Goal: Information Seeking & Learning: Learn about a topic

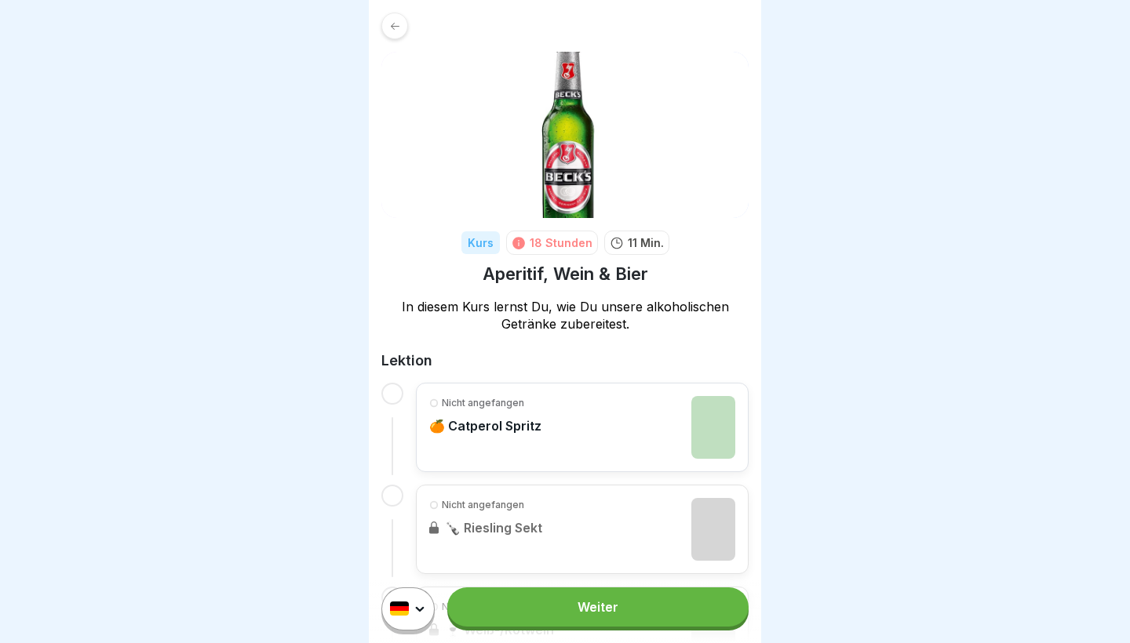
click at [627, 611] on link "Weiter" at bounding box center [597, 607] width 301 height 39
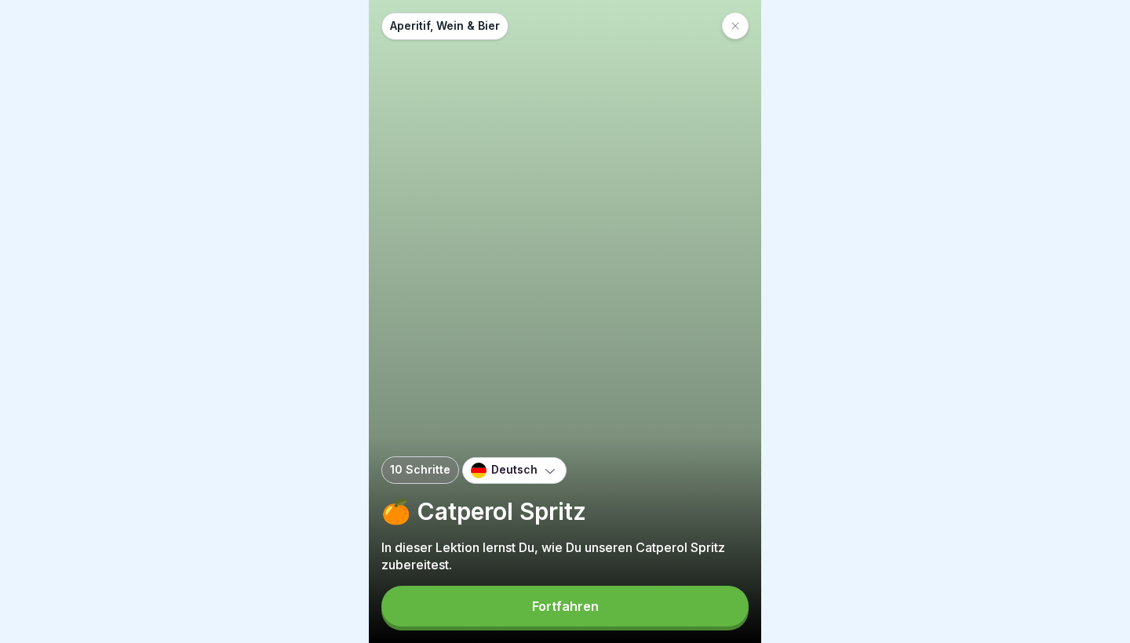
click at [619, 606] on button "Fortfahren" at bounding box center [564, 606] width 367 height 41
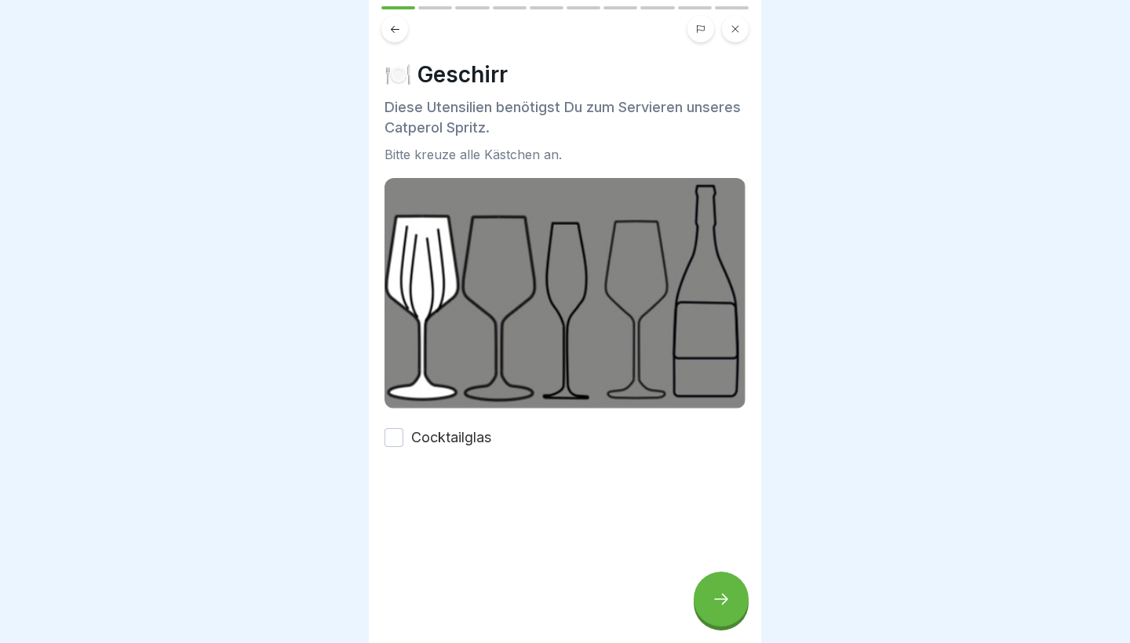
click at [732, 597] on div at bounding box center [720, 599] width 55 height 55
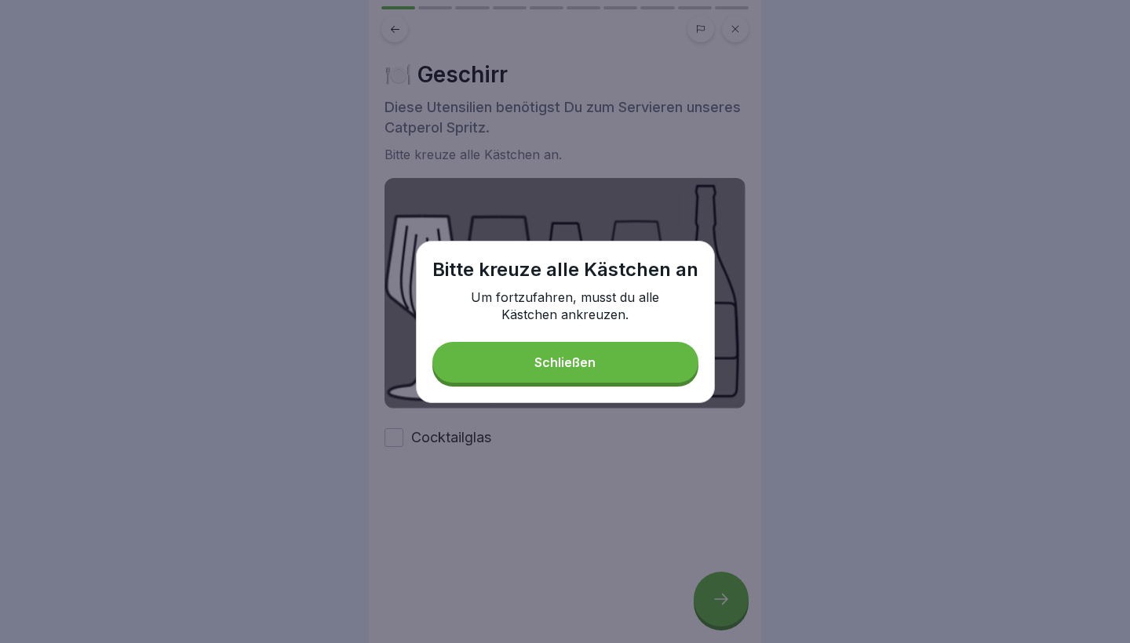
click at [566, 356] on div "Schließen" at bounding box center [564, 362] width 61 height 14
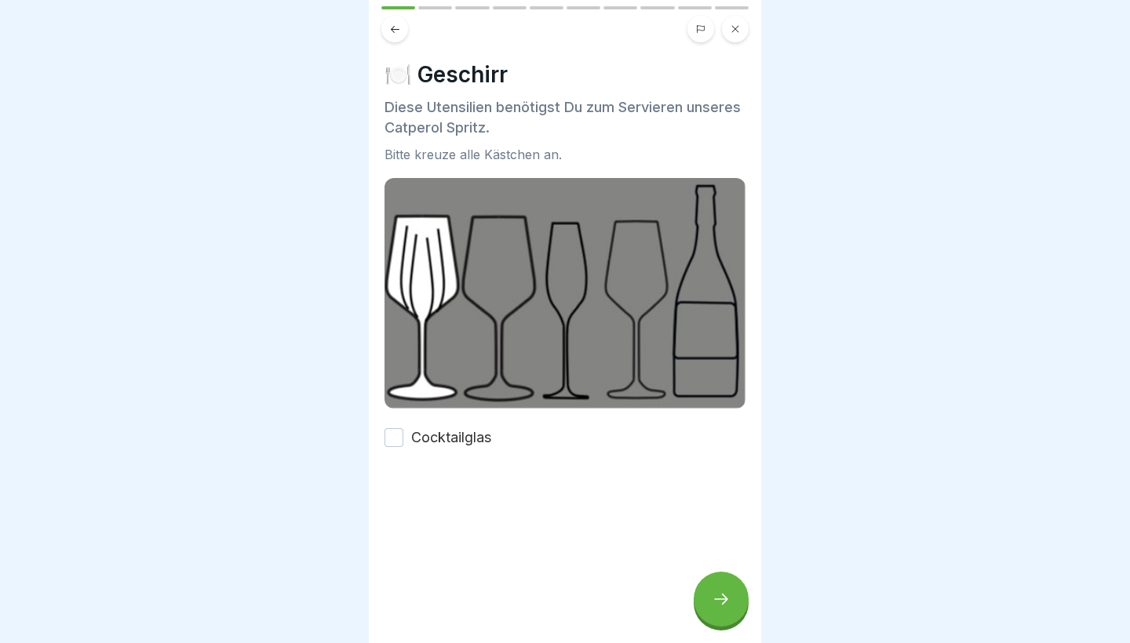
click at [446, 436] on label "Cocktailglas" at bounding box center [451, 438] width 80 height 20
click at [403, 436] on button "Cocktailglas" at bounding box center [393, 437] width 19 height 19
click at [710, 601] on div at bounding box center [720, 599] width 55 height 55
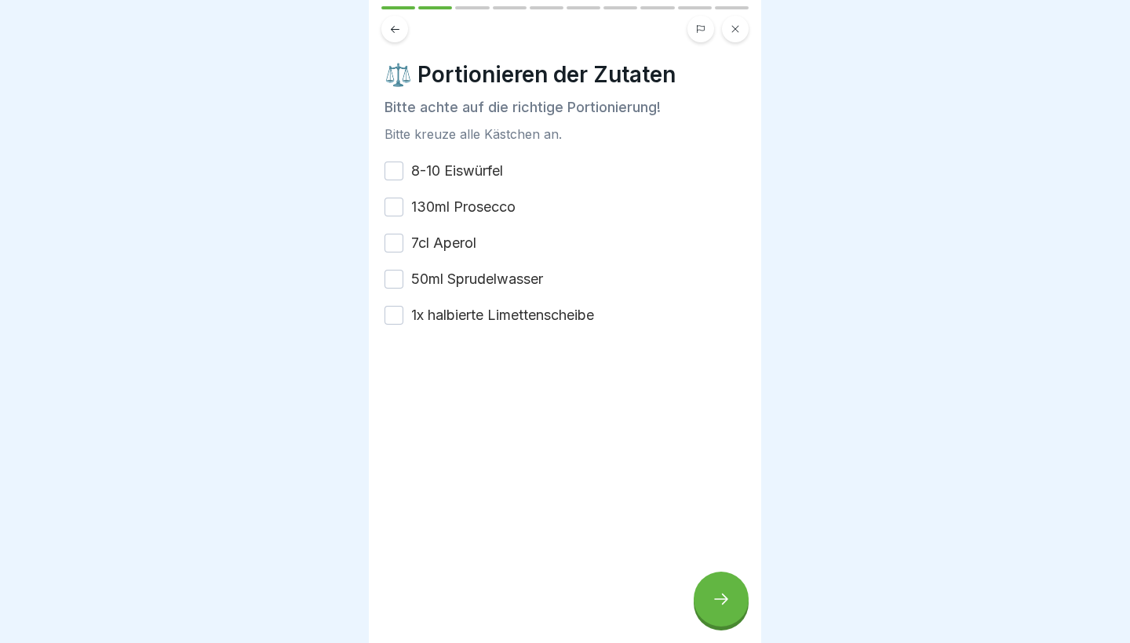
click at [465, 173] on label "8-10 Eiswürfel" at bounding box center [457, 171] width 92 height 20
click at [403, 173] on button "8-10 Eiswürfel" at bounding box center [393, 171] width 19 height 19
click at [465, 214] on label "130ml Prosecco" at bounding box center [463, 207] width 104 height 20
click at [403, 214] on button "130ml Prosecco" at bounding box center [393, 207] width 19 height 19
click at [464, 252] on label "7cl Aperol" at bounding box center [443, 243] width 65 height 20
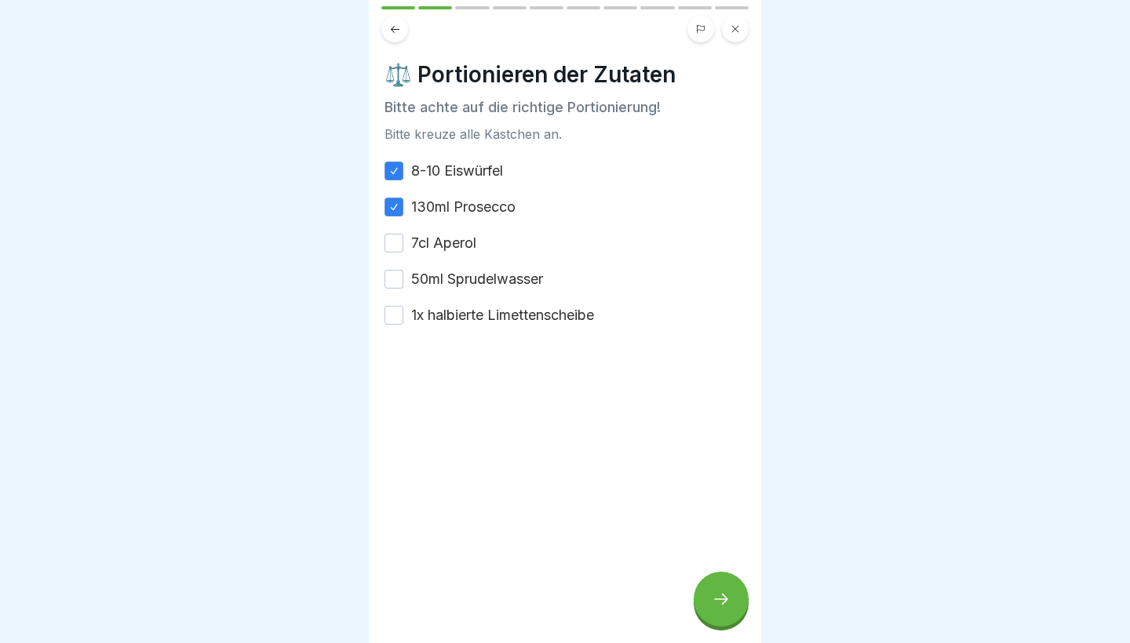
click at [403, 252] on button "7cl Aperol" at bounding box center [393, 243] width 19 height 19
click at [464, 277] on label "50ml Sprudelwasser" at bounding box center [477, 279] width 132 height 20
click at [403, 277] on button "50ml Sprudelwasser" at bounding box center [393, 279] width 19 height 19
click at [473, 306] on label "1x halbierte Limettenscheibe" at bounding box center [502, 315] width 183 height 20
click at [403, 306] on button "1x halbierte Limettenscheibe" at bounding box center [393, 315] width 19 height 19
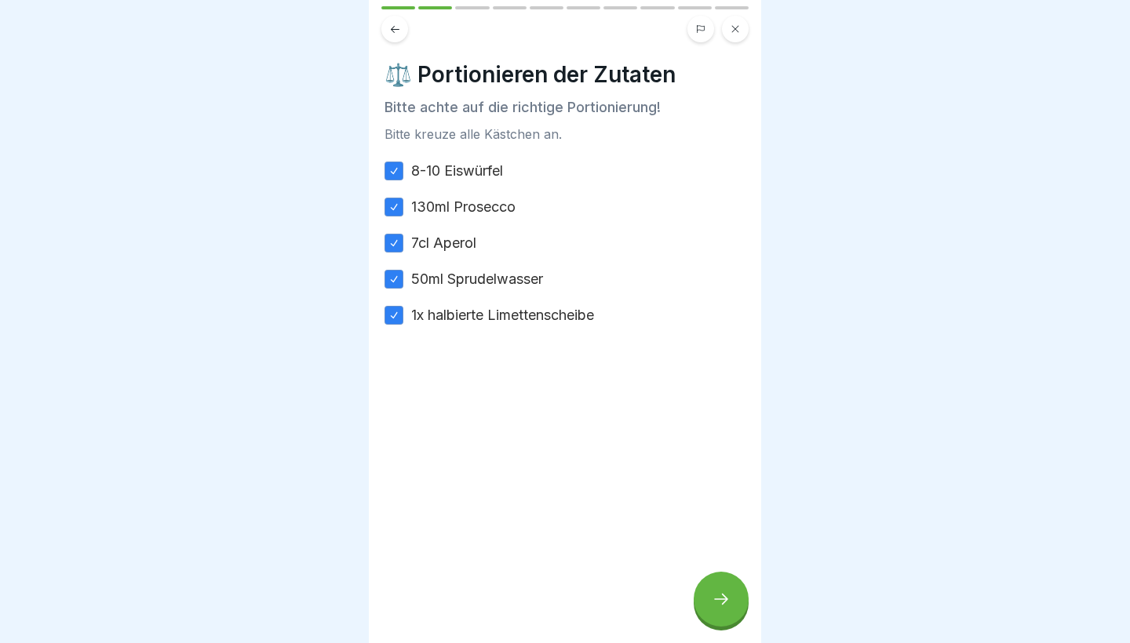
click at [722, 608] on icon at bounding box center [720, 599] width 19 height 19
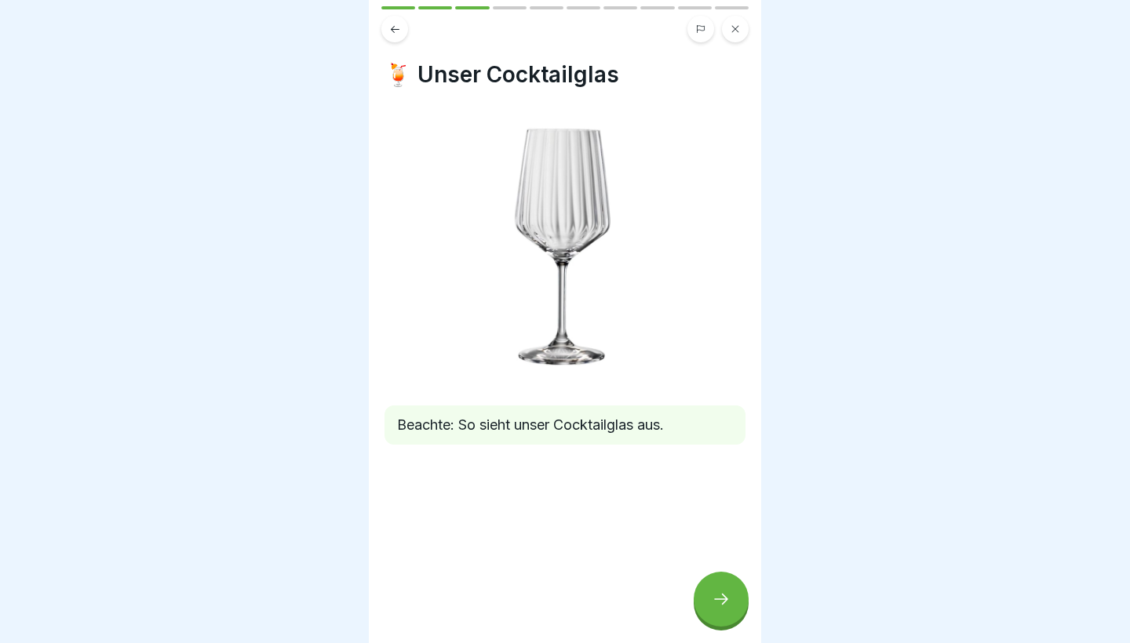
click at [708, 604] on div at bounding box center [720, 599] width 55 height 55
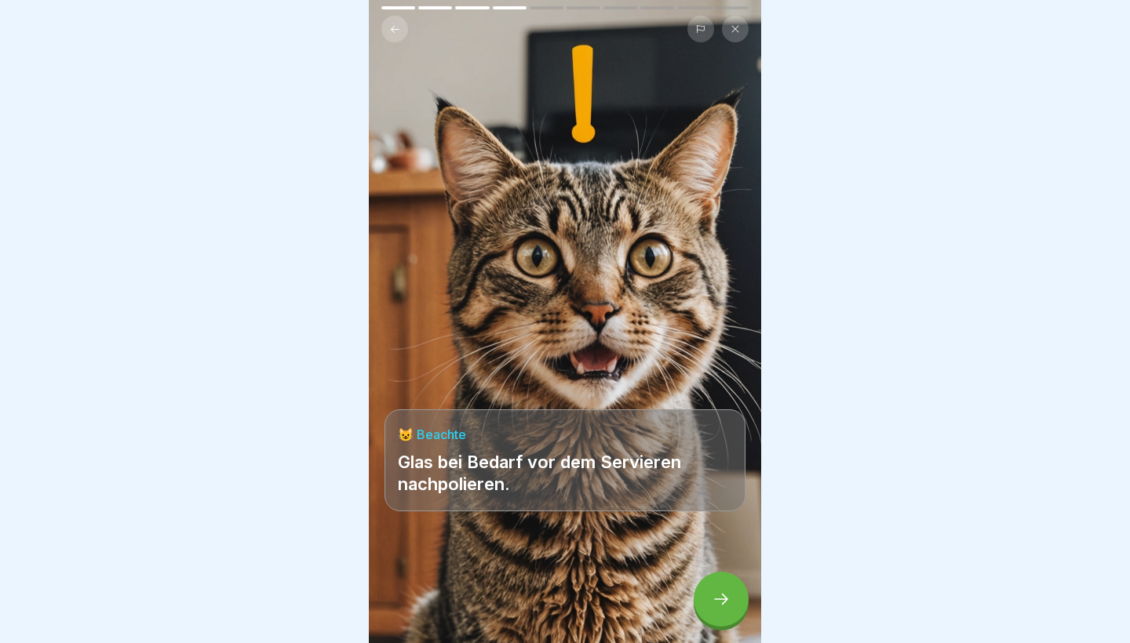
click at [722, 613] on div at bounding box center [720, 599] width 55 height 55
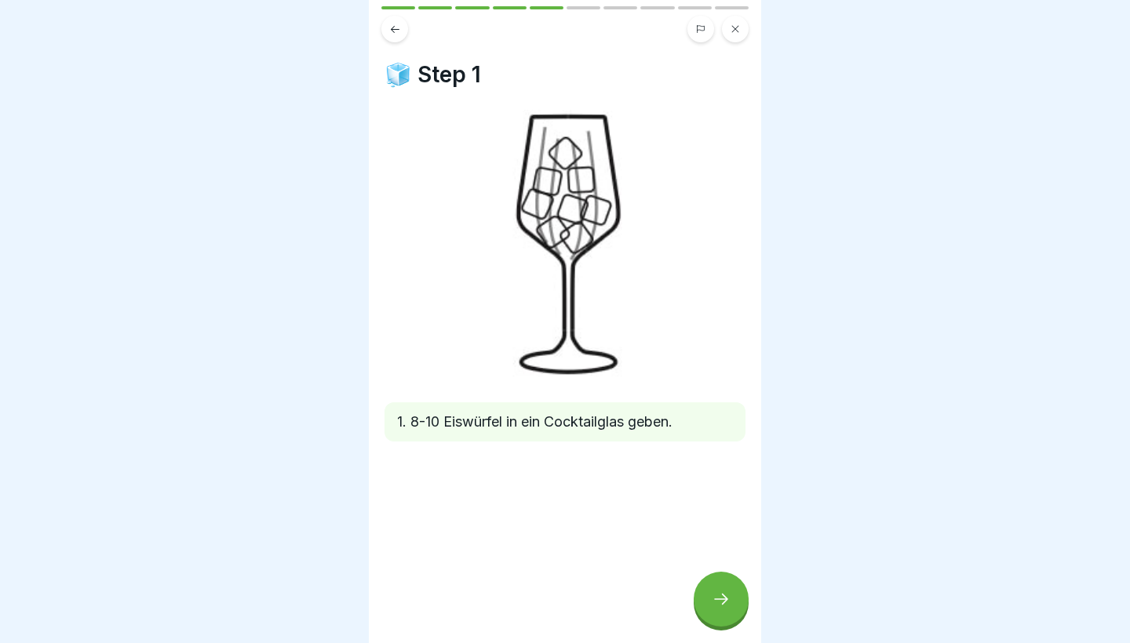
click at [719, 607] on icon at bounding box center [720, 599] width 19 height 19
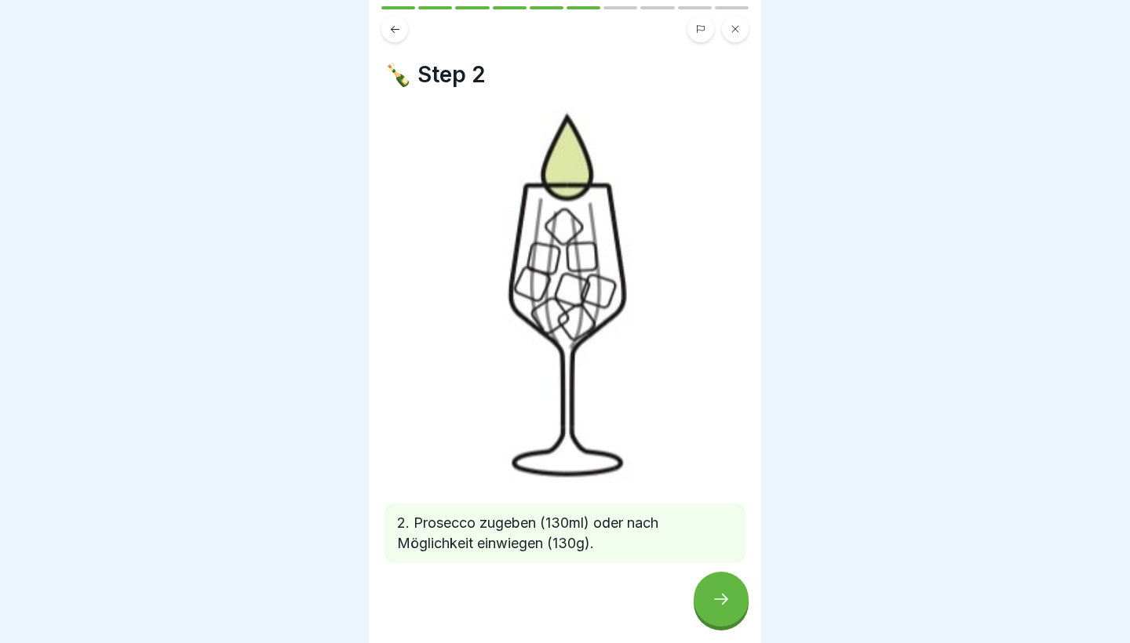
click at [719, 607] on icon at bounding box center [720, 599] width 19 height 19
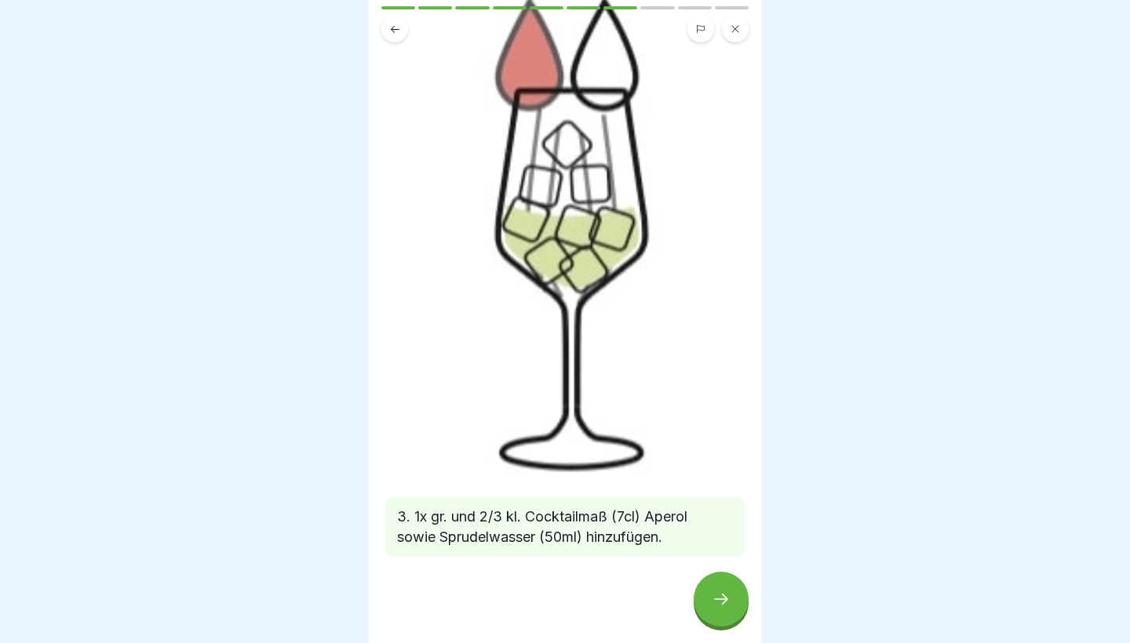
scroll to position [118, 0]
click at [719, 578] on div at bounding box center [720, 599] width 55 height 55
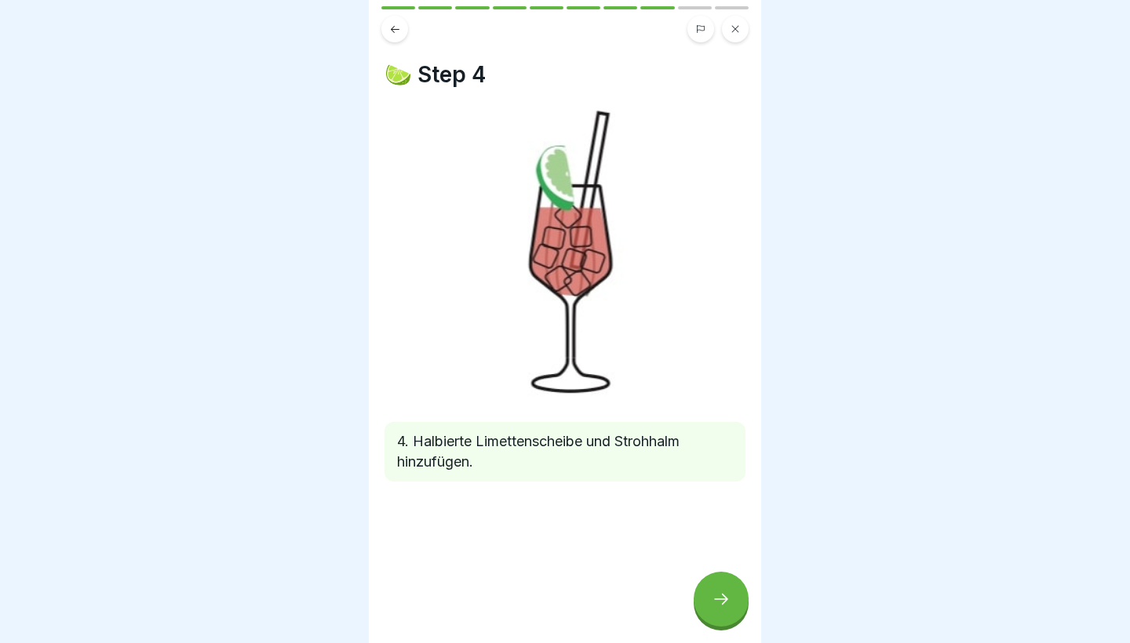
click at [728, 604] on icon at bounding box center [720, 599] width 19 height 19
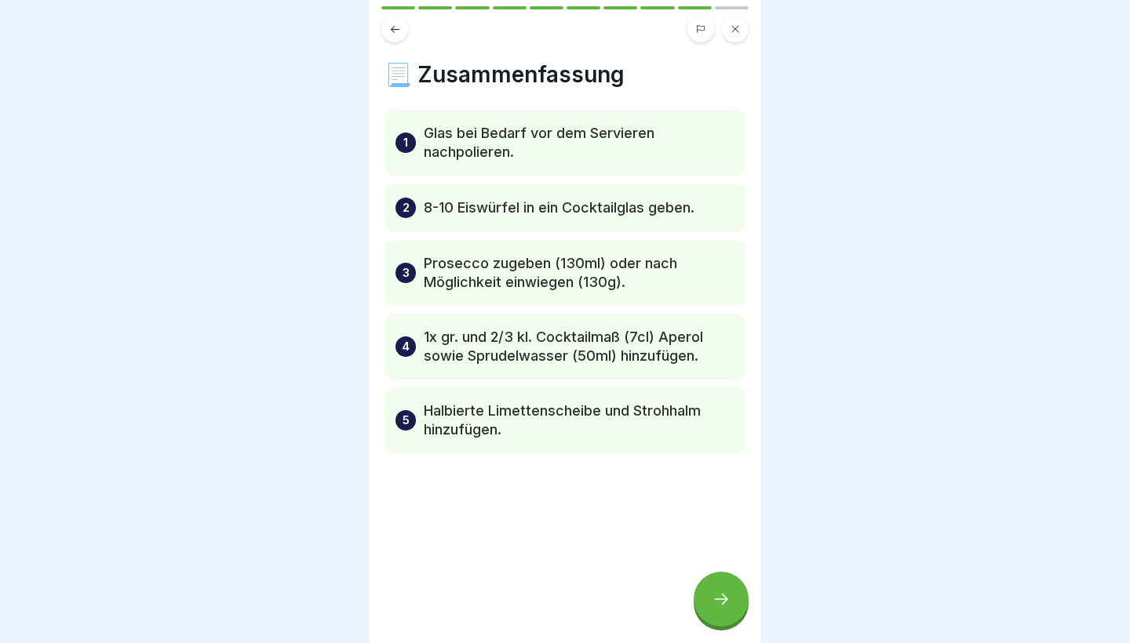
click at [726, 597] on icon at bounding box center [720, 599] width 19 height 19
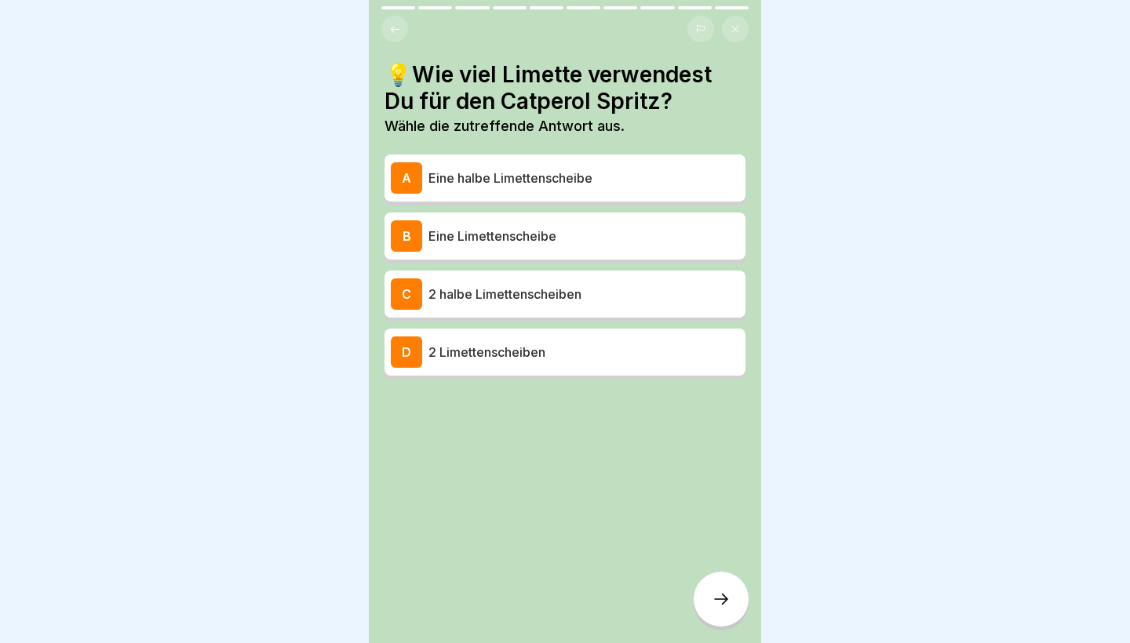
click at [578, 179] on p "Eine halbe Limettenscheibe" at bounding box center [583, 178] width 311 height 19
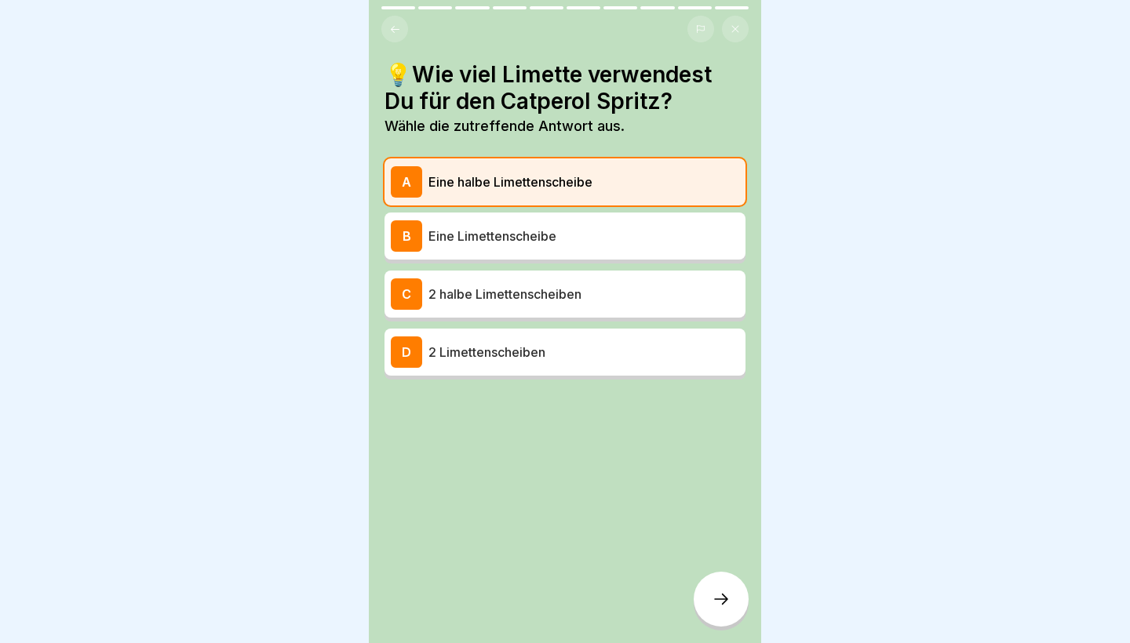
click at [713, 603] on icon at bounding box center [720, 599] width 19 height 19
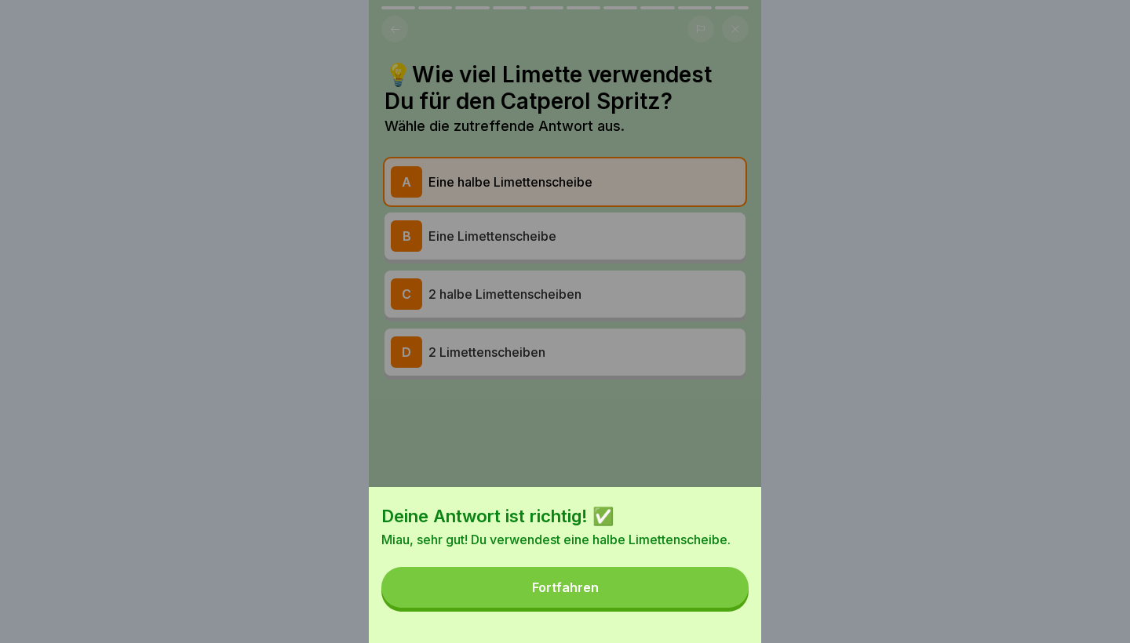
click at [641, 577] on button "Fortfahren" at bounding box center [564, 587] width 367 height 41
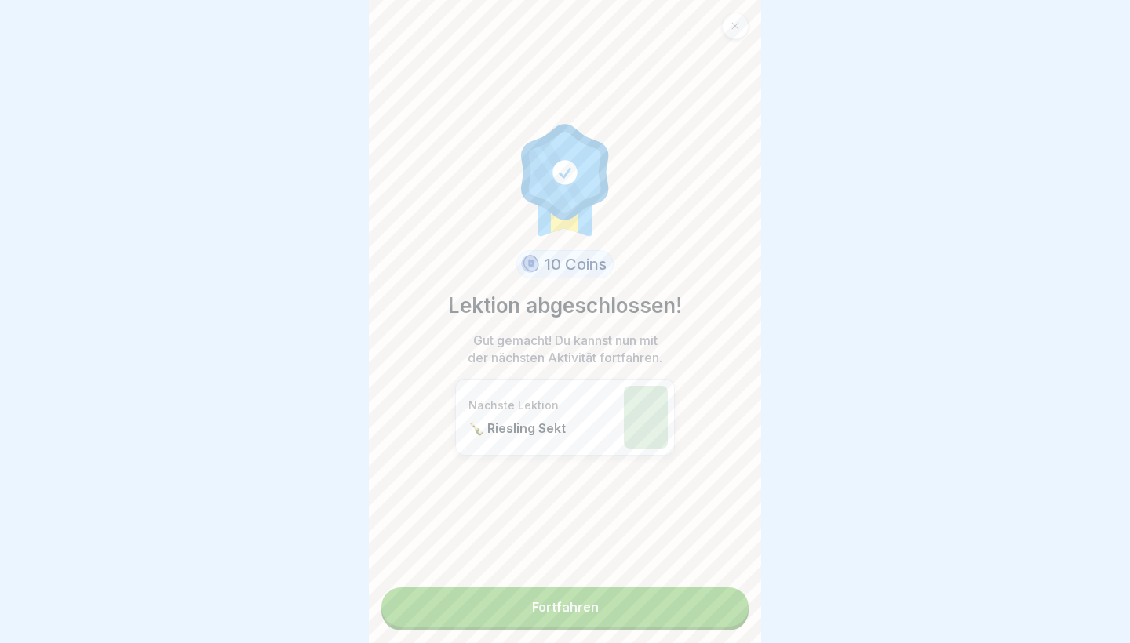
click at [691, 599] on link "Fortfahren" at bounding box center [564, 607] width 367 height 39
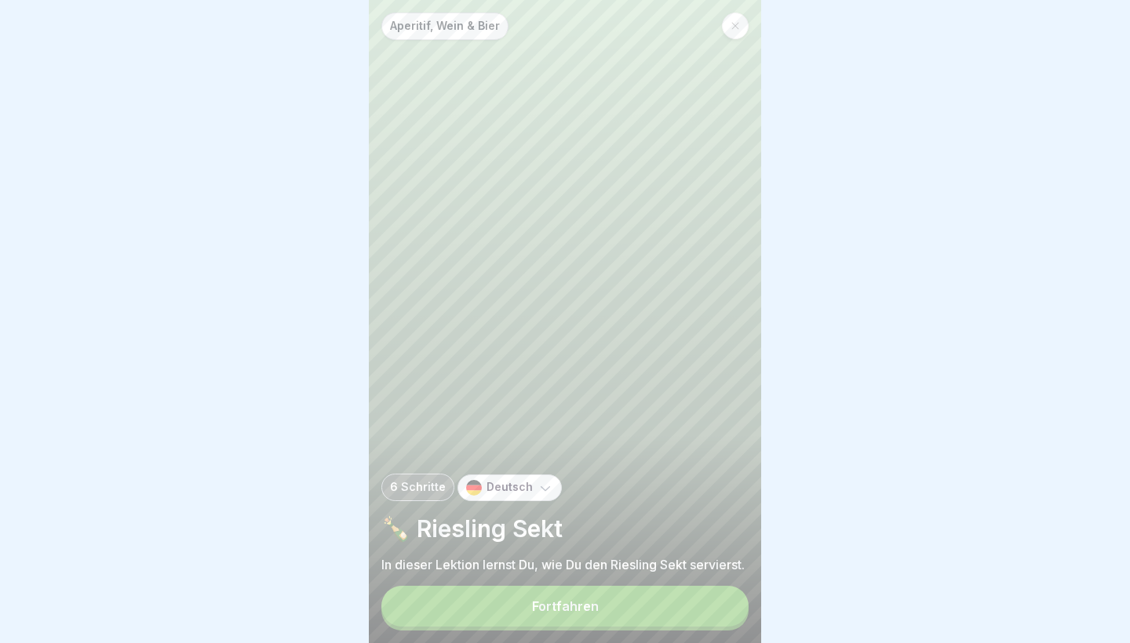
click at [671, 602] on button "Fortfahren" at bounding box center [564, 606] width 367 height 41
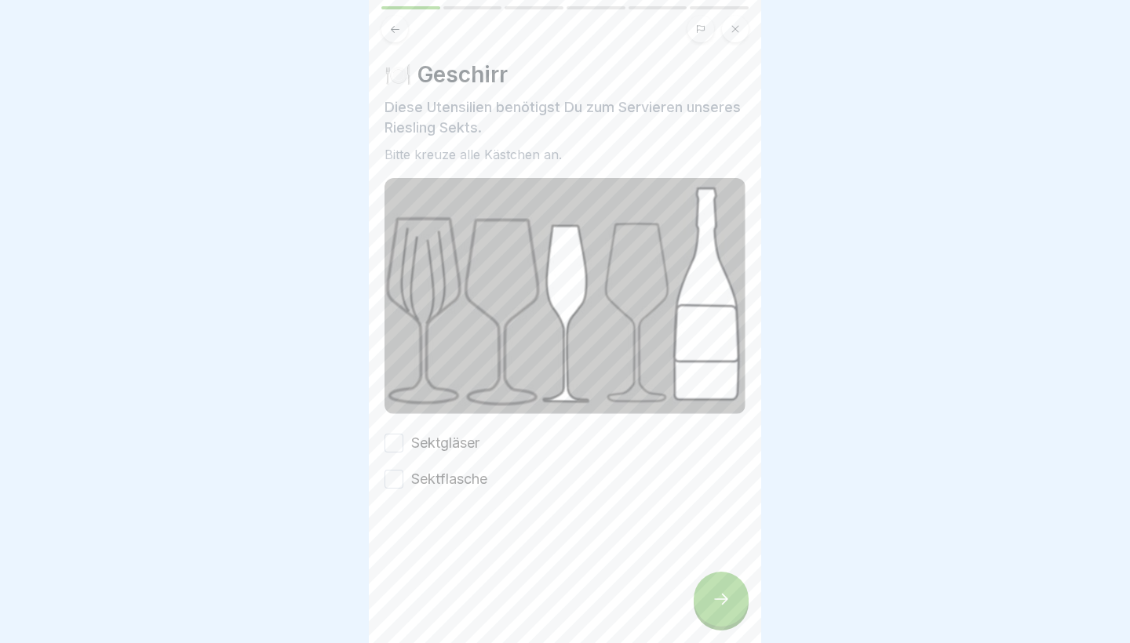
click at [439, 475] on label "Sektflasche" at bounding box center [449, 479] width 76 height 20
click at [403, 475] on button "Sektflasche" at bounding box center [393, 479] width 19 height 19
click at [439, 434] on label "Sektgläser" at bounding box center [445, 443] width 68 height 20
click at [403, 434] on button "Sektgläser" at bounding box center [393, 443] width 19 height 19
click at [734, 602] on div at bounding box center [720, 599] width 55 height 55
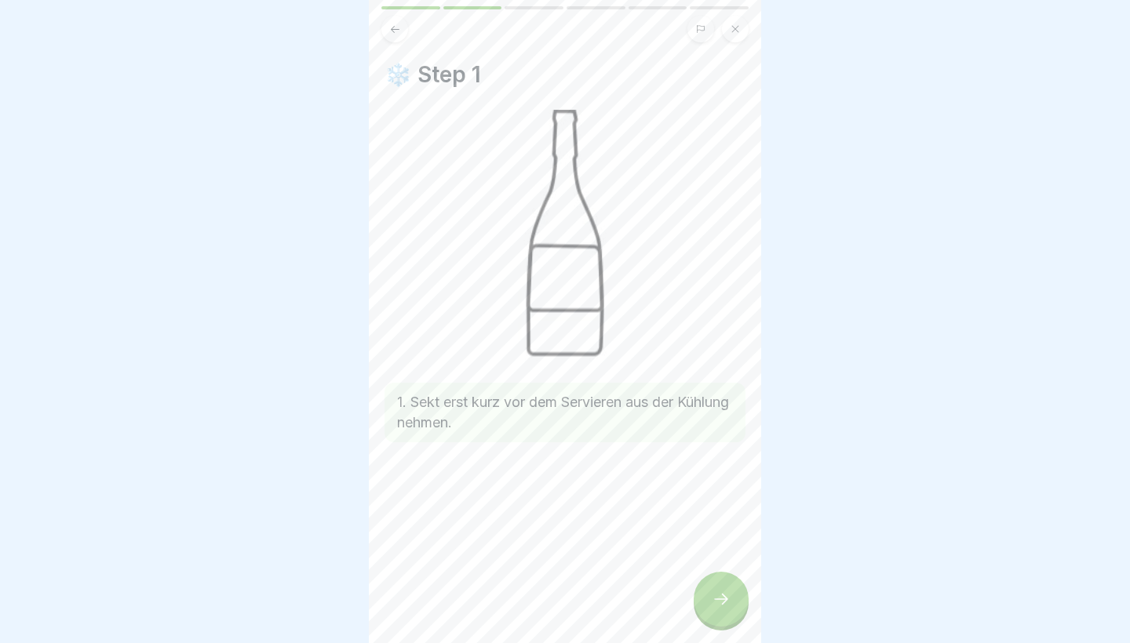
click at [734, 602] on div at bounding box center [720, 599] width 55 height 55
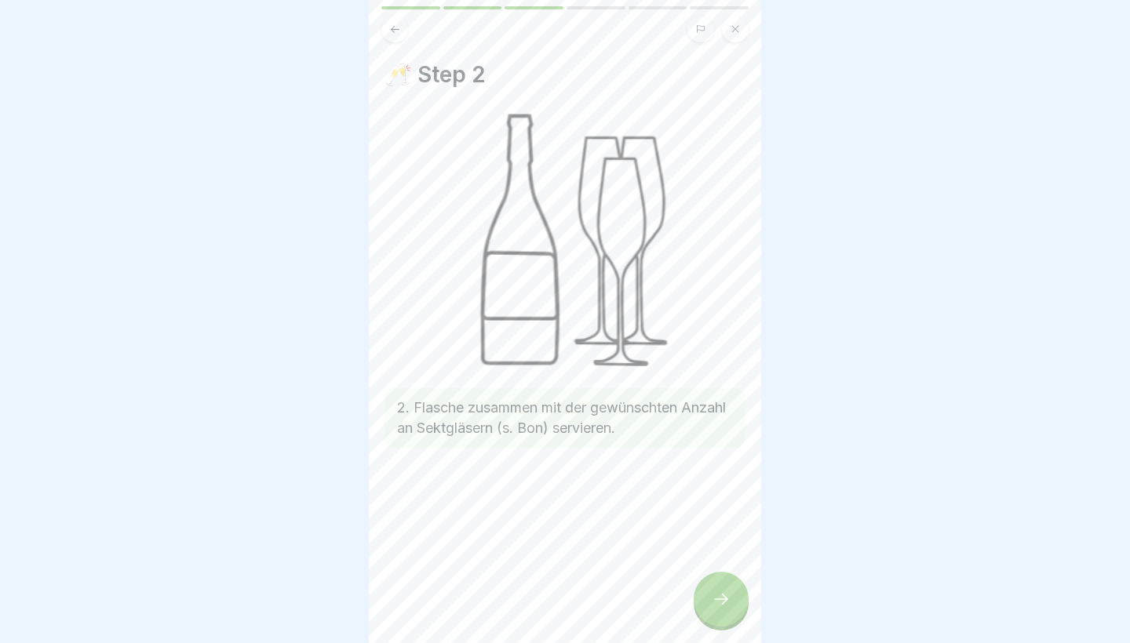
click at [735, 601] on div at bounding box center [720, 599] width 55 height 55
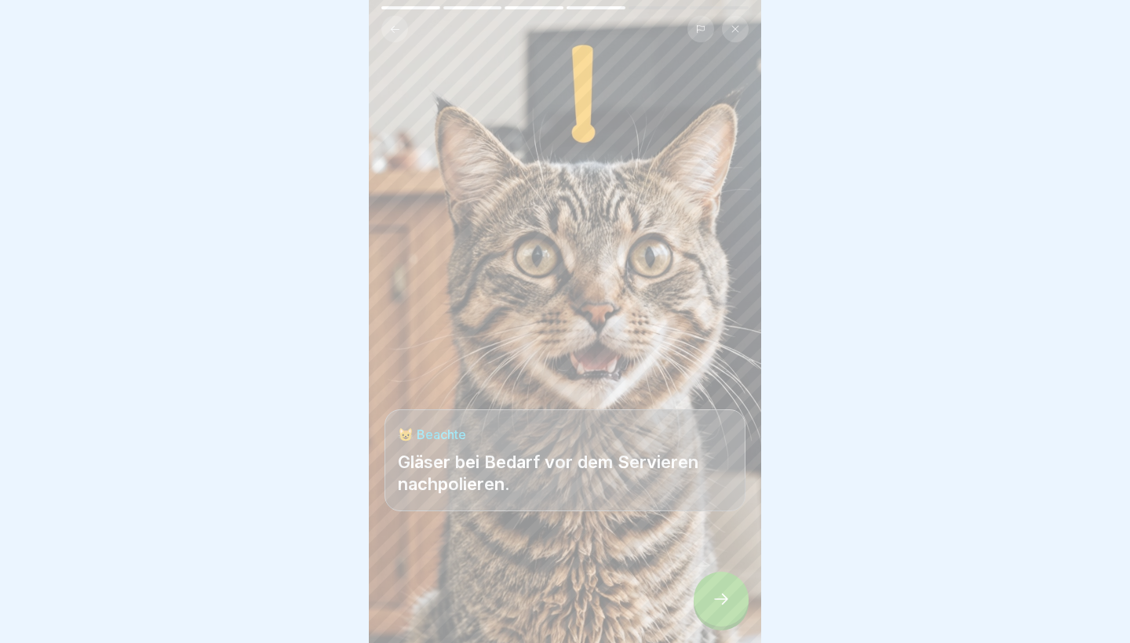
click at [735, 600] on div at bounding box center [720, 599] width 55 height 55
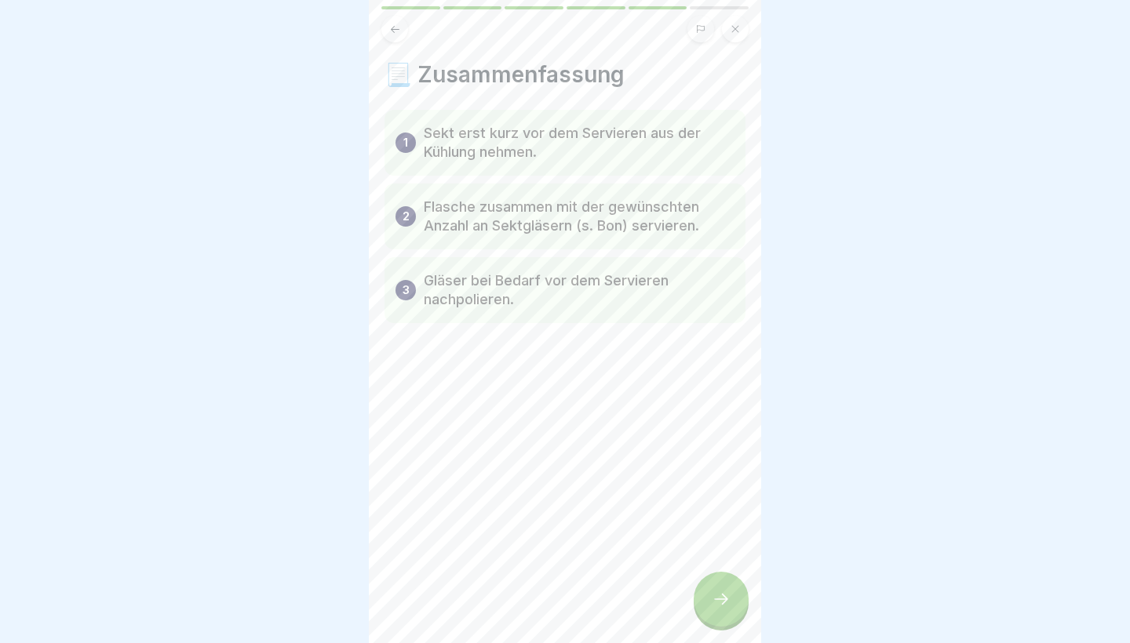
click at [737, 604] on div at bounding box center [720, 599] width 55 height 55
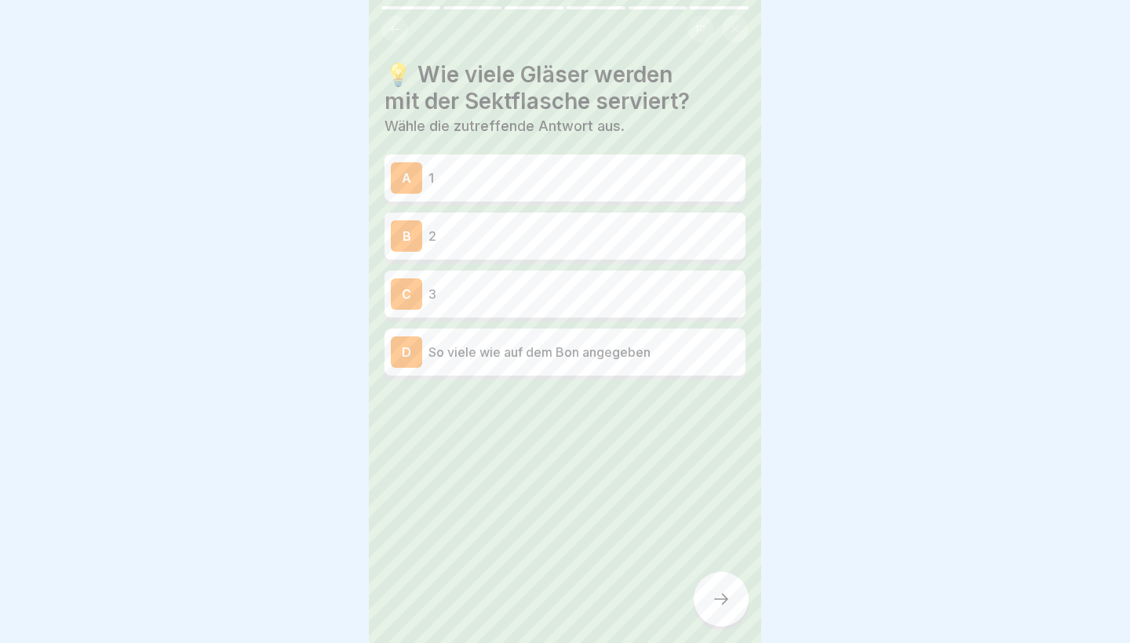
click at [591, 236] on p "2" at bounding box center [583, 236] width 311 height 19
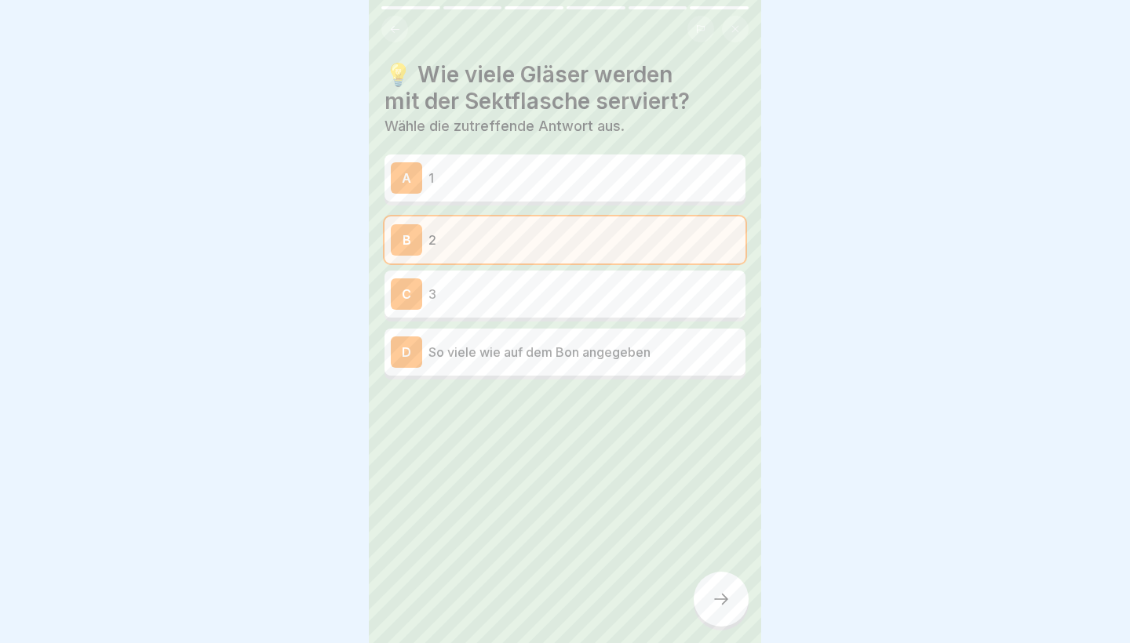
click at [636, 354] on p "So viele wie auf dem Bon angegeben" at bounding box center [583, 352] width 311 height 19
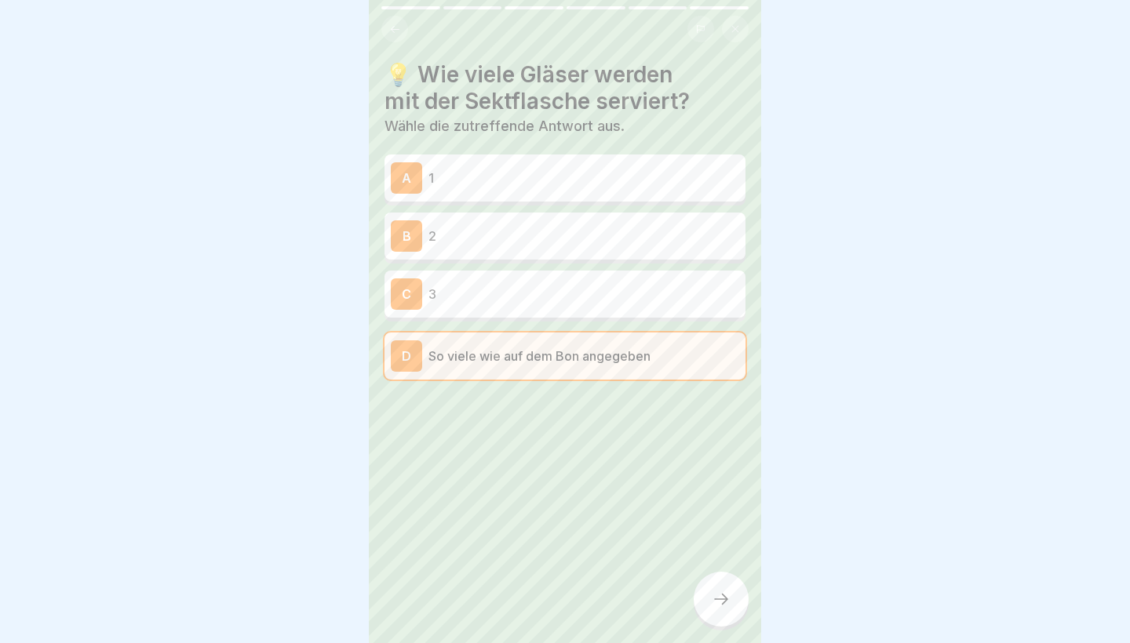
click at [718, 614] on div at bounding box center [720, 599] width 55 height 55
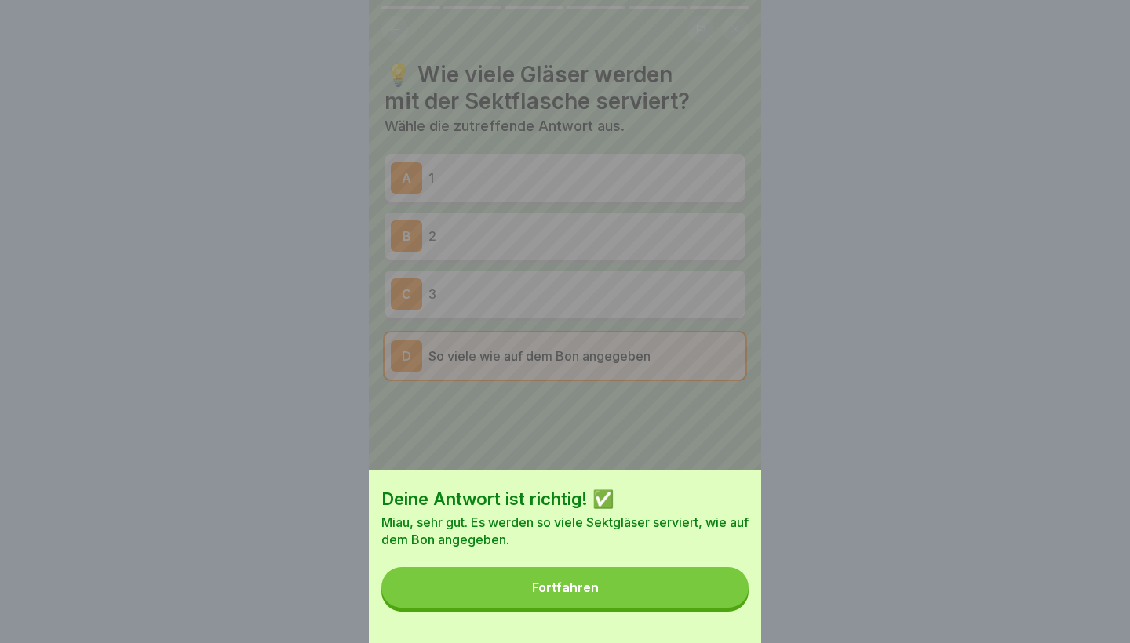
click at [711, 598] on button "Fortfahren" at bounding box center [564, 587] width 367 height 41
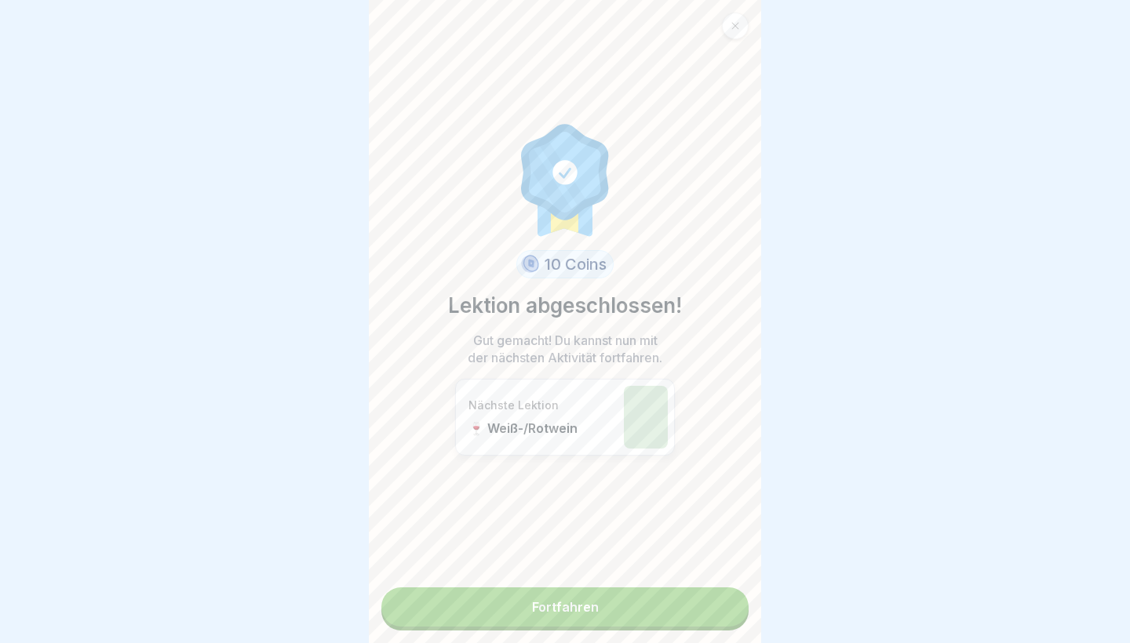
click at [689, 612] on link "Fortfahren" at bounding box center [564, 607] width 367 height 39
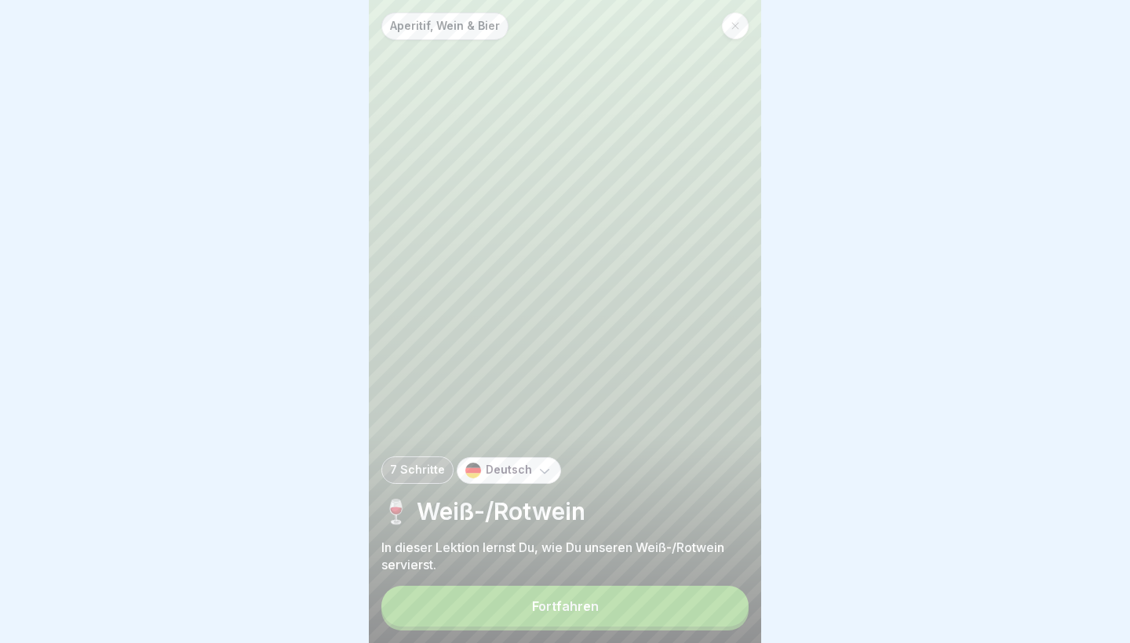
click at [689, 611] on button "Fortfahren" at bounding box center [564, 606] width 367 height 41
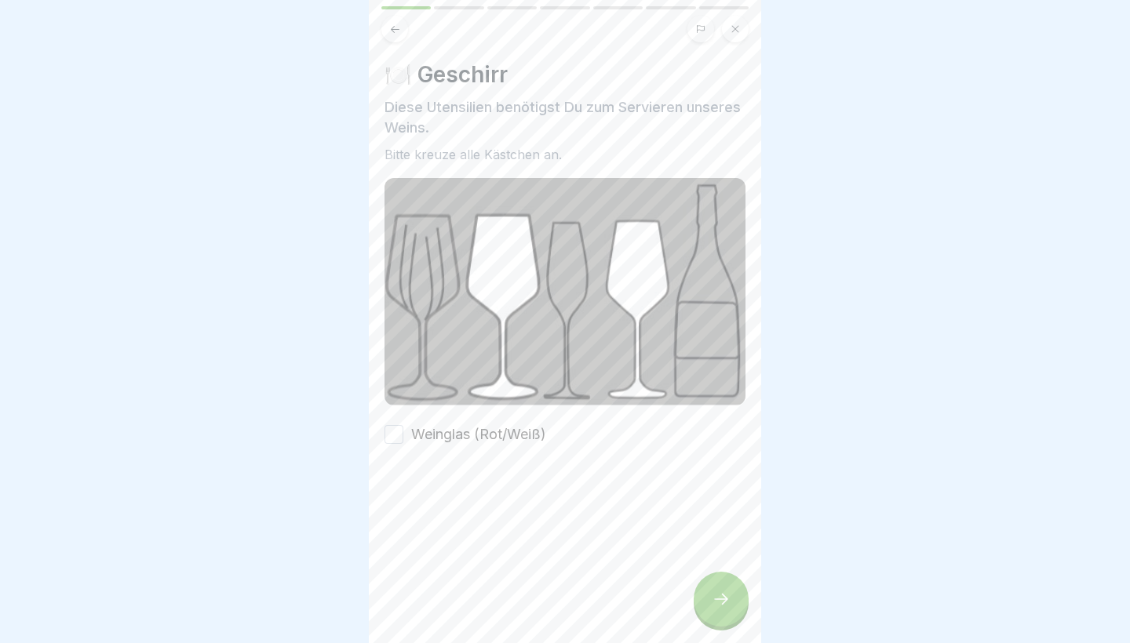
click at [464, 432] on label "Weinglas (Rot/Weiß)" at bounding box center [478, 434] width 135 height 20
click at [403, 432] on button "Weinglas (Rot/Weiß)" at bounding box center [393, 434] width 19 height 19
click at [701, 587] on div at bounding box center [720, 599] width 55 height 55
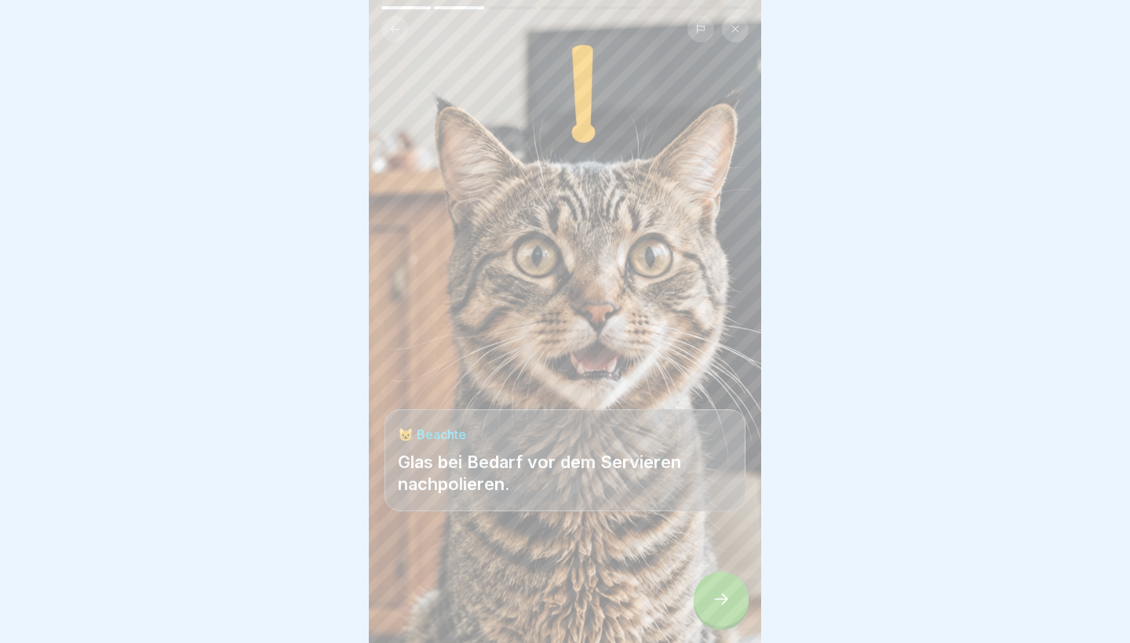
click at [722, 595] on icon at bounding box center [720, 599] width 19 height 19
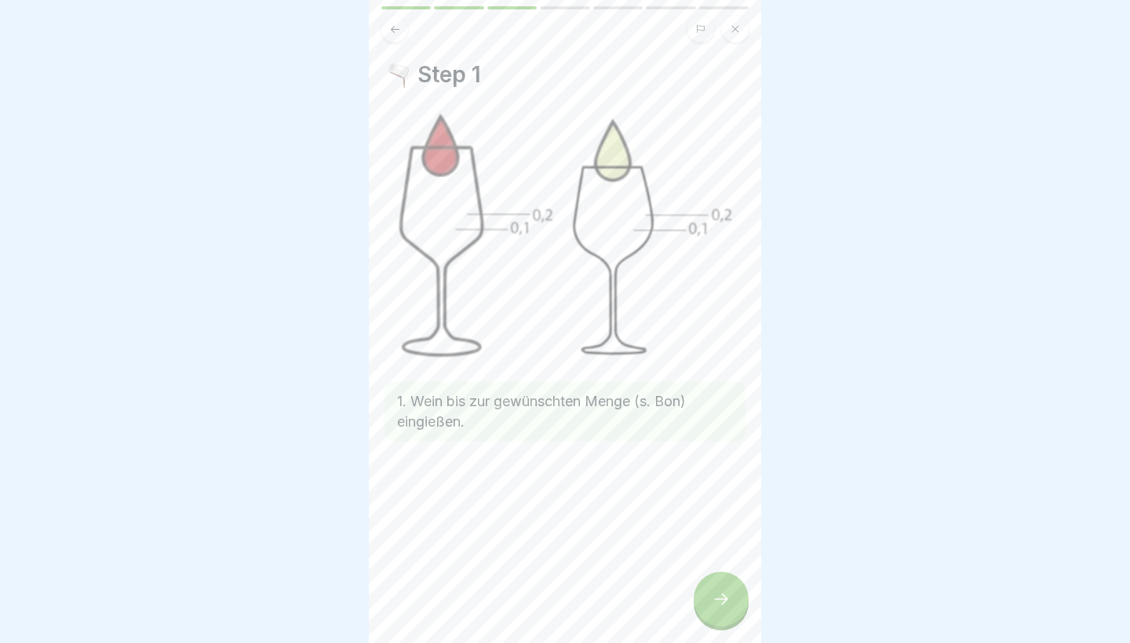
click at [718, 591] on div at bounding box center [720, 599] width 55 height 55
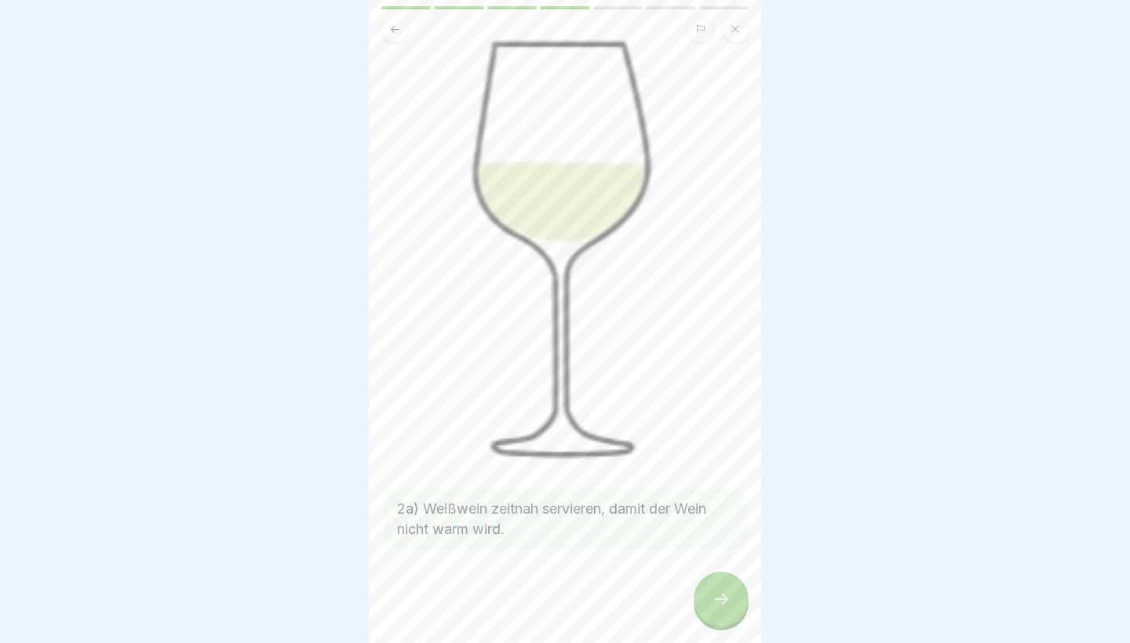
scroll to position [105, 0]
click at [724, 614] on div at bounding box center [720, 599] width 55 height 55
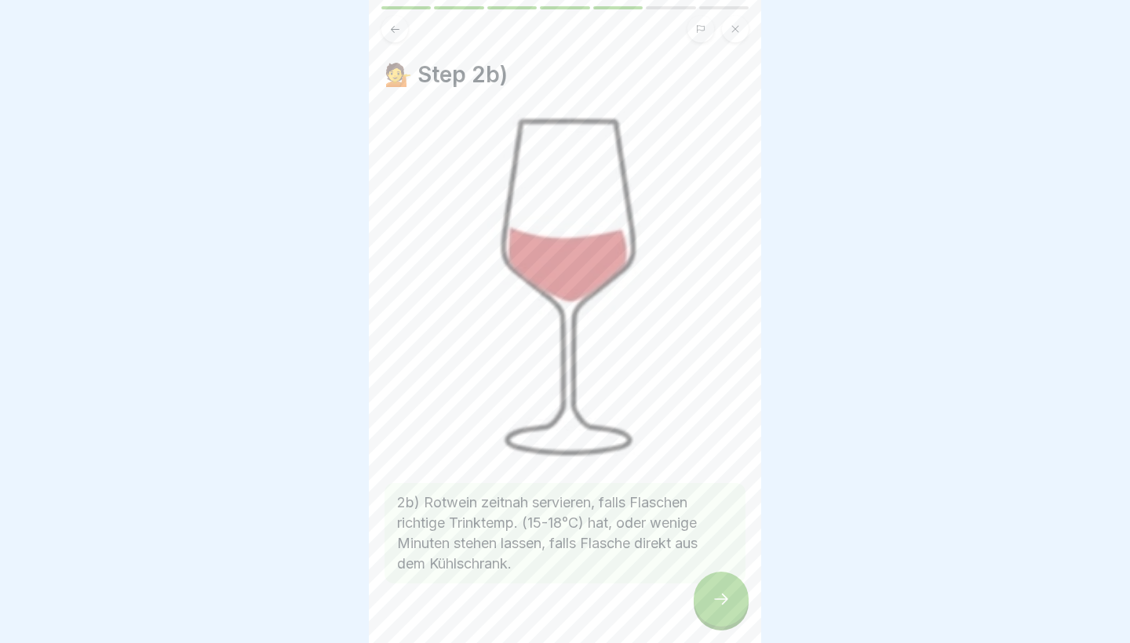
click at [724, 614] on div at bounding box center [720, 599] width 55 height 55
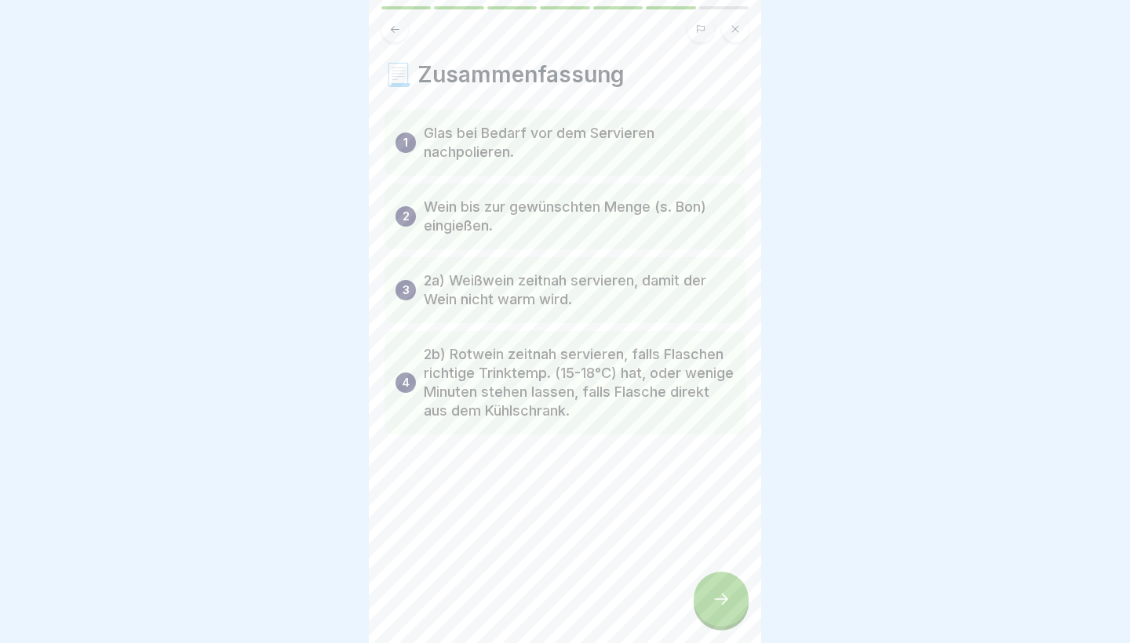
click at [726, 616] on div at bounding box center [720, 599] width 55 height 55
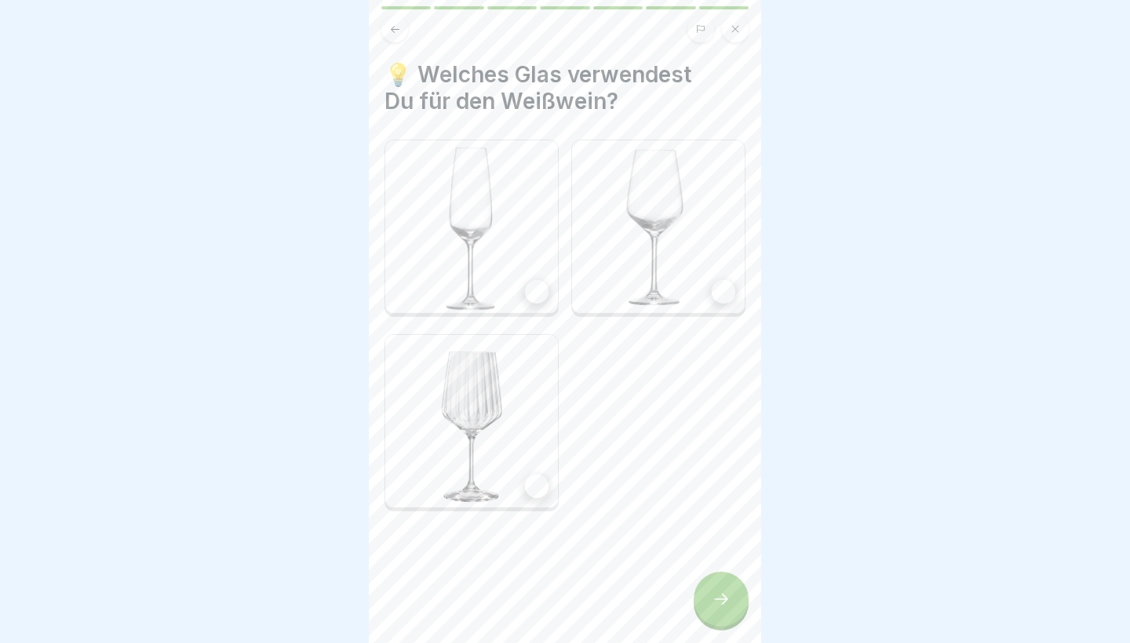
click at [624, 255] on img at bounding box center [658, 226] width 173 height 173
click at [504, 259] on img at bounding box center [471, 226] width 173 height 173
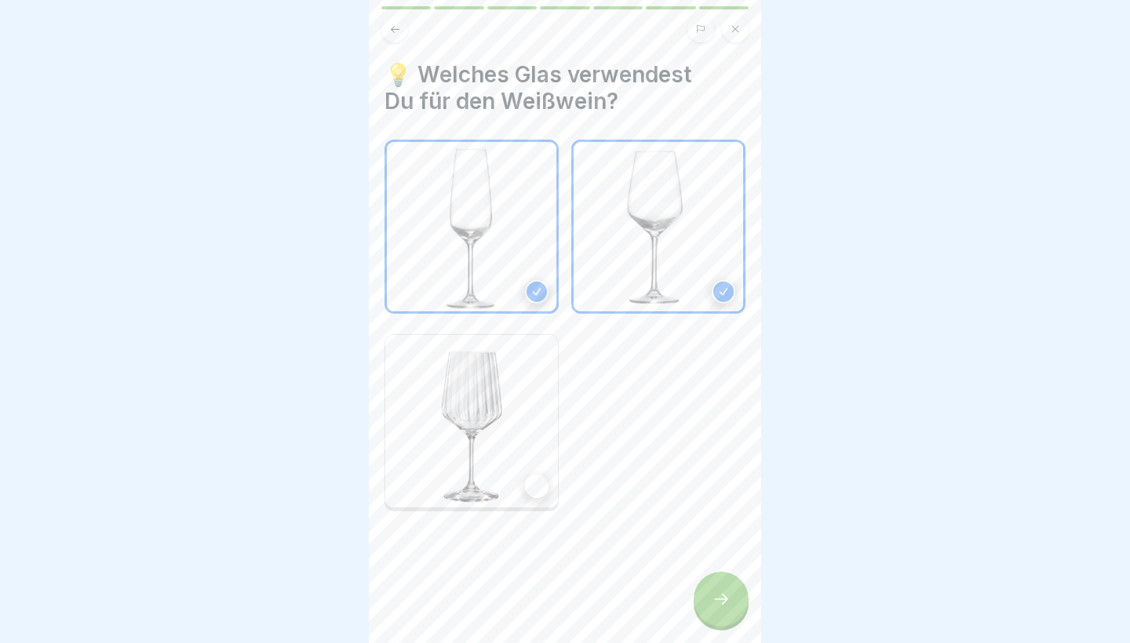
click at [515, 369] on img at bounding box center [471, 421] width 173 height 173
click at [528, 361] on img at bounding box center [471, 421] width 169 height 169
click at [519, 286] on img at bounding box center [471, 226] width 169 height 169
click at [721, 600] on icon at bounding box center [721, 599] width 14 height 11
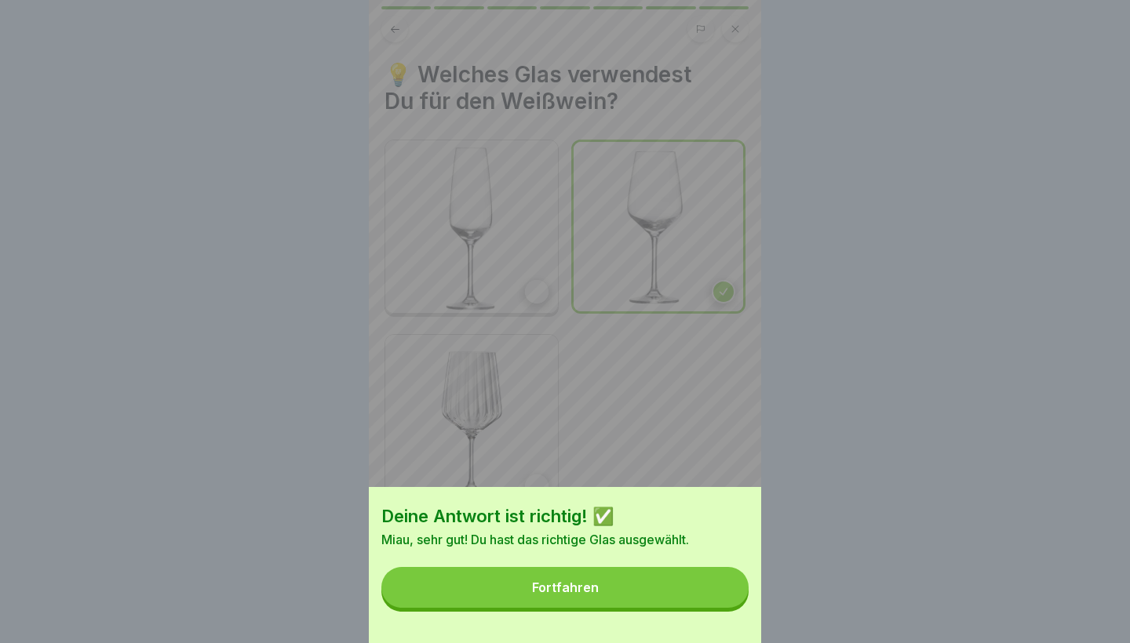
click at [715, 602] on button "Fortfahren" at bounding box center [564, 587] width 367 height 41
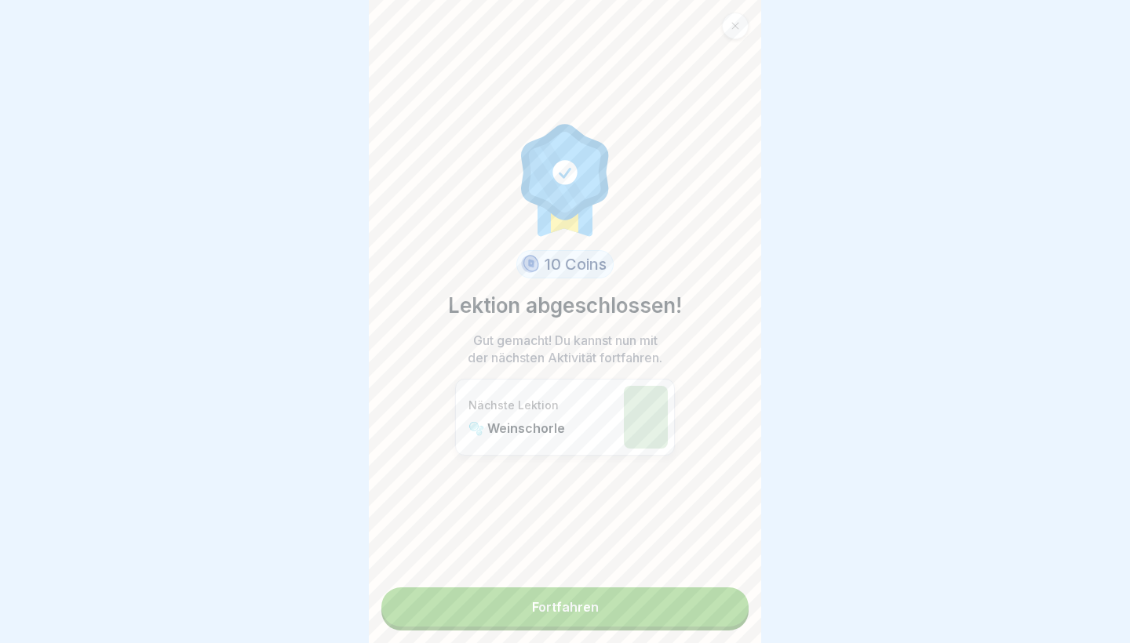
click at [710, 602] on link "Fortfahren" at bounding box center [564, 607] width 367 height 39
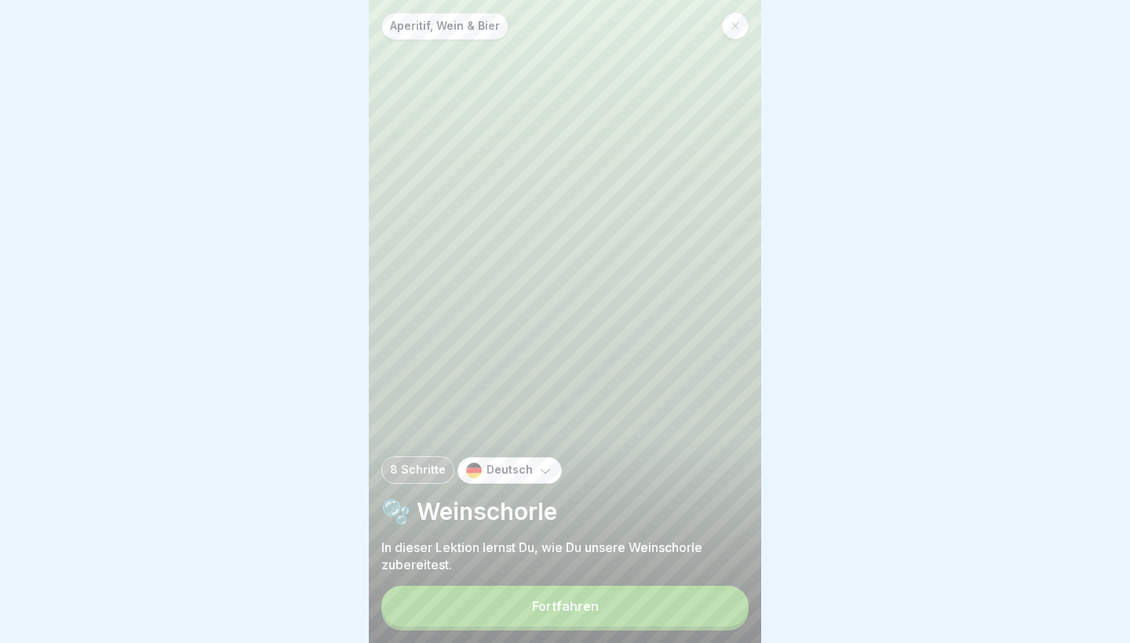
click at [707, 601] on button "Fortfahren" at bounding box center [564, 606] width 367 height 41
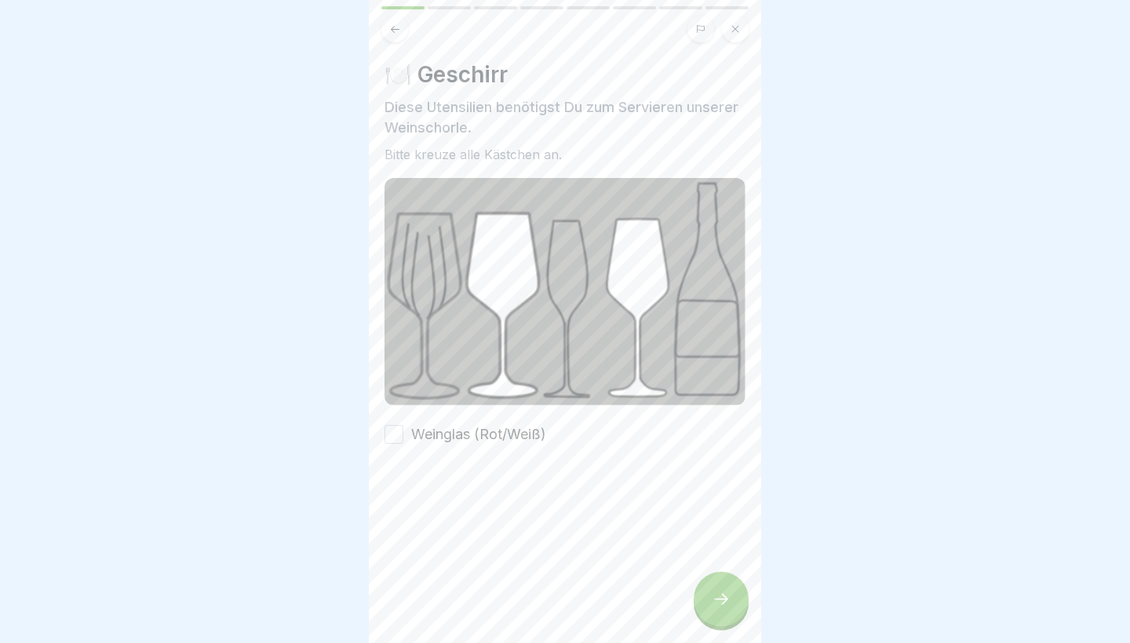
click at [708, 599] on div at bounding box center [720, 599] width 55 height 55
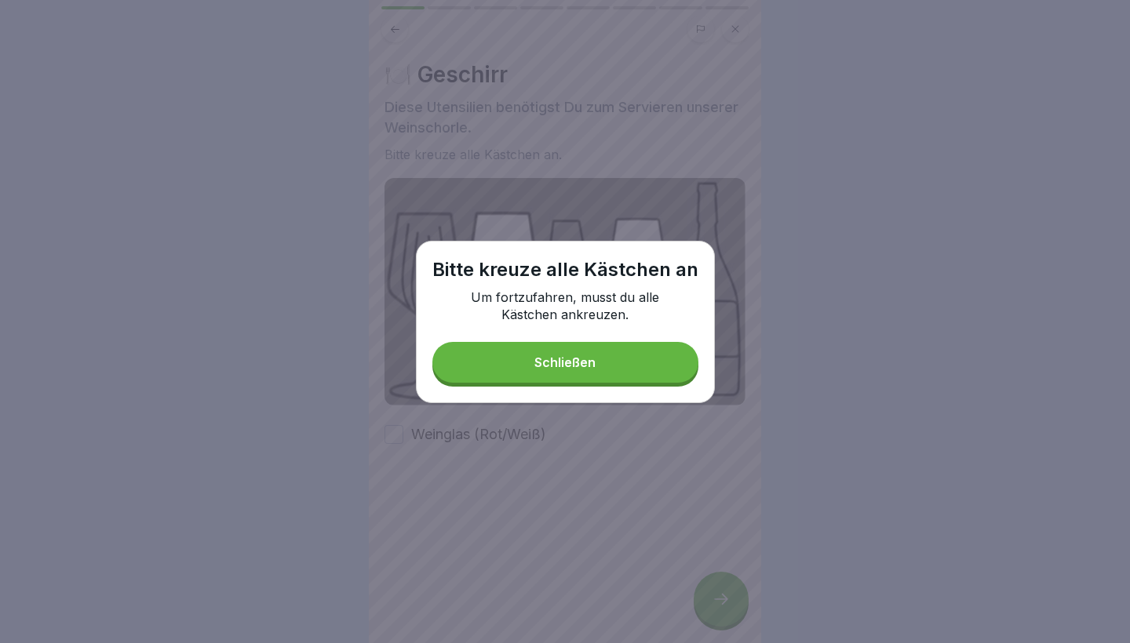
click at [463, 362] on button "Schließen" at bounding box center [565, 362] width 266 height 41
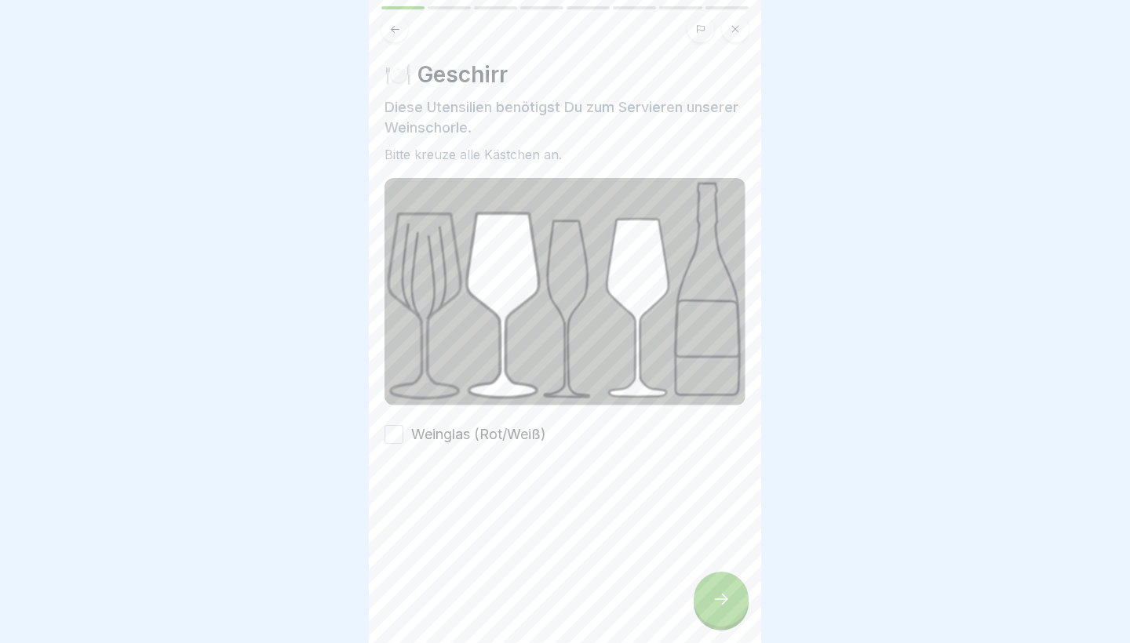
click at [466, 434] on label "Weinglas (Rot/Weiß)" at bounding box center [478, 434] width 135 height 20
click at [403, 434] on button "Weinglas (Rot/Weiß)" at bounding box center [393, 434] width 19 height 19
click at [716, 616] on div at bounding box center [720, 599] width 55 height 55
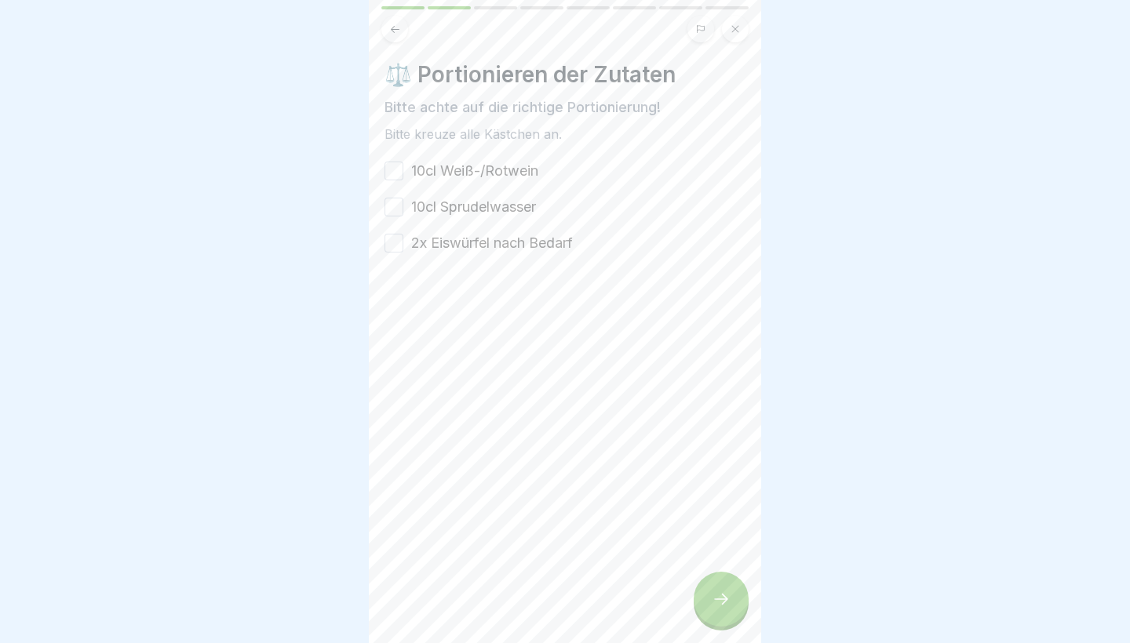
click at [518, 179] on label "10cl Weiß-/Rotwein" at bounding box center [474, 171] width 127 height 20
click at [403, 179] on button "10cl Weiß-/Rotwein" at bounding box center [393, 171] width 19 height 19
click at [522, 209] on label "10cl Sprudelwasser" at bounding box center [473, 207] width 125 height 20
click at [403, 209] on button "10cl Sprudelwasser" at bounding box center [393, 207] width 19 height 19
click at [526, 247] on label "2x Eiswürfel nach Bedarf" at bounding box center [492, 243] width 162 height 20
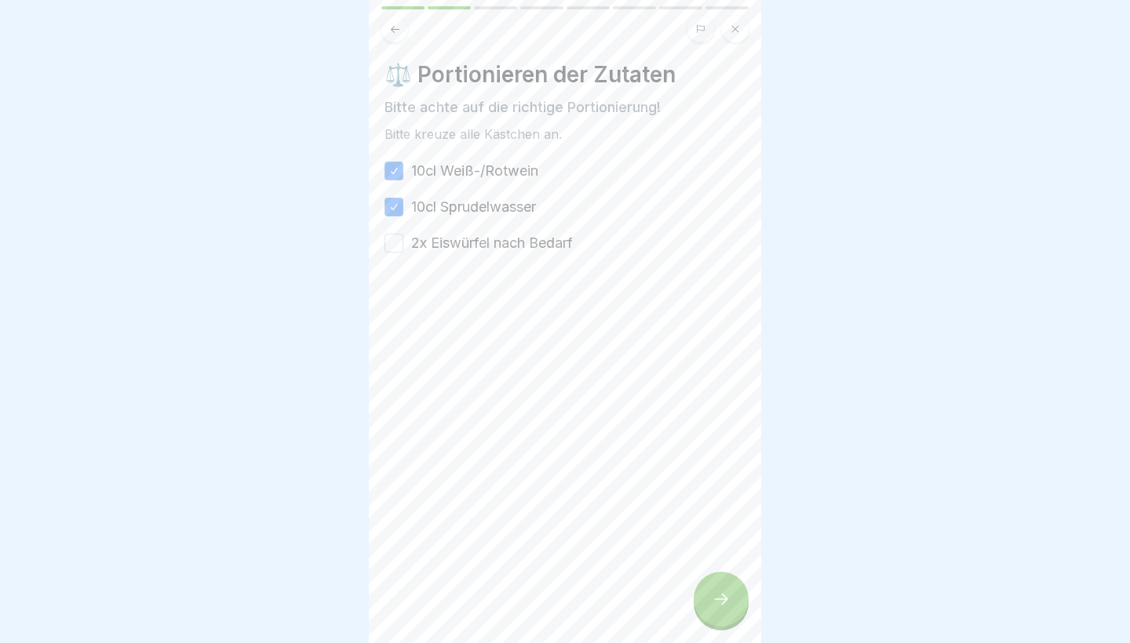
click at [403, 247] on button "2x Eiswürfel nach Bedarf" at bounding box center [393, 243] width 19 height 19
click at [708, 611] on div at bounding box center [720, 599] width 55 height 55
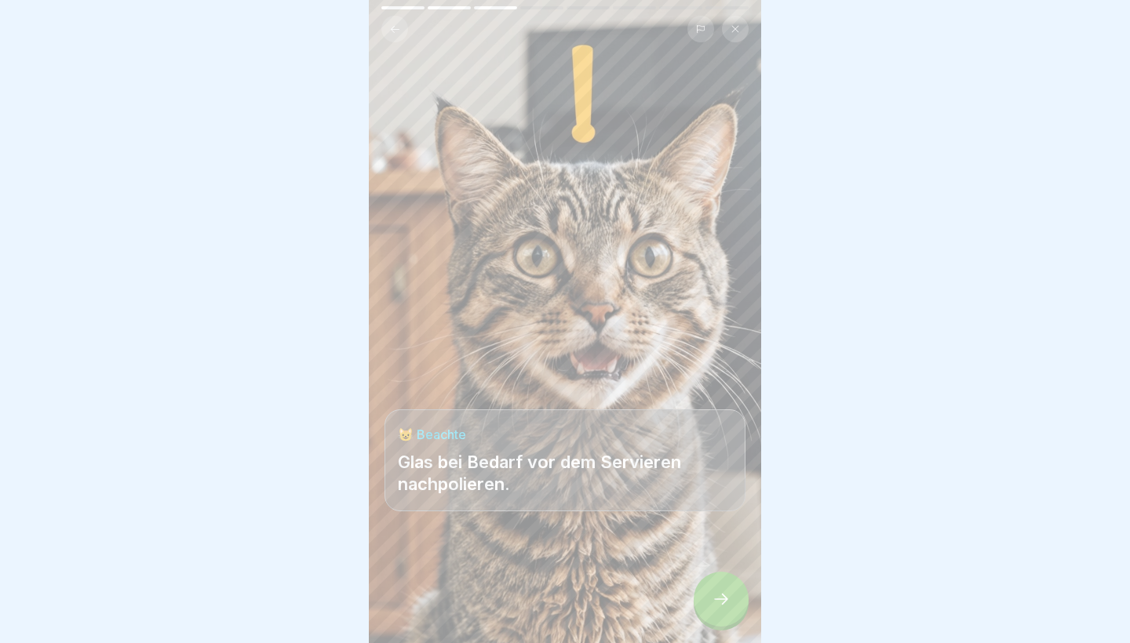
click at [719, 618] on div at bounding box center [720, 599] width 55 height 55
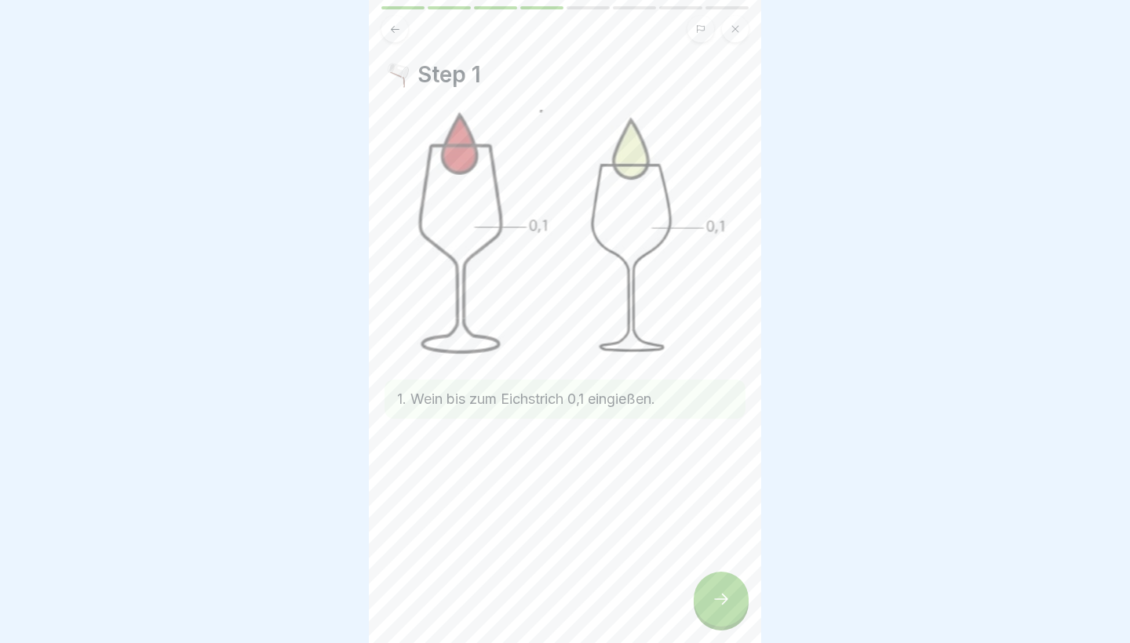
click at [722, 622] on div at bounding box center [720, 599] width 55 height 55
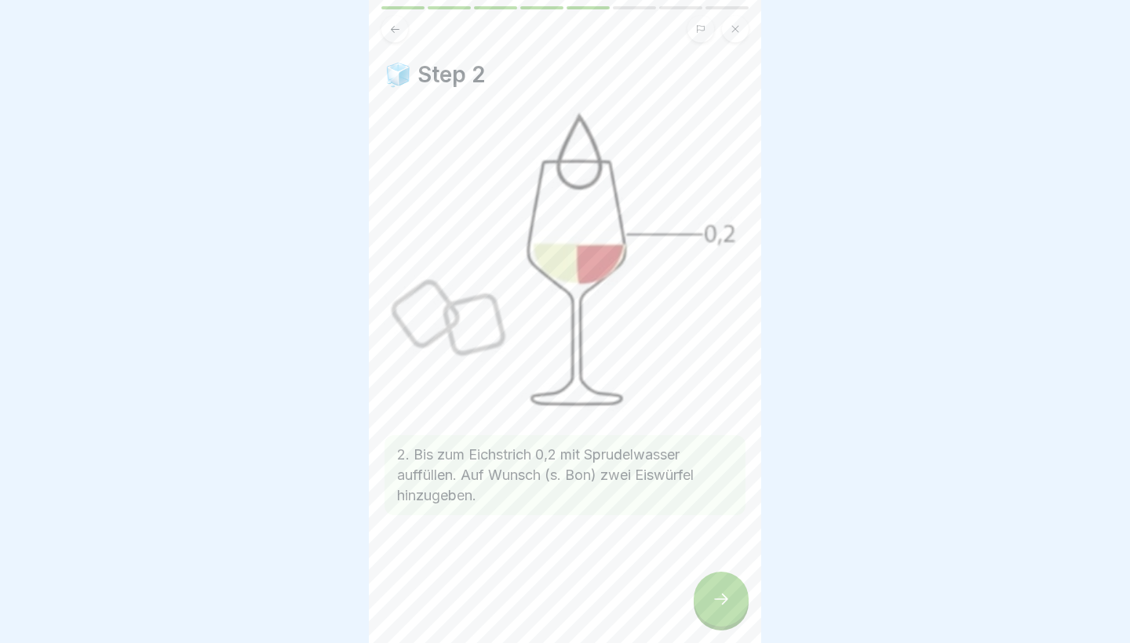
click at [721, 614] on div at bounding box center [720, 599] width 55 height 55
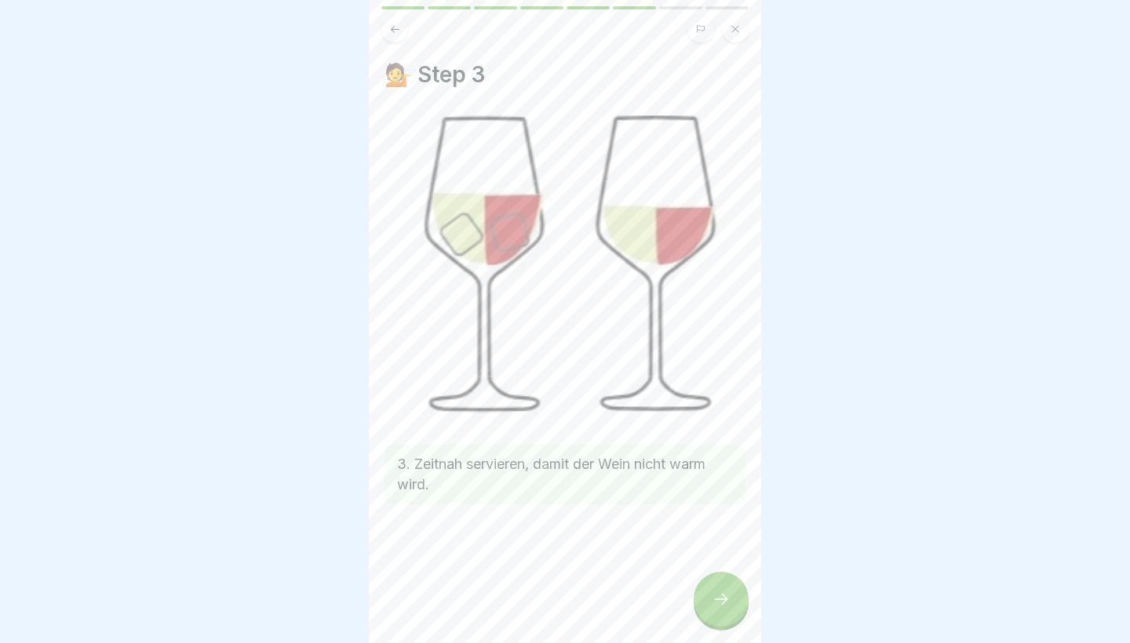
click at [721, 613] on div at bounding box center [720, 599] width 55 height 55
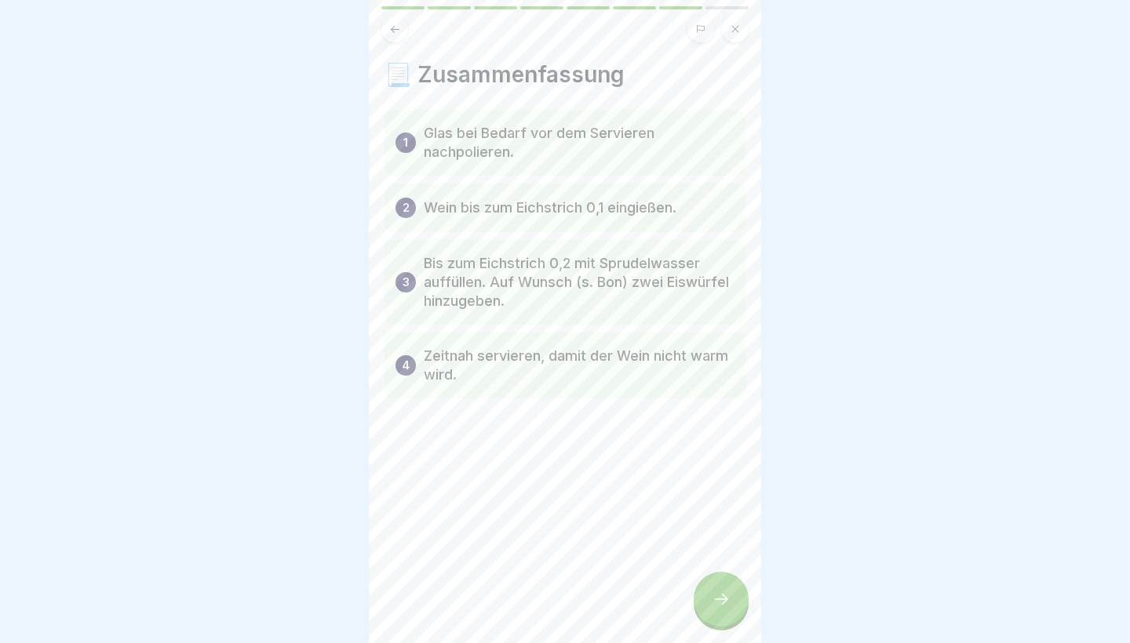
click at [727, 602] on icon at bounding box center [720, 599] width 19 height 19
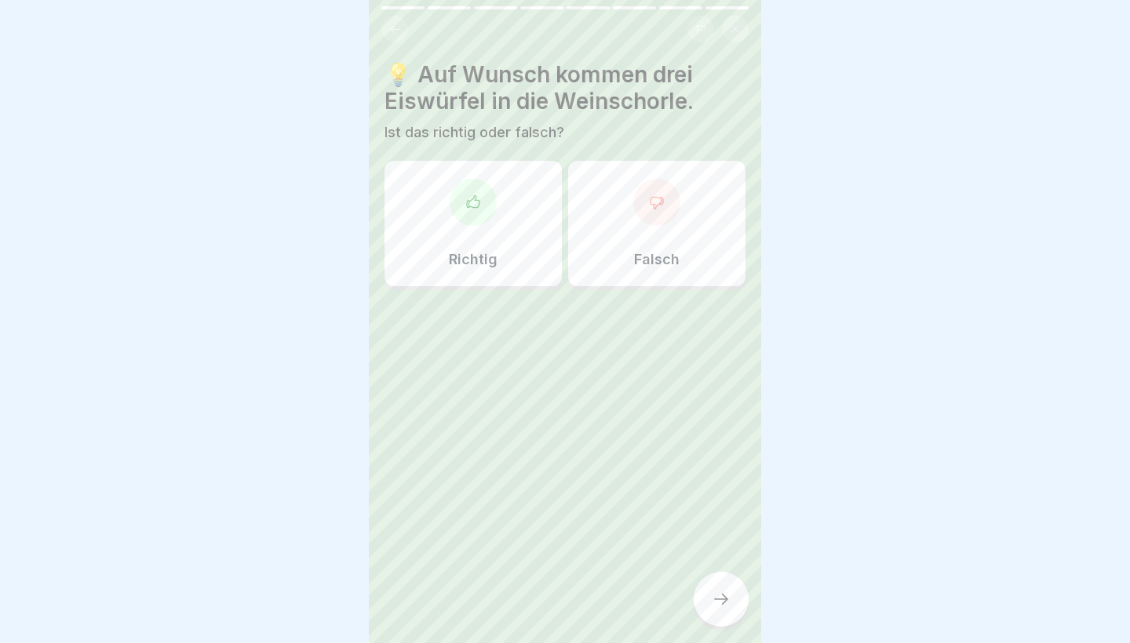
click at [591, 262] on div "Falsch" at bounding box center [656, 224] width 177 height 126
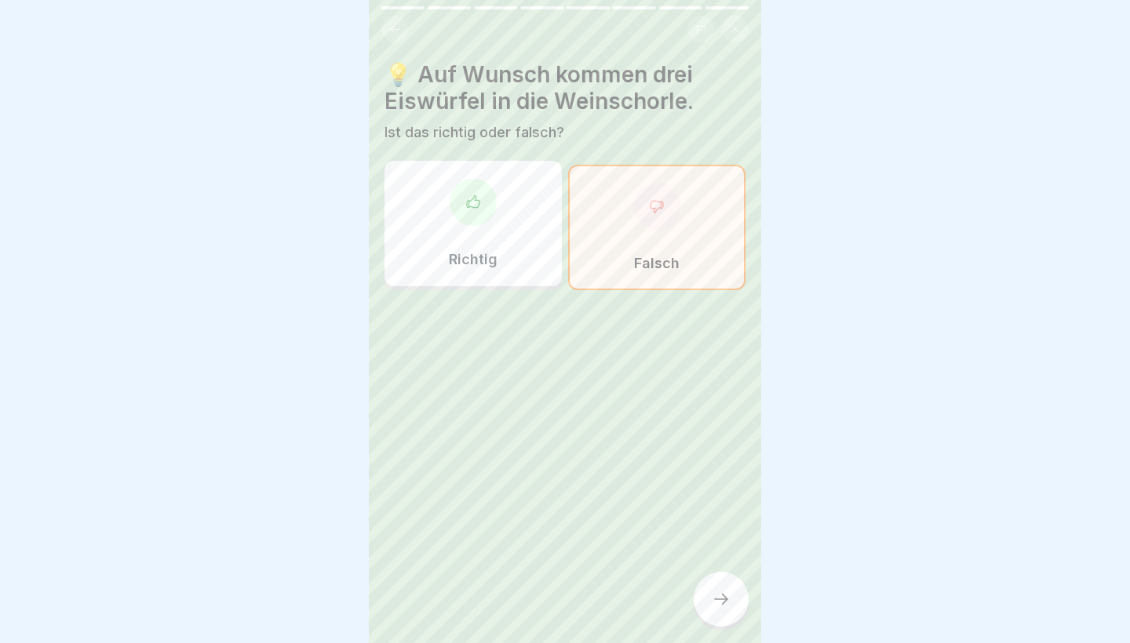
click at [731, 609] on div at bounding box center [720, 599] width 55 height 55
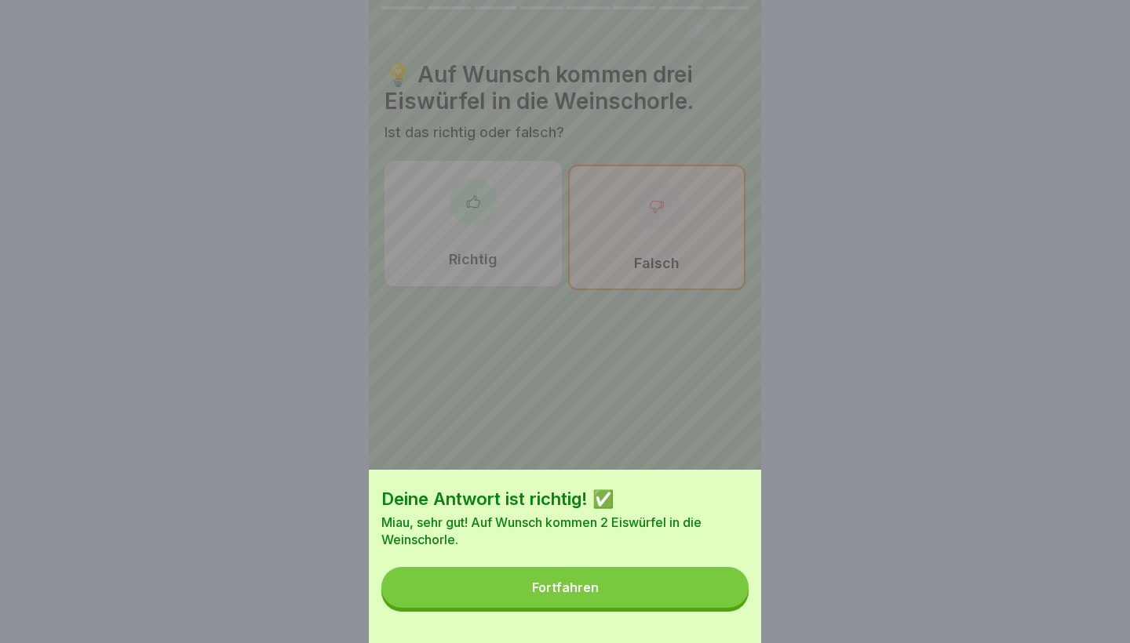
click at [646, 570] on button "Fortfahren" at bounding box center [564, 587] width 367 height 41
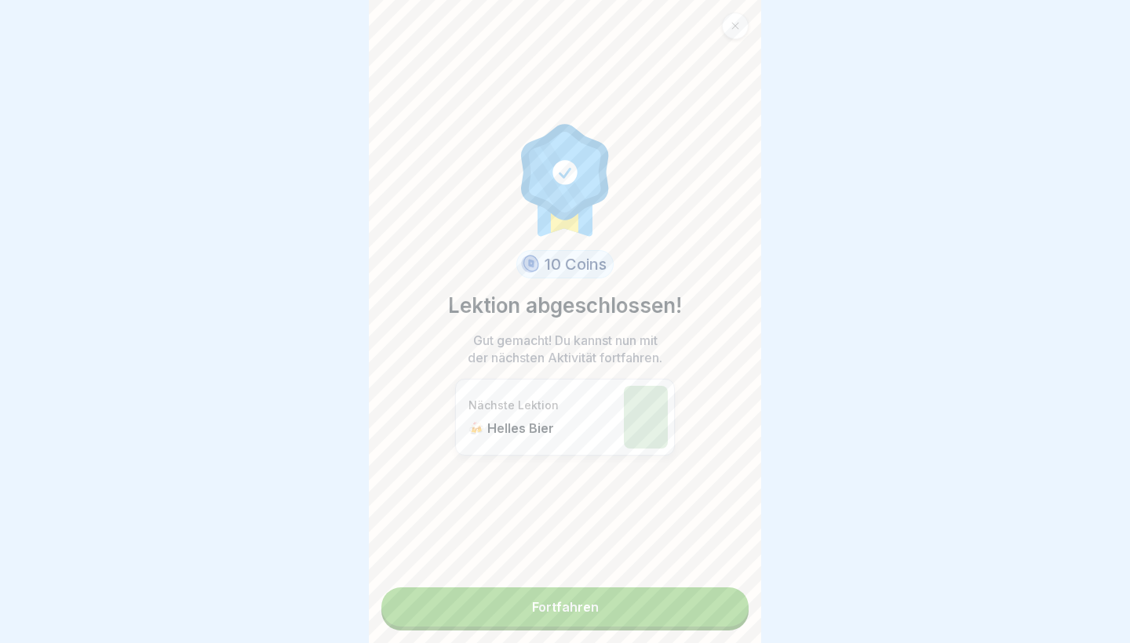
click at [640, 602] on link "Fortfahren" at bounding box center [564, 607] width 367 height 39
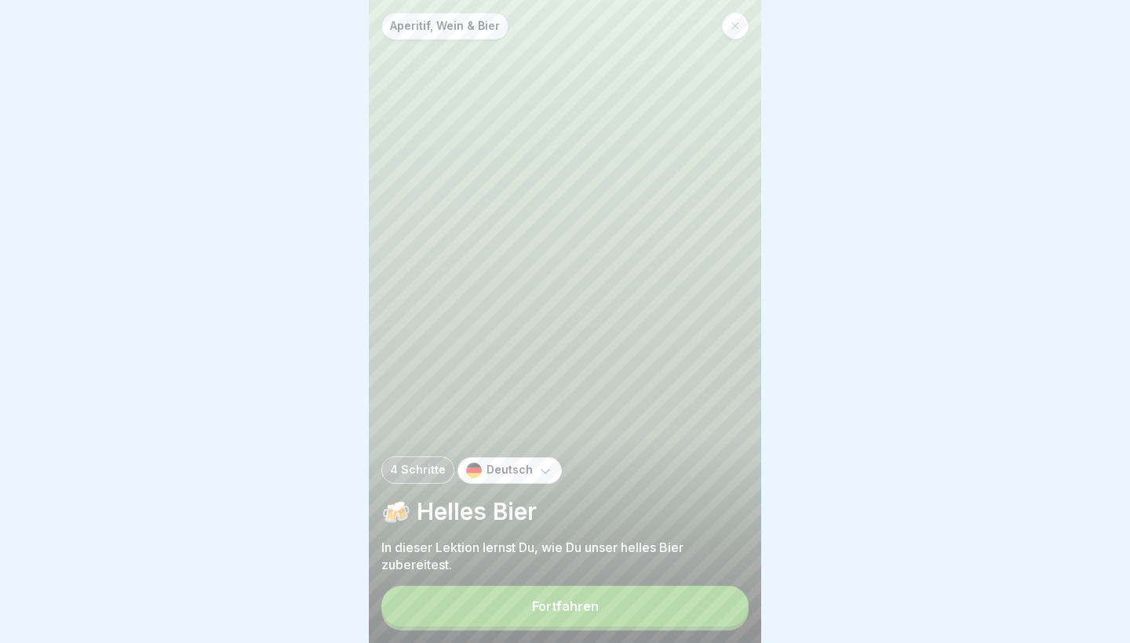
click at [640, 601] on button "Fortfahren" at bounding box center [564, 606] width 367 height 41
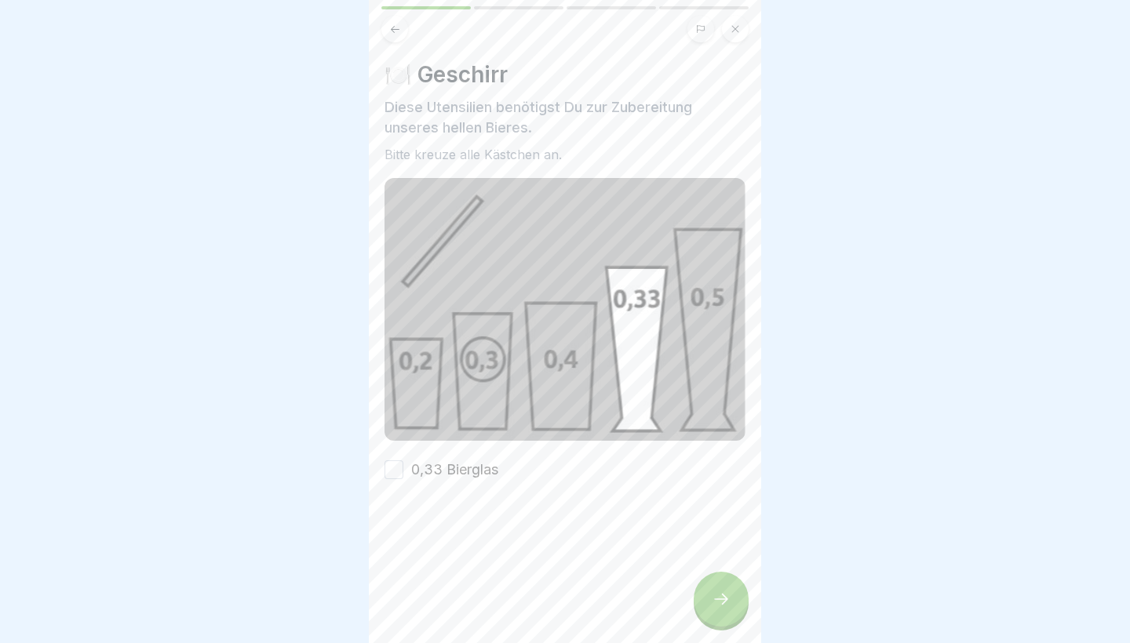
click at [447, 468] on label "0,33 Bierglas" at bounding box center [454, 470] width 87 height 20
click at [403, 468] on button "0,33 Bierglas" at bounding box center [393, 469] width 19 height 19
click at [744, 606] on div at bounding box center [720, 599] width 55 height 55
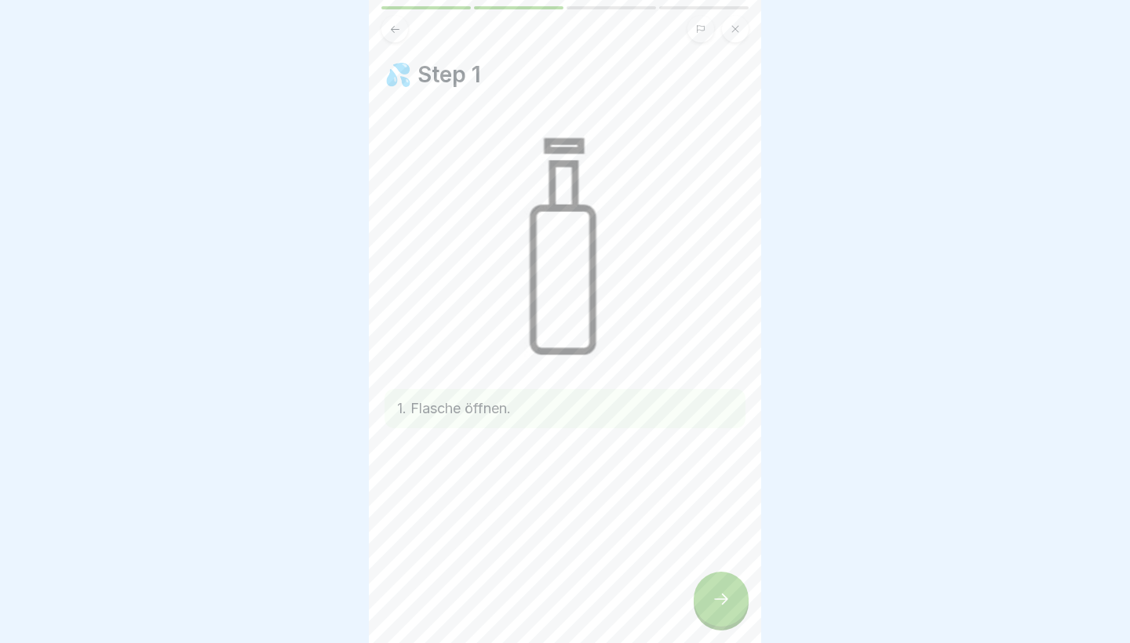
click at [744, 606] on div at bounding box center [720, 599] width 55 height 55
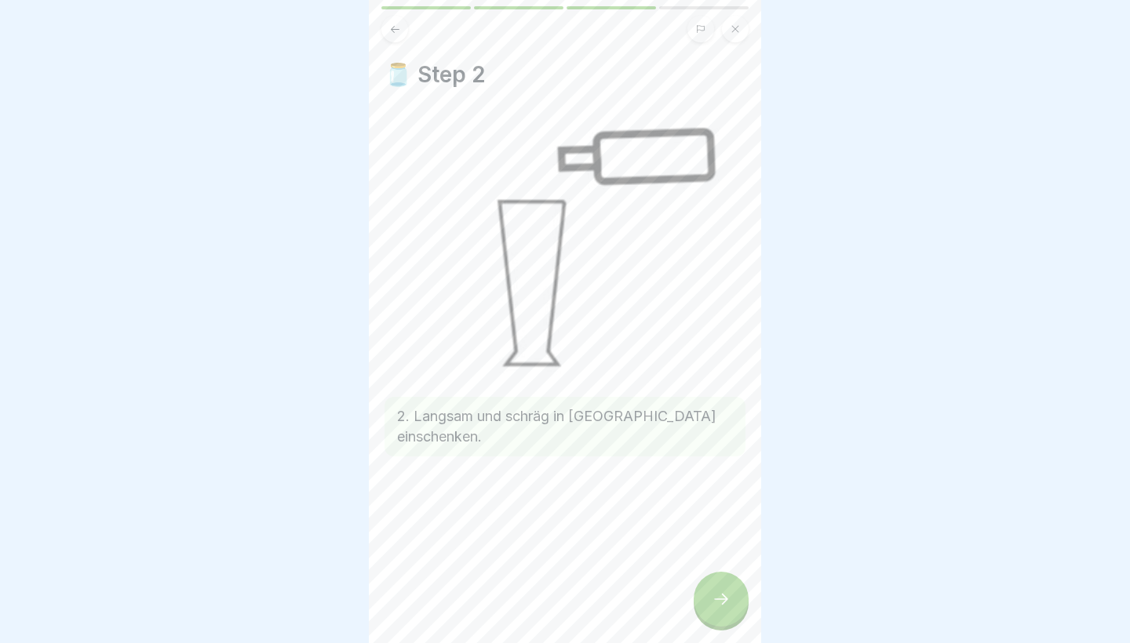
click at [744, 606] on div at bounding box center [720, 599] width 55 height 55
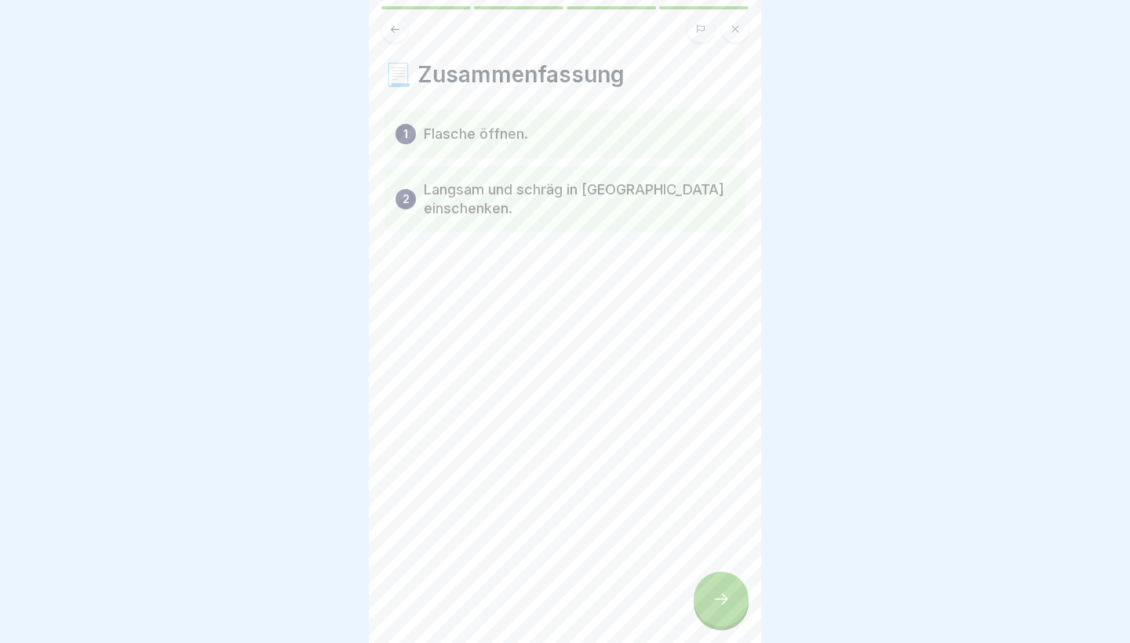
click at [744, 606] on div at bounding box center [720, 599] width 55 height 55
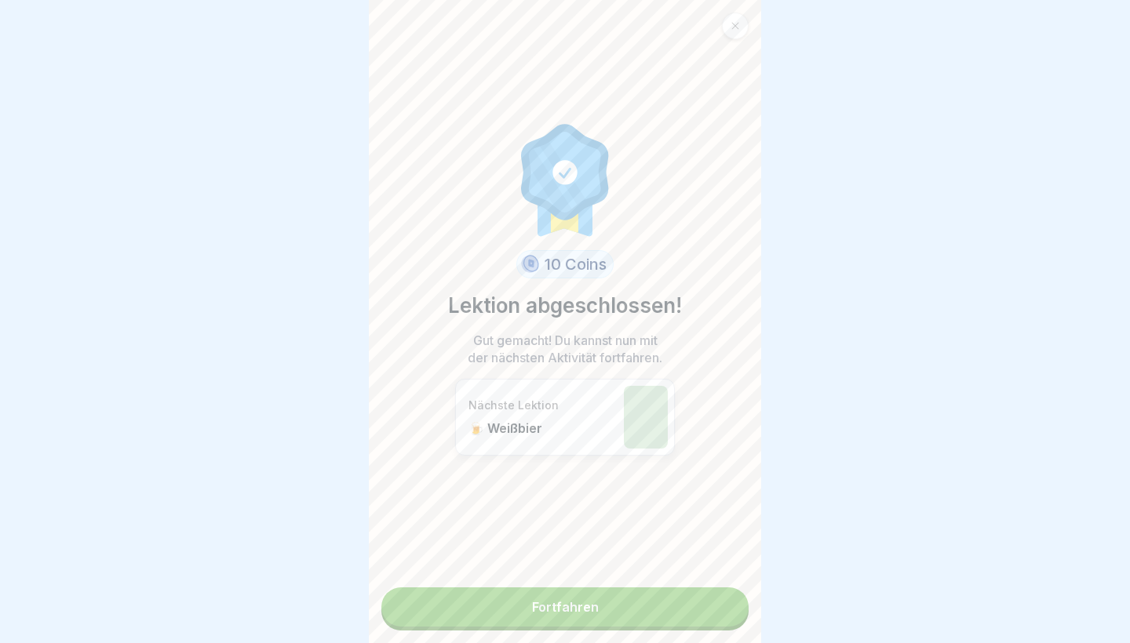
click at [722, 612] on link "Fortfahren" at bounding box center [564, 607] width 367 height 39
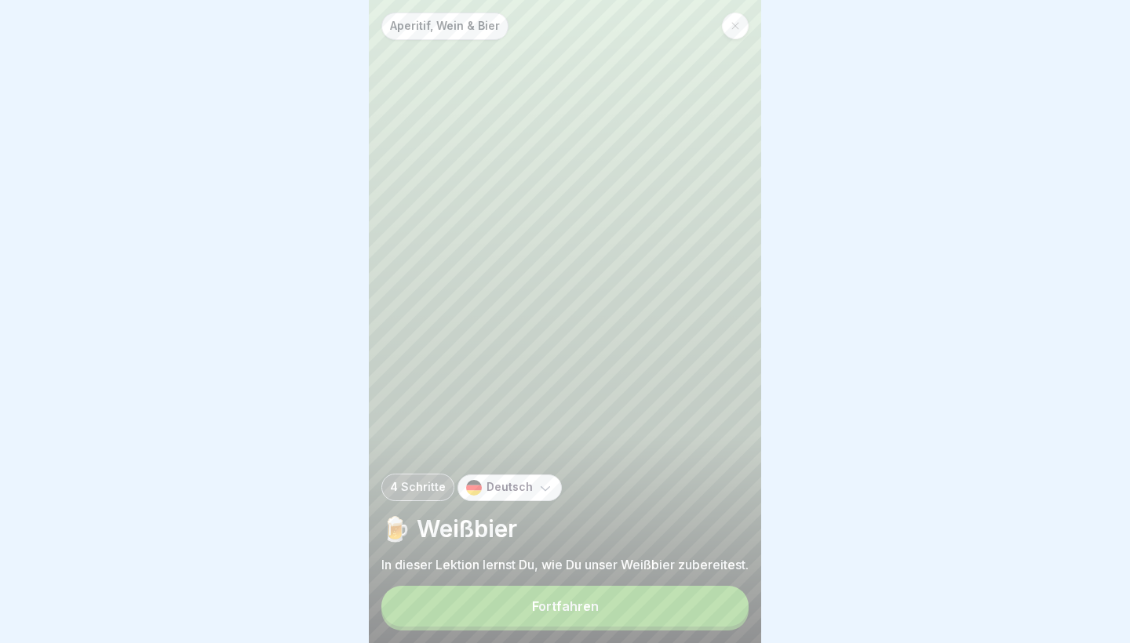
click at [721, 612] on button "Fortfahren" at bounding box center [564, 606] width 367 height 41
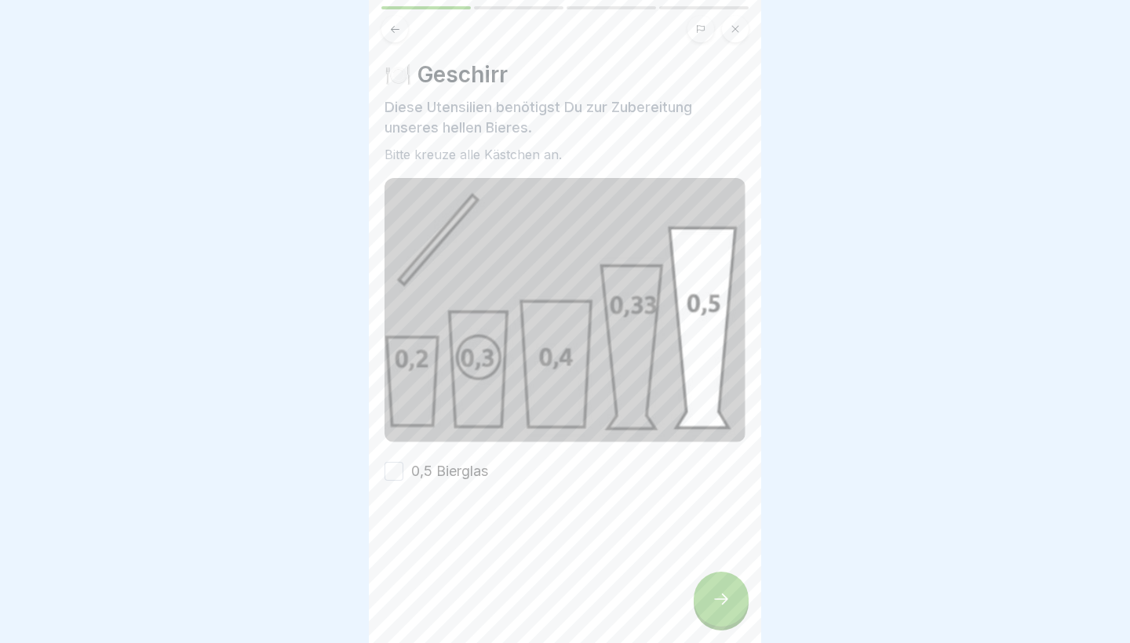
click at [453, 474] on label "0,5 Bierglas" at bounding box center [449, 471] width 77 height 20
click at [403, 474] on button "0,5 Bierglas" at bounding box center [393, 471] width 19 height 19
click at [692, 599] on div "🍽️ Geschirr Diese Utensilien benötigst Du zur Zubereitung unseres hellen Bieres…" at bounding box center [565, 321] width 392 height 643
click at [707, 600] on div at bounding box center [720, 599] width 55 height 55
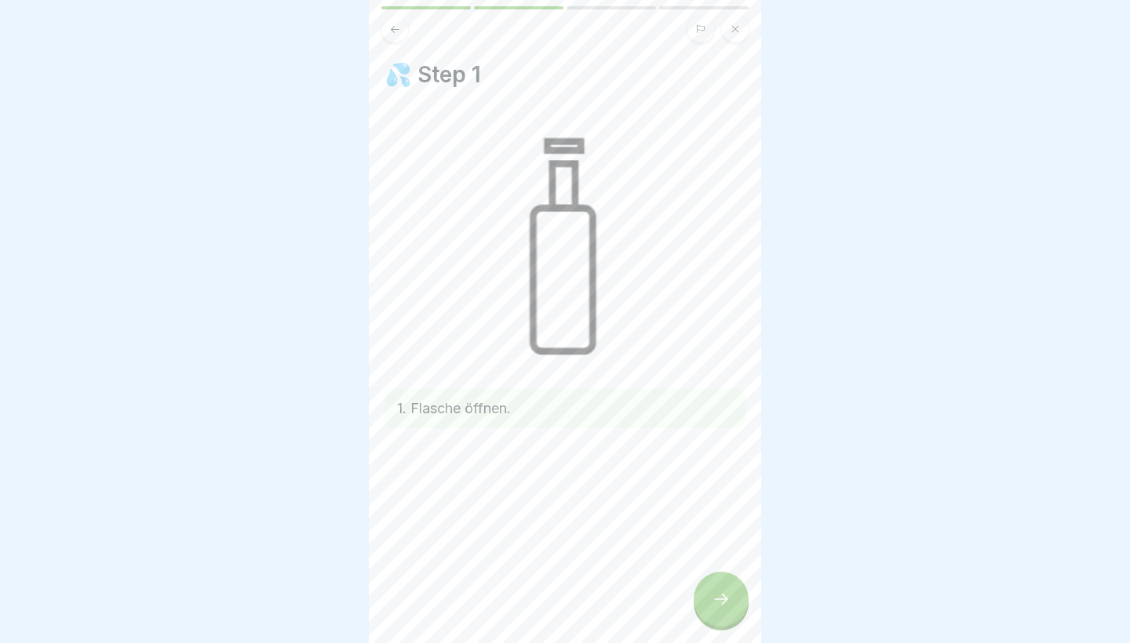
click at [713, 601] on icon at bounding box center [720, 599] width 19 height 19
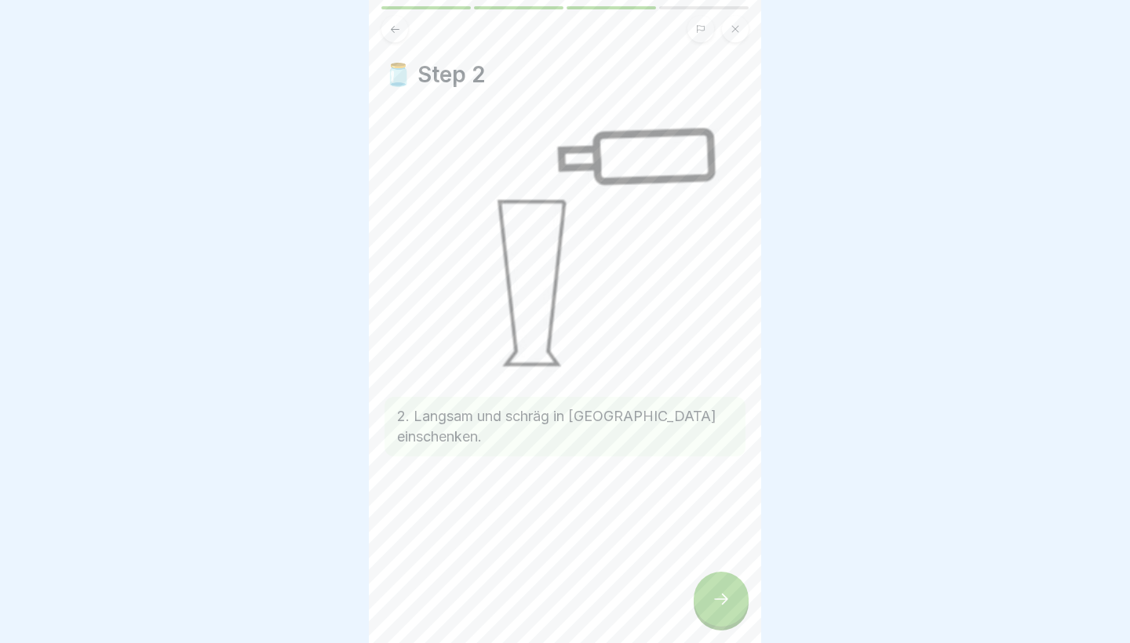
click at [715, 602] on icon at bounding box center [720, 599] width 19 height 19
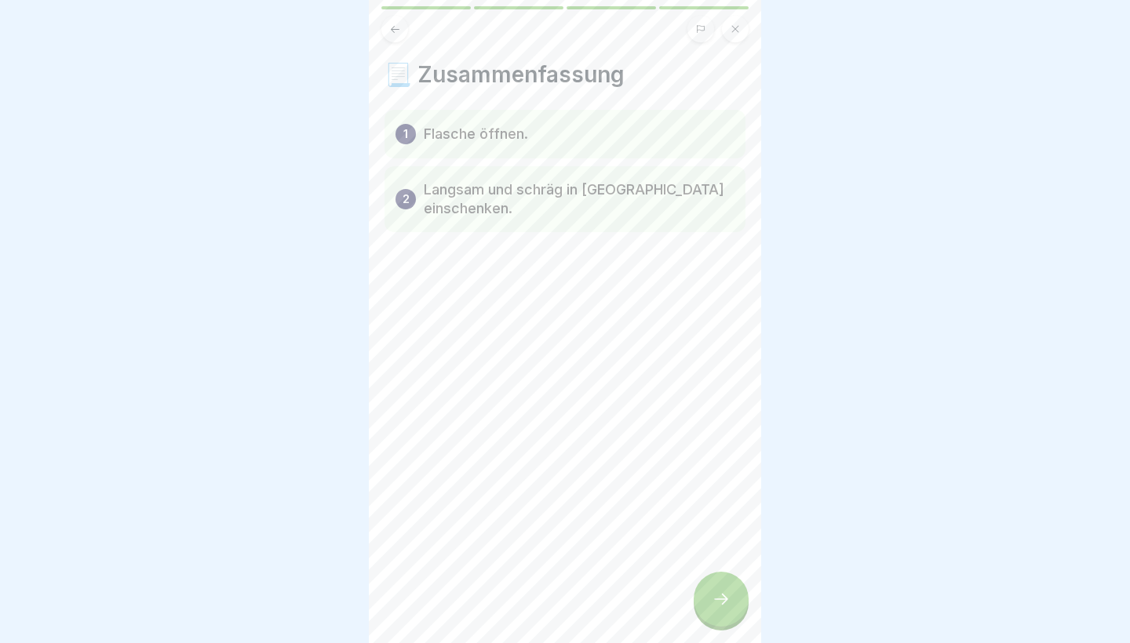
click at [715, 603] on icon at bounding box center [720, 599] width 19 height 19
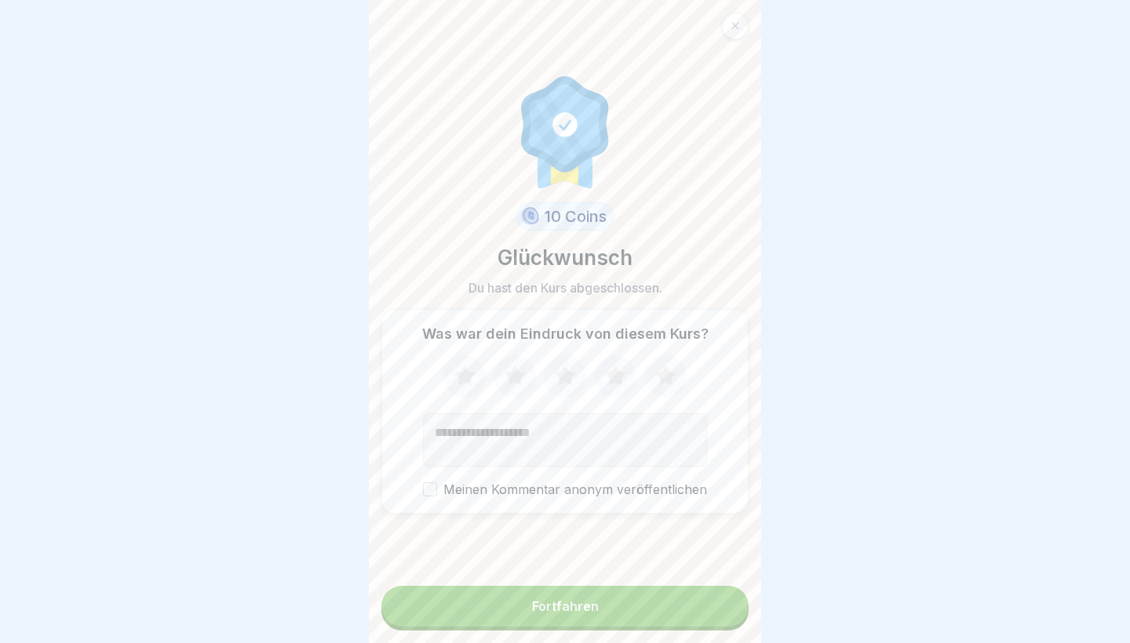
click at [647, 594] on button "Fortfahren" at bounding box center [564, 606] width 367 height 41
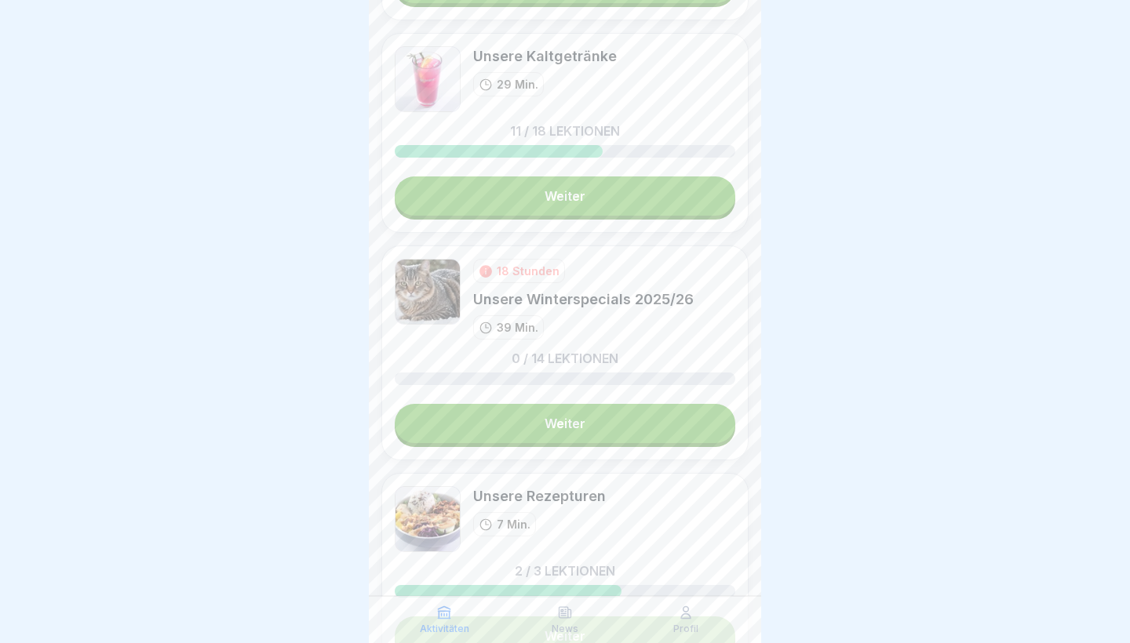
scroll to position [253, 0]
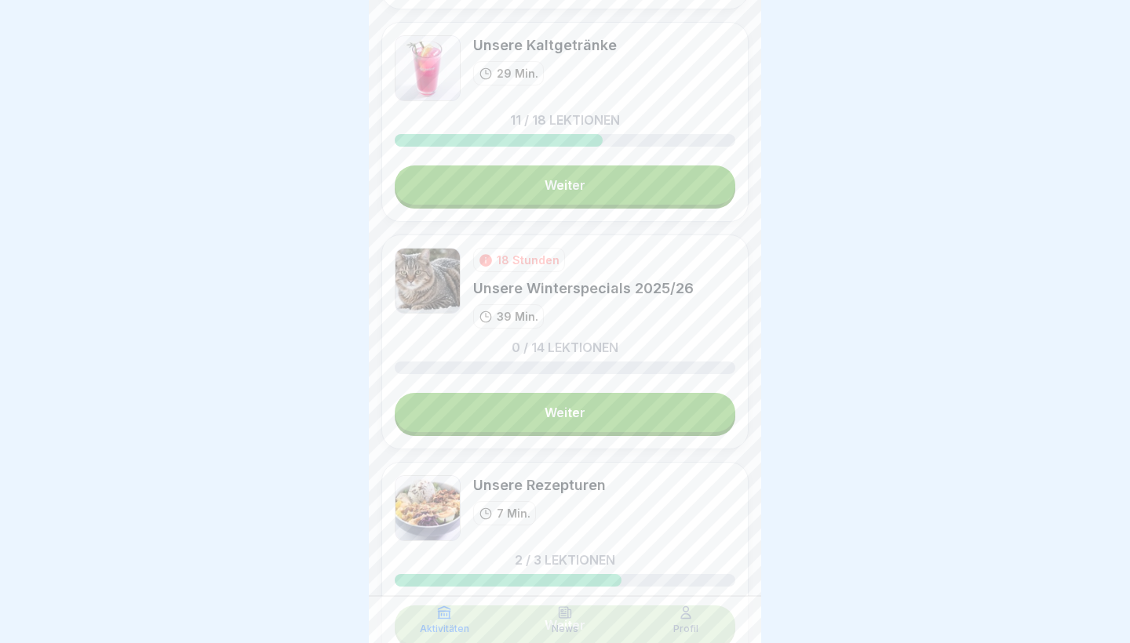
click at [610, 428] on link "Weiter" at bounding box center [565, 412] width 340 height 39
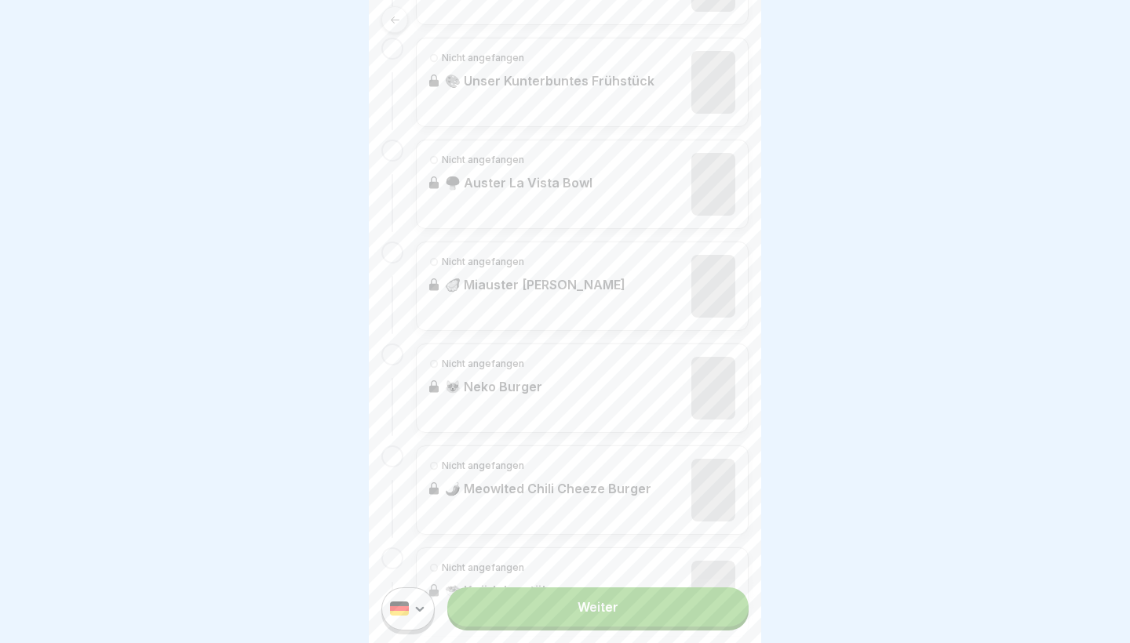
scroll to position [1045, 0]
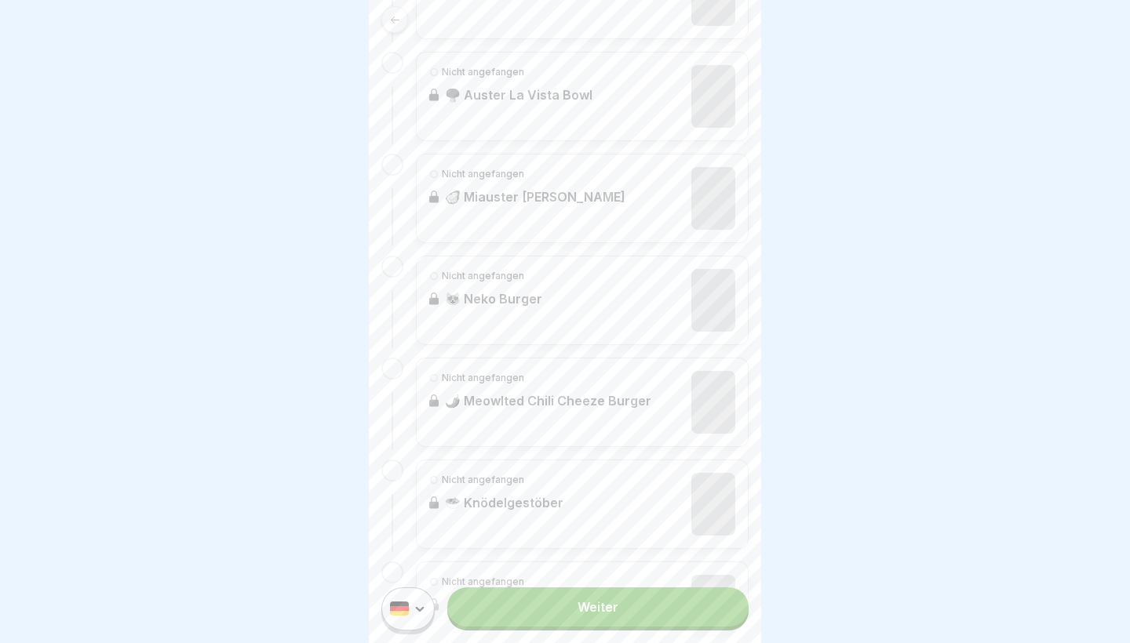
click at [639, 612] on link "Weiter" at bounding box center [597, 607] width 301 height 39
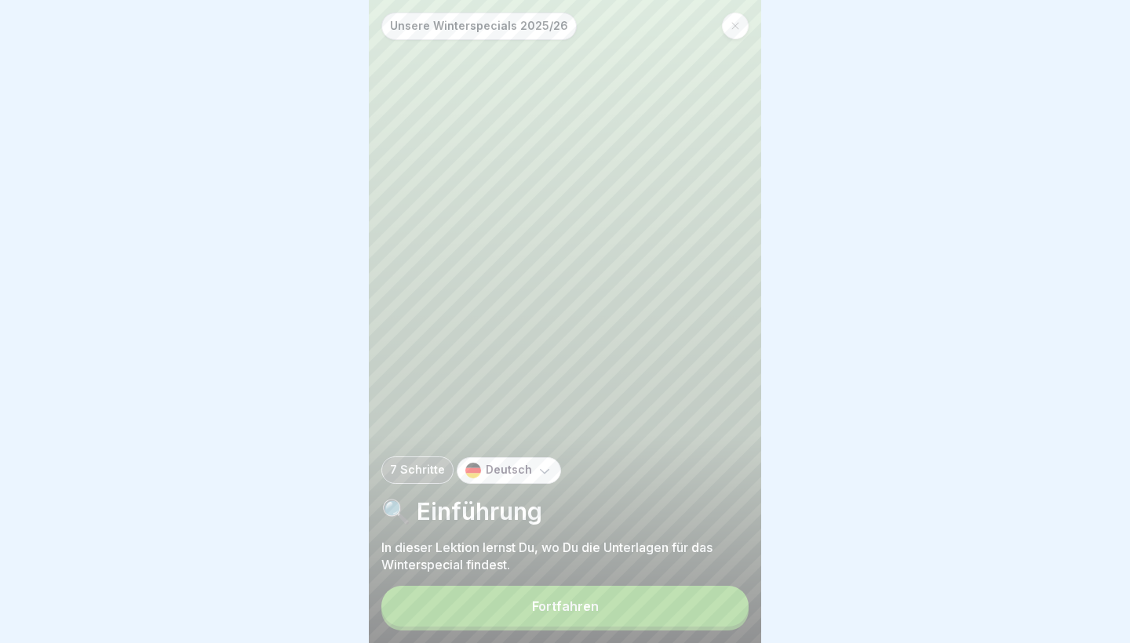
click at [632, 597] on button "Fortfahren" at bounding box center [564, 606] width 367 height 41
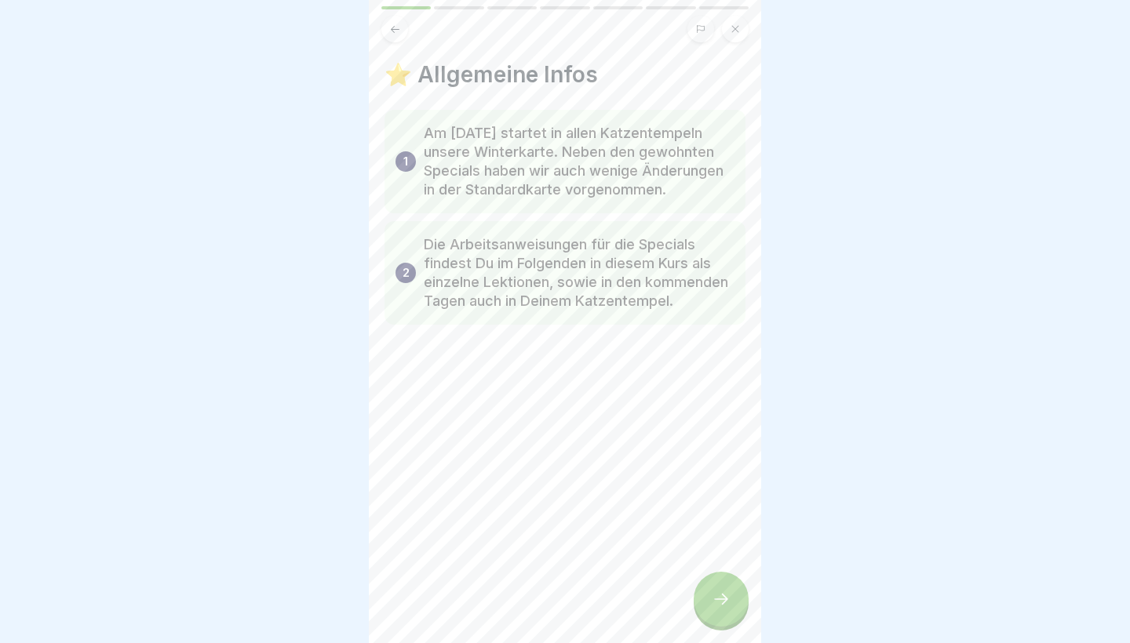
click at [726, 606] on icon at bounding box center [720, 599] width 19 height 19
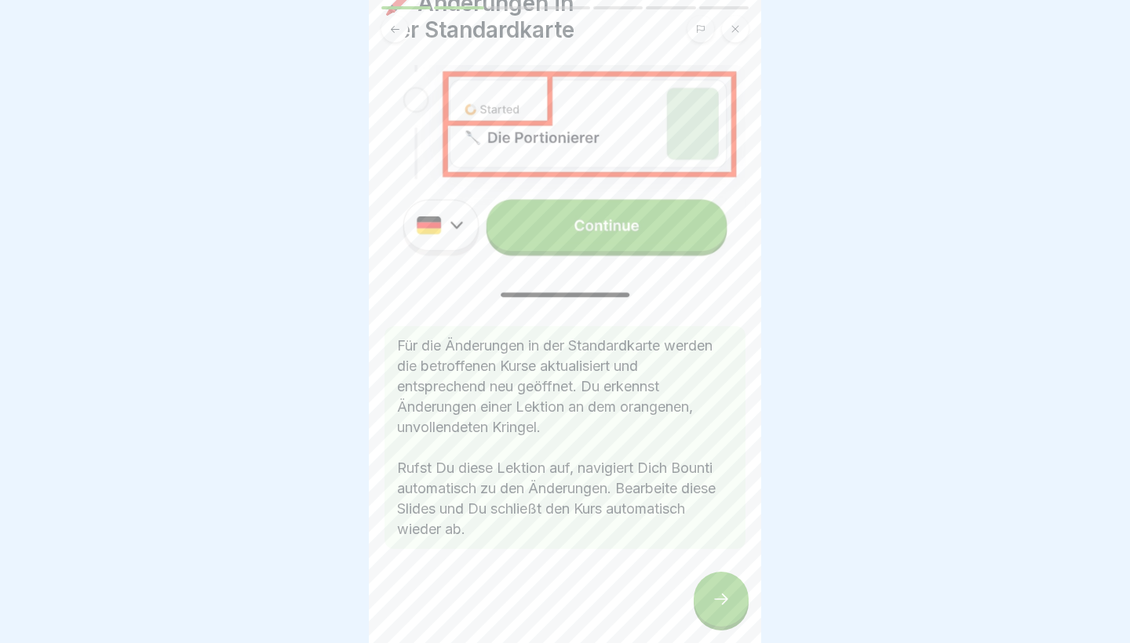
scroll to position [71, 0]
click at [720, 606] on icon at bounding box center [720, 599] width 19 height 19
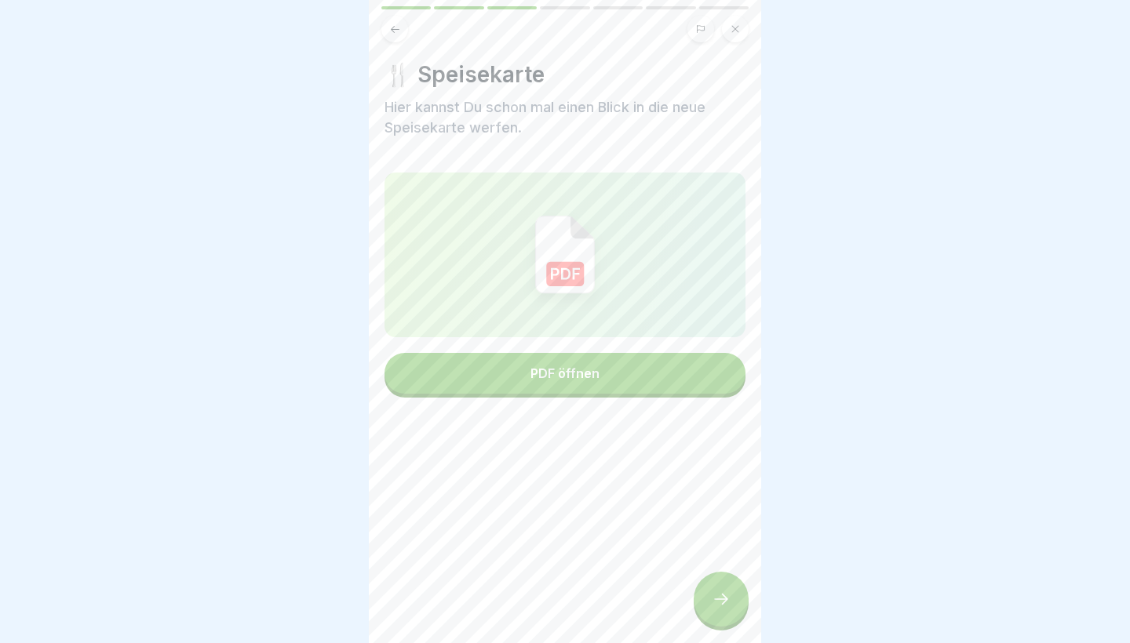
click at [631, 368] on button "PDF öffnen" at bounding box center [564, 373] width 361 height 41
click at [728, 617] on div at bounding box center [720, 599] width 55 height 55
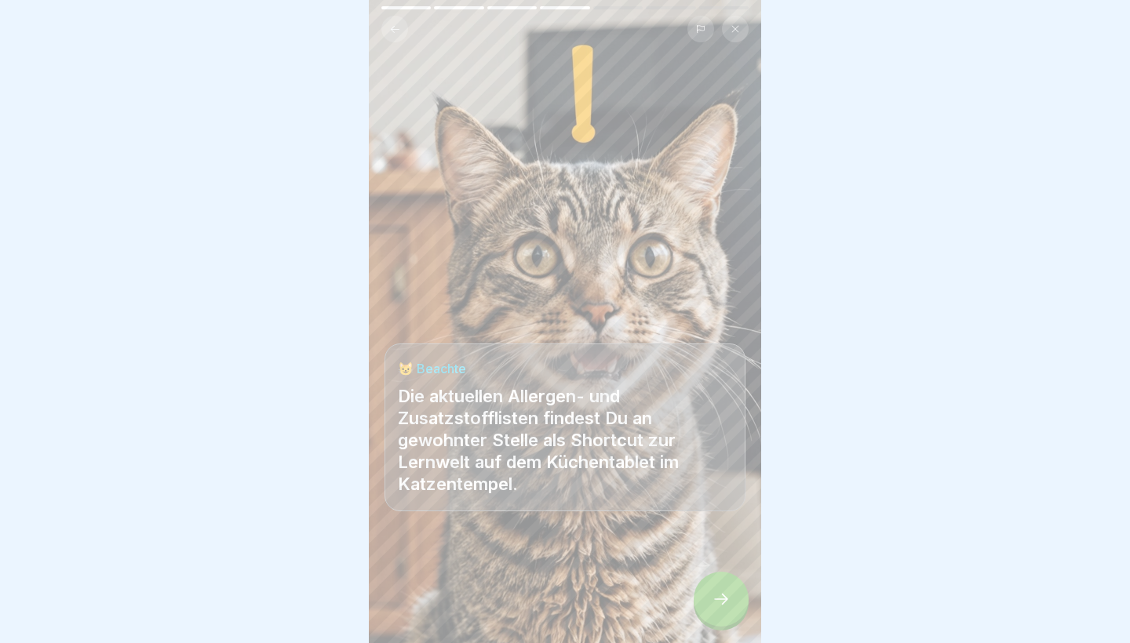
click at [723, 613] on div at bounding box center [720, 599] width 55 height 55
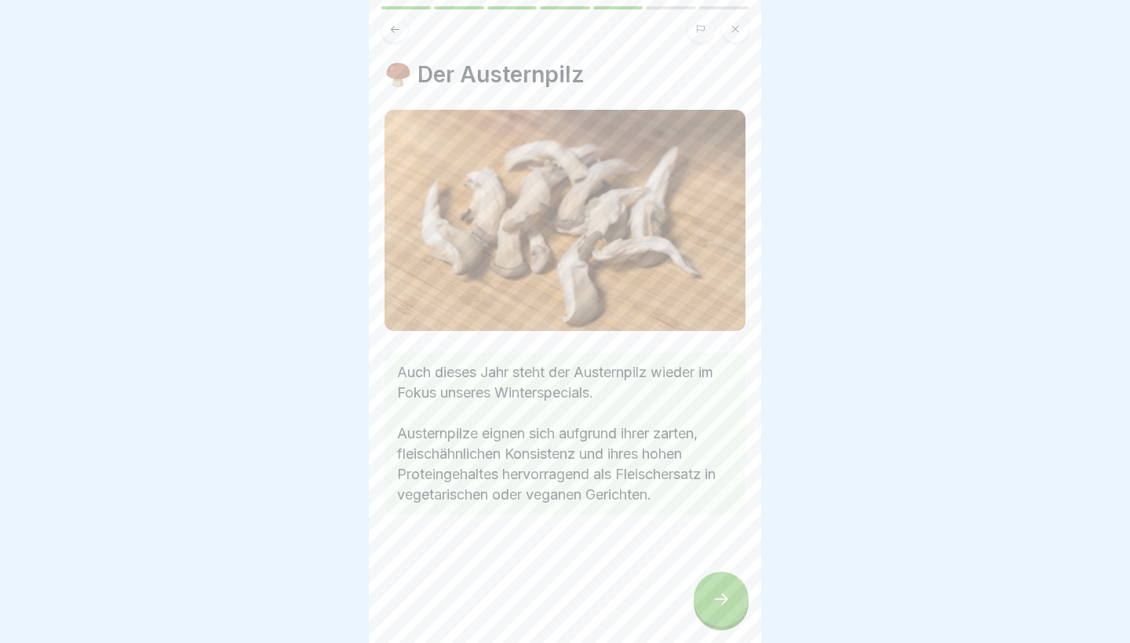
click at [723, 610] on div at bounding box center [720, 599] width 55 height 55
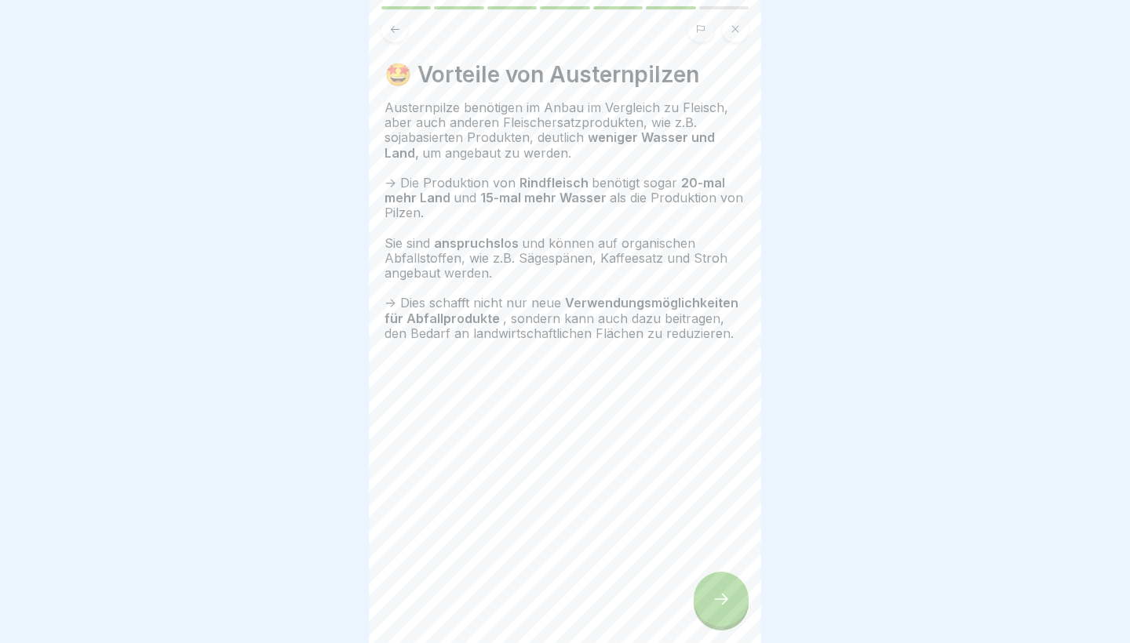
click at [726, 611] on div at bounding box center [720, 599] width 55 height 55
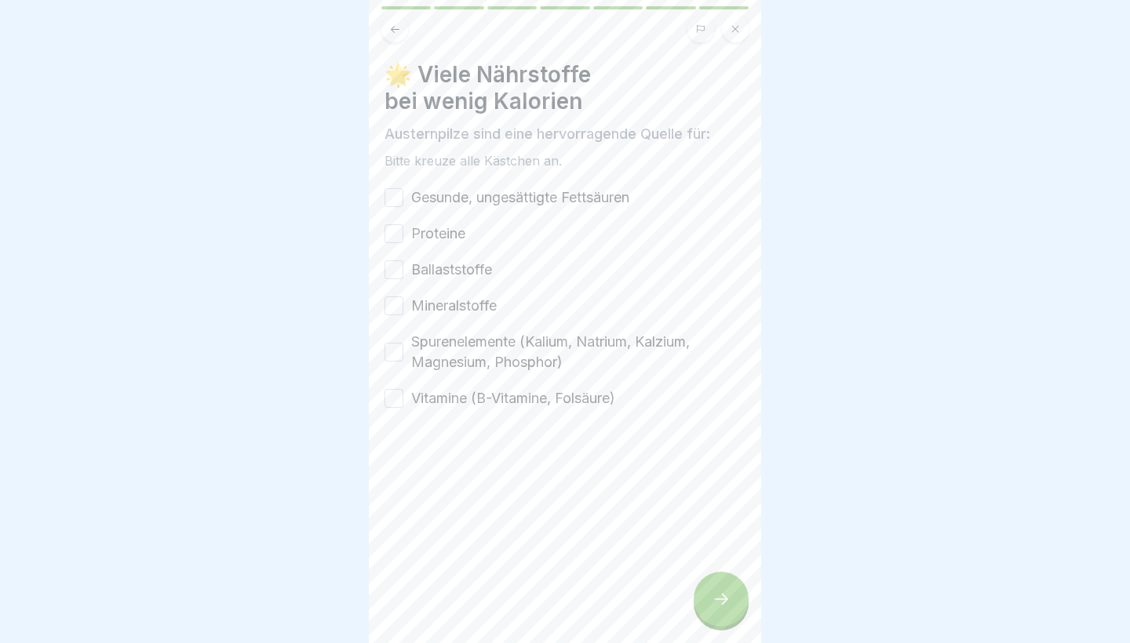
click at [509, 197] on label "Gesunde, ungesättigte Fettsäuren" at bounding box center [520, 197] width 218 height 20
click at [403, 197] on button "Gesunde, ungesättigte Fettsäuren" at bounding box center [393, 197] width 19 height 19
click at [472, 229] on div "Gesunde, ungesättigte Fettsäuren Proteine Ballaststoffe Mineralstoffe Spurenele…" at bounding box center [564, 297] width 361 height 221
click at [449, 236] on label "Proteine" at bounding box center [438, 234] width 54 height 20
click at [403, 236] on button "Proteine" at bounding box center [393, 233] width 19 height 19
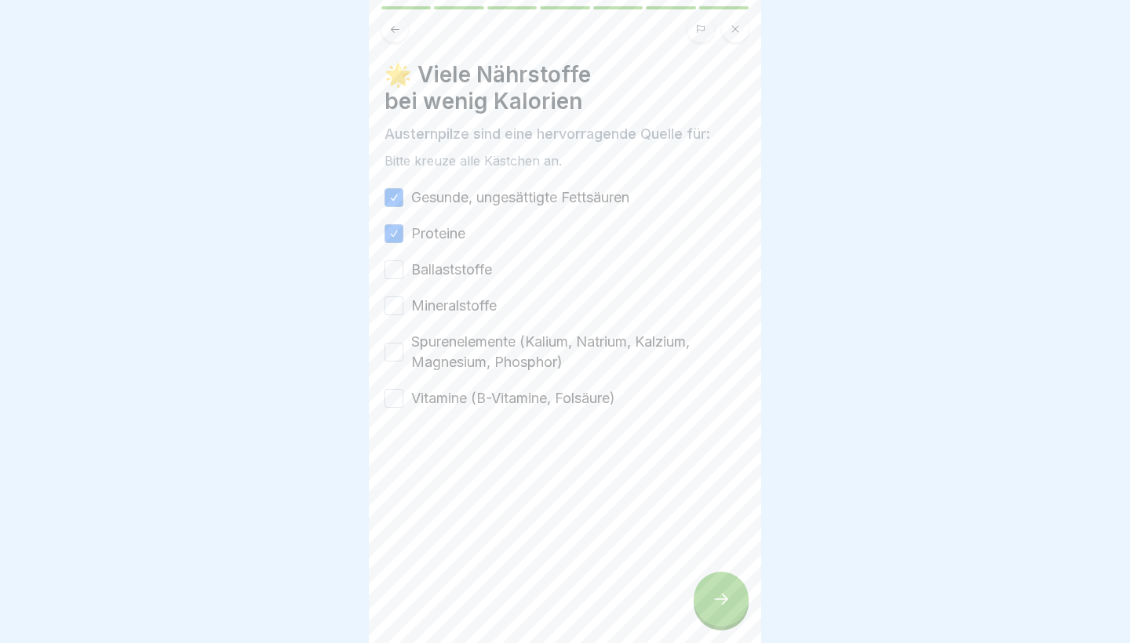
click at [454, 298] on label "Mineralstoffe" at bounding box center [454, 306] width 86 height 20
click at [403, 298] on button "Mineralstoffe" at bounding box center [393, 306] width 19 height 19
click at [454, 276] on label "Ballaststoffe" at bounding box center [451, 270] width 81 height 20
click at [403, 276] on button "Ballaststoffe" at bounding box center [393, 269] width 19 height 19
click at [469, 369] on label "Spurenelemente (Kalium, Natrium, Kalzium, Magnesium, Phosphor)" at bounding box center [578, 352] width 334 height 41
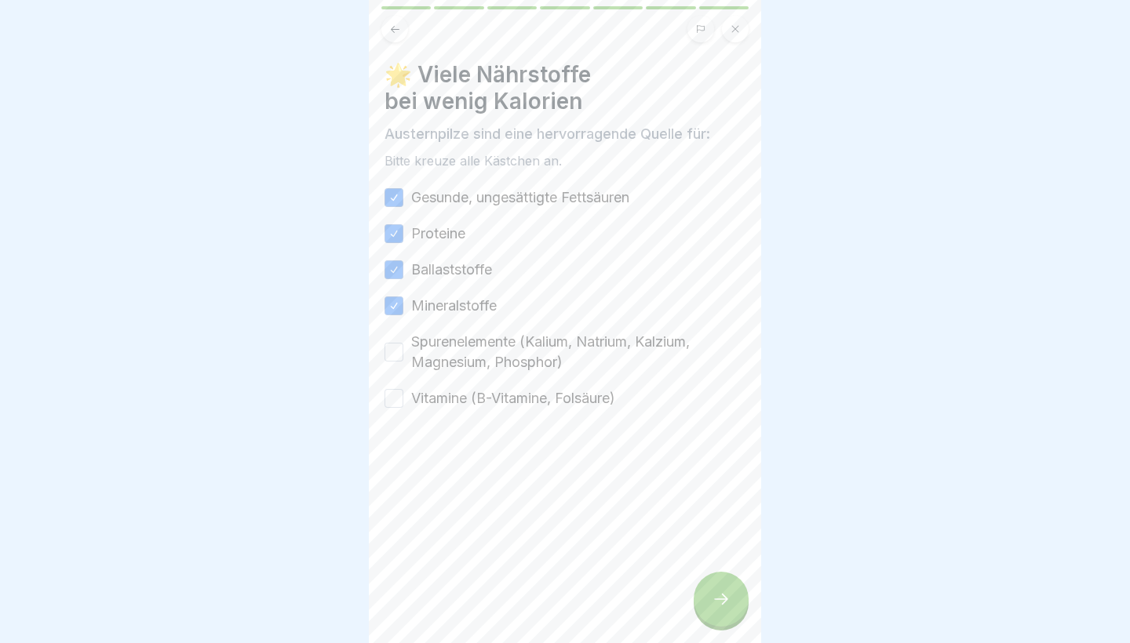
click at [403, 362] on button "Spurenelemente (Kalium, Natrium, Kalzium, Magnesium, Phosphor)" at bounding box center [393, 352] width 19 height 19
click at [482, 406] on label "Vitamine (B-Vitamine, Folsäure)" at bounding box center [513, 398] width 204 height 20
click at [403, 406] on button "Vitamine (B-Vitamine, Folsäure)" at bounding box center [393, 398] width 19 height 19
click at [715, 603] on icon at bounding box center [720, 599] width 19 height 19
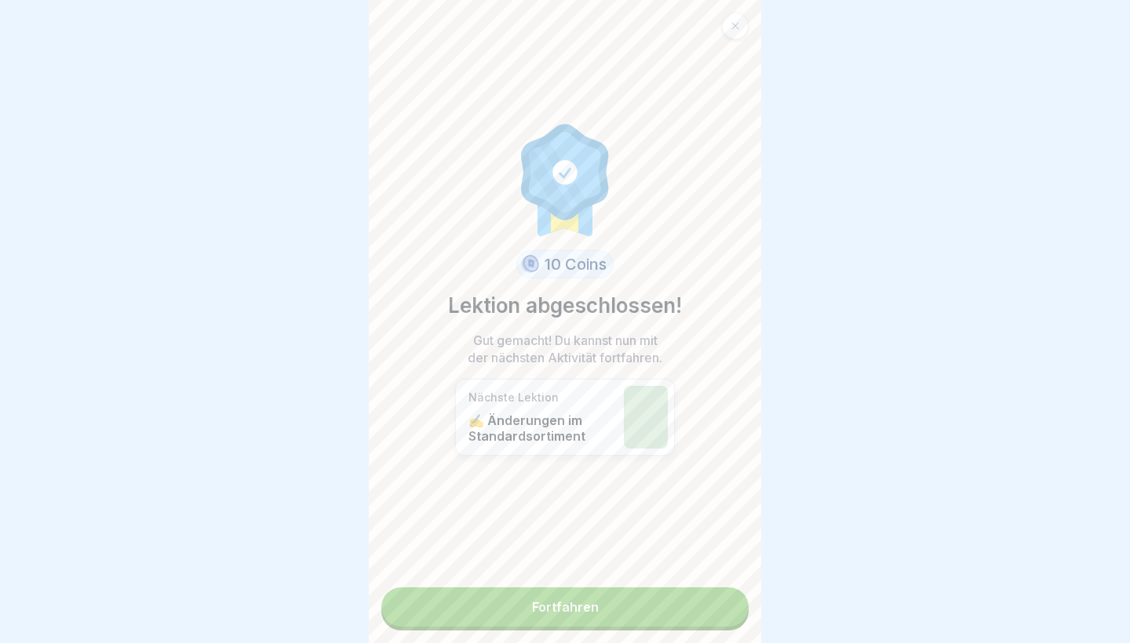
click at [682, 628] on div "10 Coins Lektion abgeschlossen! Gut gemacht! Du kannst nun mit der nächsten Akt…" at bounding box center [565, 321] width 392 height 643
click at [682, 615] on link "Fortfahren" at bounding box center [564, 607] width 367 height 39
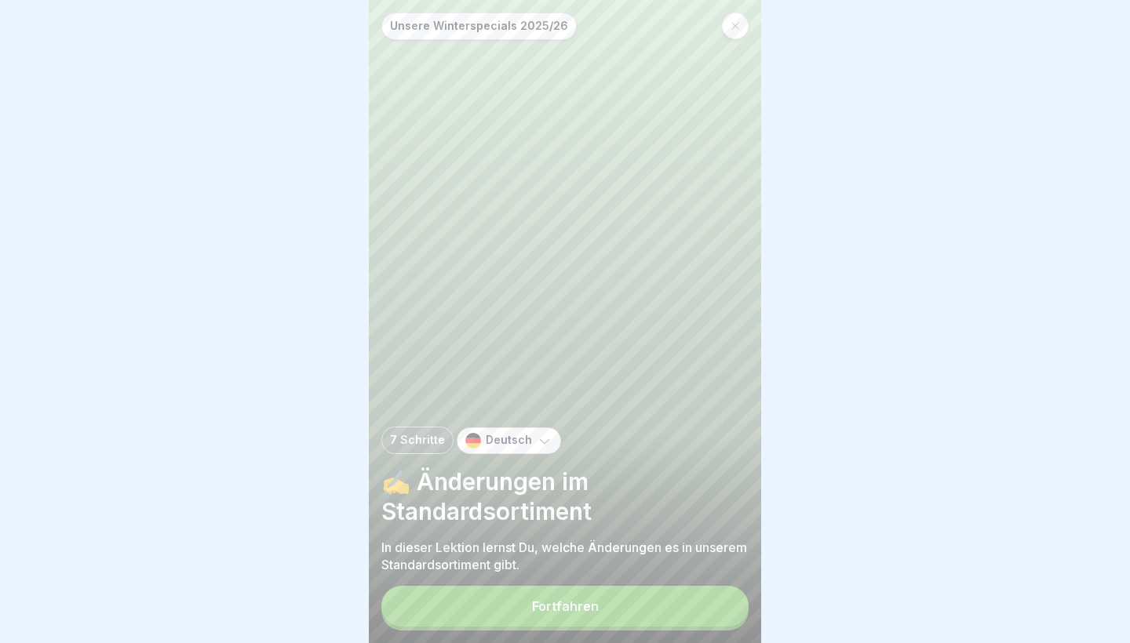
click at [675, 612] on button "Fortfahren" at bounding box center [564, 606] width 367 height 41
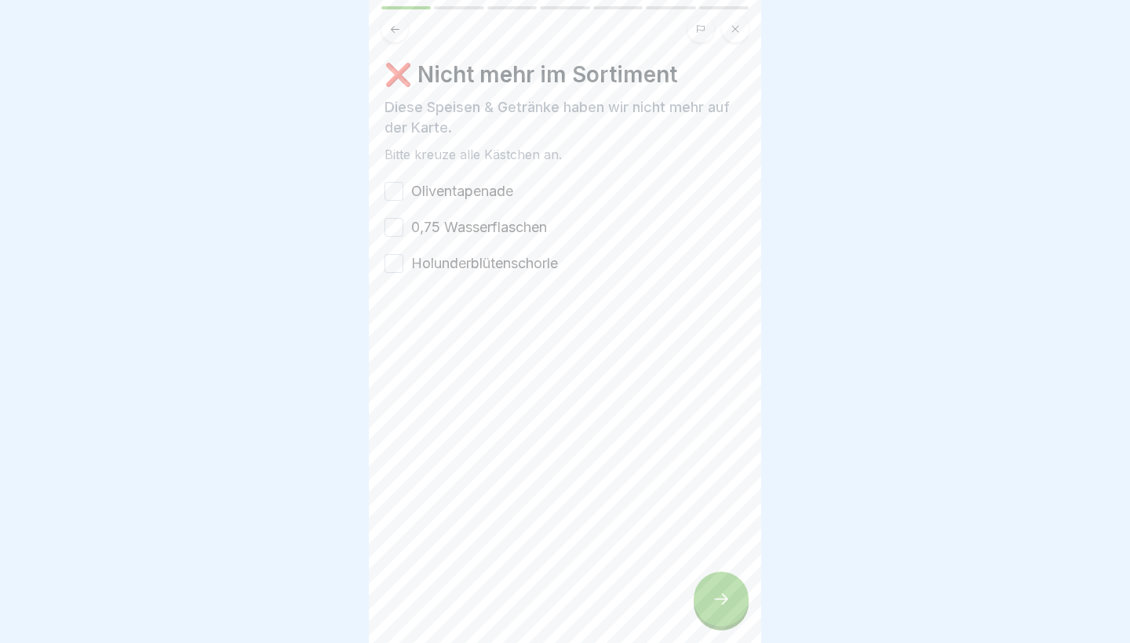
click at [490, 194] on label "Oliventapenade" at bounding box center [462, 191] width 102 height 20
click at [403, 194] on button "Oliventapenade" at bounding box center [393, 191] width 19 height 19
click at [492, 234] on label "0,75 Wasserflaschen" at bounding box center [479, 227] width 136 height 20
click at [403, 234] on button "0,75 Wasserflaschen" at bounding box center [393, 227] width 19 height 19
click at [497, 263] on label "Holunderblütenschorle" at bounding box center [484, 263] width 147 height 20
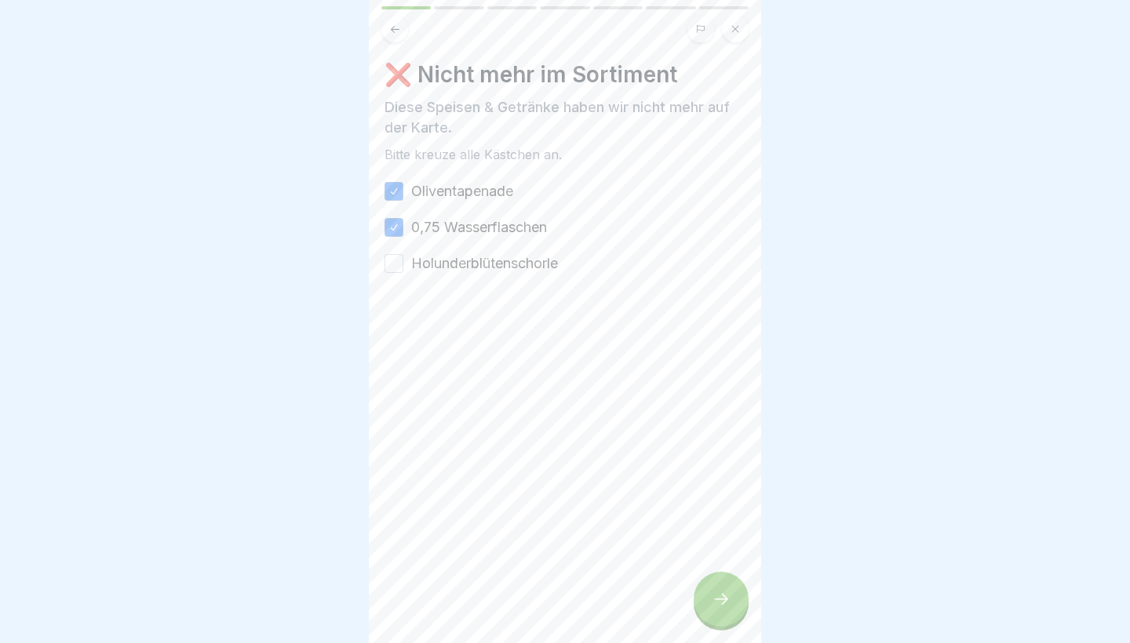
click at [403, 263] on button "Holunderblütenschorle" at bounding box center [393, 263] width 19 height 19
click at [719, 607] on icon at bounding box center [720, 599] width 19 height 19
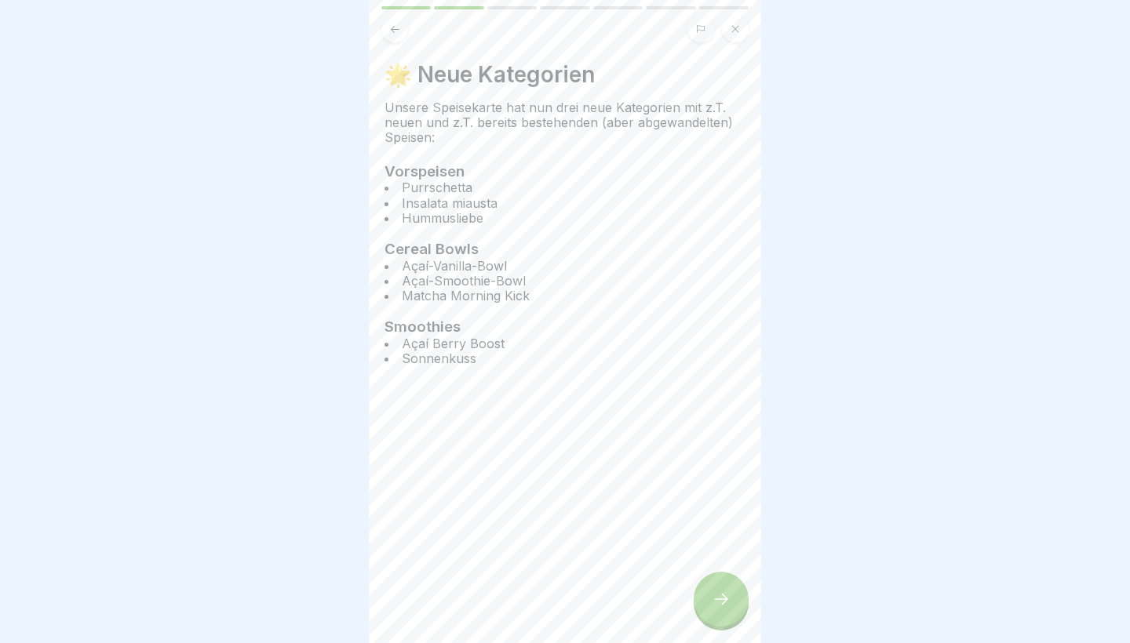
click at [719, 607] on icon at bounding box center [720, 599] width 19 height 19
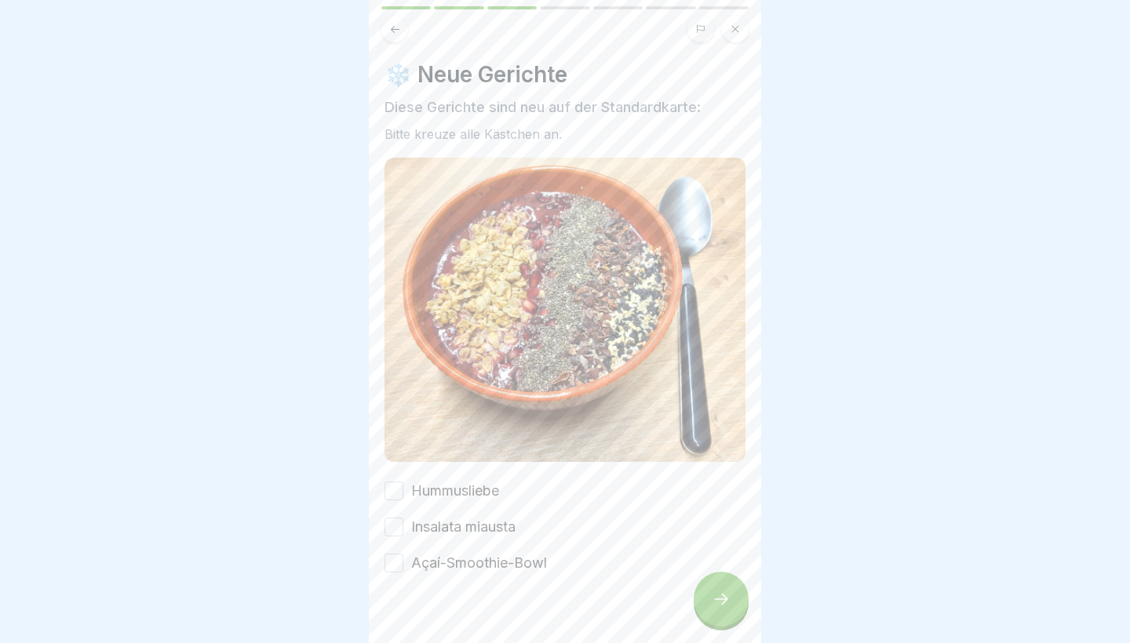
click at [475, 495] on label "Hummusliebe" at bounding box center [455, 491] width 88 height 20
click at [403, 495] on button "Hummusliebe" at bounding box center [393, 491] width 19 height 19
click at [475, 520] on label "Insalata miausta" at bounding box center [463, 527] width 104 height 20
click at [403, 520] on button "Insalata miausta" at bounding box center [393, 527] width 19 height 19
click at [475, 566] on label "Açaí-Smoothie-Bowl" at bounding box center [479, 563] width 136 height 20
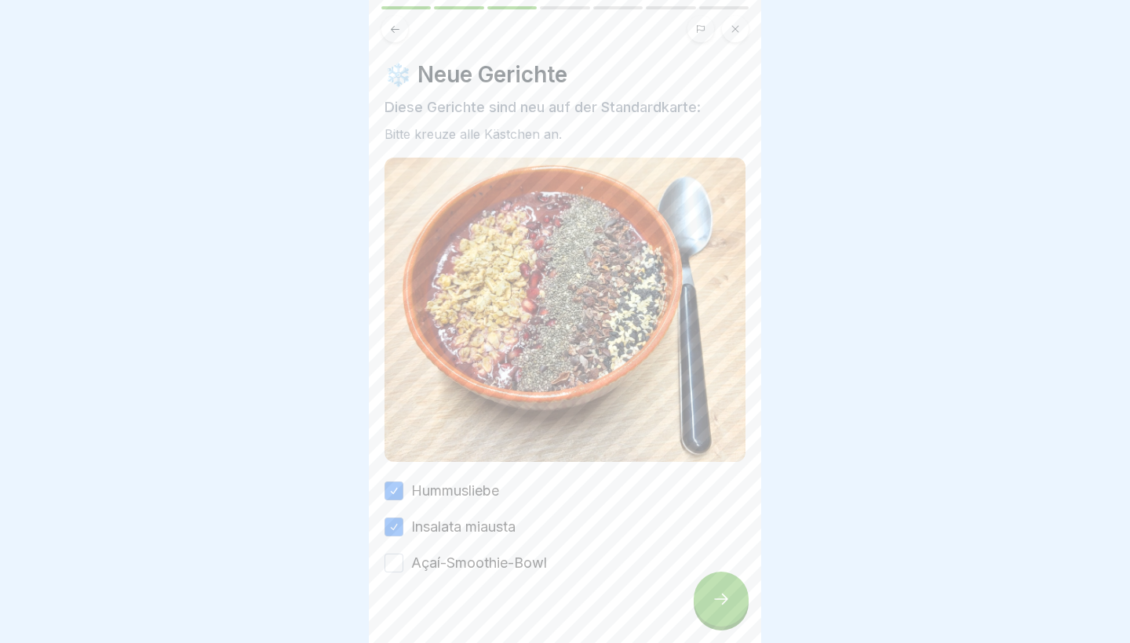
click at [403, 566] on button "Açaí-Smoothie-Bowl" at bounding box center [393, 563] width 19 height 19
click at [722, 610] on div at bounding box center [720, 599] width 55 height 55
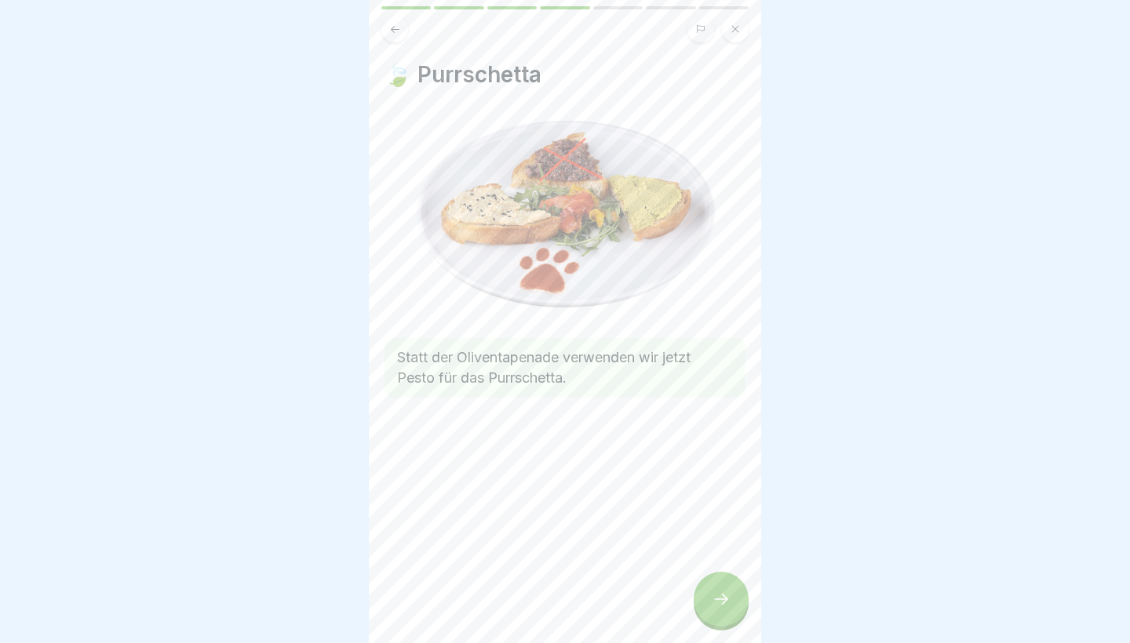
click at [723, 609] on div at bounding box center [720, 599] width 55 height 55
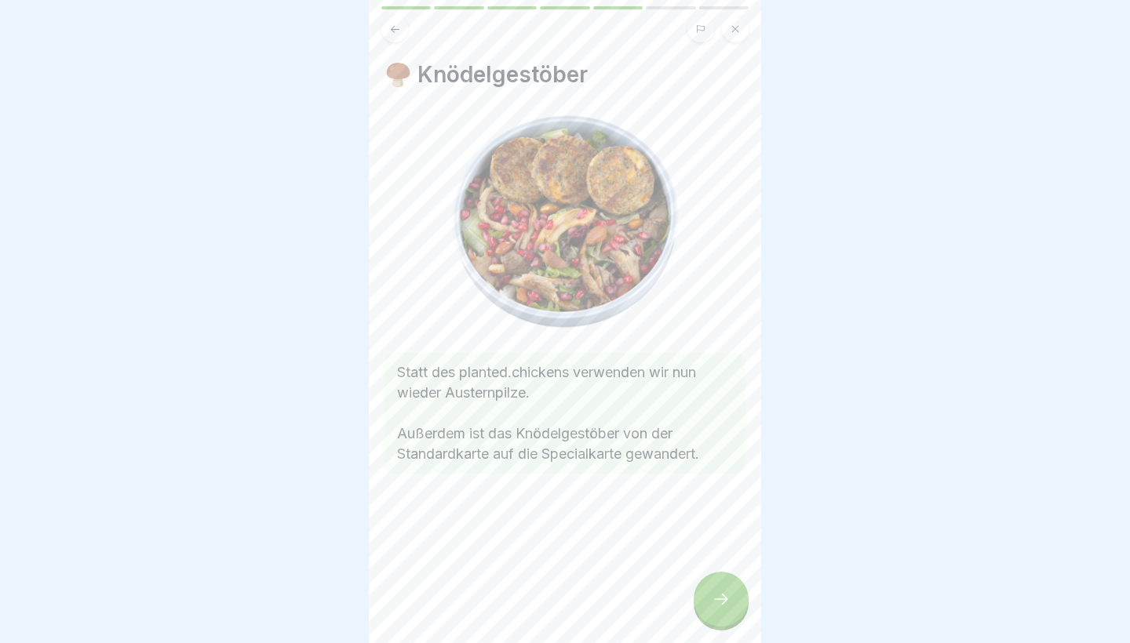
click at [723, 608] on icon at bounding box center [720, 599] width 19 height 19
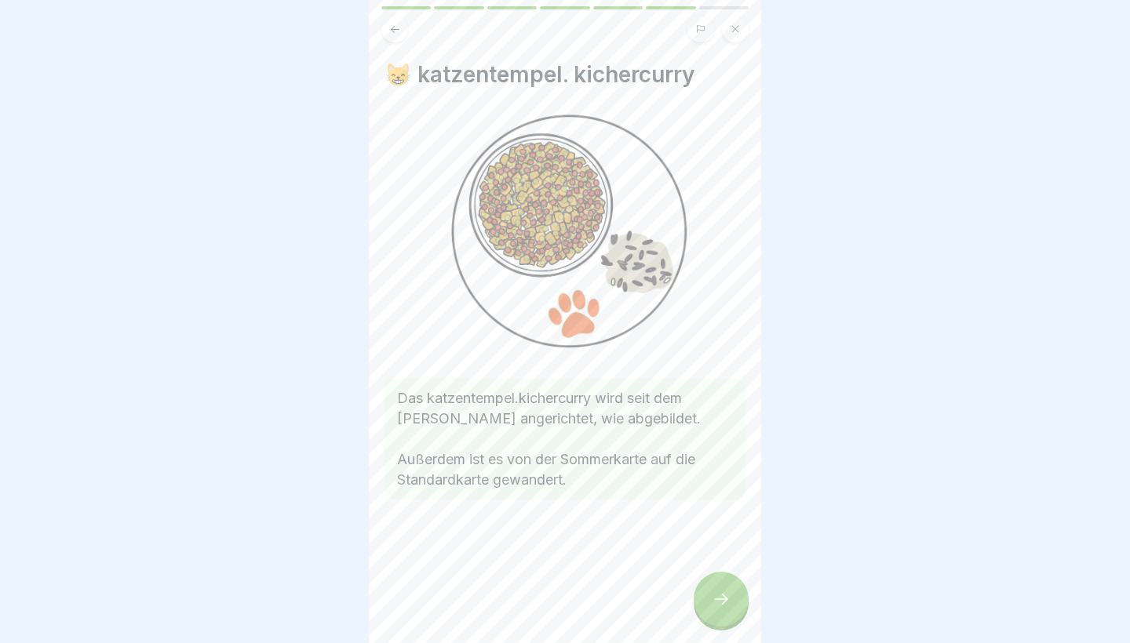
click at [723, 608] on icon at bounding box center [720, 599] width 19 height 19
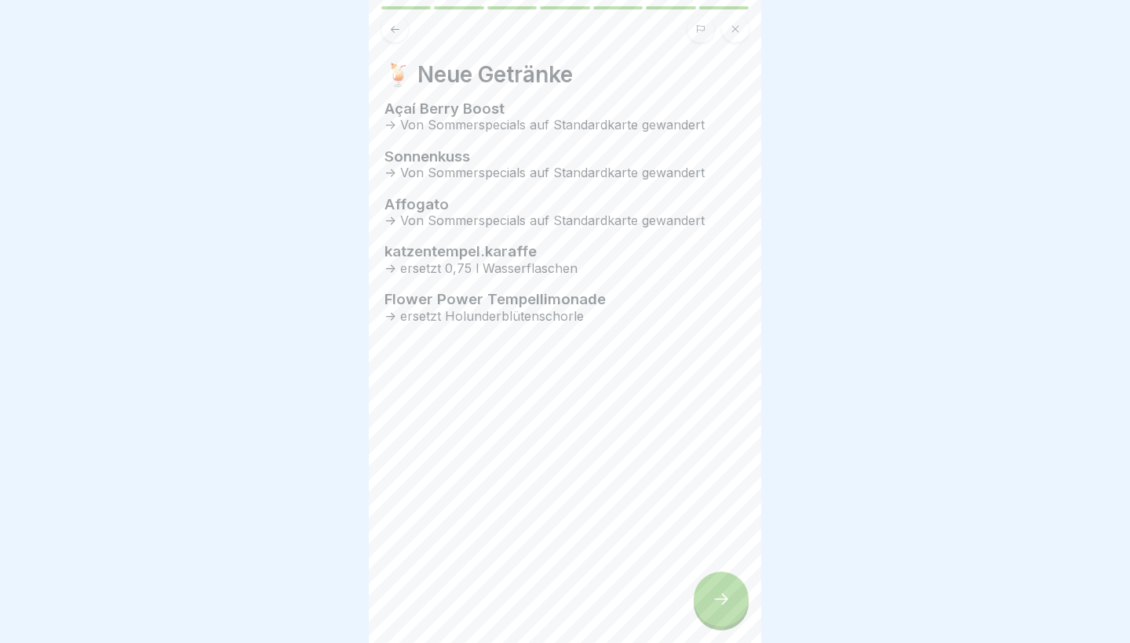
click at [723, 608] on icon at bounding box center [720, 599] width 19 height 19
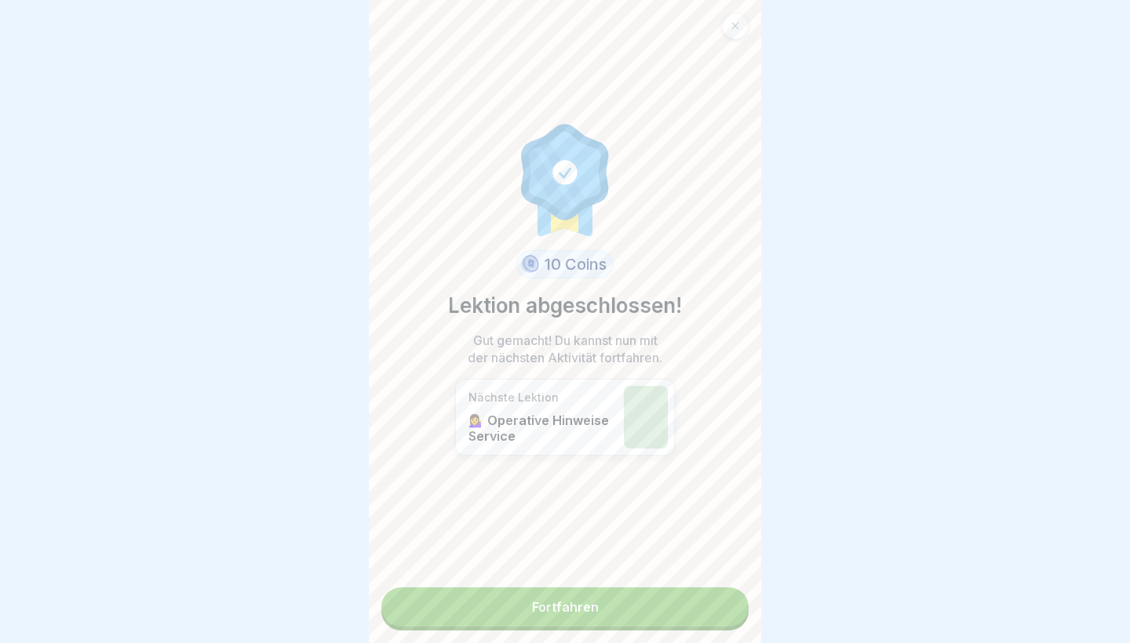
click at [708, 604] on link "Fortfahren" at bounding box center [564, 607] width 367 height 39
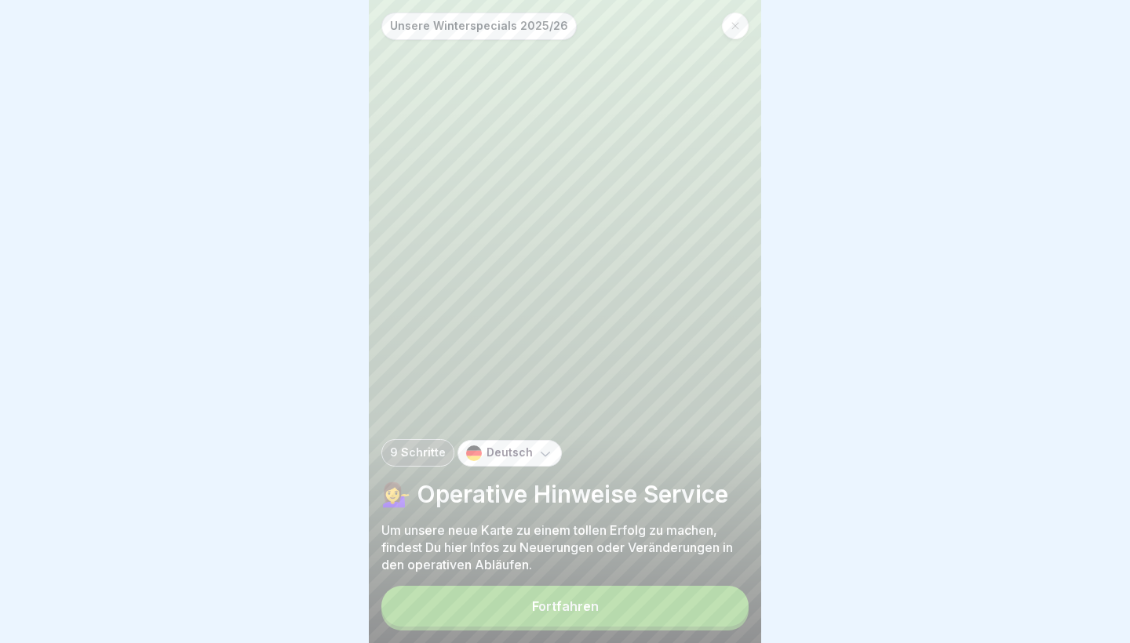
click at [694, 606] on button "Fortfahren" at bounding box center [564, 606] width 367 height 41
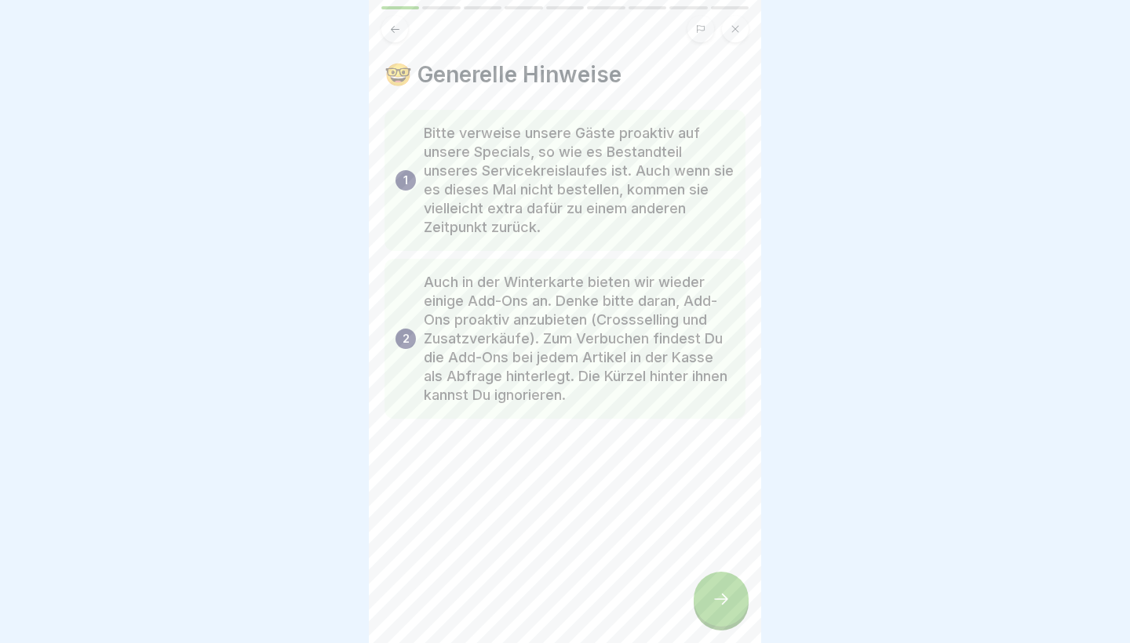
click at [709, 606] on div at bounding box center [720, 599] width 55 height 55
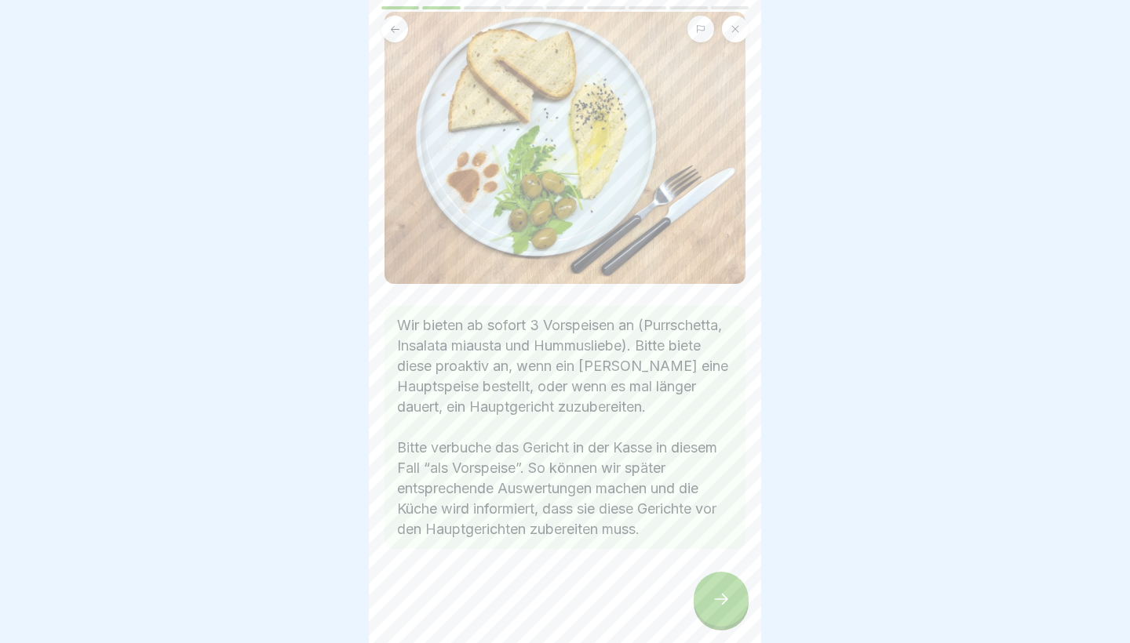
scroll to position [118, 0]
click at [720, 595] on icon at bounding box center [720, 599] width 19 height 19
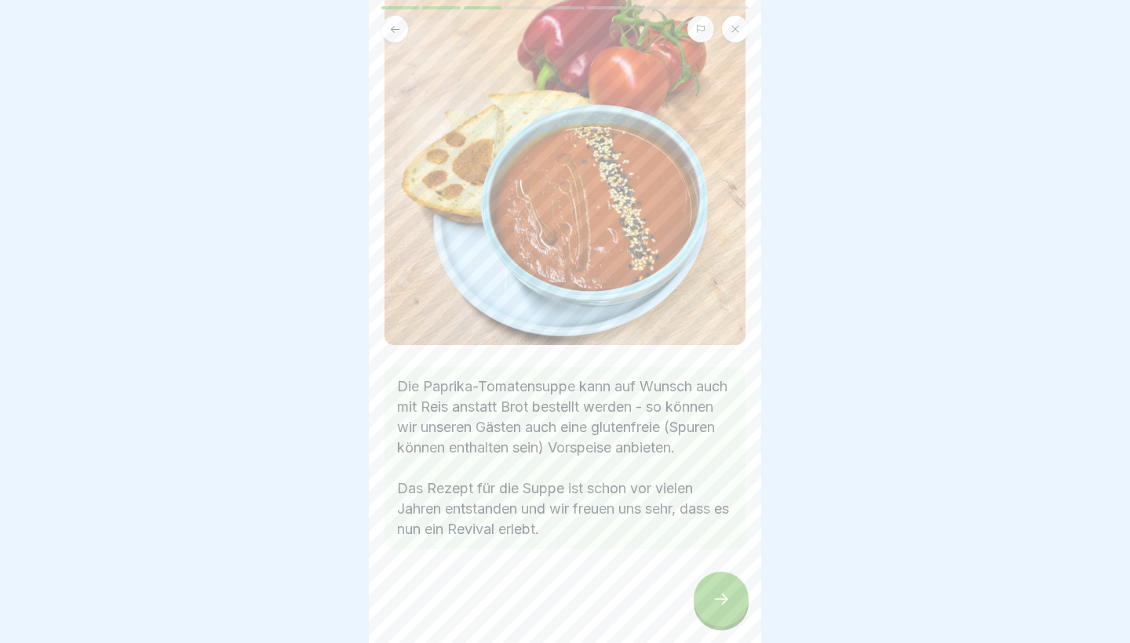
scroll to position [147, 0]
click at [715, 609] on div at bounding box center [720, 599] width 55 height 55
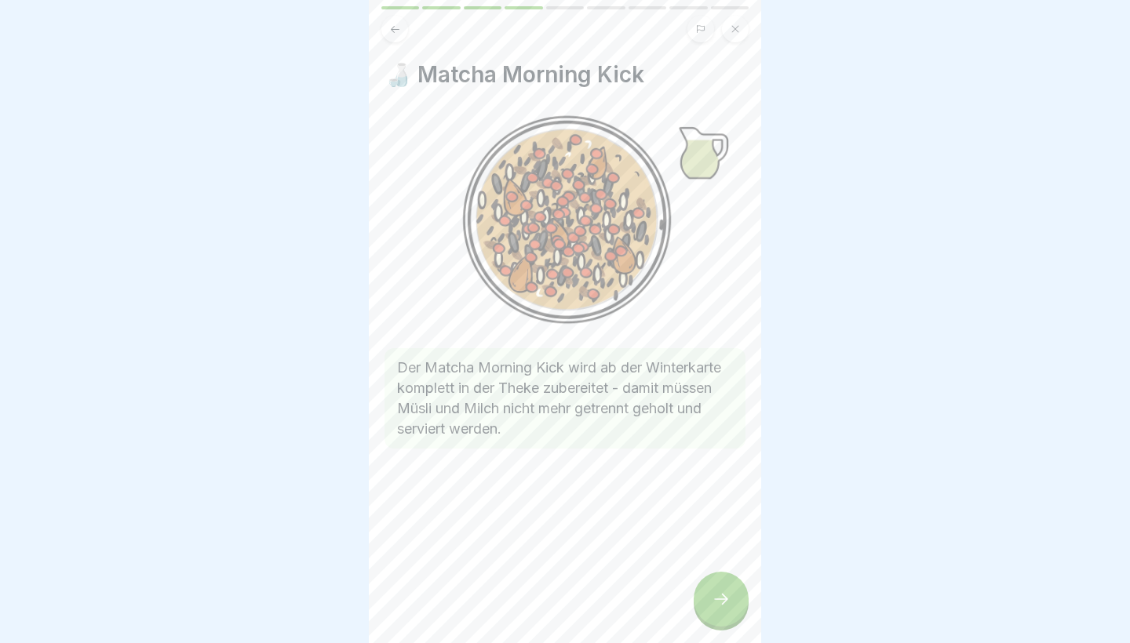
click at [709, 603] on div at bounding box center [720, 599] width 55 height 55
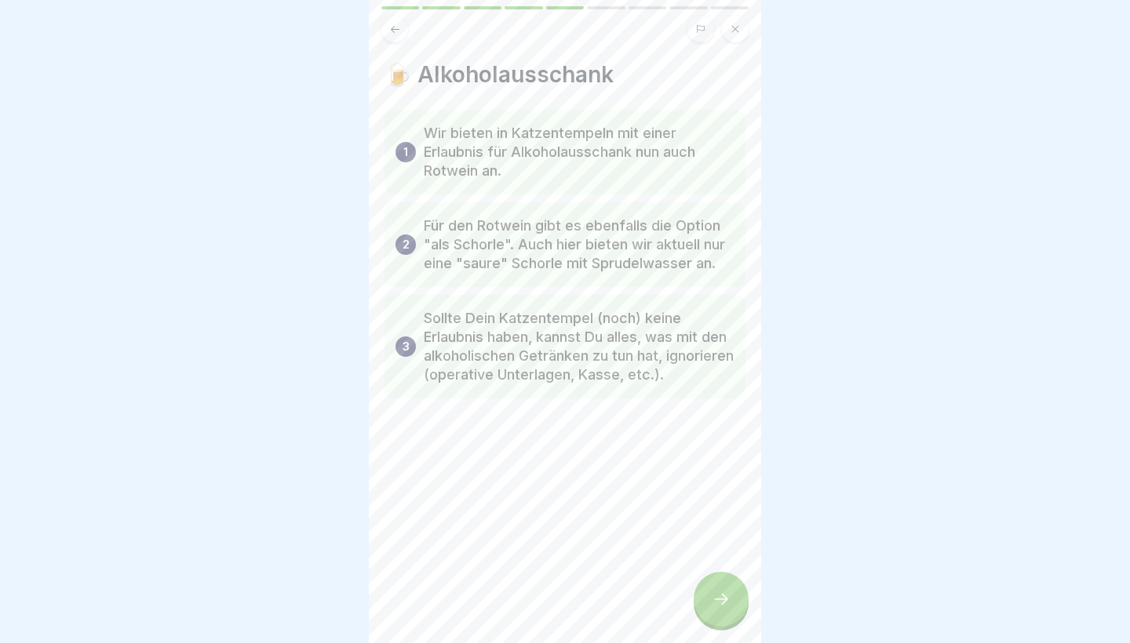
click at [719, 606] on icon at bounding box center [720, 599] width 19 height 19
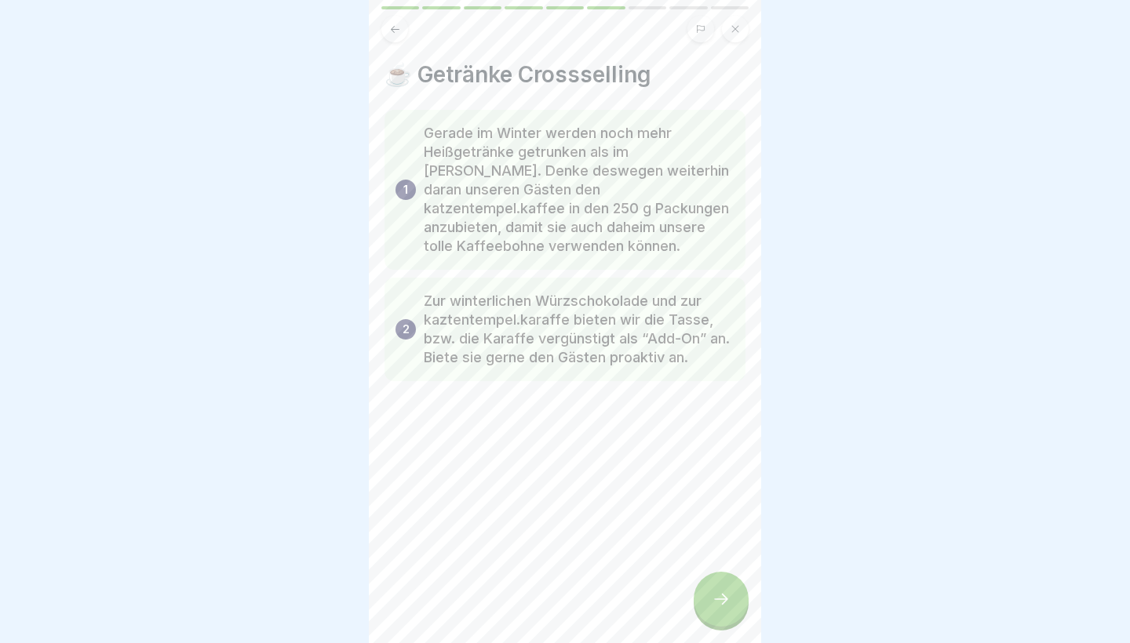
click at [727, 599] on icon at bounding box center [720, 599] width 19 height 19
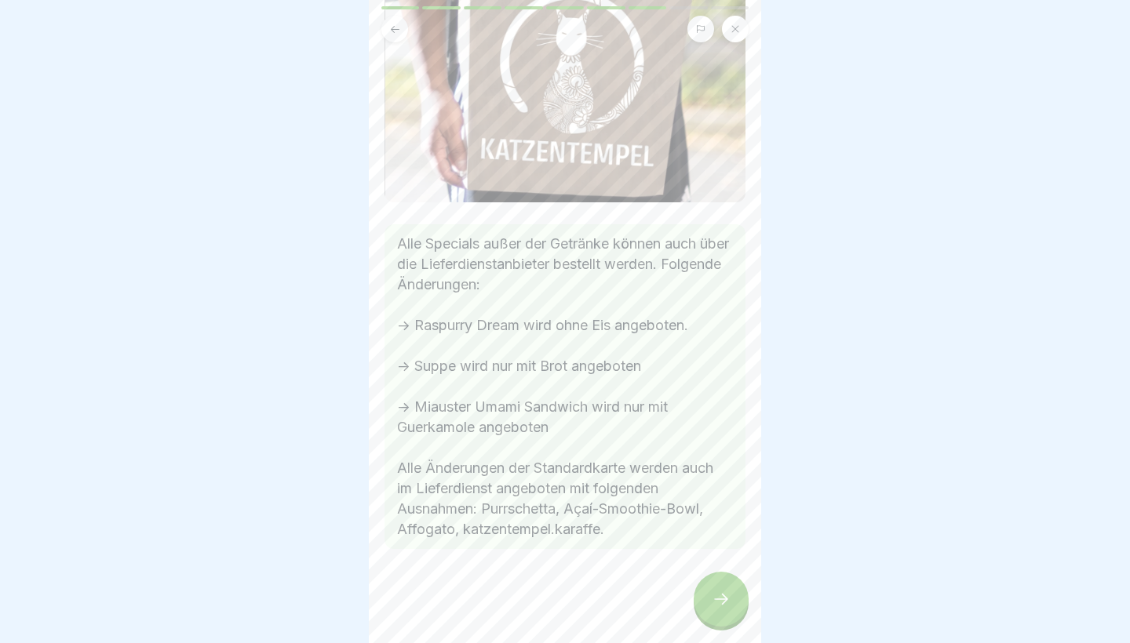
scroll to position [191, 0]
click at [715, 596] on icon at bounding box center [720, 599] width 19 height 19
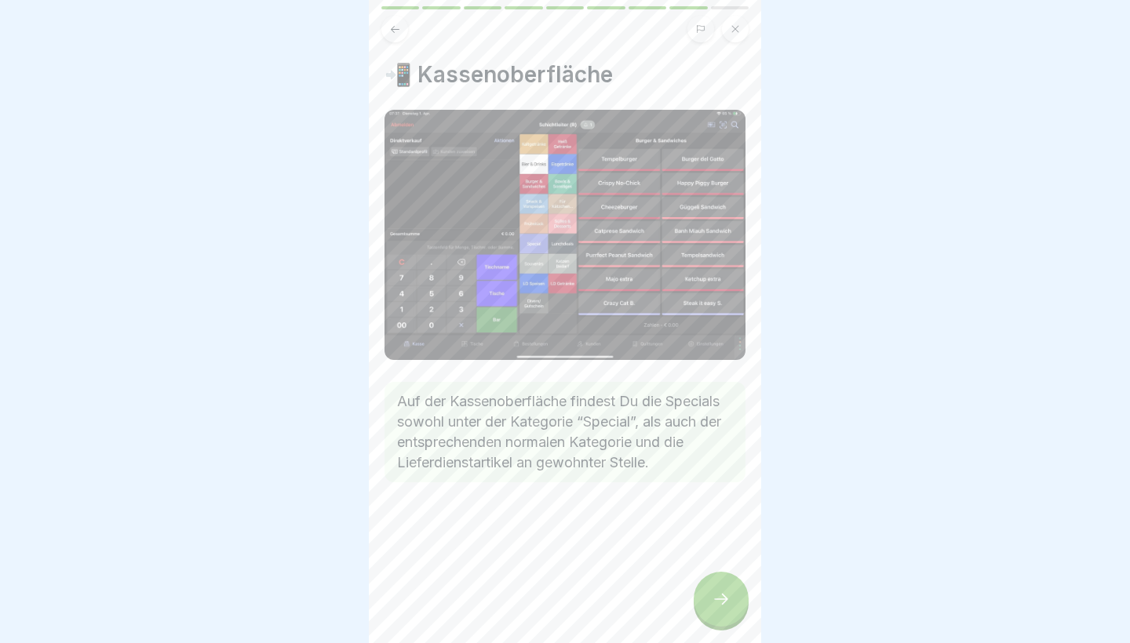
click at [719, 603] on icon at bounding box center [720, 599] width 19 height 19
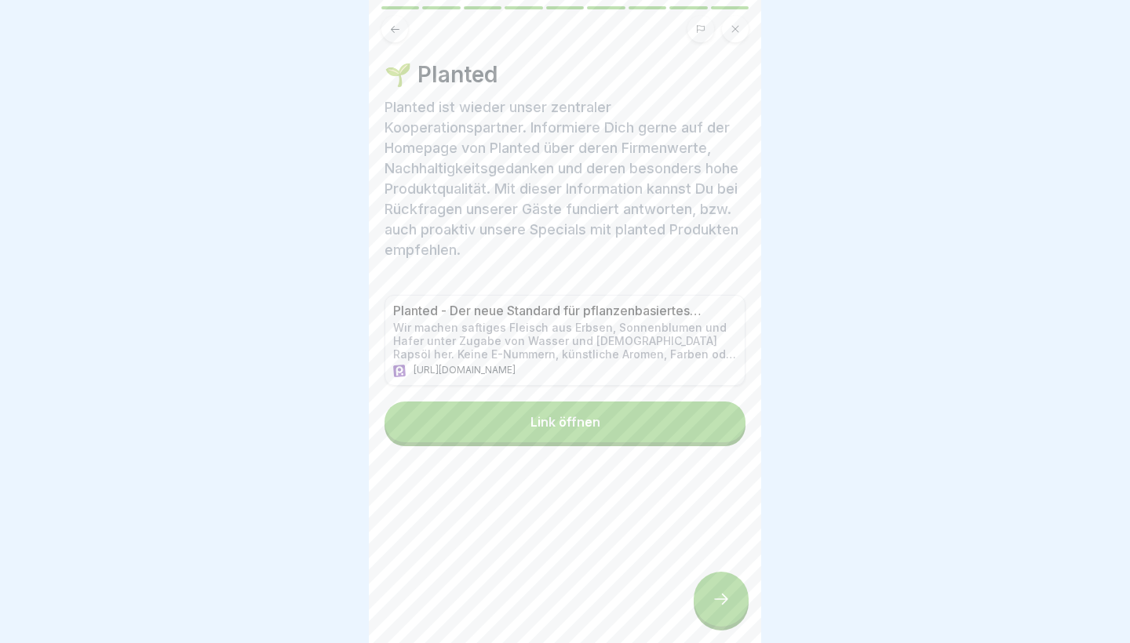
click at [713, 610] on div at bounding box center [720, 599] width 55 height 55
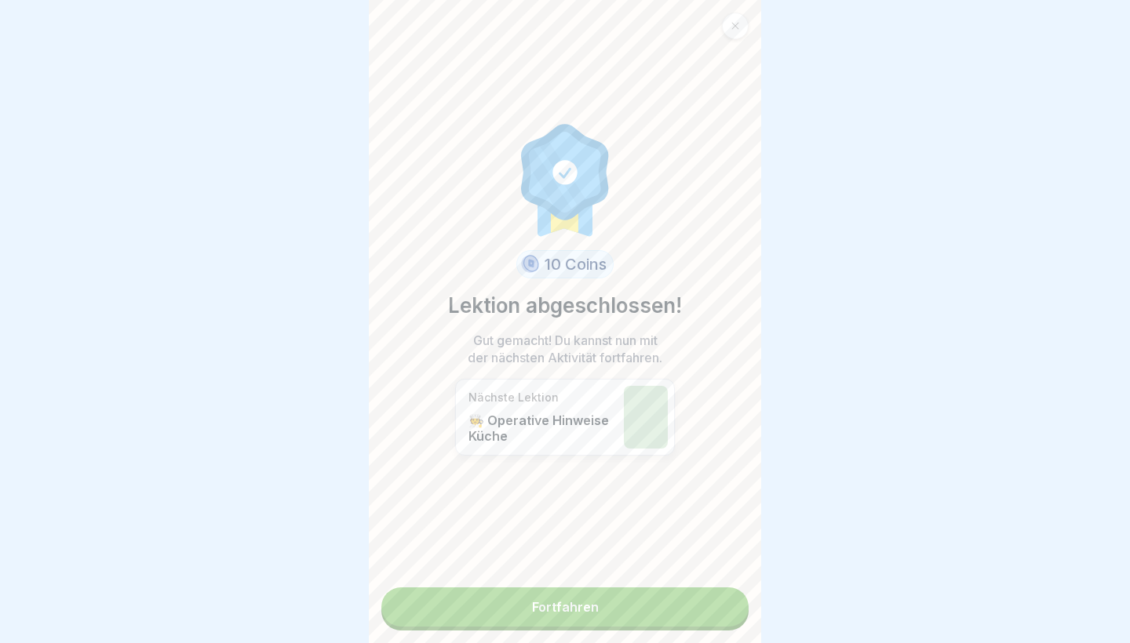
click at [692, 623] on link "Fortfahren" at bounding box center [564, 607] width 367 height 39
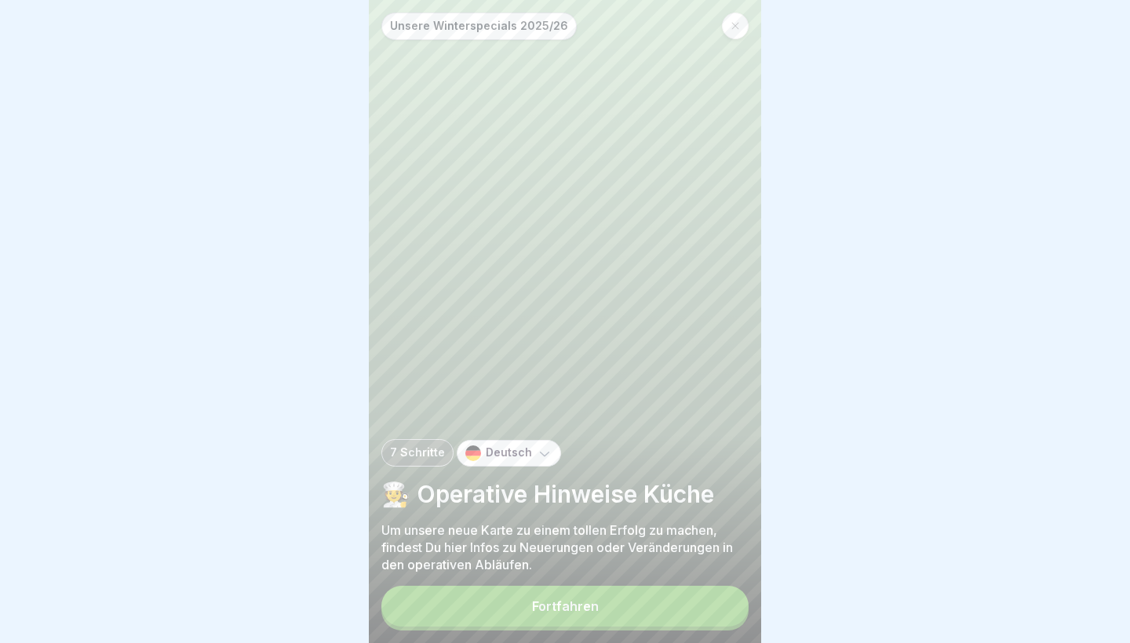
click at [686, 605] on button "Fortfahren" at bounding box center [564, 606] width 367 height 41
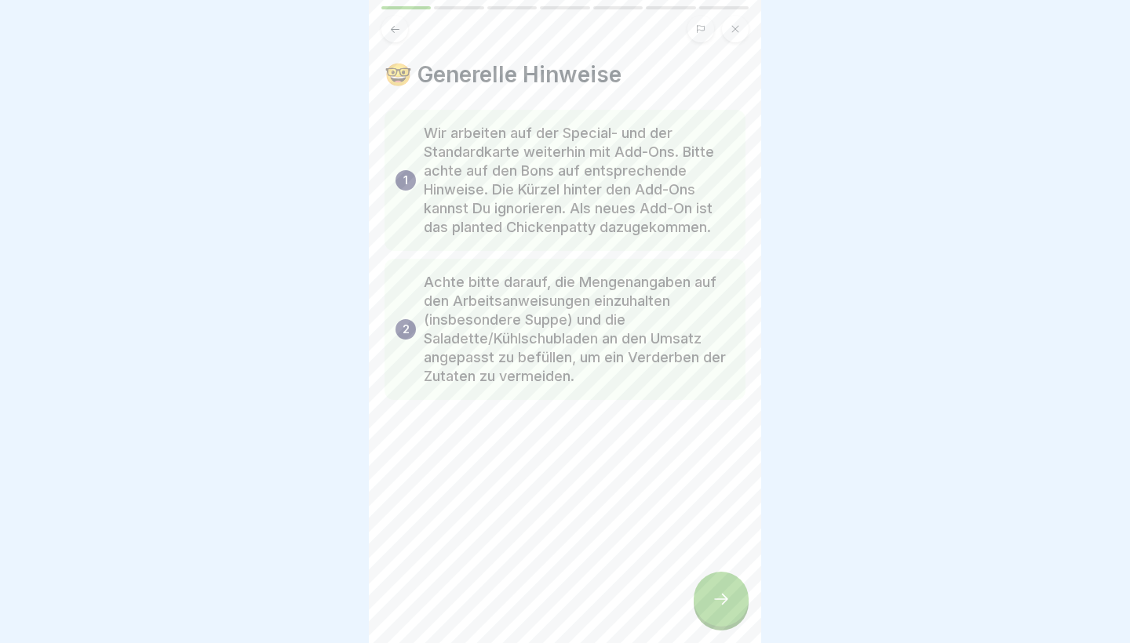
click at [705, 595] on div at bounding box center [720, 599] width 55 height 55
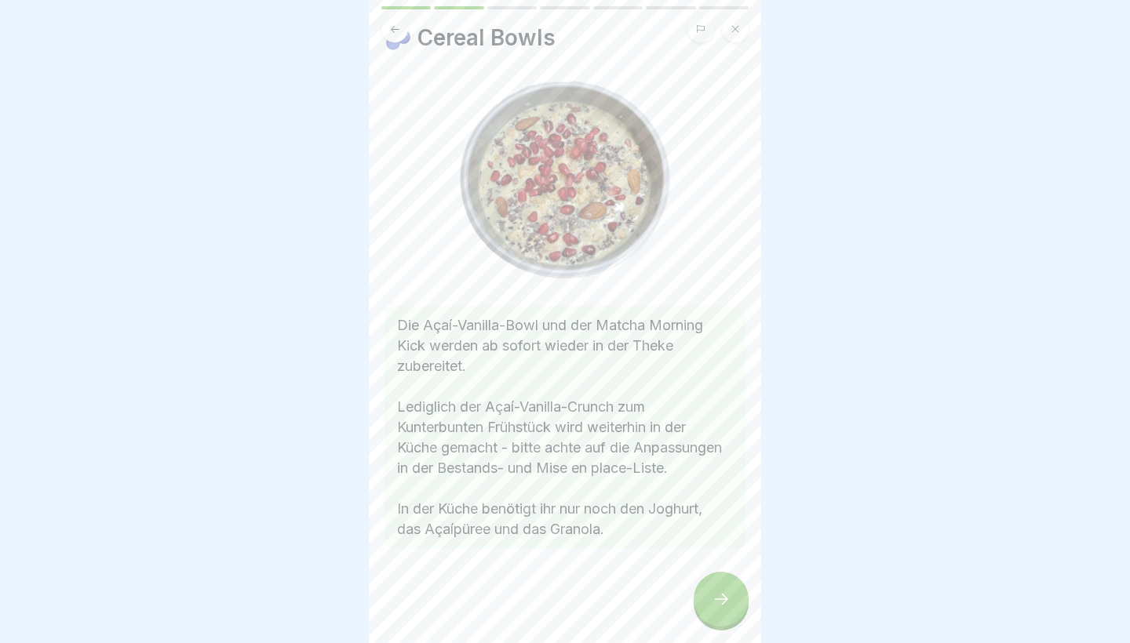
scroll to position [41, 0]
click at [704, 592] on div at bounding box center [720, 599] width 55 height 55
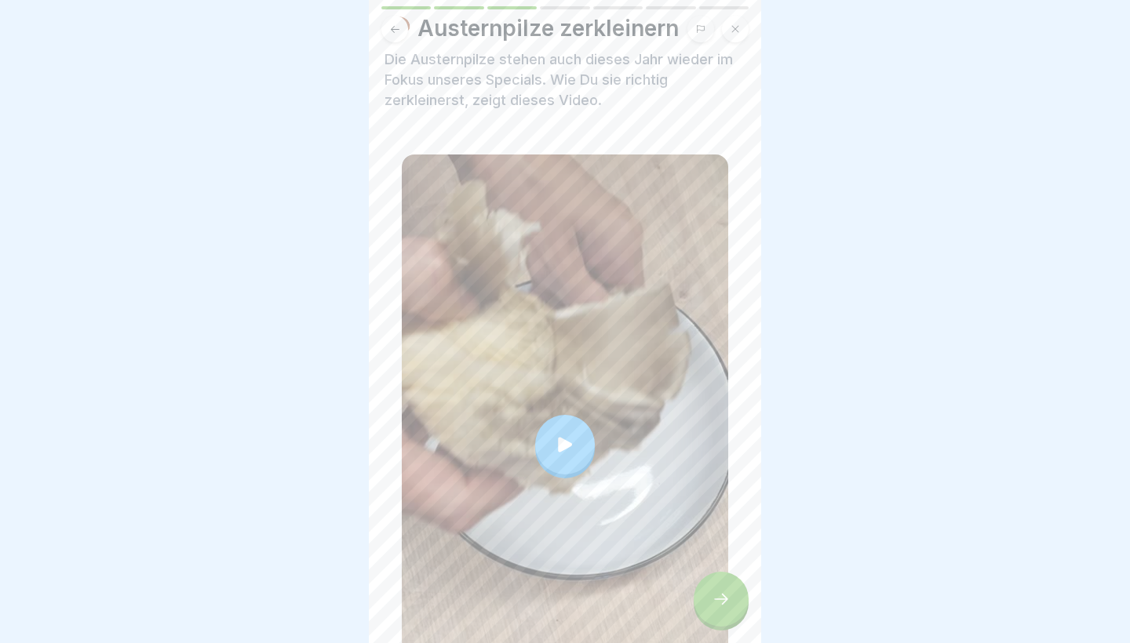
scroll to position [51, 0]
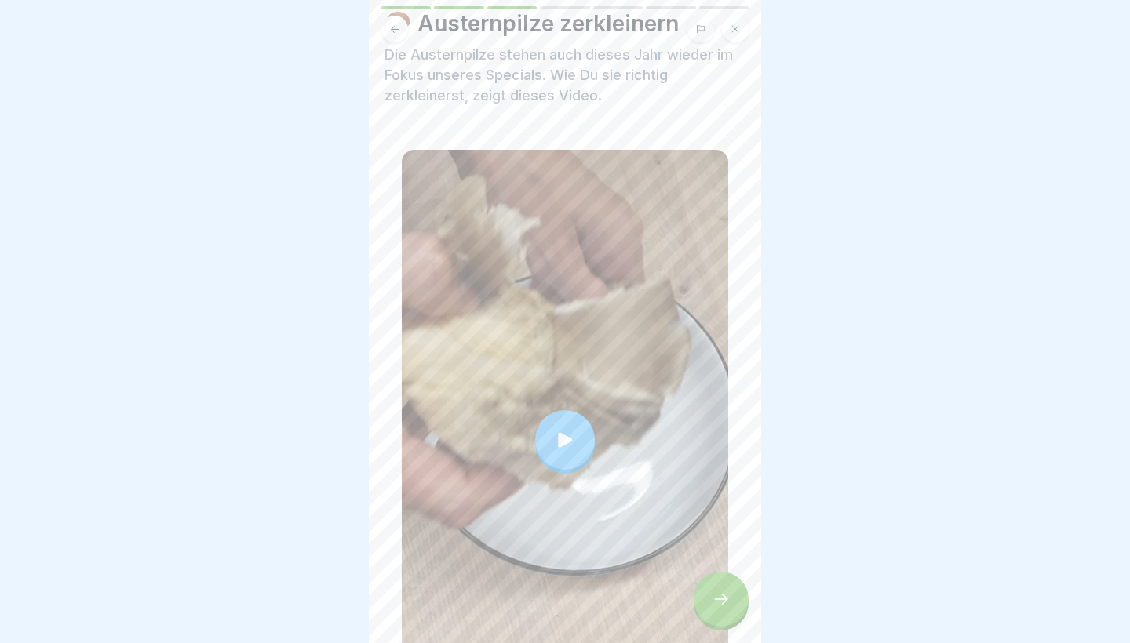
click at [571, 429] on div at bounding box center [565, 440] width 60 height 60
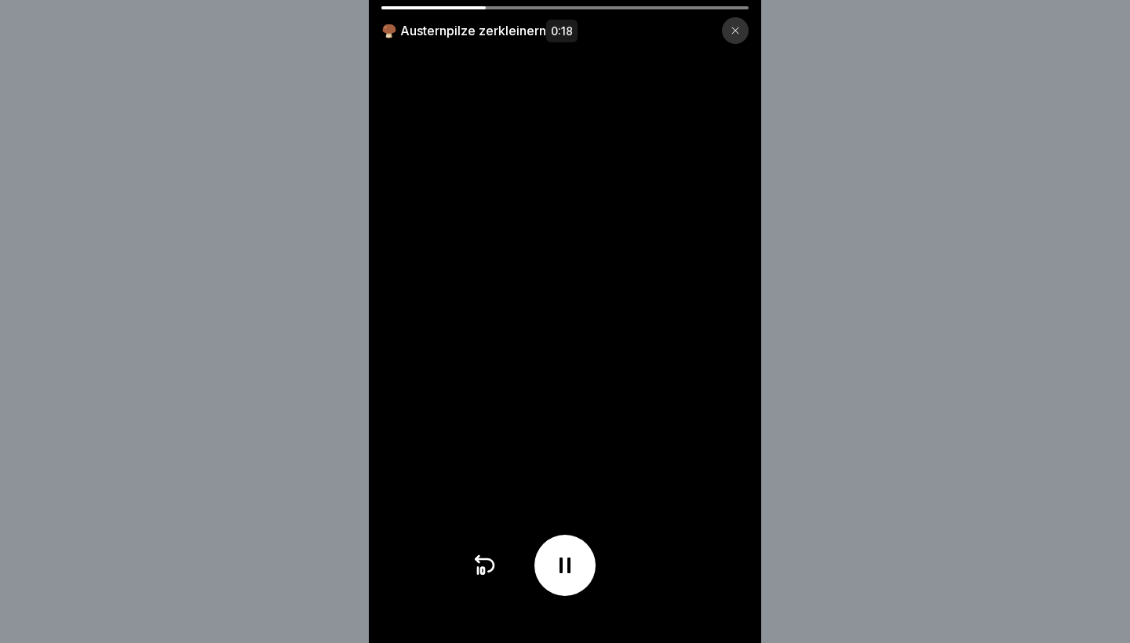
click at [735, 27] on icon at bounding box center [734, 30] width 9 height 9
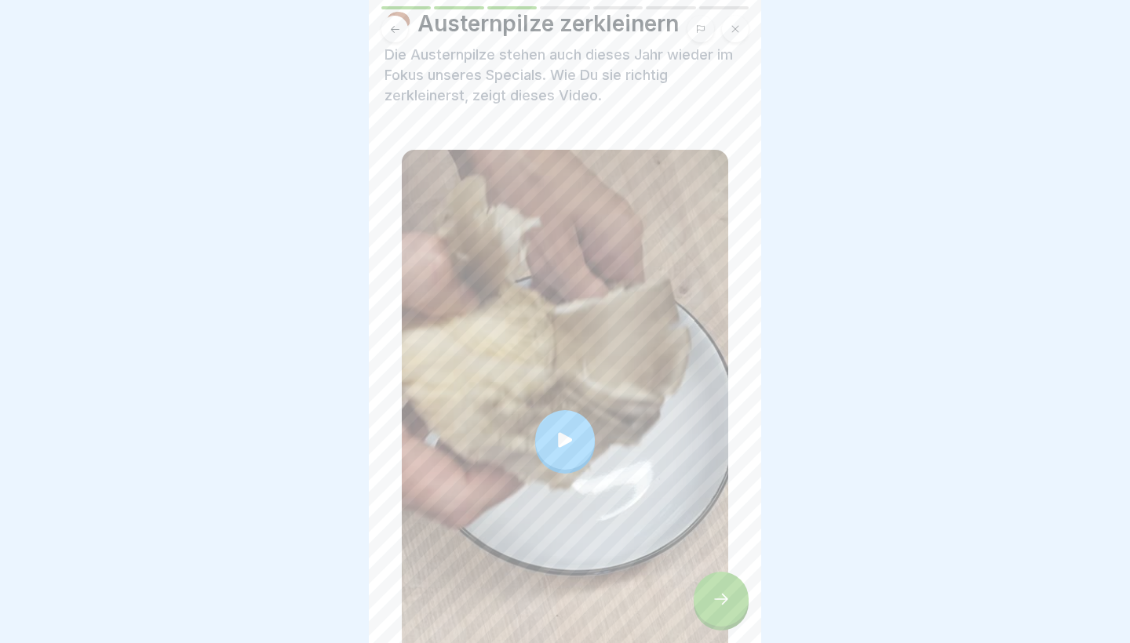
click at [715, 609] on div at bounding box center [720, 599] width 55 height 55
click at [739, 602] on div at bounding box center [720, 599] width 55 height 55
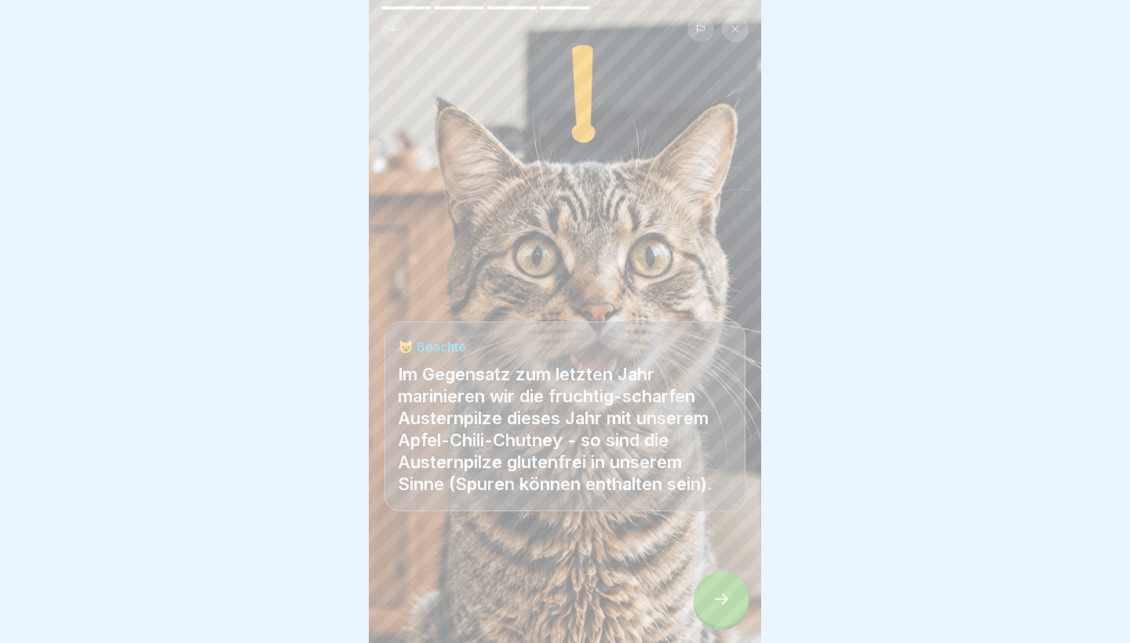
click at [727, 606] on icon at bounding box center [720, 599] width 19 height 19
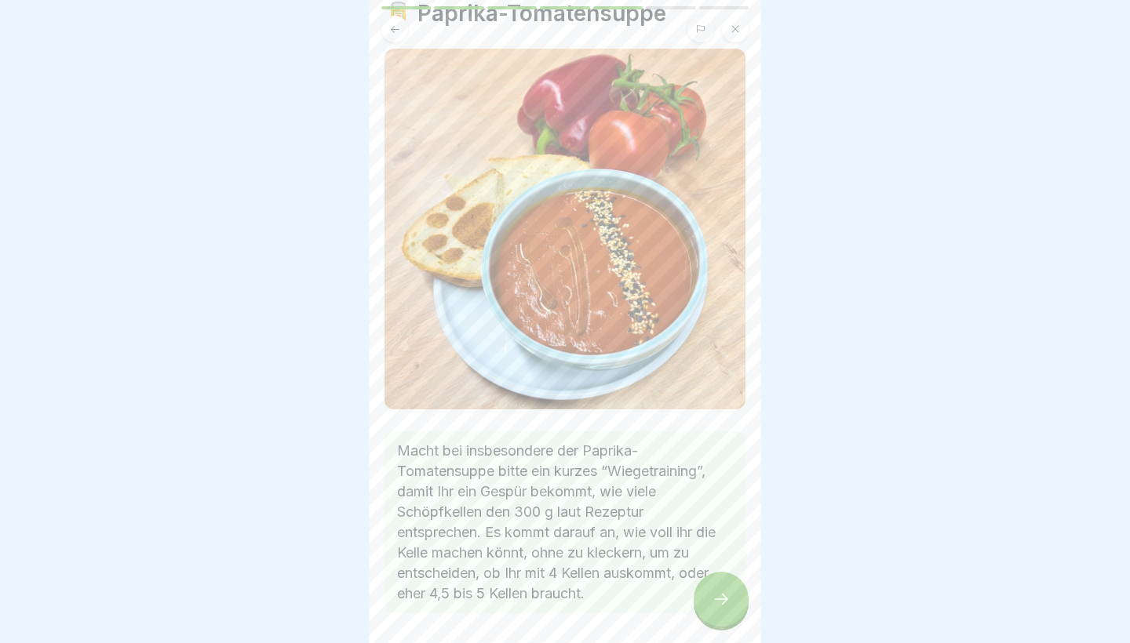
scroll to position [56, 0]
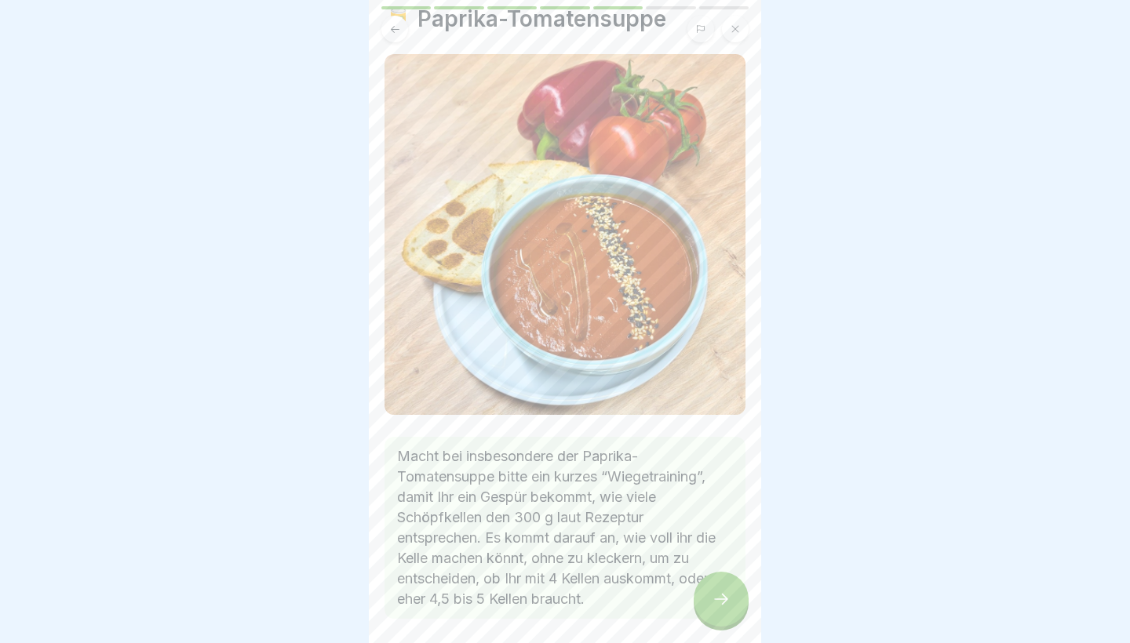
click at [713, 606] on icon at bounding box center [720, 599] width 19 height 19
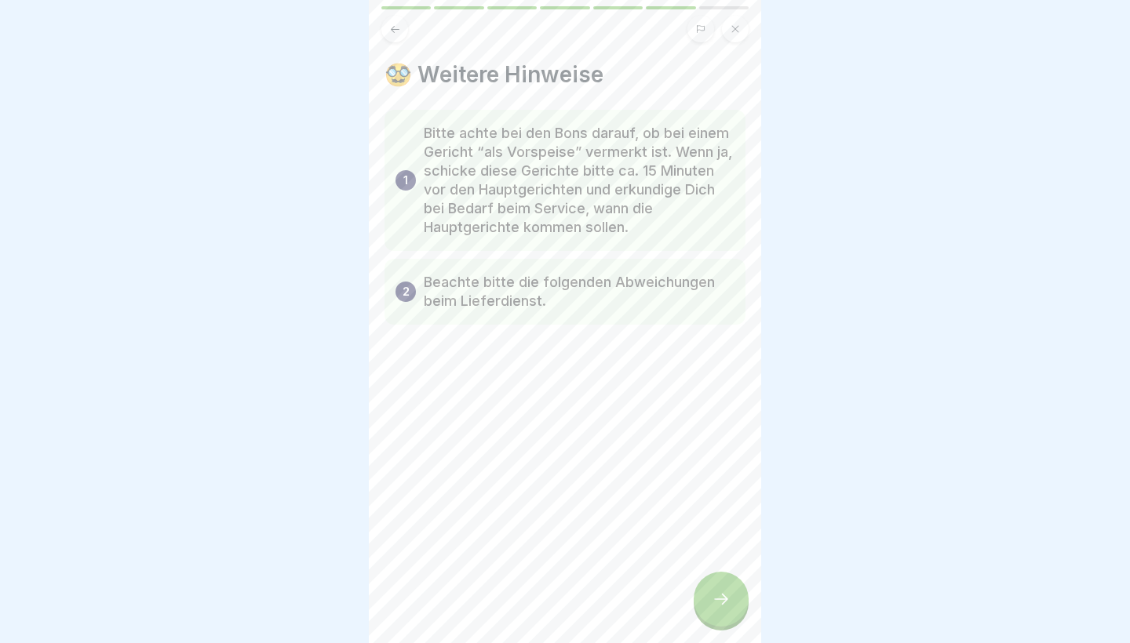
click at [730, 611] on div at bounding box center [720, 599] width 55 height 55
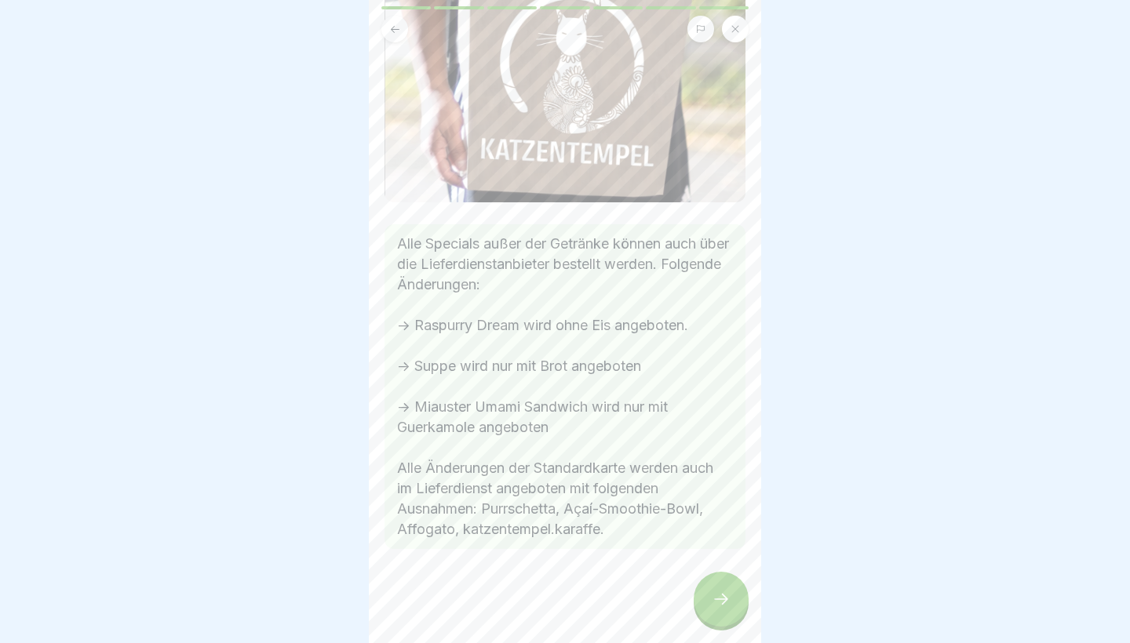
scroll to position [191, 0]
click at [733, 595] on div at bounding box center [720, 599] width 55 height 55
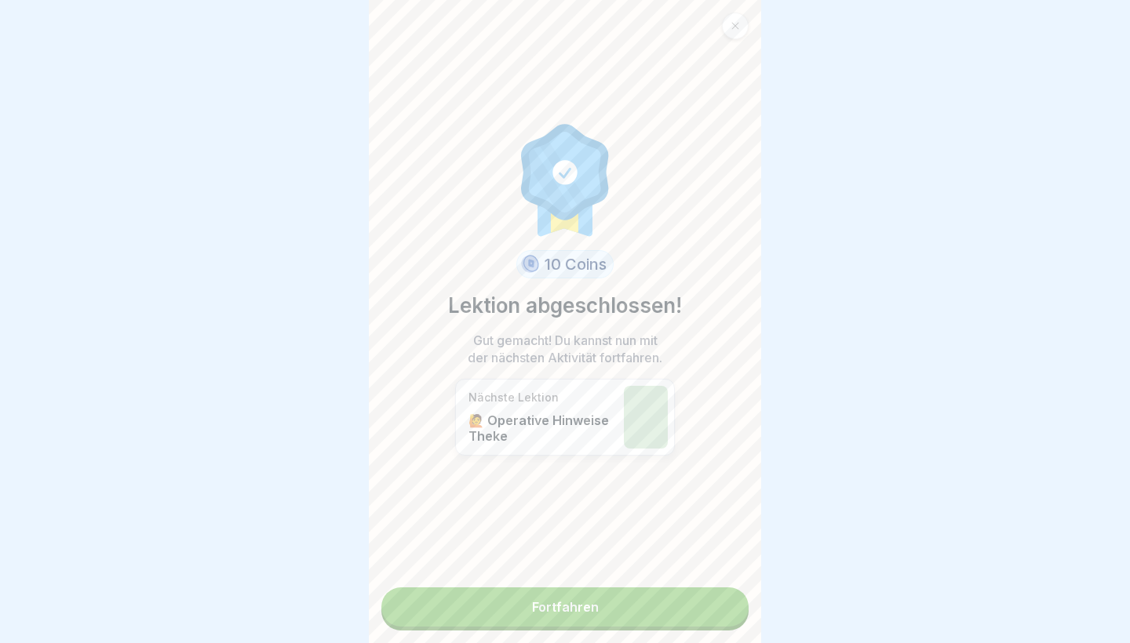
click at [684, 619] on link "Fortfahren" at bounding box center [564, 607] width 367 height 39
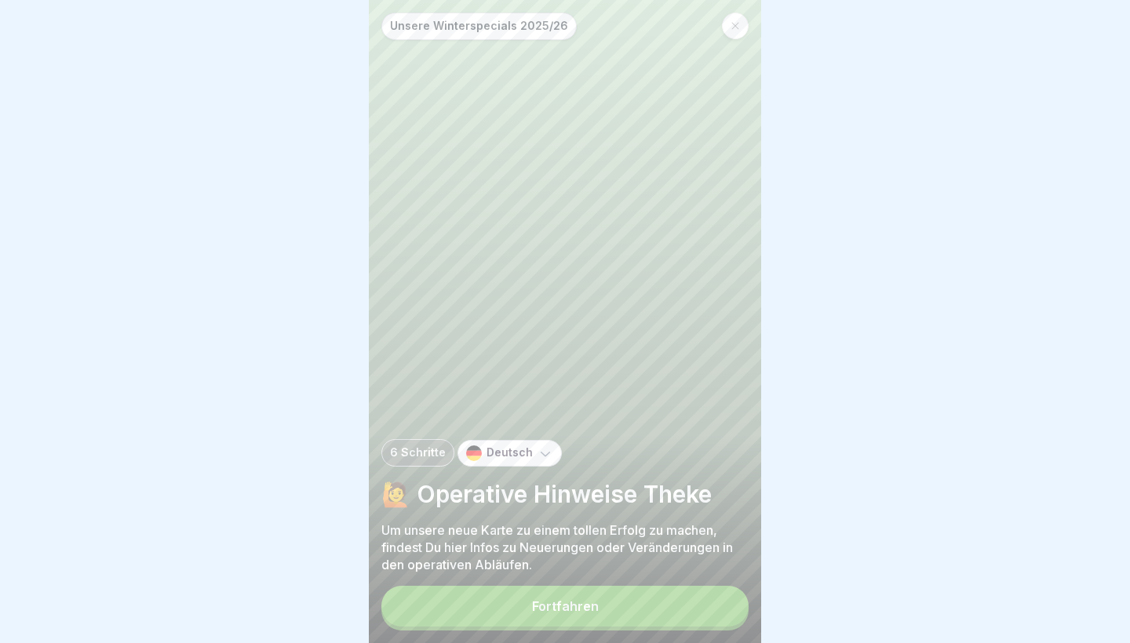
click at [674, 595] on button "Fortfahren" at bounding box center [564, 606] width 367 height 41
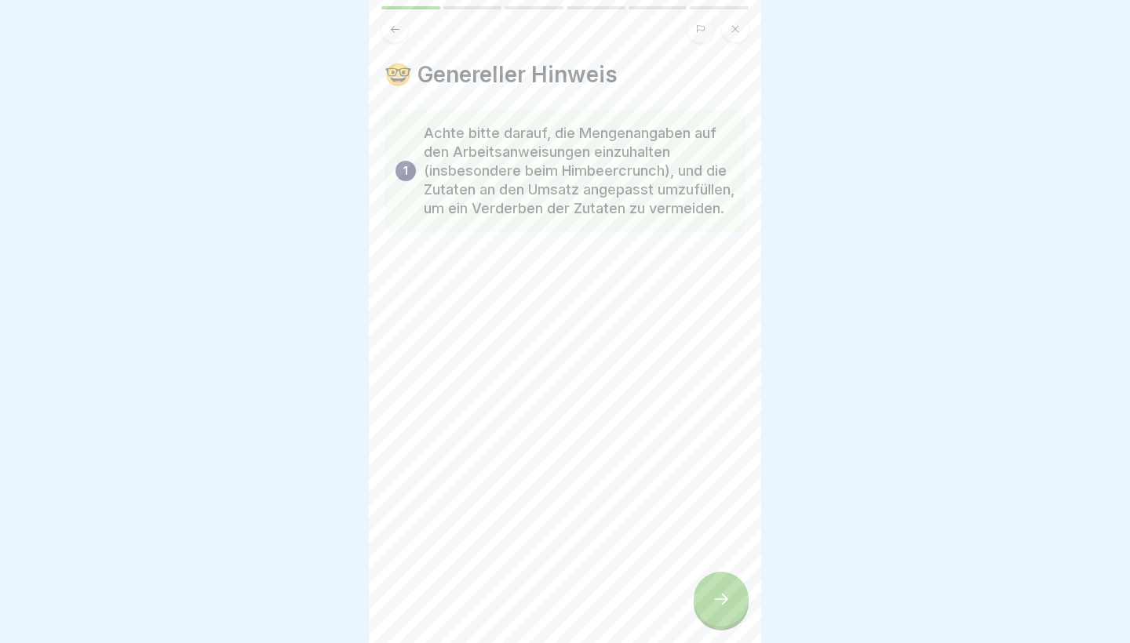
click at [698, 599] on div at bounding box center [720, 599] width 55 height 55
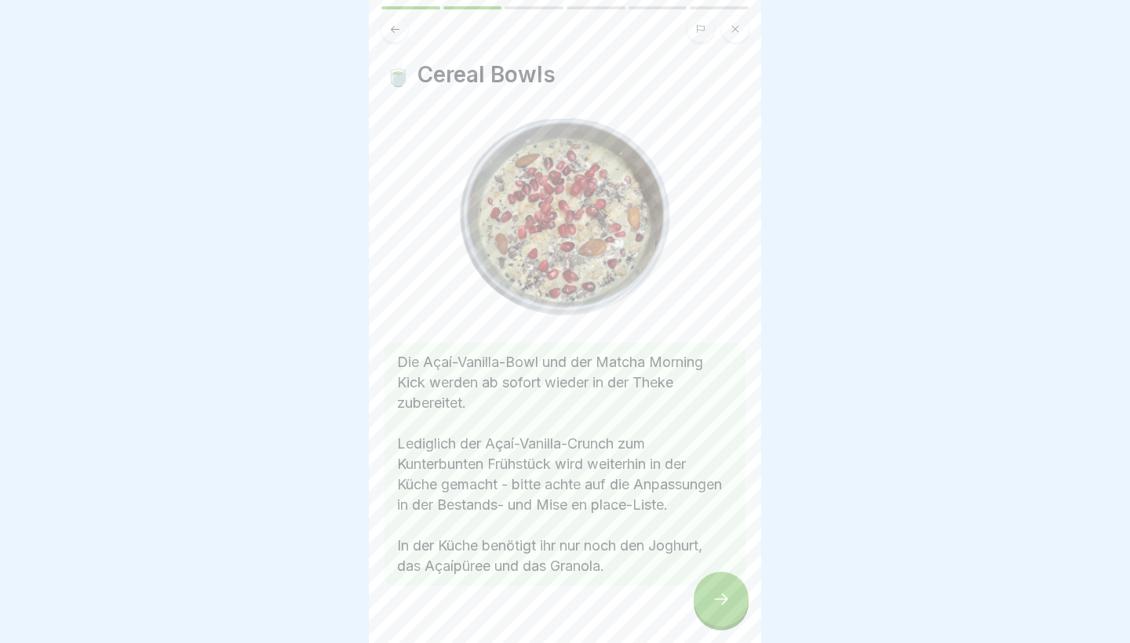
scroll to position [17, 0]
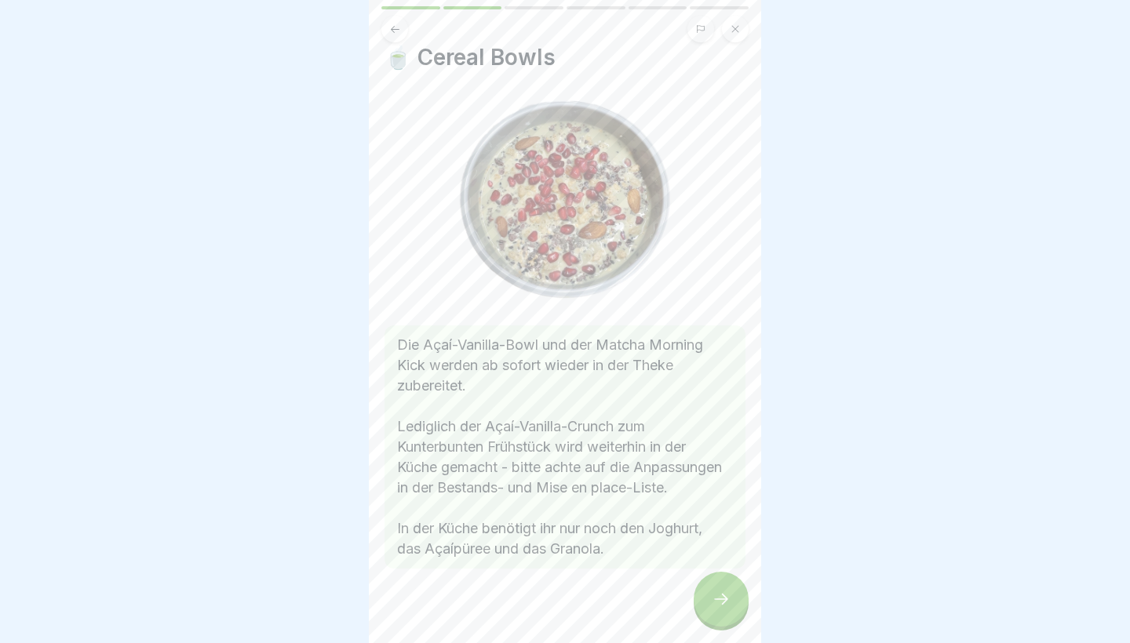
click at [711, 598] on icon at bounding box center [720, 599] width 19 height 19
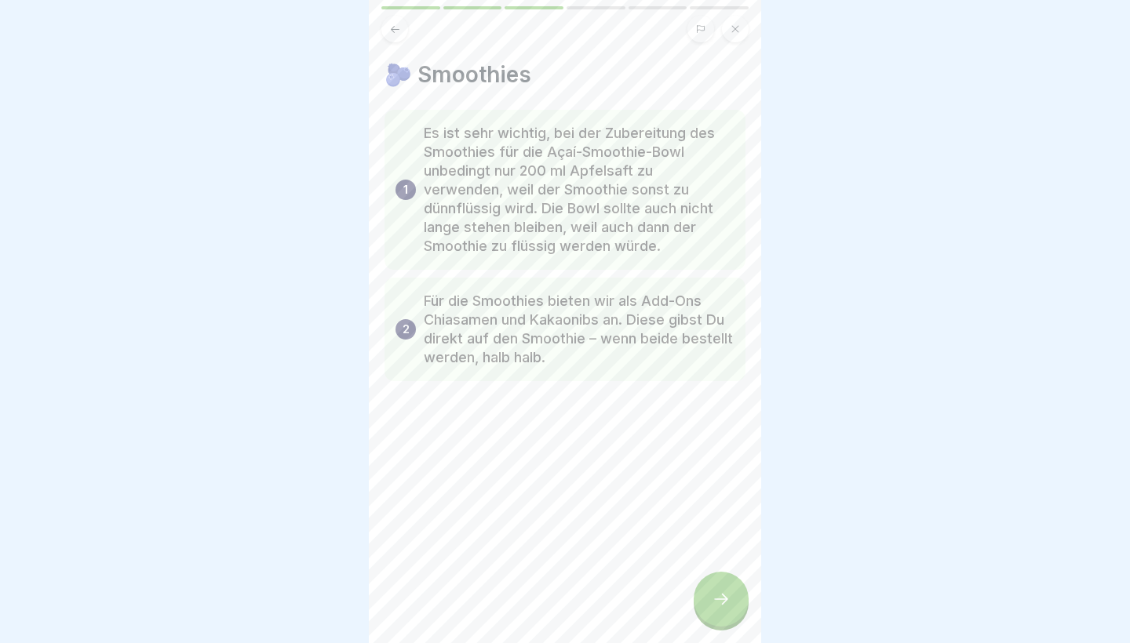
click at [727, 603] on icon at bounding box center [720, 599] width 19 height 19
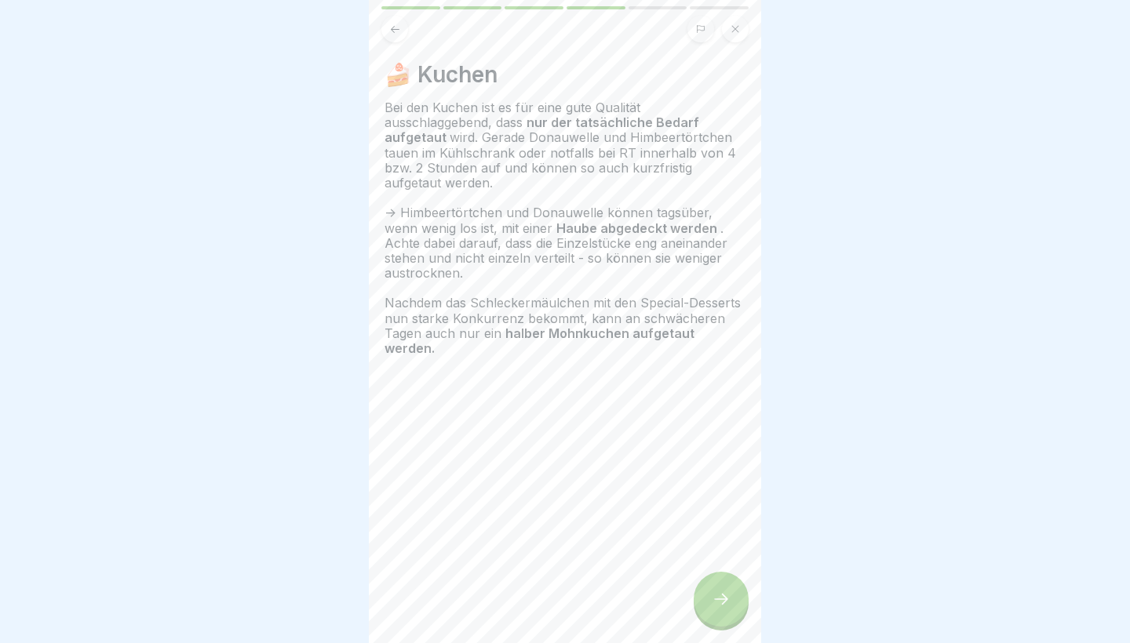
click at [725, 597] on icon at bounding box center [720, 599] width 19 height 19
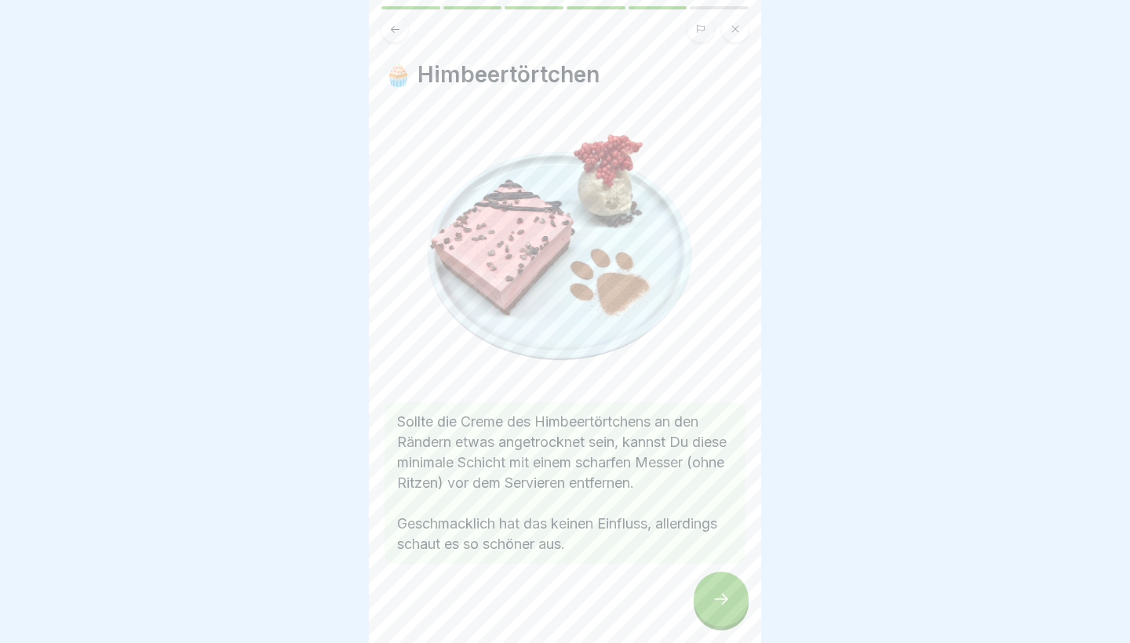
click at [724, 606] on icon at bounding box center [720, 599] width 19 height 19
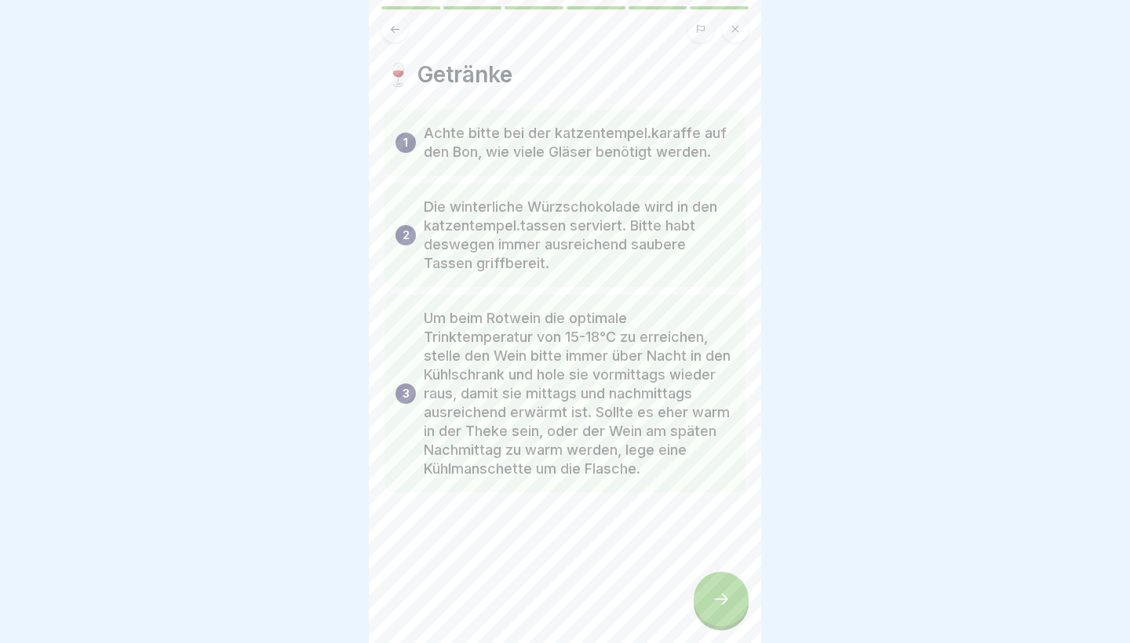
click at [718, 588] on div at bounding box center [720, 599] width 55 height 55
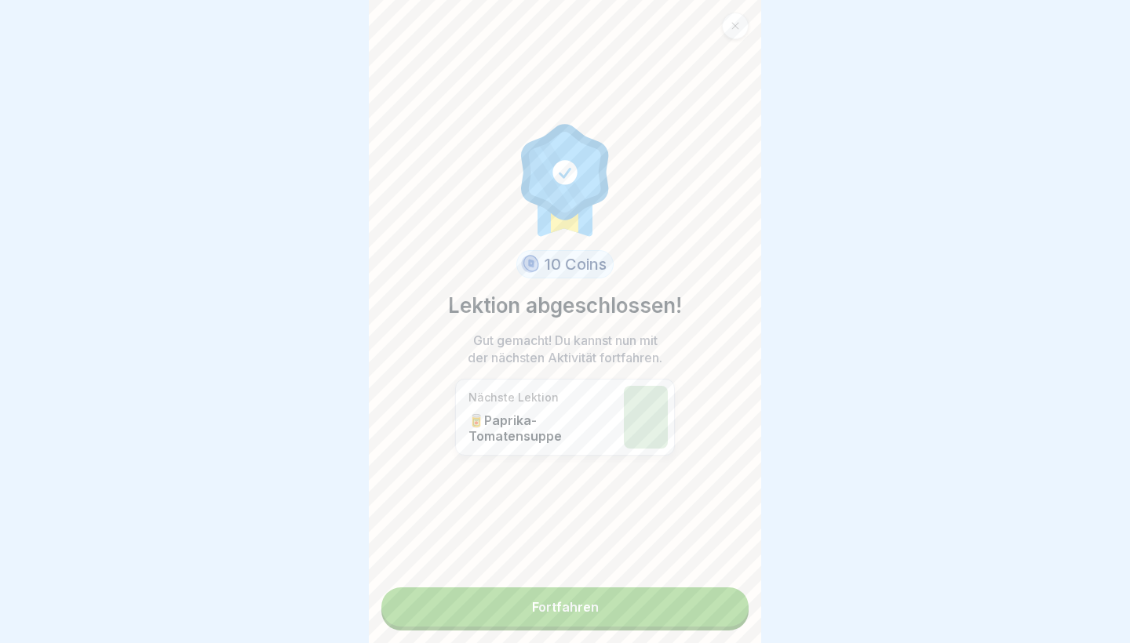
click at [688, 613] on link "Fortfahren" at bounding box center [564, 607] width 367 height 39
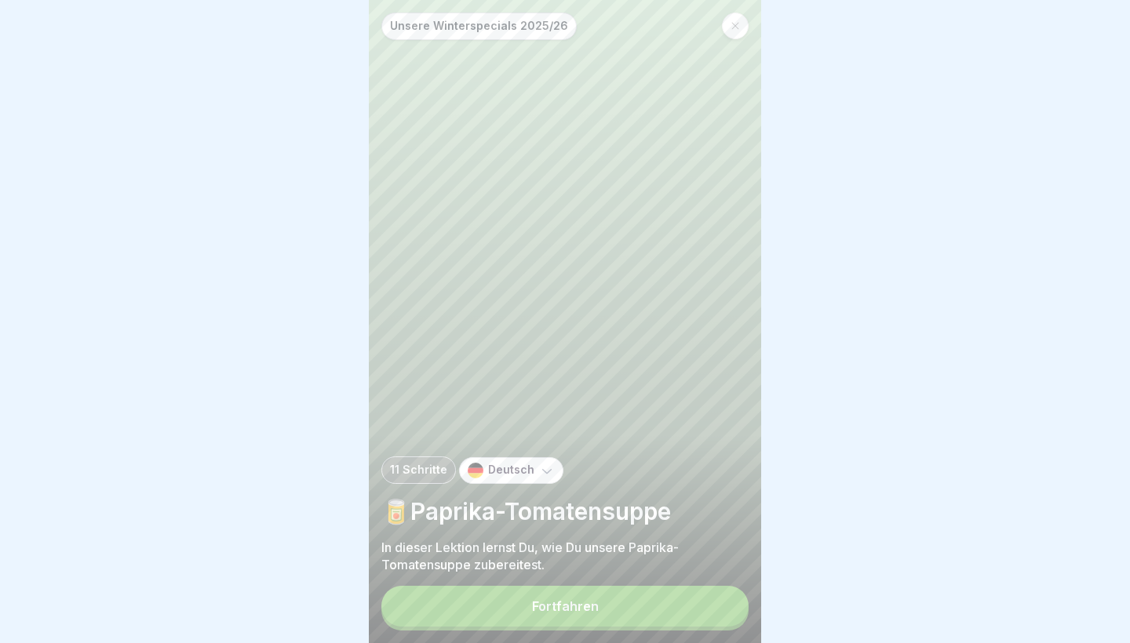
click at [681, 604] on button "Fortfahren" at bounding box center [564, 606] width 367 height 41
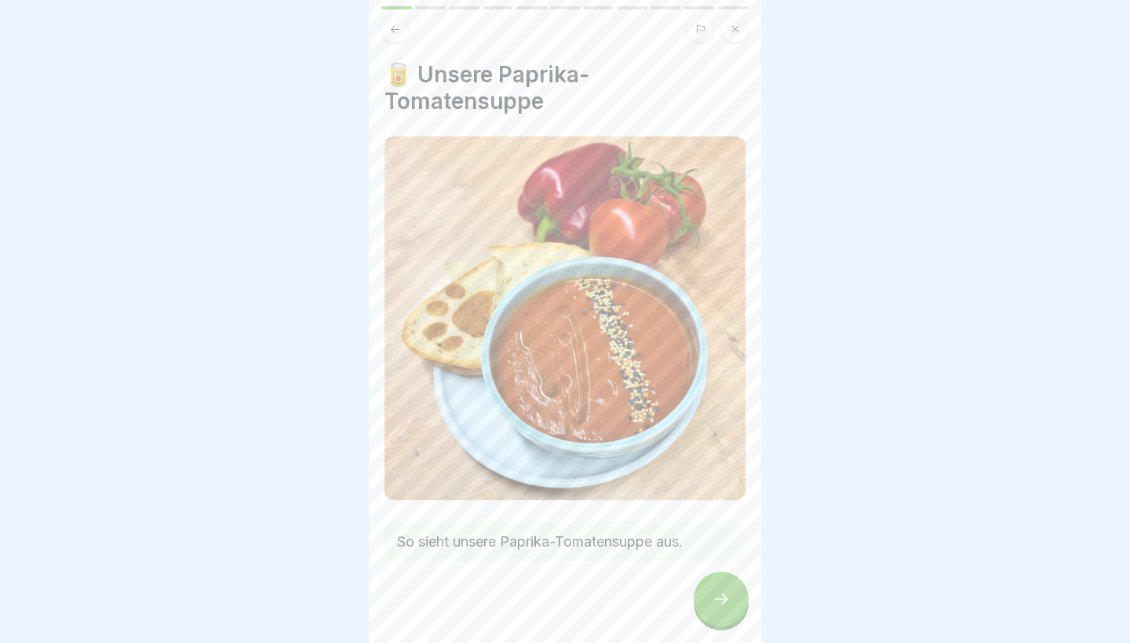
click at [719, 608] on icon at bounding box center [720, 599] width 19 height 19
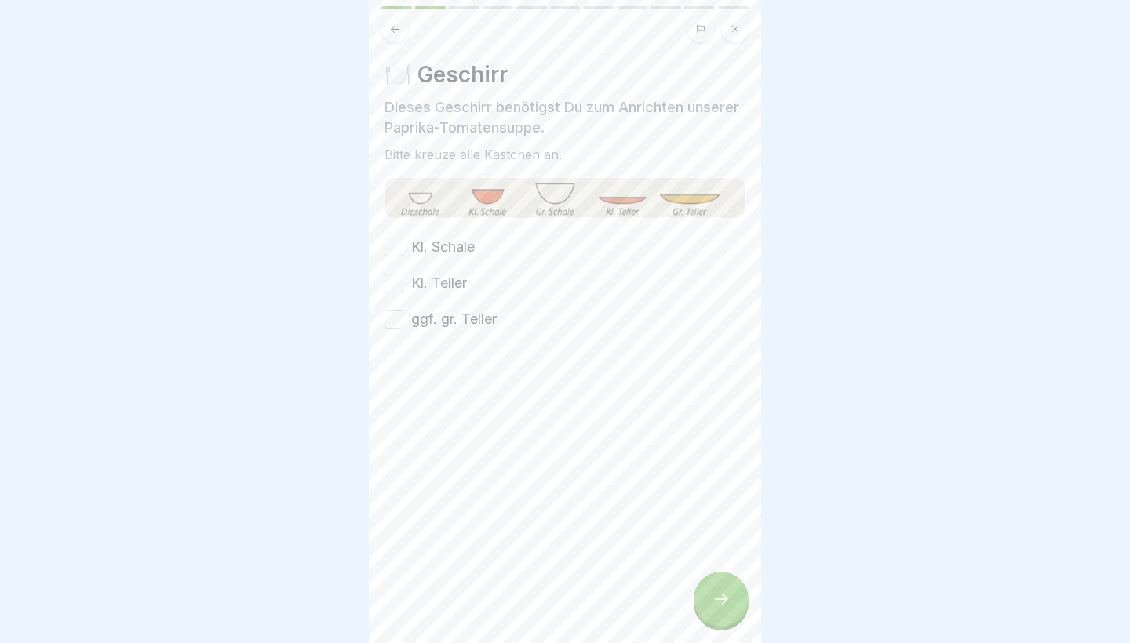
click at [459, 307] on div "Kl. Schale Kl. Teller ggf. gr. Teller" at bounding box center [564, 283] width 361 height 93
click at [455, 271] on div "Kl. Schale Kl. Teller ggf. gr. Teller" at bounding box center [564, 283] width 361 height 93
click at [449, 292] on label "Kl. Teller" at bounding box center [439, 283] width 56 height 20
click at [403, 292] on button "Kl. Teller" at bounding box center [393, 283] width 19 height 19
click at [449, 319] on label "ggf. gr. Teller" at bounding box center [454, 319] width 86 height 20
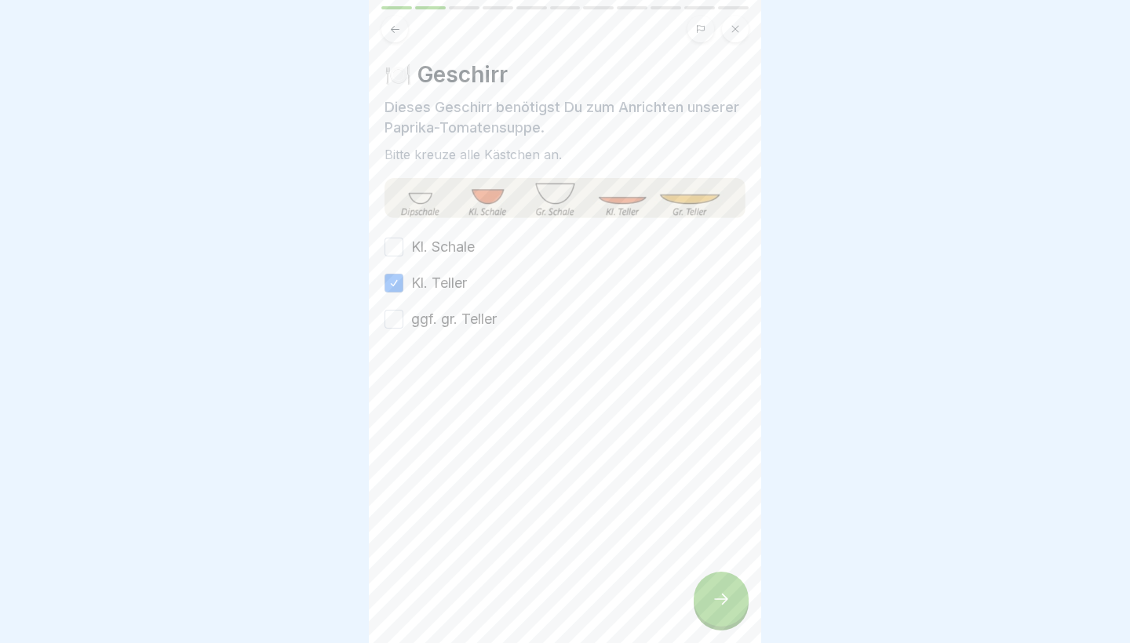
click at [403, 319] on button "ggf. gr. Teller" at bounding box center [393, 319] width 19 height 19
click at [456, 252] on label "Kl. Schale" at bounding box center [443, 247] width 64 height 20
click at [403, 252] on button "Kl. Schale" at bounding box center [393, 247] width 19 height 19
click at [748, 606] on div "🍽️ Geschirr Dieses Geschirr benötigst Du zum Anrichten unserer Paprika-Tomatens…" at bounding box center [565, 321] width 392 height 643
click at [730, 604] on div at bounding box center [720, 599] width 55 height 55
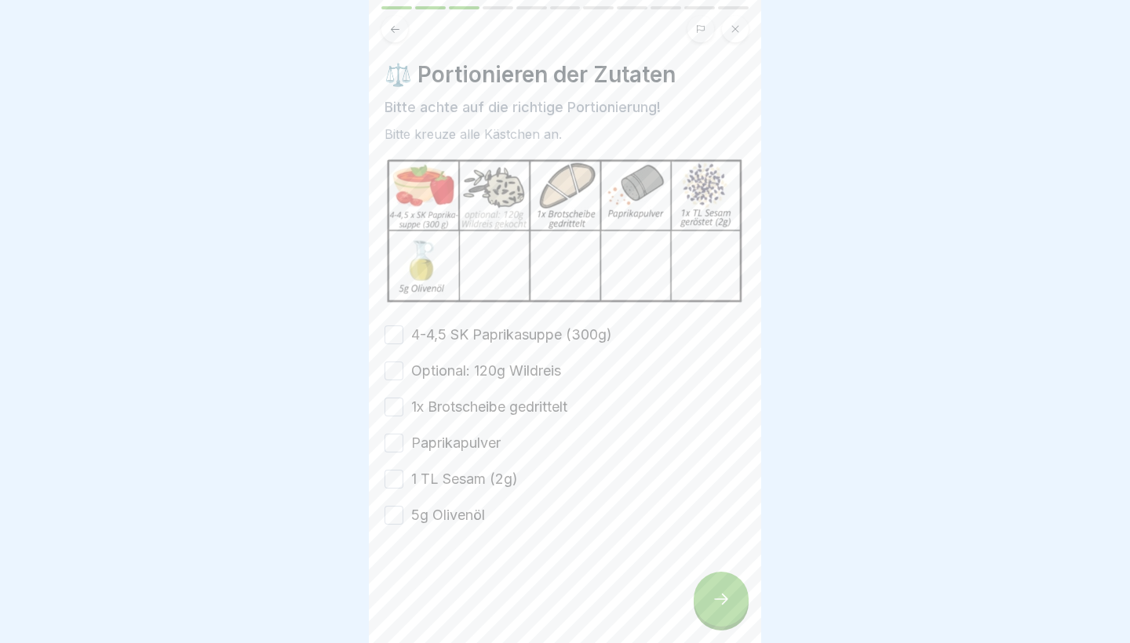
click at [505, 334] on label "4-4,5 SK Paprikasuppe (300g)" at bounding box center [511, 335] width 201 height 20
click at [403, 334] on button "4-4,5 SK Paprikasuppe (300g)" at bounding box center [393, 335] width 19 height 19
click at [497, 372] on label "Optional: 120g Wildreis" at bounding box center [486, 371] width 150 height 20
click at [403, 372] on button "Optional: 120g Wildreis" at bounding box center [393, 371] width 19 height 19
click at [489, 411] on label "1x Brotscheibe gedrittelt" at bounding box center [489, 407] width 156 height 20
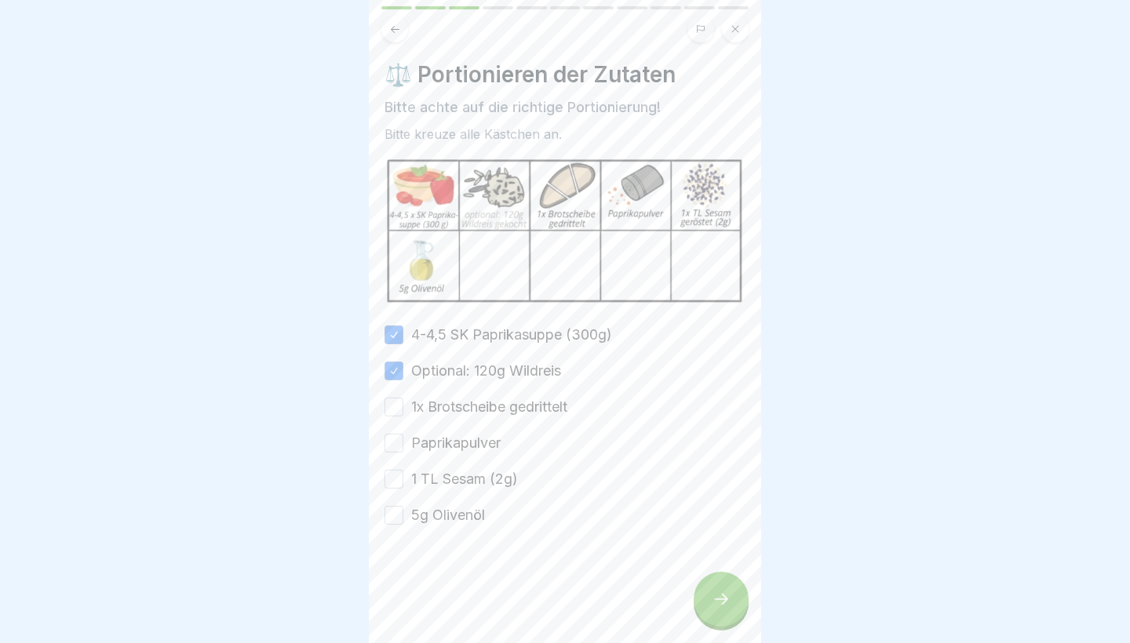
click at [403, 411] on button "1x Brotscheibe gedrittelt" at bounding box center [393, 407] width 19 height 19
click at [489, 437] on label "Paprikapulver" at bounding box center [455, 443] width 89 height 20
click at [403, 437] on button "Paprikapulver" at bounding box center [393, 443] width 19 height 19
click at [479, 490] on div "4-4,5 SK Paprikasuppe (300g) Optional: 120g Wildreis 1x Brotscheibe gedrittelt …" at bounding box center [564, 425] width 361 height 201
click at [479, 476] on label "1 TL Sesam (2g)" at bounding box center [464, 479] width 107 height 20
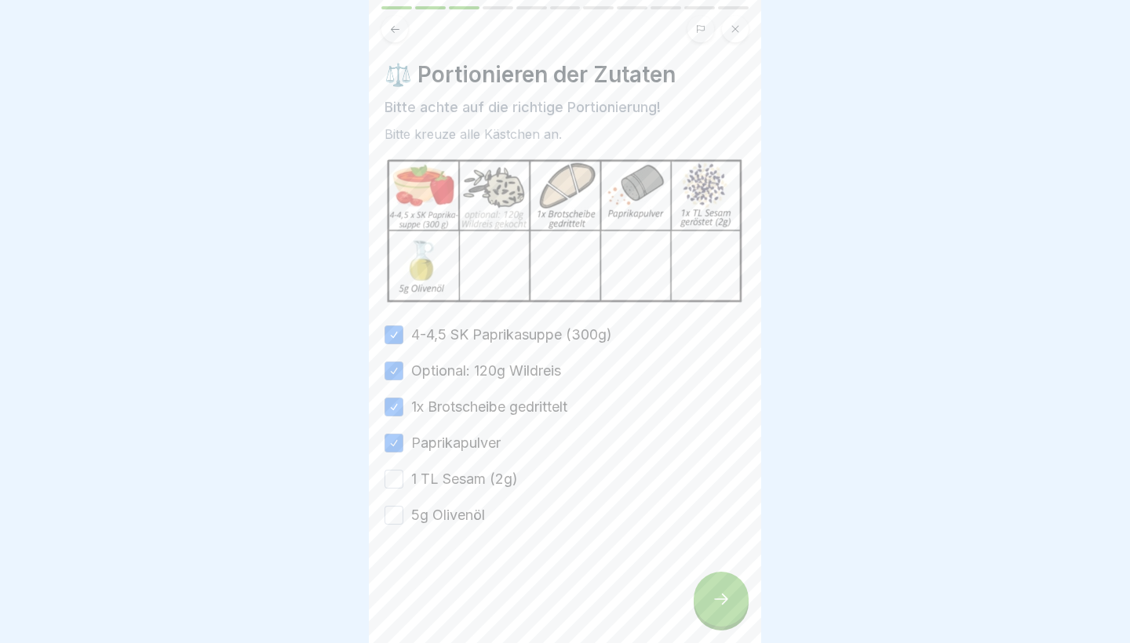
click at [403, 476] on button "1 TL Sesam (2g)" at bounding box center [393, 479] width 19 height 19
click at [477, 510] on label "5g Olivenöl" at bounding box center [448, 515] width 74 height 20
click at [403, 510] on button "5g Olivenöl" at bounding box center [393, 515] width 19 height 19
click at [726, 591] on icon at bounding box center [720, 599] width 19 height 19
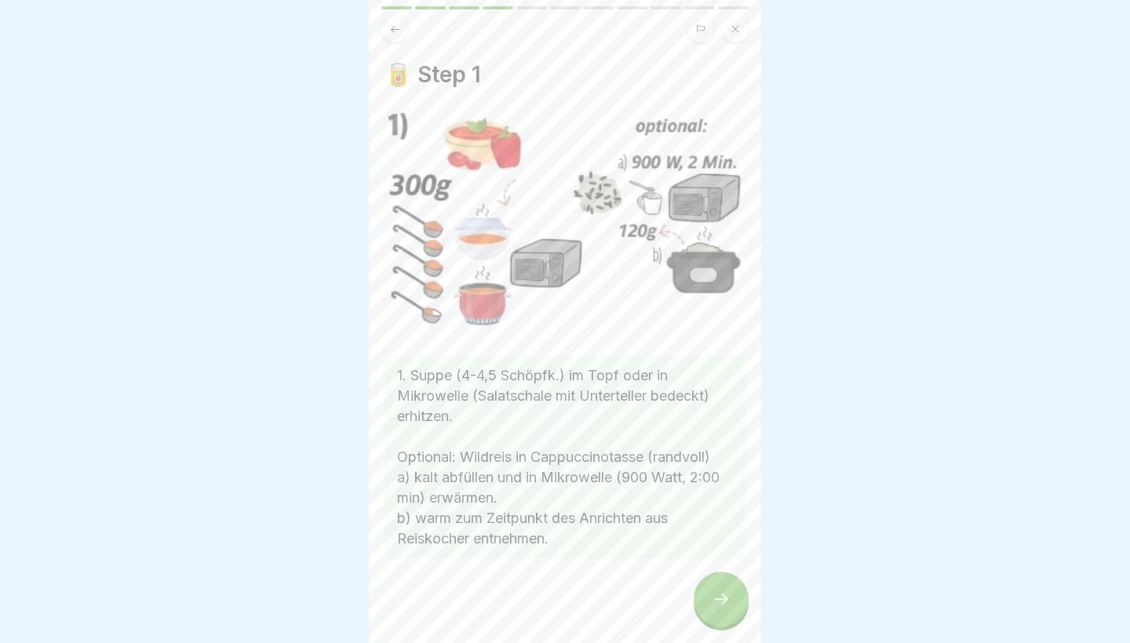
click at [726, 610] on div at bounding box center [720, 599] width 55 height 55
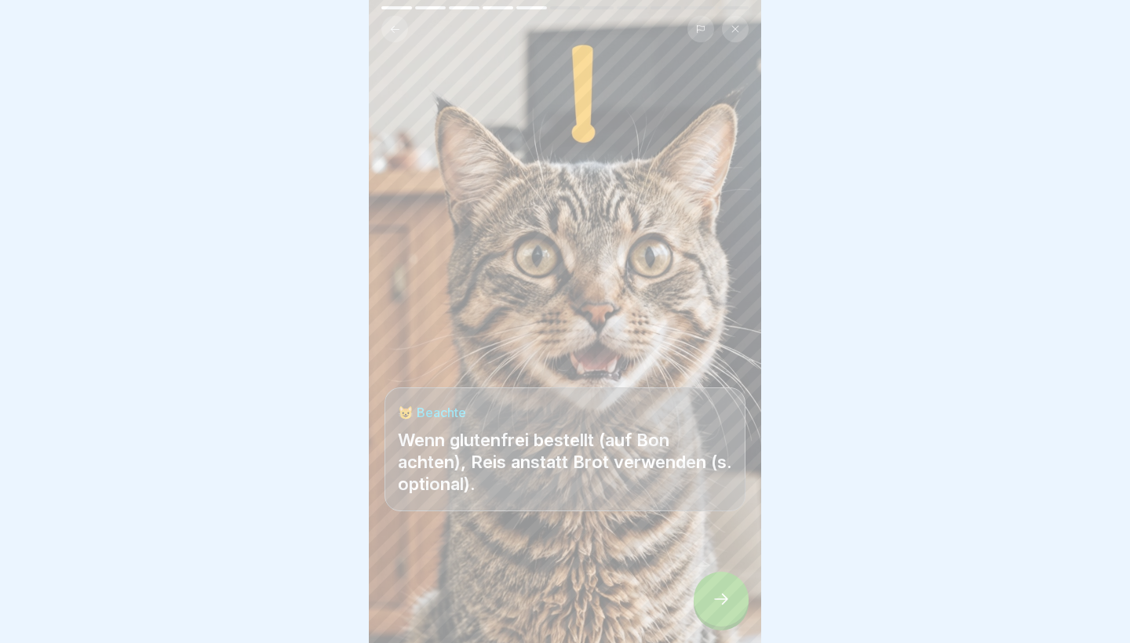
click at [726, 610] on div at bounding box center [720, 599] width 55 height 55
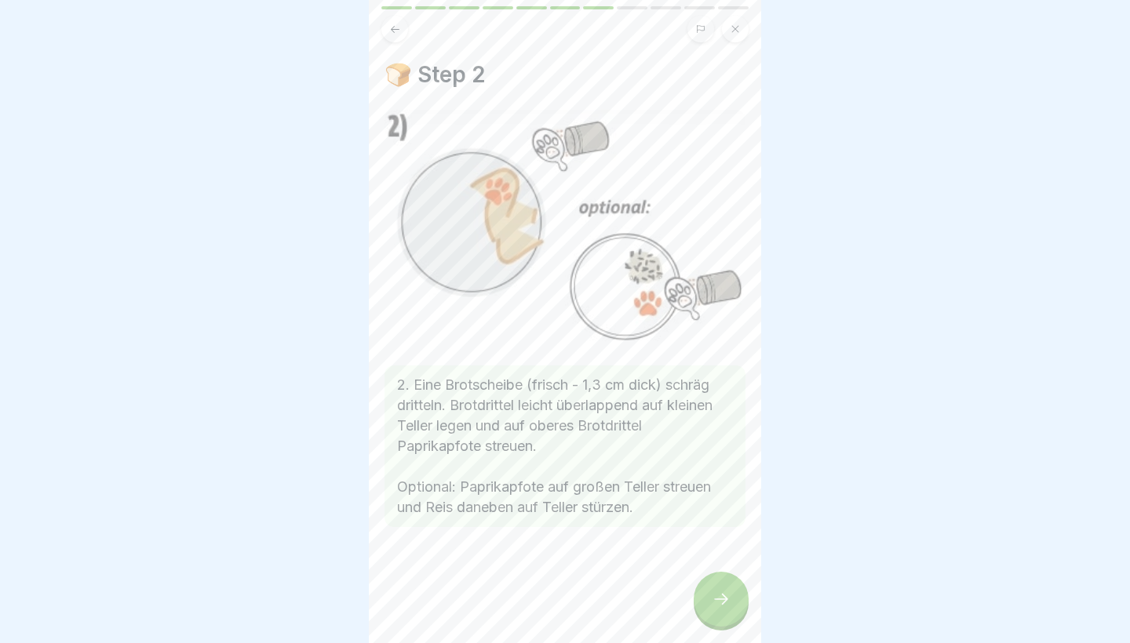
click at [726, 610] on div at bounding box center [720, 599] width 55 height 55
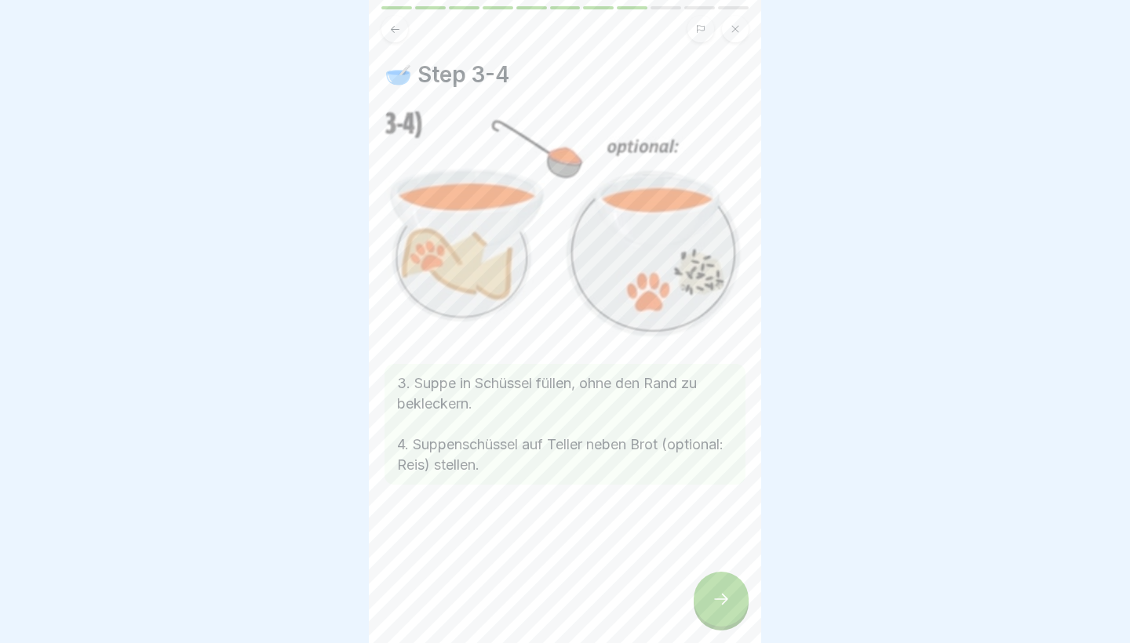
click at [726, 610] on div at bounding box center [720, 599] width 55 height 55
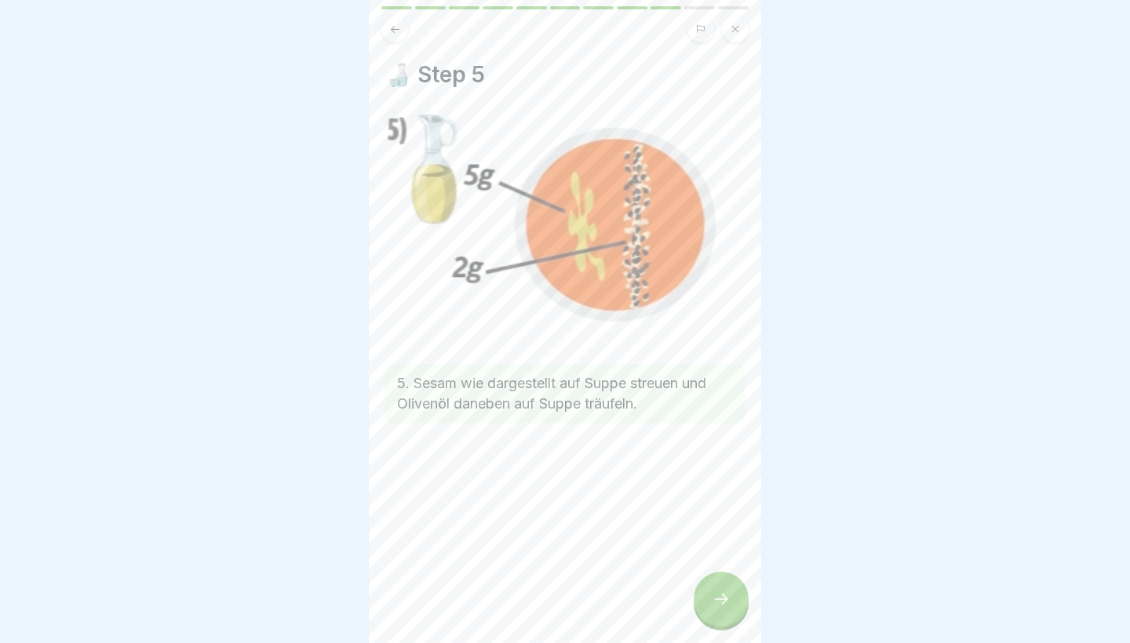
click at [726, 610] on div at bounding box center [720, 599] width 55 height 55
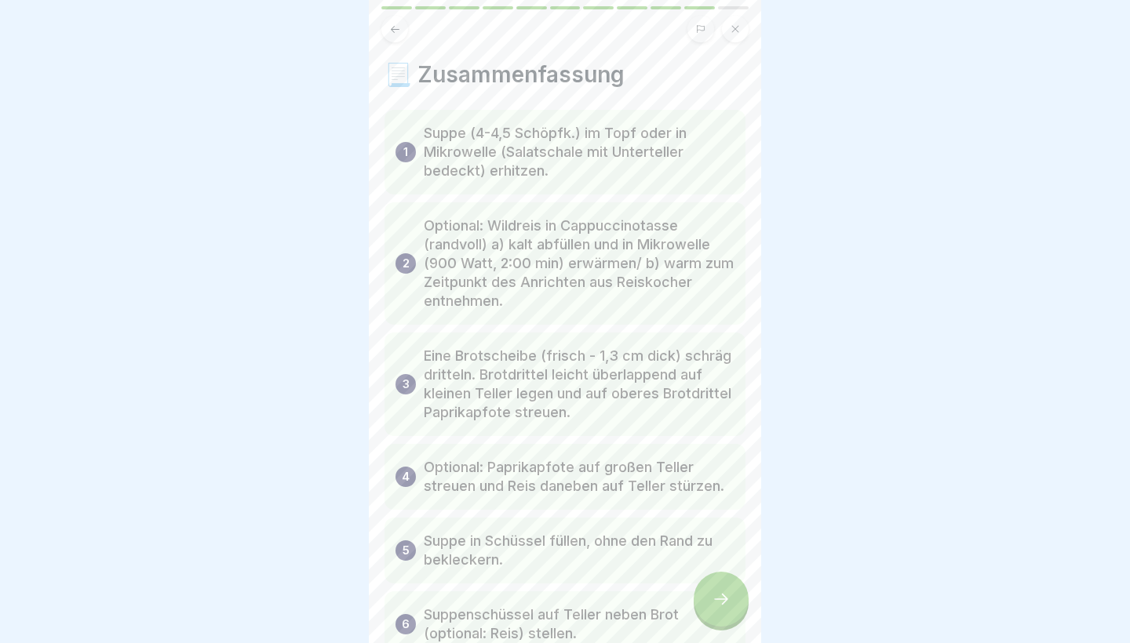
click at [726, 610] on div at bounding box center [720, 599] width 55 height 55
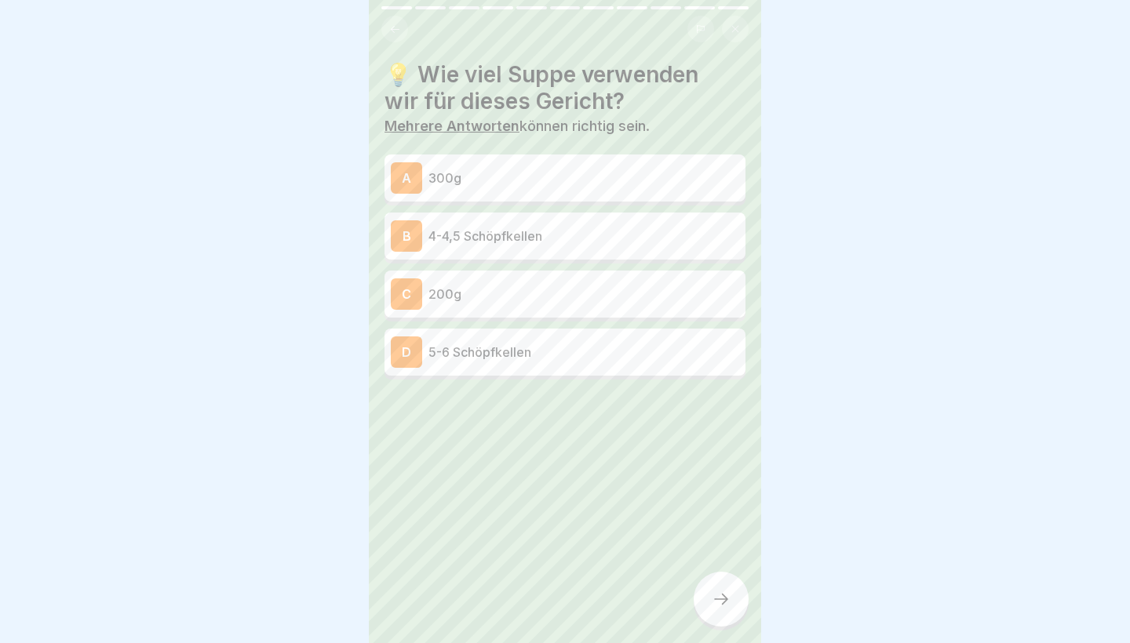
click at [584, 187] on div "A 300g" at bounding box center [565, 177] width 348 height 31
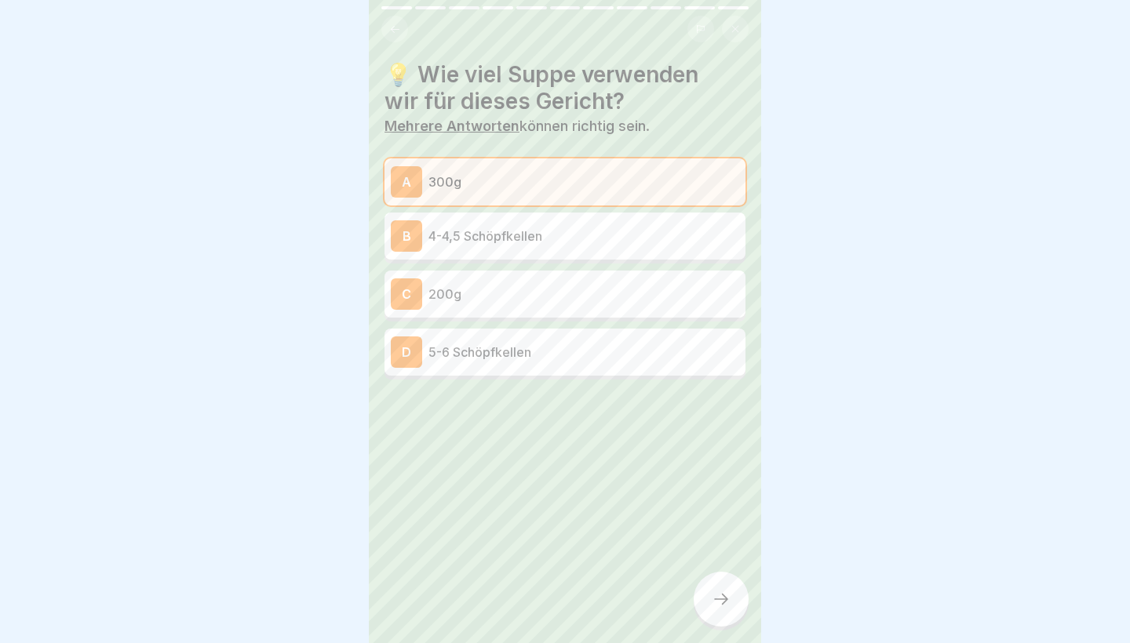
click at [585, 228] on p "4-4,5 Schöpfkellen" at bounding box center [583, 236] width 311 height 19
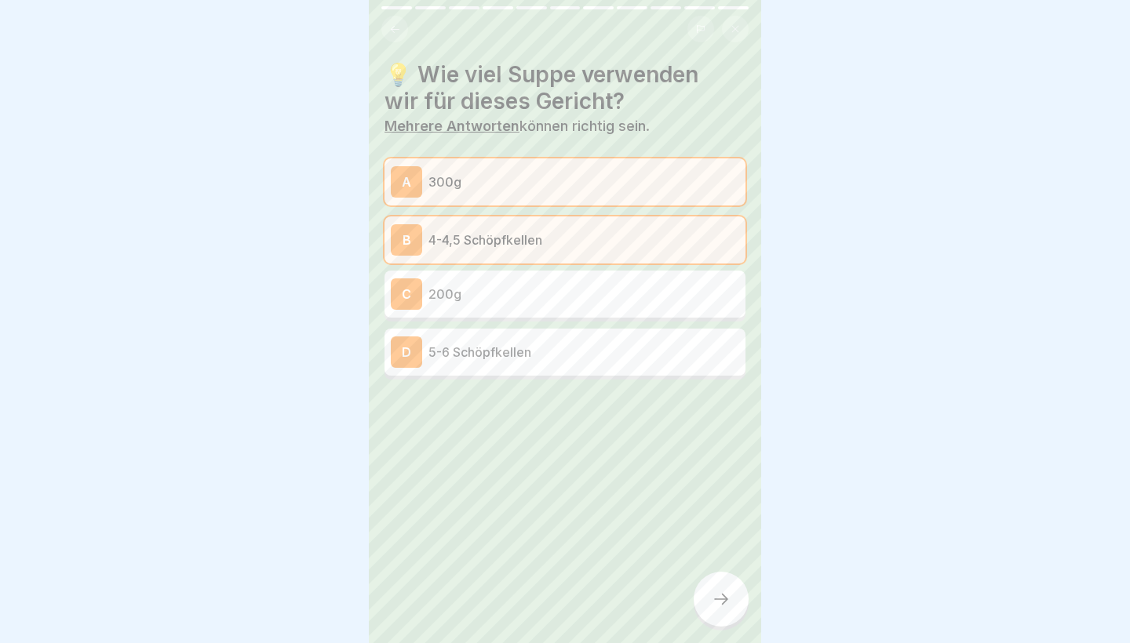
click at [717, 599] on icon at bounding box center [720, 599] width 19 height 19
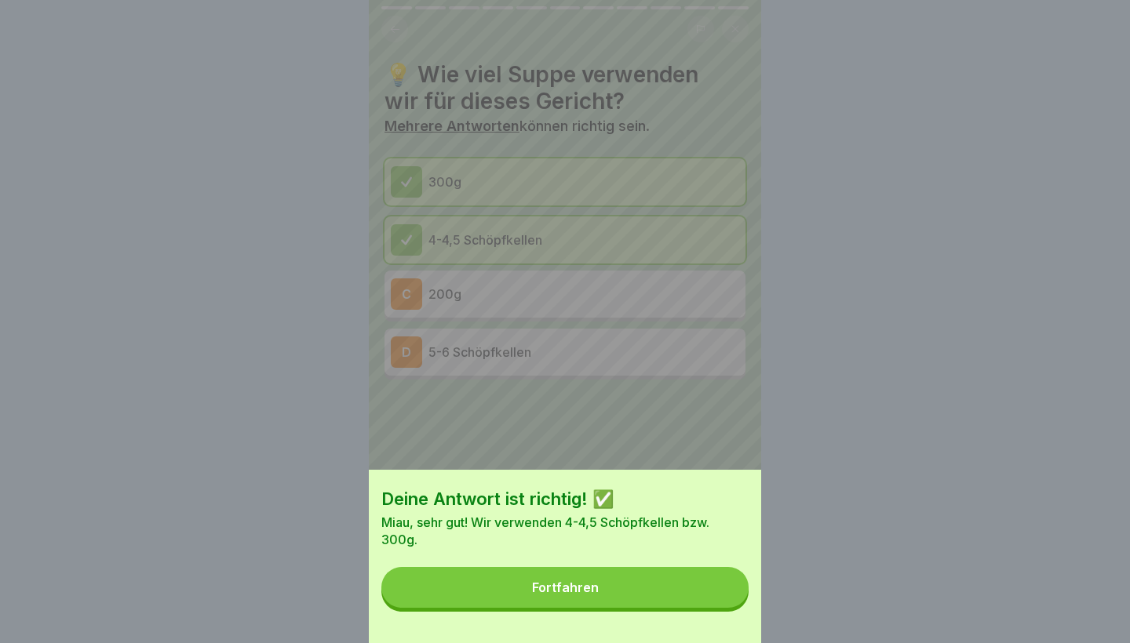
click at [714, 595] on button "Fortfahren" at bounding box center [564, 587] width 367 height 41
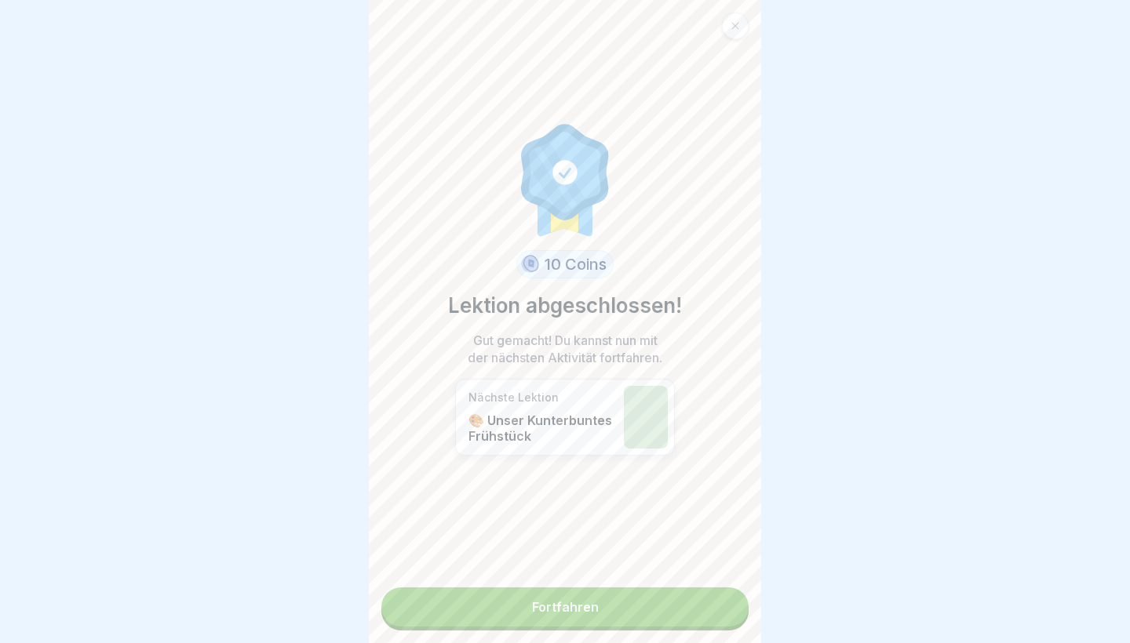
click at [719, 606] on link "Fortfahren" at bounding box center [564, 607] width 367 height 39
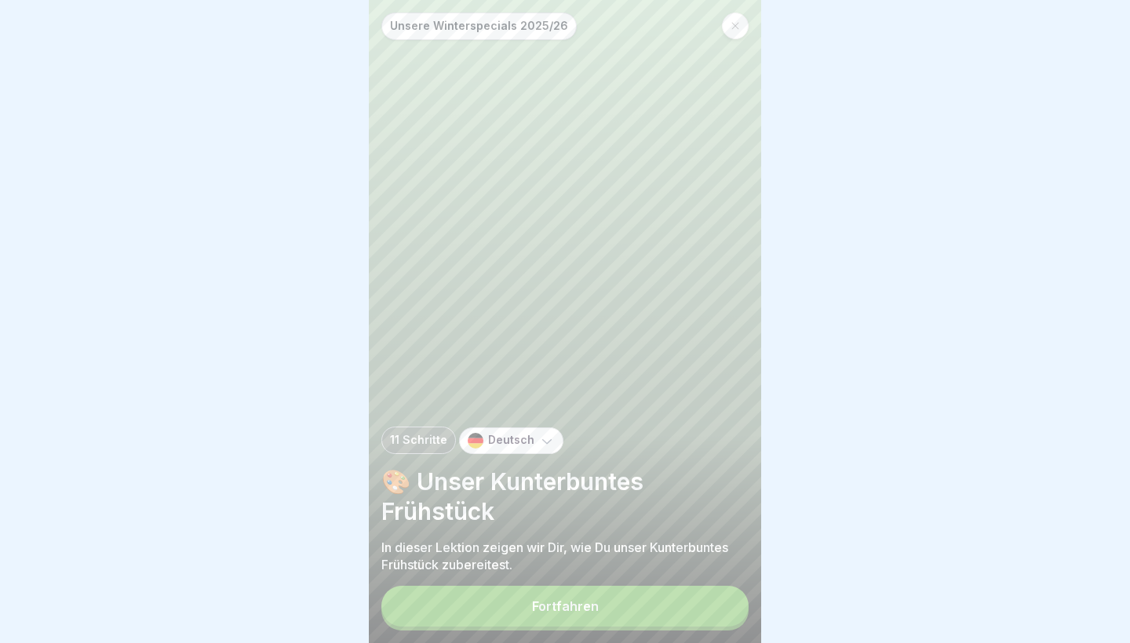
click at [719, 613] on button "Fortfahren" at bounding box center [564, 606] width 367 height 41
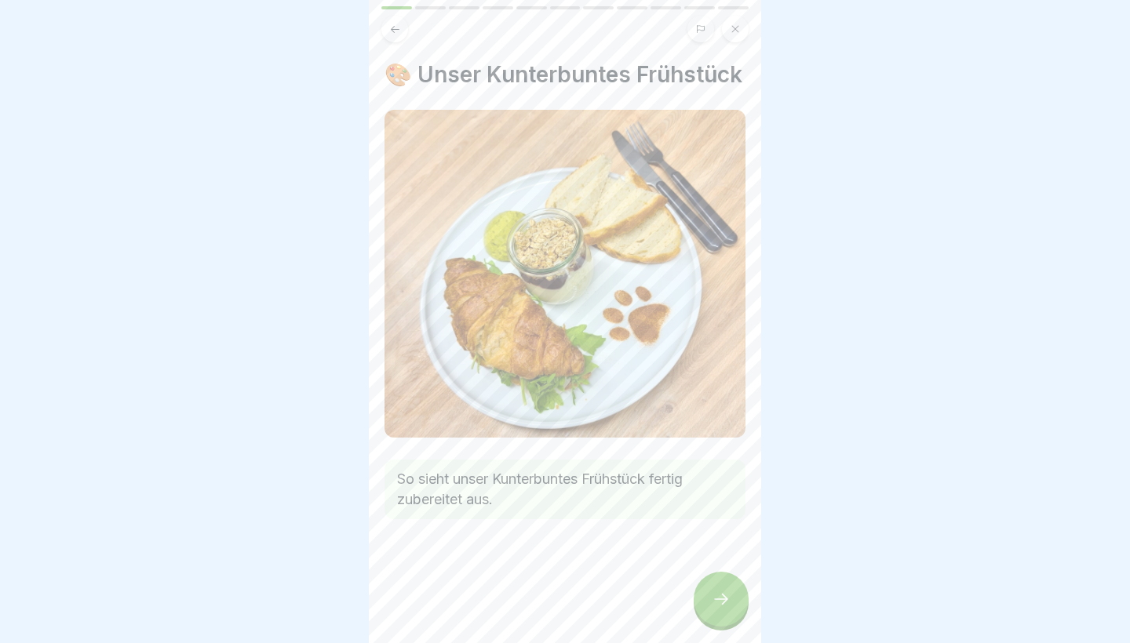
click at [718, 610] on div at bounding box center [720, 599] width 55 height 55
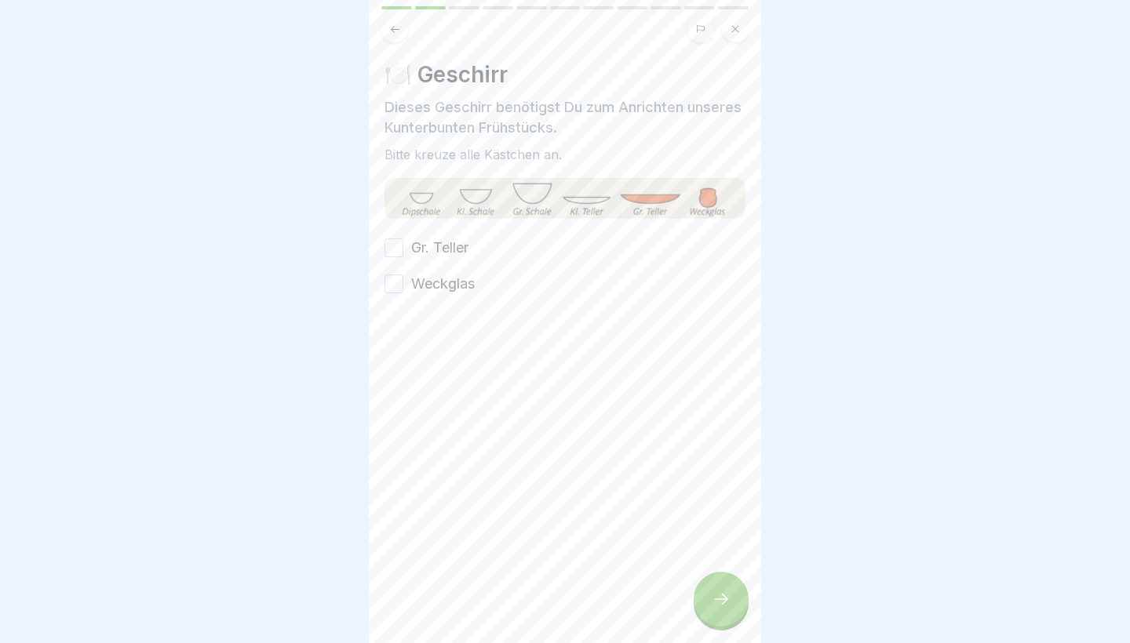
click at [456, 264] on div "Gr. Teller Weckglas" at bounding box center [564, 266] width 361 height 56
click at [456, 256] on label "Gr. Teller" at bounding box center [439, 248] width 57 height 20
click at [403, 256] on button "Gr. Teller" at bounding box center [393, 247] width 19 height 19
click at [453, 286] on label "Weckglas" at bounding box center [443, 284] width 64 height 20
click at [403, 286] on button "Weckglas" at bounding box center [393, 284] width 19 height 19
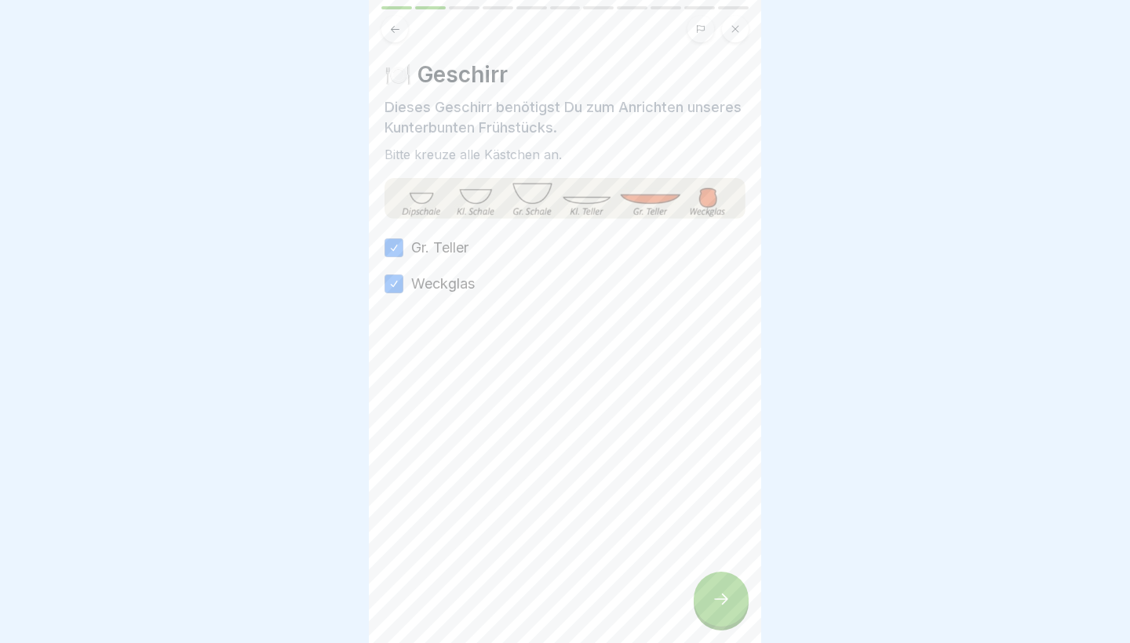
click at [722, 612] on div at bounding box center [720, 599] width 55 height 55
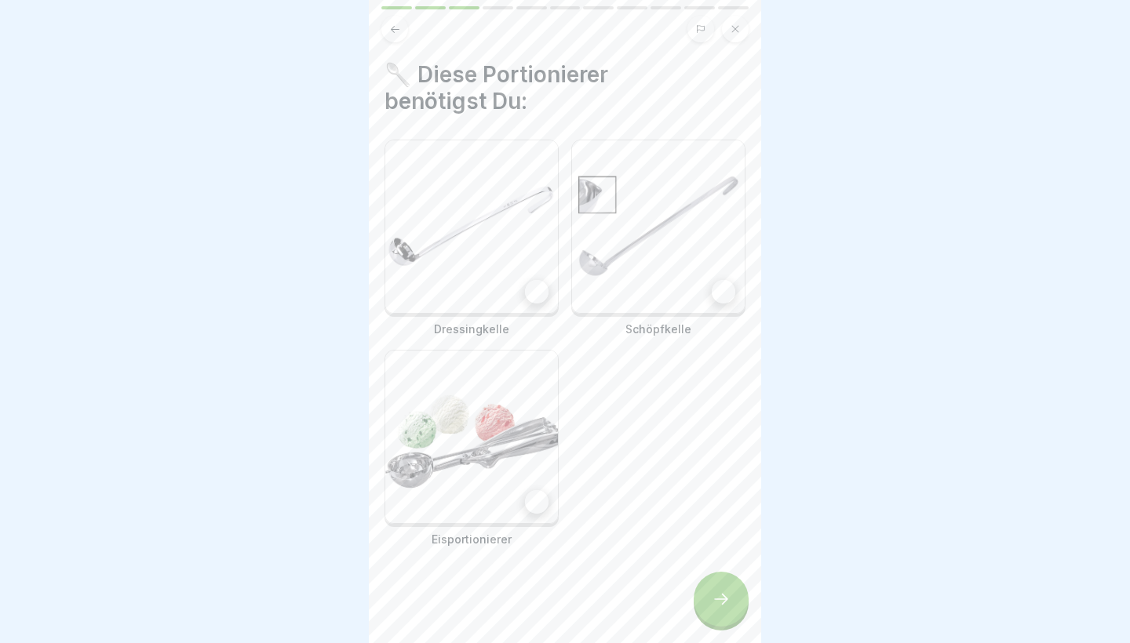
click at [521, 285] on img at bounding box center [471, 226] width 173 height 173
click at [627, 285] on img at bounding box center [658, 226] width 173 height 173
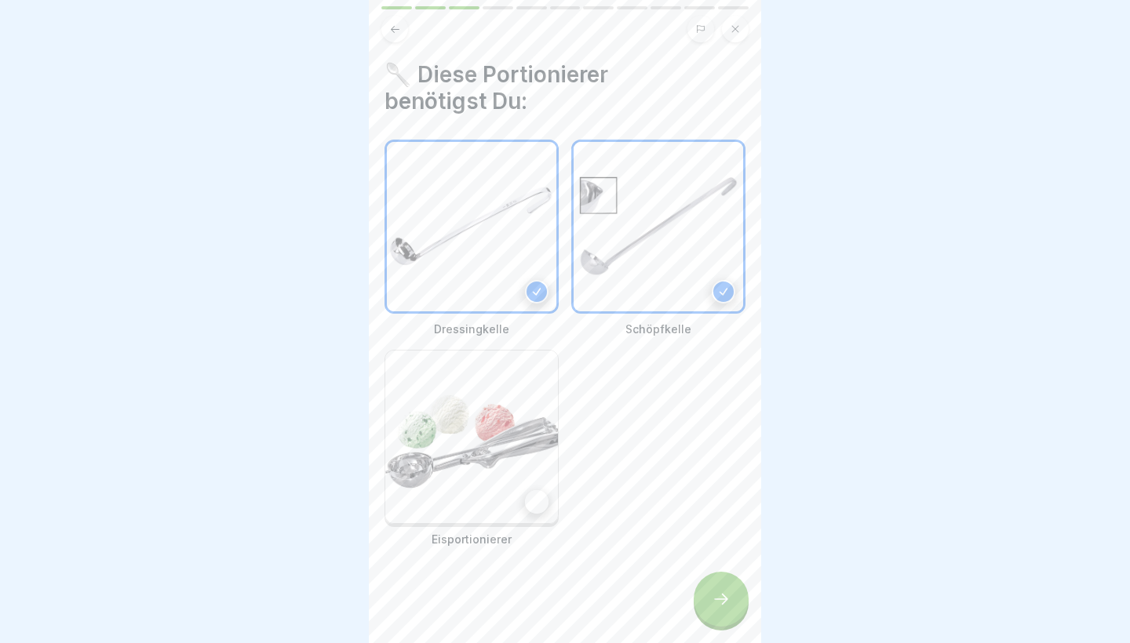
click at [523, 437] on img at bounding box center [471, 437] width 173 height 173
click at [722, 611] on div at bounding box center [720, 599] width 55 height 55
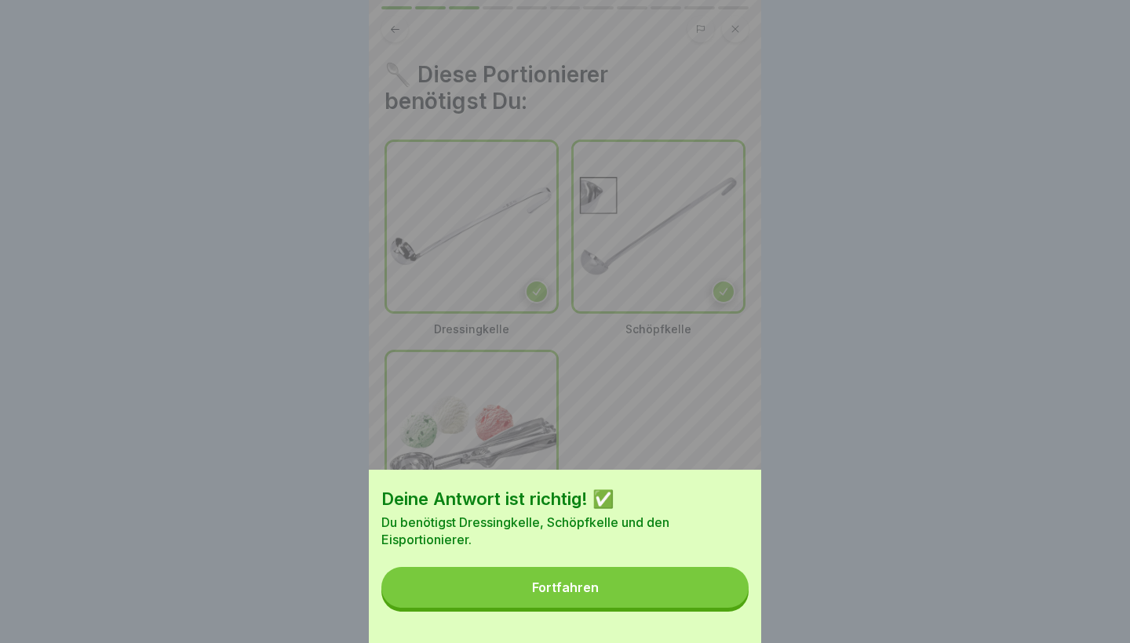
click at [701, 602] on button "Fortfahren" at bounding box center [564, 587] width 367 height 41
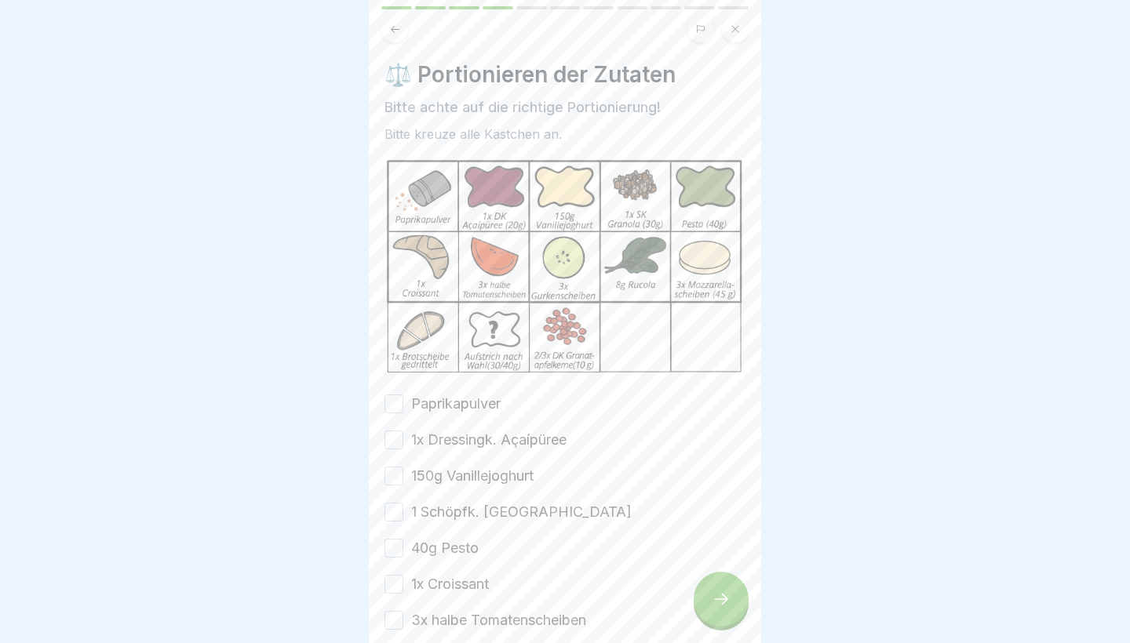
click at [482, 402] on label "Paprikapulver" at bounding box center [455, 404] width 89 height 20
click at [403, 402] on button "Paprikapulver" at bounding box center [393, 404] width 19 height 19
click at [482, 422] on div "Paprikapulver 1x Dressingk. Açaípüree 150g Vanillejoghurt 1 Schöpfk. Granola 40…" at bounding box center [564, 620] width 361 height 453
click at [482, 479] on label "150g Vanillejoghurt" at bounding box center [472, 476] width 122 height 20
click at [403, 479] on button "150g Vanillejoghurt" at bounding box center [393, 476] width 19 height 19
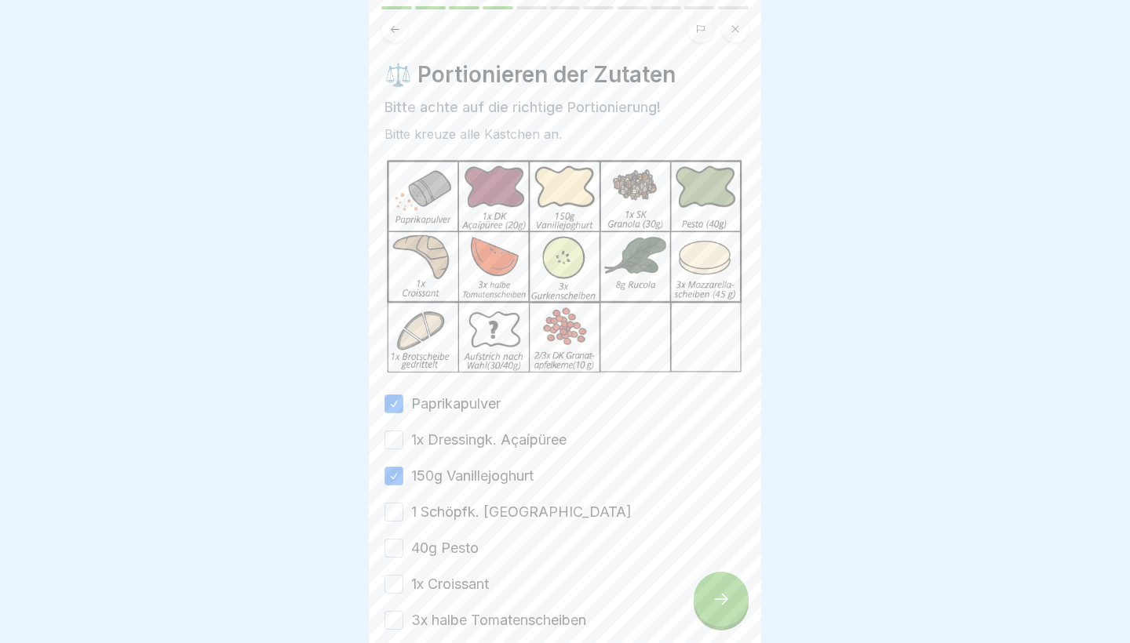
click at [480, 440] on label "1x Dressingk. Açaípüree" at bounding box center [488, 440] width 155 height 20
click at [403, 440] on button "1x Dressingk. Açaípüree" at bounding box center [393, 440] width 19 height 19
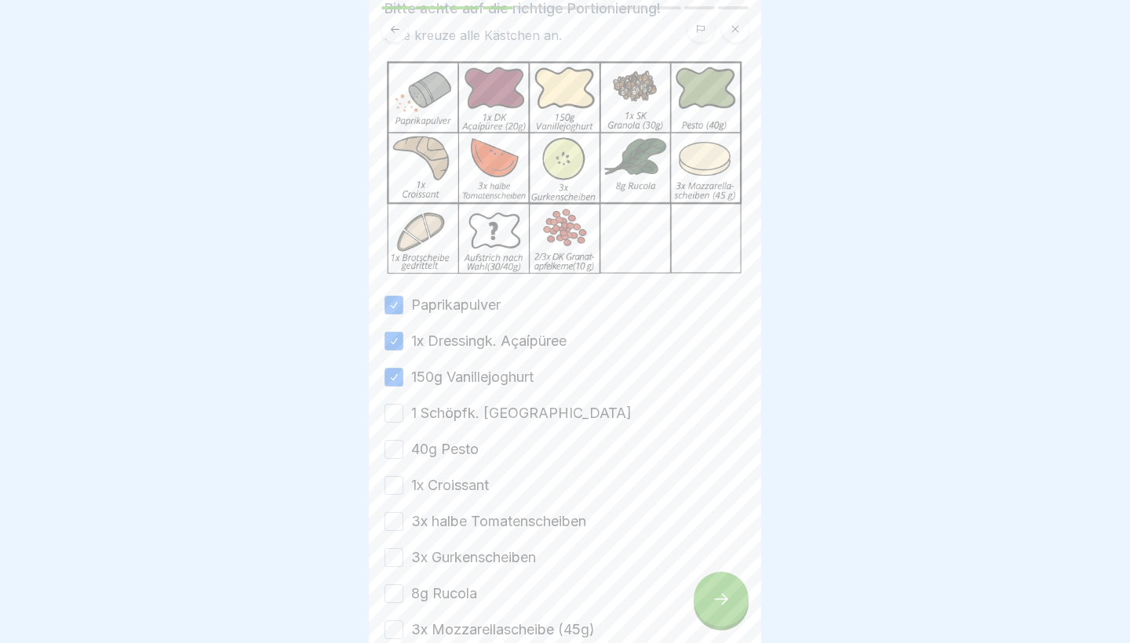
scroll to position [119, 0]
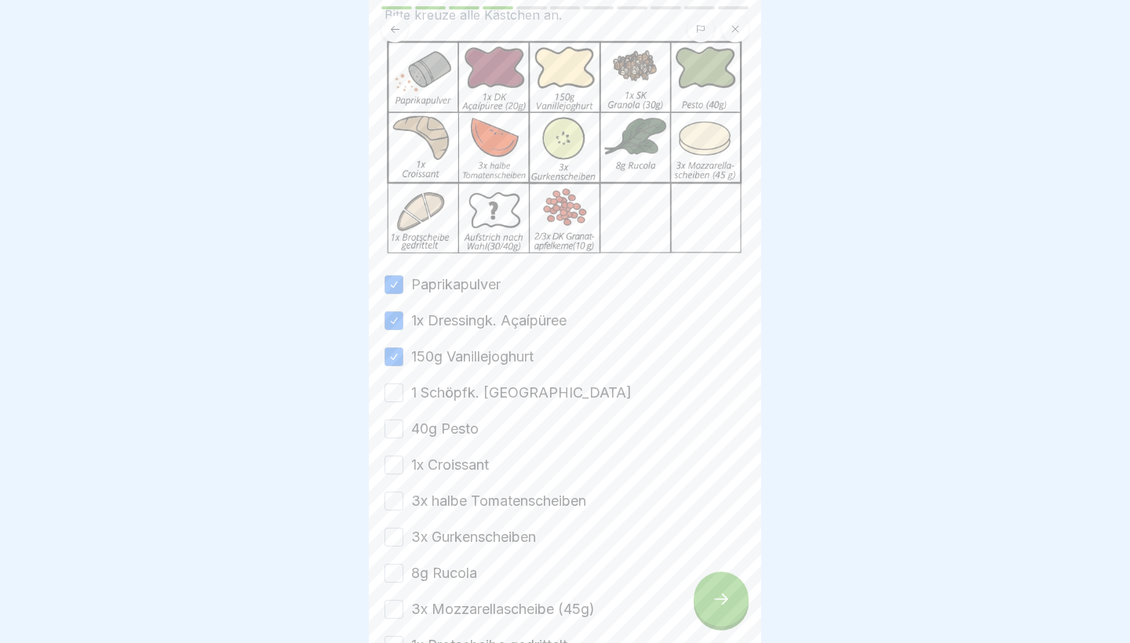
click at [453, 387] on label "1 Schöpfk. [GEOGRAPHIC_DATA]" at bounding box center [521, 393] width 220 height 20
click at [403, 387] on button "1 Schöpfk. [GEOGRAPHIC_DATA]" at bounding box center [393, 393] width 19 height 19
click at [453, 419] on label "40g Pesto" at bounding box center [444, 429] width 67 height 20
click at [403, 420] on button "40g Pesto" at bounding box center [393, 429] width 19 height 19
click at [454, 472] on label "1x Croissant" at bounding box center [450, 465] width 78 height 20
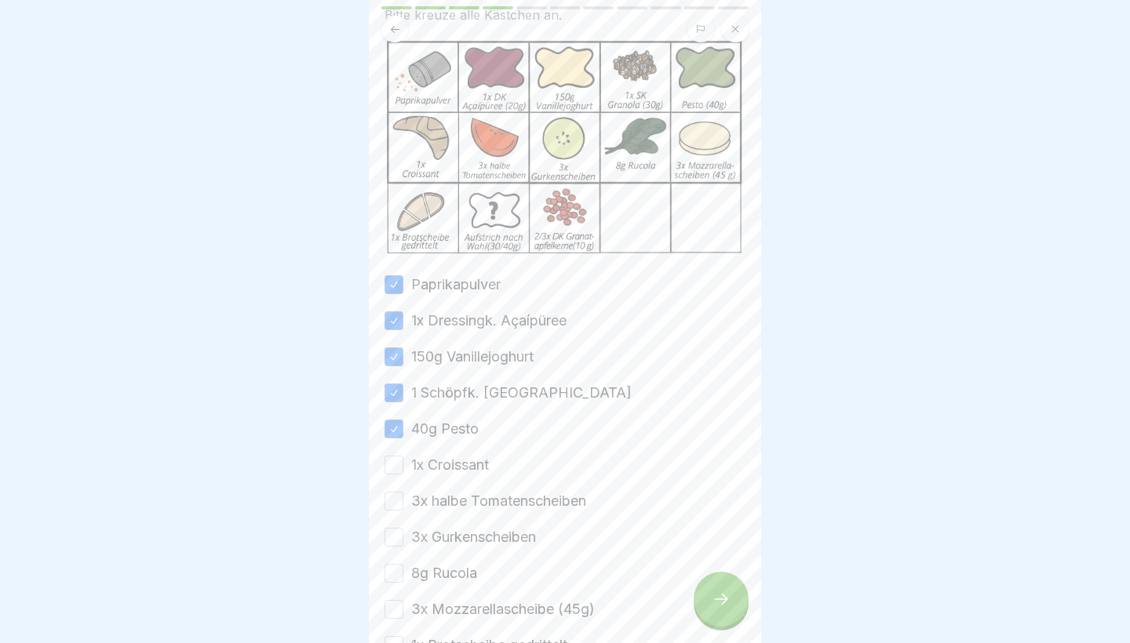
click at [403, 472] on button "1x Croissant" at bounding box center [393, 465] width 19 height 19
click at [464, 512] on div "Paprikapulver 1x Dressingk. Açaípüree 150g Vanillejoghurt 1 Schöpfk. Granola 40…" at bounding box center [564, 501] width 361 height 453
click at [464, 536] on label "3x Gurkenscheiben" at bounding box center [473, 537] width 125 height 20
click at [403, 536] on button "3x Gurkenscheiben" at bounding box center [393, 537] width 19 height 19
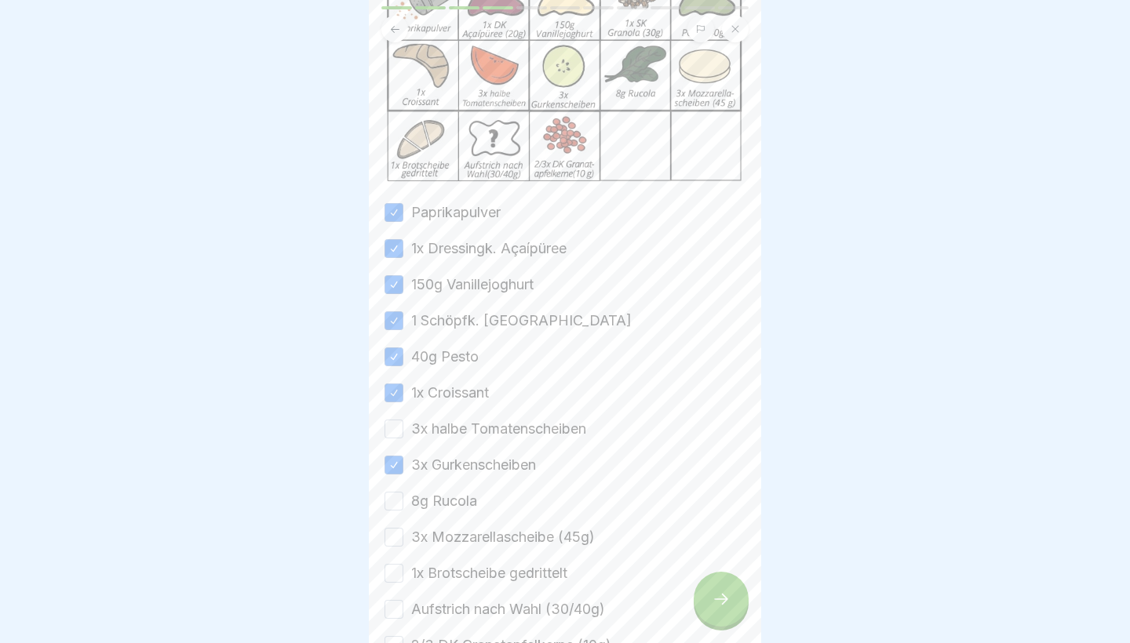
scroll to position [192, 0]
click at [401, 429] on button "3x halbe Tomatenscheiben" at bounding box center [393, 428] width 19 height 19
click at [407, 500] on div "8g Rucola" at bounding box center [430, 500] width 93 height 20
click at [396, 501] on button "8g Rucola" at bounding box center [393, 500] width 19 height 19
click at [392, 541] on button "3x Mozzarellascheibe (45g)" at bounding box center [393, 536] width 19 height 19
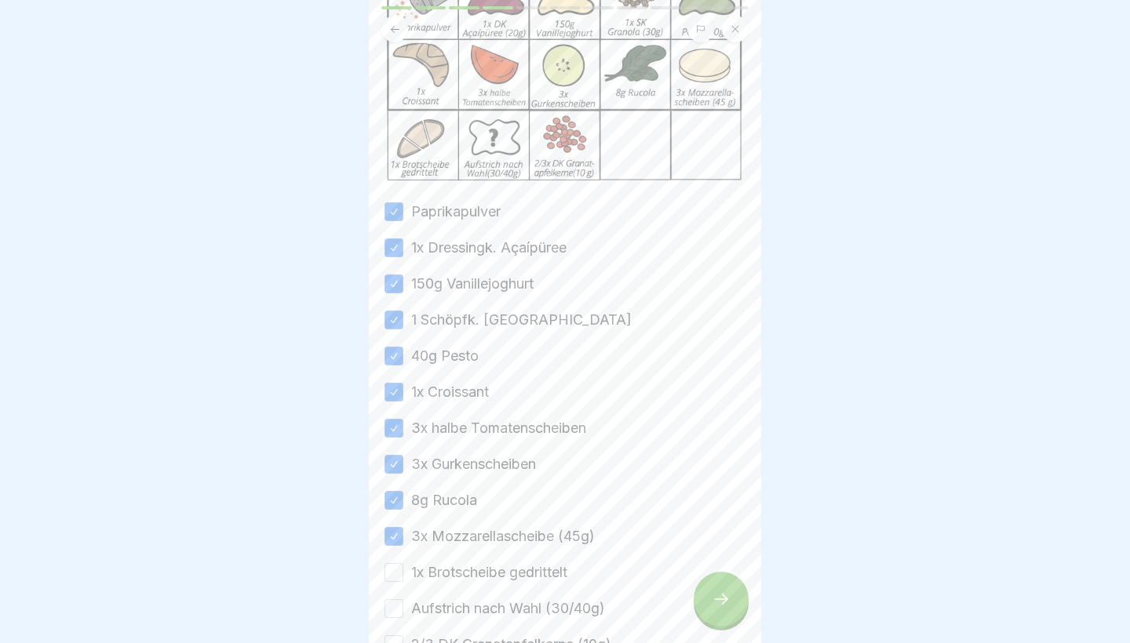
click at [392, 559] on div "Paprikapulver 1x Dressingk. Açaípüree 150g Vanillejoghurt 1 Schöpfk. Granola 40…" at bounding box center [564, 428] width 361 height 453
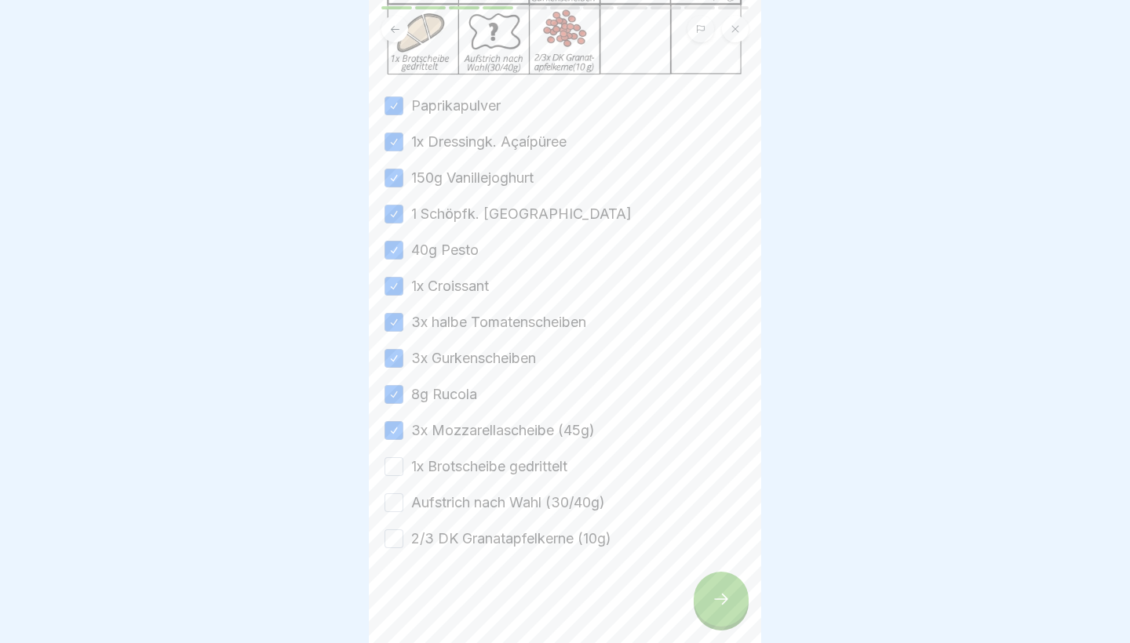
scroll to position [298, 0]
click at [395, 472] on button "1x Brotscheibe gedrittelt" at bounding box center [393, 466] width 19 height 19
click at [395, 504] on button "Aufstrich nach Wahl (30/40g)" at bounding box center [393, 502] width 19 height 19
click at [395, 545] on button "2/3 DK Granatapfelkerne (10g)" at bounding box center [393, 539] width 19 height 19
click at [710, 600] on div at bounding box center [720, 599] width 55 height 55
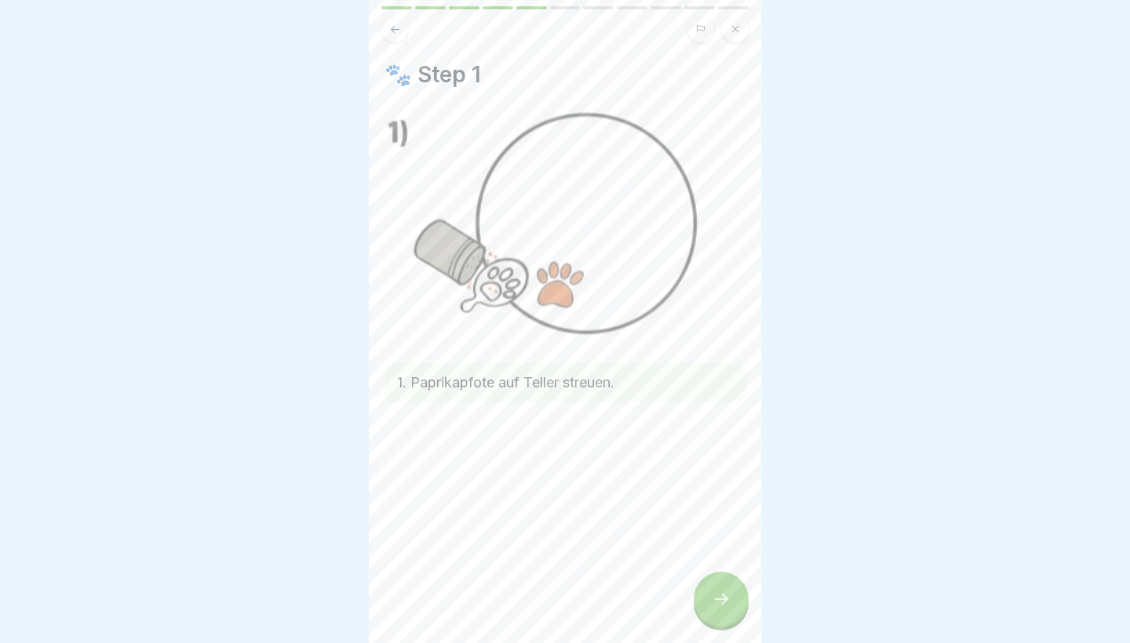
click at [710, 598] on div at bounding box center [720, 599] width 55 height 55
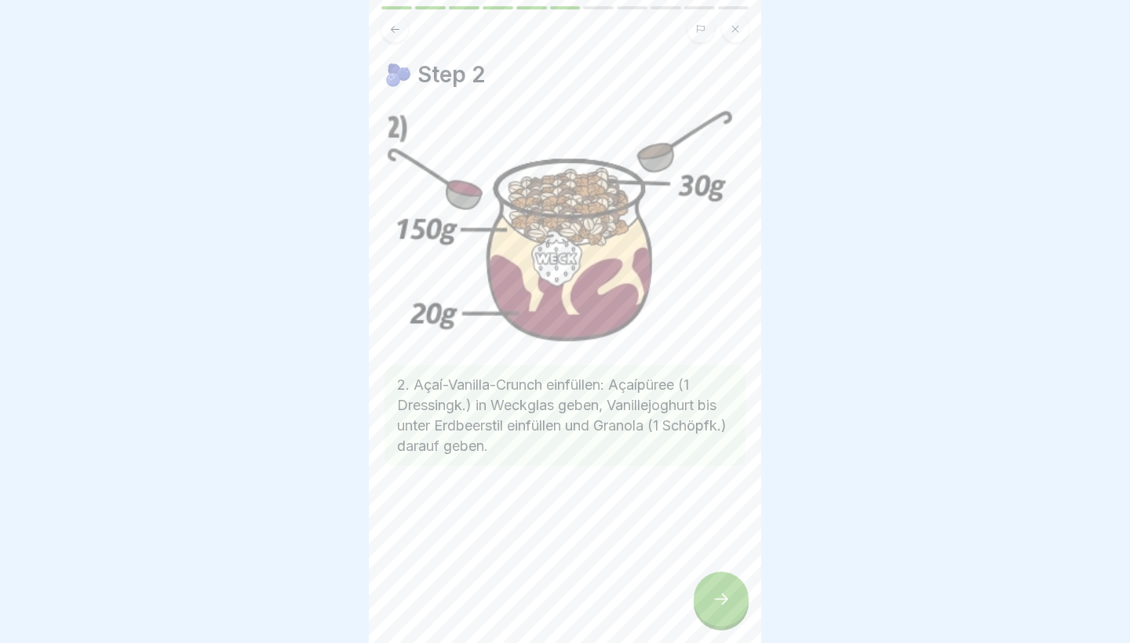
click at [720, 612] on div at bounding box center [720, 599] width 55 height 55
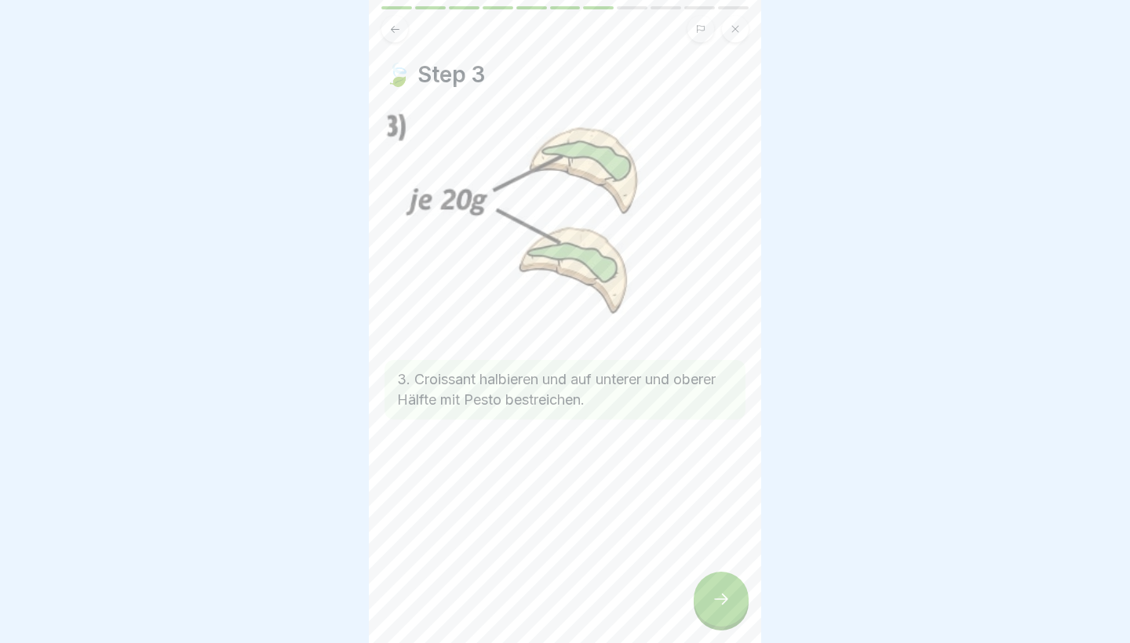
click at [717, 603] on icon at bounding box center [720, 599] width 19 height 19
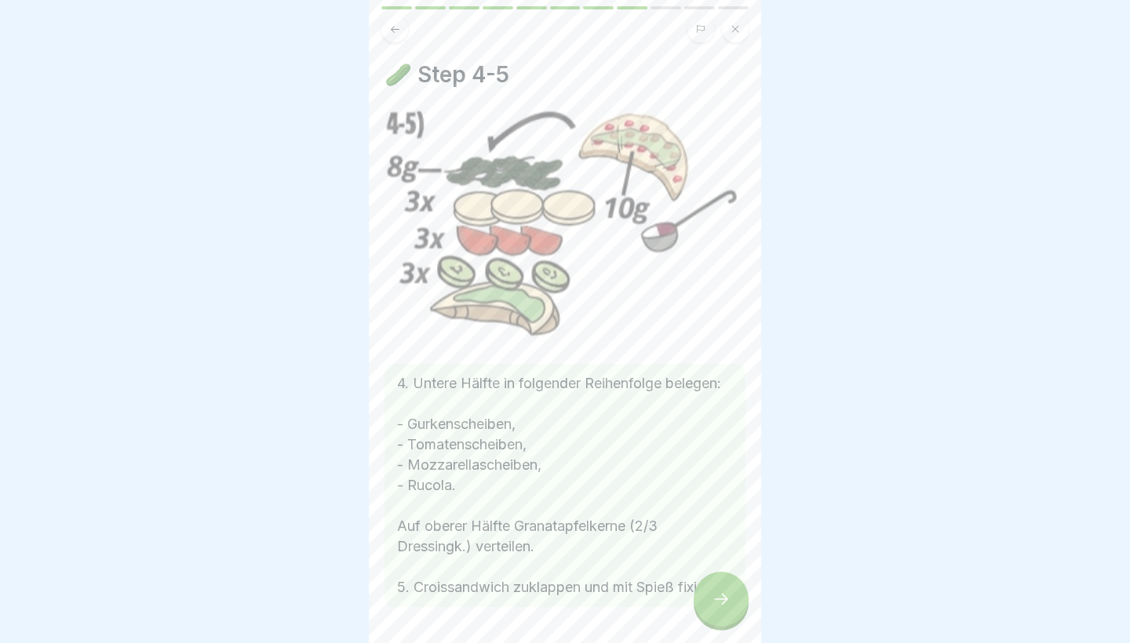
click at [719, 604] on icon at bounding box center [720, 599] width 19 height 19
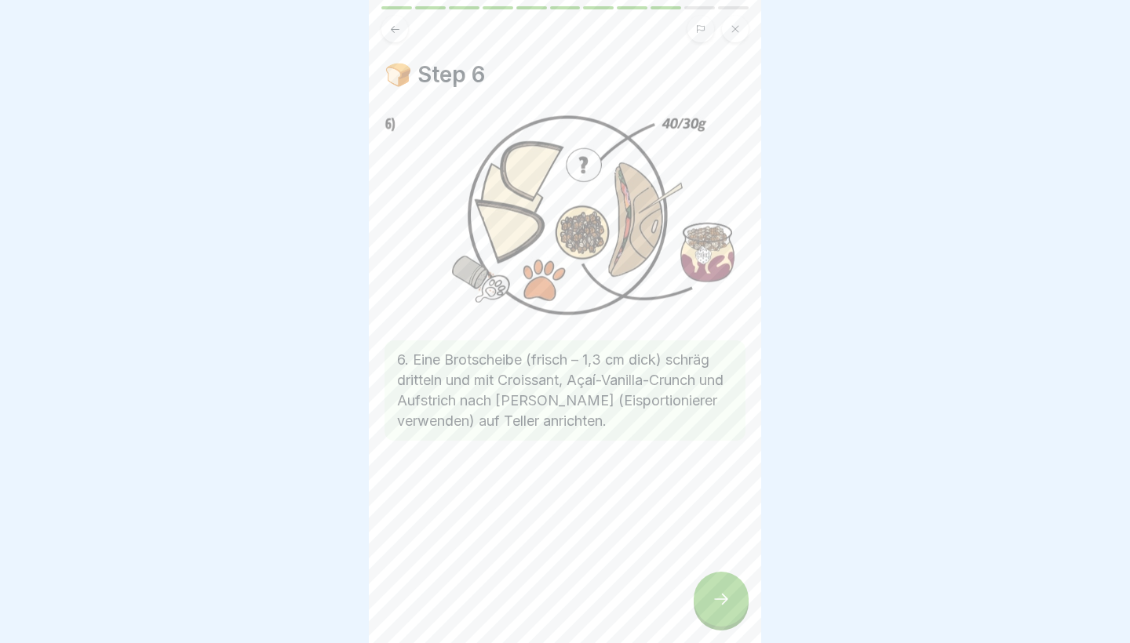
click at [719, 604] on icon at bounding box center [720, 599] width 19 height 19
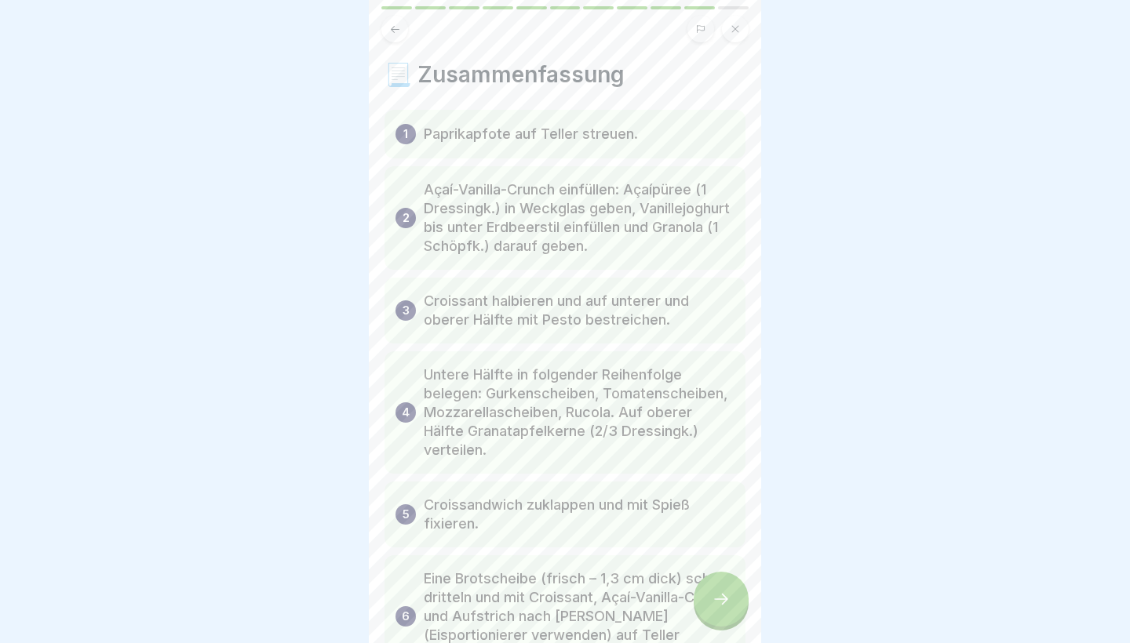
click at [720, 605] on icon at bounding box center [720, 599] width 19 height 19
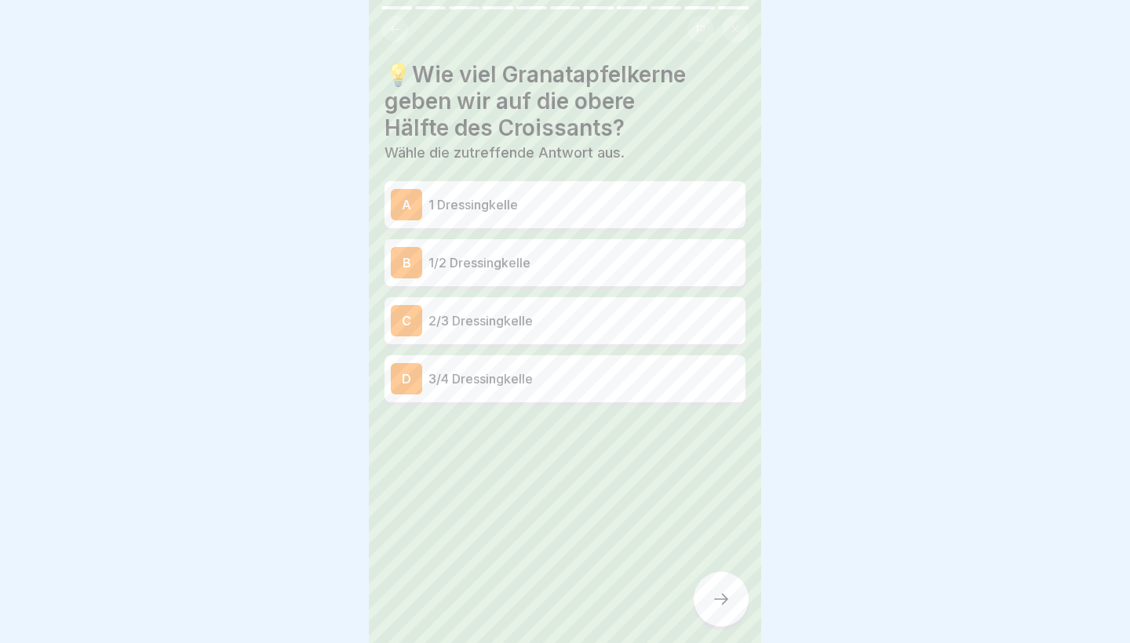
click at [634, 382] on p "3/4 Dressingkelle" at bounding box center [583, 378] width 311 height 19
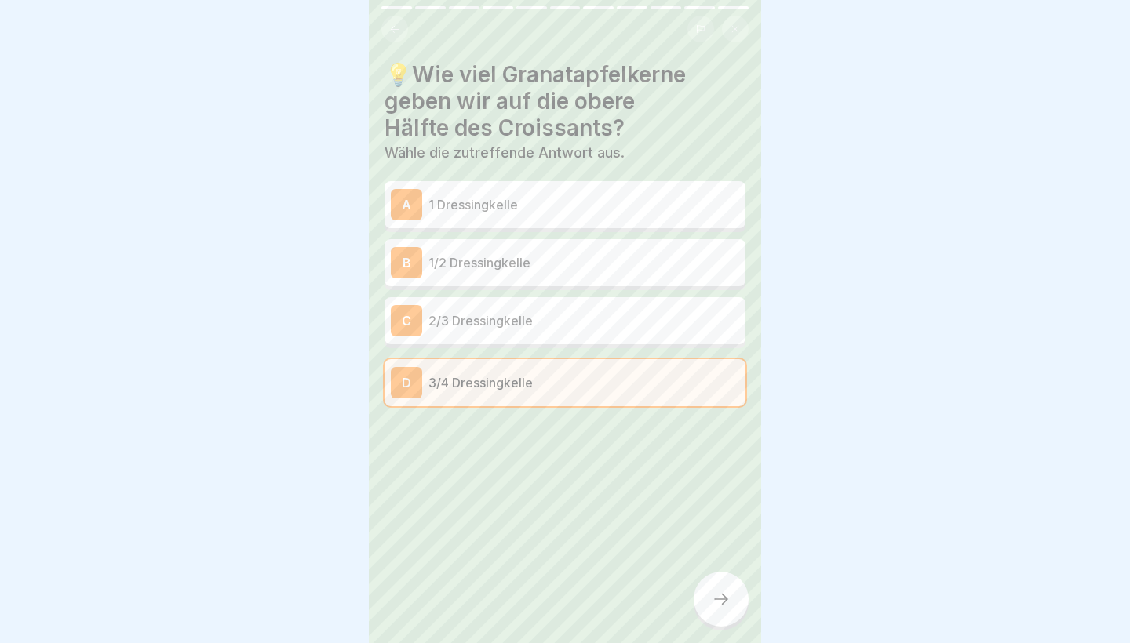
click at [728, 601] on icon at bounding box center [720, 599] width 19 height 19
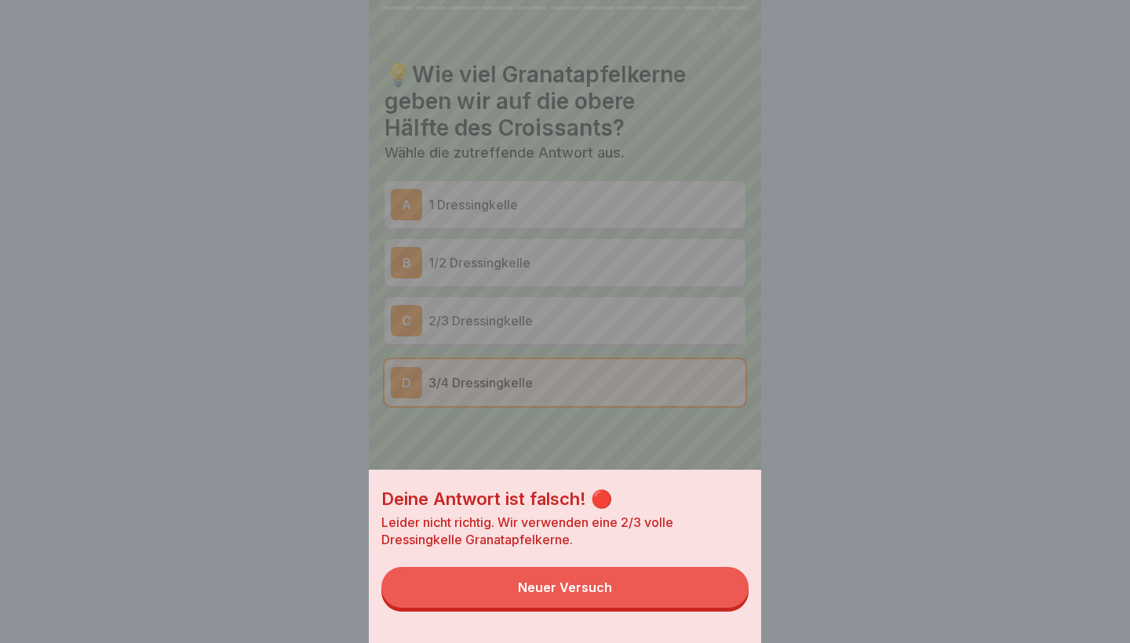
click at [629, 611] on div "Deine Antwort ist falsch! 🔴 Leider nicht richtig. Wir verwenden eine 2/3 volle …" at bounding box center [565, 556] width 392 height 173
click at [631, 585] on button "Neuer Versuch" at bounding box center [564, 587] width 367 height 41
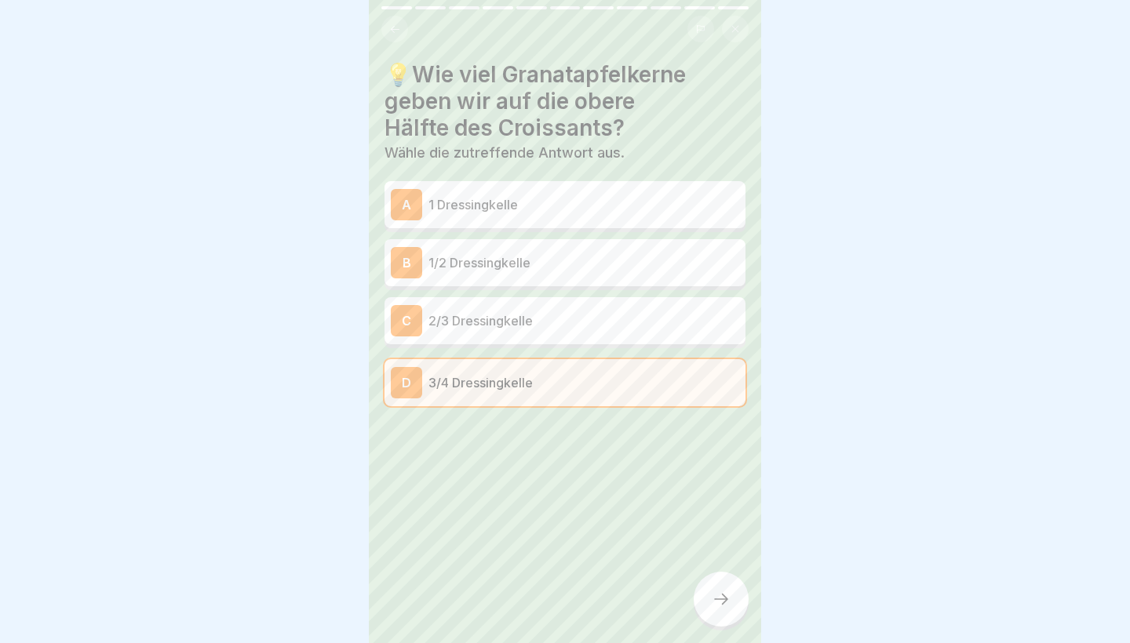
click at [614, 320] on p "2/3 Dressingkelle" at bounding box center [583, 320] width 311 height 19
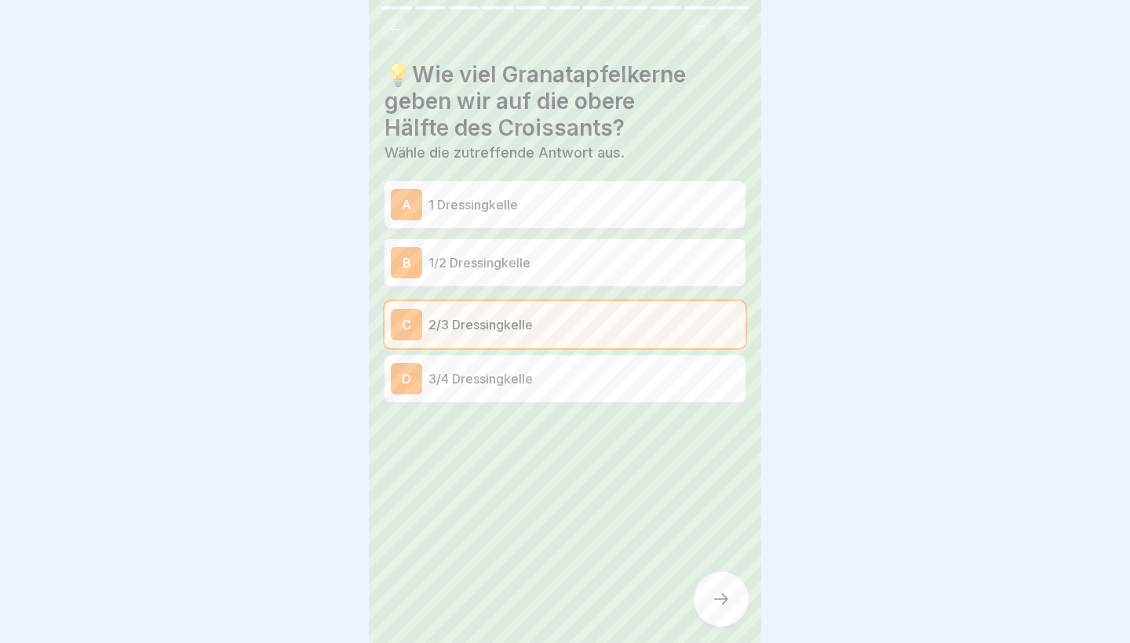
click at [731, 640] on div "💡Wie viel Granatapfelkerne geben wir auf die obere Hälfte des Croissants? Wähle…" at bounding box center [565, 321] width 392 height 643
click at [725, 615] on div at bounding box center [720, 599] width 55 height 55
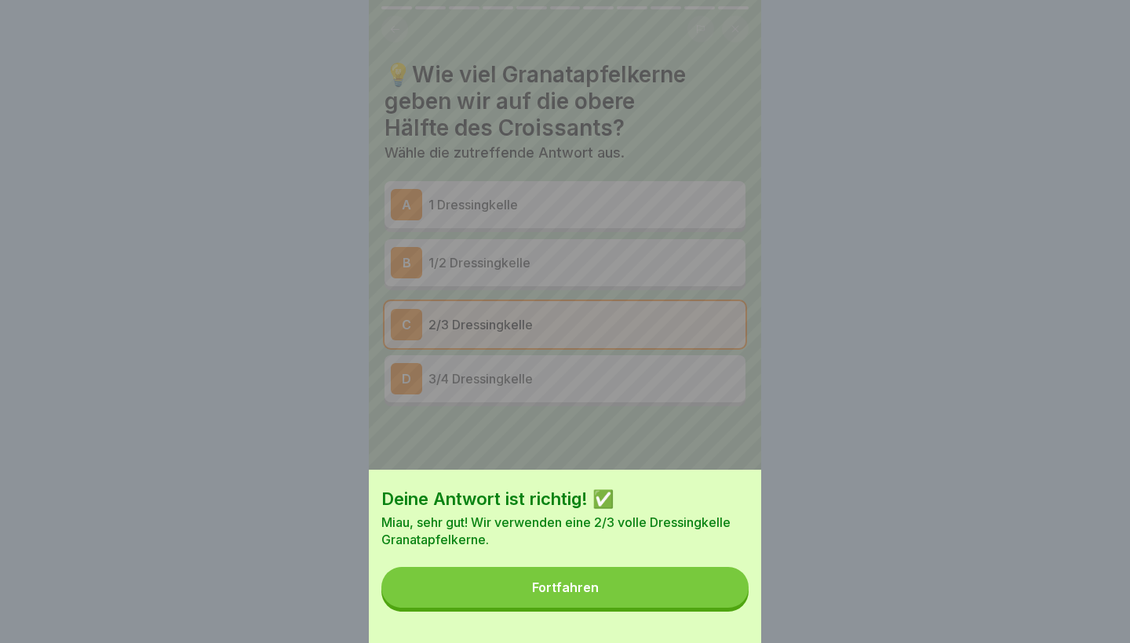
click at [694, 561] on div "Deine Antwort ist richtig! ✅ Miau, sehr gut! Wir verwenden eine 2/3 volle Dress…" at bounding box center [565, 556] width 392 height 173
click at [701, 591] on button "Fortfahren" at bounding box center [564, 587] width 367 height 41
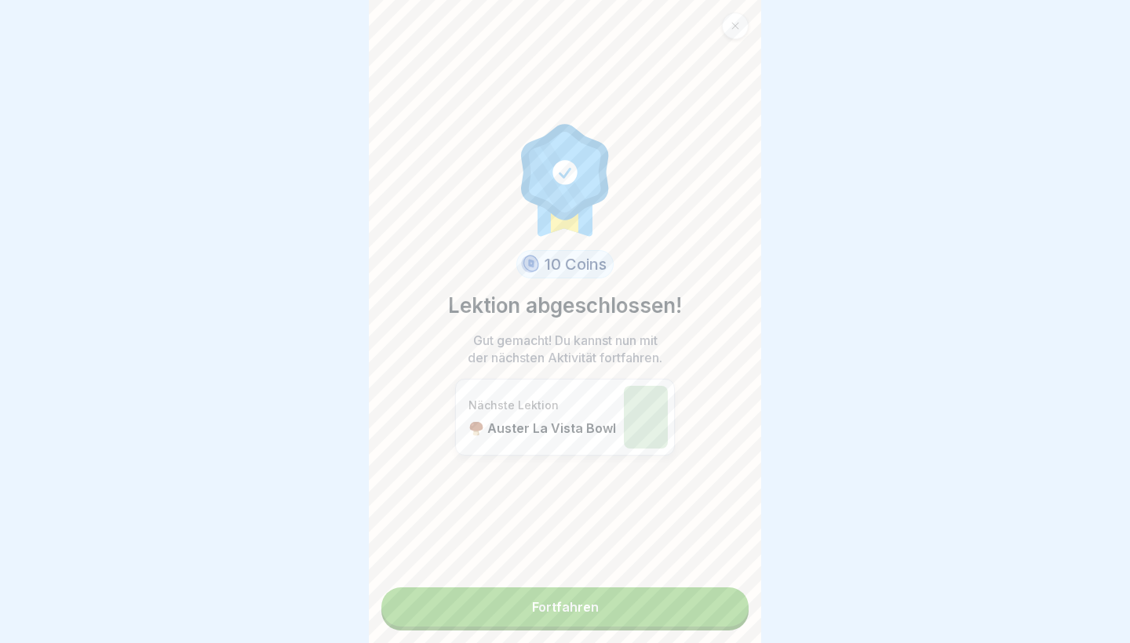
click at [701, 617] on link "Fortfahren" at bounding box center [564, 607] width 367 height 39
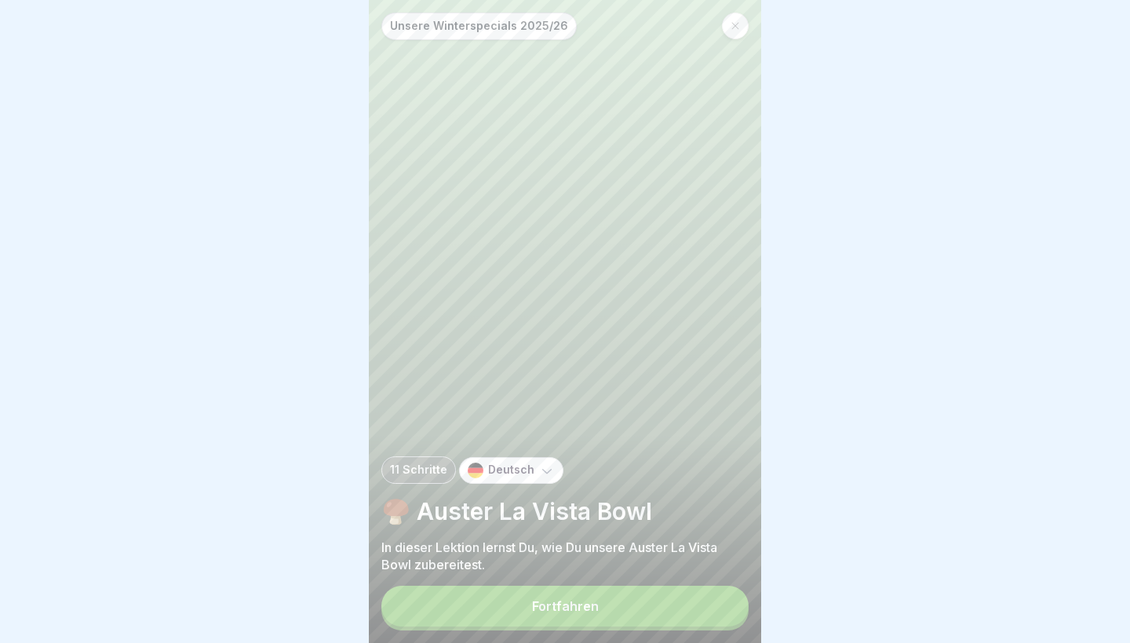
click at [663, 611] on button "Fortfahren" at bounding box center [564, 606] width 367 height 41
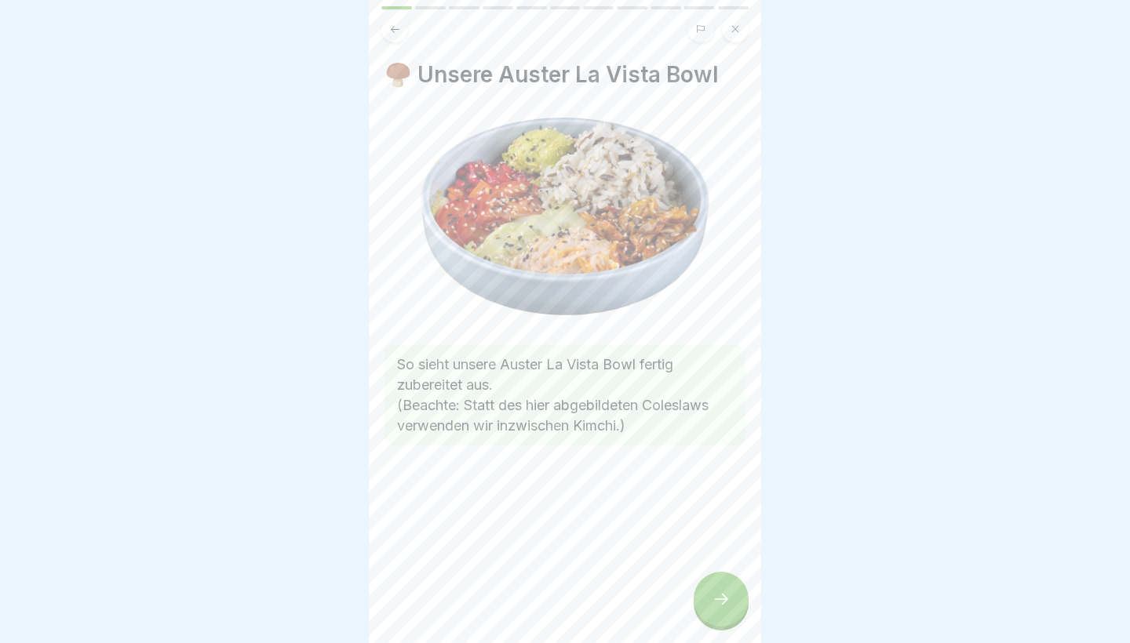
click at [726, 606] on icon at bounding box center [720, 599] width 19 height 19
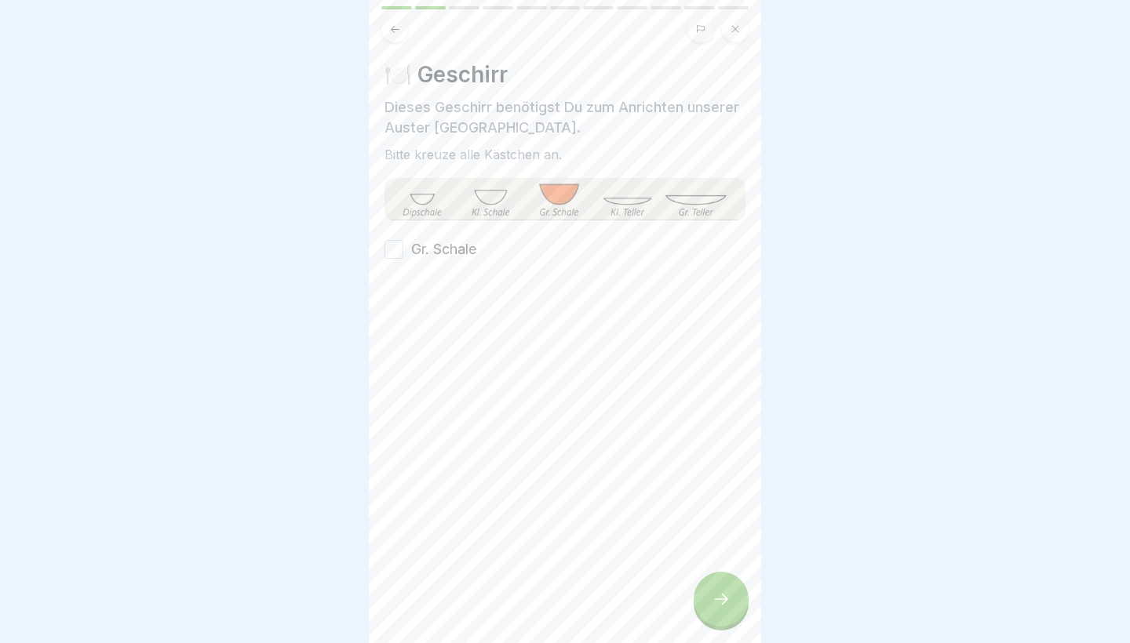
click at [447, 247] on label "Gr. Schale" at bounding box center [443, 249] width 65 height 20
click at [403, 247] on button "Gr. Schale" at bounding box center [393, 249] width 19 height 19
click at [722, 584] on div at bounding box center [720, 599] width 55 height 55
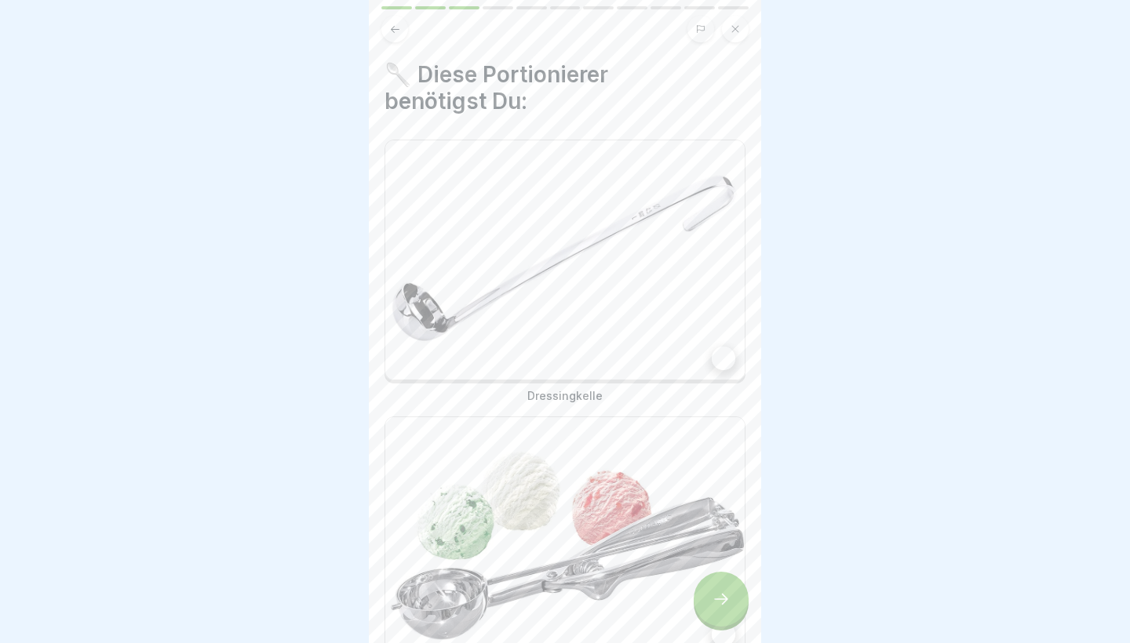
click at [561, 384] on div "Dressingkelle" at bounding box center [564, 272] width 361 height 264
click at [580, 471] on img at bounding box center [564, 536] width 359 height 239
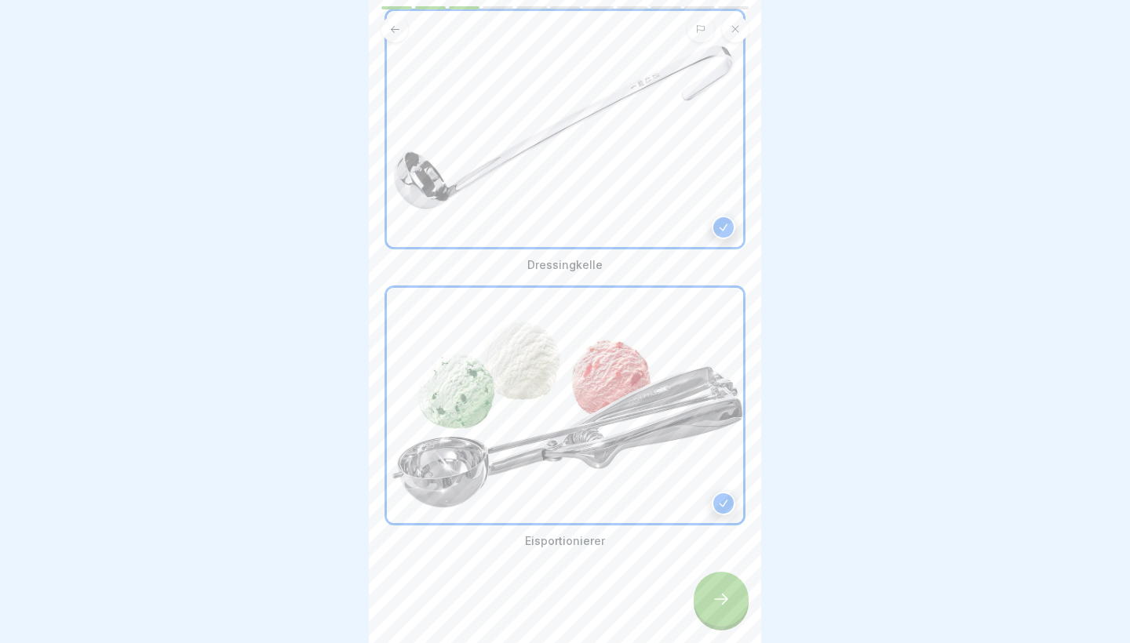
scroll to position [131, 0]
click at [698, 586] on div at bounding box center [720, 599] width 55 height 55
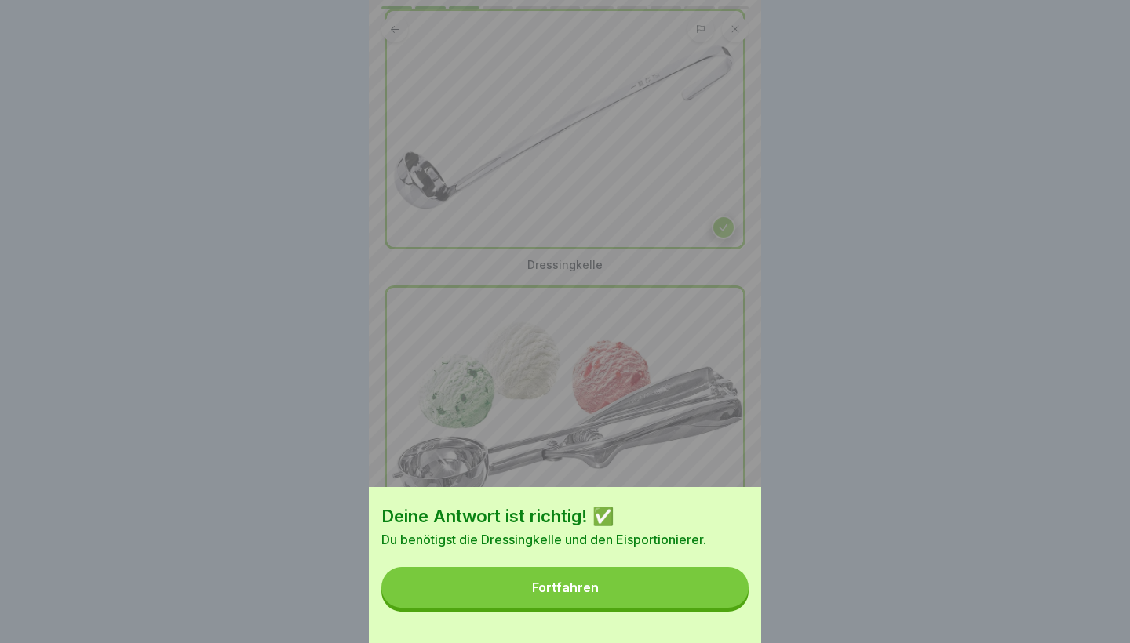
click at [579, 608] on div "Deine Antwort ist richtig! ✅ Du benötigst die Dressingkelle und den Eisportioni…" at bounding box center [565, 565] width 392 height 156
click at [579, 600] on button "Fortfahren" at bounding box center [564, 587] width 367 height 41
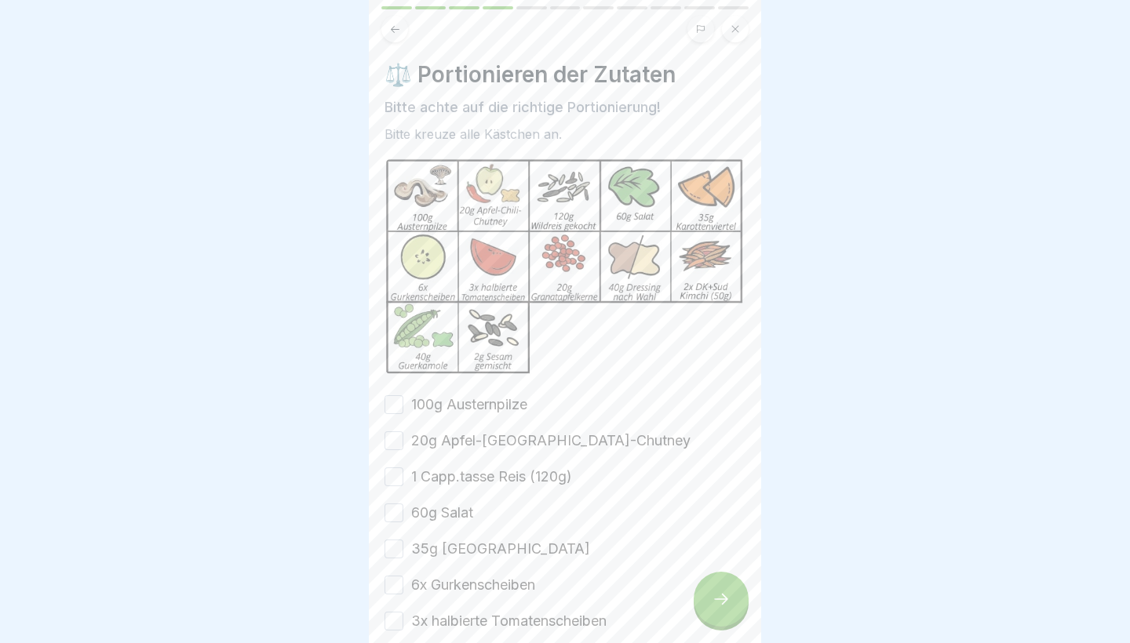
click at [470, 405] on label "100g Austernpilze" at bounding box center [469, 405] width 116 height 20
click at [403, 405] on button "100g Austernpilze" at bounding box center [393, 404] width 19 height 19
click at [468, 446] on label "20g Apfel-[GEOGRAPHIC_DATA]-Chutney" at bounding box center [550, 441] width 279 height 20
click at [403, 446] on button "20g Apfel-[GEOGRAPHIC_DATA]-Chutney" at bounding box center [393, 440] width 19 height 19
click at [468, 482] on label "1 Capp.tasse Reis (120g)" at bounding box center [491, 477] width 161 height 20
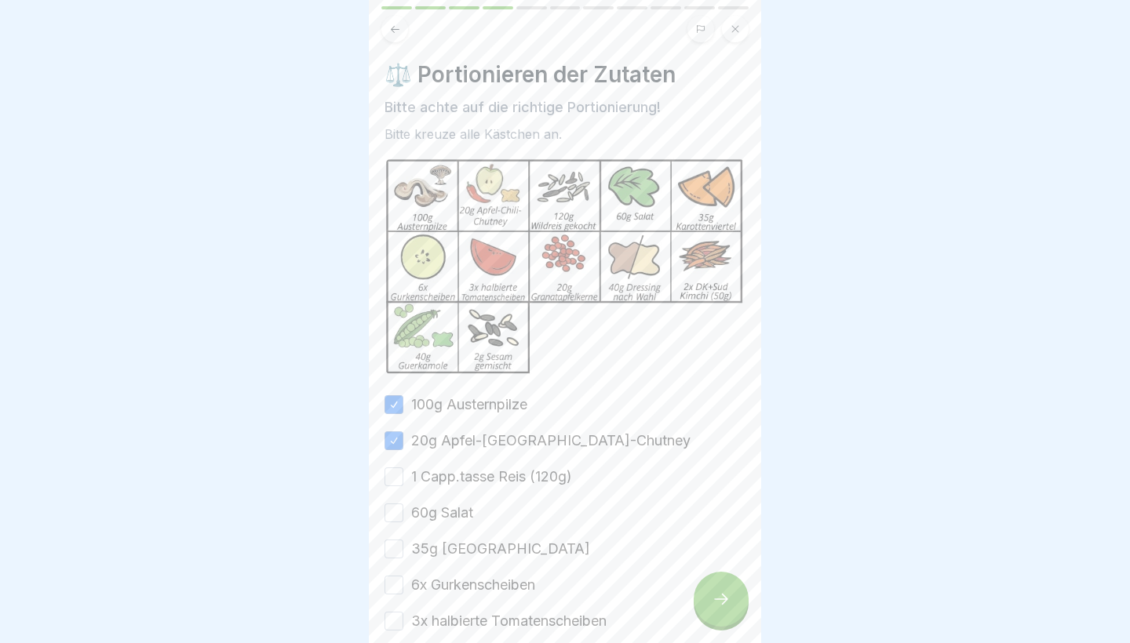
click at [403, 482] on button "1 Capp.tasse Reis (120g)" at bounding box center [393, 477] width 19 height 19
click at [464, 502] on div "100g Austernpilze 20g Apfel-Chili-Chutney 1 Capp.tasse Reis (120g) 60g Salat 35…" at bounding box center [564, 603] width 361 height 417
click at [464, 522] on label "60g Salat" at bounding box center [442, 513] width 62 height 20
click at [403, 522] on button "60g Salat" at bounding box center [393, 513] width 19 height 19
click at [464, 556] on label "35g [GEOGRAPHIC_DATA]" at bounding box center [500, 549] width 179 height 20
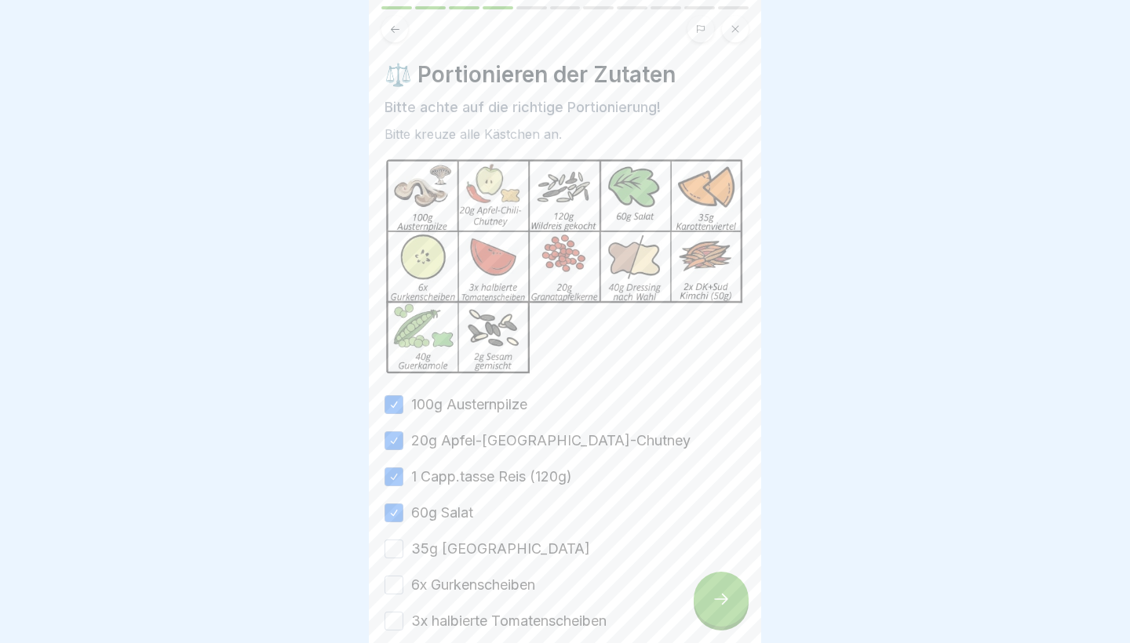
click at [403, 556] on button "35g [GEOGRAPHIC_DATA]" at bounding box center [393, 549] width 19 height 19
click at [471, 591] on label "6x Gurkenscheiben" at bounding box center [473, 585] width 124 height 20
click at [403, 591] on button "6x Gurkenscheiben" at bounding box center [393, 585] width 19 height 19
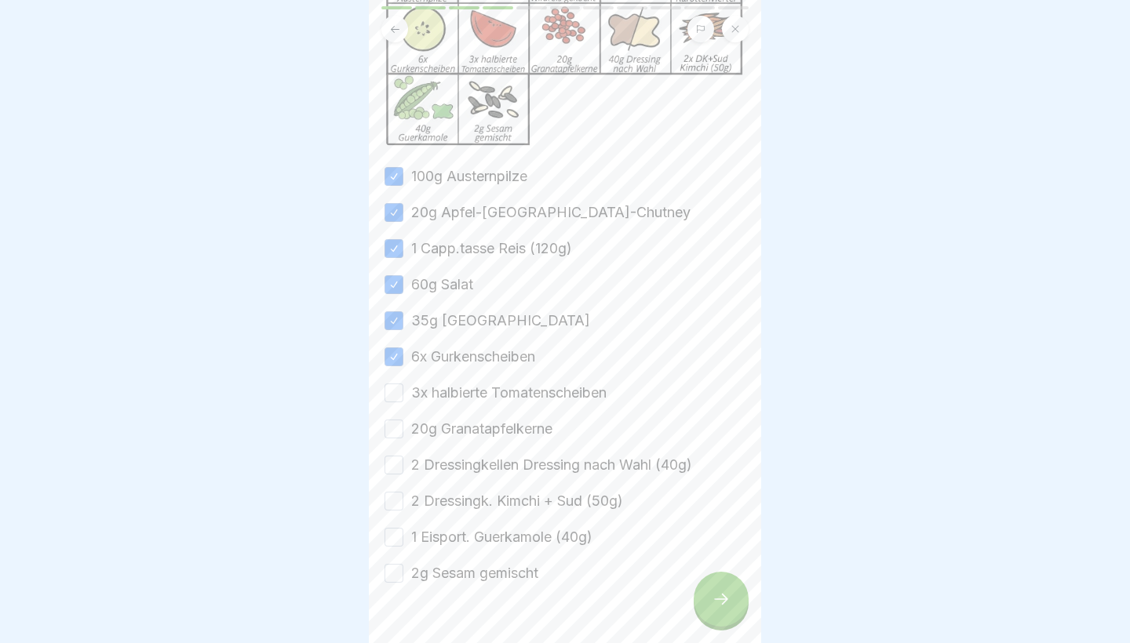
scroll to position [235, 0]
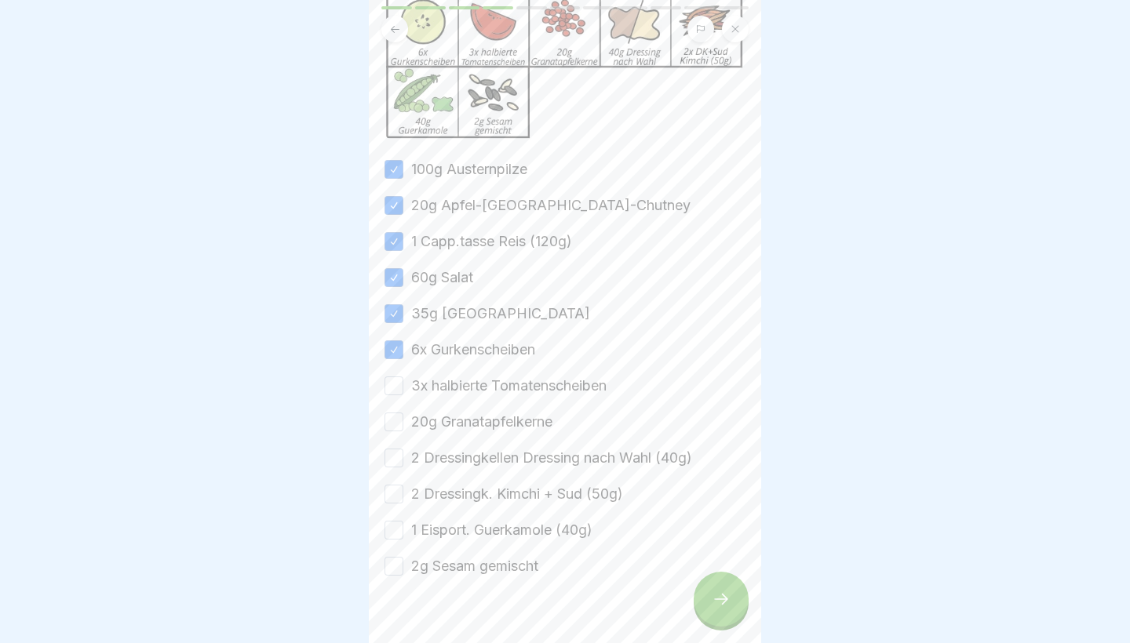
click at [487, 380] on label "3x halbierte Tomatenscheiben" at bounding box center [508, 386] width 195 height 20
click at [403, 380] on button "3x halbierte Tomatenscheiben" at bounding box center [393, 386] width 19 height 19
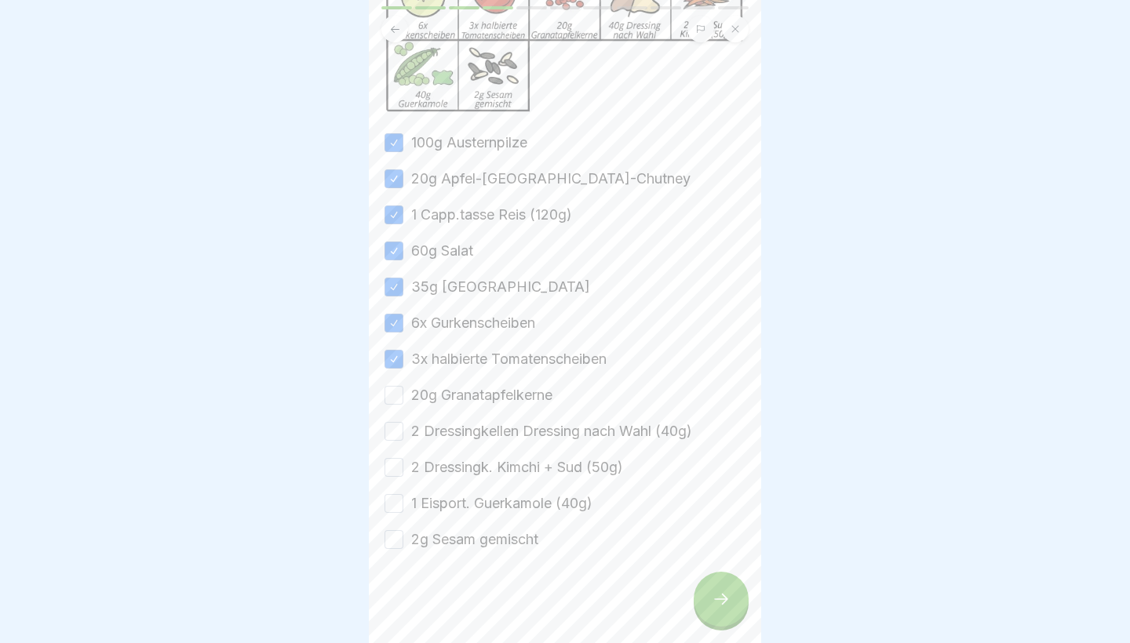
scroll to position [263, 0]
click at [451, 389] on label "20g Granatapfelkerne" at bounding box center [481, 394] width 141 height 20
click at [403, 389] on button "20g Granatapfelkerne" at bounding box center [393, 394] width 19 height 19
click at [457, 422] on label "2 Dressingkellen Dressing nach Wahl (40g)" at bounding box center [551, 430] width 281 height 20
click at [403, 422] on button "2 Dressingkellen Dressing nach Wahl (40g)" at bounding box center [393, 430] width 19 height 19
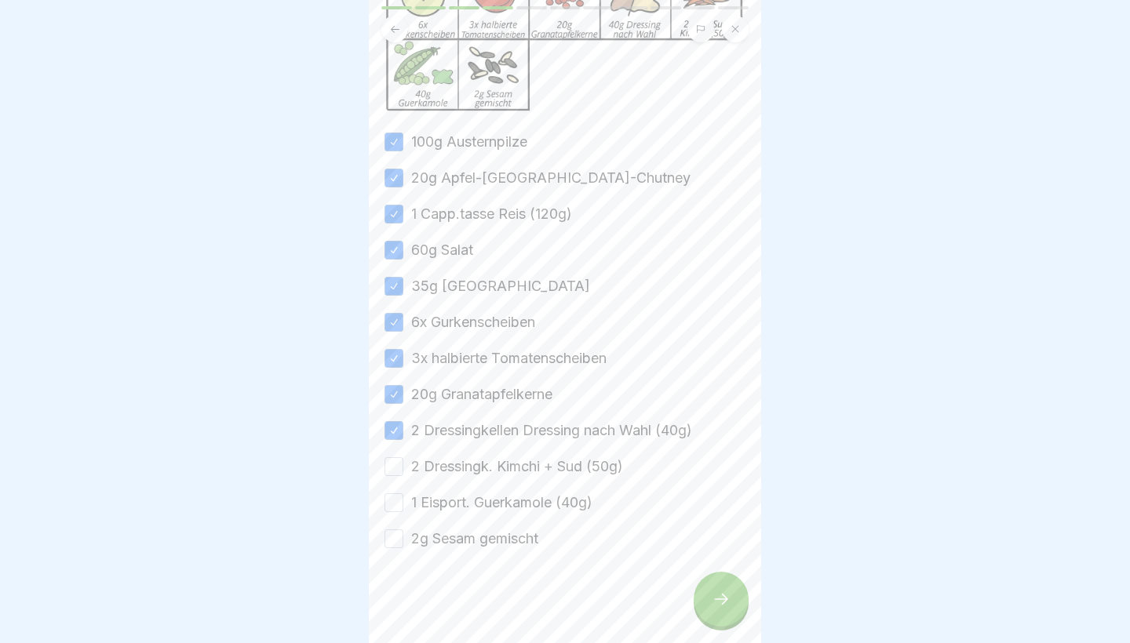
click at [459, 475] on label "2 Dressingk. Kimchi + Sud (50g)" at bounding box center [517, 467] width 212 height 20
click at [403, 475] on button "2 Dressingk. Kimchi + Sud (50g)" at bounding box center [393, 466] width 19 height 19
click at [457, 519] on div "100g Austernpilze 20g Apfel-Chili-Chutney 1 Capp.tasse Reis (120g) 60g Salat 35…" at bounding box center [564, 340] width 361 height 417
click at [457, 506] on label "1 Eisport. Guerkamole (40g)" at bounding box center [501, 503] width 181 height 20
click at [403, 506] on button "1 Eisport. Guerkamole (40g)" at bounding box center [393, 502] width 19 height 19
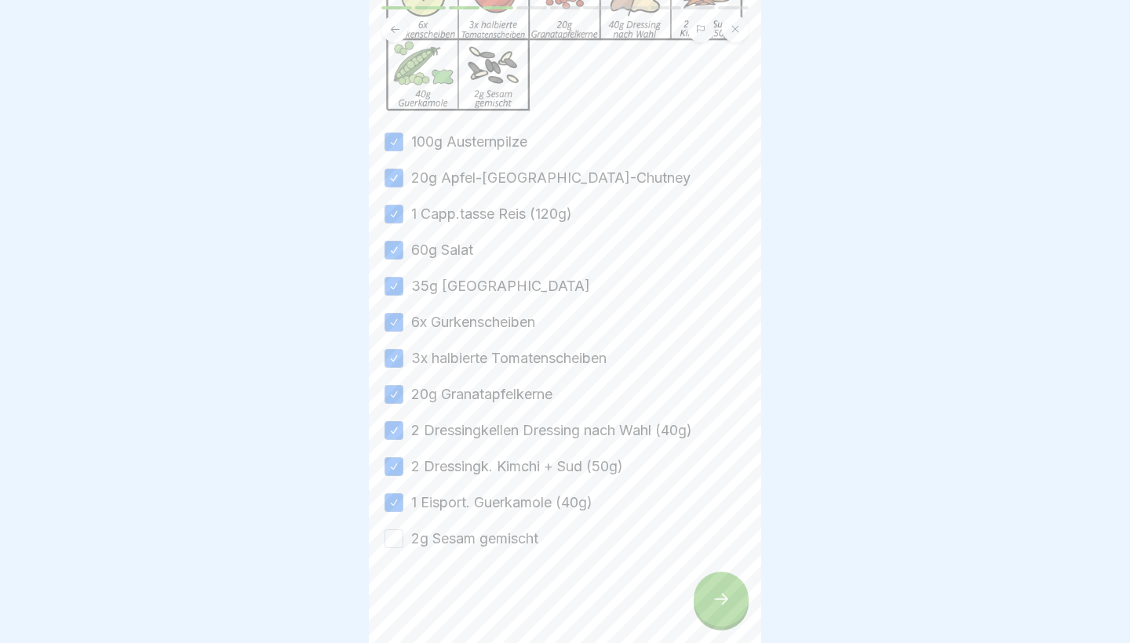
click at [457, 530] on label "2g Sesam gemischt" at bounding box center [474, 539] width 127 height 20
click at [403, 530] on button "2g Sesam gemischt" at bounding box center [393, 539] width 19 height 19
click at [732, 596] on div at bounding box center [720, 599] width 55 height 55
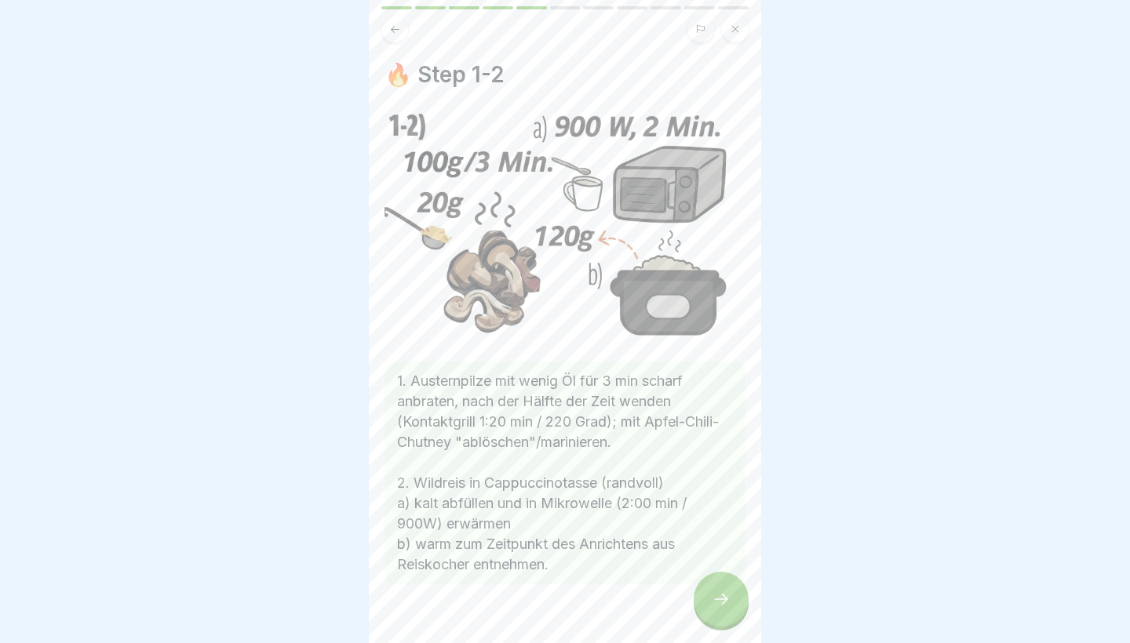
click at [739, 602] on div at bounding box center [720, 599] width 55 height 55
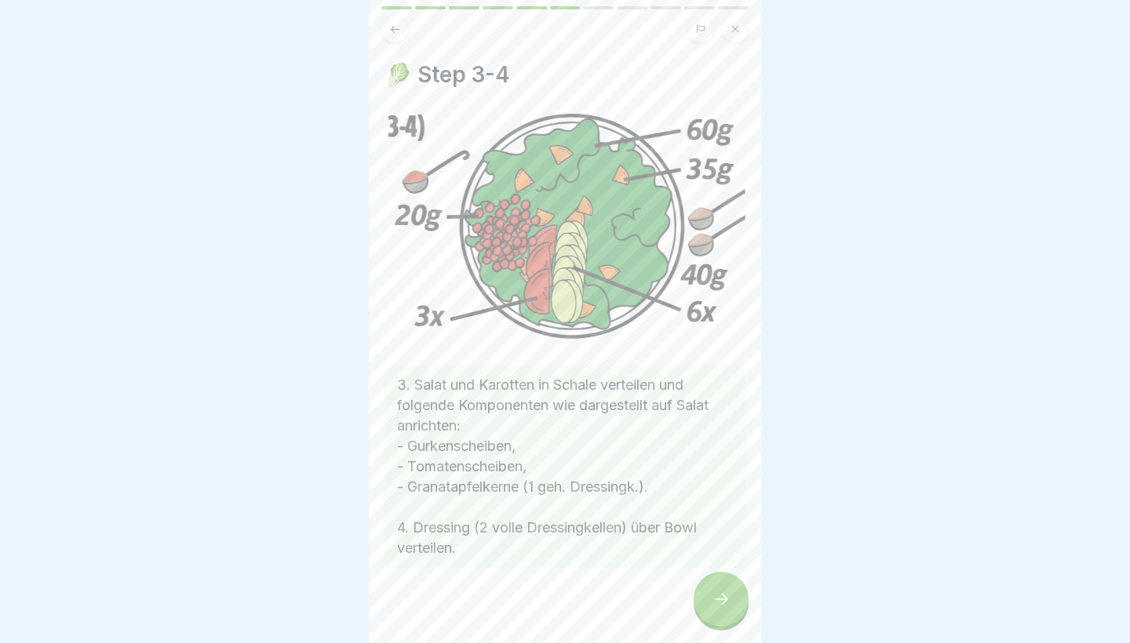
click at [739, 604] on div at bounding box center [720, 599] width 55 height 55
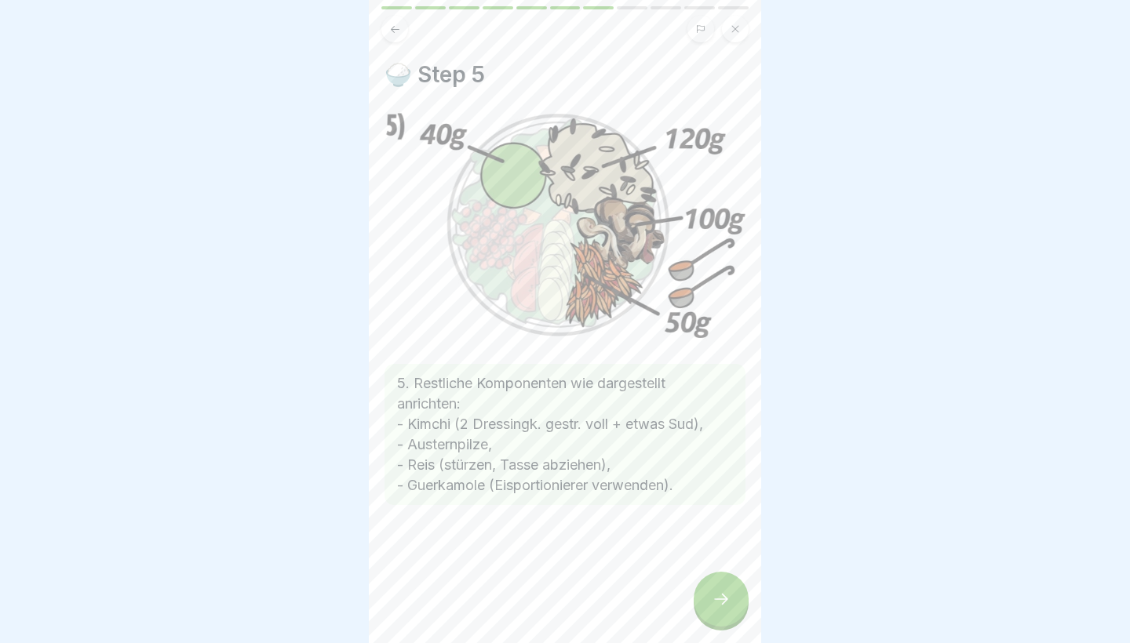
click at [739, 604] on div at bounding box center [720, 599] width 55 height 55
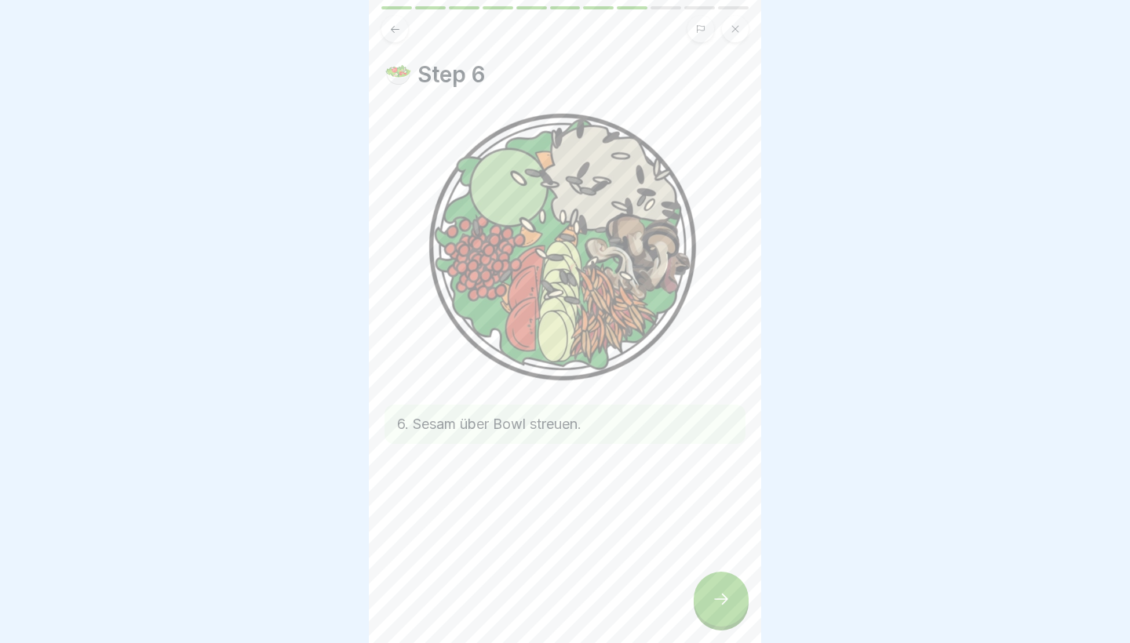
click at [739, 605] on div at bounding box center [720, 599] width 55 height 55
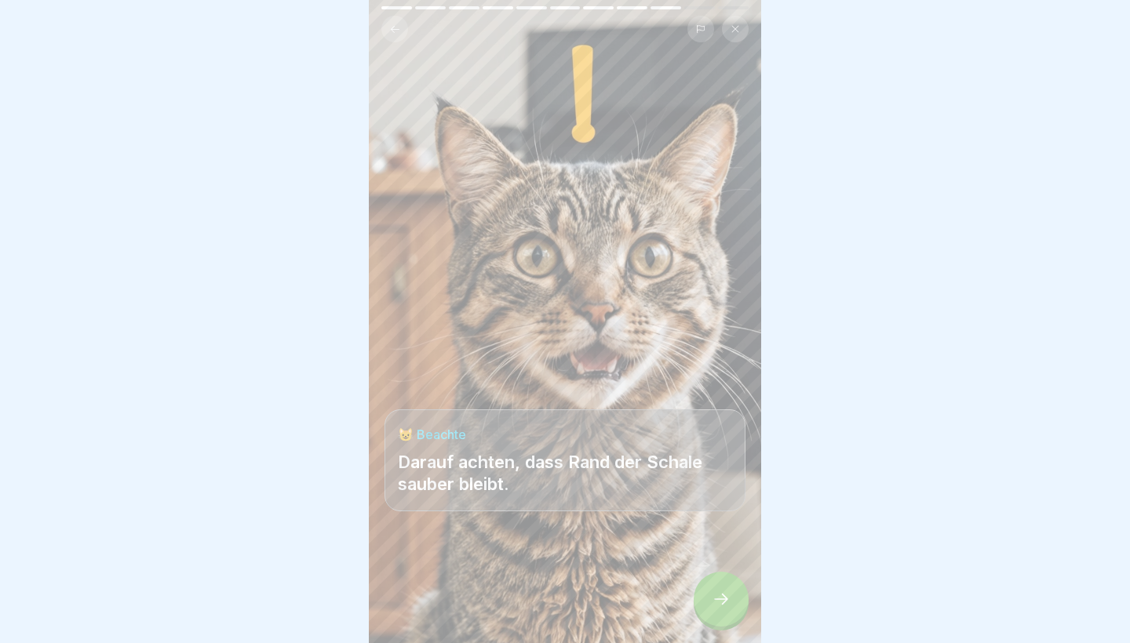
click at [737, 603] on div at bounding box center [720, 599] width 55 height 55
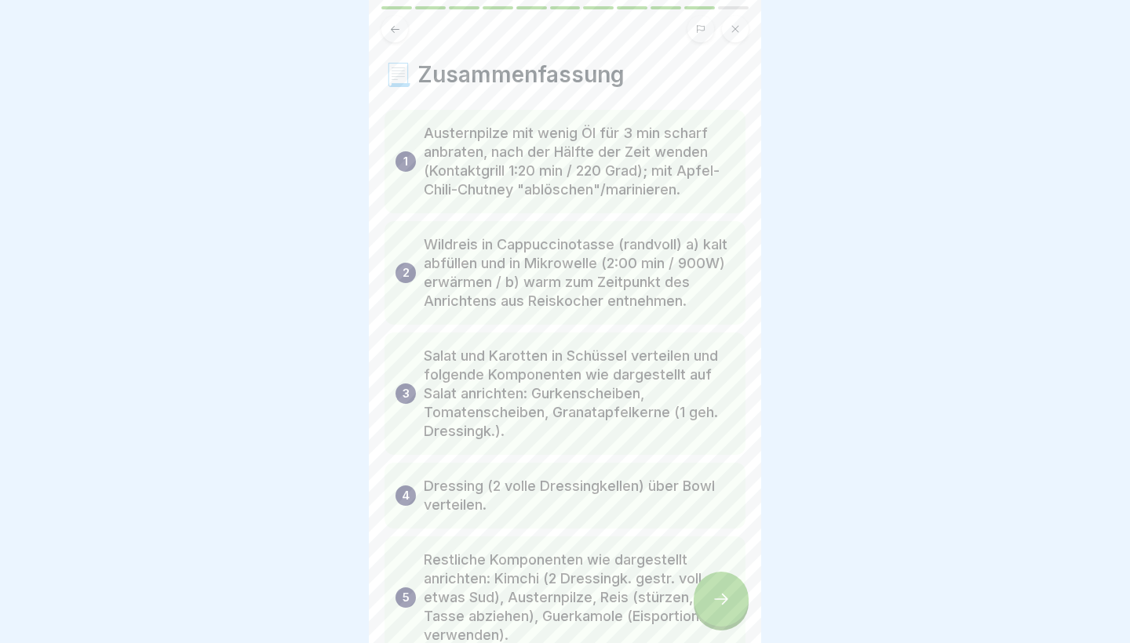
click at [737, 603] on div at bounding box center [720, 599] width 55 height 55
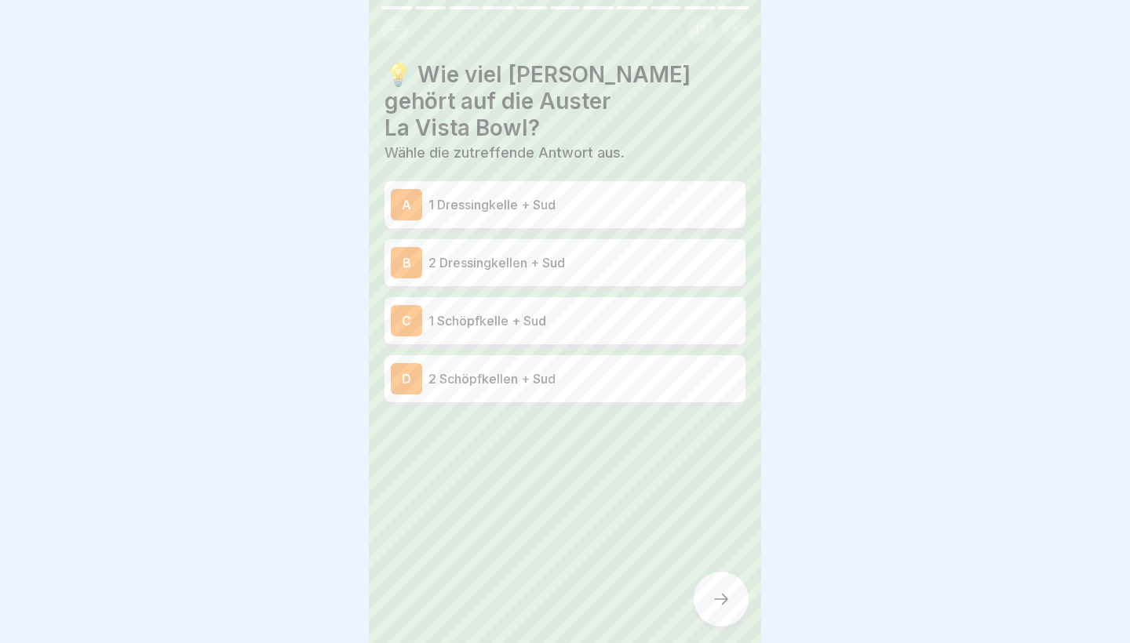
click at [631, 369] on p "2 Schöpfkellen + Sud" at bounding box center [583, 378] width 311 height 19
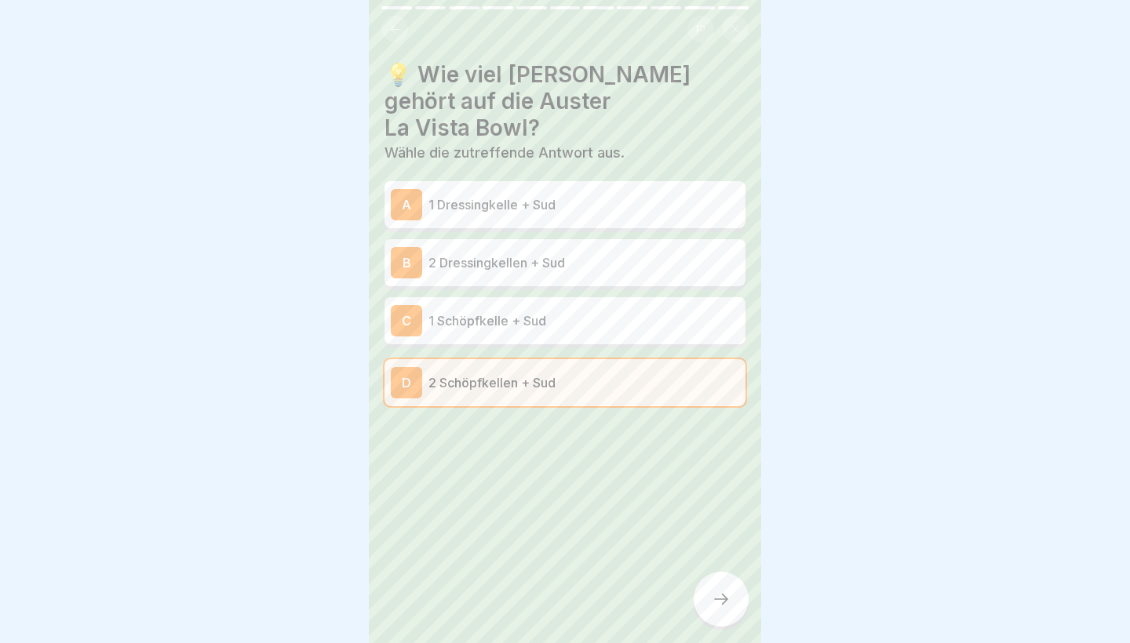
click at [705, 590] on div at bounding box center [720, 599] width 55 height 55
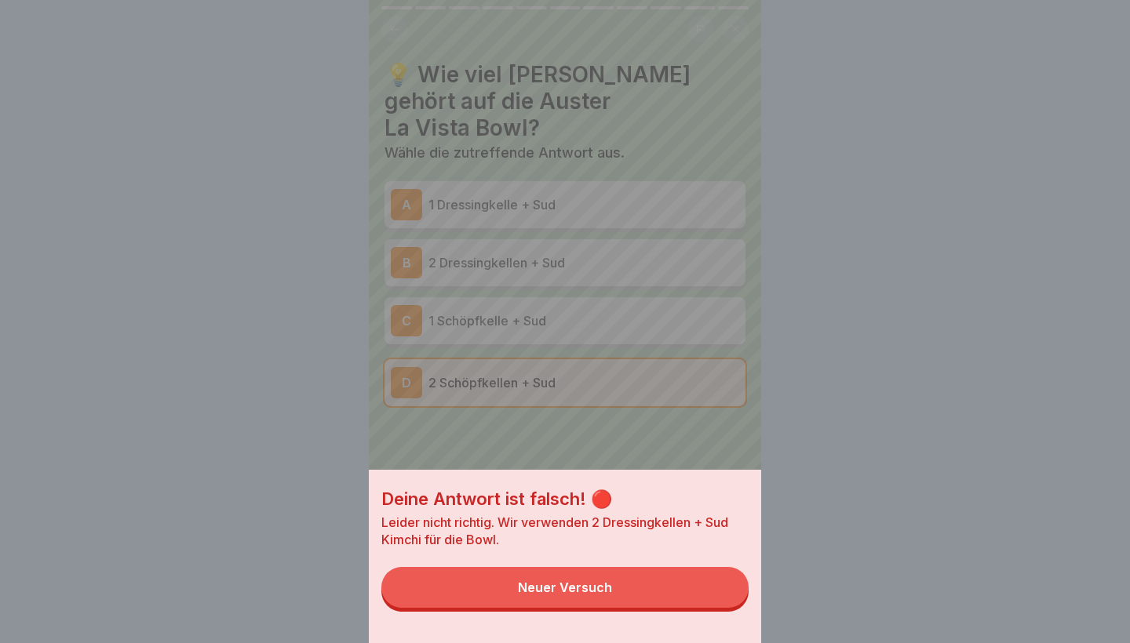
click at [688, 589] on button "Neuer Versuch" at bounding box center [564, 587] width 367 height 41
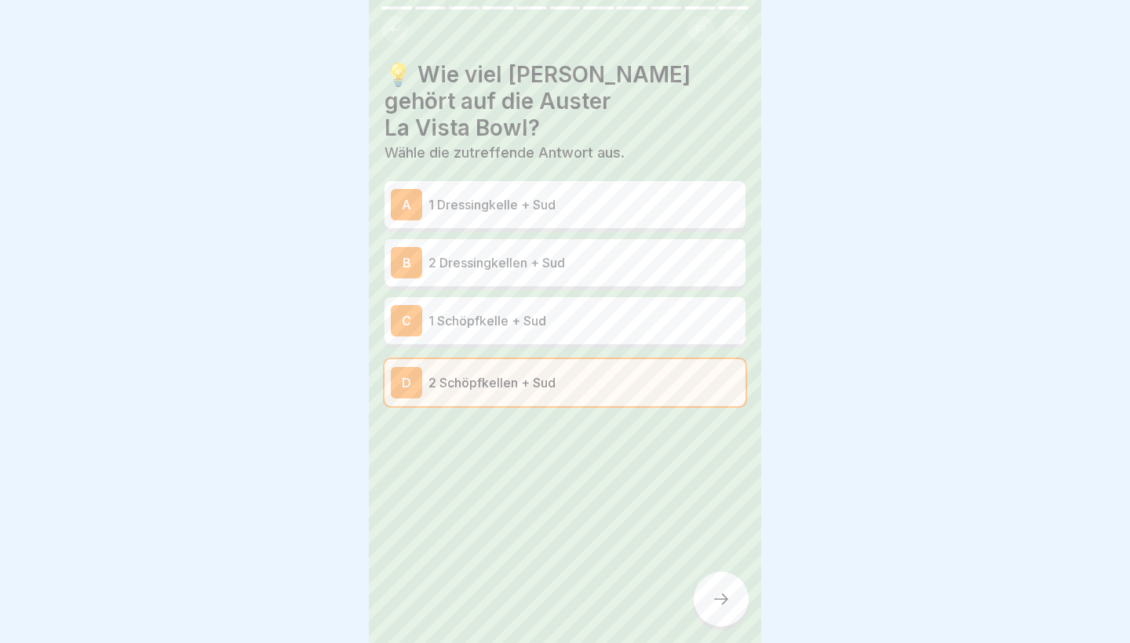
click at [639, 248] on div "B 2 Dressingkellen + Sud" at bounding box center [565, 262] width 348 height 31
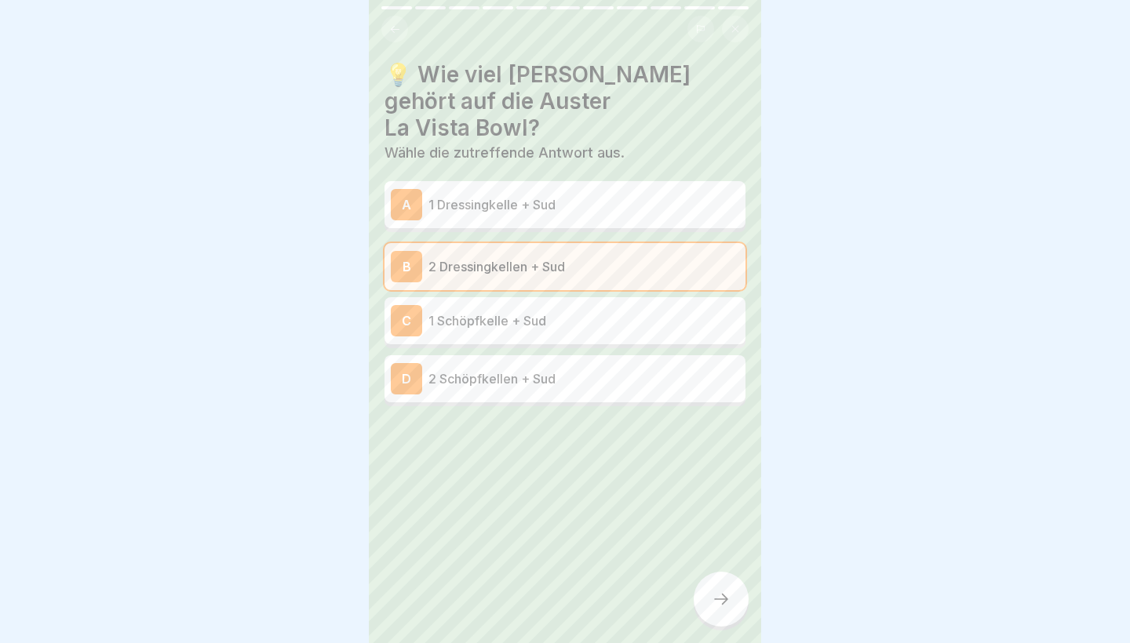
click at [732, 595] on div at bounding box center [720, 599] width 55 height 55
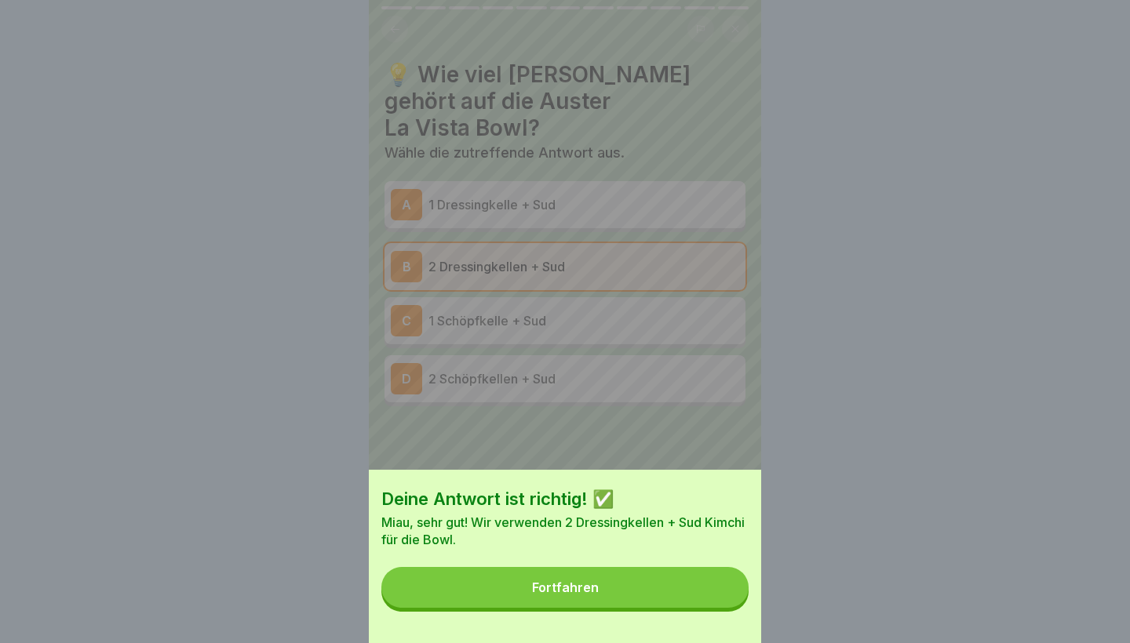
click at [729, 595] on button "Fortfahren" at bounding box center [564, 587] width 367 height 41
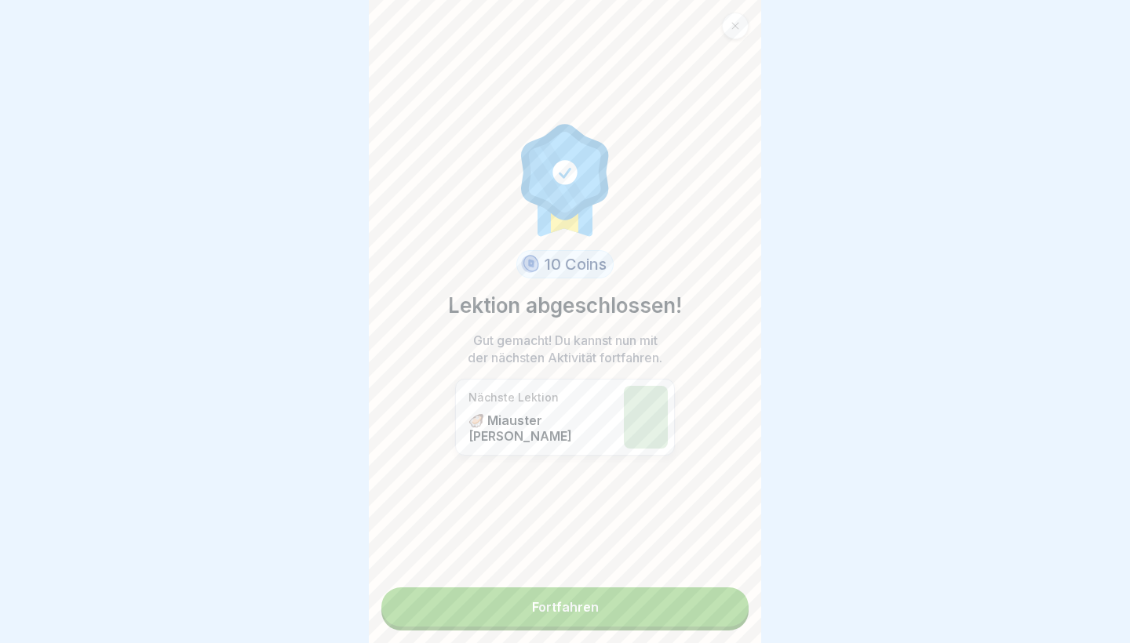
click at [703, 617] on link "Fortfahren" at bounding box center [564, 607] width 367 height 39
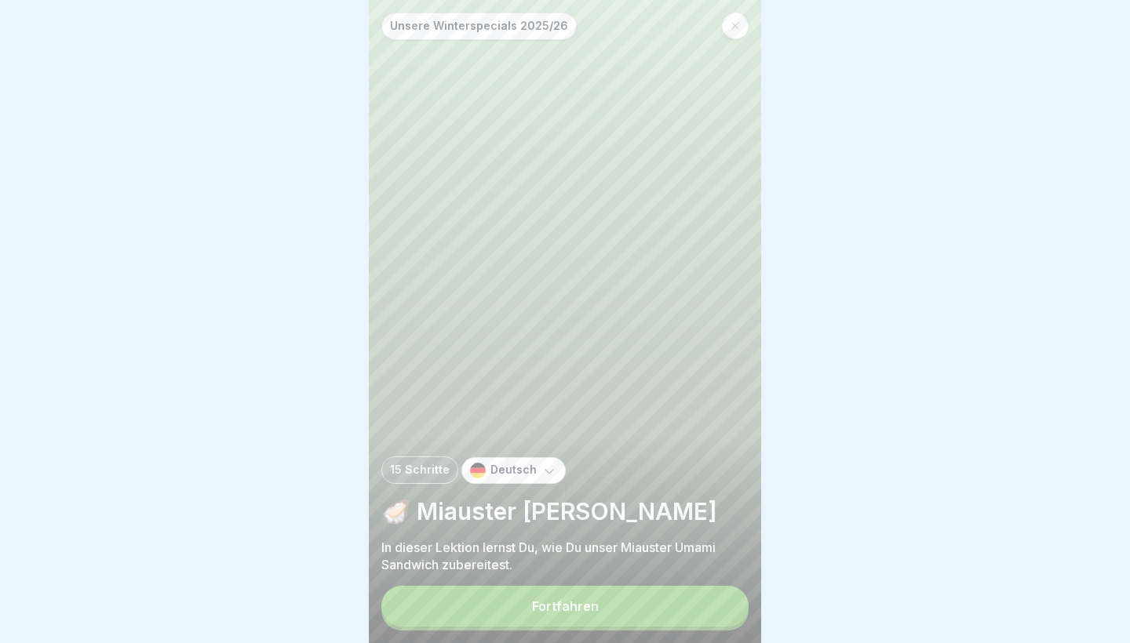
click at [696, 581] on div "Unsere Winterspecials 2025/26 15 Schritte Deutsch 🦪 Miauster Umami Sandwich In …" at bounding box center [565, 321] width 392 height 643
click at [693, 602] on button "Fortfahren" at bounding box center [564, 606] width 367 height 41
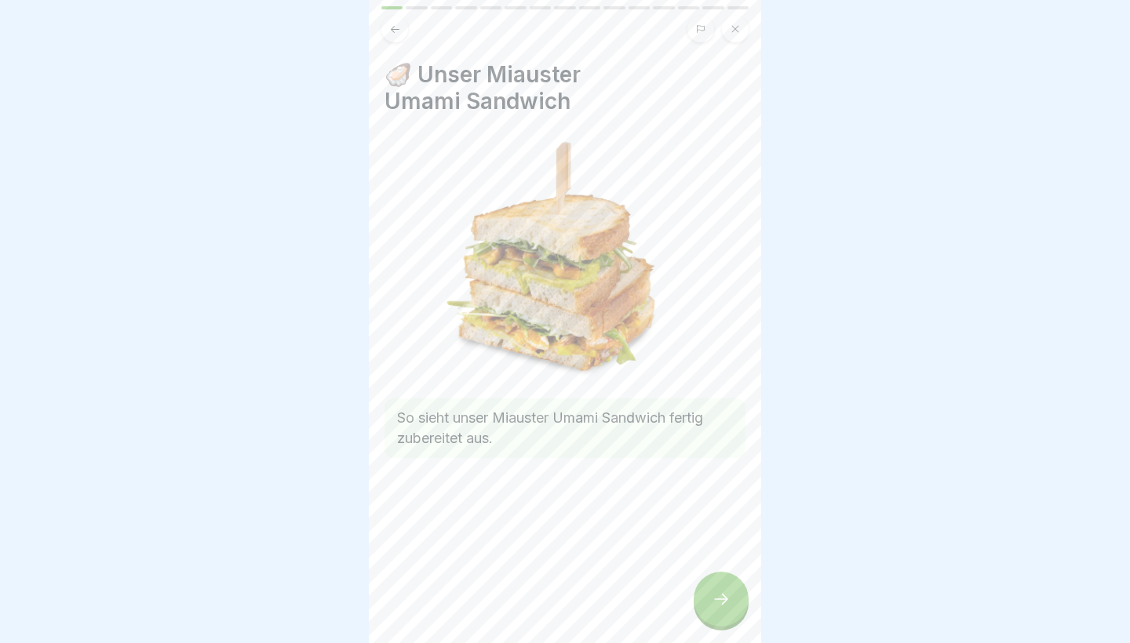
click at [714, 605] on icon at bounding box center [720, 599] width 19 height 19
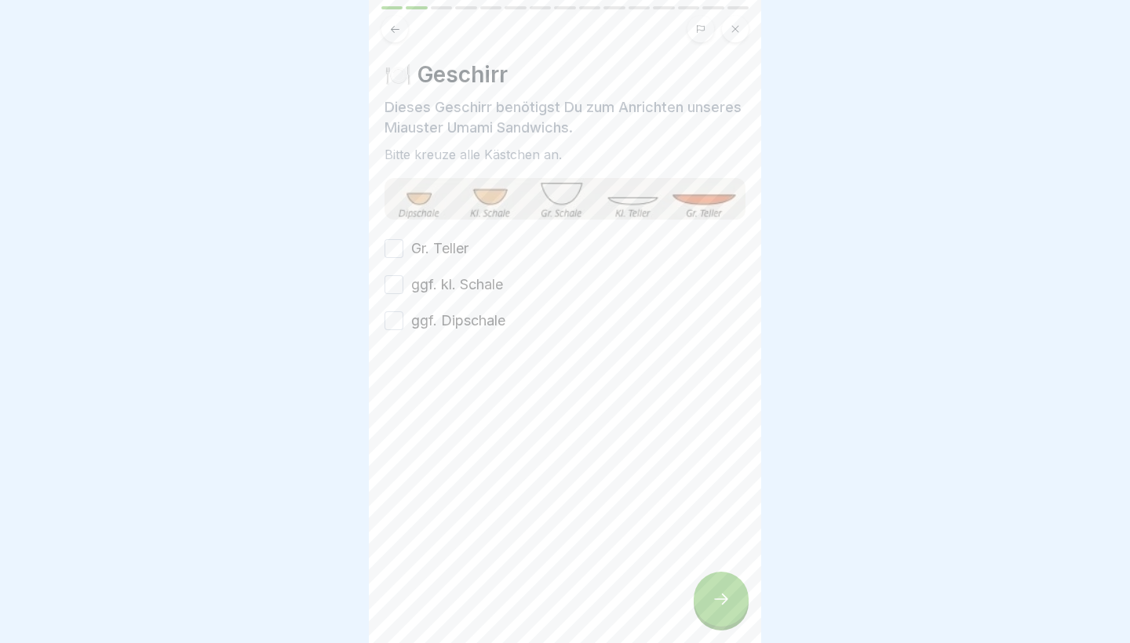
click at [430, 250] on label "Gr. Teller" at bounding box center [439, 248] width 57 height 20
click at [403, 250] on button "Gr. Teller" at bounding box center [393, 248] width 19 height 19
click at [434, 276] on label "ggf. kl. Schale" at bounding box center [457, 285] width 92 height 20
click at [403, 276] on button "ggf. kl. Schale" at bounding box center [393, 284] width 19 height 19
click at [449, 347] on div at bounding box center [564, 378] width 361 height 94
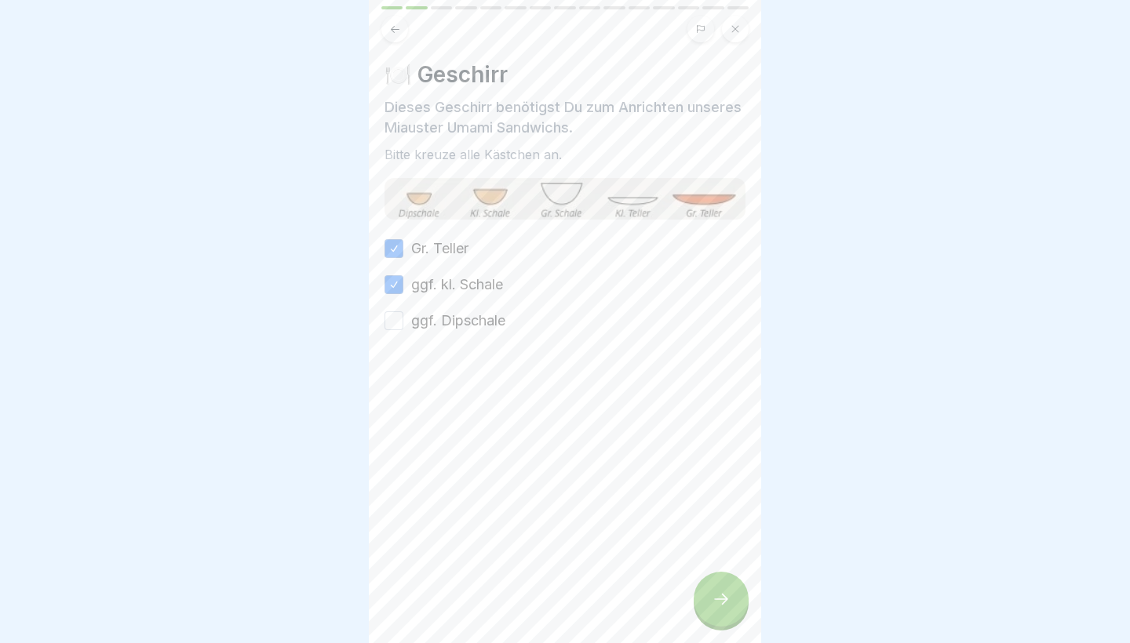
click at [449, 326] on label "ggf. Dipschale" at bounding box center [458, 321] width 94 height 20
click at [403, 326] on button "ggf. Dipschale" at bounding box center [393, 320] width 19 height 19
click at [722, 602] on icon at bounding box center [720, 599] width 19 height 19
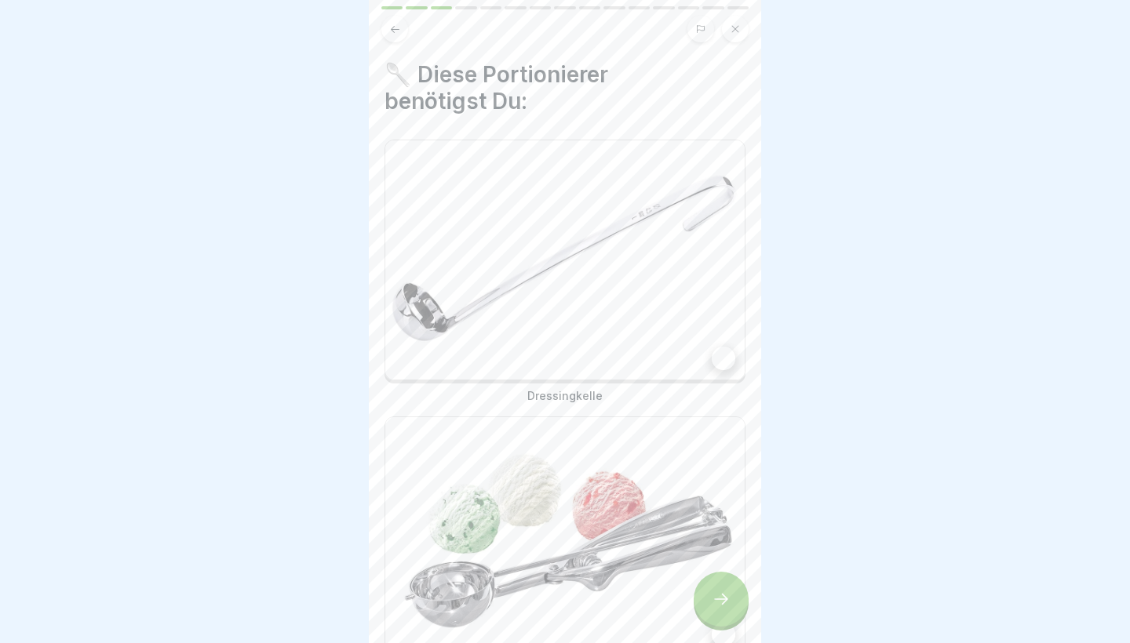
click at [645, 366] on img at bounding box center [564, 259] width 359 height 239
click at [651, 502] on img at bounding box center [564, 536] width 359 height 239
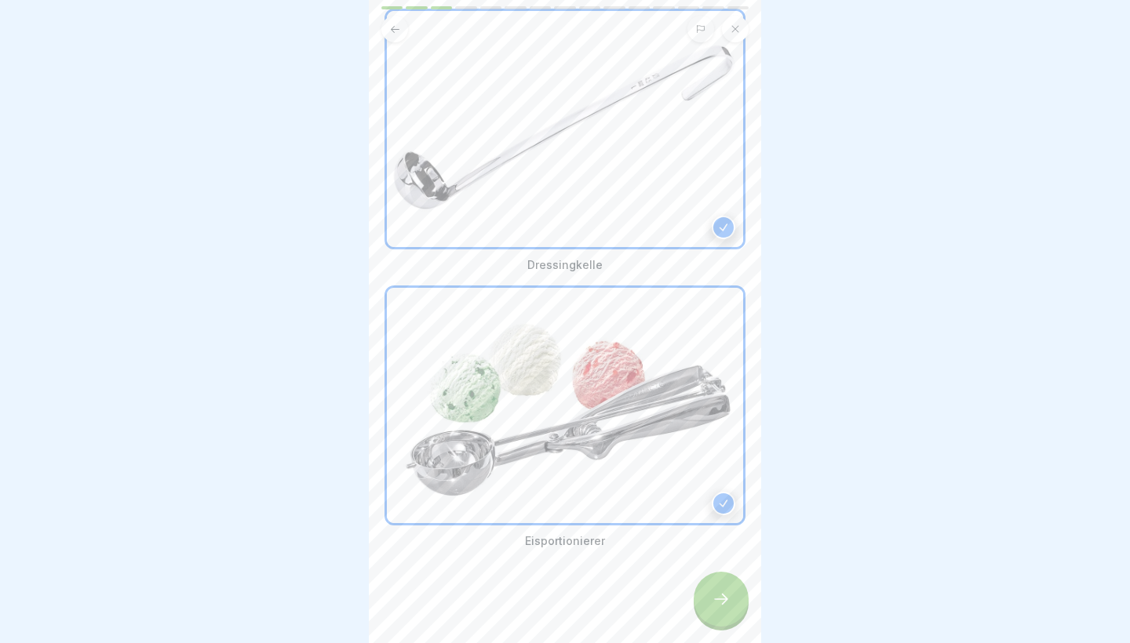
scroll to position [131, 0]
click at [727, 588] on div at bounding box center [720, 599] width 55 height 55
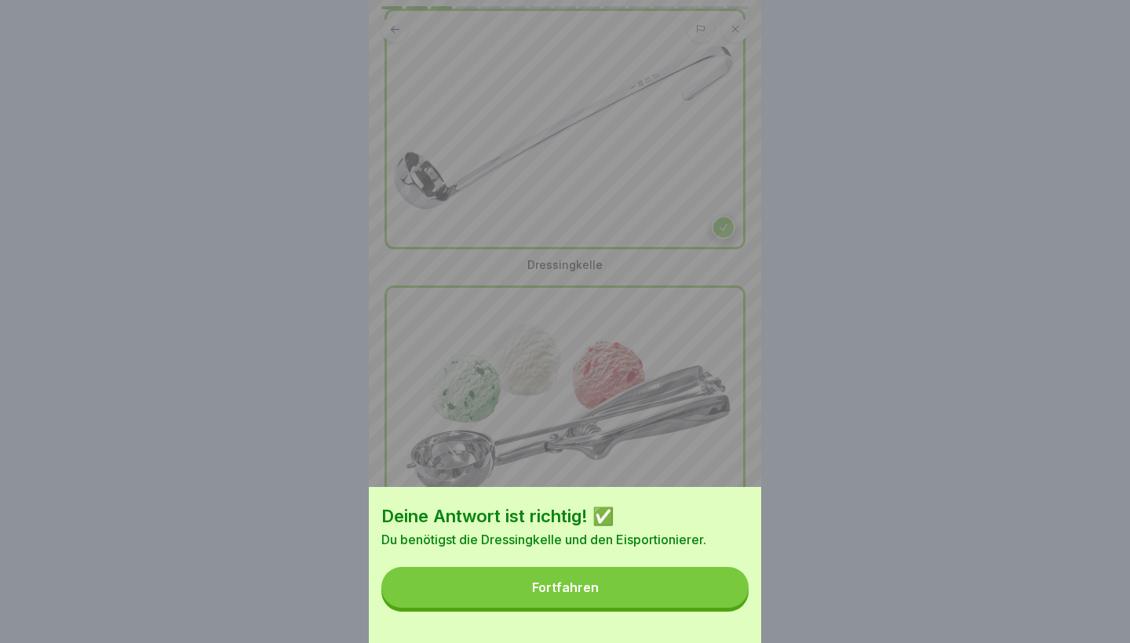
click at [624, 570] on button "Fortfahren" at bounding box center [564, 587] width 367 height 41
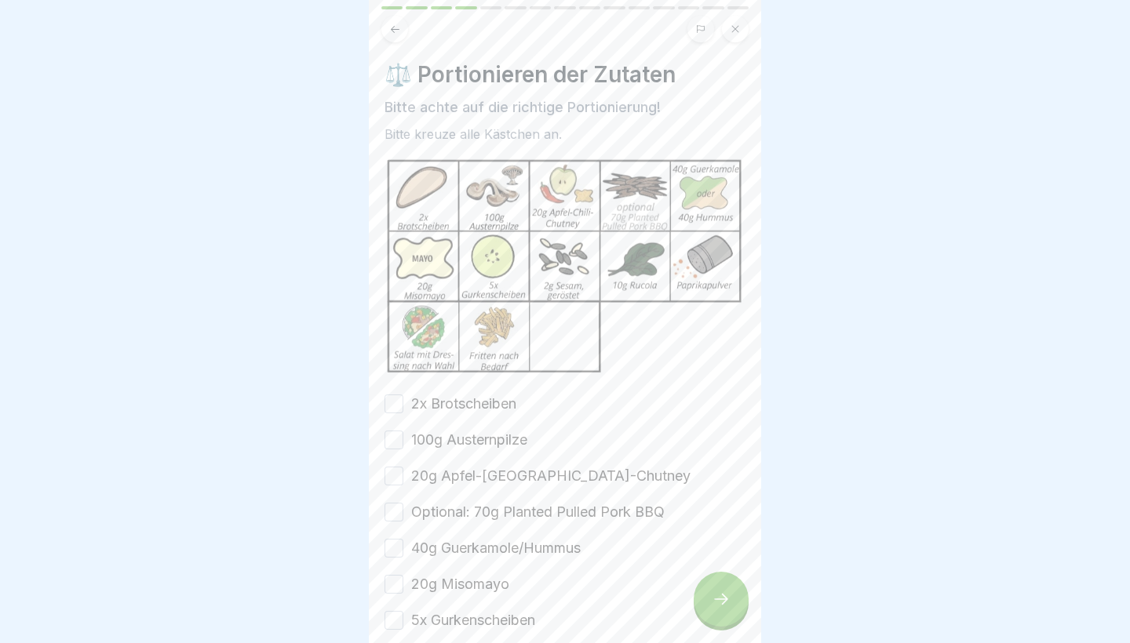
click at [473, 388] on div "⚖️ Portionieren der Zutaten Bitte achte auf die richtige Portionierung! Bitte k…" at bounding box center [564, 436] width 361 height 750
click at [406, 395] on div "2x Brotscheiben" at bounding box center [450, 404] width 132 height 20
click at [391, 439] on button "100g Austernpilze" at bounding box center [393, 440] width 19 height 19
click at [391, 399] on button "2x Brotscheiben" at bounding box center [393, 404] width 19 height 19
click at [391, 477] on button "20g Apfel-[GEOGRAPHIC_DATA]-Chutney" at bounding box center [393, 476] width 19 height 19
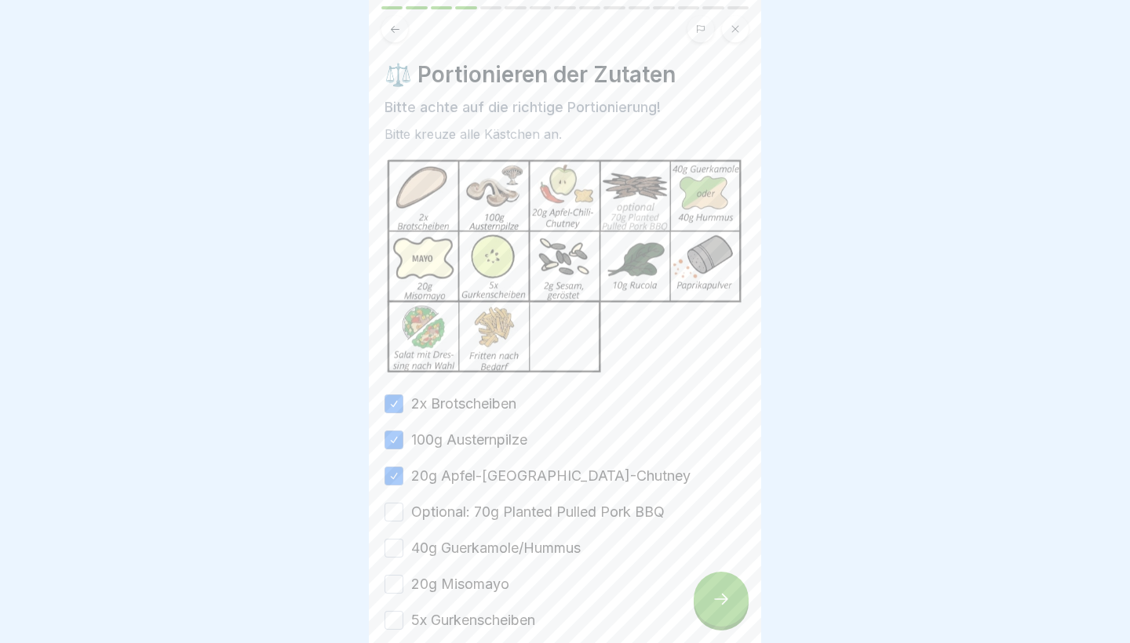
click at [391, 507] on button "Optional: 70g Planted Pulled Pork BBQ" at bounding box center [393, 512] width 19 height 19
click at [388, 551] on button "40g Guerkamole/Hummus" at bounding box center [393, 548] width 19 height 19
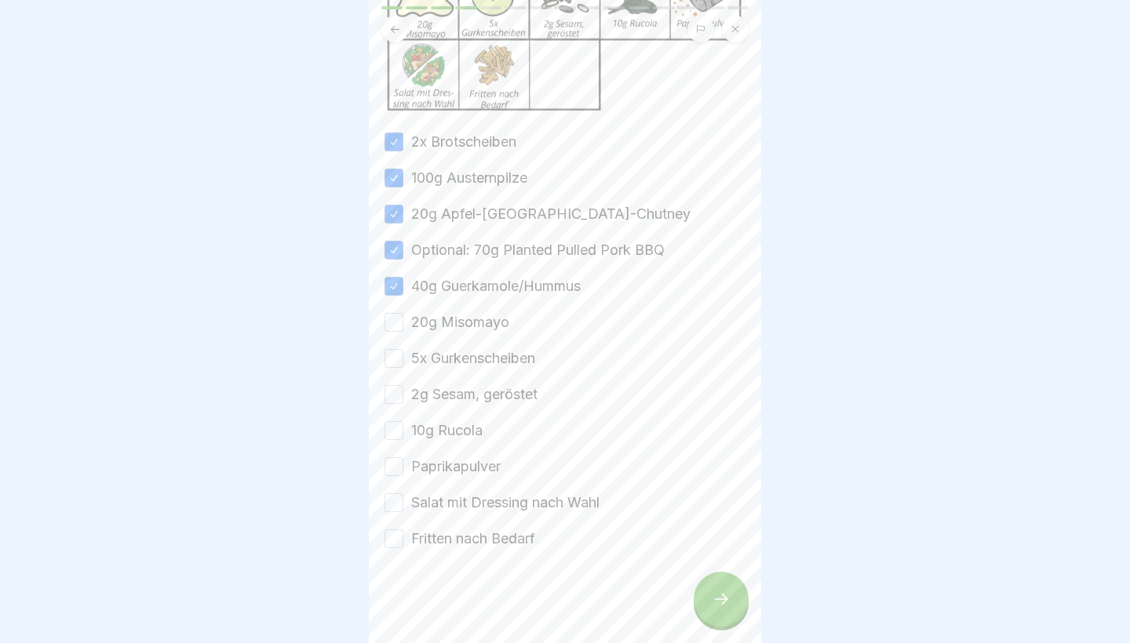
scroll to position [262, 0]
click at [392, 314] on button "20g Misomayo" at bounding box center [393, 322] width 19 height 19
click at [392, 346] on div "2x Brotscheiben 100g Austernpilze 20g Apfel-Chili-Chutney Optional: 70g Planted…" at bounding box center [564, 340] width 361 height 417
click at [391, 357] on button "5x Gurkenscheiben" at bounding box center [393, 358] width 19 height 19
click at [393, 399] on button "2g Sesam, geröstet" at bounding box center [393, 394] width 19 height 19
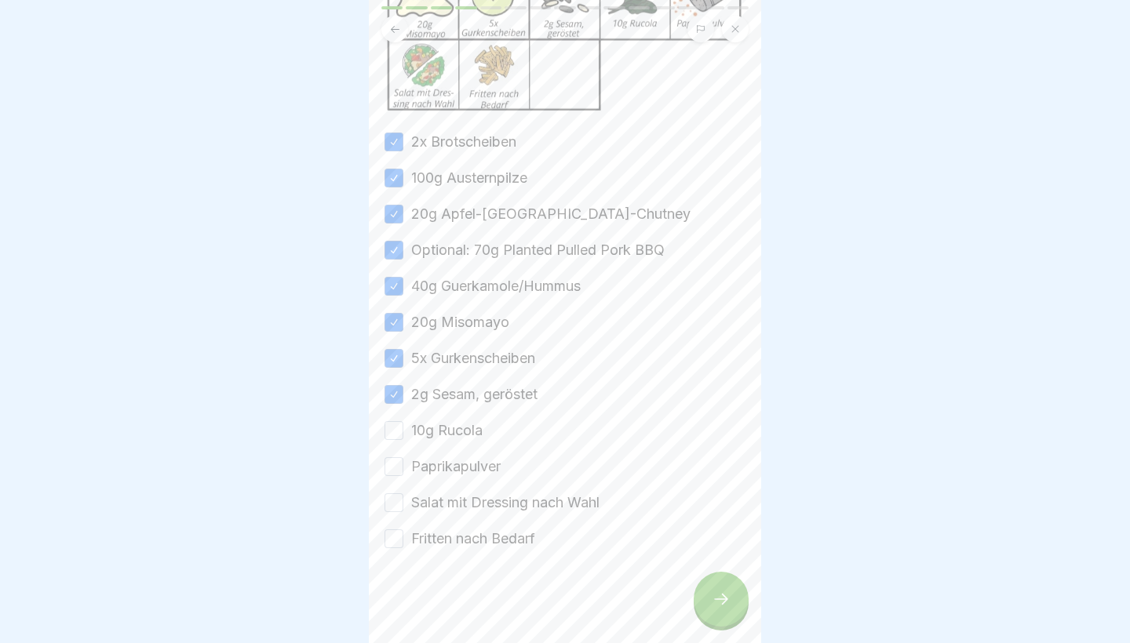
click at [393, 423] on button "10g Rucola" at bounding box center [393, 430] width 19 height 19
click at [393, 461] on button "Paprikapulver" at bounding box center [393, 466] width 19 height 19
click at [393, 489] on div "2x Brotscheiben 100g Austernpilze 20g Apfel-Chili-Chutney Optional: 70g Planted…" at bounding box center [564, 340] width 361 height 417
click at [397, 511] on button "Salat mit Dressing nach Wahl" at bounding box center [393, 502] width 19 height 19
click at [397, 537] on button "Fritten nach Bedarf" at bounding box center [393, 539] width 19 height 19
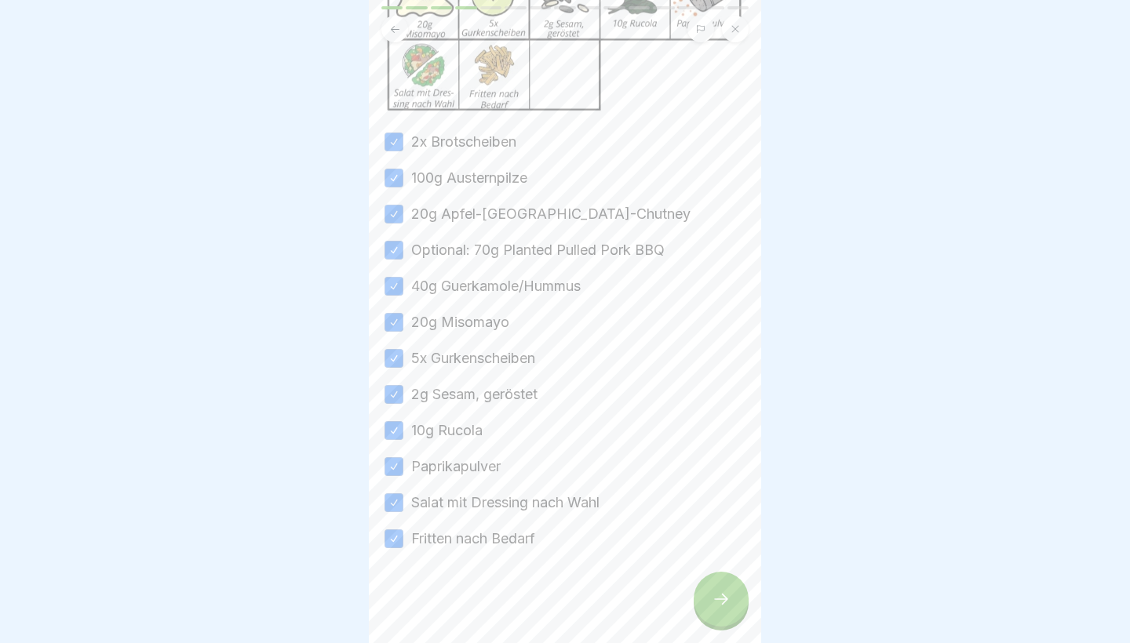
click at [706, 598] on div at bounding box center [720, 599] width 55 height 55
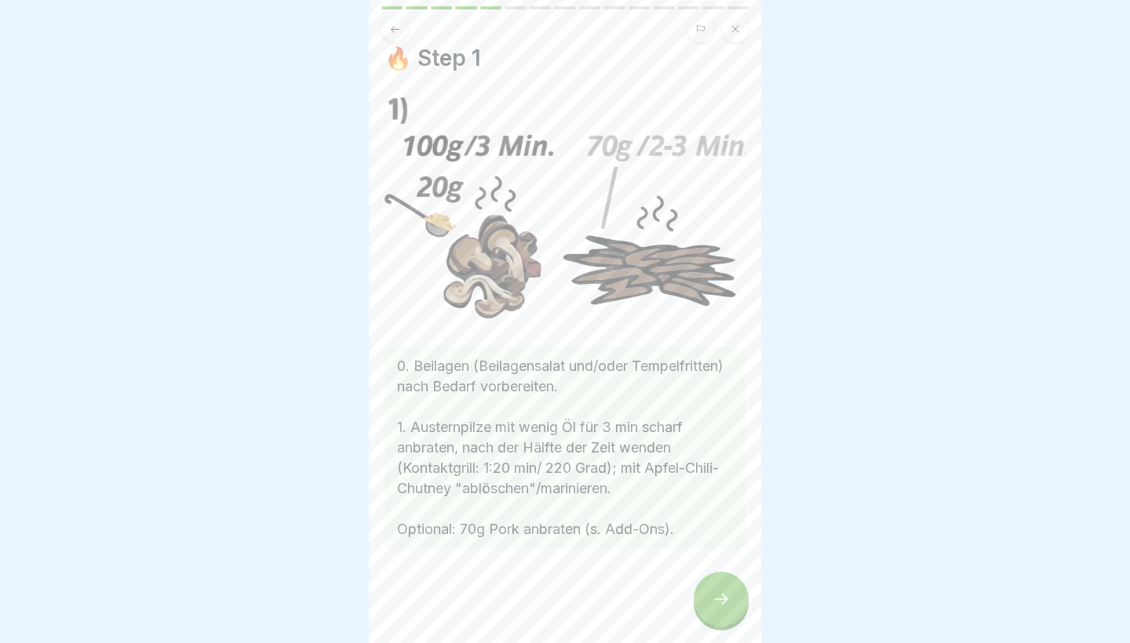
scroll to position [16, 0]
click at [721, 610] on div at bounding box center [720, 599] width 55 height 55
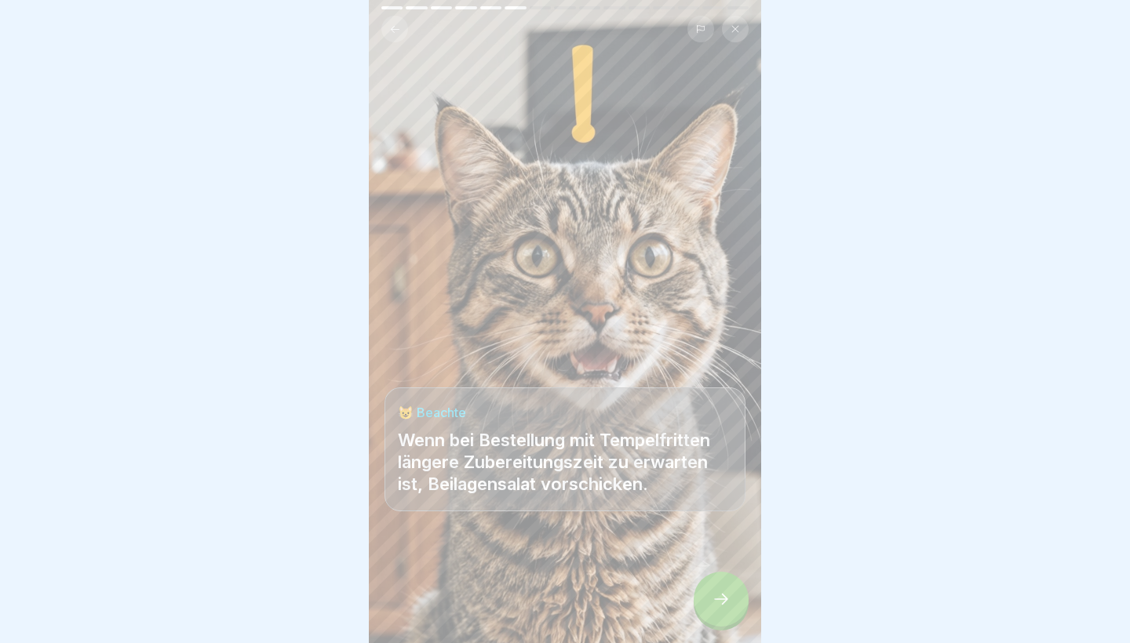
click at [721, 610] on div at bounding box center [720, 599] width 55 height 55
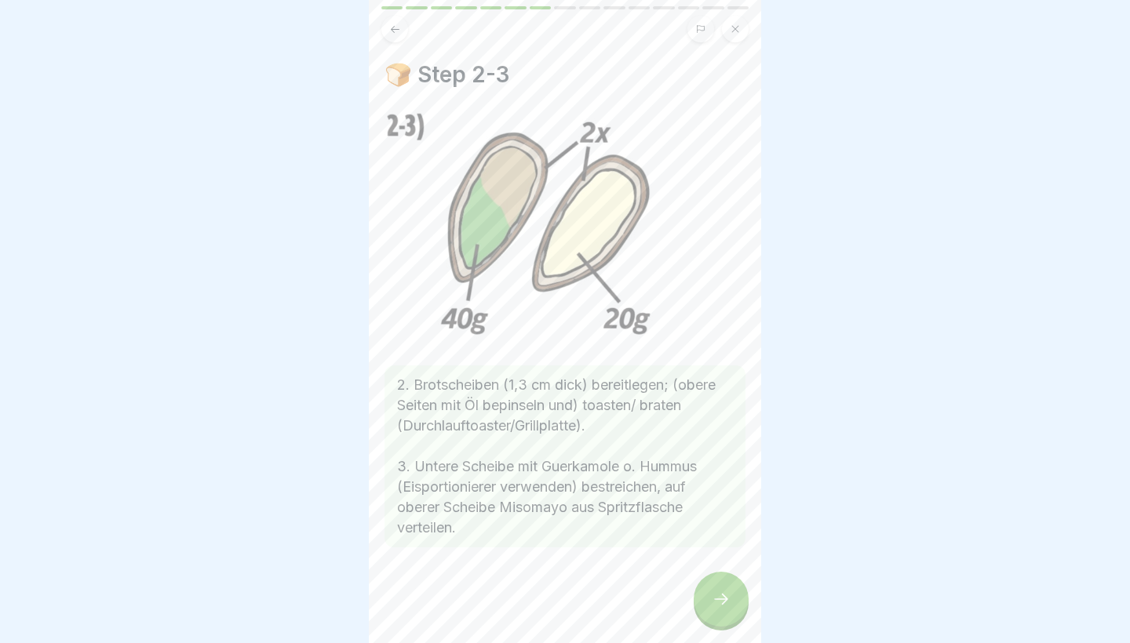
click at [721, 609] on div at bounding box center [720, 599] width 55 height 55
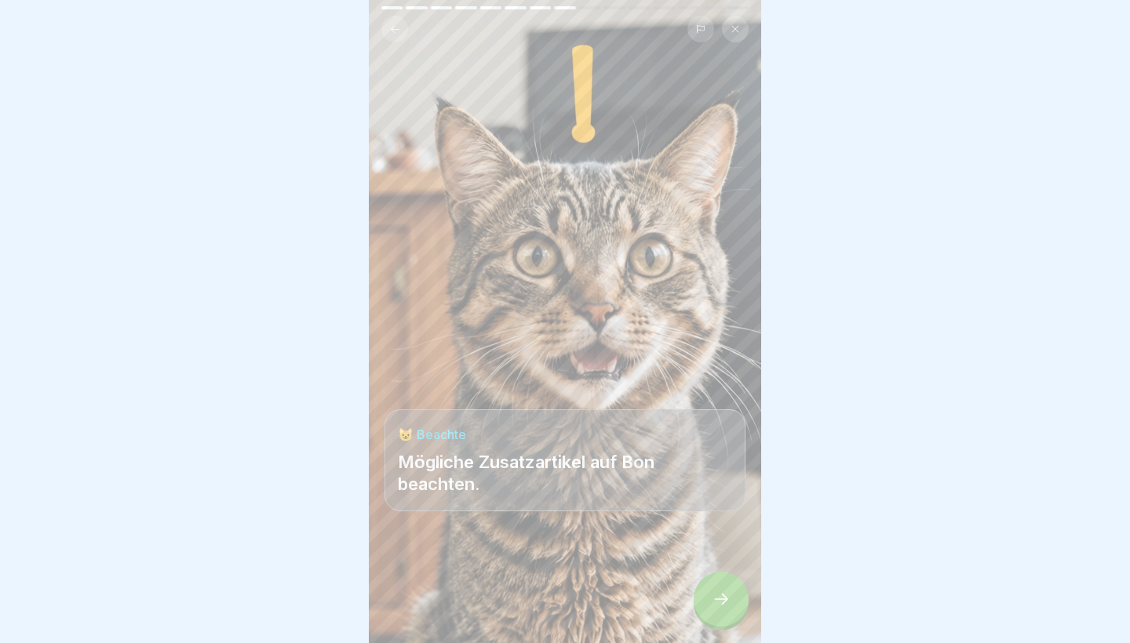
click at [720, 609] on icon at bounding box center [720, 599] width 19 height 19
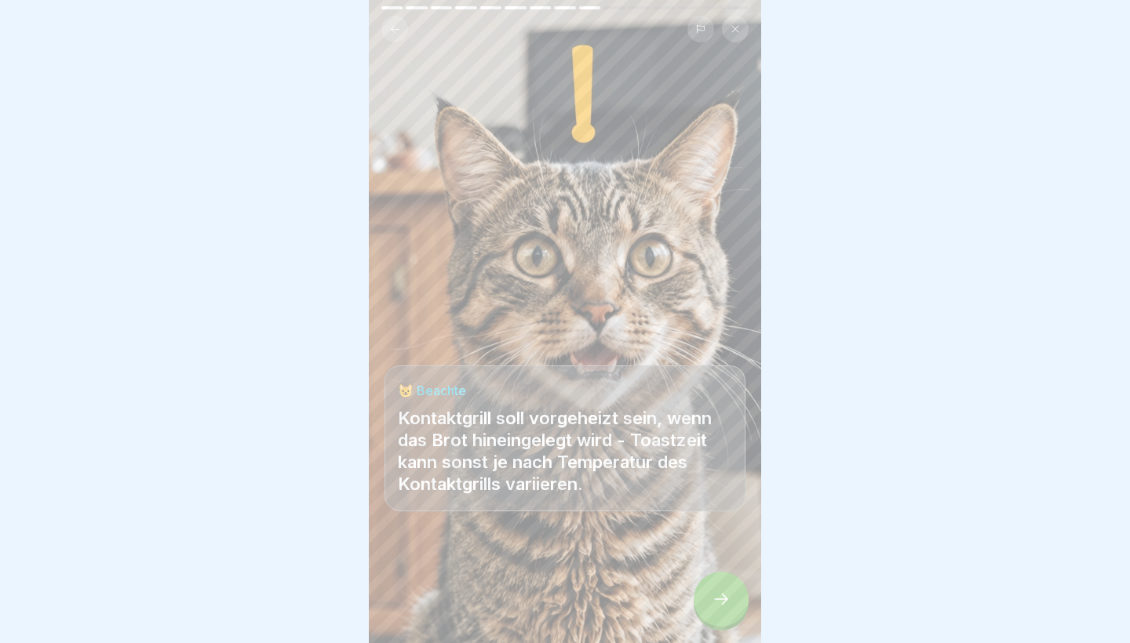
click at [720, 609] on div at bounding box center [720, 599] width 55 height 55
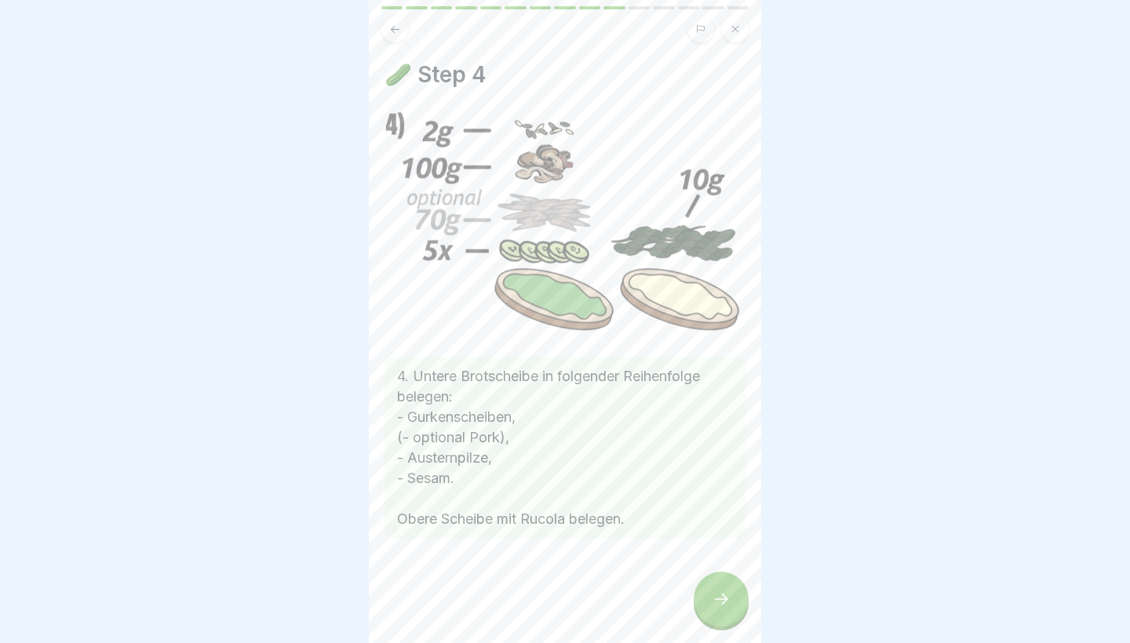
click at [719, 607] on icon at bounding box center [720, 599] width 19 height 19
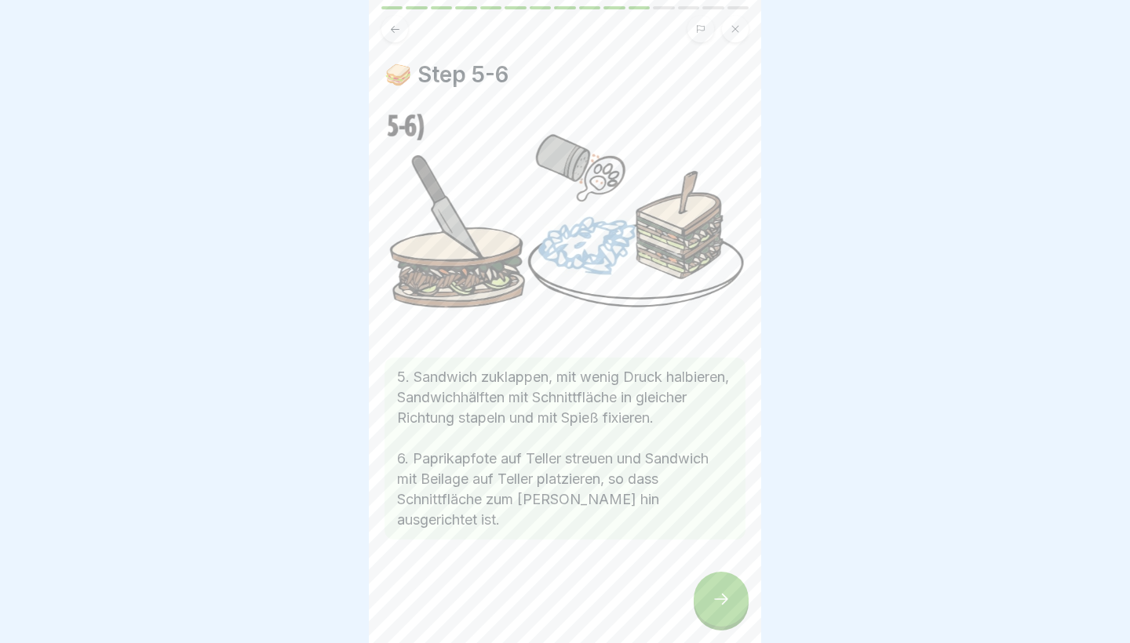
click at [719, 607] on icon at bounding box center [720, 599] width 19 height 19
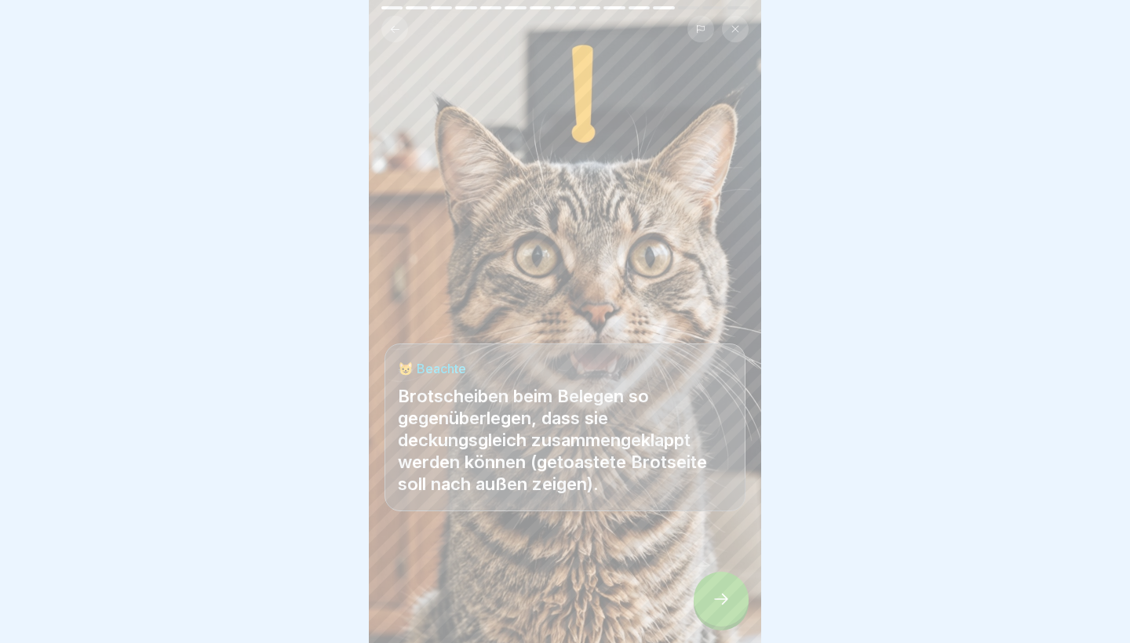
click at [719, 606] on icon at bounding box center [720, 599] width 19 height 19
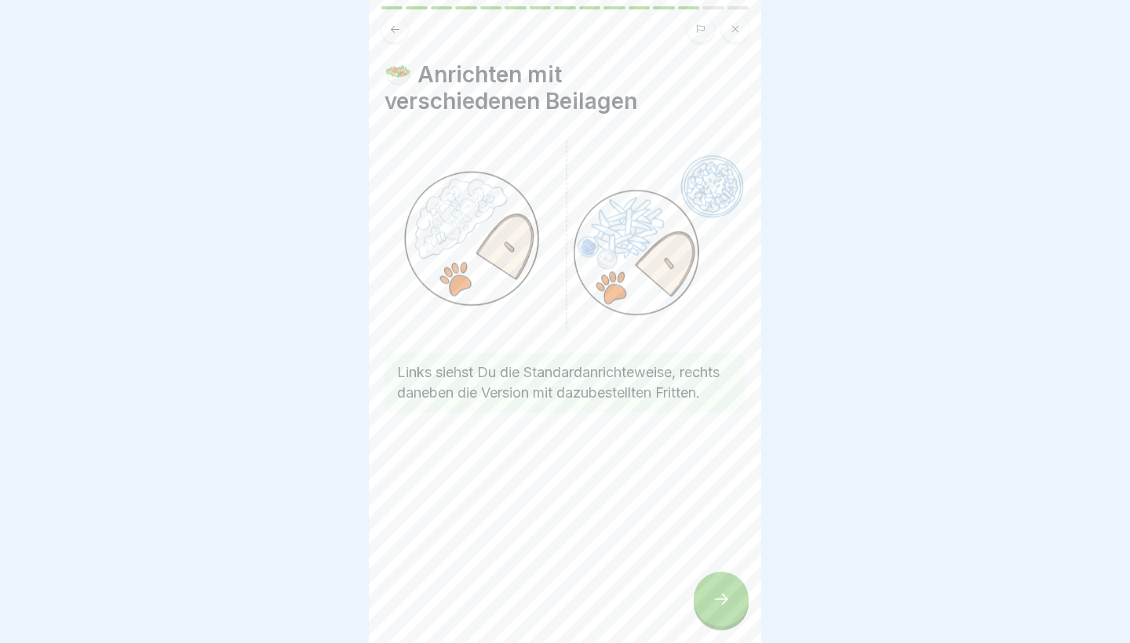
click at [719, 606] on icon at bounding box center [720, 599] width 19 height 19
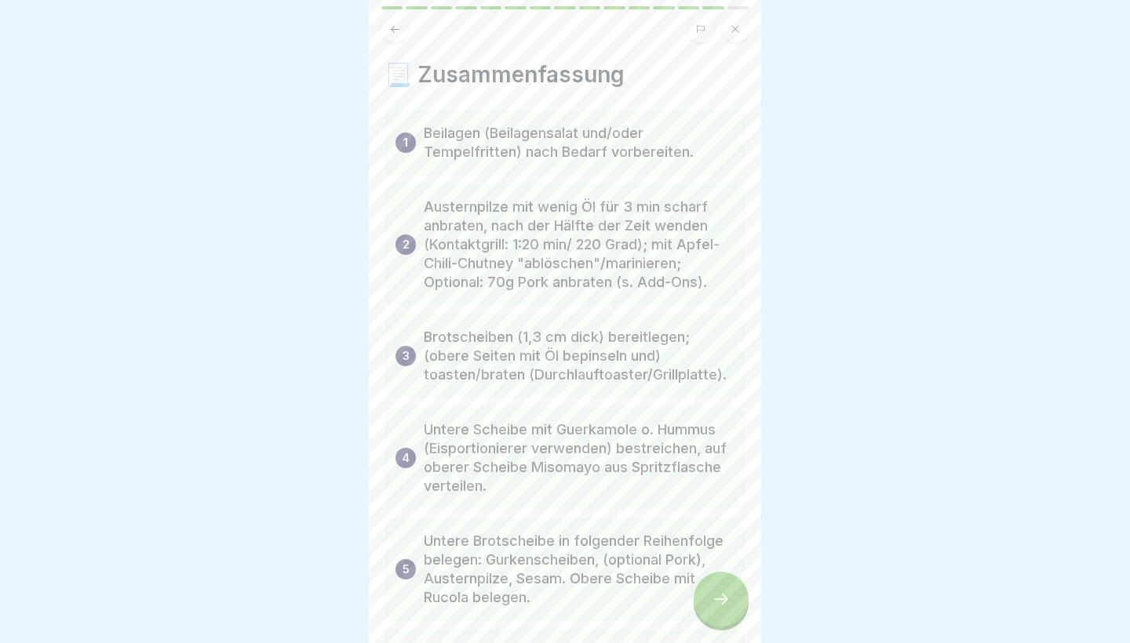
click at [719, 606] on icon at bounding box center [720, 599] width 19 height 19
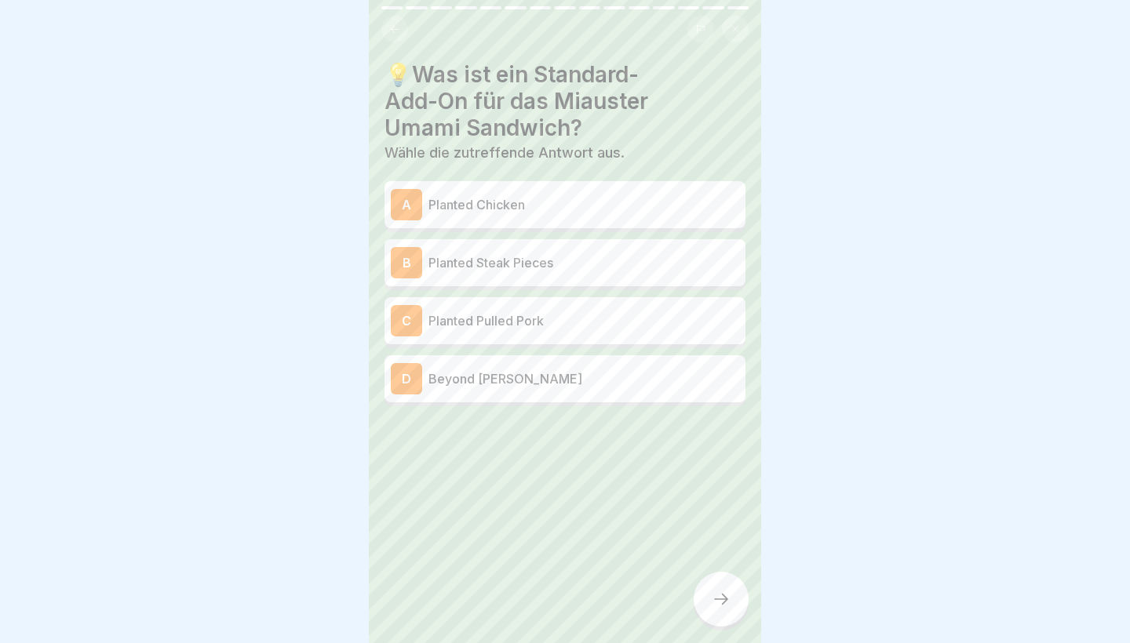
click at [576, 367] on div "D Beyond [PERSON_NAME]" at bounding box center [565, 378] width 348 height 31
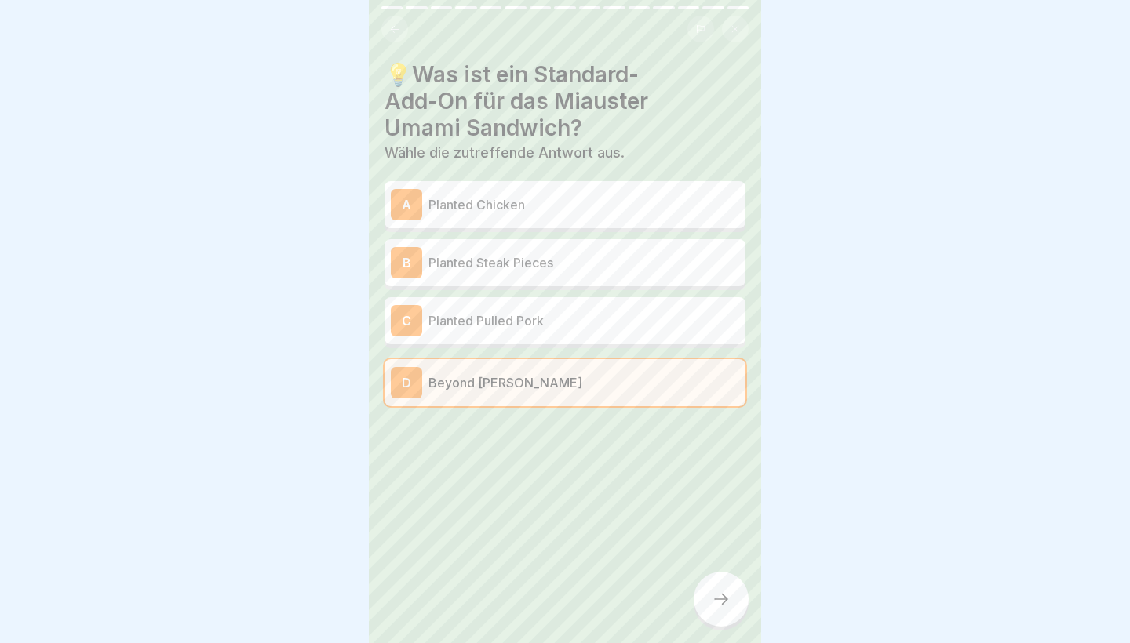
click at [704, 580] on div at bounding box center [720, 599] width 55 height 55
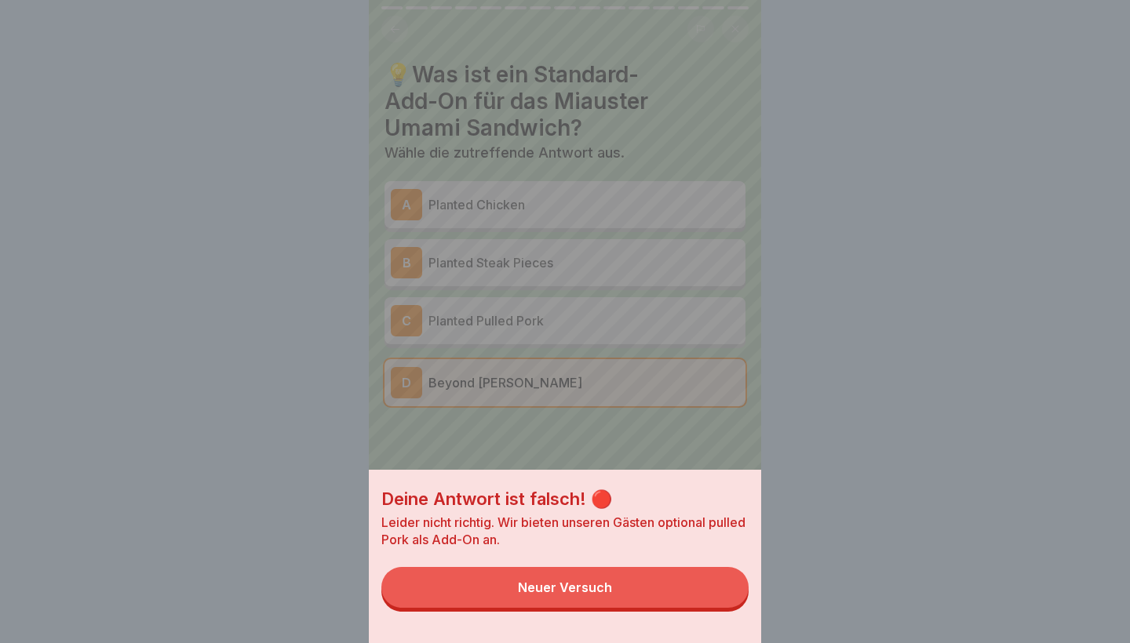
click at [687, 579] on button "Neuer Versuch" at bounding box center [564, 587] width 367 height 41
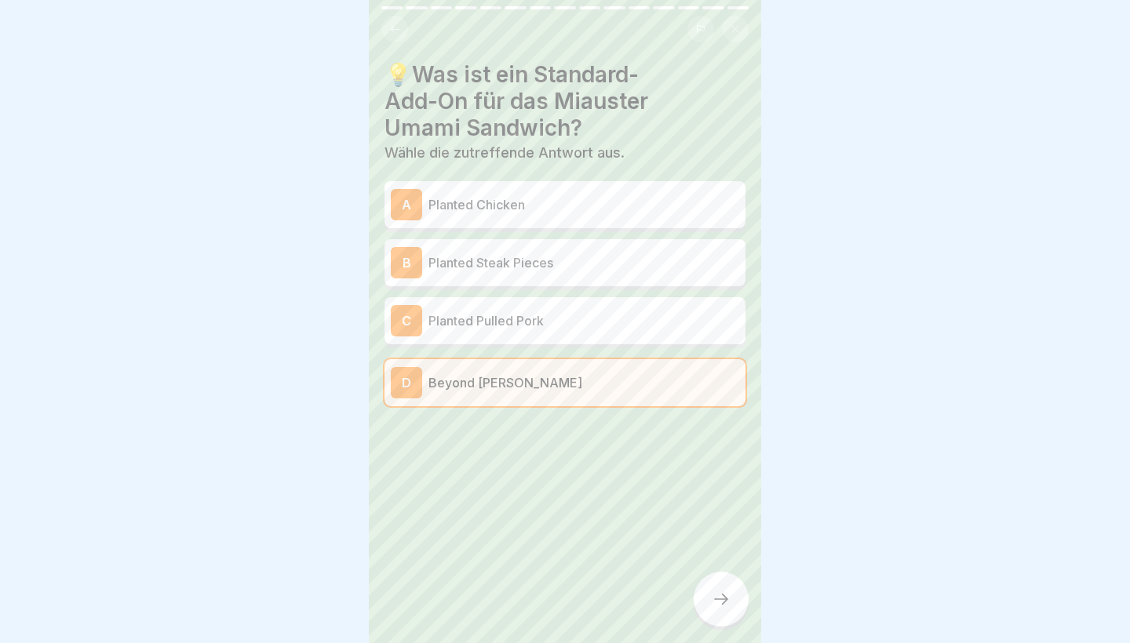
click at [584, 266] on p "Planted Steak Pieces" at bounding box center [583, 262] width 311 height 19
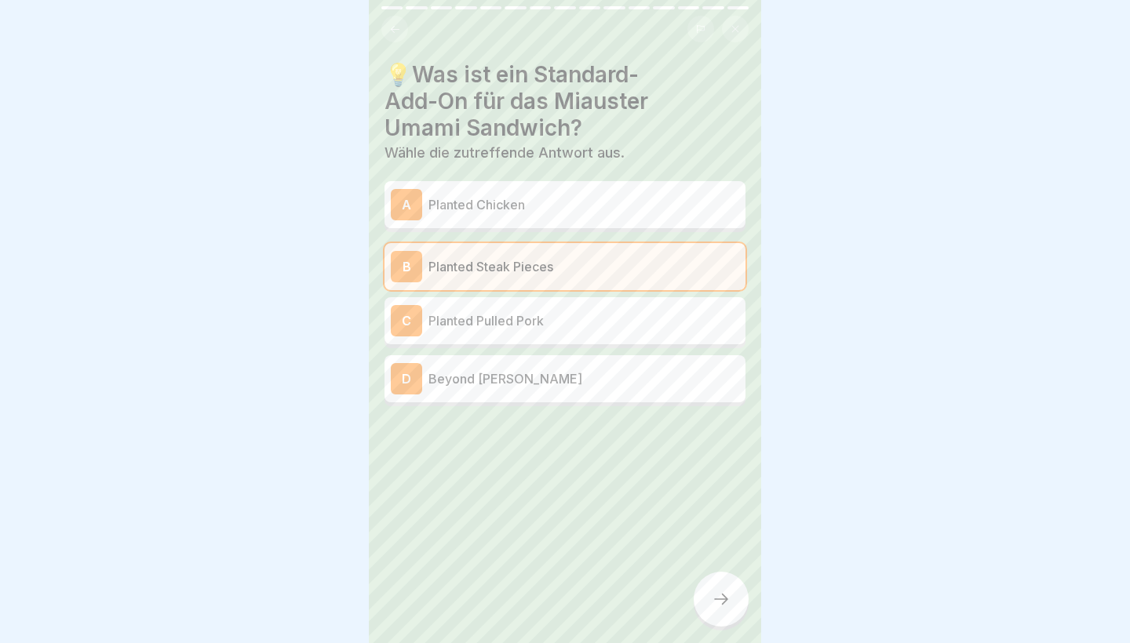
click at [711, 604] on div at bounding box center [720, 599] width 55 height 55
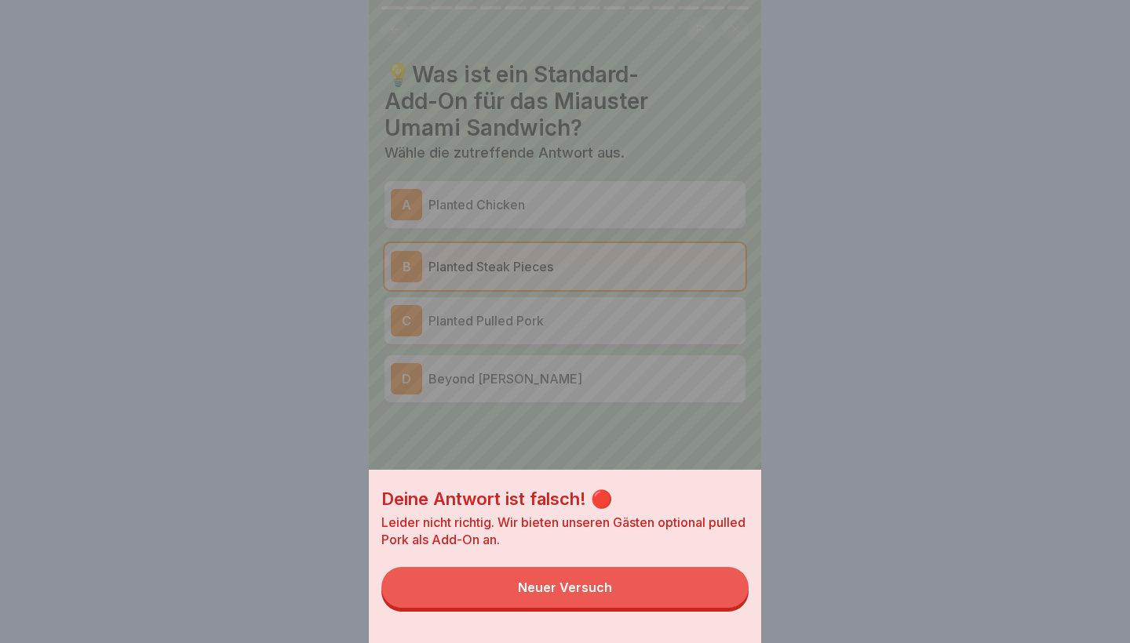
click at [696, 588] on button "Neuer Versuch" at bounding box center [564, 587] width 367 height 41
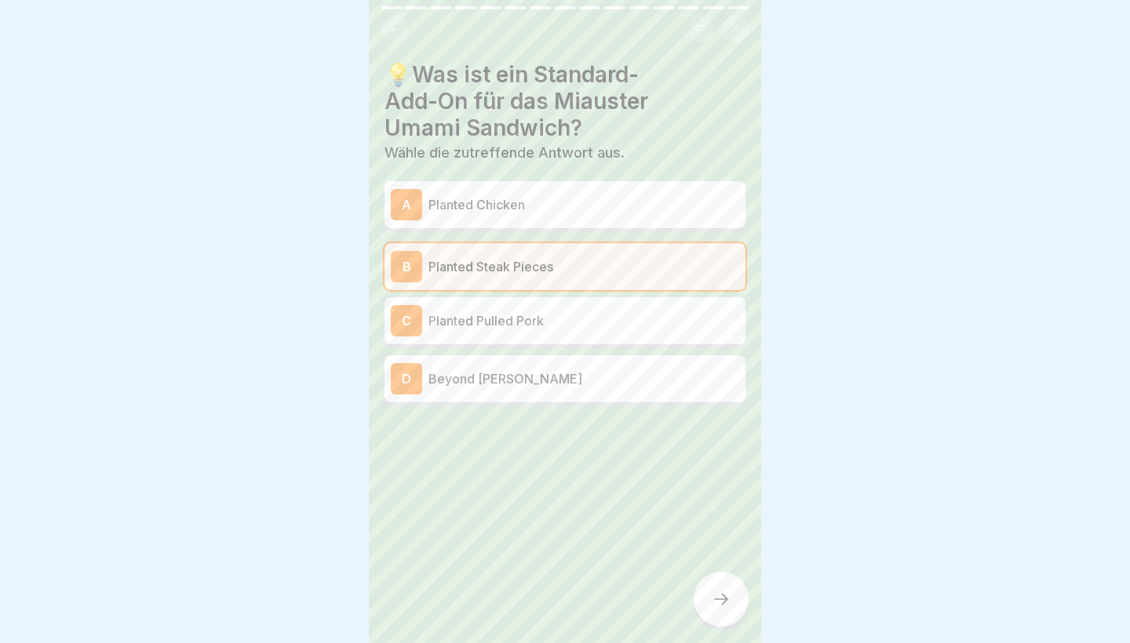
click at [525, 209] on p "Planted Chicken" at bounding box center [583, 204] width 311 height 19
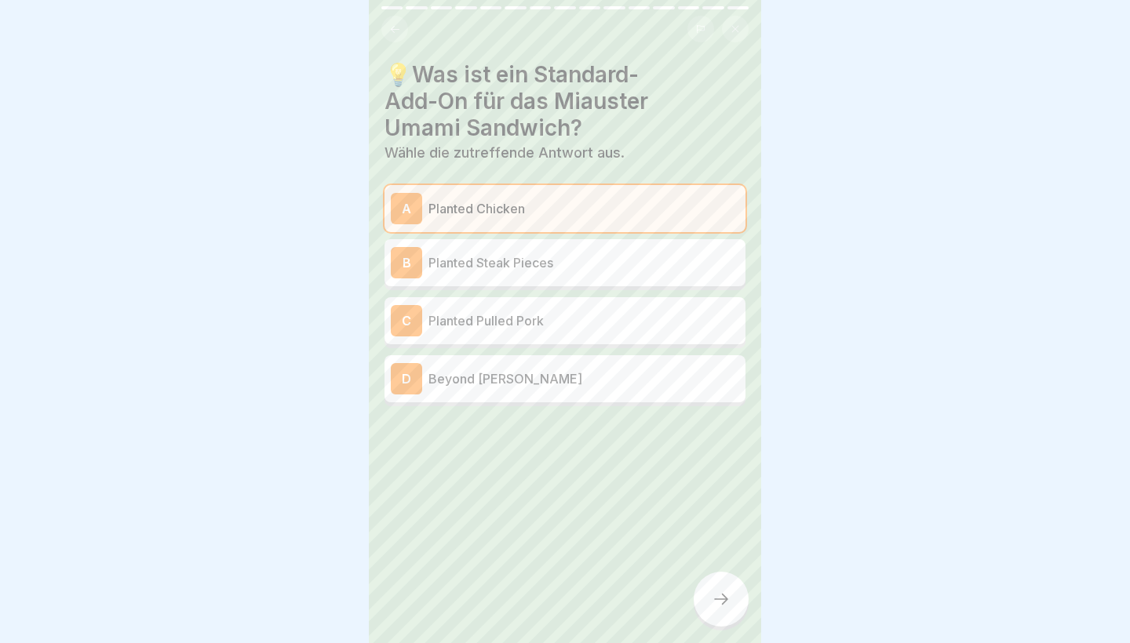
click at [562, 317] on p "Planted Pulled Pork" at bounding box center [583, 320] width 311 height 19
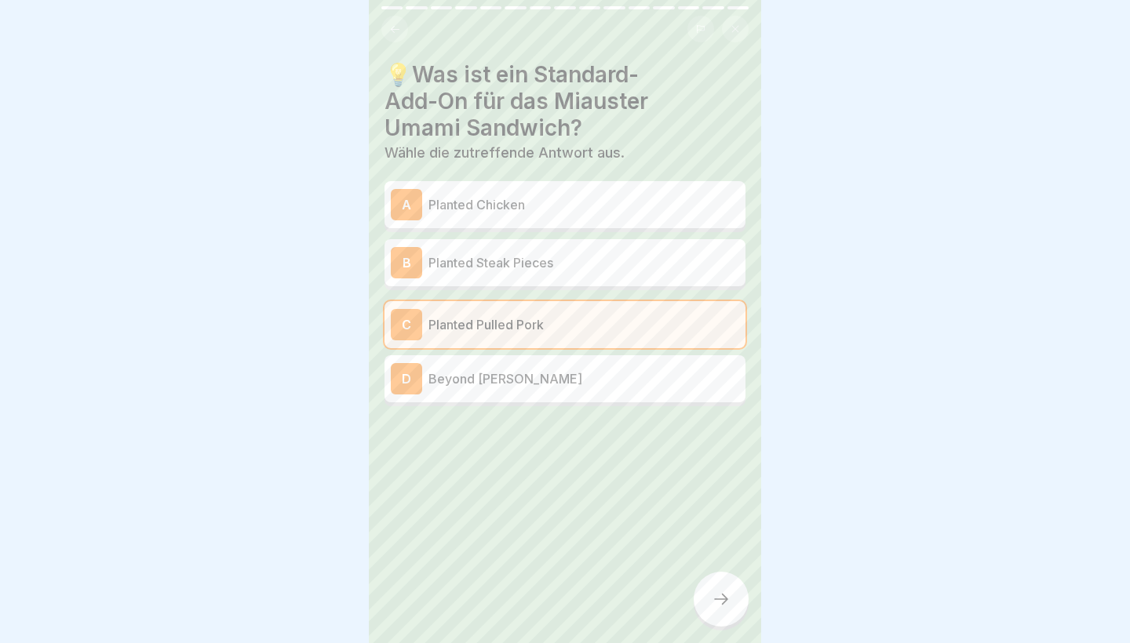
click at [718, 584] on div at bounding box center [720, 599] width 55 height 55
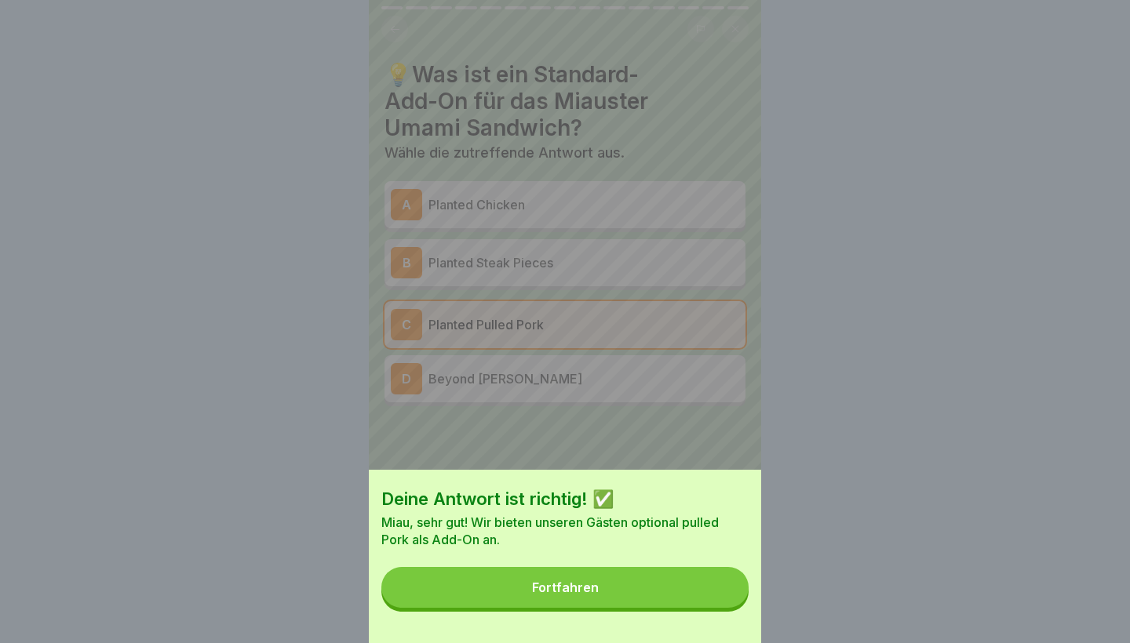
click at [711, 580] on button "Fortfahren" at bounding box center [564, 587] width 367 height 41
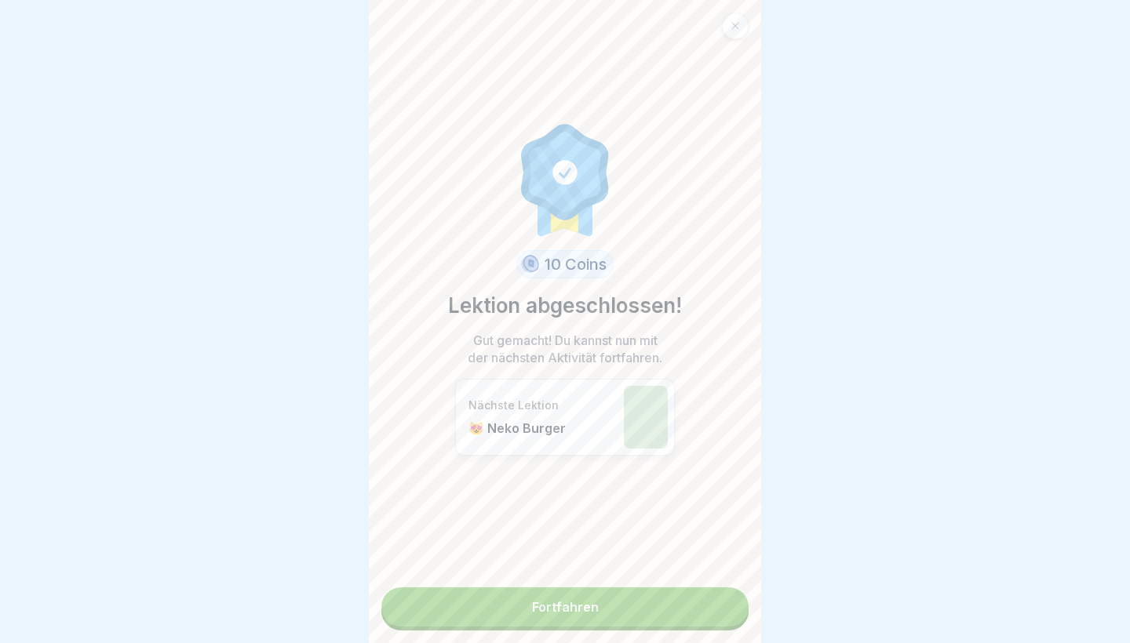
click at [722, 616] on link "Fortfahren" at bounding box center [564, 607] width 367 height 39
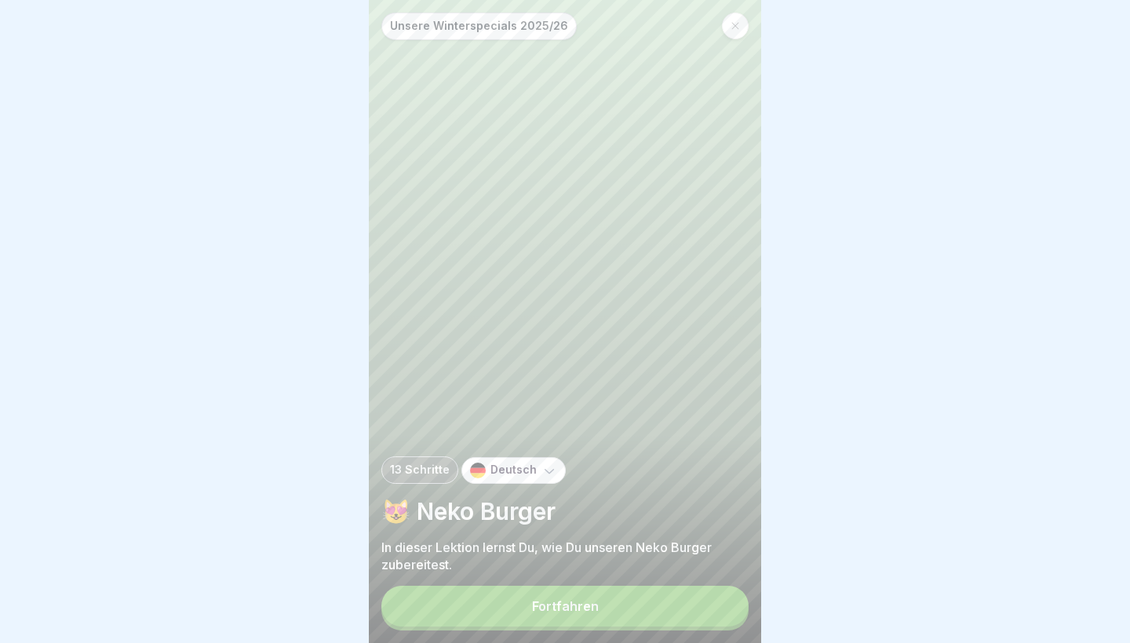
click at [722, 617] on button "Fortfahren" at bounding box center [564, 606] width 367 height 41
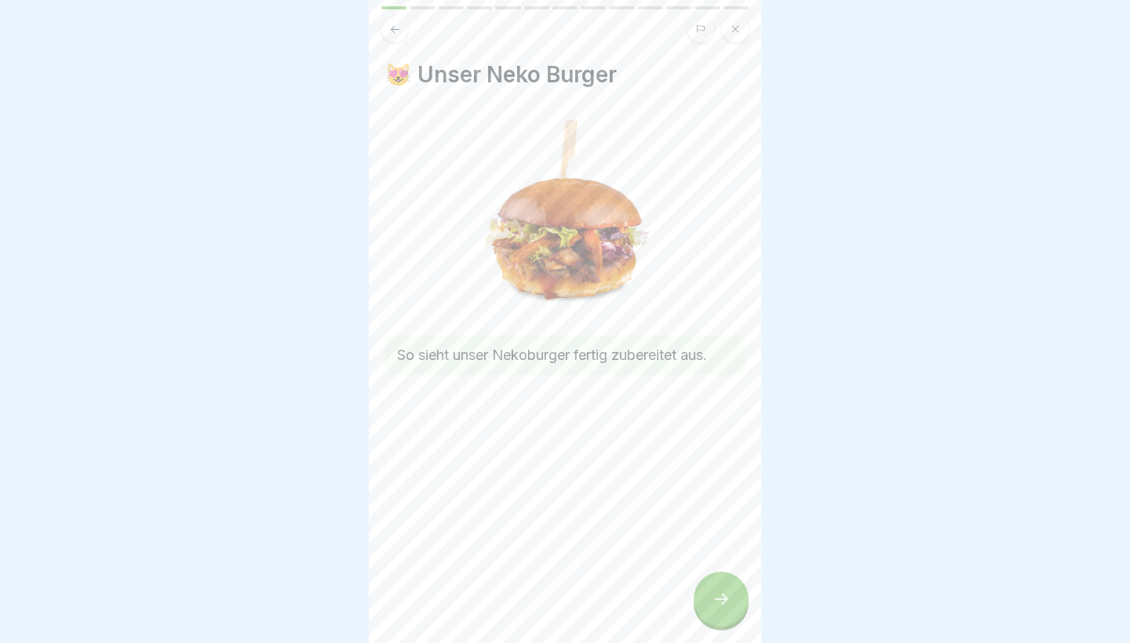
click at [722, 616] on div at bounding box center [720, 599] width 55 height 55
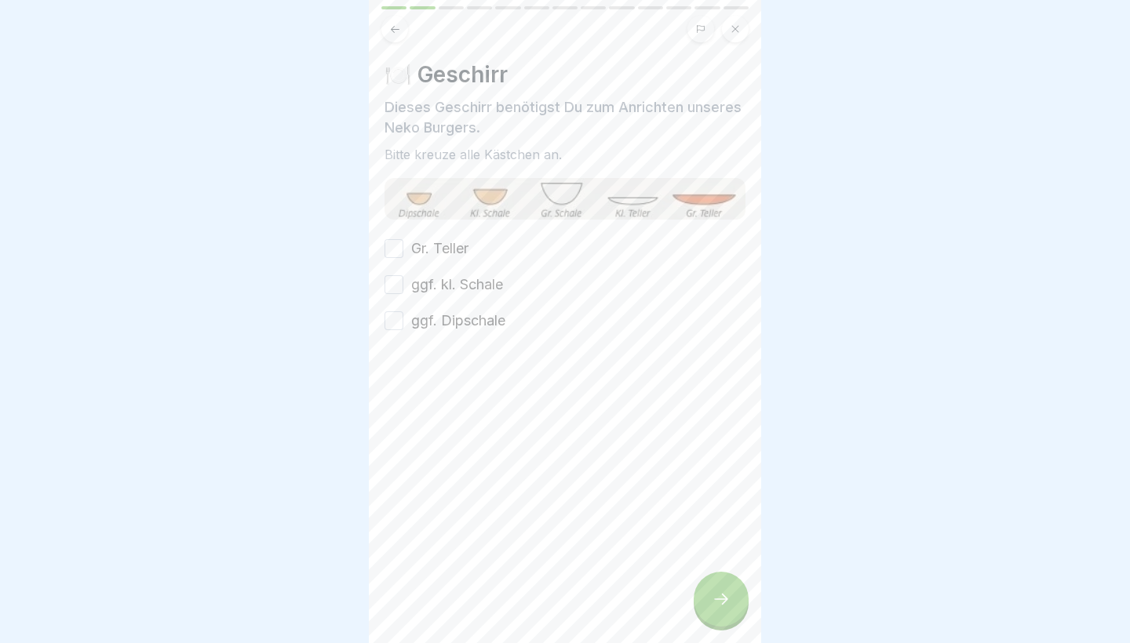
click at [451, 288] on label "ggf. kl. Schale" at bounding box center [457, 285] width 92 height 20
click at [403, 288] on button "ggf. kl. Schale" at bounding box center [393, 284] width 19 height 19
click at [451, 309] on div "Gr. Teller ggf. kl. Schale ggf. Dipschale" at bounding box center [564, 284] width 361 height 93
click at [449, 323] on label "ggf. Dipschale" at bounding box center [458, 321] width 94 height 20
click at [403, 323] on button "ggf. Dipschale" at bounding box center [393, 320] width 19 height 19
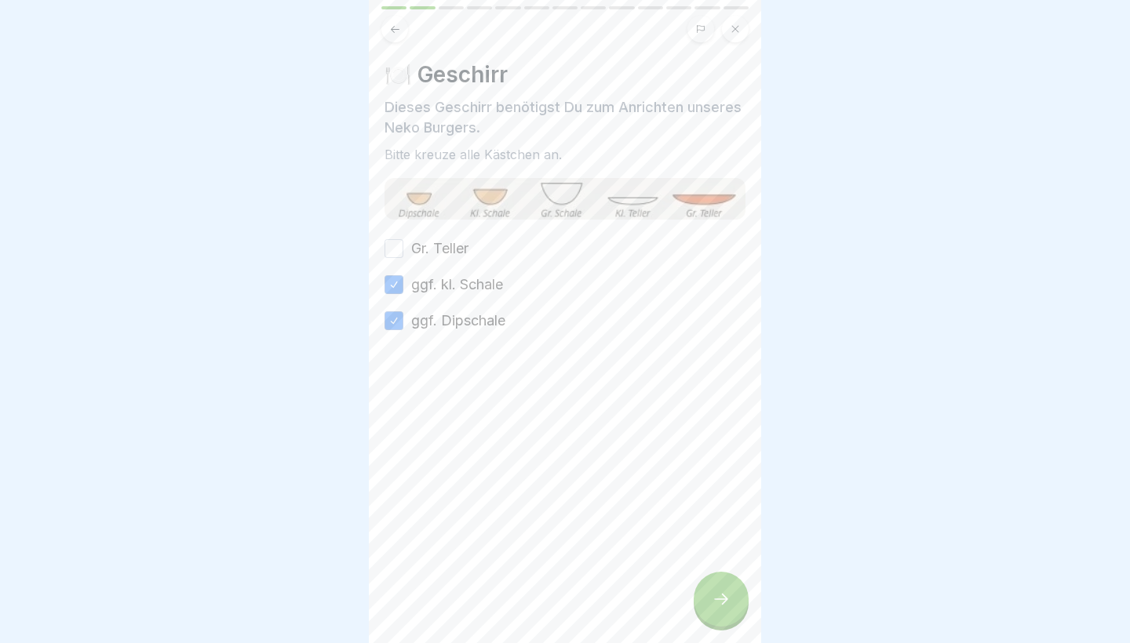
click at [449, 262] on div "Gr. Teller ggf. kl. Schale ggf. Dipschale" at bounding box center [564, 284] width 361 height 93
click at [449, 253] on label "Gr. Teller" at bounding box center [439, 248] width 57 height 20
click at [403, 253] on button "Gr. Teller" at bounding box center [393, 248] width 19 height 19
click at [739, 599] on div at bounding box center [720, 599] width 55 height 55
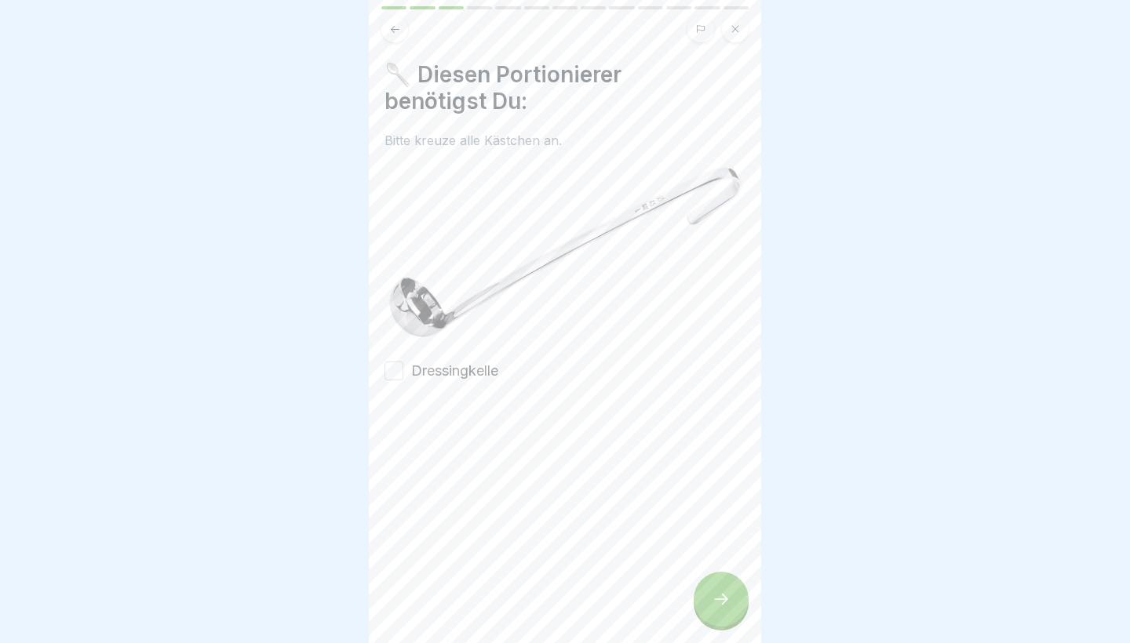
click at [739, 599] on div at bounding box center [720, 599] width 55 height 55
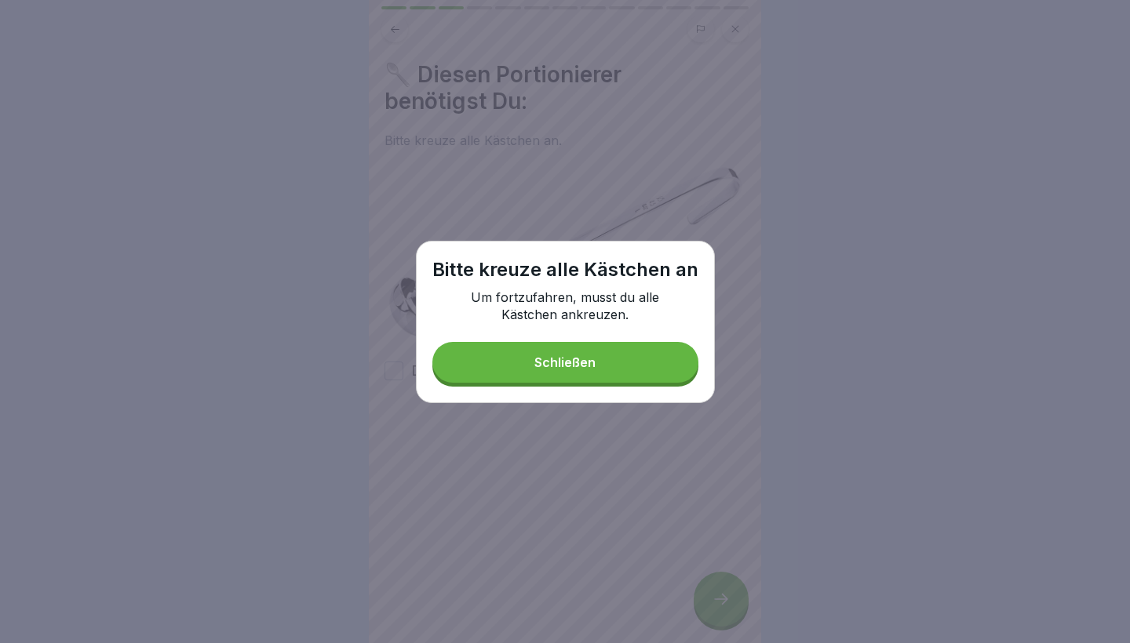
click at [560, 376] on button "Schließen" at bounding box center [565, 362] width 266 height 41
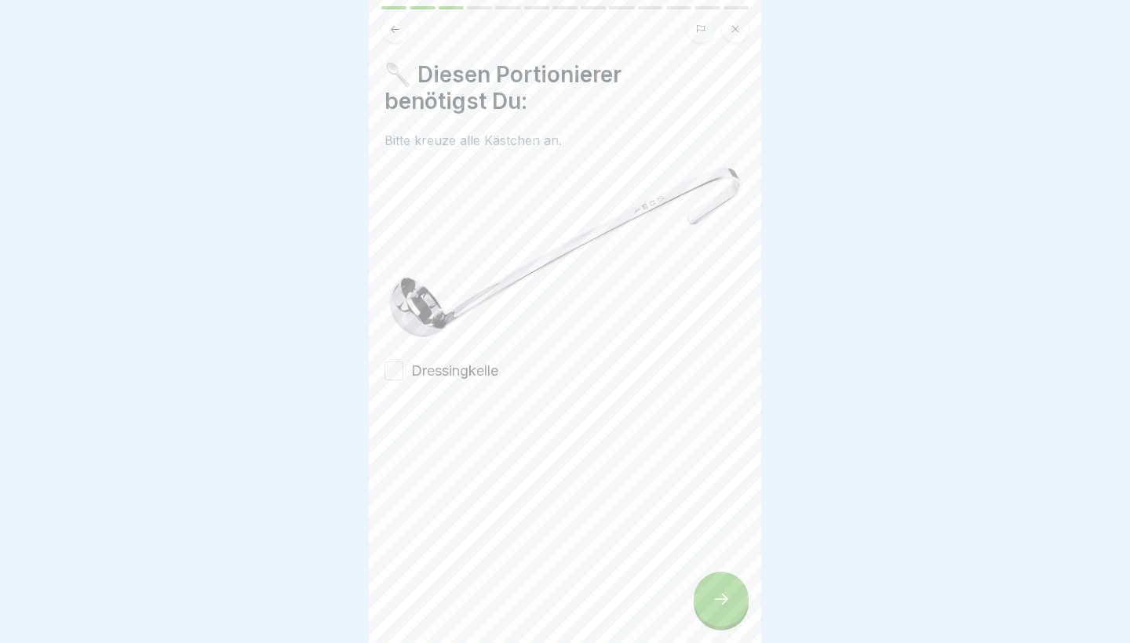
click at [444, 362] on label "Dressingkelle" at bounding box center [454, 371] width 87 height 20
click at [403, 362] on button "Dressingkelle" at bounding box center [393, 371] width 19 height 19
click at [723, 621] on div at bounding box center [720, 599] width 55 height 55
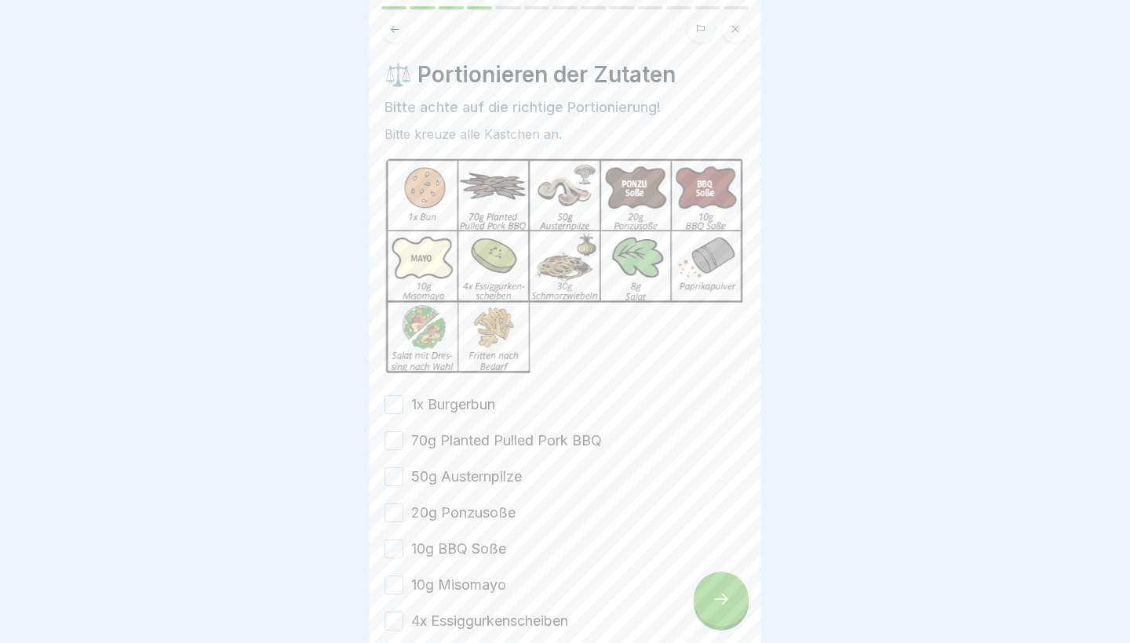
click at [474, 403] on label "1x Burgerbun" at bounding box center [453, 405] width 84 height 20
click at [403, 403] on button "1x Burgerbun" at bounding box center [393, 404] width 19 height 19
click at [471, 428] on div "1x Burgerbun 70g Planted Pulled Pork BBQ 50g Austernpilze 20g Ponzusoße 10g BBQ…" at bounding box center [564, 603] width 361 height 417
click at [399, 445] on button "70g Planted Pulled Pork BBQ" at bounding box center [393, 440] width 19 height 19
click at [399, 482] on button "50g Austernpilze" at bounding box center [393, 477] width 19 height 19
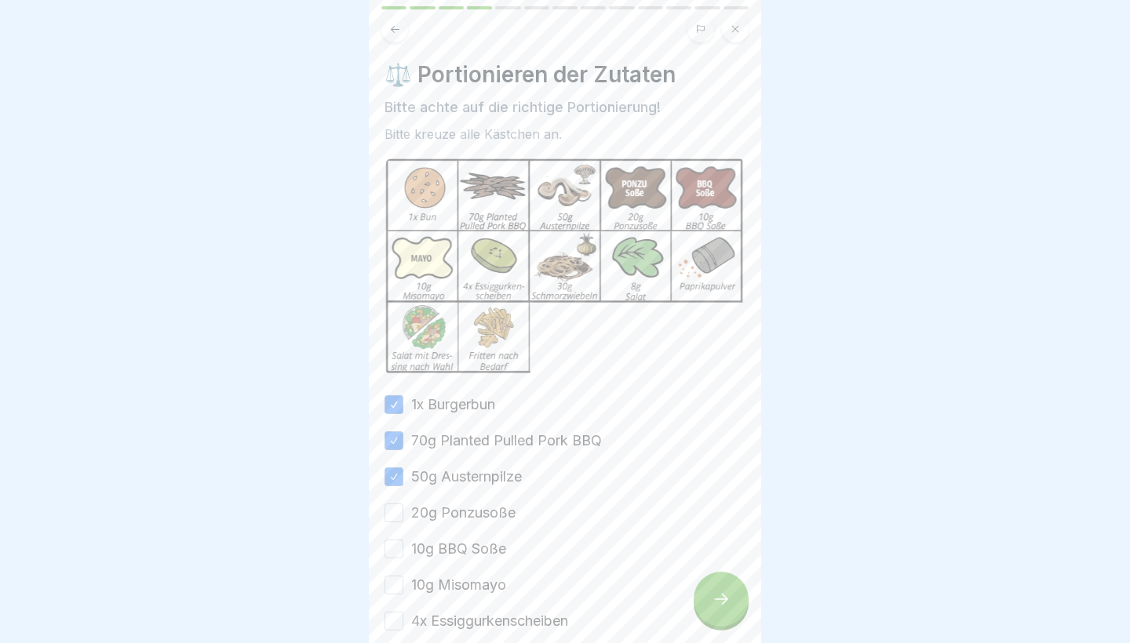
click at [399, 516] on button "20g Ponzusoße" at bounding box center [393, 513] width 19 height 19
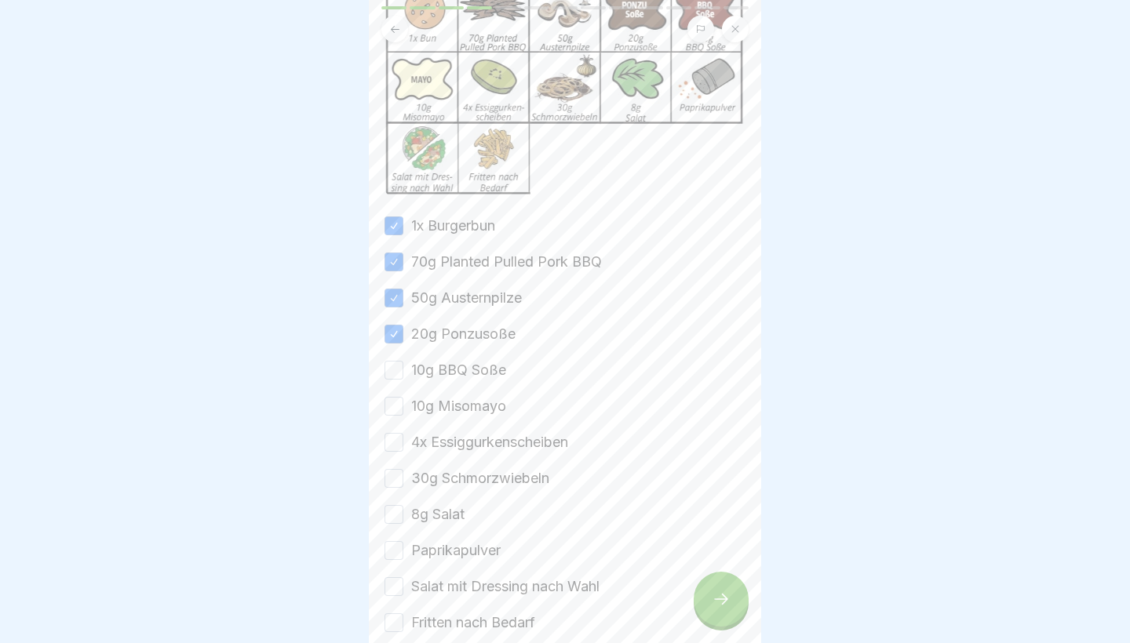
scroll to position [238, 0]
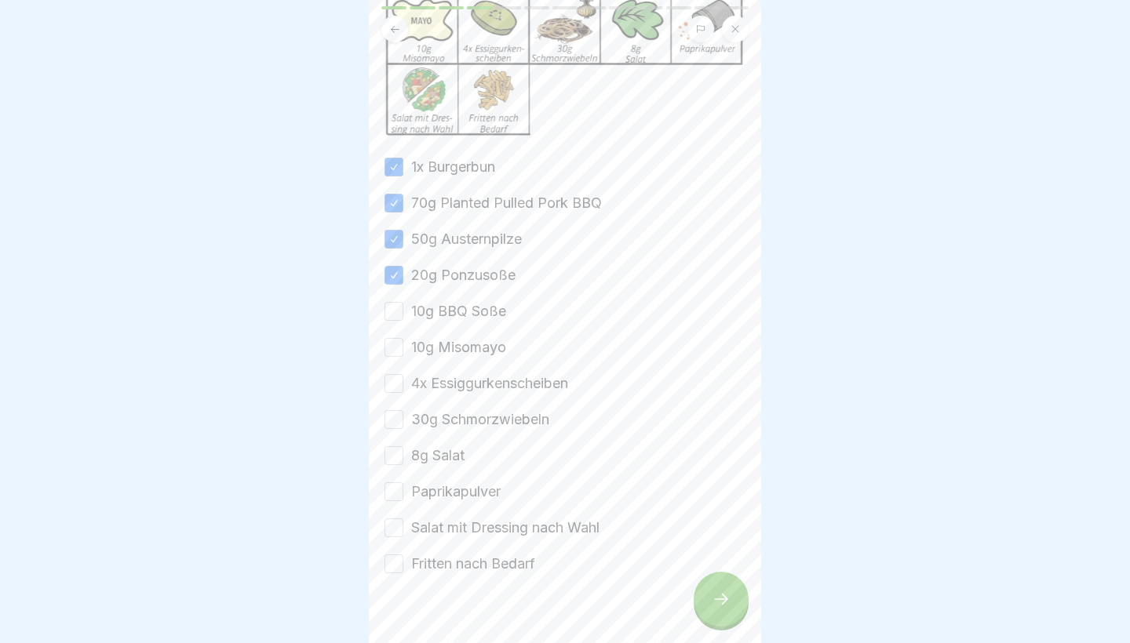
click at [394, 317] on button "10g BBQ Soße" at bounding box center [393, 311] width 19 height 19
click at [394, 337] on div "10g Misomayo" at bounding box center [445, 347] width 122 height 20
click at [394, 355] on button "10g Misomayo" at bounding box center [393, 347] width 19 height 19
click at [394, 377] on button "4x Essiggurkenscheiben" at bounding box center [393, 383] width 19 height 19
click at [395, 423] on button "30g Schmorzwiebeln" at bounding box center [393, 419] width 19 height 19
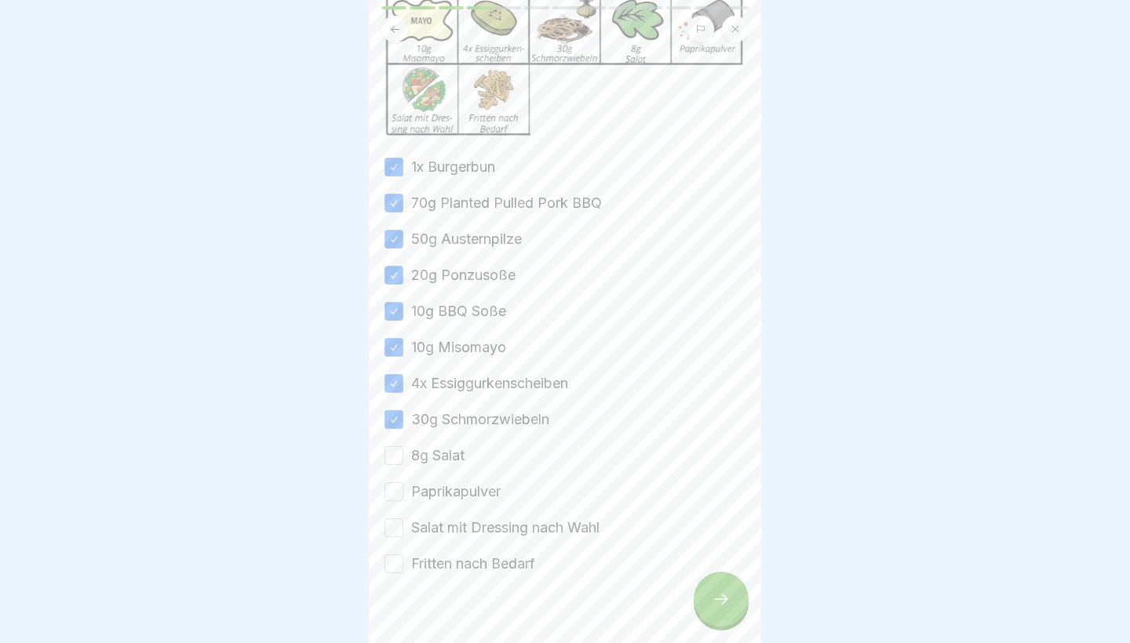
click at [395, 456] on button "8g Salat" at bounding box center [393, 455] width 19 height 19
click at [395, 489] on button "Paprikapulver" at bounding box center [393, 491] width 19 height 19
click at [396, 524] on button "Salat mit Dressing nach Wahl" at bounding box center [393, 528] width 19 height 19
click at [396, 563] on button "Fritten nach Bedarf" at bounding box center [393, 564] width 19 height 19
click at [715, 610] on div at bounding box center [720, 599] width 55 height 55
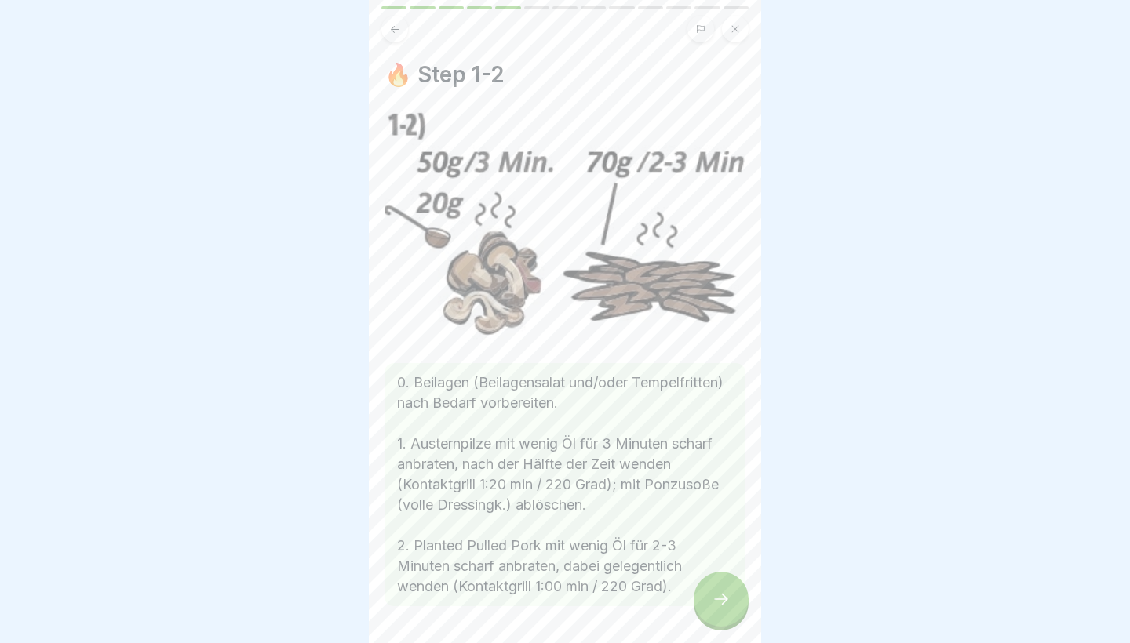
click at [715, 610] on div at bounding box center [720, 599] width 55 height 55
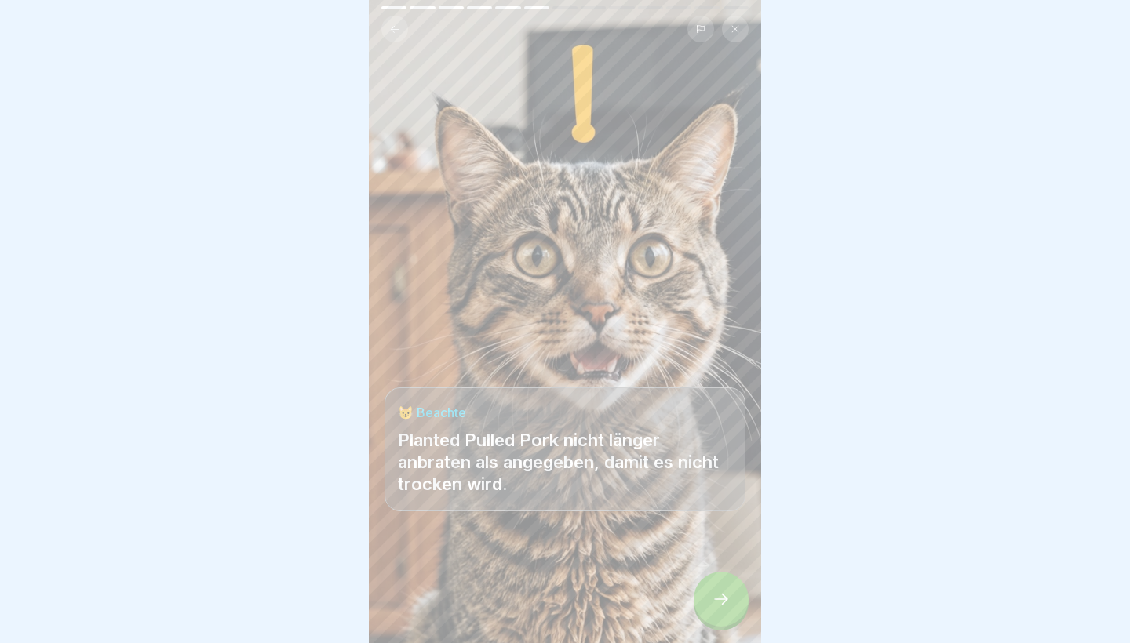
click at [715, 609] on div at bounding box center [720, 599] width 55 height 55
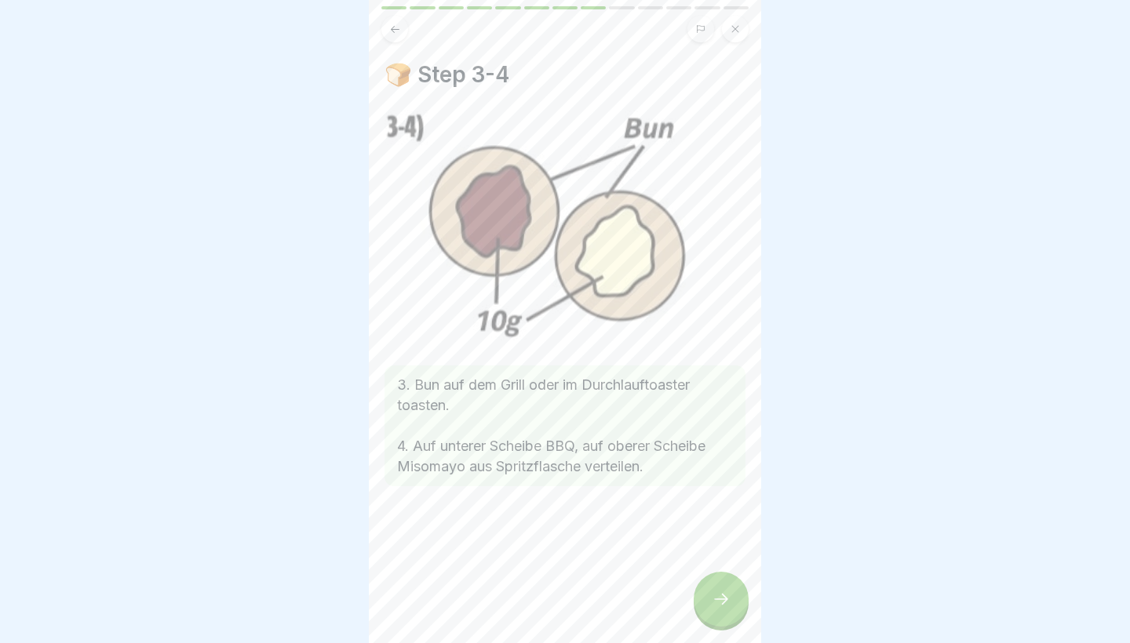
click at [714, 608] on icon at bounding box center [720, 599] width 19 height 19
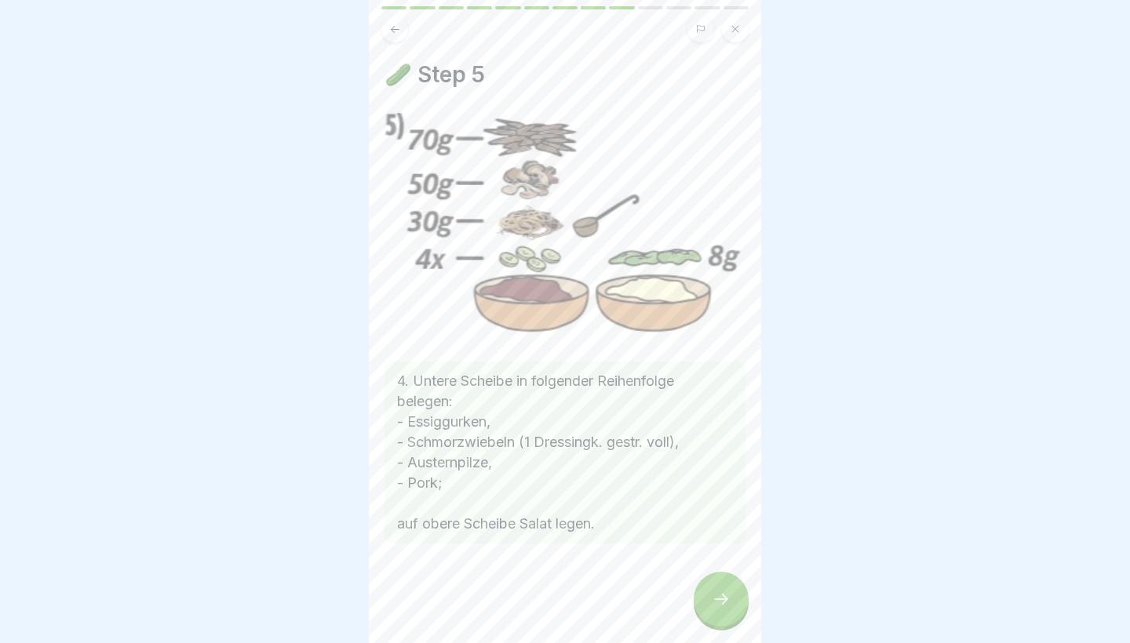
click at [714, 608] on icon at bounding box center [720, 599] width 19 height 19
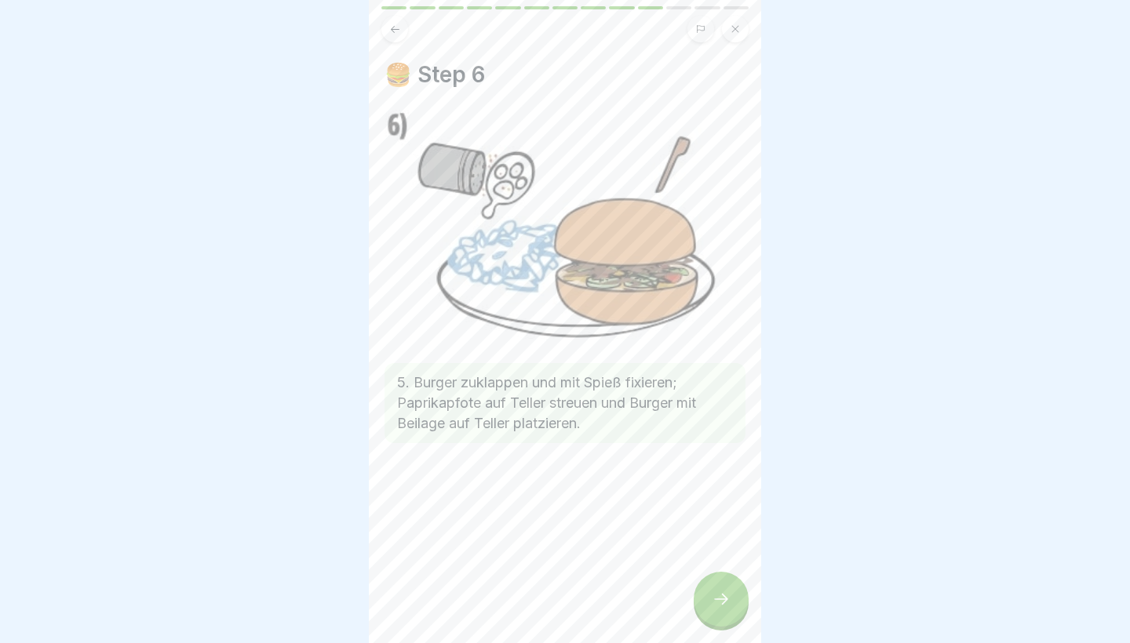
click at [714, 608] on icon at bounding box center [720, 599] width 19 height 19
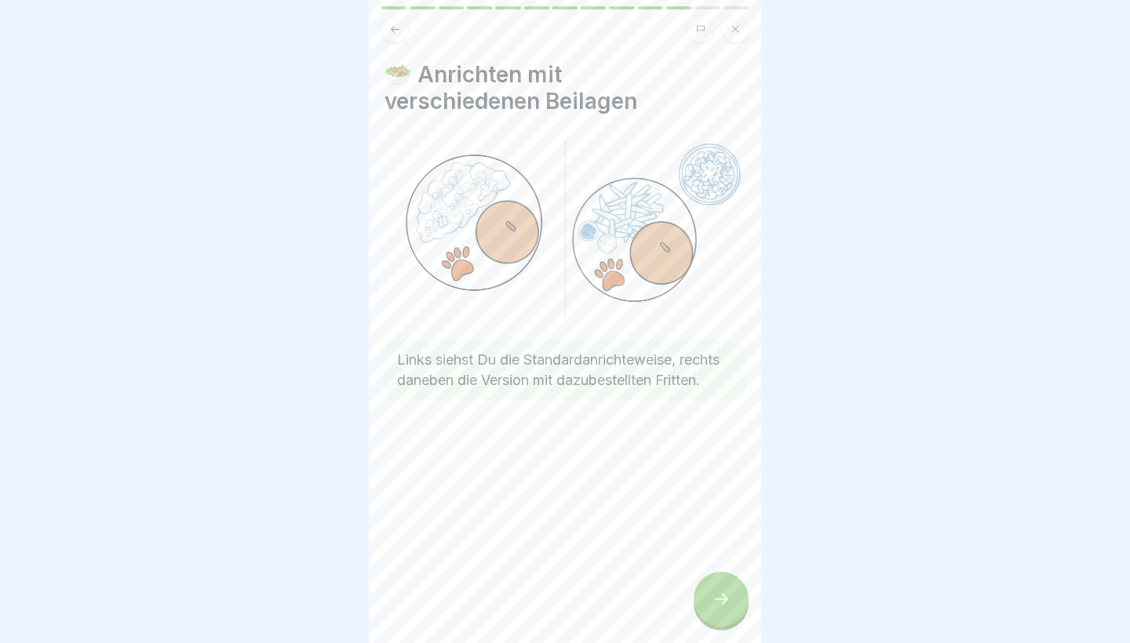
click at [714, 608] on icon at bounding box center [720, 599] width 19 height 19
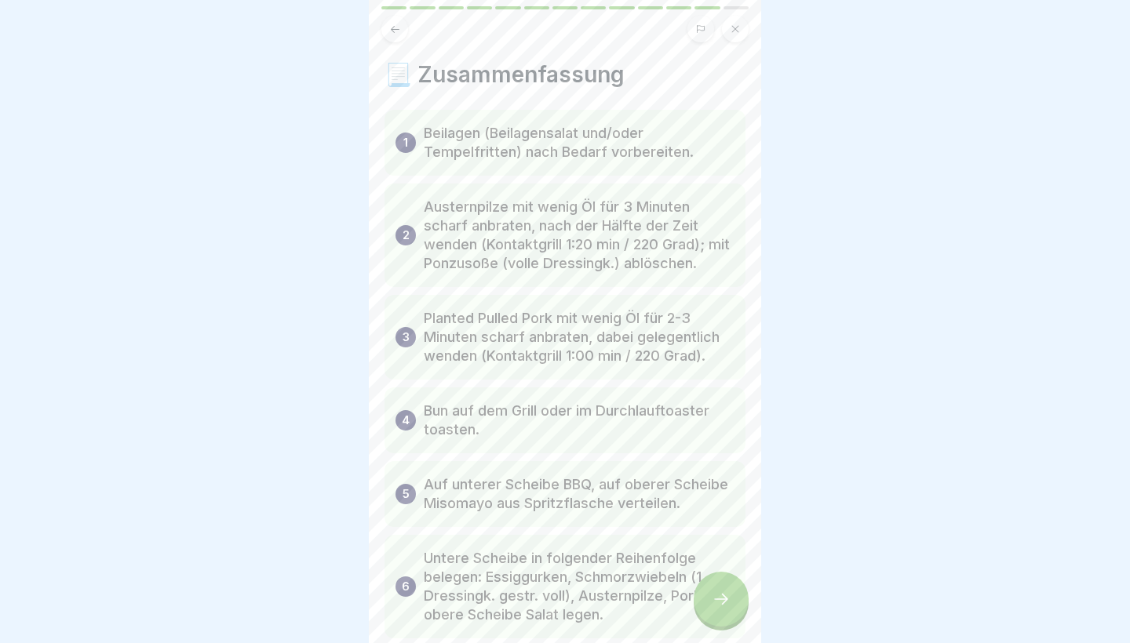
click at [714, 608] on icon at bounding box center [720, 599] width 19 height 19
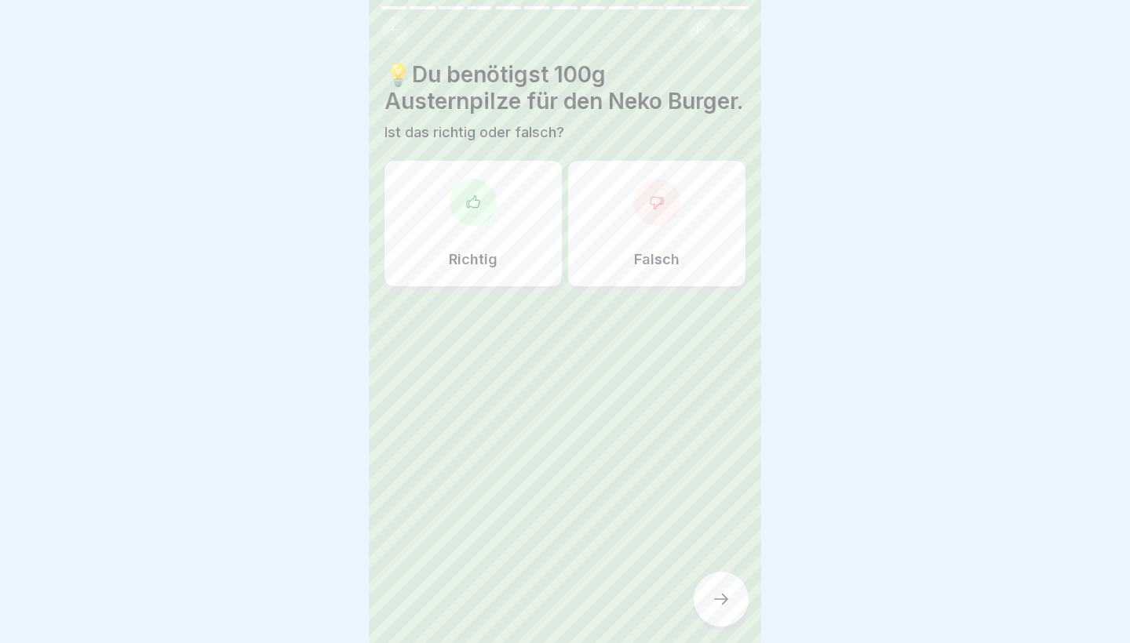
click at [714, 608] on icon at bounding box center [720, 599] width 19 height 19
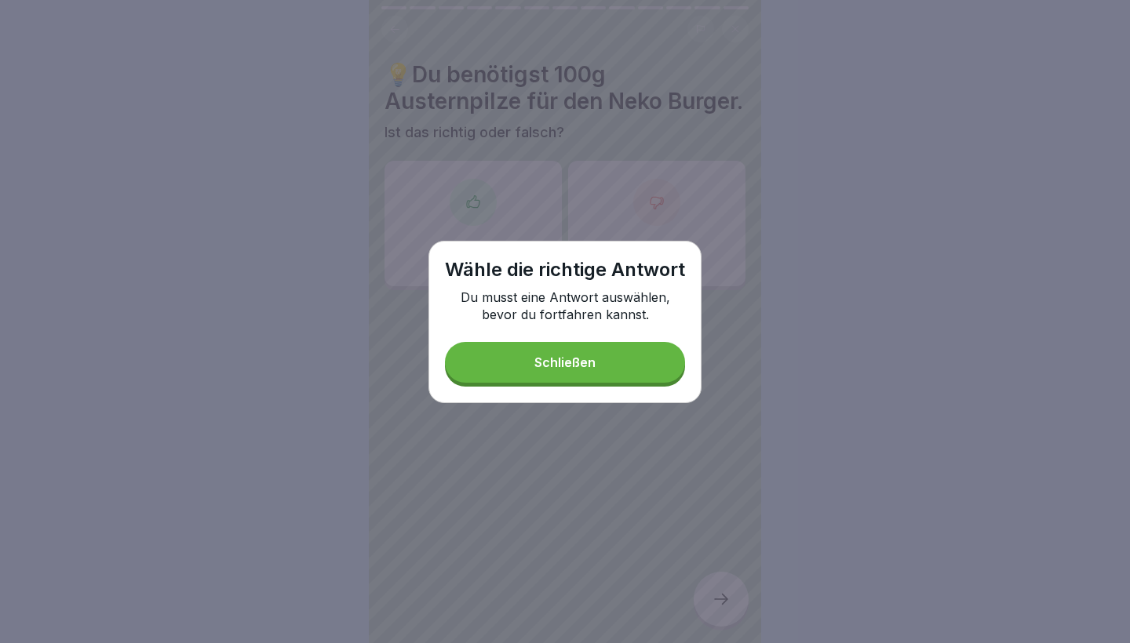
click at [583, 368] on div "Schließen" at bounding box center [564, 362] width 61 height 14
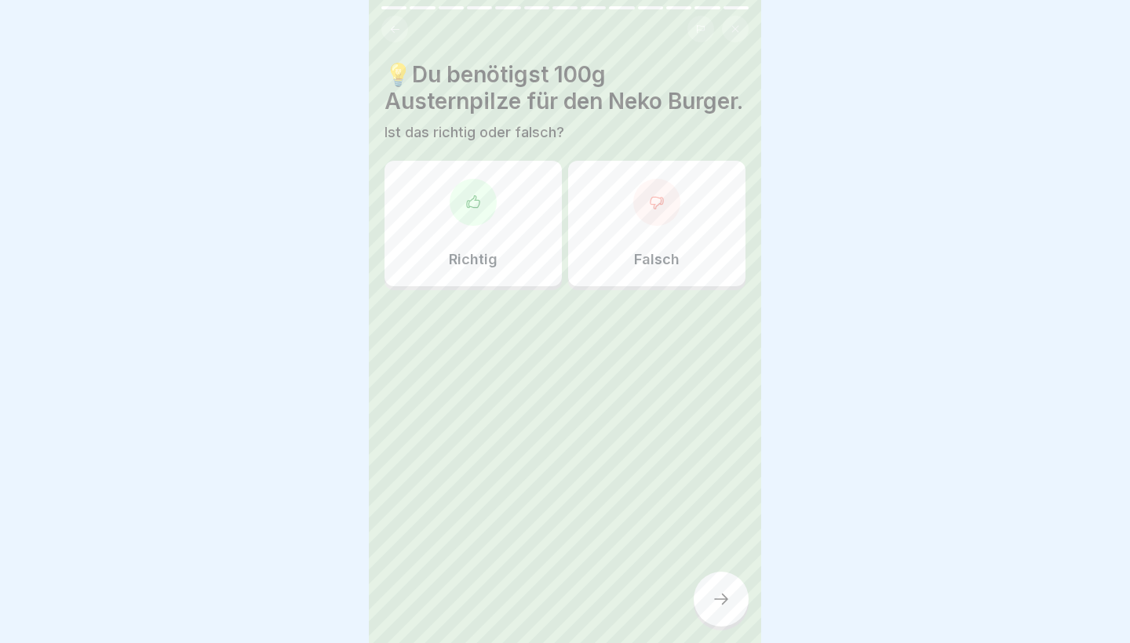
click at [618, 224] on div "Falsch" at bounding box center [656, 224] width 177 height 126
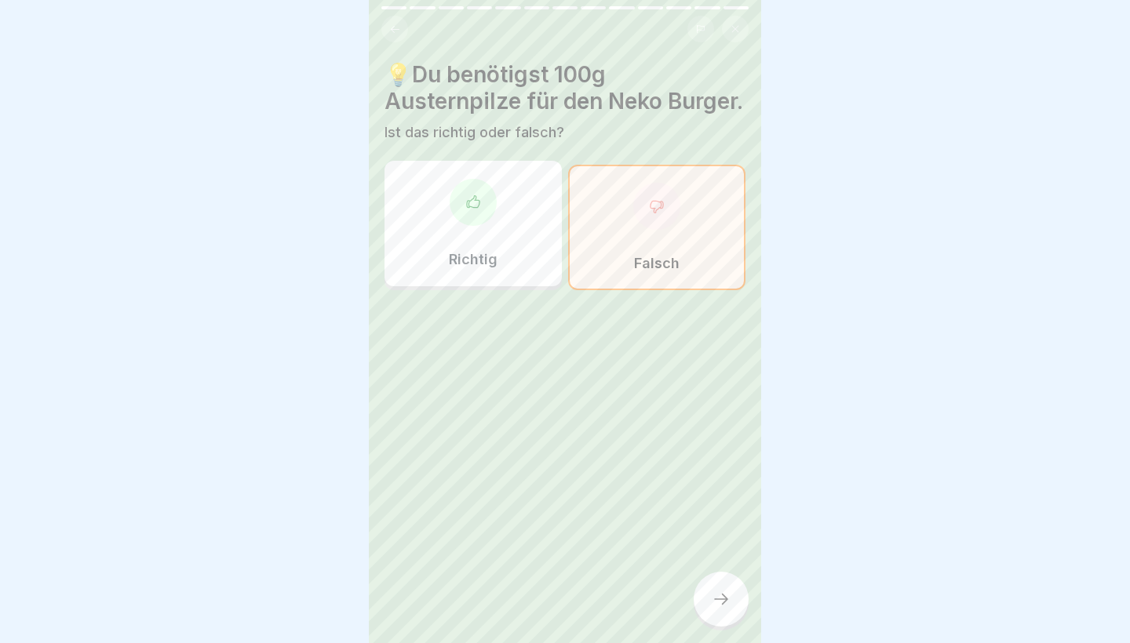
click at [723, 603] on icon at bounding box center [720, 599] width 19 height 19
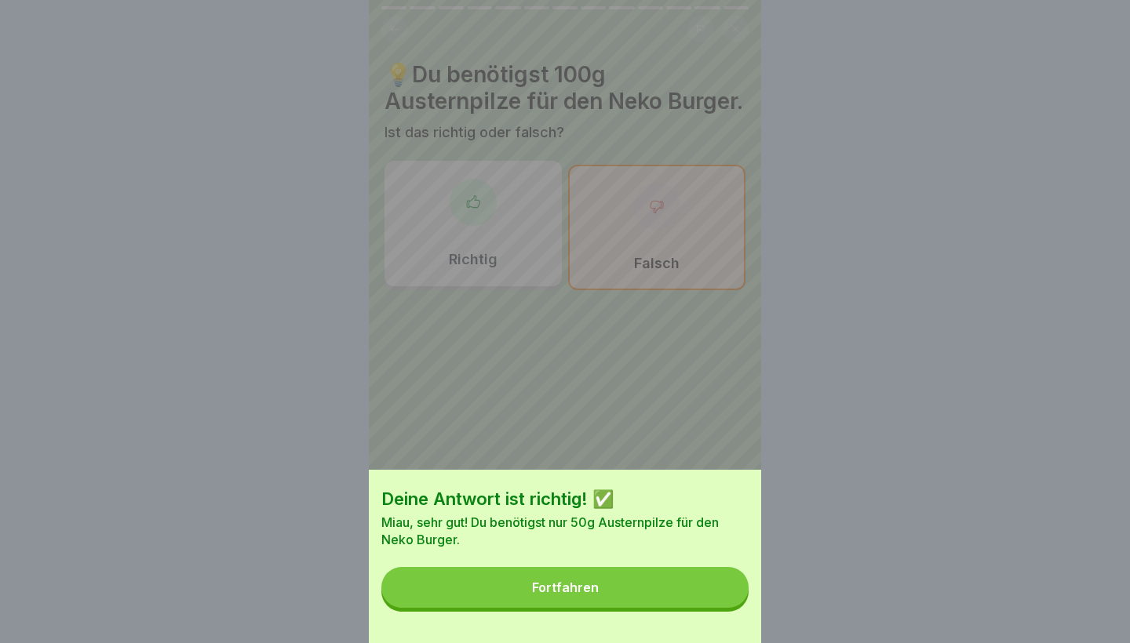
click at [715, 594] on button "Fortfahren" at bounding box center [564, 587] width 367 height 41
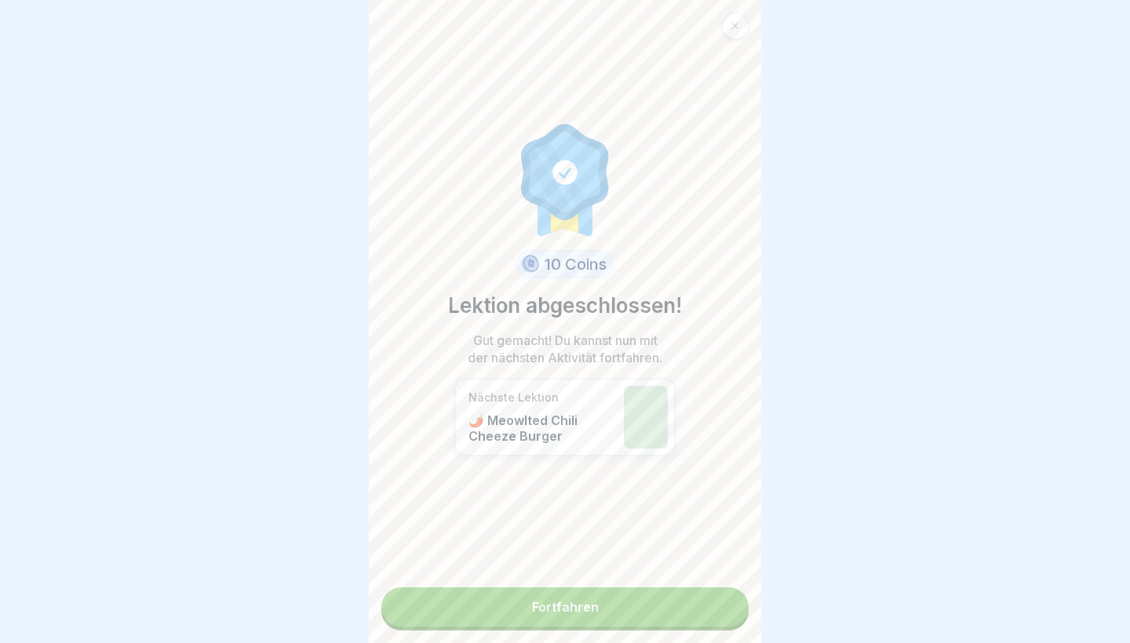
click at [712, 598] on link "Fortfahren" at bounding box center [564, 607] width 367 height 39
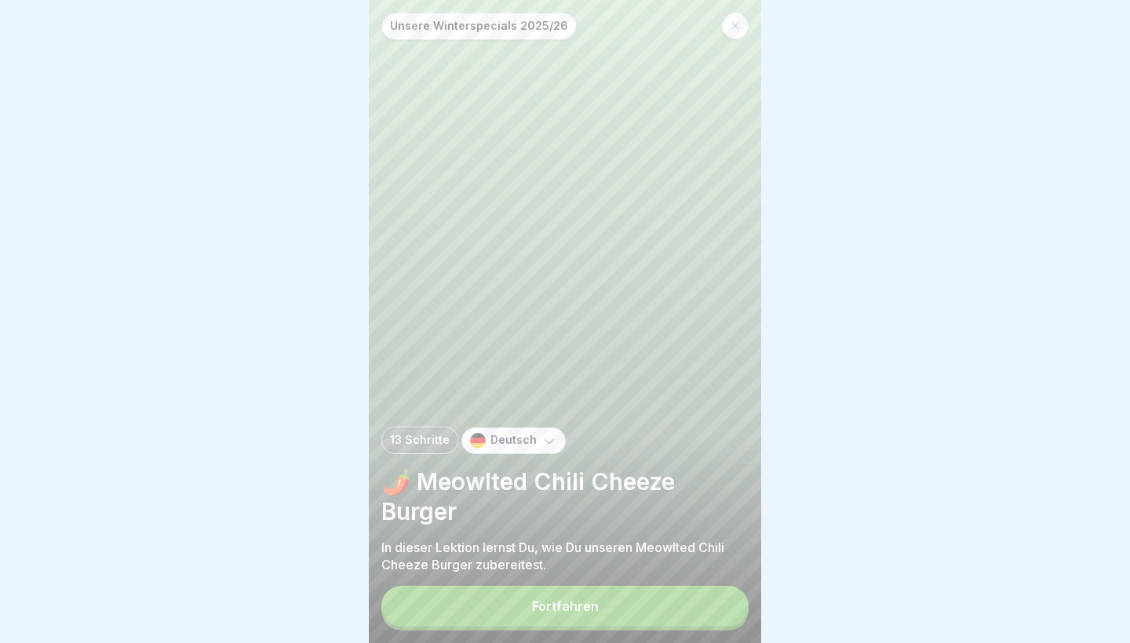
click at [714, 614] on button "Fortfahren" at bounding box center [564, 606] width 367 height 41
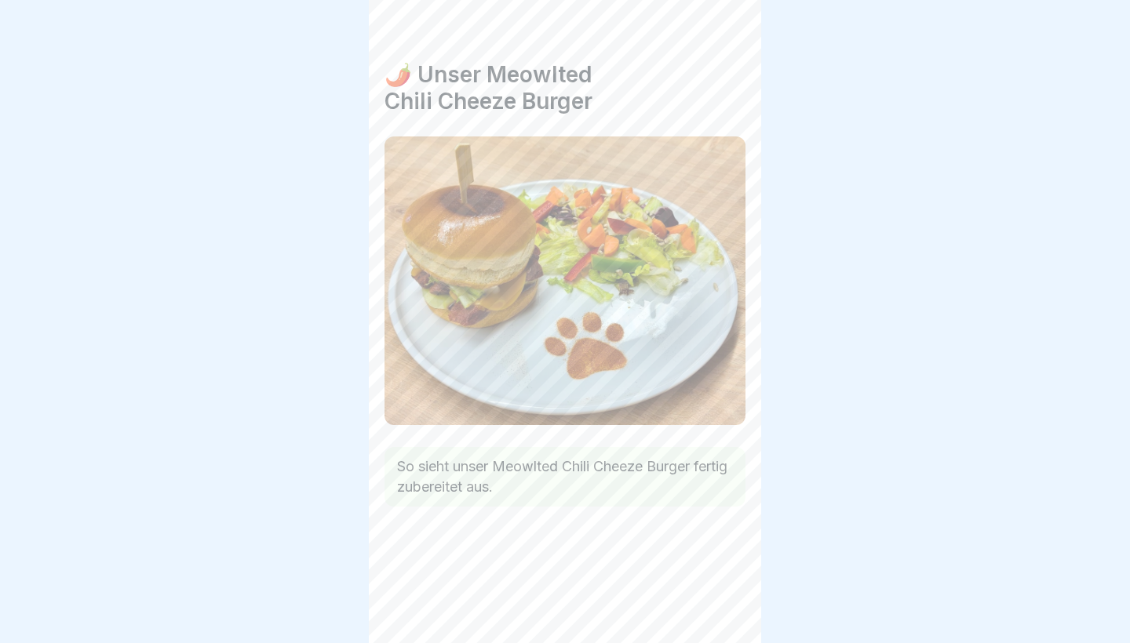
click at [710, 610] on div at bounding box center [720, 599] width 55 height 55
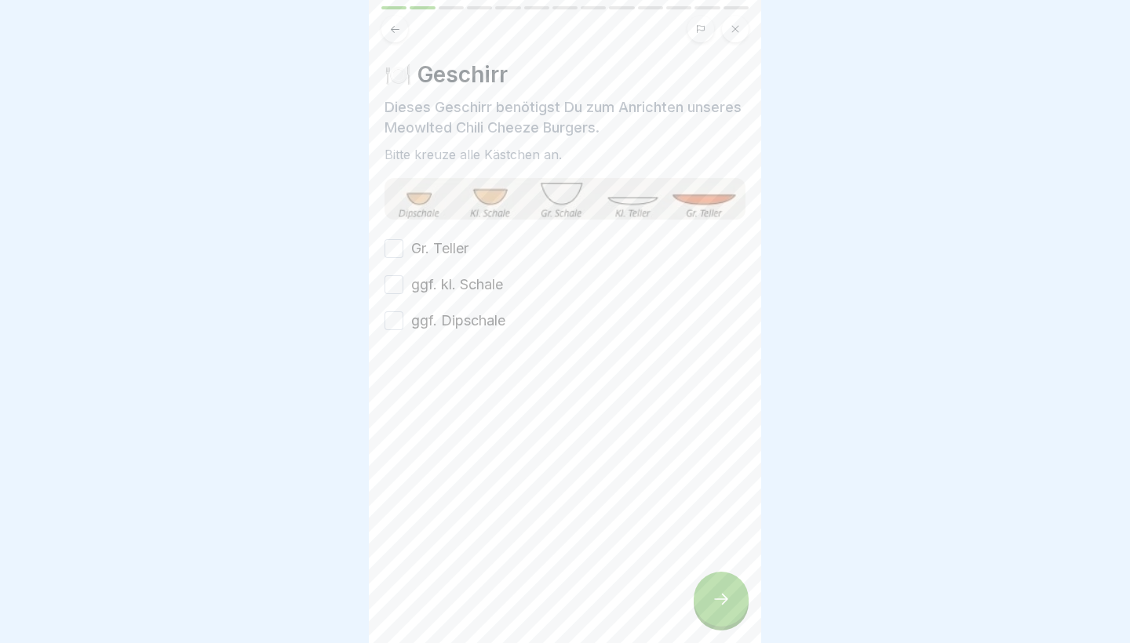
click at [473, 328] on label "ggf. Dipschale" at bounding box center [458, 321] width 94 height 20
click at [403, 328] on button "ggf. Dipschale" at bounding box center [393, 320] width 19 height 19
click at [459, 287] on label "ggf. kl. Schale" at bounding box center [457, 285] width 92 height 20
click at [403, 287] on button "ggf. kl. Schale" at bounding box center [393, 284] width 19 height 19
click at [456, 256] on label "Gr. Teller" at bounding box center [439, 248] width 57 height 20
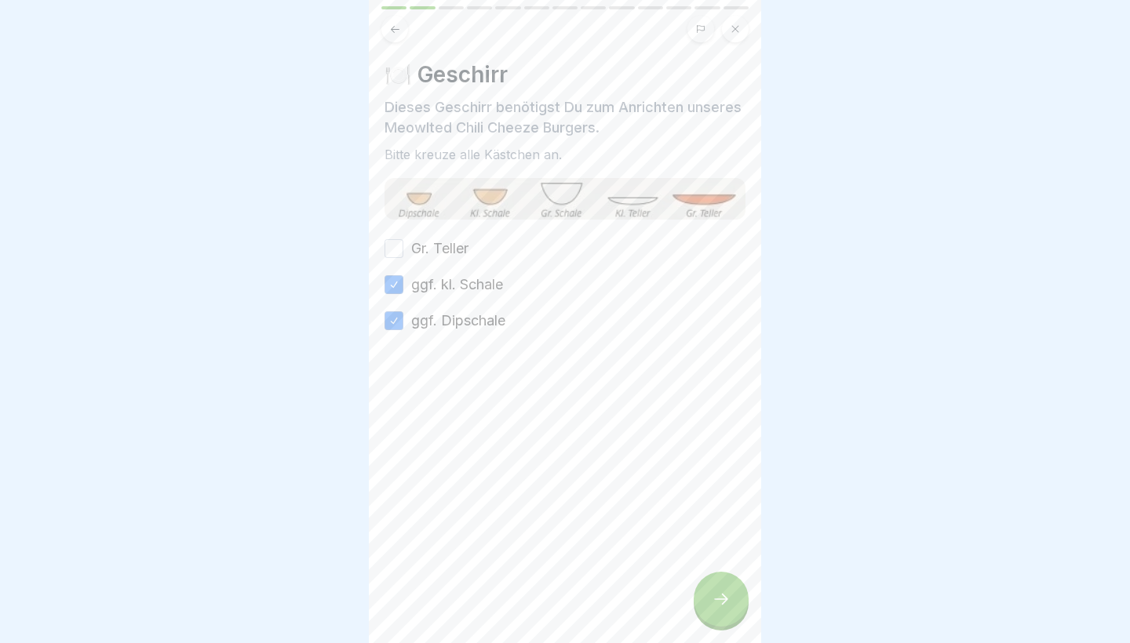
click at [403, 256] on button "Gr. Teller" at bounding box center [393, 248] width 19 height 19
click at [722, 604] on icon at bounding box center [720, 599] width 19 height 19
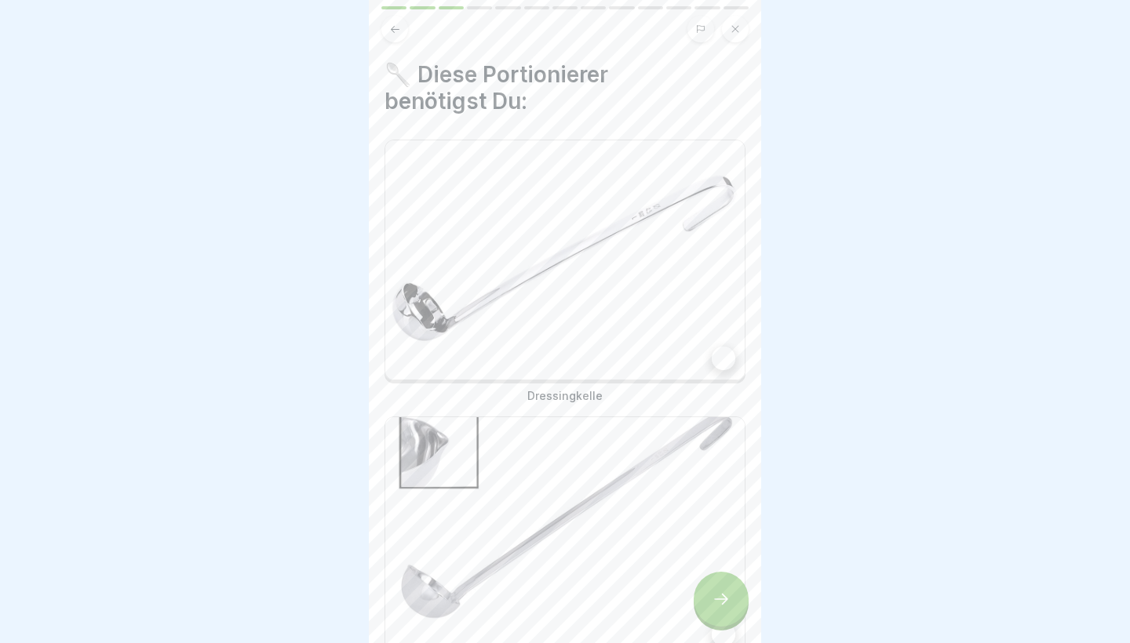
click at [611, 326] on img at bounding box center [564, 259] width 359 height 239
click at [611, 500] on img at bounding box center [564, 536] width 359 height 239
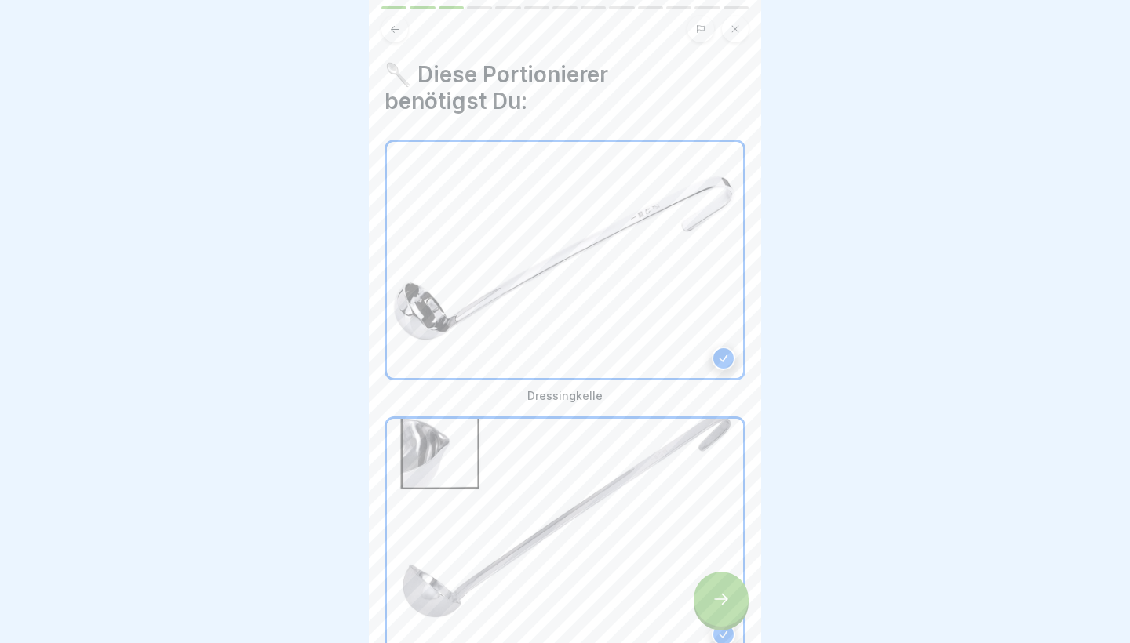
click at [735, 603] on div at bounding box center [720, 599] width 55 height 55
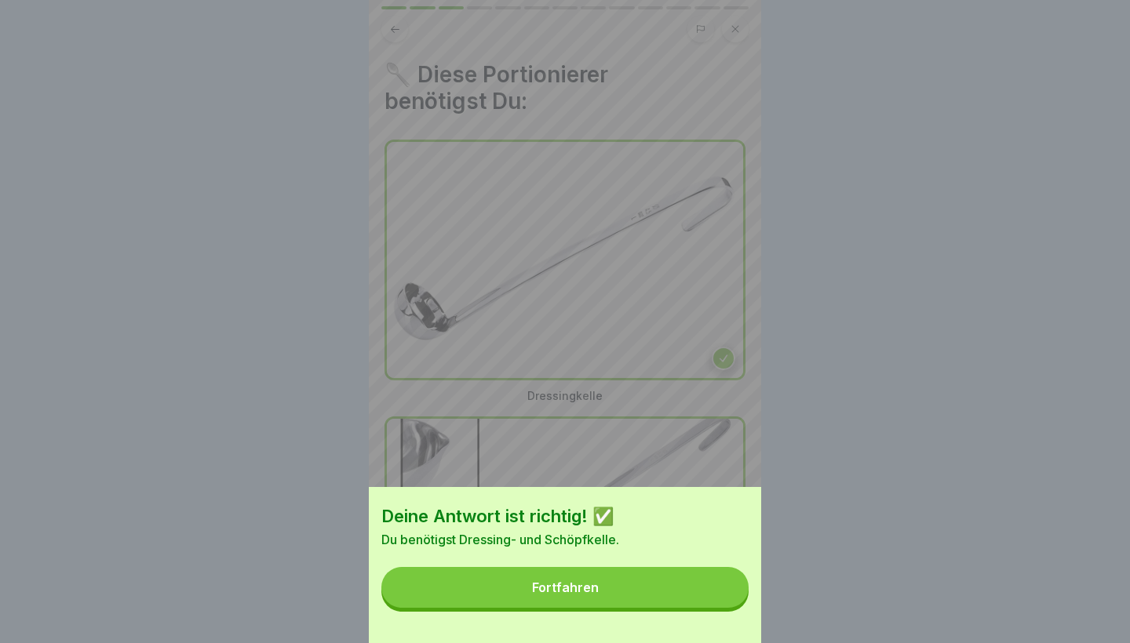
click at [585, 602] on button "Fortfahren" at bounding box center [564, 587] width 367 height 41
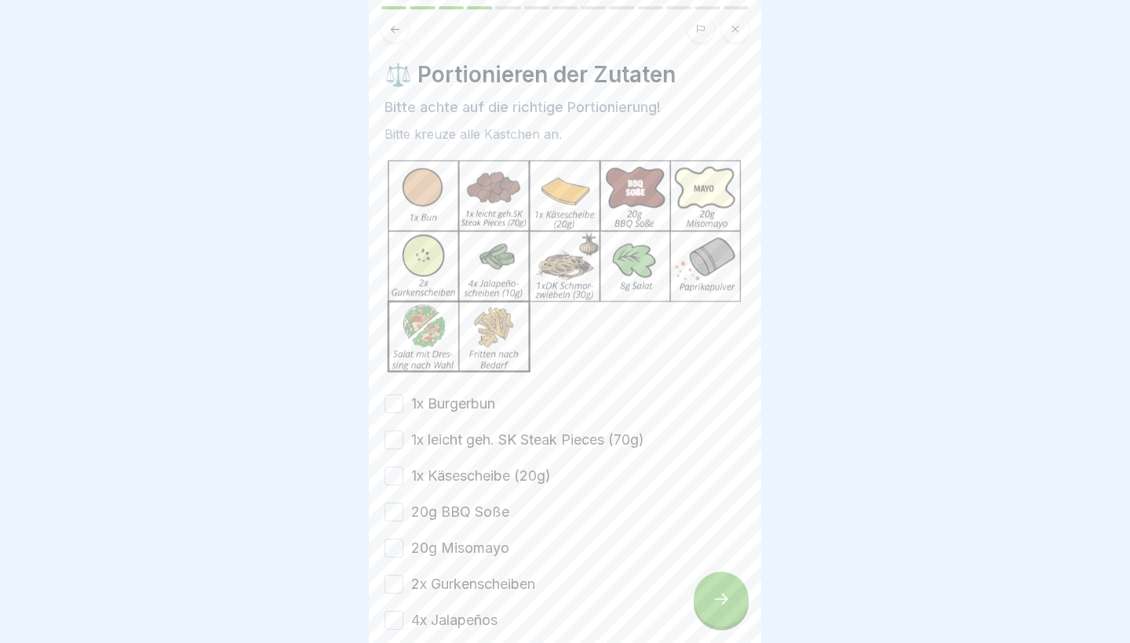
click at [400, 399] on button "1x Burgerbun" at bounding box center [393, 404] width 19 height 19
click at [396, 439] on button "1x leicht geh. SK Steak Pieces (70g)" at bounding box center [393, 440] width 19 height 19
click at [396, 468] on button "1x Käsescheibe (20g)" at bounding box center [393, 476] width 19 height 19
click at [398, 510] on button "20g BBQ Soße" at bounding box center [393, 512] width 19 height 19
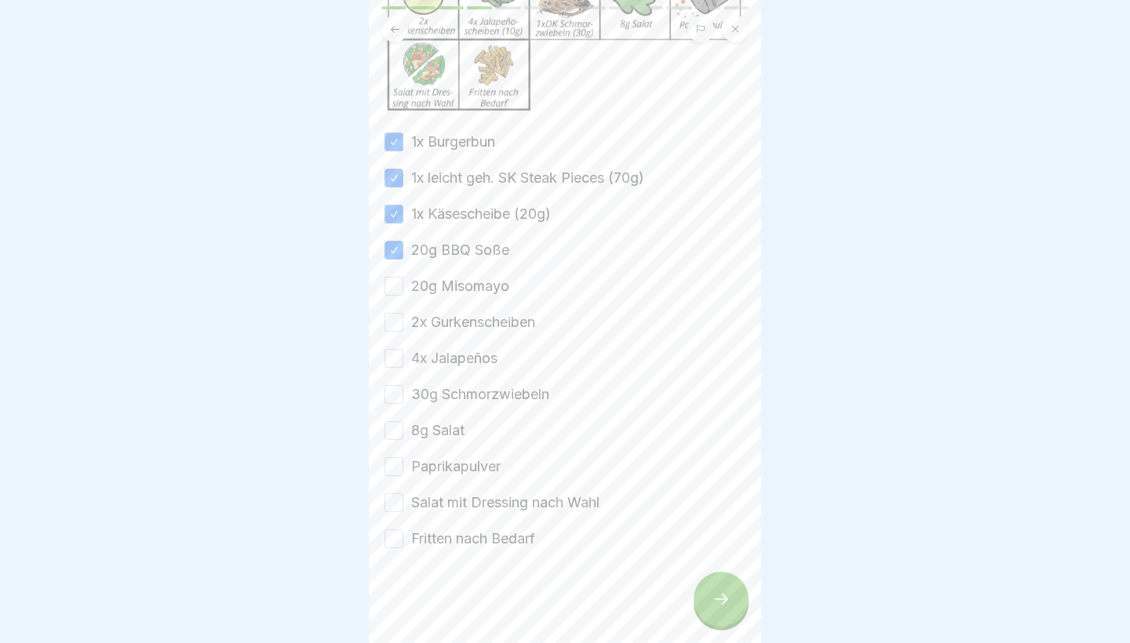
scroll to position [262, 0]
click at [398, 289] on button "20g Misomayo" at bounding box center [393, 286] width 19 height 19
click at [398, 321] on button "2x Gurkenscheiben" at bounding box center [393, 322] width 19 height 19
click at [398, 354] on button "4x Jalapeños" at bounding box center [393, 358] width 19 height 19
click at [398, 393] on button "30g Schmorzwiebeln" at bounding box center [393, 394] width 19 height 19
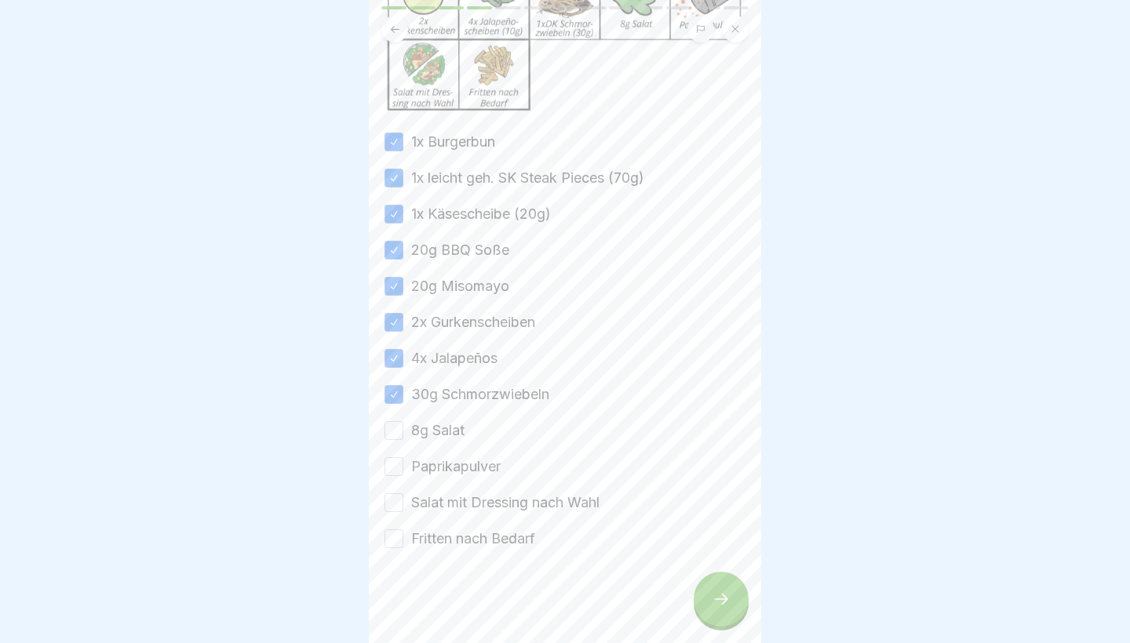
click at [398, 426] on button "8g Salat" at bounding box center [393, 430] width 19 height 19
click at [394, 468] on button "Paprikapulver" at bounding box center [393, 466] width 19 height 19
click at [394, 512] on div "Salat mit Dressing nach Wahl" at bounding box center [491, 503] width 215 height 20
click at [394, 509] on button "Salat mit Dressing nach Wahl" at bounding box center [393, 502] width 19 height 19
click at [394, 542] on button "Fritten nach Bedarf" at bounding box center [393, 539] width 19 height 19
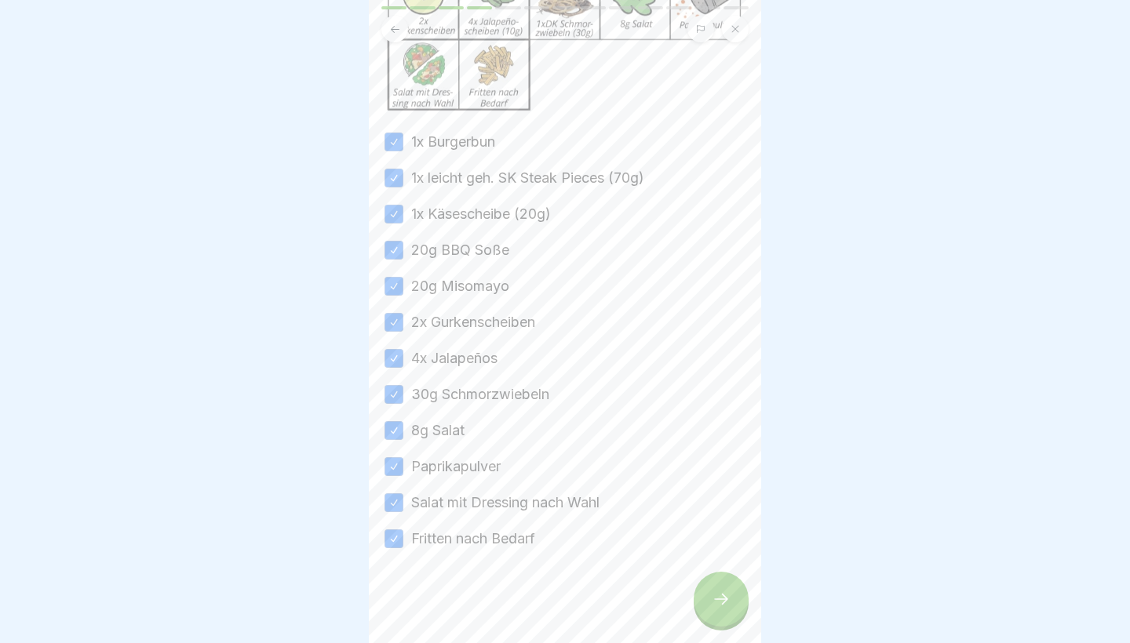
click at [723, 620] on div at bounding box center [720, 599] width 55 height 55
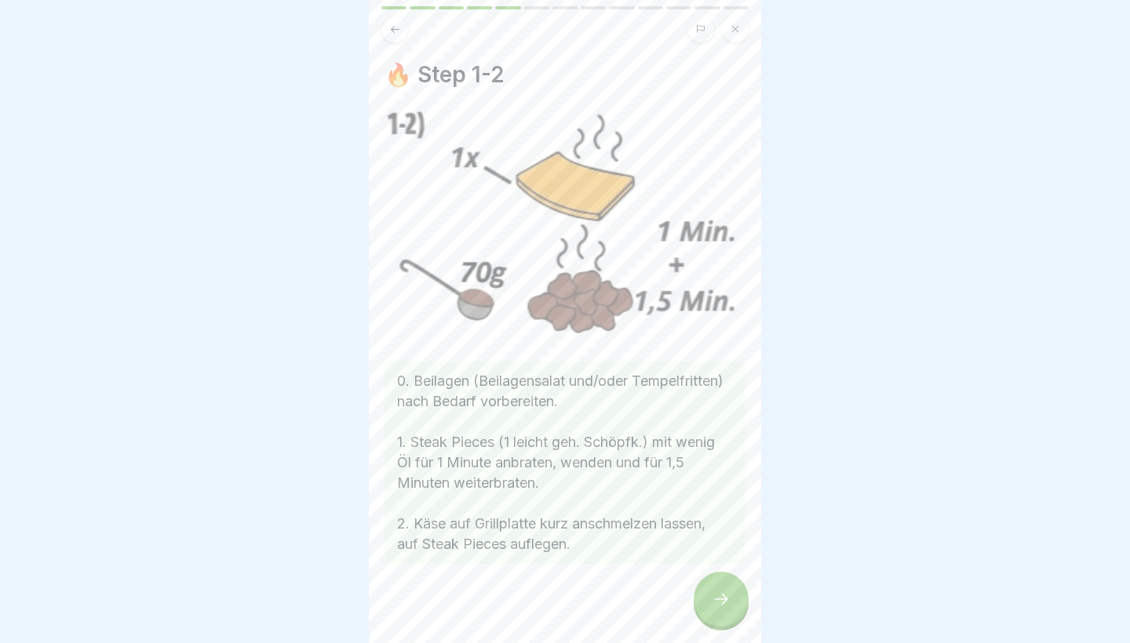
click at [723, 620] on div at bounding box center [720, 599] width 55 height 55
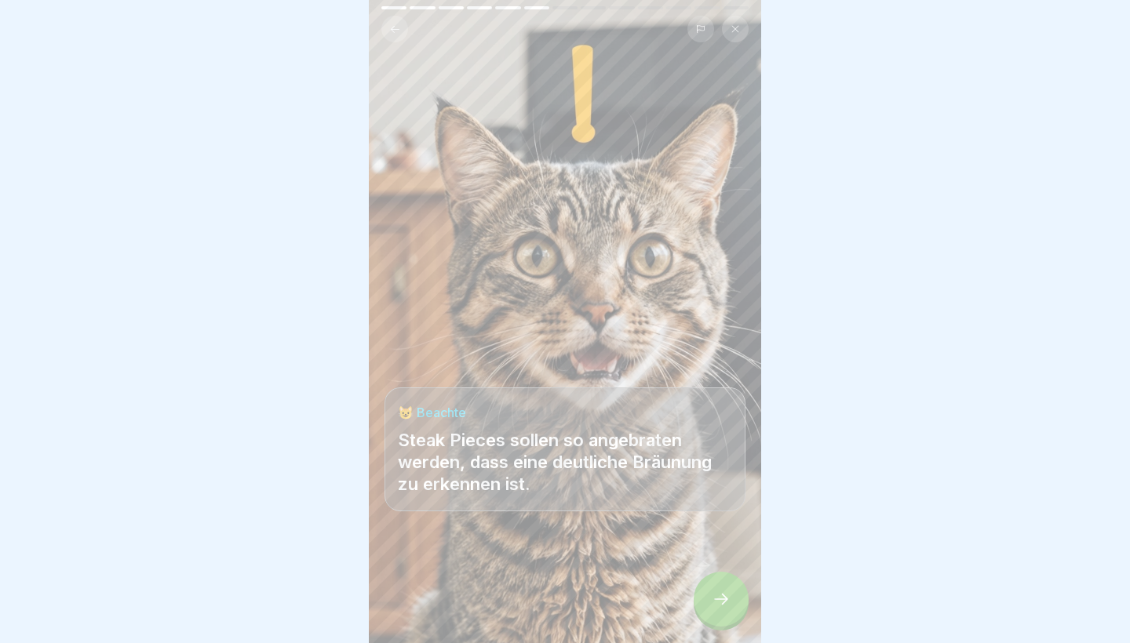
click at [723, 619] on div at bounding box center [720, 599] width 55 height 55
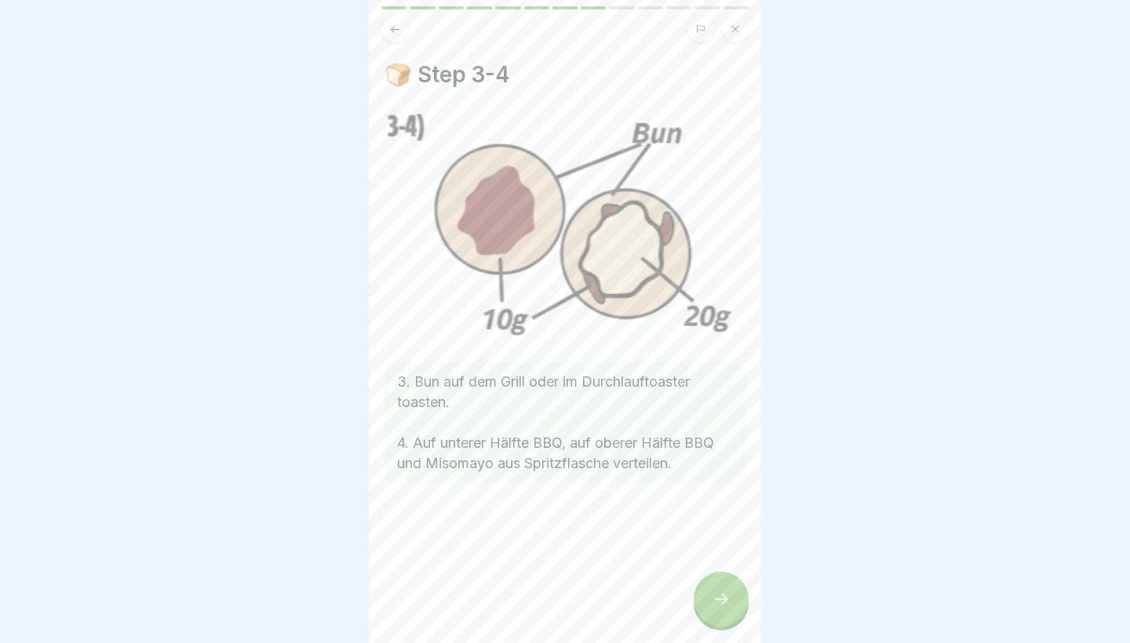
click at [723, 619] on div at bounding box center [720, 599] width 55 height 55
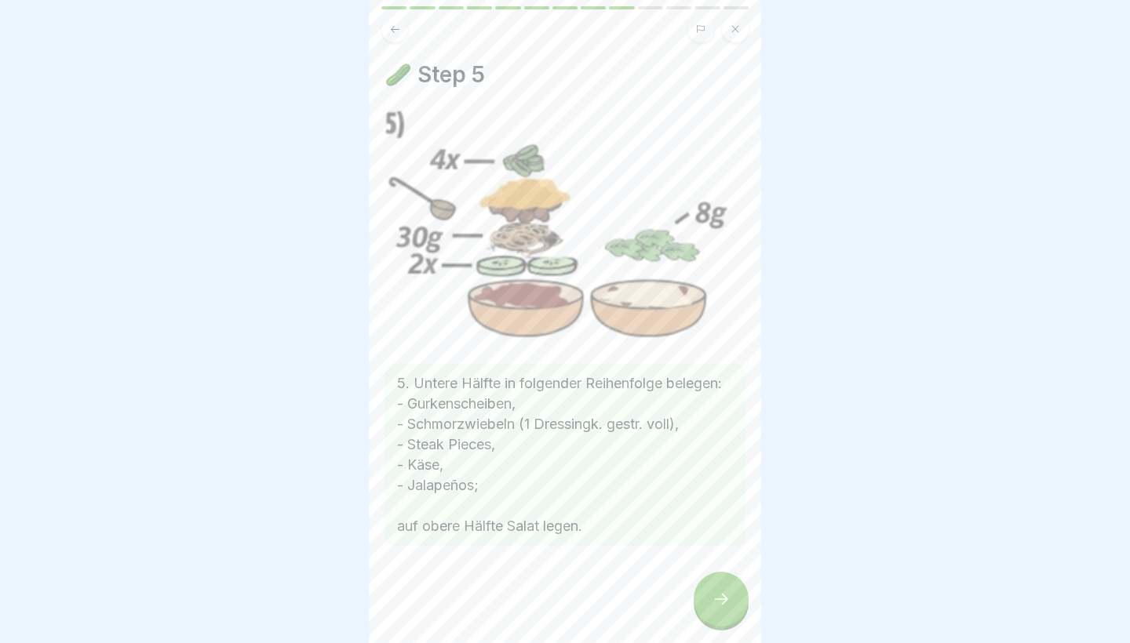
click at [723, 618] on div at bounding box center [720, 599] width 55 height 55
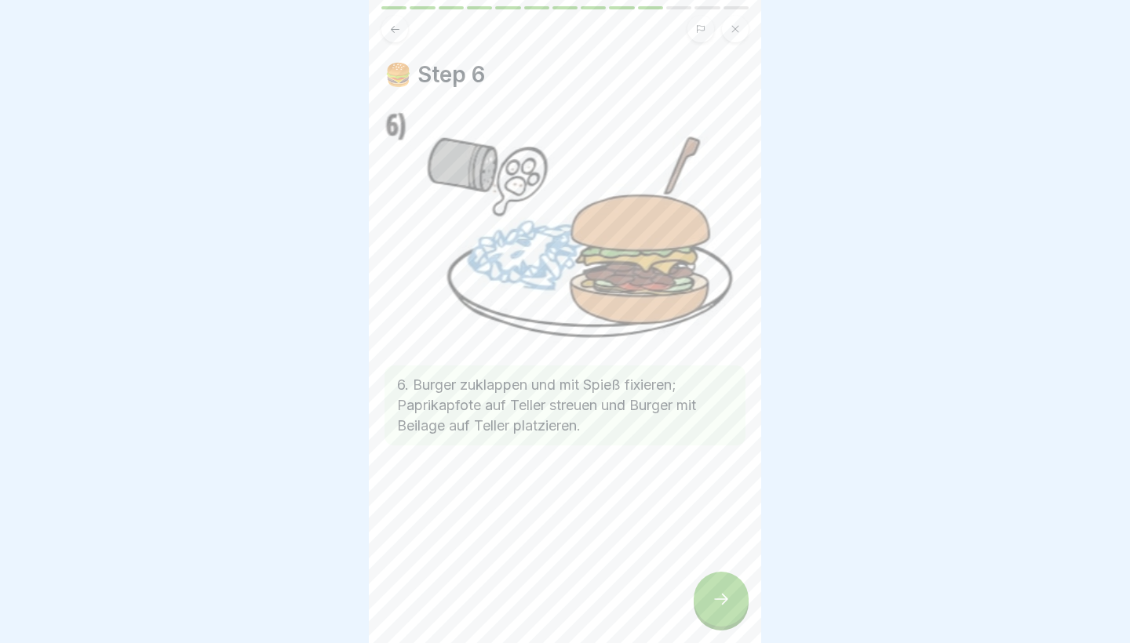
click at [722, 618] on div at bounding box center [720, 599] width 55 height 55
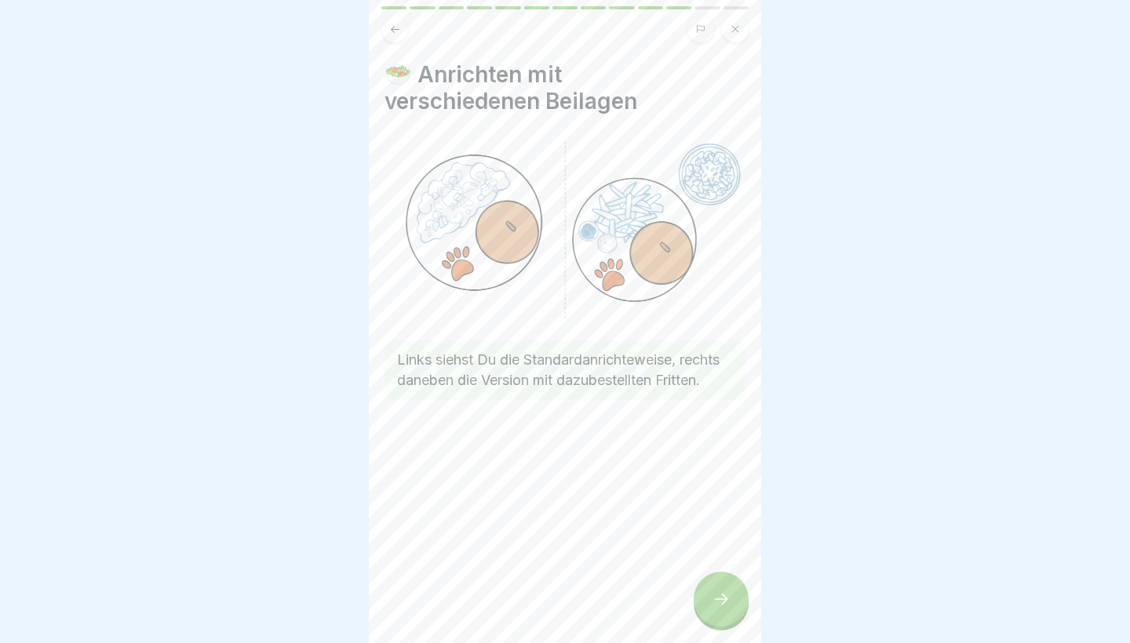
click at [722, 618] on div at bounding box center [720, 599] width 55 height 55
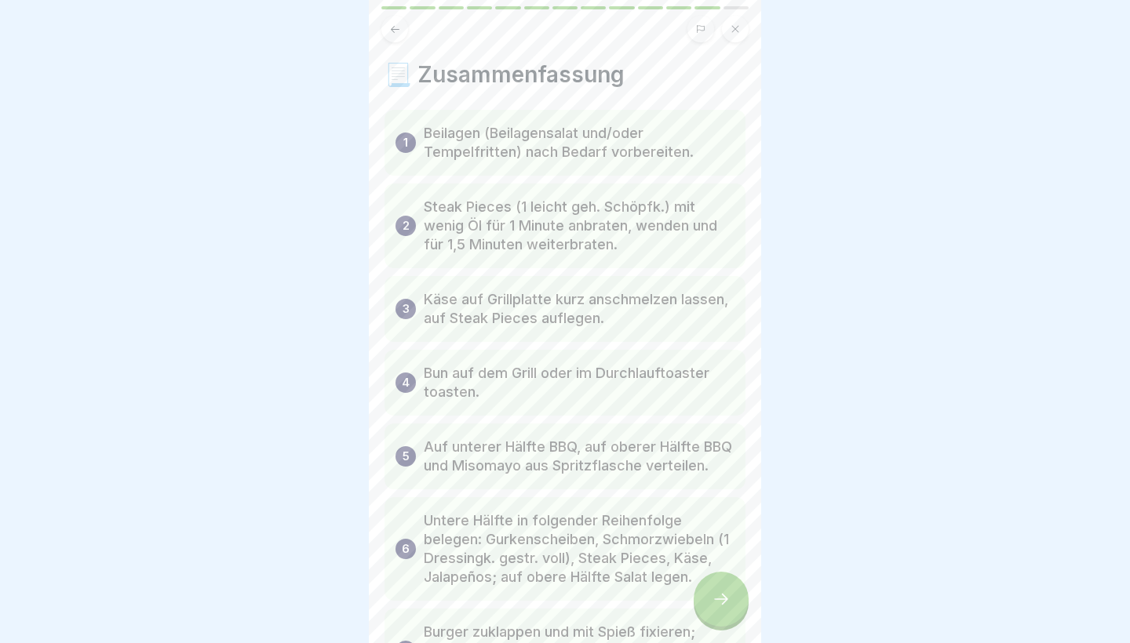
click at [722, 618] on div at bounding box center [720, 599] width 55 height 55
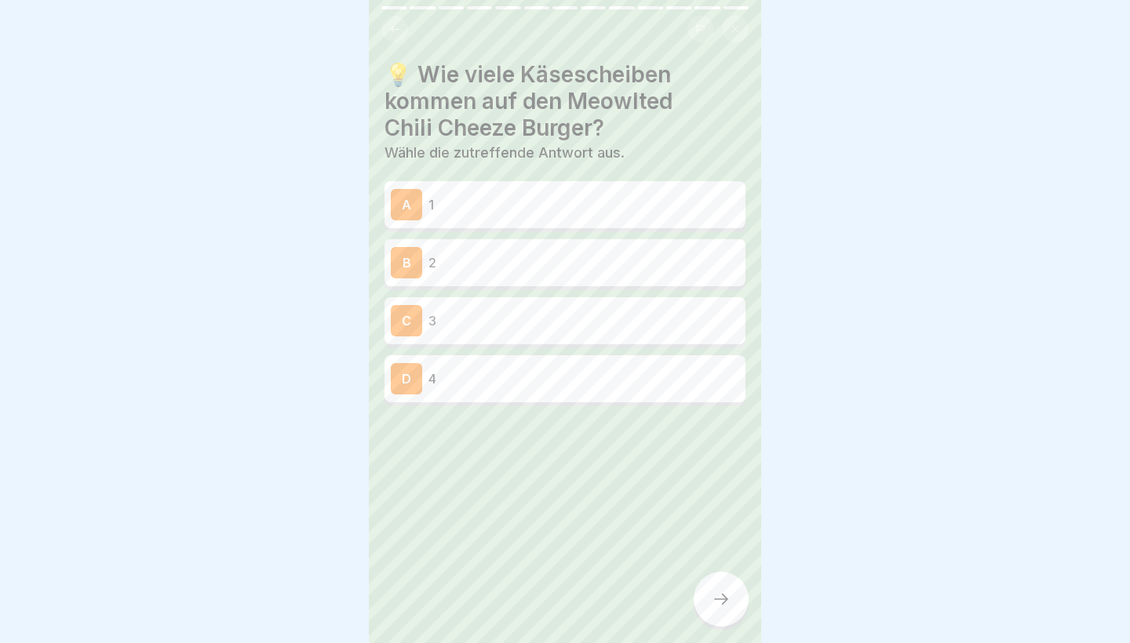
click at [576, 353] on div "A 1 B 2 C 3 D 4" at bounding box center [564, 295] width 361 height 221
click at [595, 273] on div "B 2" at bounding box center [565, 262] width 348 height 31
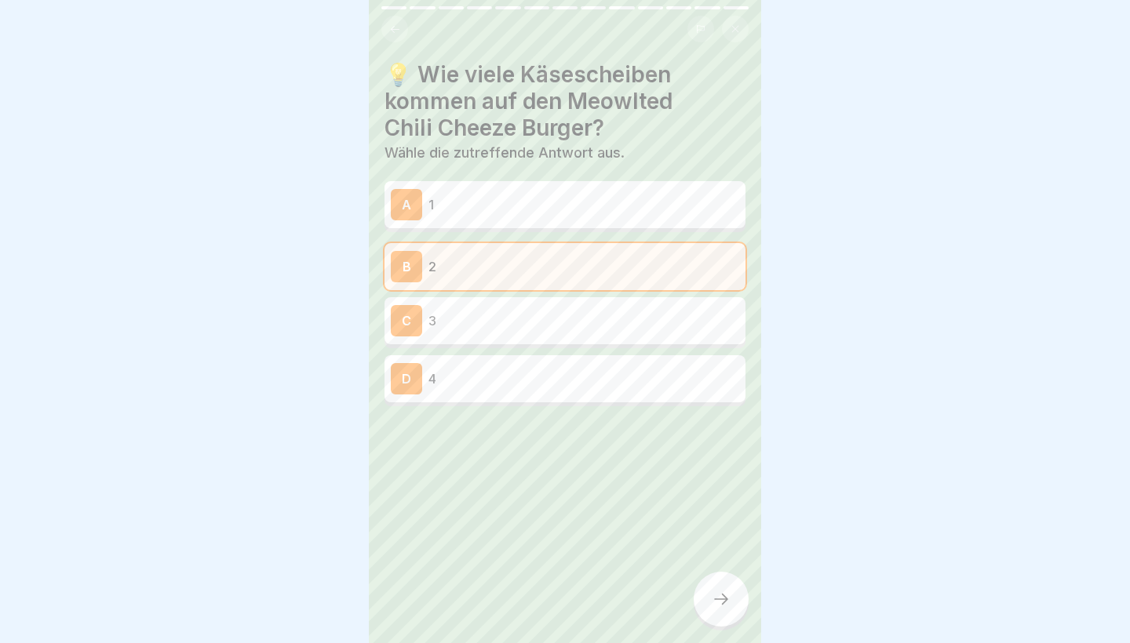
click at [710, 600] on div at bounding box center [720, 599] width 55 height 55
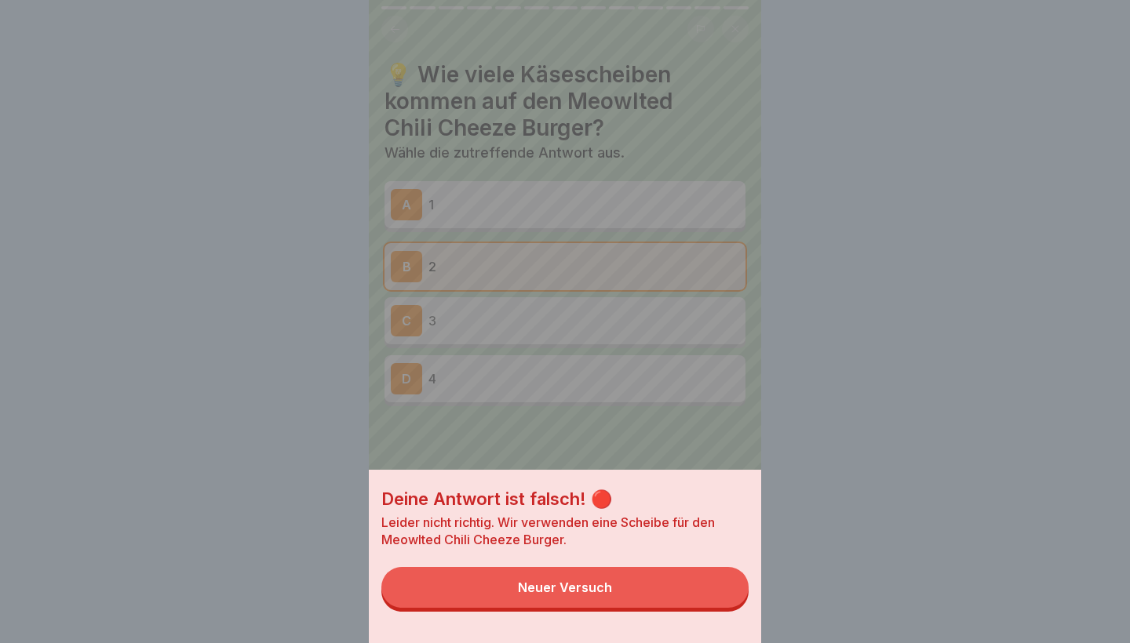
click at [708, 599] on button "Neuer Versuch" at bounding box center [564, 587] width 367 height 41
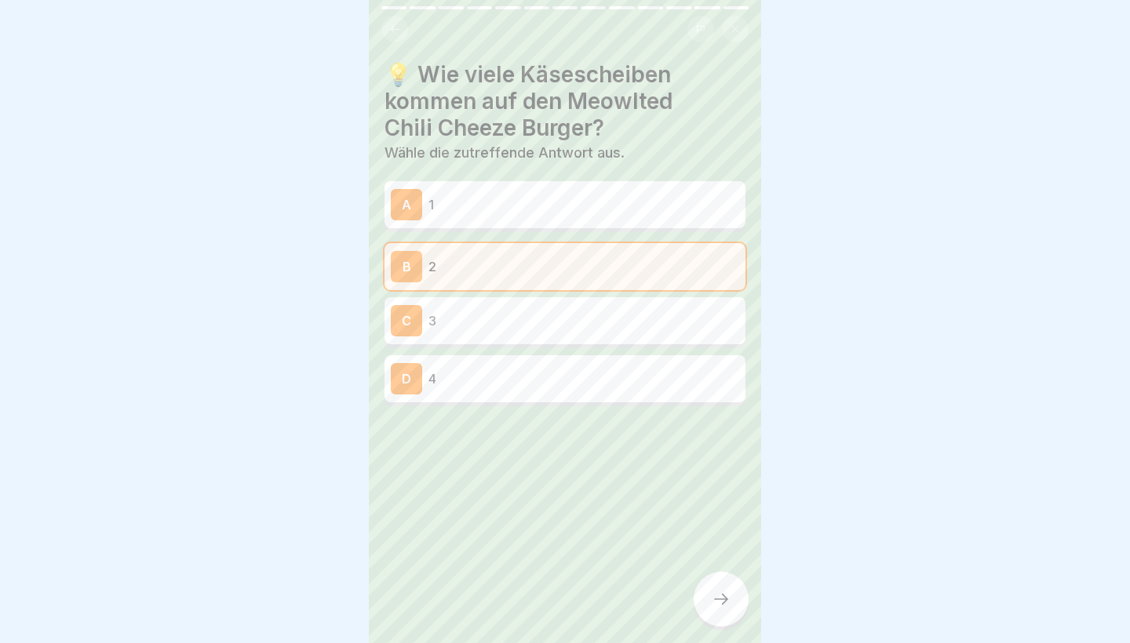
click at [667, 196] on p "1" at bounding box center [583, 204] width 311 height 19
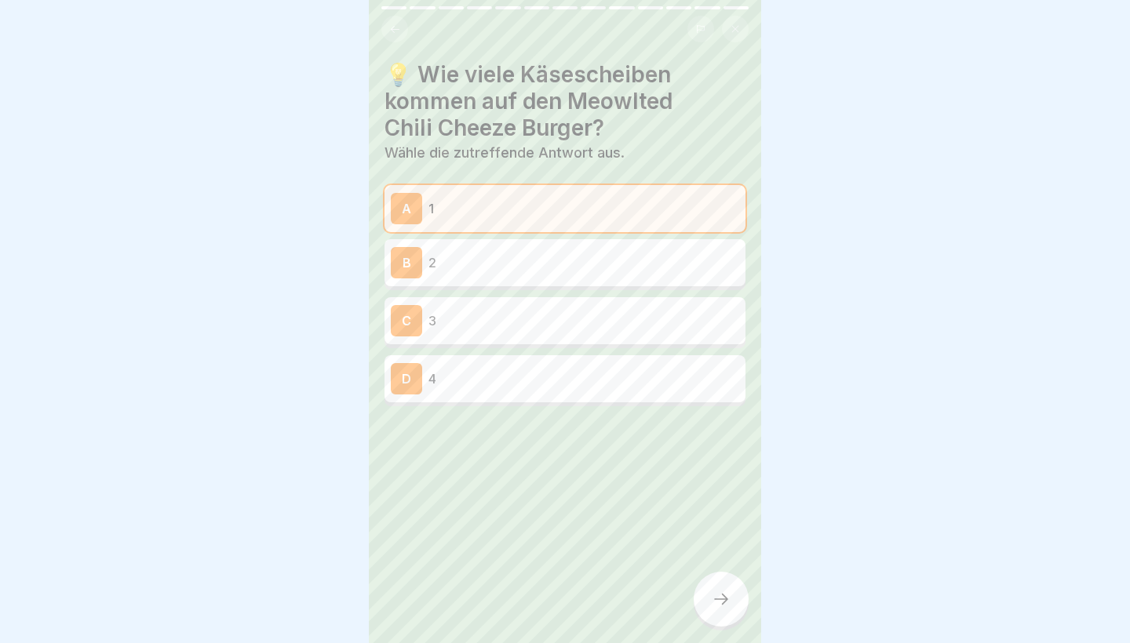
click at [722, 607] on icon at bounding box center [720, 599] width 19 height 19
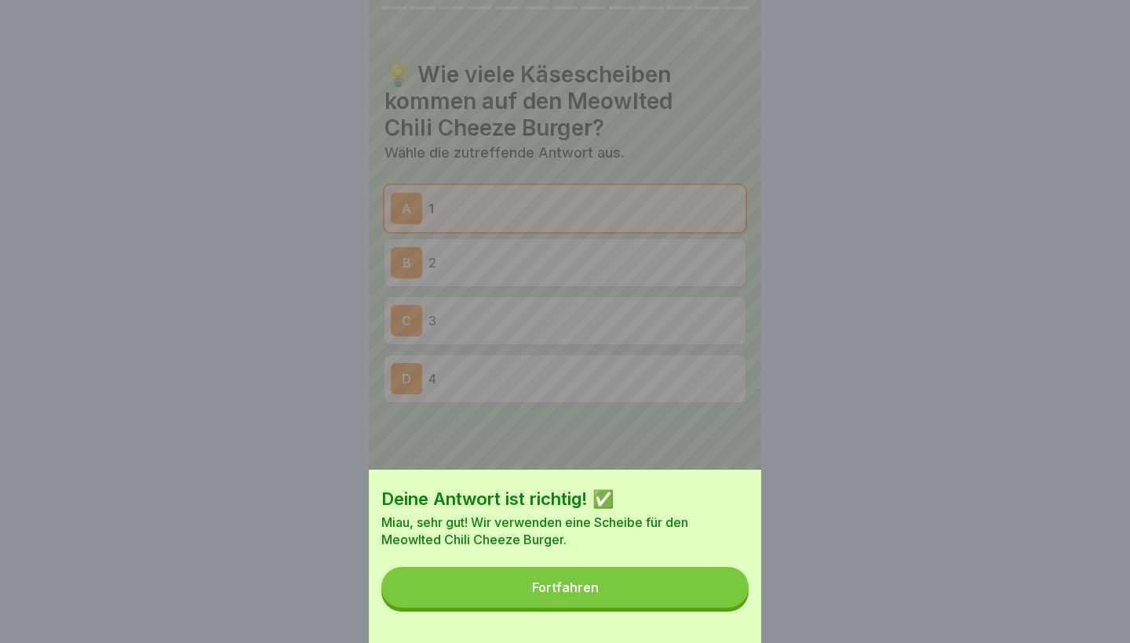
click at [722, 606] on button "Fortfahren" at bounding box center [564, 587] width 367 height 41
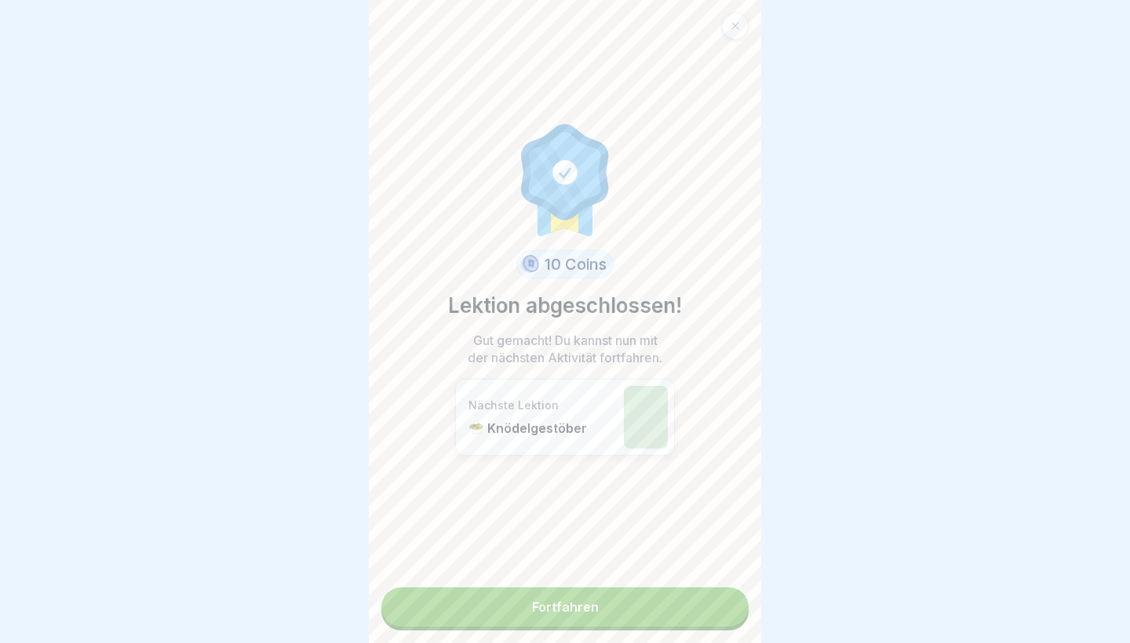
click at [719, 619] on link "Fortfahren" at bounding box center [564, 607] width 367 height 39
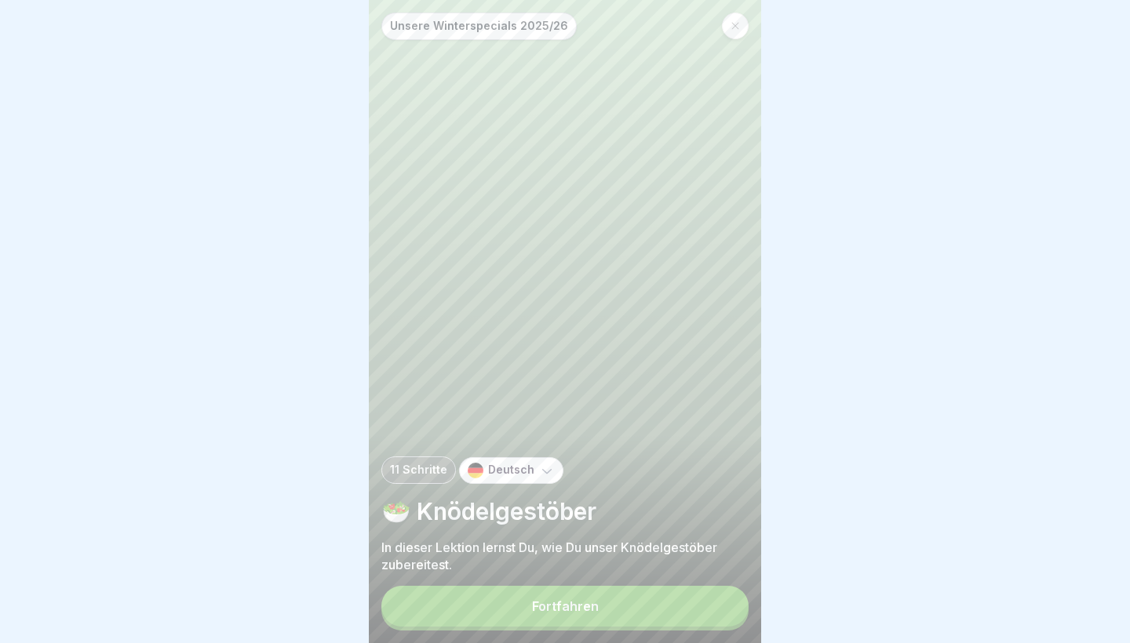
click at [654, 610] on button "Fortfahren" at bounding box center [564, 606] width 367 height 41
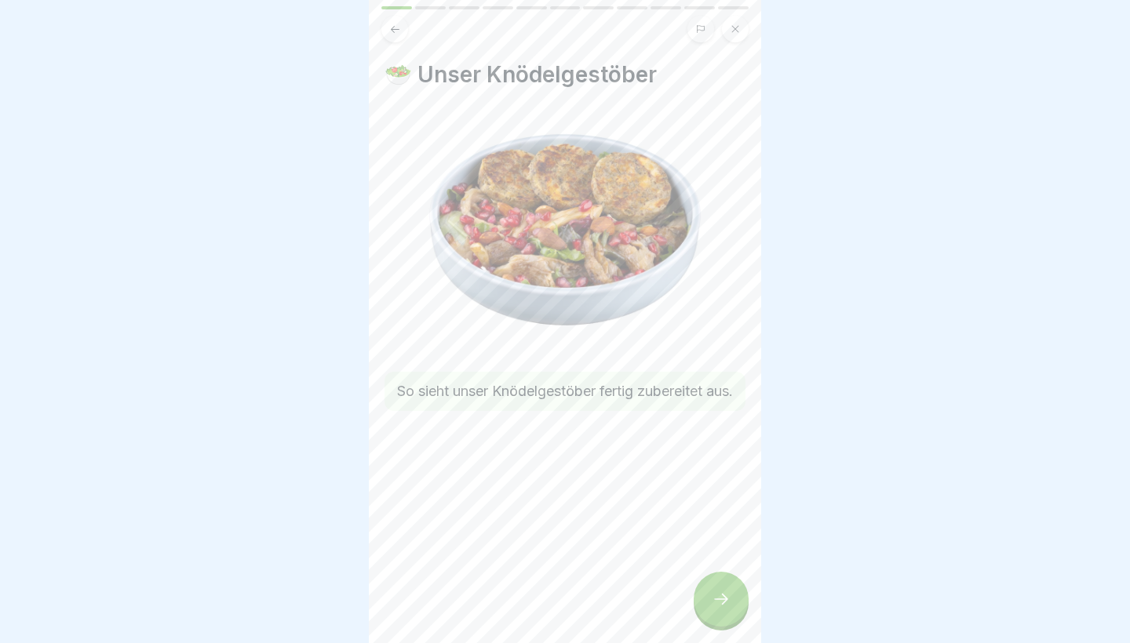
click at [719, 590] on div at bounding box center [720, 599] width 55 height 55
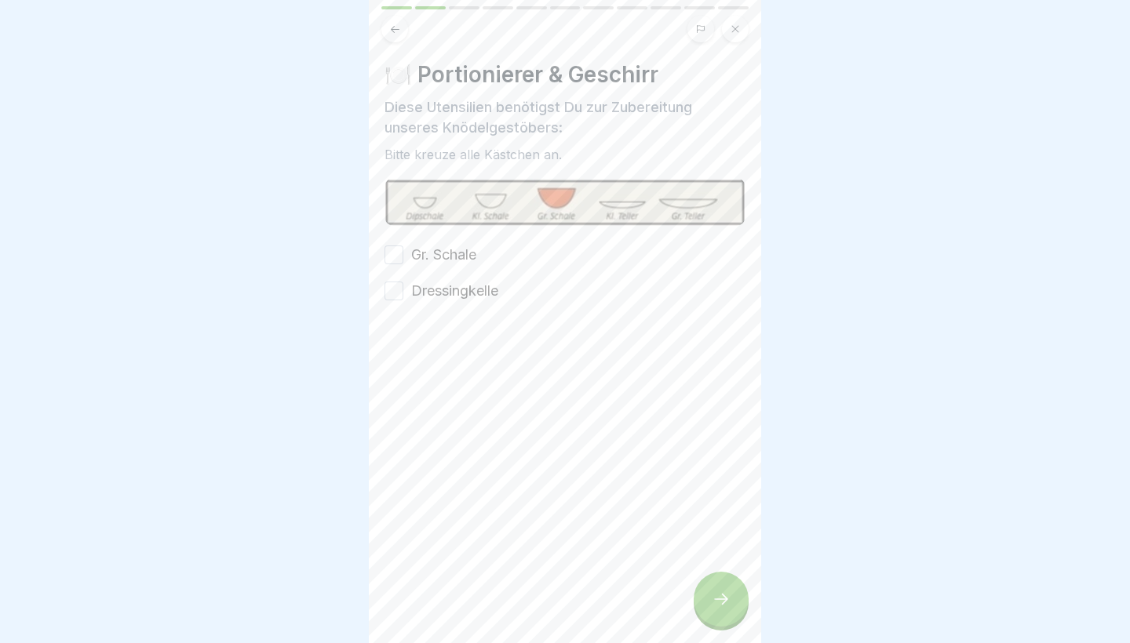
click at [422, 292] on label "Dressingkelle" at bounding box center [454, 291] width 87 height 20
click at [403, 292] on button "Dressingkelle" at bounding box center [393, 291] width 19 height 19
click at [417, 250] on label "Gr. Schale" at bounding box center [443, 255] width 65 height 20
click at [403, 250] on button "Gr. Schale" at bounding box center [393, 255] width 19 height 19
click at [738, 619] on div at bounding box center [720, 599] width 55 height 55
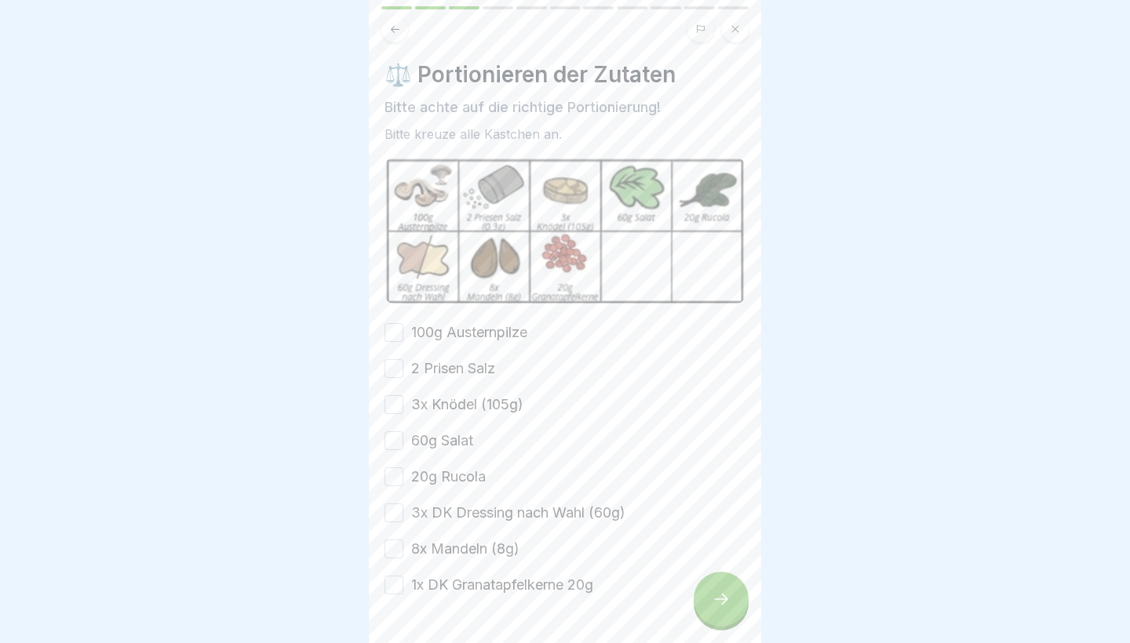
click at [395, 328] on button "100g Austernpilze" at bounding box center [393, 332] width 19 height 19
click at [395, 366] on button "2 Prisen Salz" at bounding box center [393, 368] width 19 height 19
click at [399, 400] on button "3x Knödel (105g)" at bounding box center [393, 404] width 19 height 19
click at [402, 446] on button "60g Salat" at bounding box center [393, 440] width 19 height 19
click at [398, 473] on button "20g Rucola" at bounding box center [393, 477] width 19 height 19
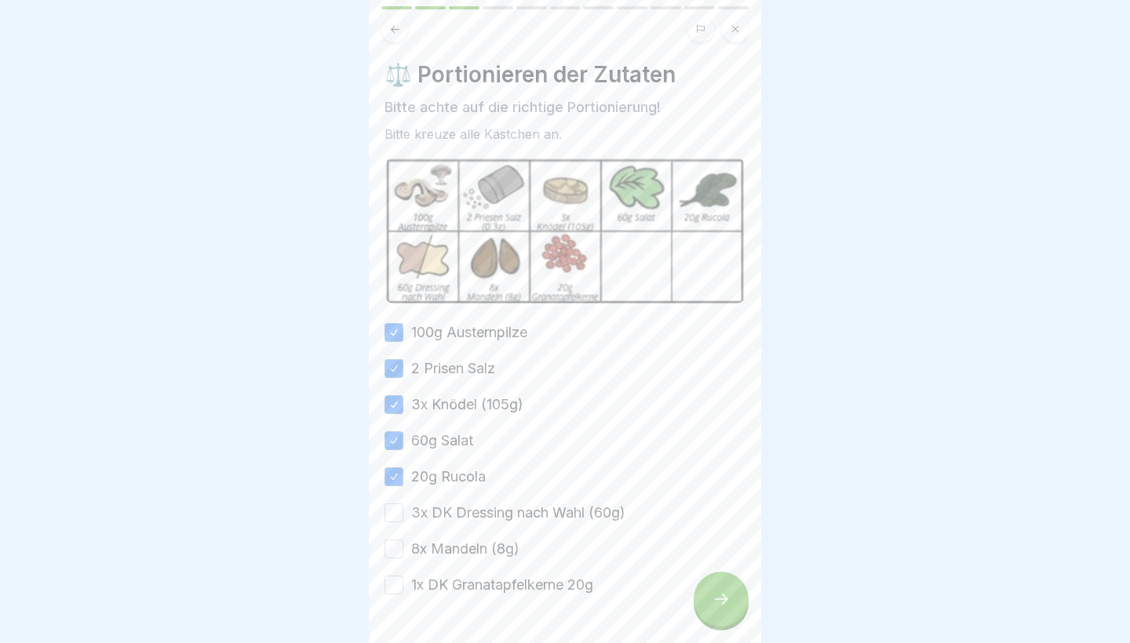
click at [398, 519] on button "3x DK Dressing nach Wahl (60g)" at bounding box center [393, 513] width 19 height 19
click at [398, 548] on button "8x Mandeln (8g)" at bounding box center [393, 549] width 19 height 19
click at [398, 589] on button "1x DK Granatapfelkerne 20g" at bounding box center [393, 585] width 19 height 19
click at [722, 603] on icon at bounding box center [720, 599] width 19 height 19
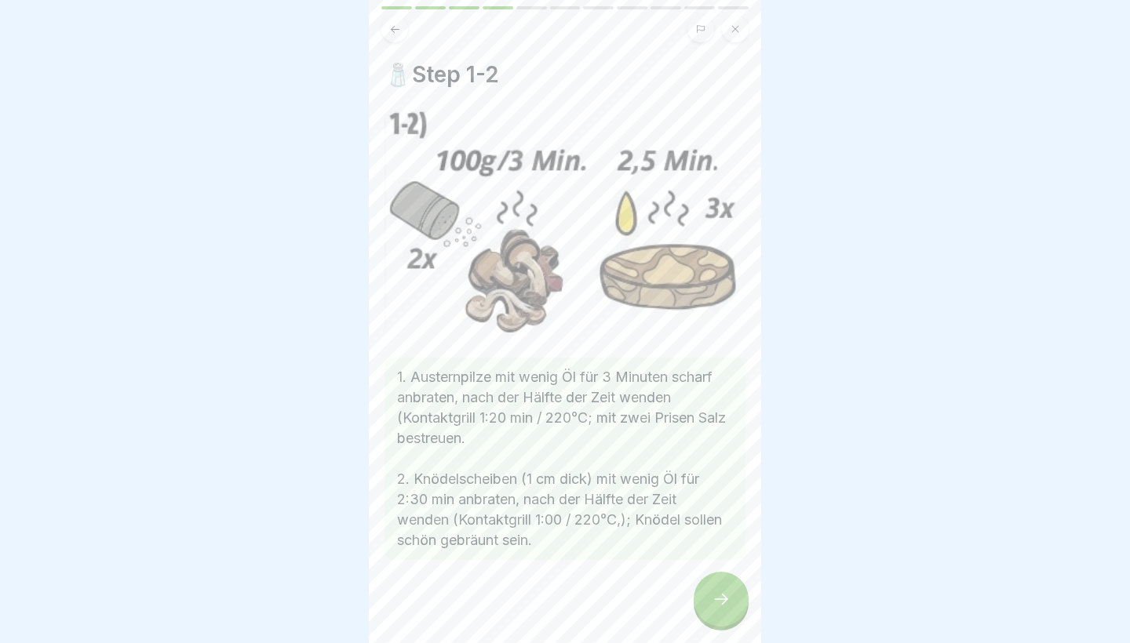
click at [721, 603] on icon at bounding box center [720, 599] width 19 height 19
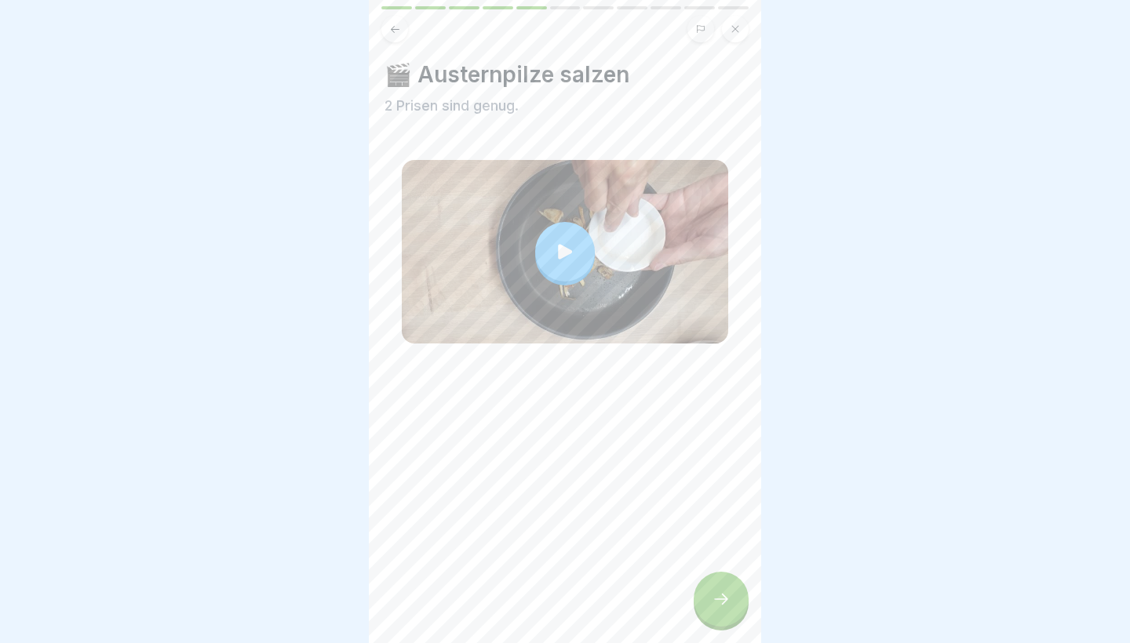
click at [566, 272] on div at bounding box center [565, 252] width 60 height 60
click at [714, 598] on icon at bounding box center [720, 599] width 19 height 19
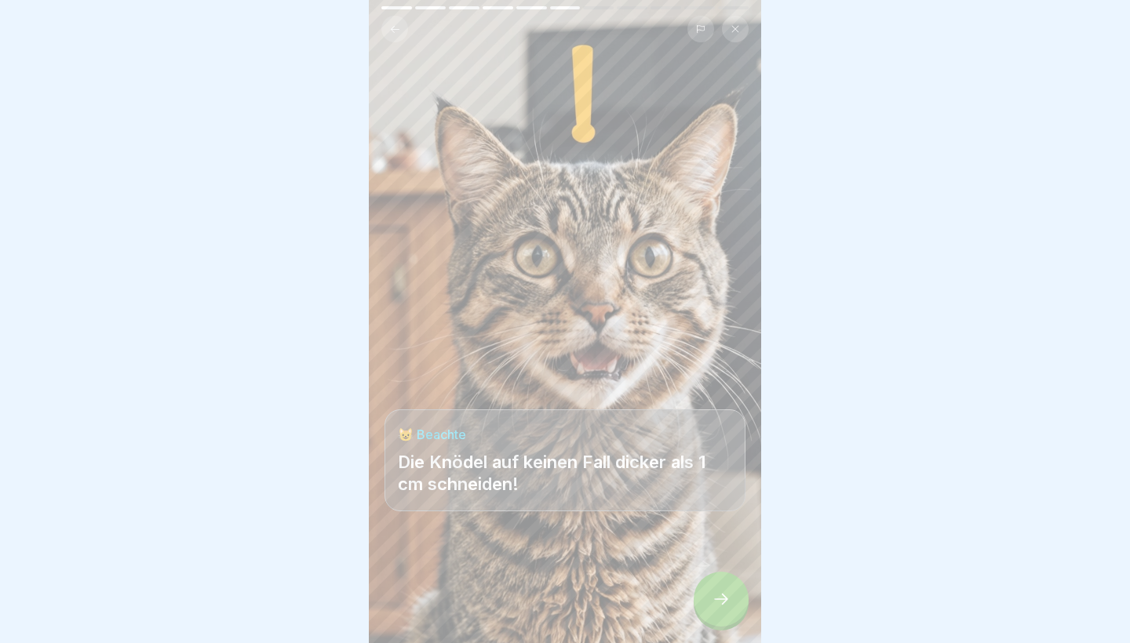
click at [714, 597] on icon at bounding box center [720, 599] width 19 height 19
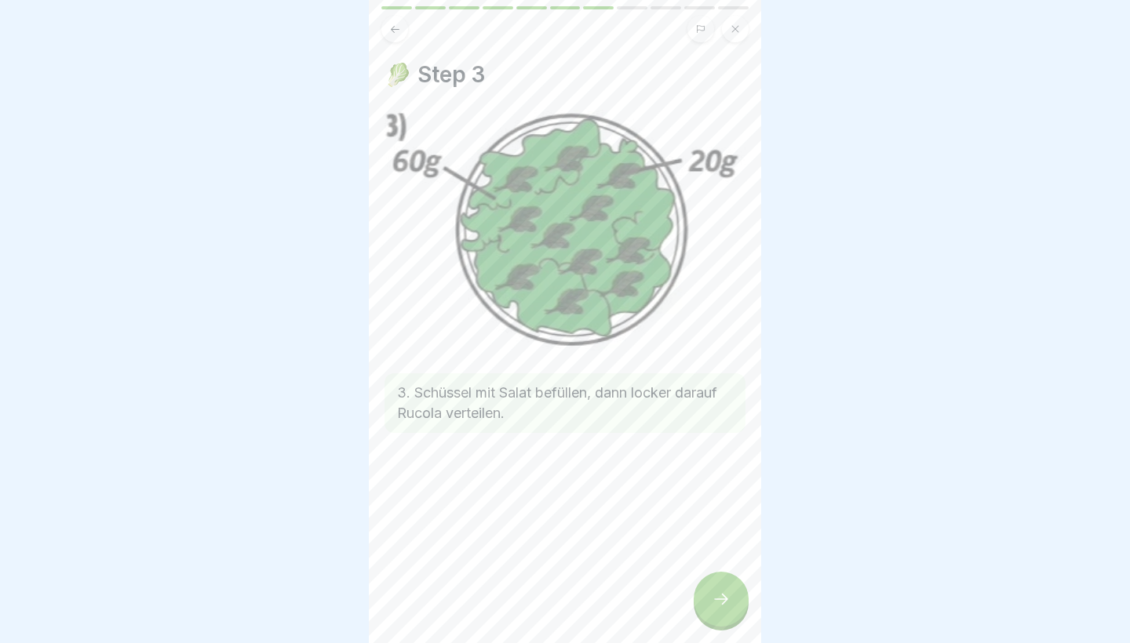
click at [714, 597] on icon at bounding box center [720, 599] width 19 height 19
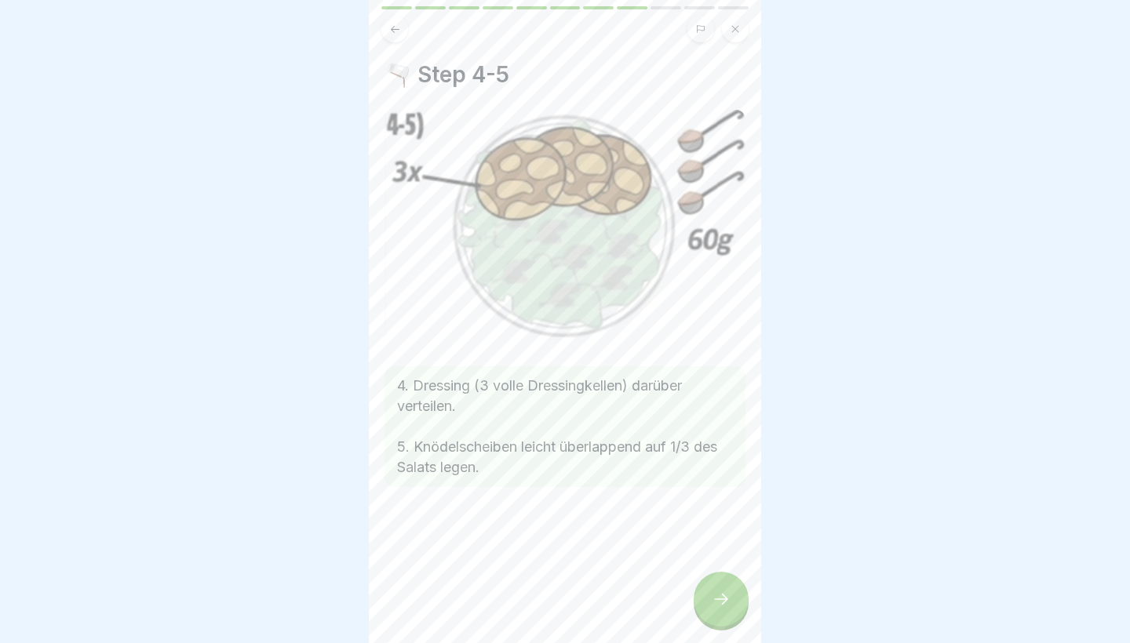
click at [714, 597] on icon at bounding box center [720, 599] width 19 height 19
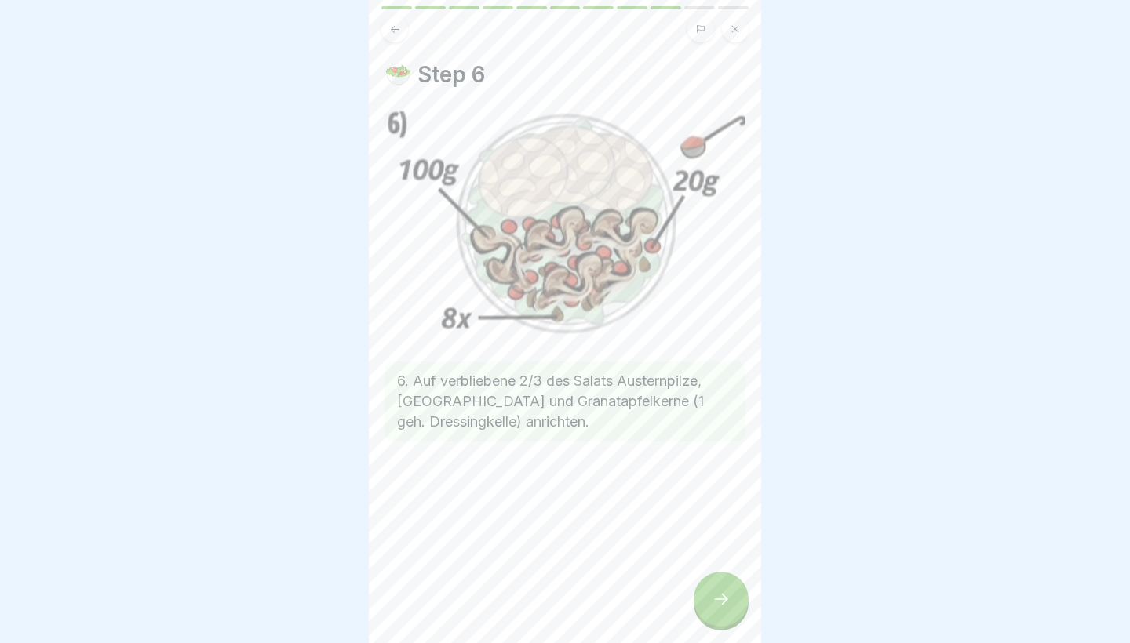
click at [714, 598] on icon at bounding box center [720, 599] width 19 height 19
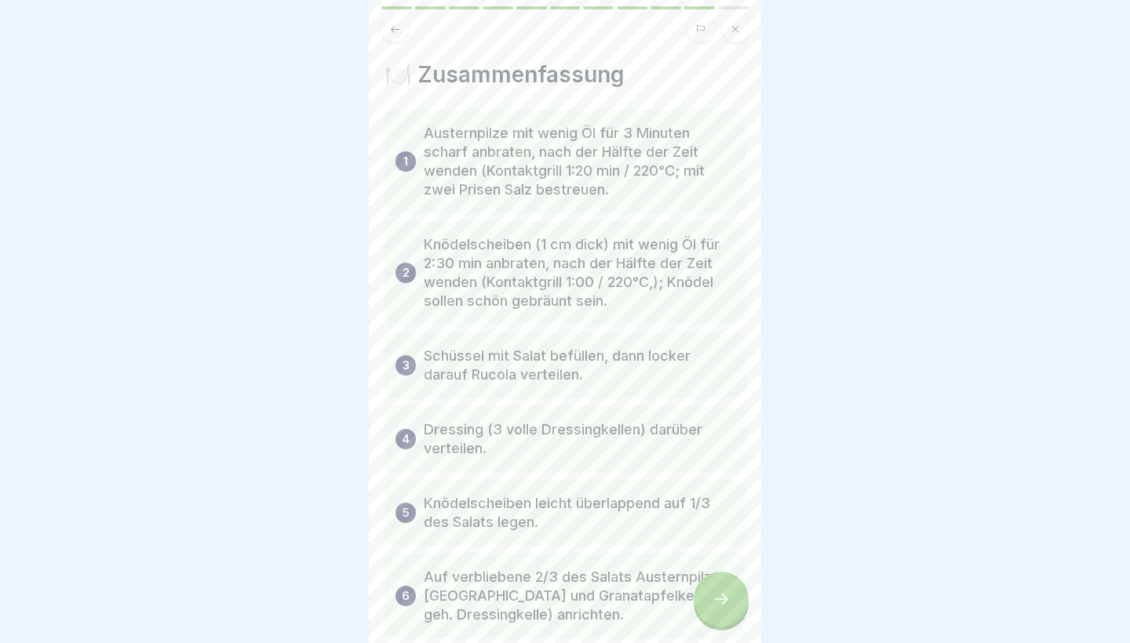
click at [714, 598] on icon at bounding box center [720, 599] width 19 height 19
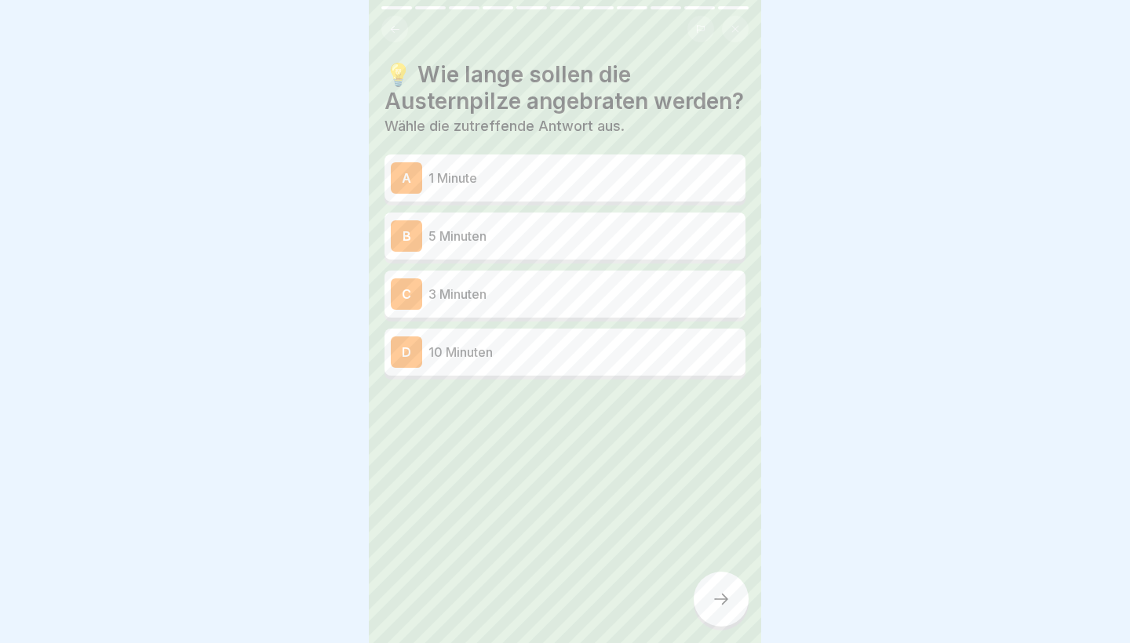
click at [599, 321] on div "A 1 Minute B 5 Minuten C 3 Minuten D 10 Minuten" at bounding box center [564, 268] width 361 height 221
click at [628, 285] on p "3 Minuten" at bounding box center [583, 294] width 311 height 19
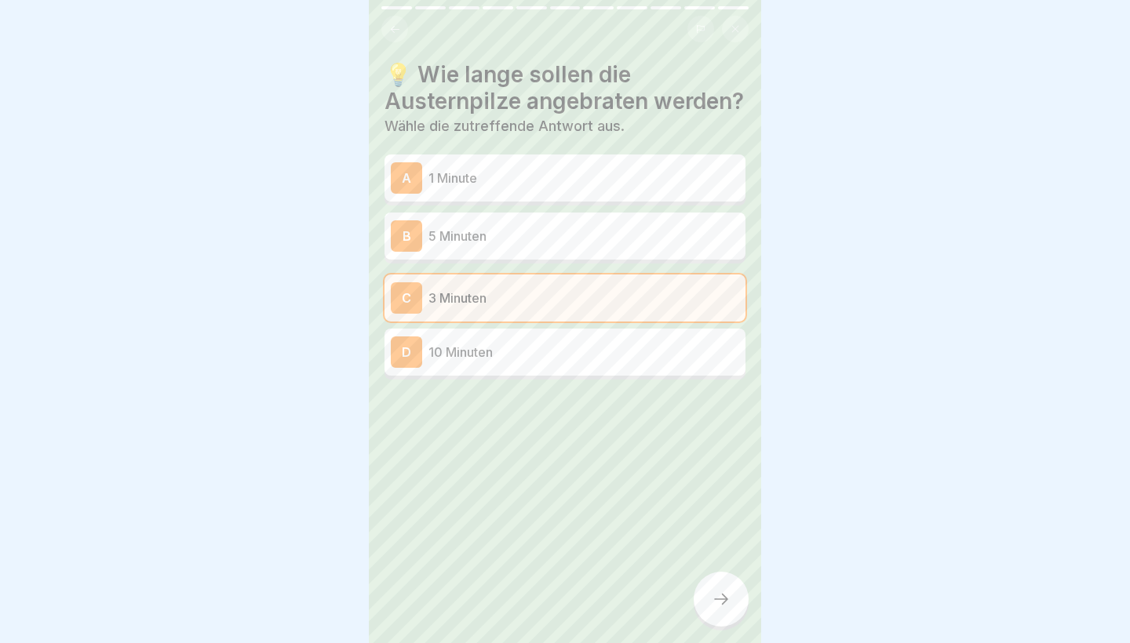
click at [715, 600] on icon at bounding box center [720, 599] width 19 height 19
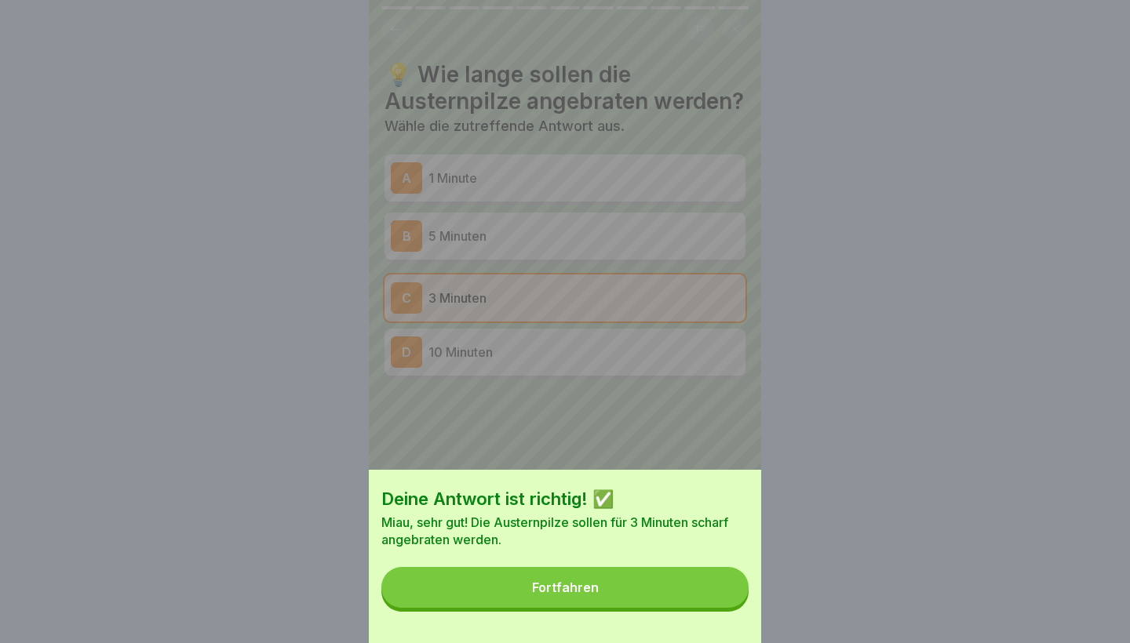
click at [715, 599] on button "Fortfahren" at bounding box center [564, 587] width 367 height 41
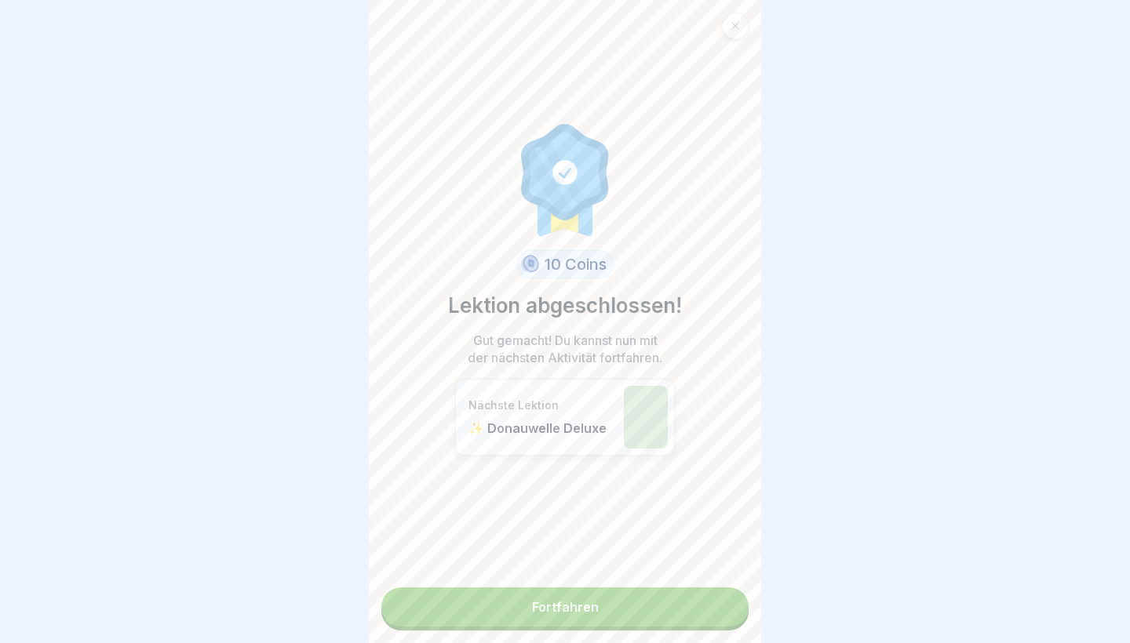
click at [723, 614] on link "Fortfahren" at bounding box center [564, 607] width 367 height 39
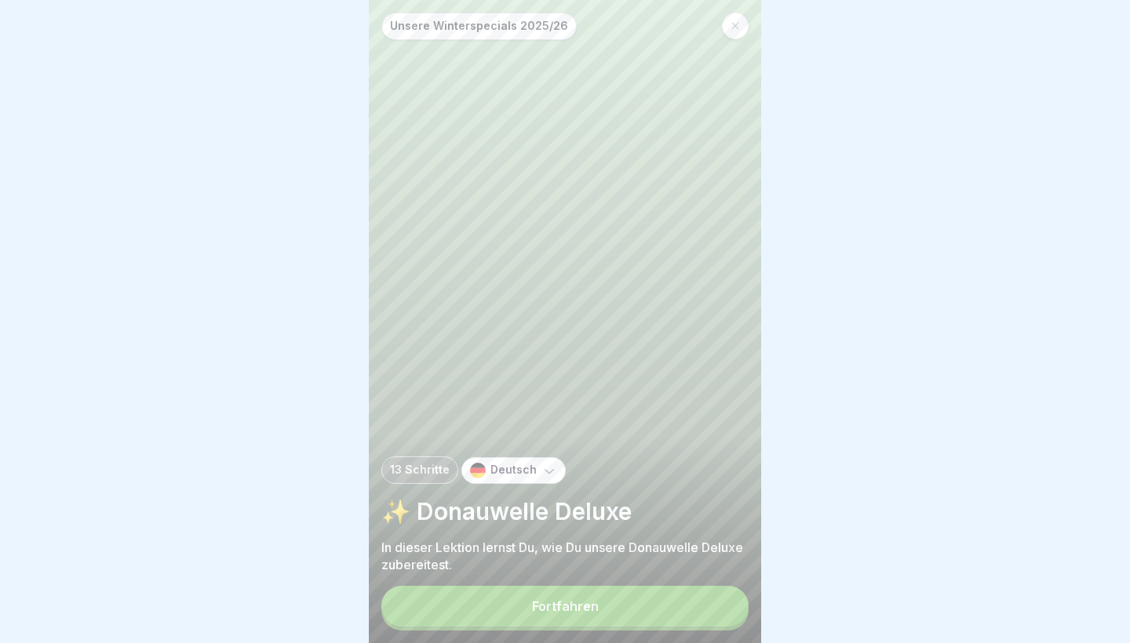
click at [702, 611] on button "Fortfahren" at bounding box center [564, 606] width 367 height 41
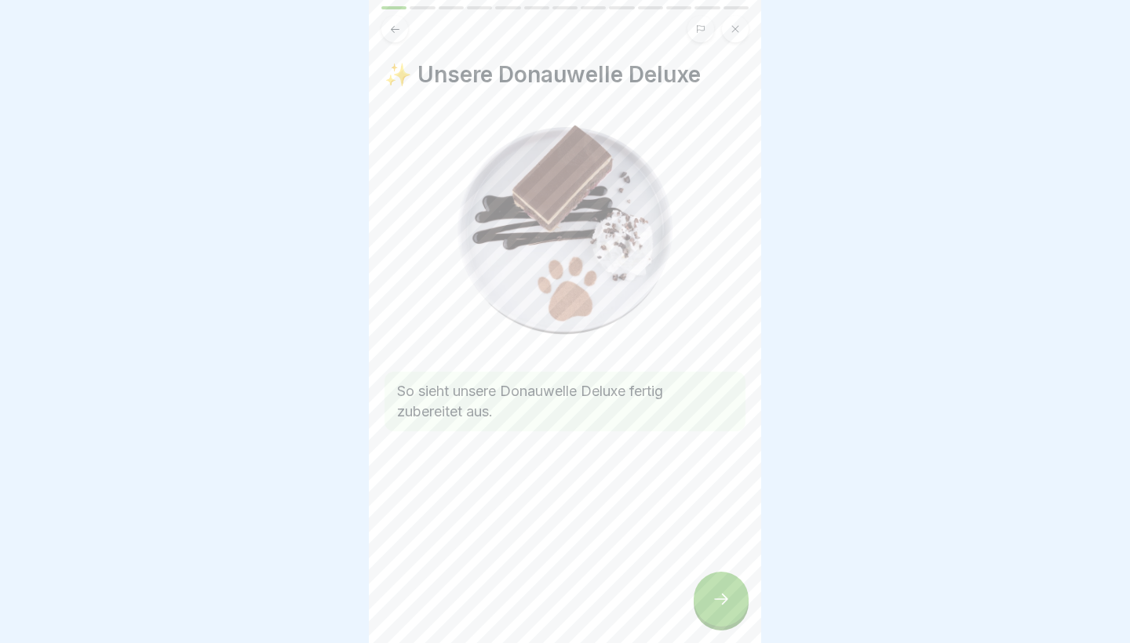
click at [707, 613] on div at bounding box center [720, 599] width 55 height 55
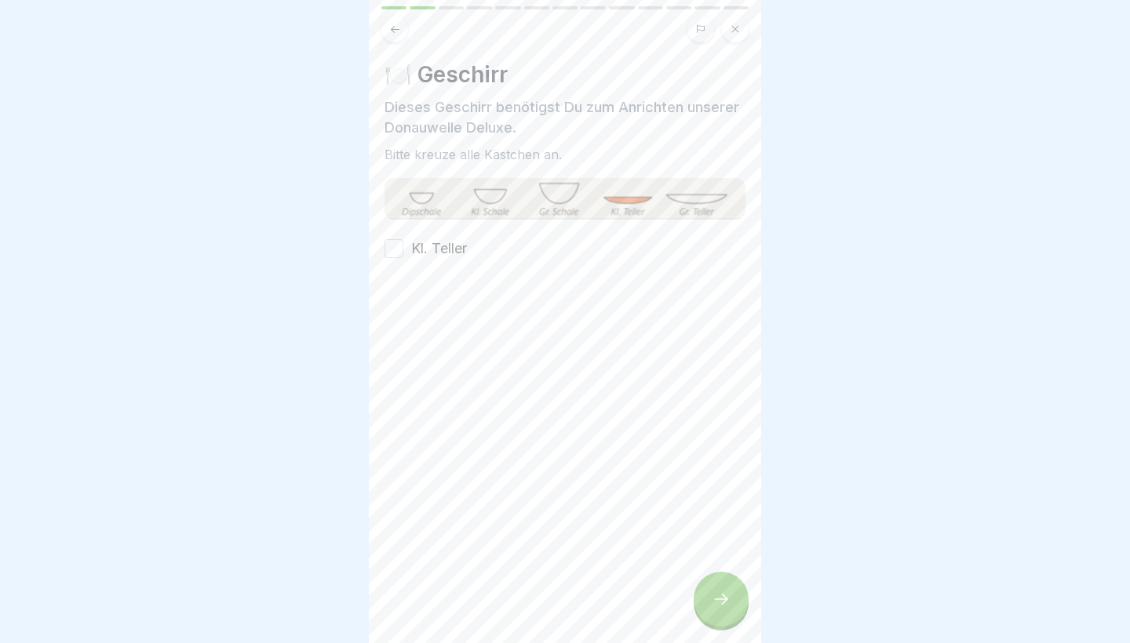
click at [707, 613] on div at bounding box center [720, 599] width 55 height 55
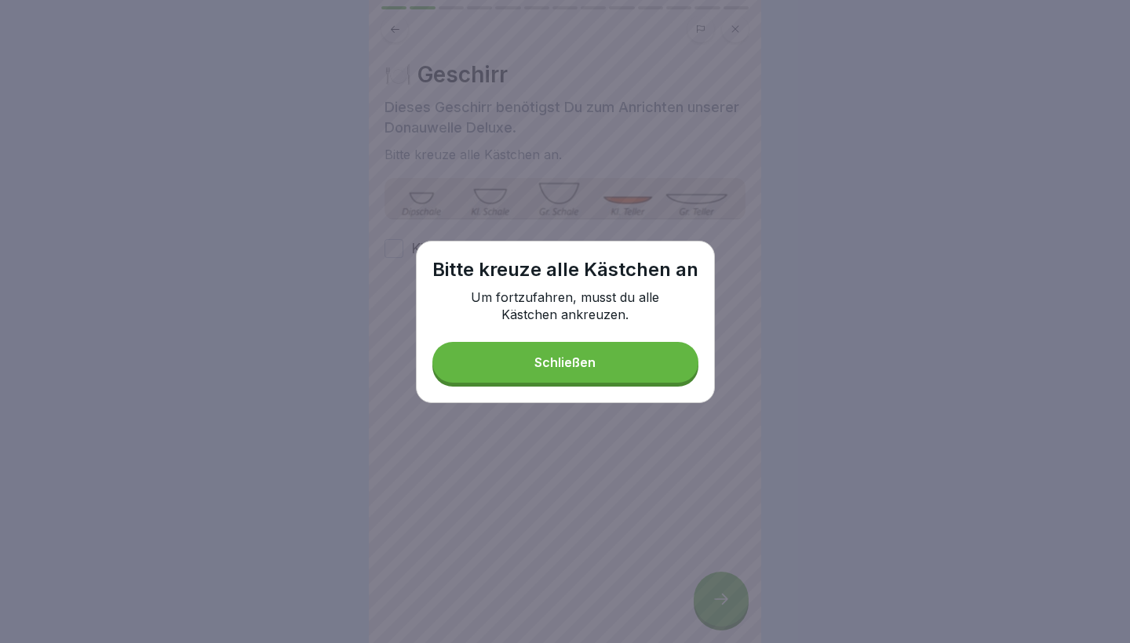
click at [595, 390] on div "Bitte [DEMOGRAPHIC_DATA] alle Kästchen an Um fortzufahren, musst du alle Kästch…" at bounding box center [565, 322] width 299 height 162
click at [558, 351] on button "Schließen" at bounding box center [565, 362] width 266 height 41
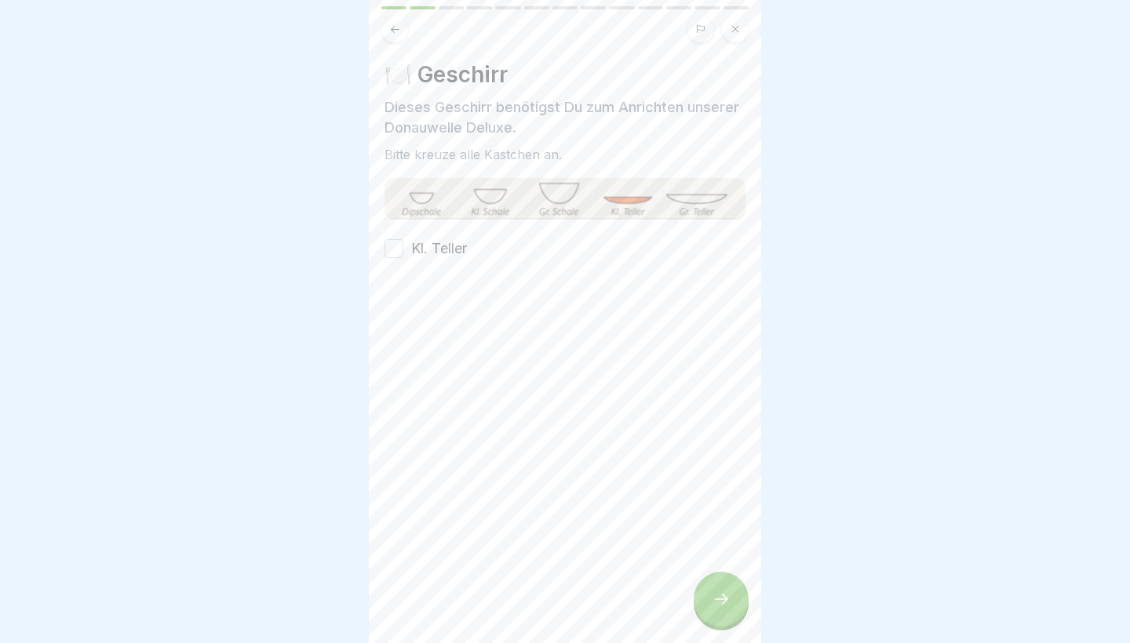
click at [449, 246] on label "Kl. Teller" at bounding box center [439, 248] width 56 height 20
click at [403, 246] on button "Kl. Teller" at bounding box center [393, 248] width 19 height 19
click at [715, 606] on icon at bounding box center [720, 599] width 19 height 19
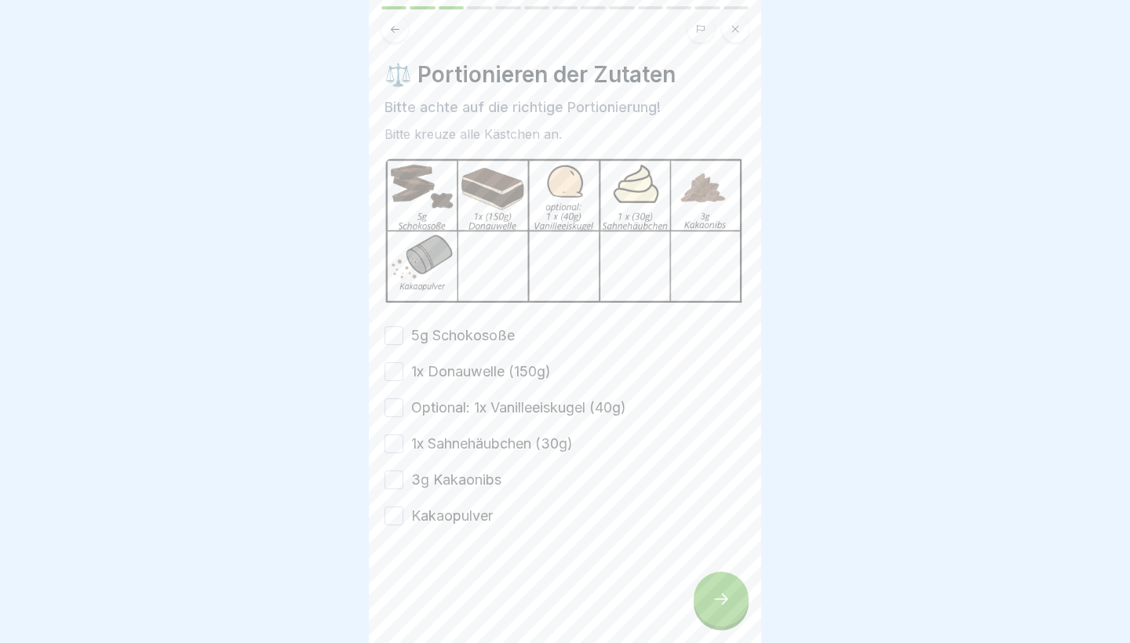
click at [401, 330] on button "5g Schokosoße" at bounding box center [393, 335] width 19 height 19
click at [395, 365] on button "1x Donauwelle (150g)" at bounding box center [393, 371] width 19 height 19
click at [395, 408] on button "Optional: 1x Vanilleeiskugel (40g)" at bounding box center [393, 408] width 19 height 19
click at [395, 446] on button "1x Sahnehäubchen (30g)" at bounding box center [393, 444] width 19 height 19
click at [395, 482] on button "3g Kakaonibs" at bounding box center [393, 480] width 19 height 19
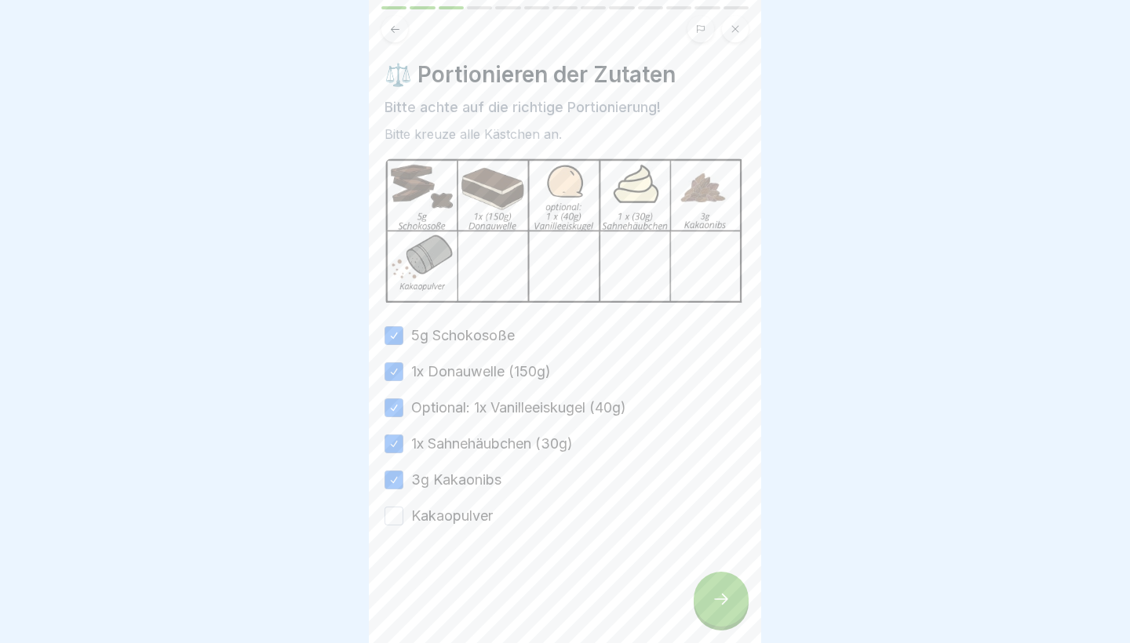
click at [395, 516] on button "Kakaopulver" at bounding box center [393, 516] width 19 height 19
click at [752, 595] on div "⚖️ Portionieren der Zutaten Bitte achte auf die richtige Portionierung! Bitte k…" at bounding box center [565, 321] width 392 height 643
click at [731, 595] on div at bounding box center [720, 599] width 55 height 55
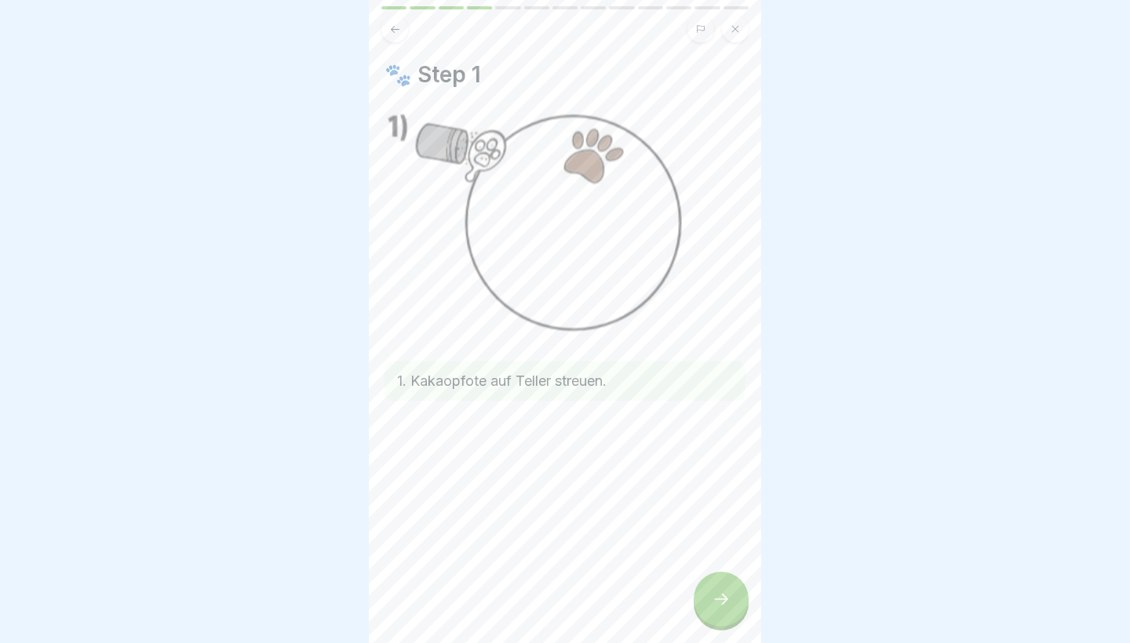
click at [731, 595] on div at bounding box center [720, 599] width 55 height 55
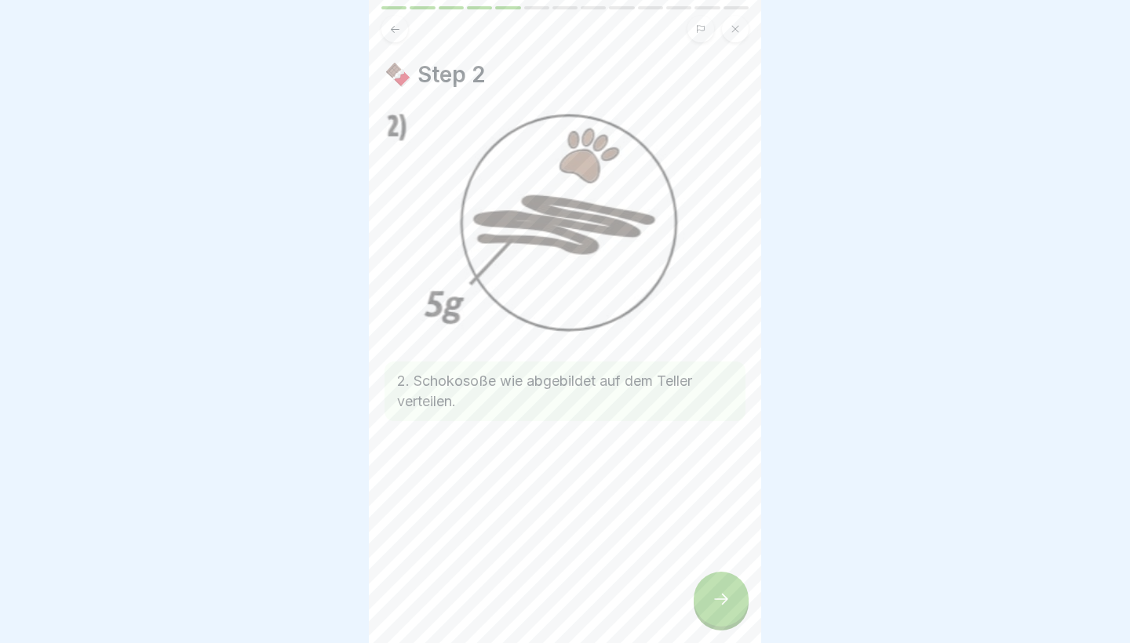
click at [730, 602] on icon at bounding box center [720, 599] width 19 height 19
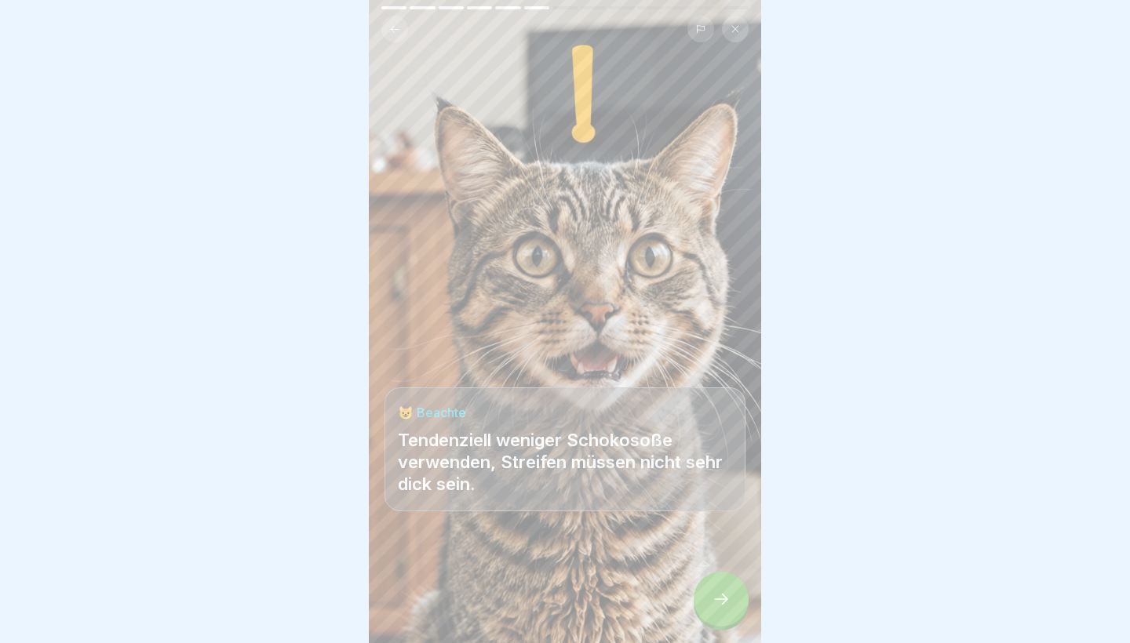
click at [730, 601] on icon at bounding box center [720, 599] width 19 height 19
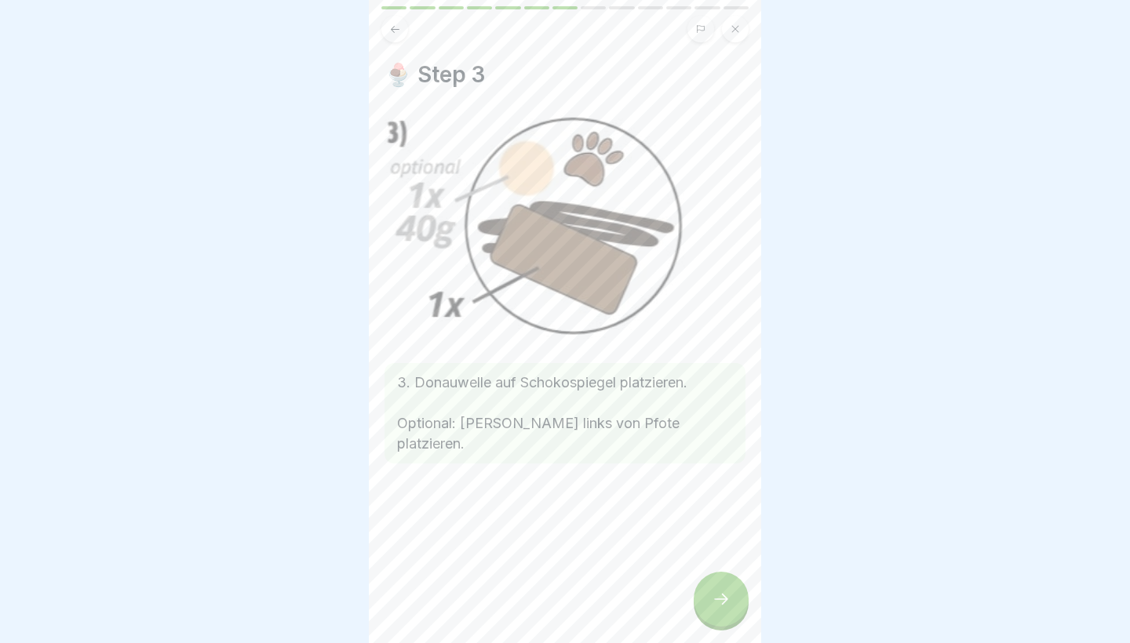
click at [730, 600] on icon at bounding box center [720, 599] width 19 height 19
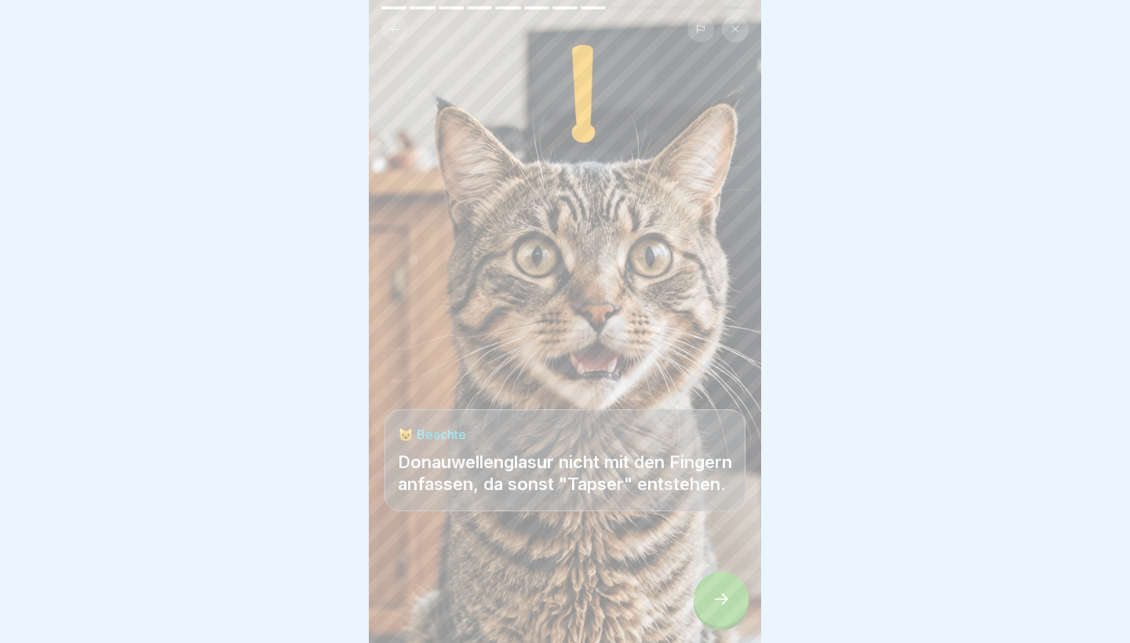
click at [730, 601] on icon at bounding box center [720, 599] width 19 height 19
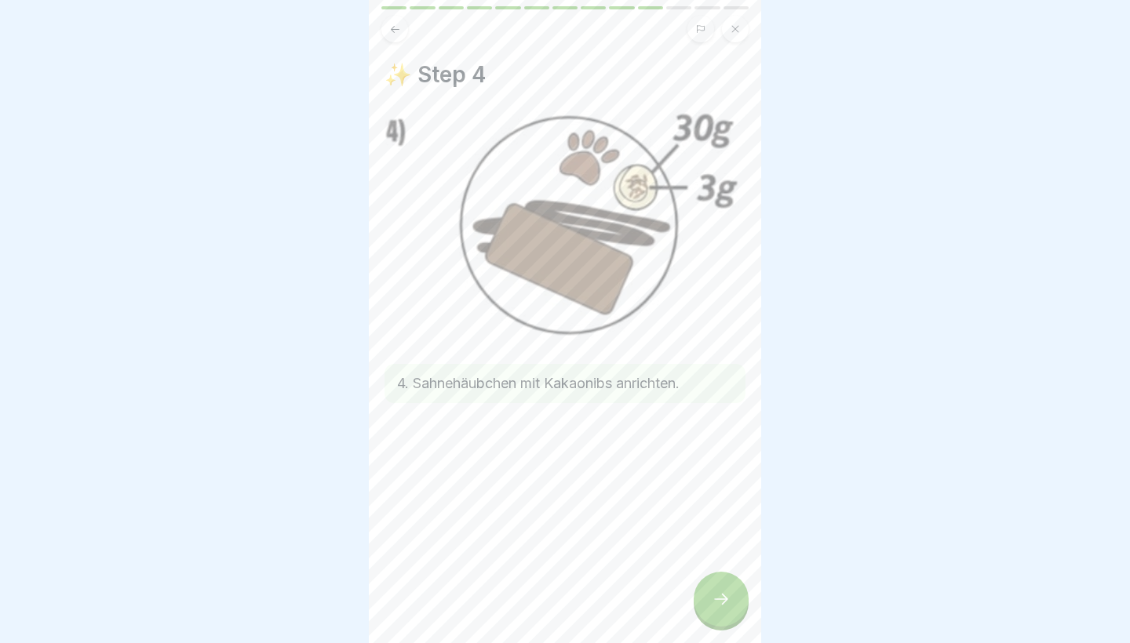
click at [730, 603] on icon at bounding box center [720, 599] width 19 height 19
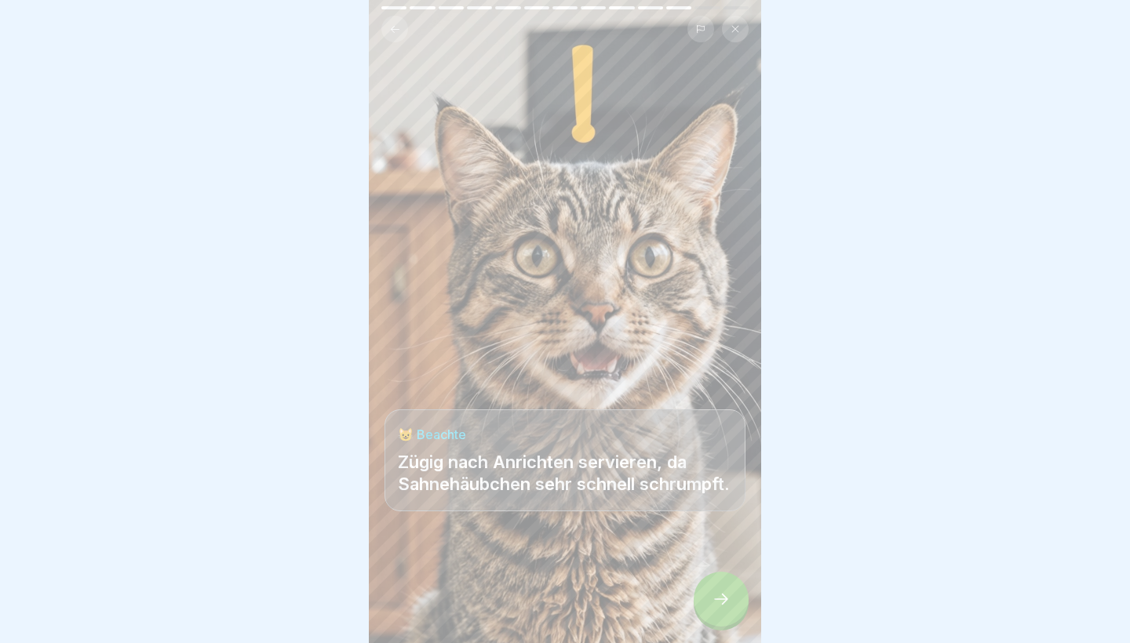
click at [729, 602] on icon at bounding box center [720, 599] width 19 height 19
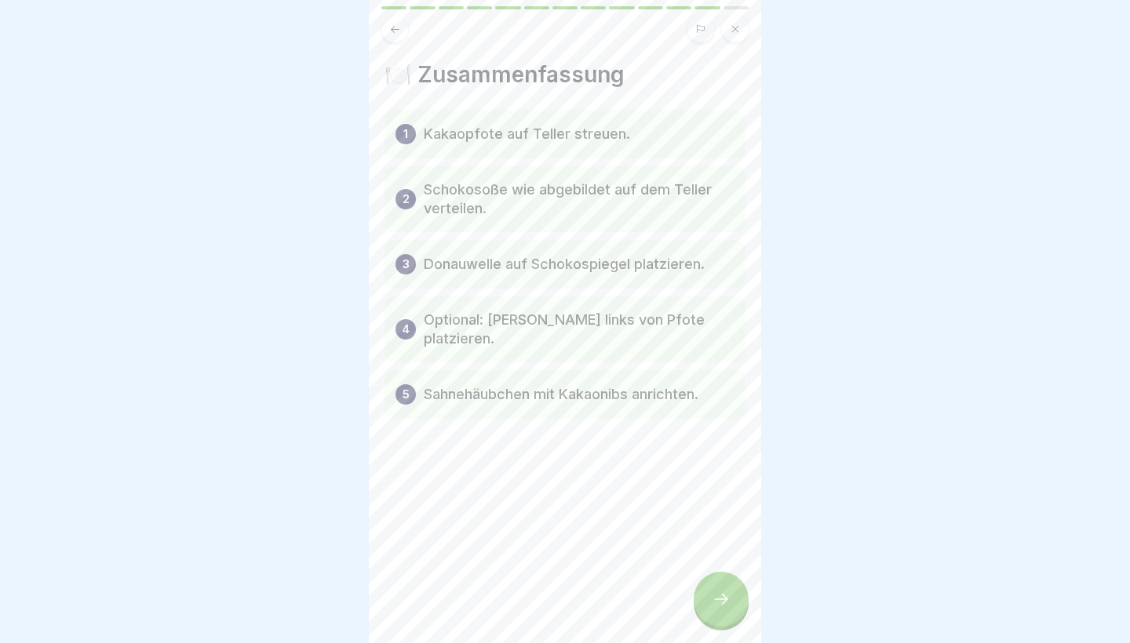
click at [729, 606] on icon at bounding box center [720, 599] width 19 height 19
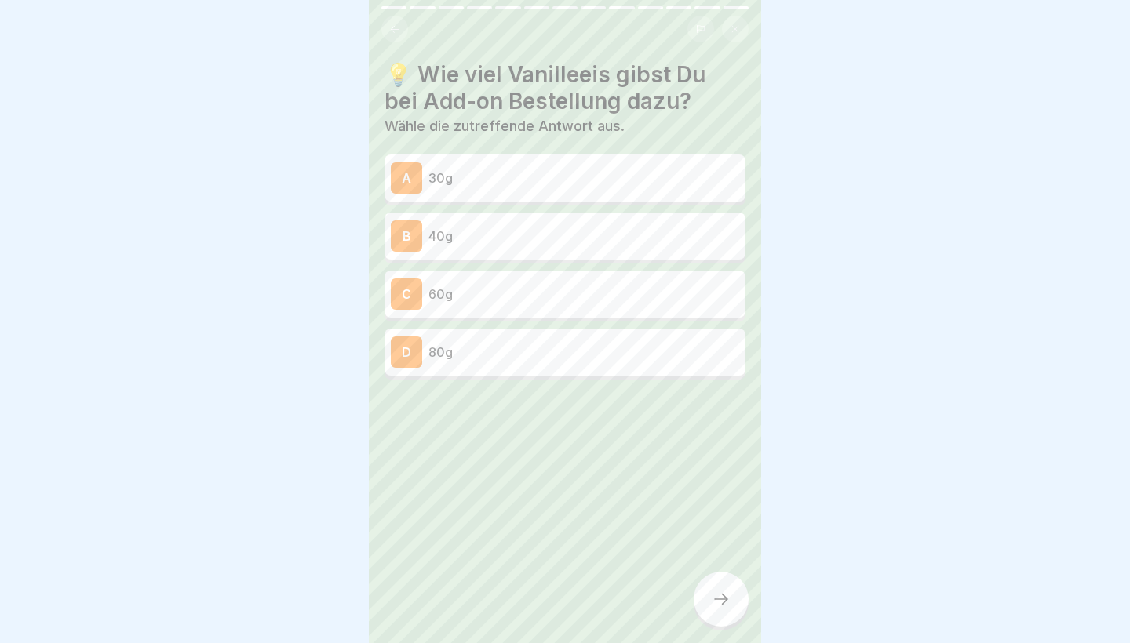
click at [580, 293] on p "60g" at bounding box center [583, 294] width 311 height 19
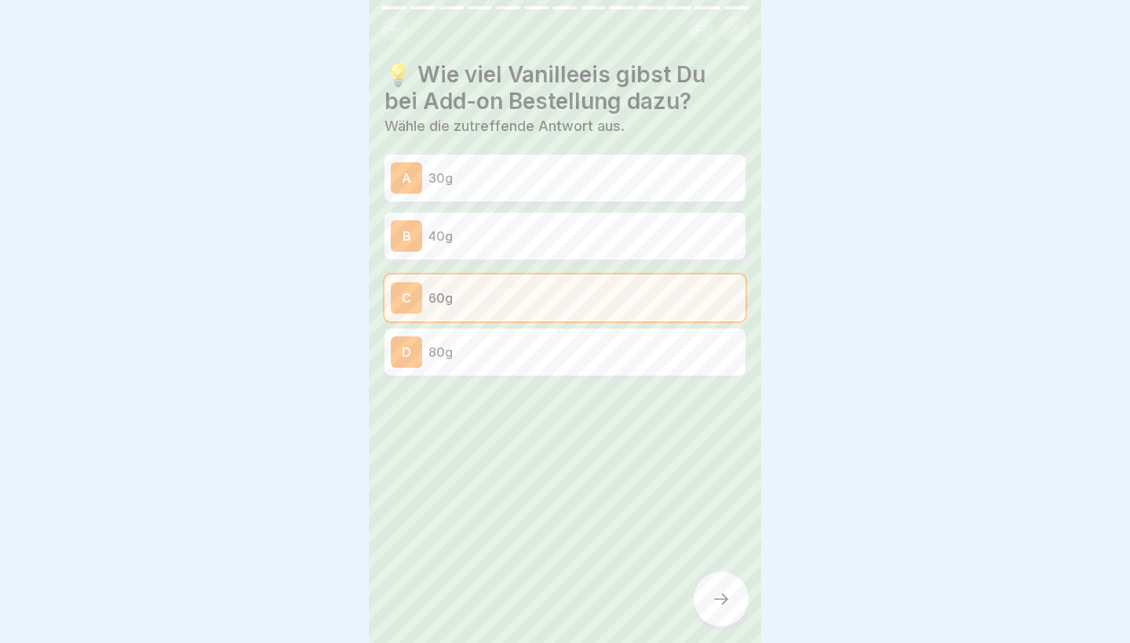
click at [715, 589] on div at bounding box center [720, 599] width 55 height 55
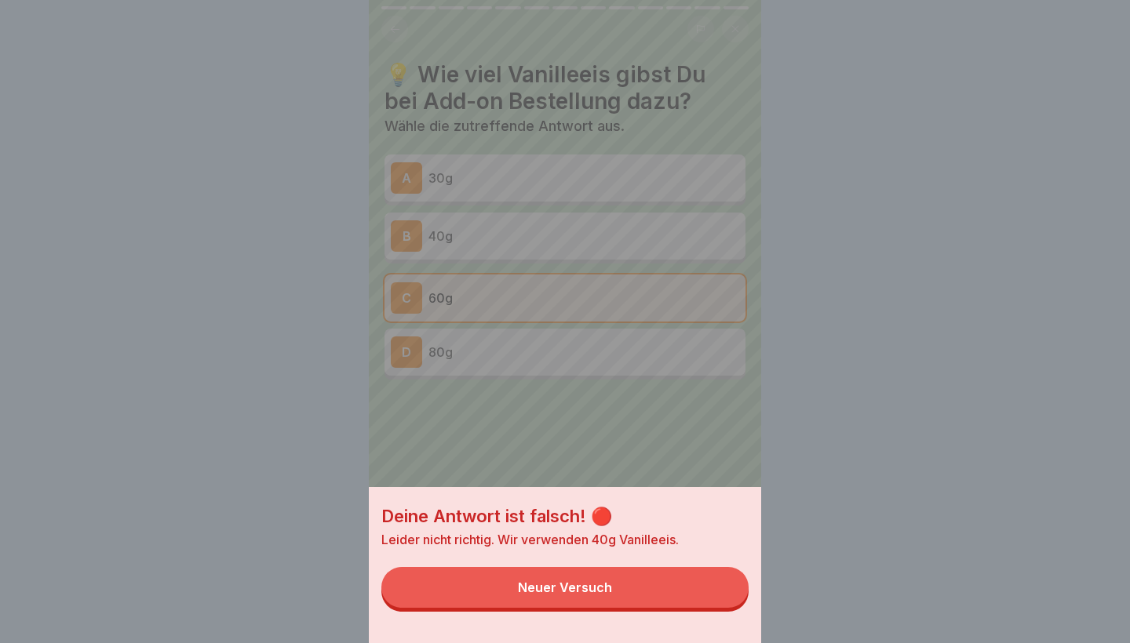
click at [719, 596] on button "Neuer Versuch" at bounding box center [564, 587] width 367 height 41
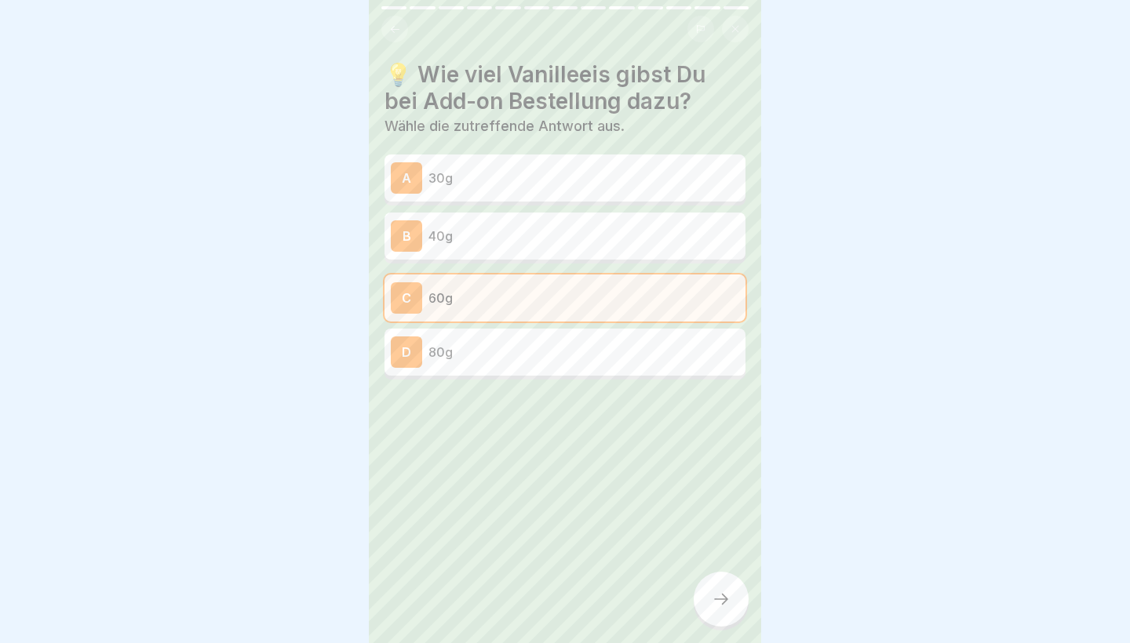
click at [679, 278] on div "C 60g" at bounding box center [564, 298] width 361 height 47
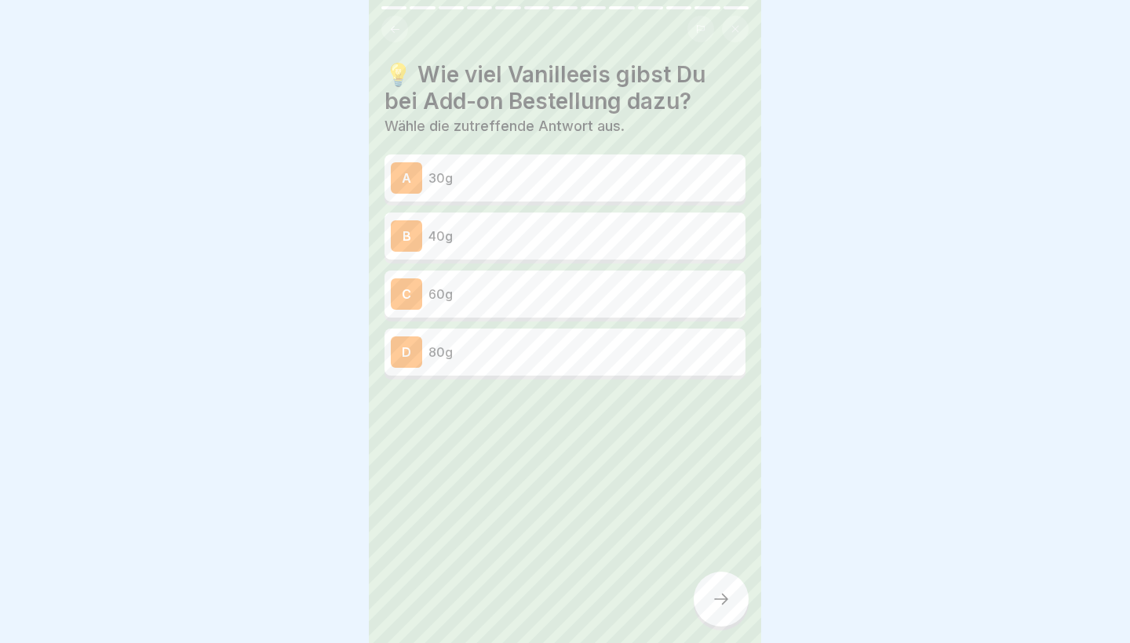
click at [679, 242] on p "40g" at bounding box center [583, 236] width 311 height 19
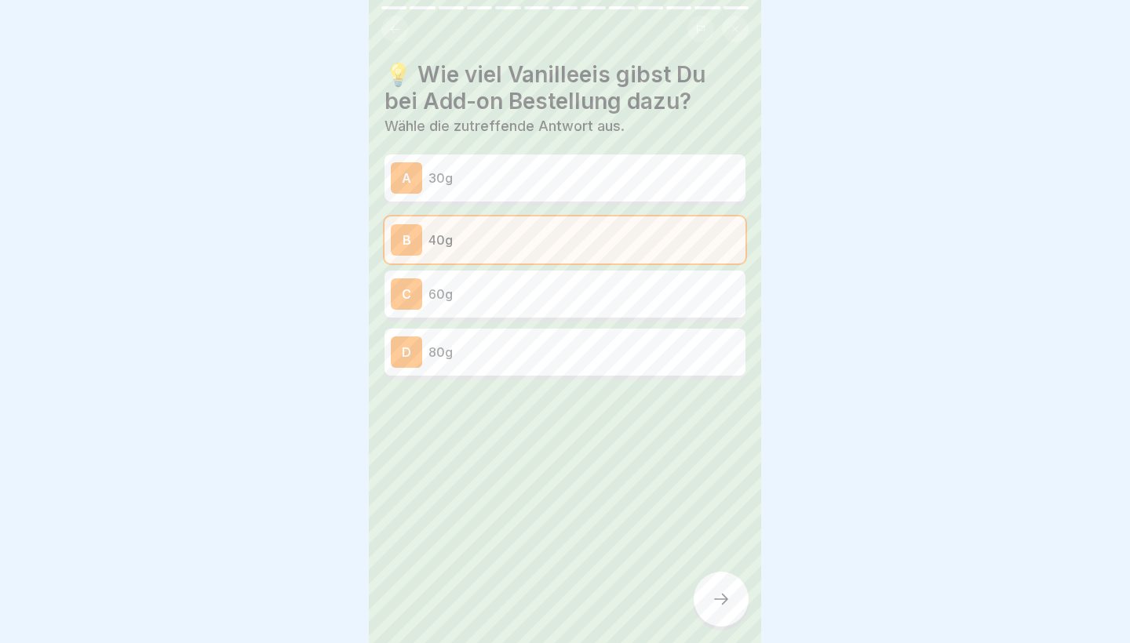
click at [730, 590] on div at bounding box center [720, 599] width 55 height 55
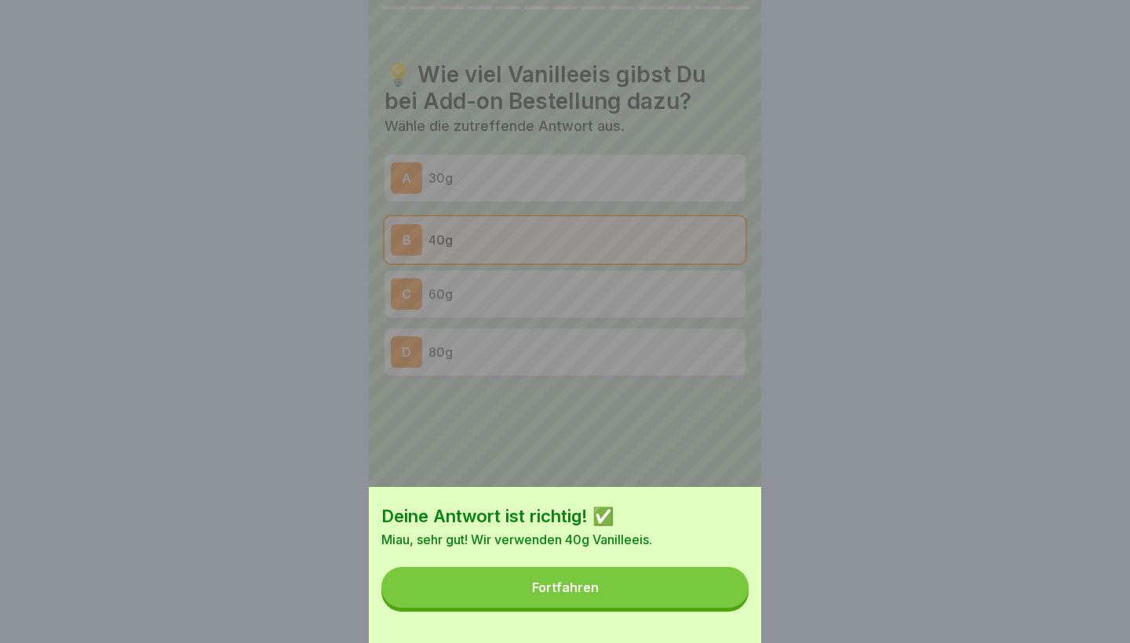
click at [726, 590] on button "Fortfahren" at bounding box center [564, 587] width 367 height 41
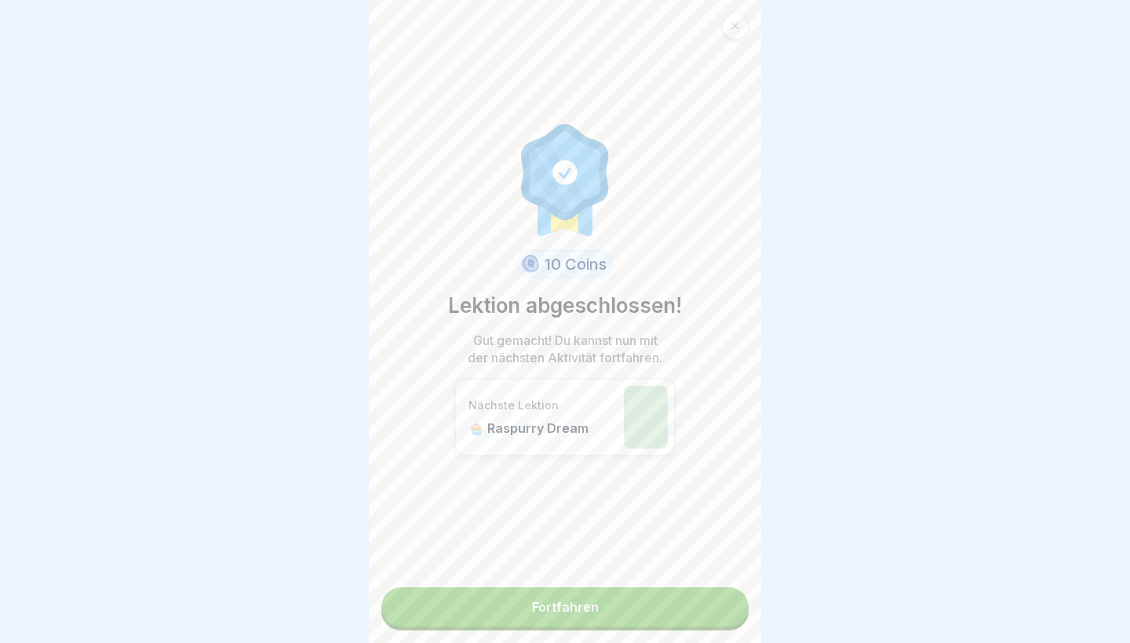
click at [718, 610] on link "Fortfahren" at bounding box center [564, 607] width 367 height 39
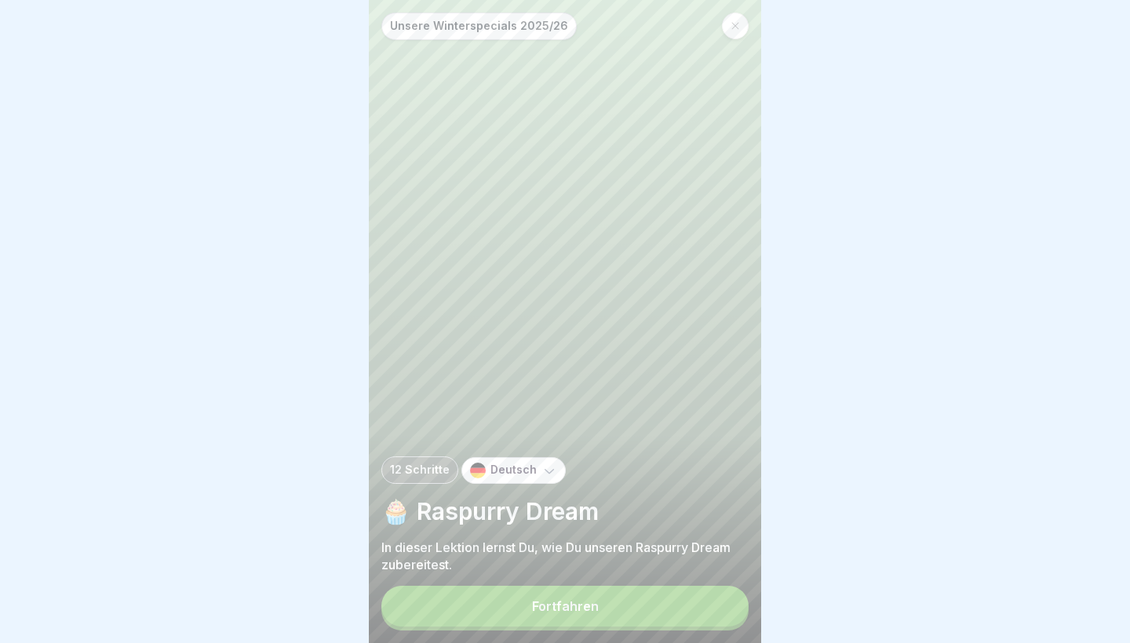
click at [714, 610] on button "Fortfahren" at bounding box center [564, 606] width 367 height 41
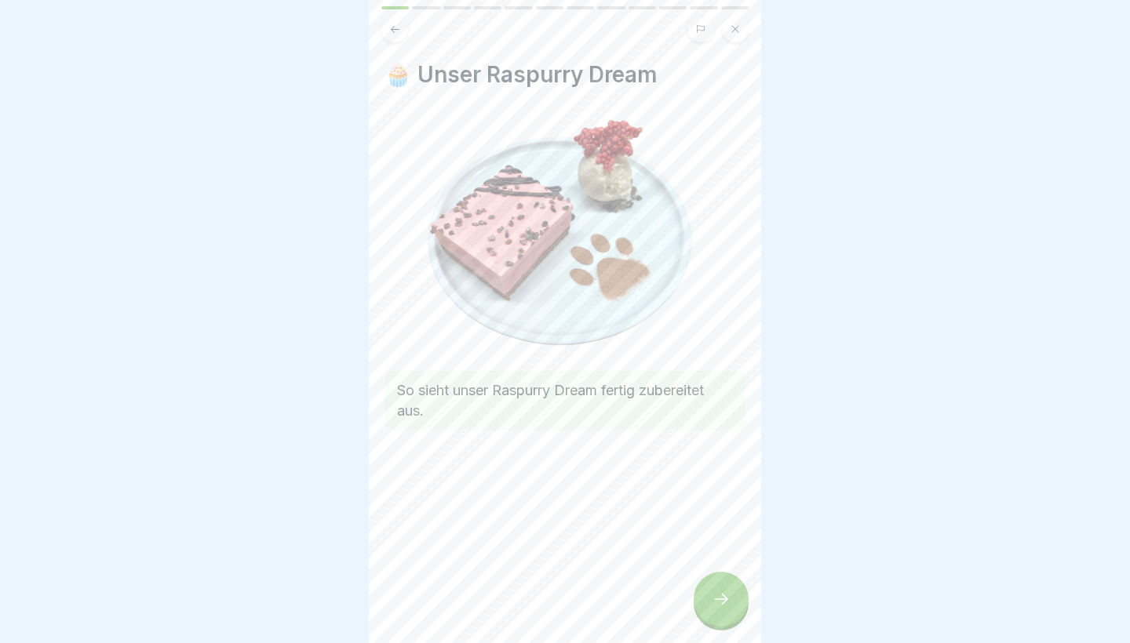
click at [731, 598] on div at bounding box center [720, 599] width 55 height 55
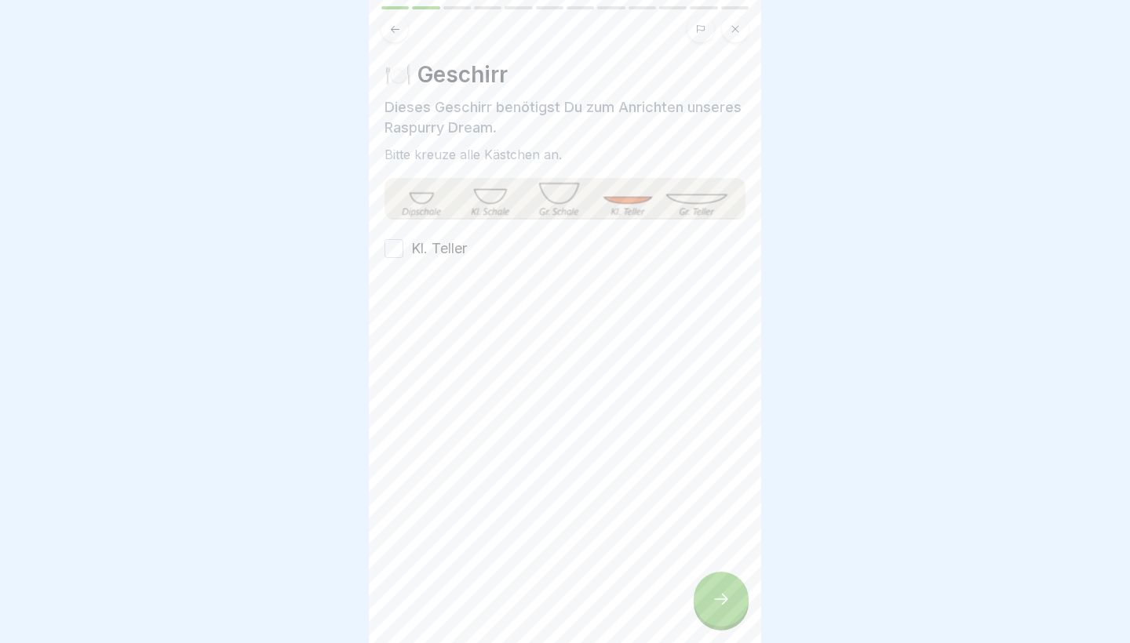
click at [403, 245] on div "Kl. Teller" at bounding box center [425, 248] width 82 height 20
click at [397, 245] on button "Kl. Teller" at bounding box center [393, 248] width 19 height 19
click at [730, 628] on div "🍽️ Geschirr Dieses Geschirr benötigst Du zum Anrichten unseres Raspurry Dream. …" at bounding box center [565, 321] width 392 height 643
click at [726, 613] on div at bounding box center [720, 599] width 55 height 55
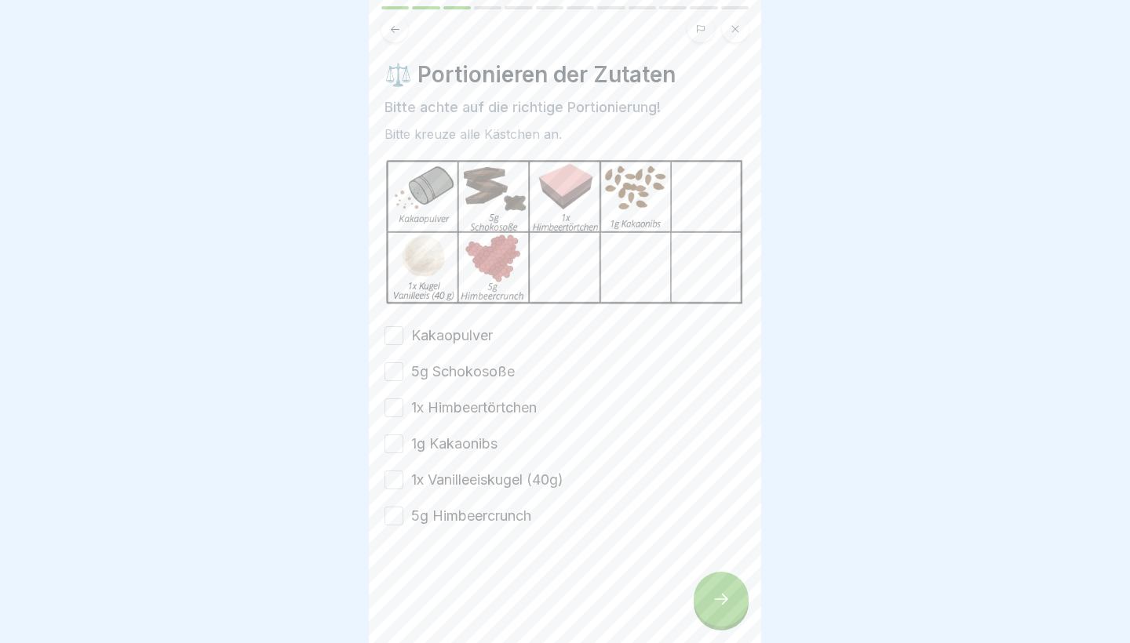
click at [391, 337] on button "Kakaopulver" at bounding box center [393, 335] width 19 height 19
click at [392, 364] on button "5g Schokosoße" at bounding box center [393, 371] width 19 height 19
click at [389, 405] on button "1x Himbeertörtchen" at bounding box center [393, 408] width 19 height 19
click at [389, 453] on button "1g Kakaonibs" at bounding box center [393, 444] width 19 height 19
click at [395, 489] on button "1x Vanilleeiskugel (40g)" at bounding box center [393, 480] width 19 height 19
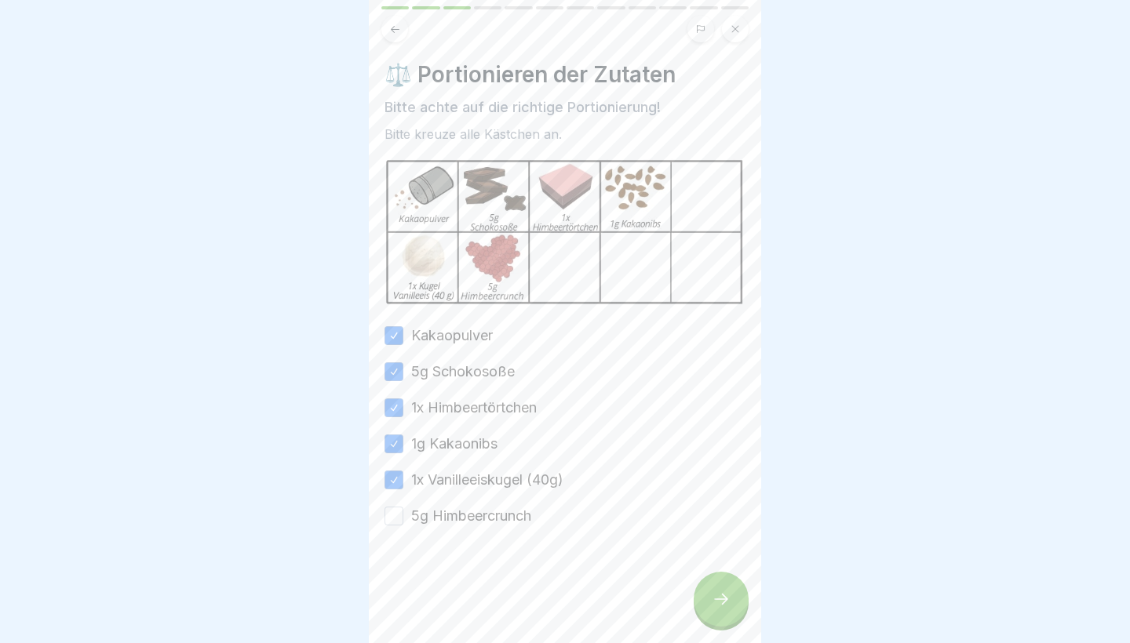
click at [395, 522] on button "5g Himbeercrunch" at bounding box center [393, 516] width 19 height 19
click at [699, 609] on div at bounding box center [720, 599] width 55 height 55
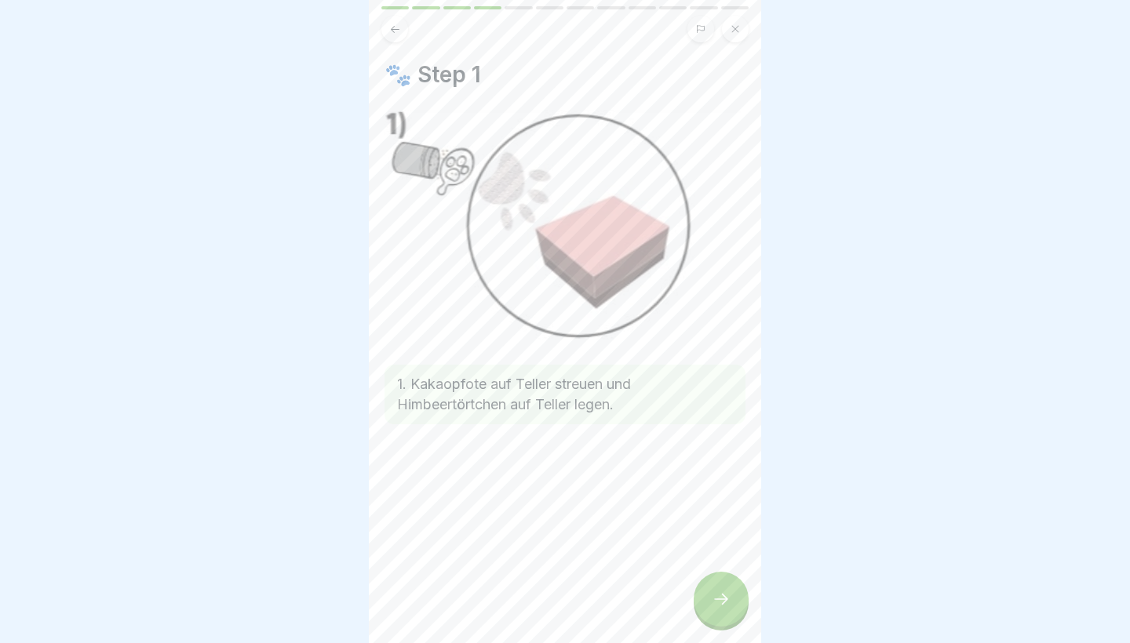
click at [714, 607] on icon at bounding box center [720, 599] width 19 height 19
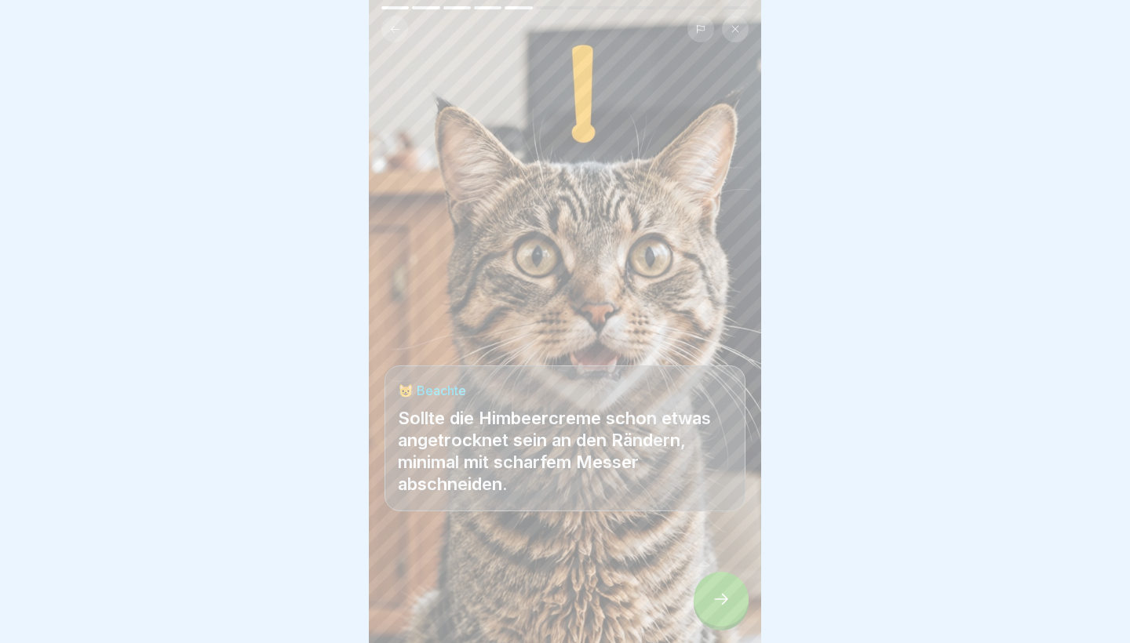
click at [715, 603] on icon at bounding box center [720, 599] width 19 height 19
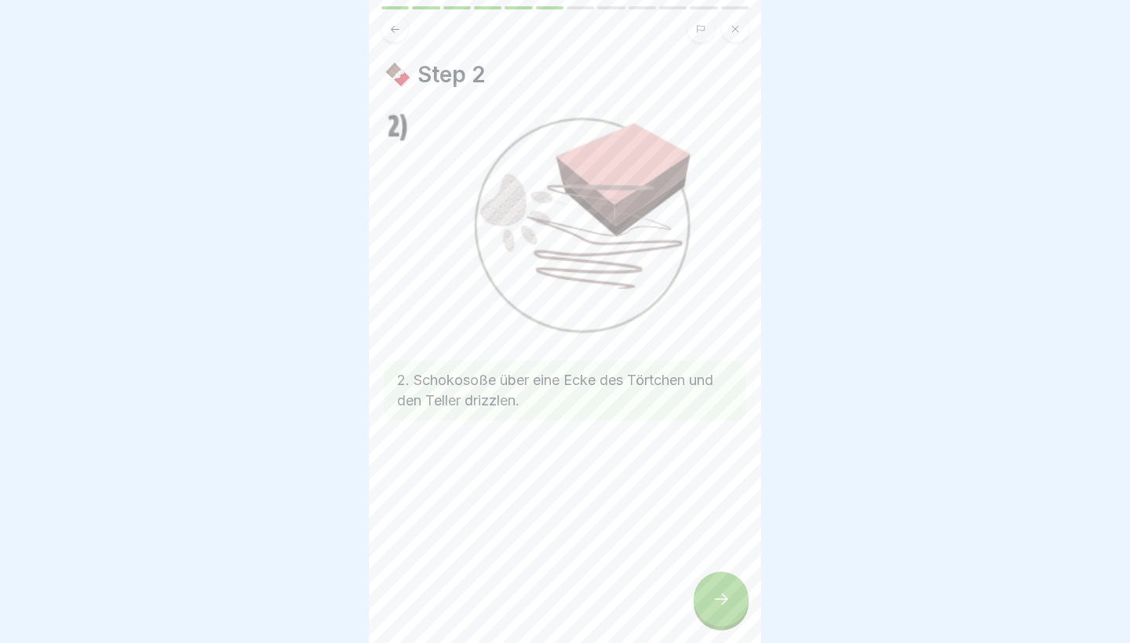
click at [715, 603] on icon at bounding box center [720, 599] width 19 height 19
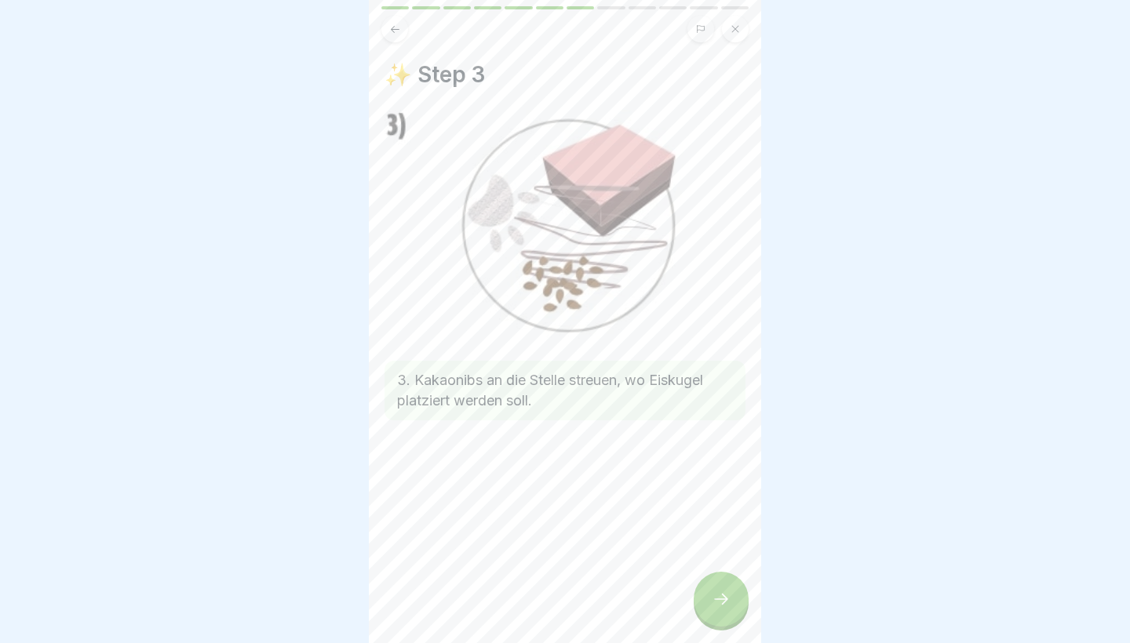
click at [715, 602] on icon at bounding box center [720, 599] width 19 height 19
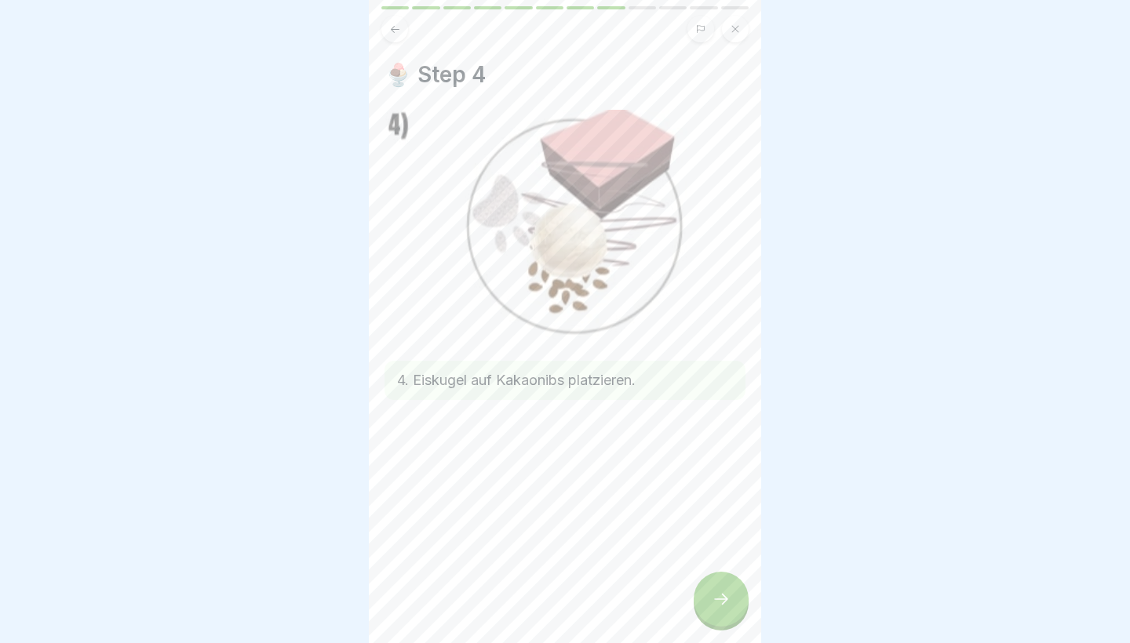
click at [715, 602] on icon at bounding box center [720, 599] width 19 height 19
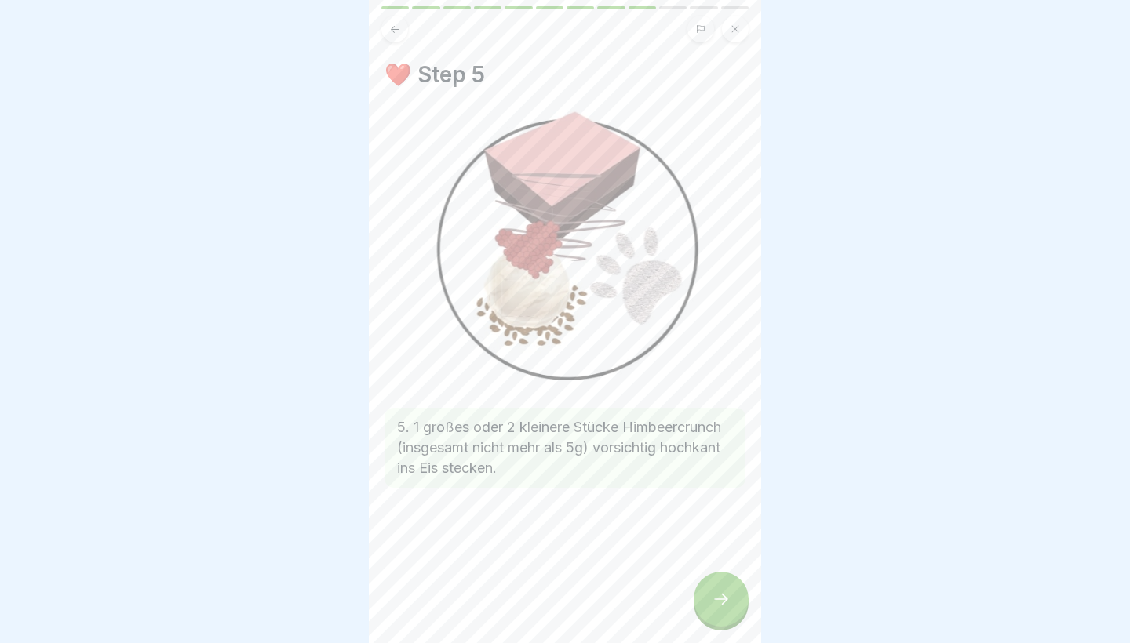
click at [715, 602] on icon at bounding box center [720, 599] width 19 height 19
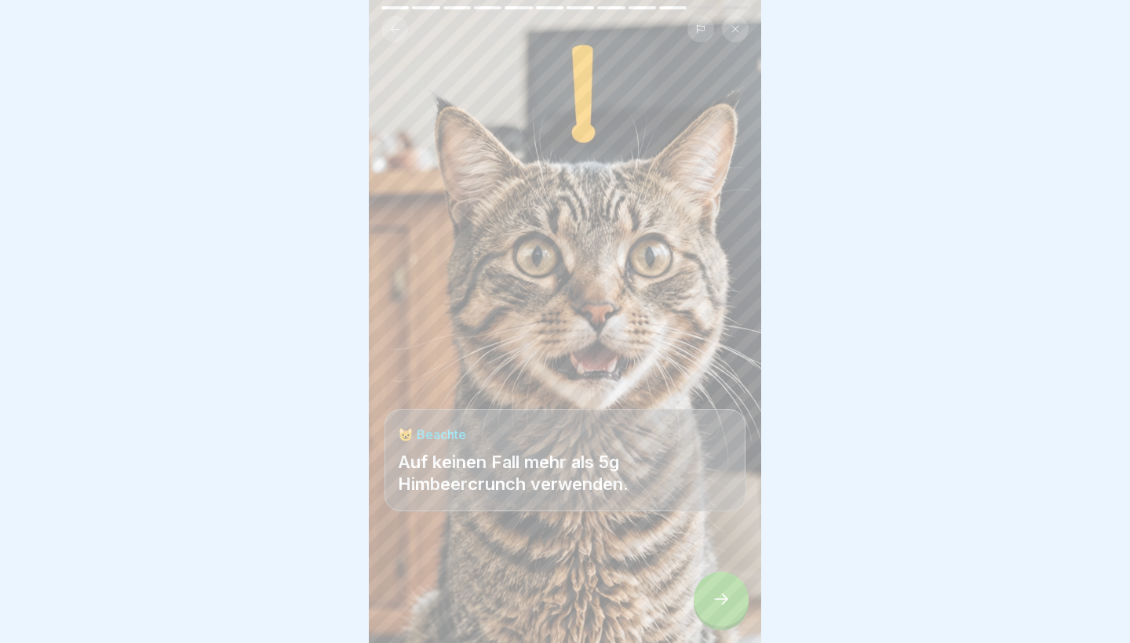
click at [715, 603] on icon at bounding box center [720, 599] width 19 height 19
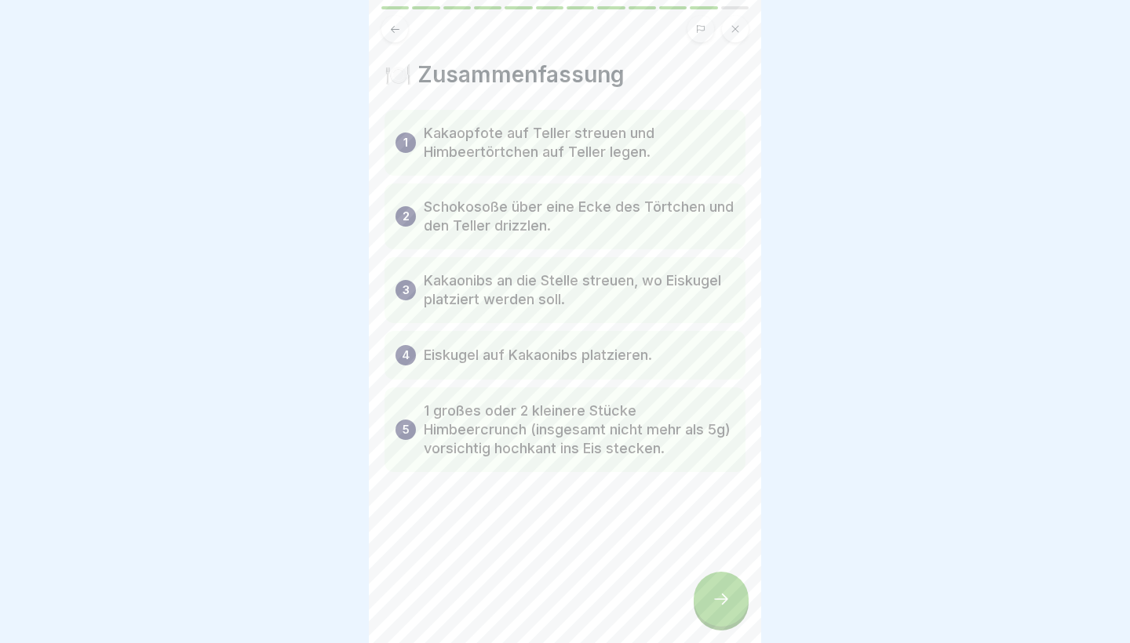
click at [715, 604] on icon at bounding box center [720, 599] width 19 height 19
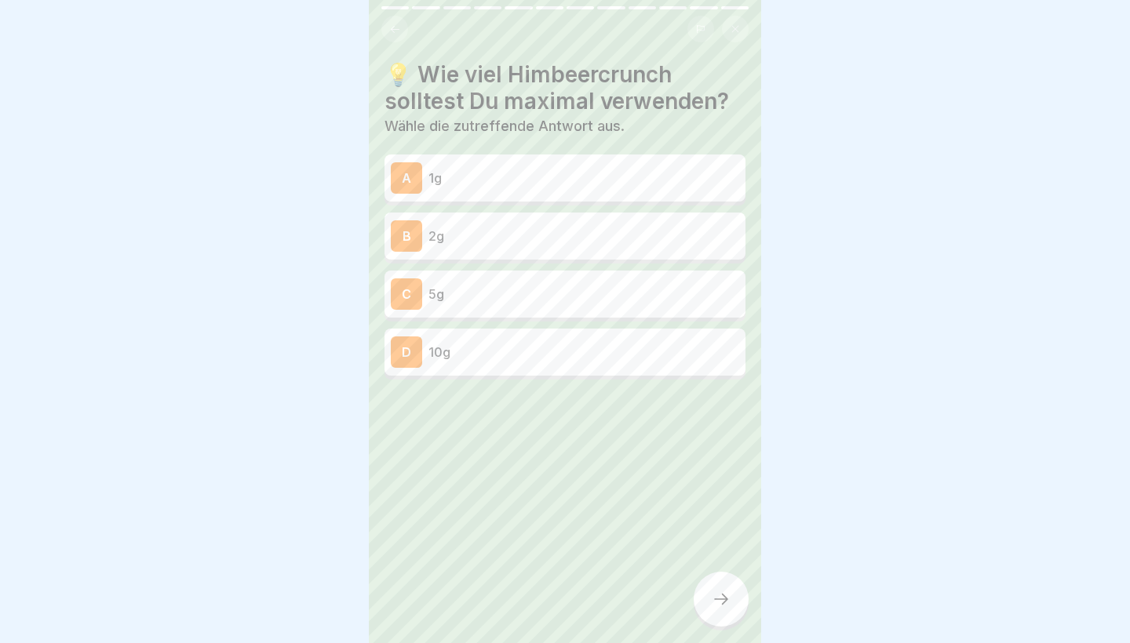
click at [563, 297] on p "5g" at bounding box center [583, 294] width 311 height 19
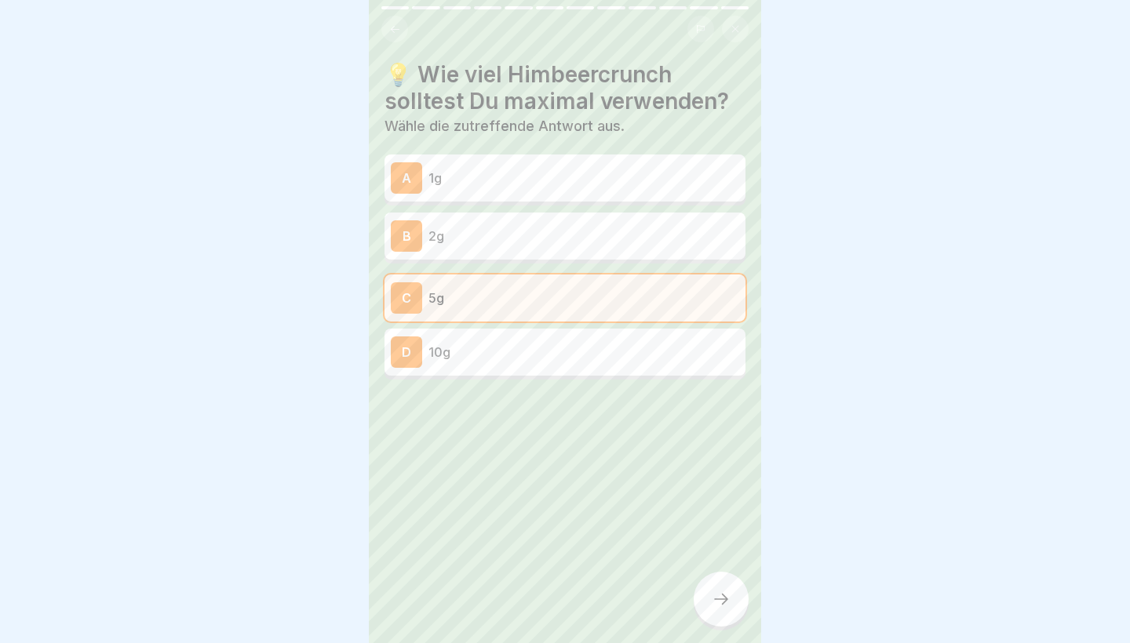
click at [709, 599] on div at bounding box center [720, 599] width 55 height 55
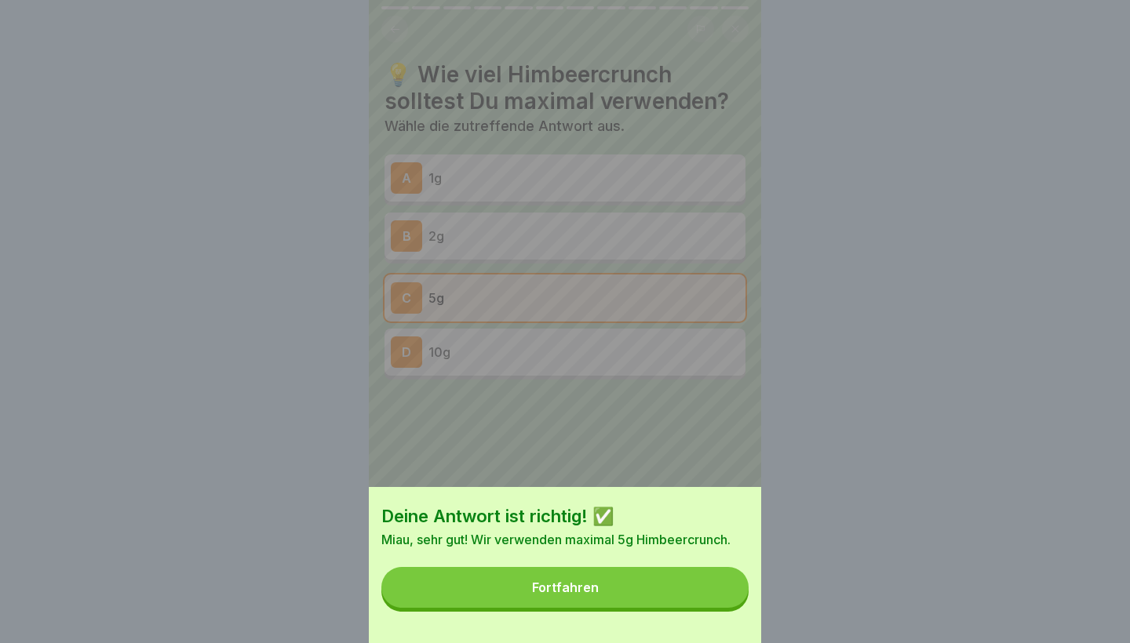
click at [712, 606] on button "Fortfahren" at bounding box center [564, 587] width 367 height 41
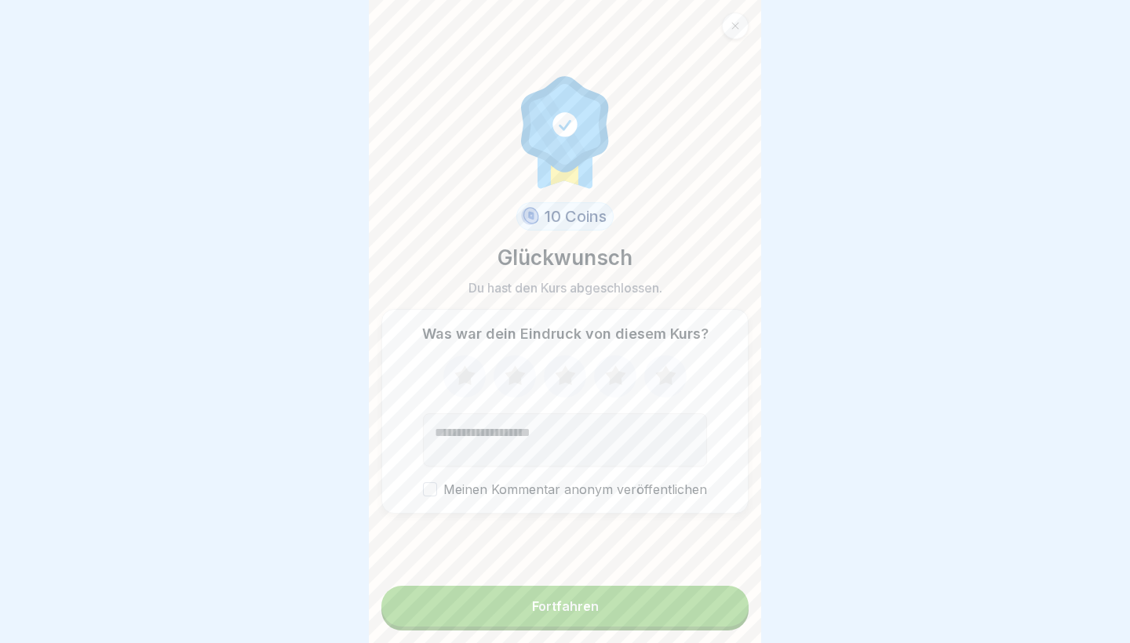
click at [713, 619] on button "Fortfahren" at bounding box center [564, 606] width 367 height 41
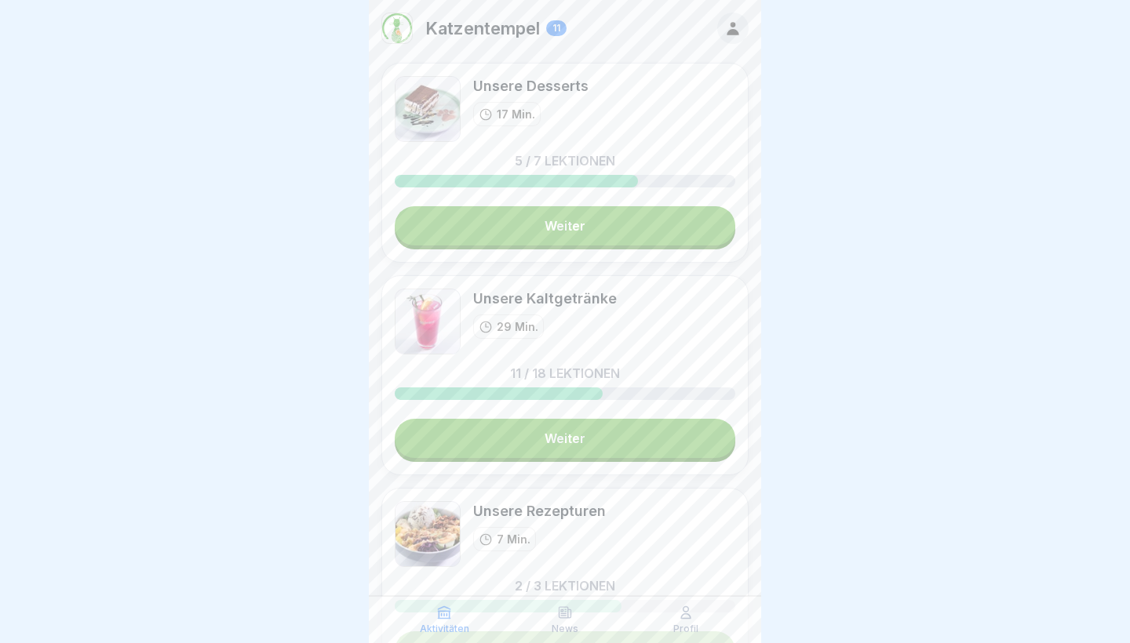
click at [613, 439] on link "Weiter" at bounding box center [565, 438] width 340 height 39
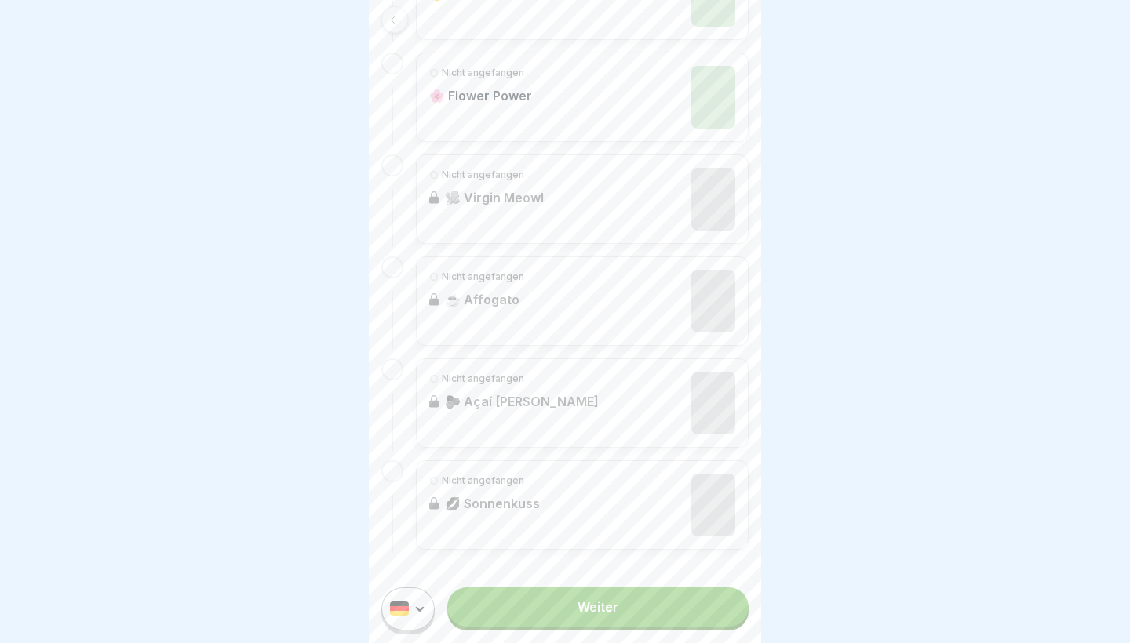
scroll to position [1655, 0]
click at [562, 603] on link "Weiter" at bounding box center [597, 607] width 301 height 39
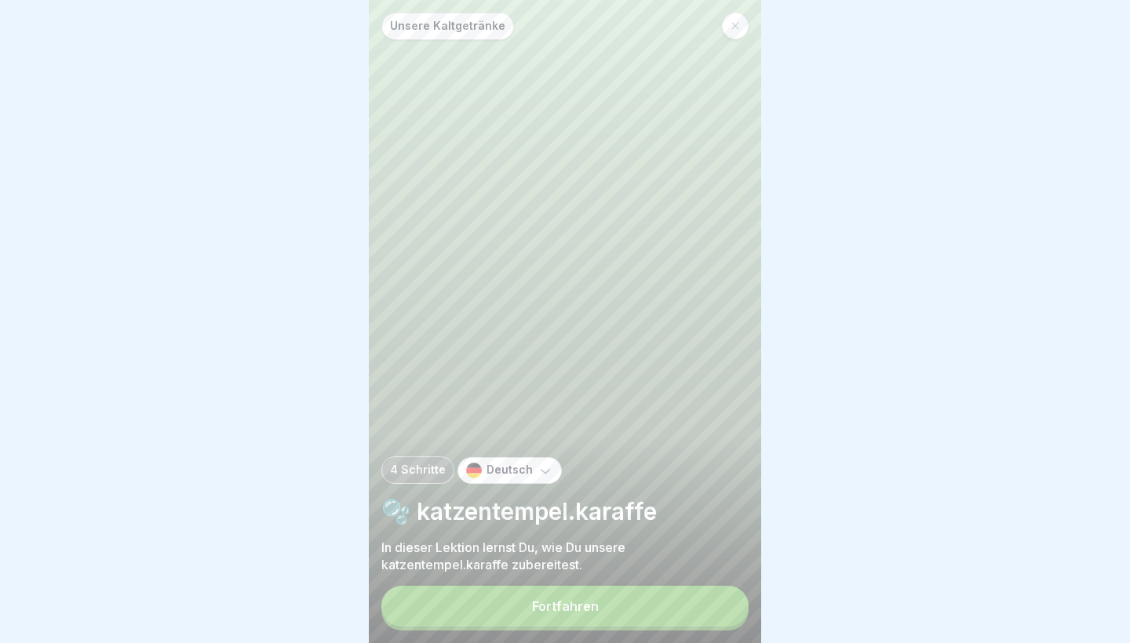
click at [560, 617] on button "Fortfahren" at bounding box center [564, 606] width 367 height 41
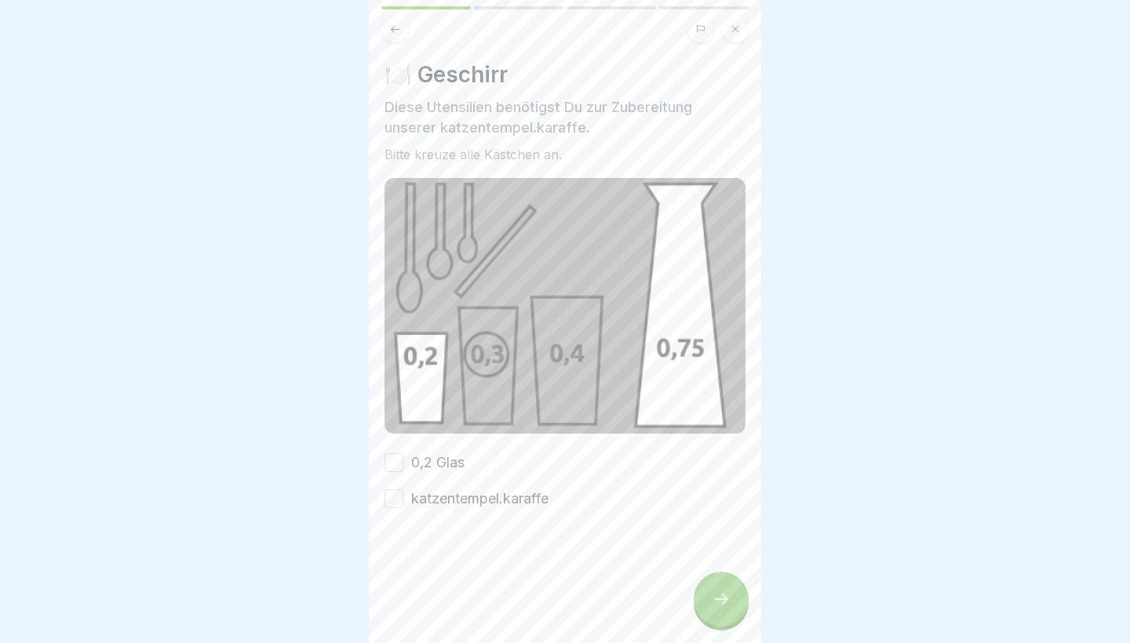
click at [421, 457] on label "0,2 Glas" at bounding box center [437, 463] width 53 height 20
click at [403, 457] on button "0,2 Glas" at bounding box center [393, 462] width 19 height 19
click at [428, 501] on label "katzentempel.karaffe" at bounding box center [479, 499] width 137 height 20
click at [403, 501] on button "katzentempel.karaffe" at bounding box center [393, 498] width 19 height 19
click at [727, 591] on div at bounding box center [720, 599] width 55 height 55
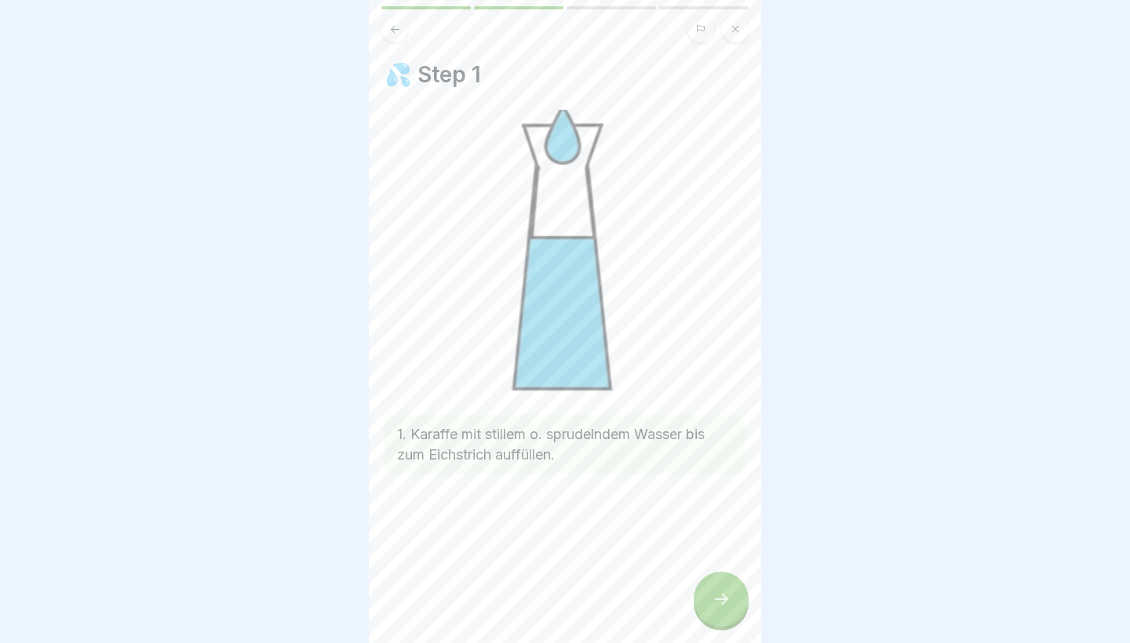
click at [729, 591] on div at bounding box center [720, 599] width 55 height 55
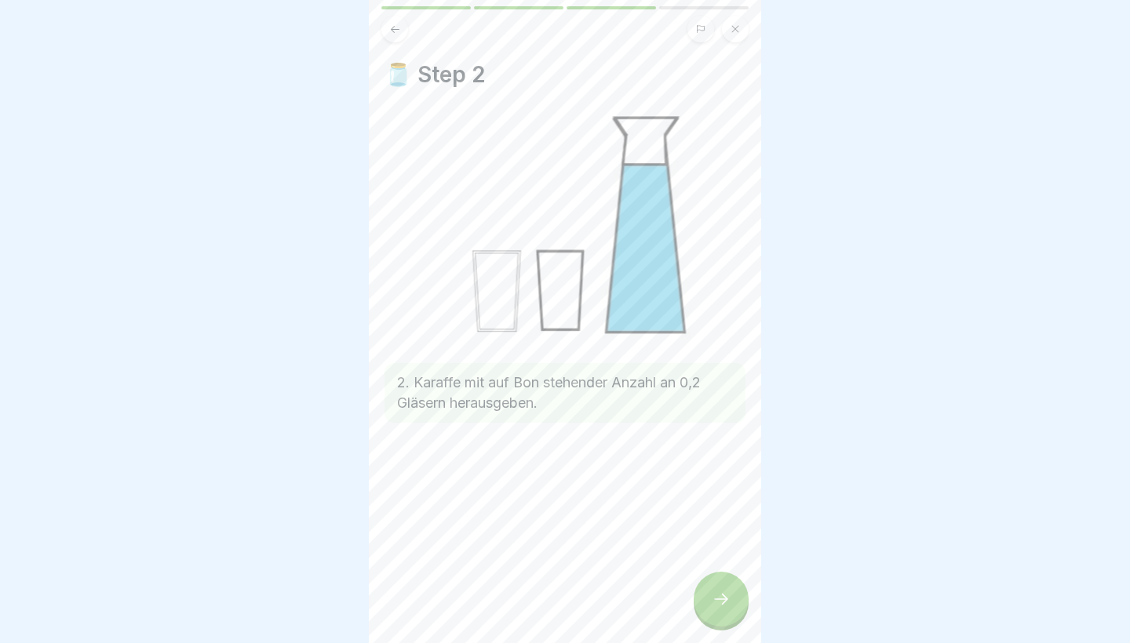
click at [729, 590] on div at bounding box center [720, 599] width 55 height 55
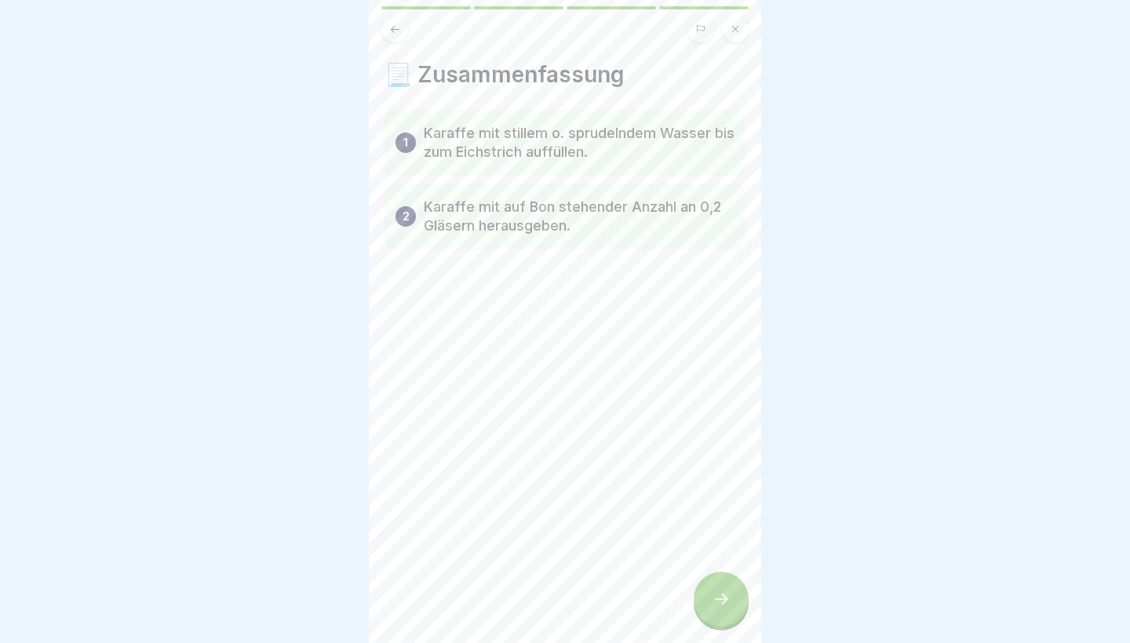
click at [726, 605] on icon at bounding box center [720, 599] width 19 height 19
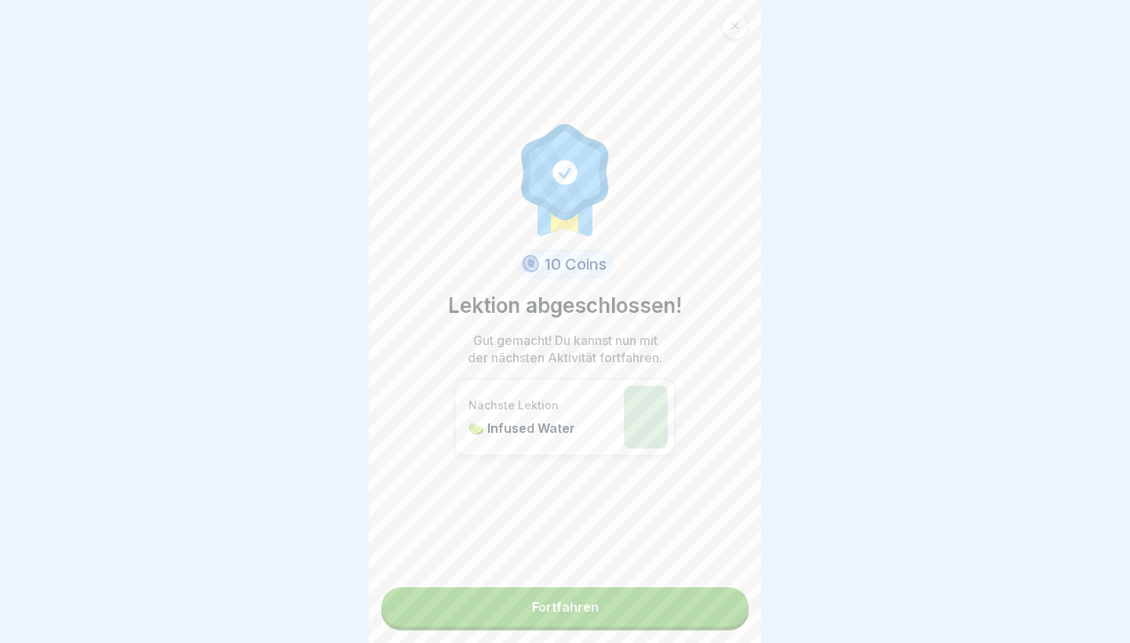
click at [729, 615] on link "Fortfahren" at bounding box center [564, 607] width 367 height 39
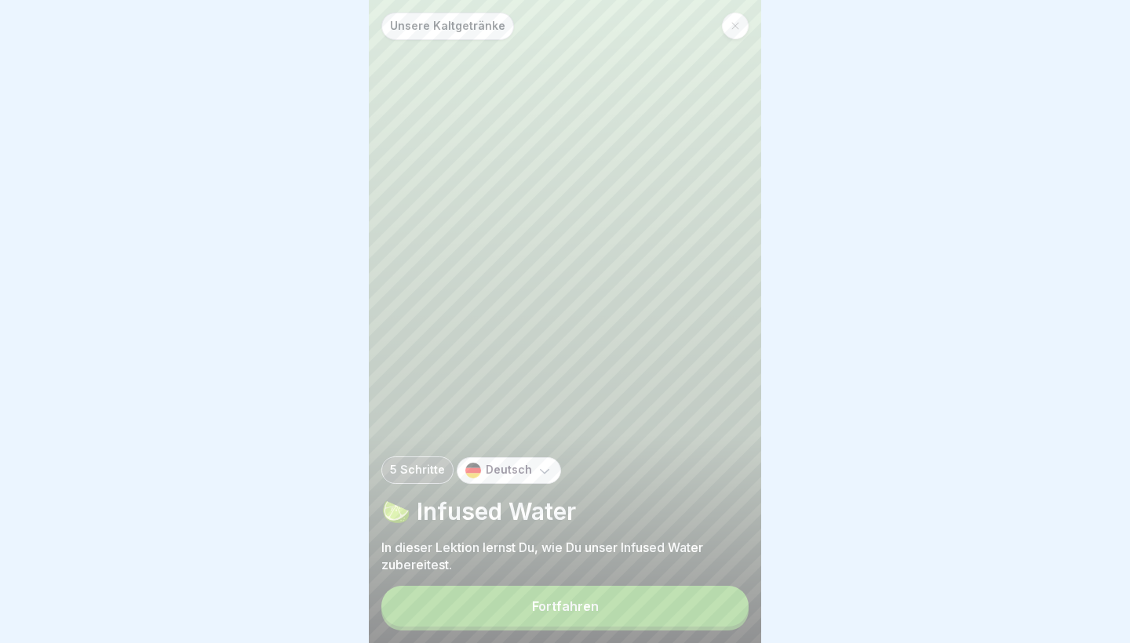
click at [728, 615] on button "Fortfahren" at bounding box center [564, 606] width 367 height 41
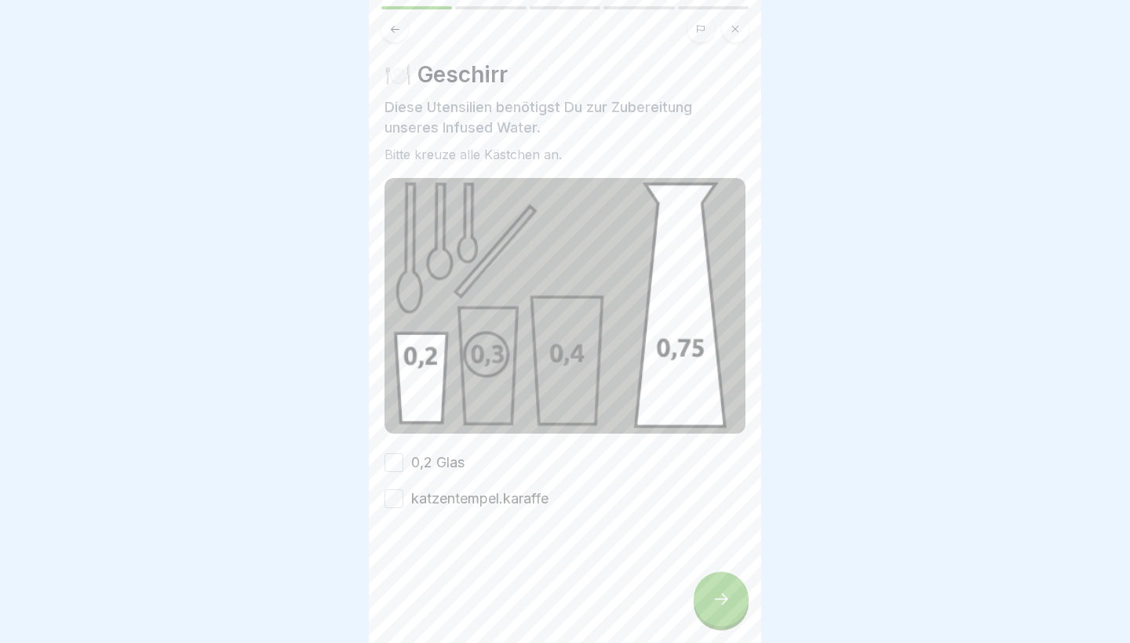
click at [459, 509] on div at bounding box center [564, 556] width 361 height 94
click at [444, 472] on label "0,2 Glas" at bounding box center [437, 463] width 53 height 20
click at [403, 472] on button "0,2 Glas" at bounding box center [393, 462] width 19 height 19
click at [446, 492] on label "katzentempel.karaffe" at bounding box center [479, 499] width 137 height 20
click at [403, 492] on button "katzentempel.karaffe" at bounding box center [393, 498] width 19 height 19
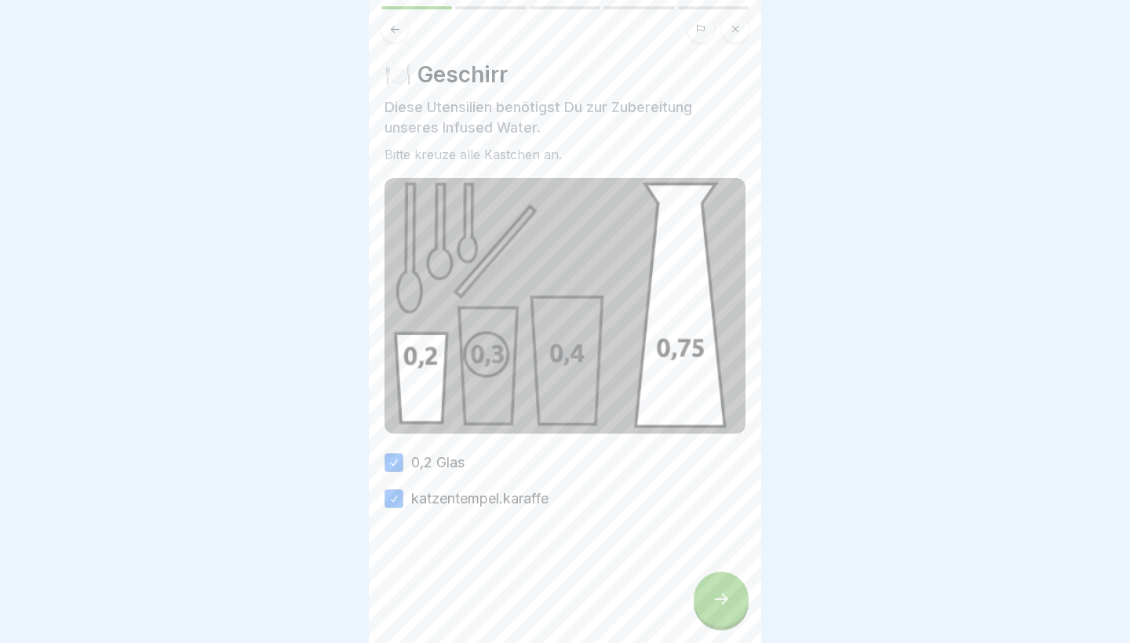
click at [719, 609] on div at bounding box center [720, 599] width 55 height 55
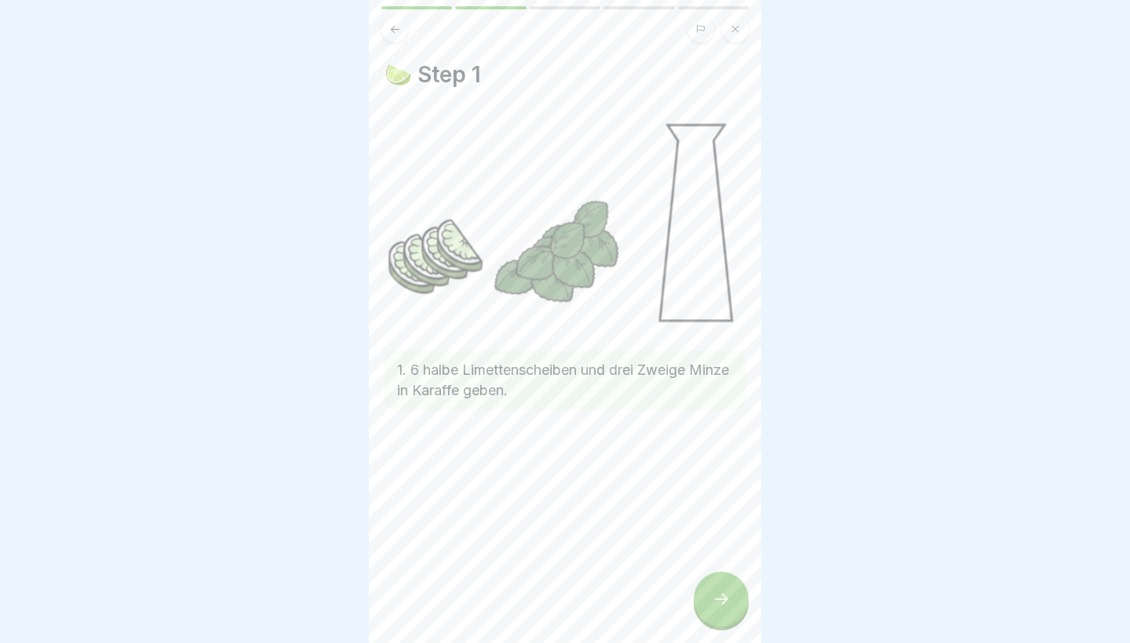
click at [715, 609] on div at bounding box center [720, 599] width 55 height 55
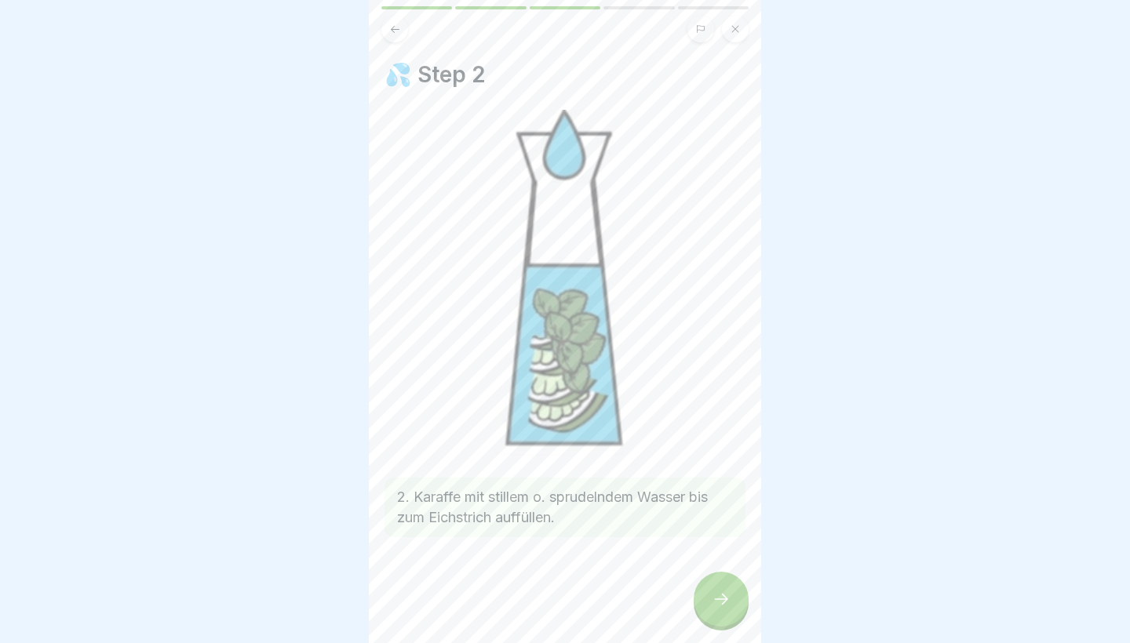
click at [715, 610] on div at bounding box center [720, 599] width 55 height 55
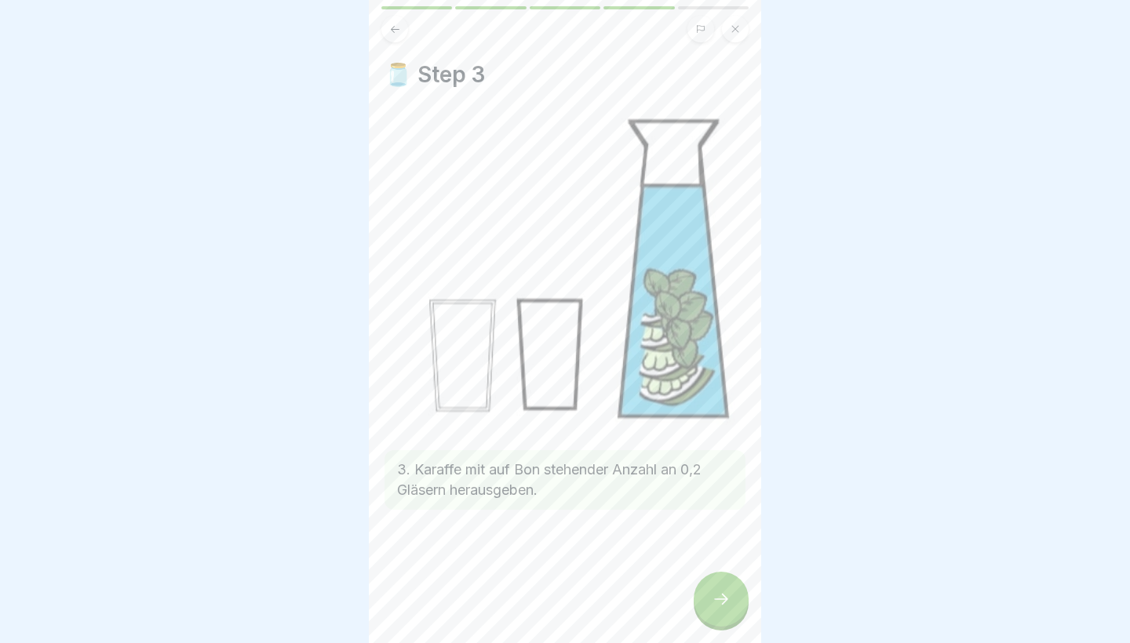
click at [715, 611] on div at bounding box center [720, 599] width 55 height 55
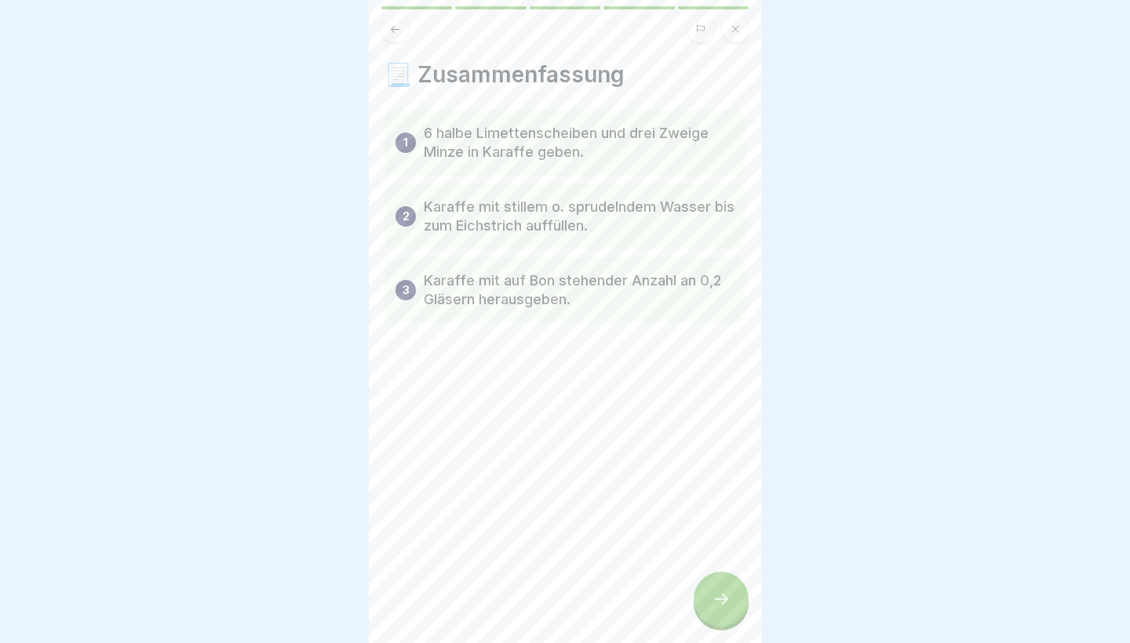
click at [716, 613] on div at bounding box center [720, 599] width 55 height 55
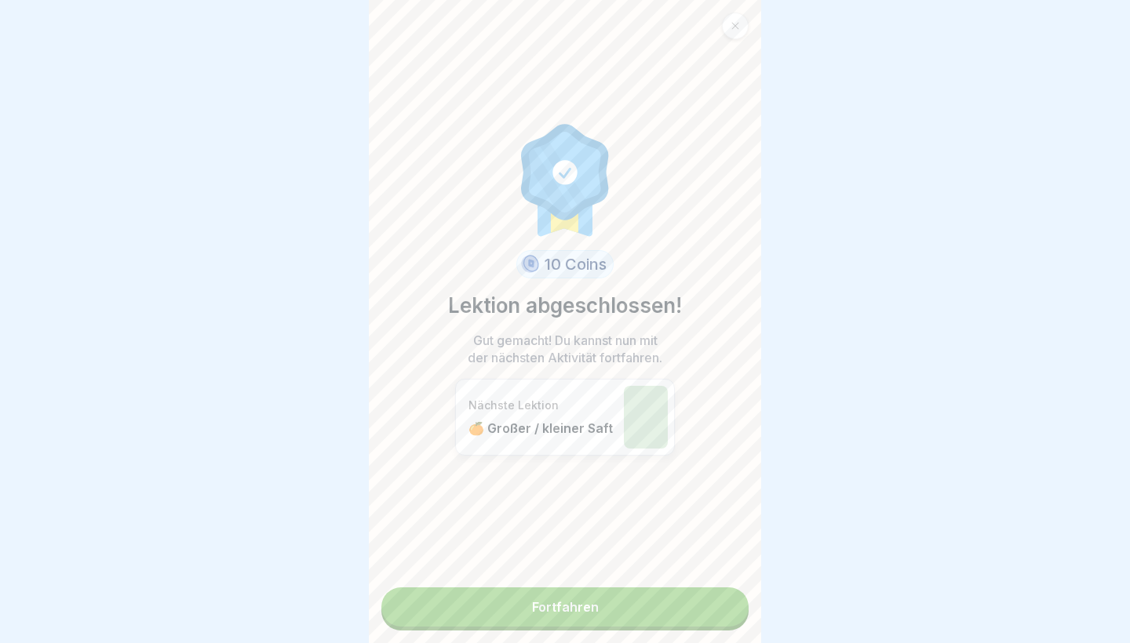
click at [717, 615] on link "Fortfahren" at bounding box center [564, 607] width 367 height 39
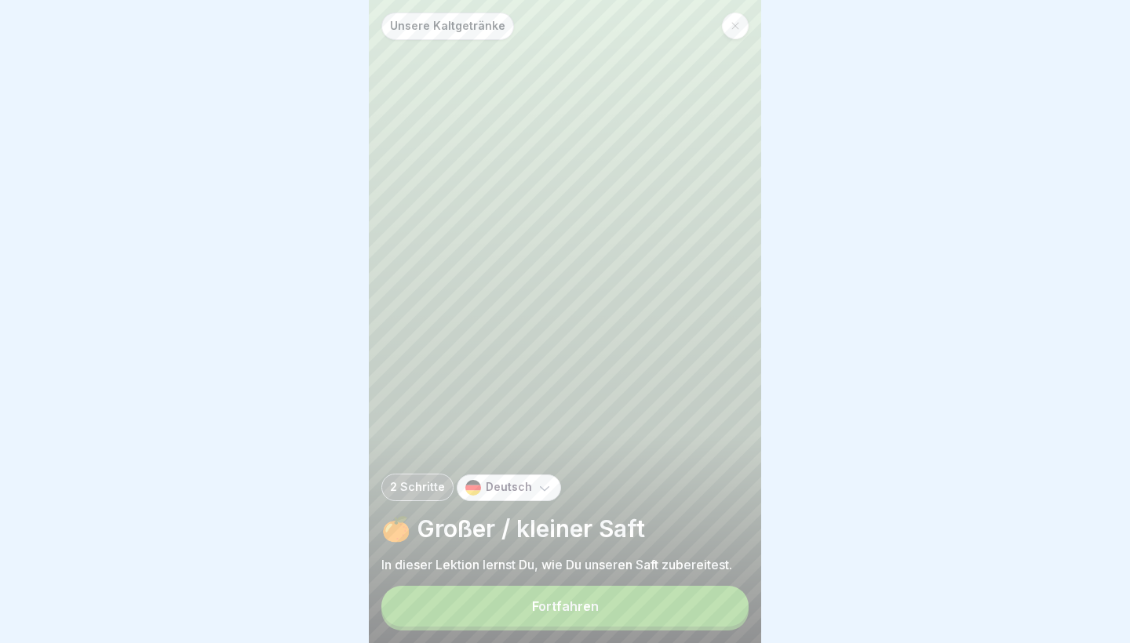
click at [712, 610] on button "Fortfahren" at bounding box center [564, 606] width 367 height 41
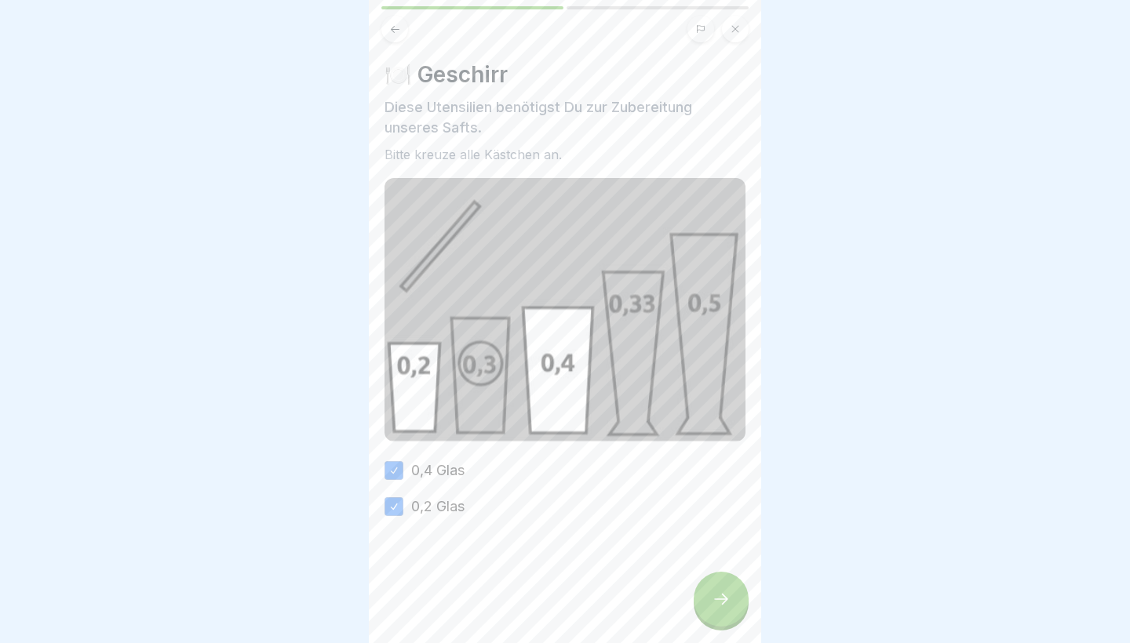
click at [713, 611] on div at bounding box center [720, 599] width 55 height 55
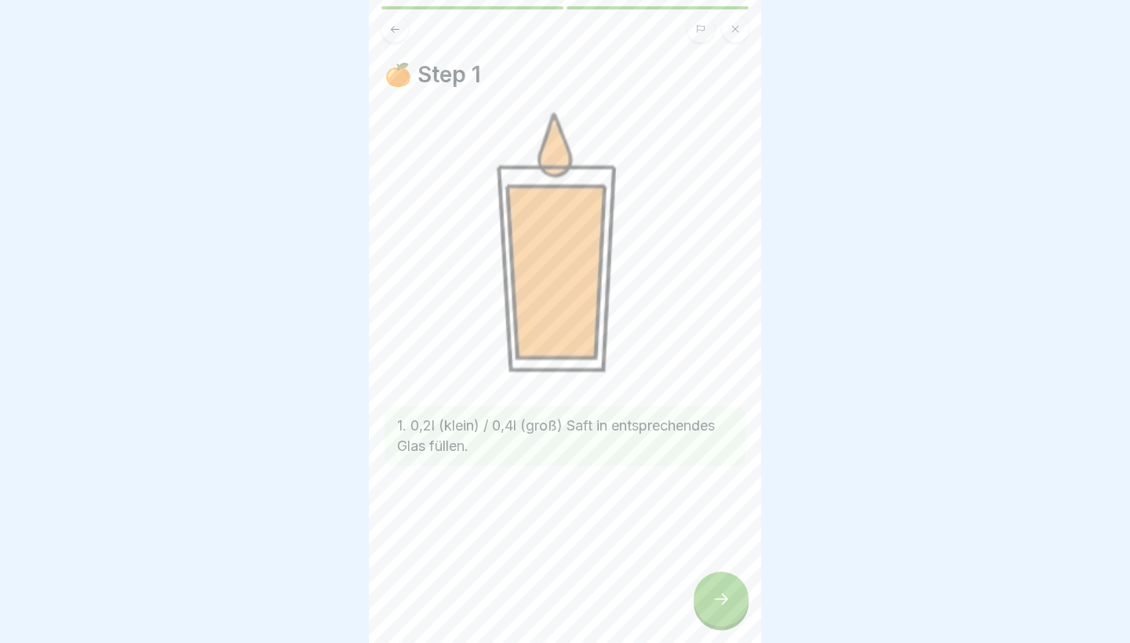
click at [713, 611] on div at bounding box center [720, 599] width 55 height 55
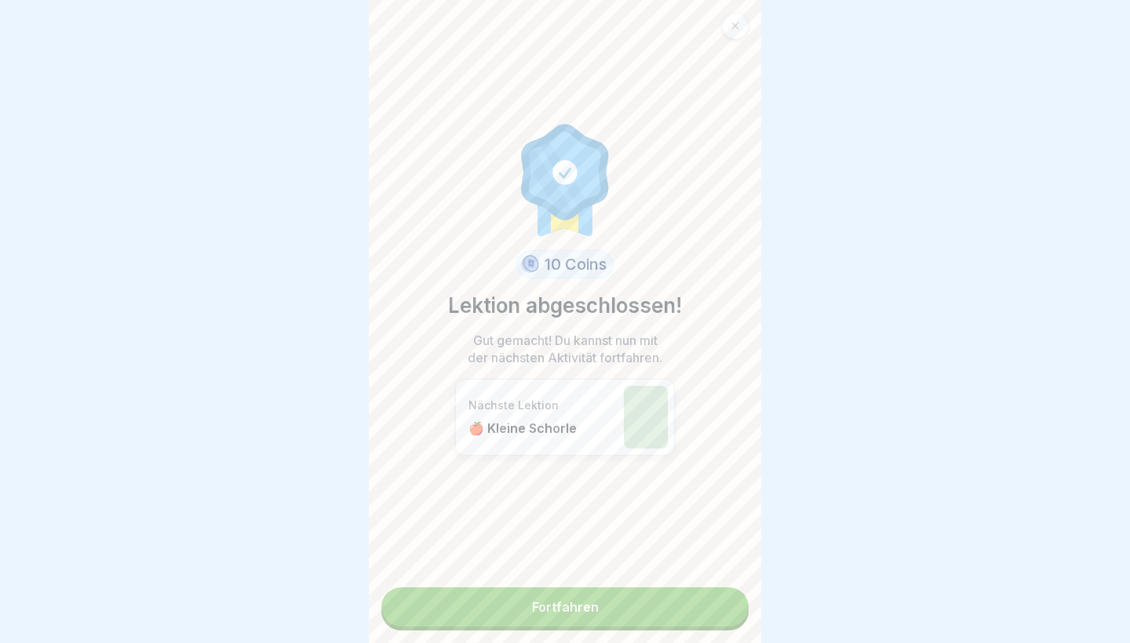
click at [714, 613] on link "Fortfahren" at bounding box center [564, 607] width 367 height 39
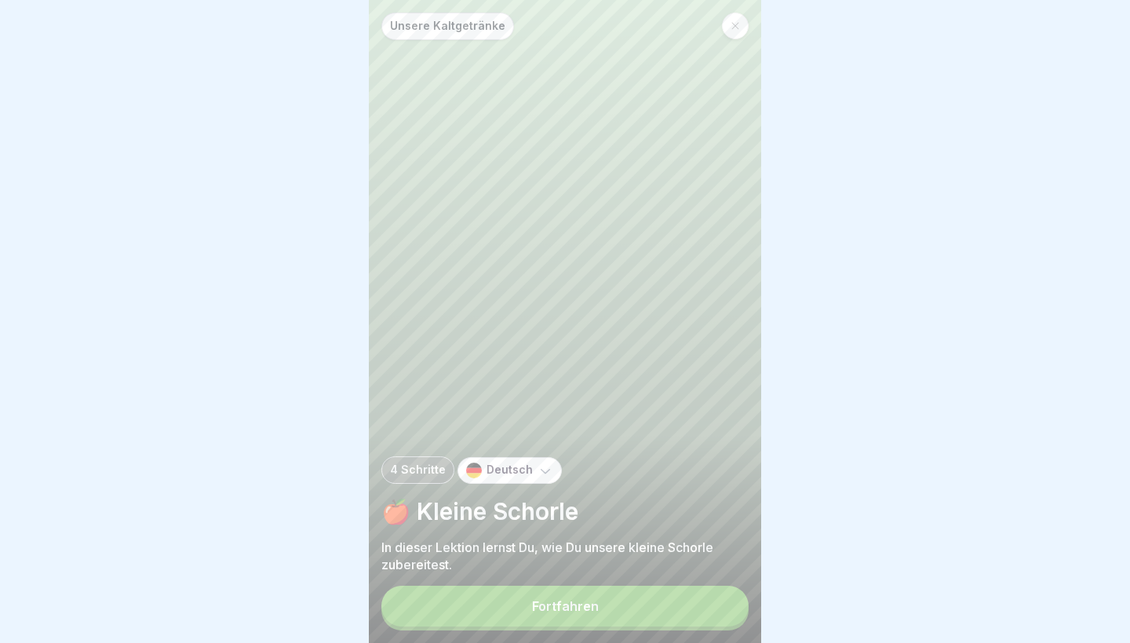
click at [715, 615] on button "Fortfahren" at bounding box center [564, 606] width 367 height 41
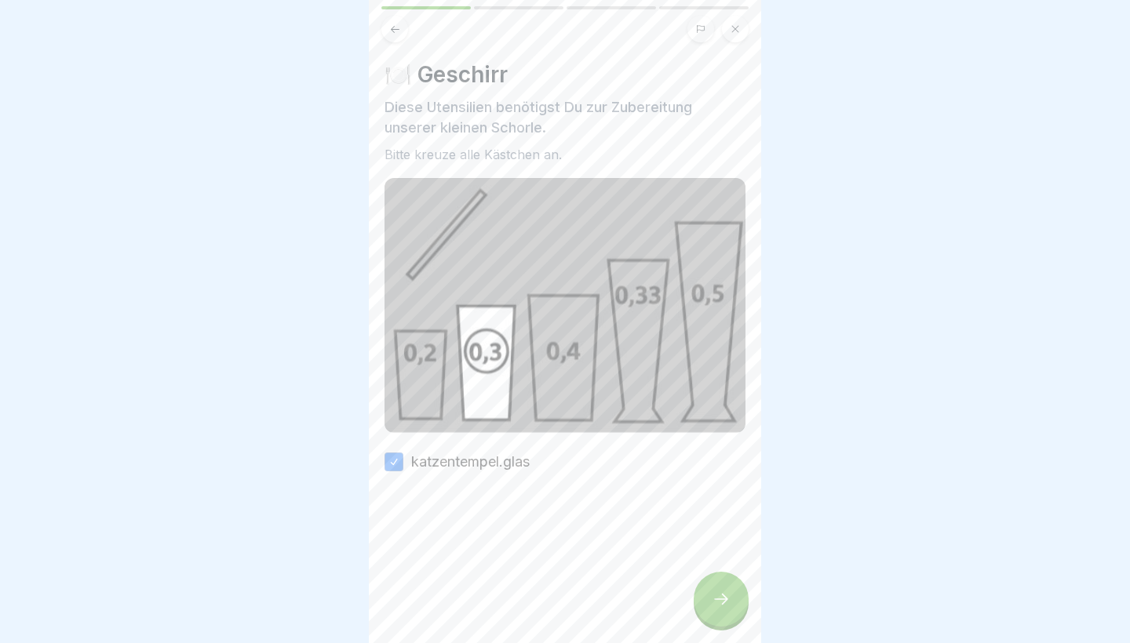
click at [715, 615] on div at bounding box center [720, 599] width 55 height 55
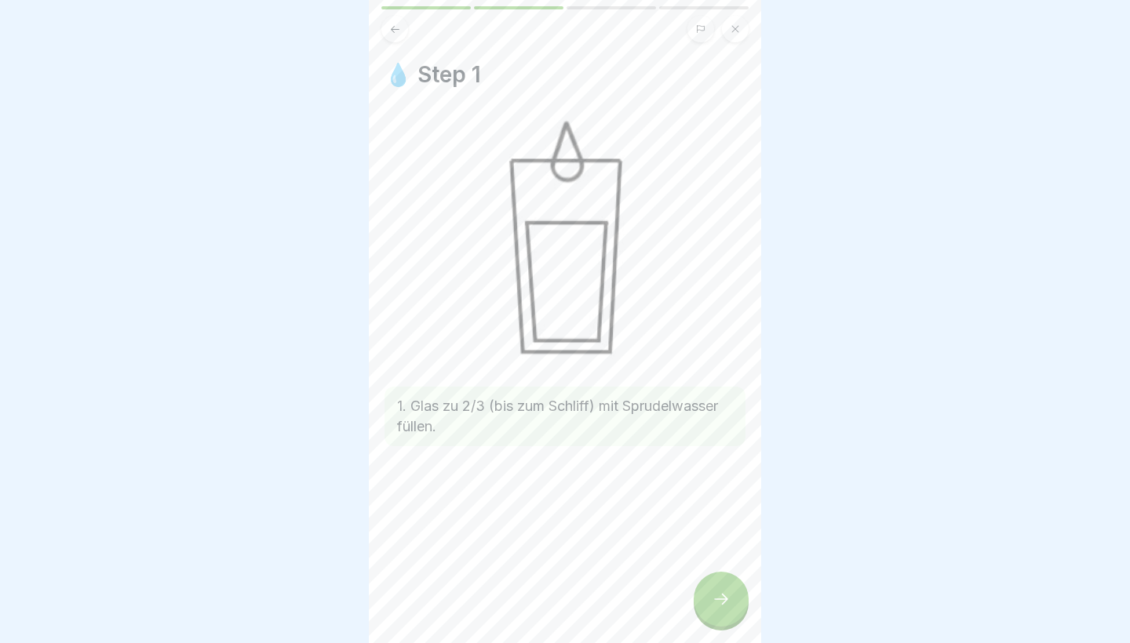
click at [724, 617] on div at bounding box center [720, 599] width 55 height 55
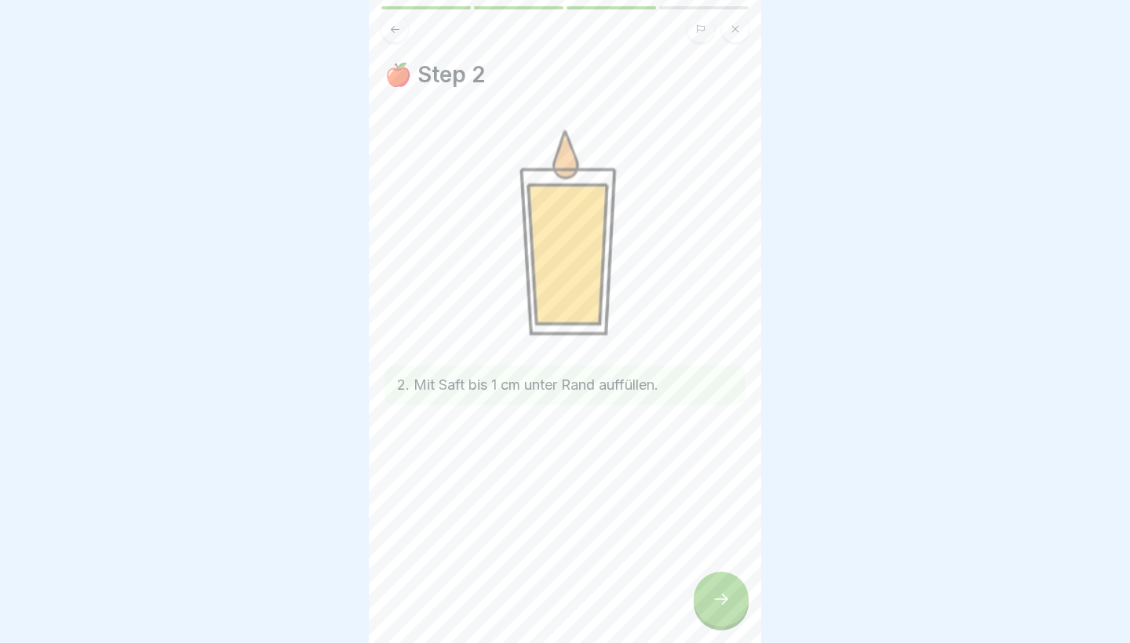
click at [739, 20] on button at bounding box center [735, 29] width 27 height 27
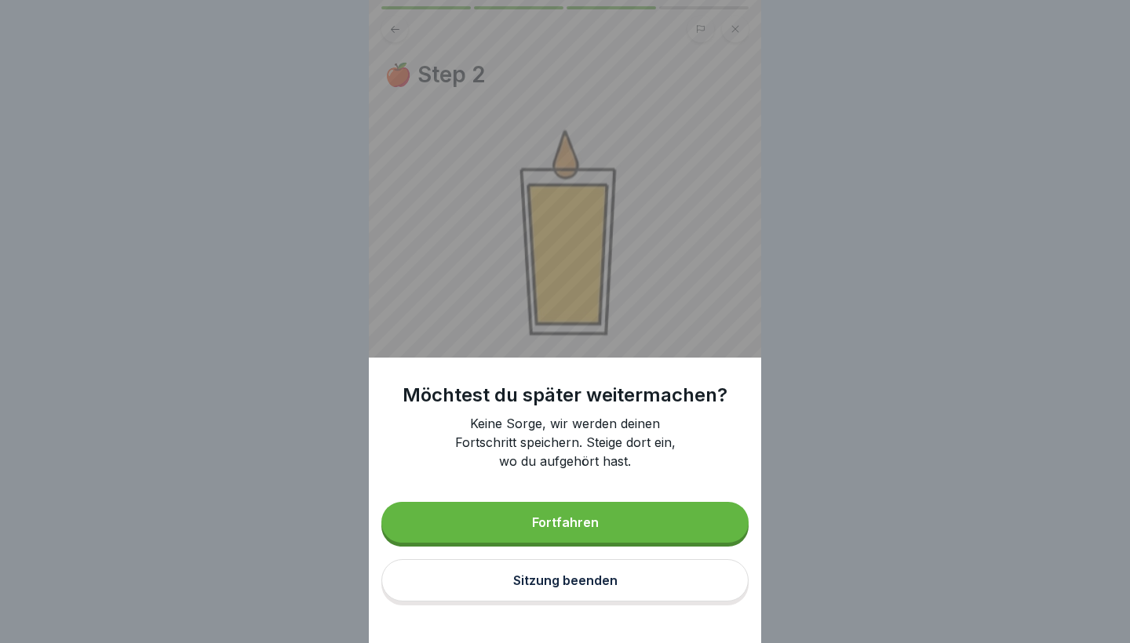
click at [645, 577] on button "Sitzung beenden" at bounding box center [564, 580] width 367 height 42
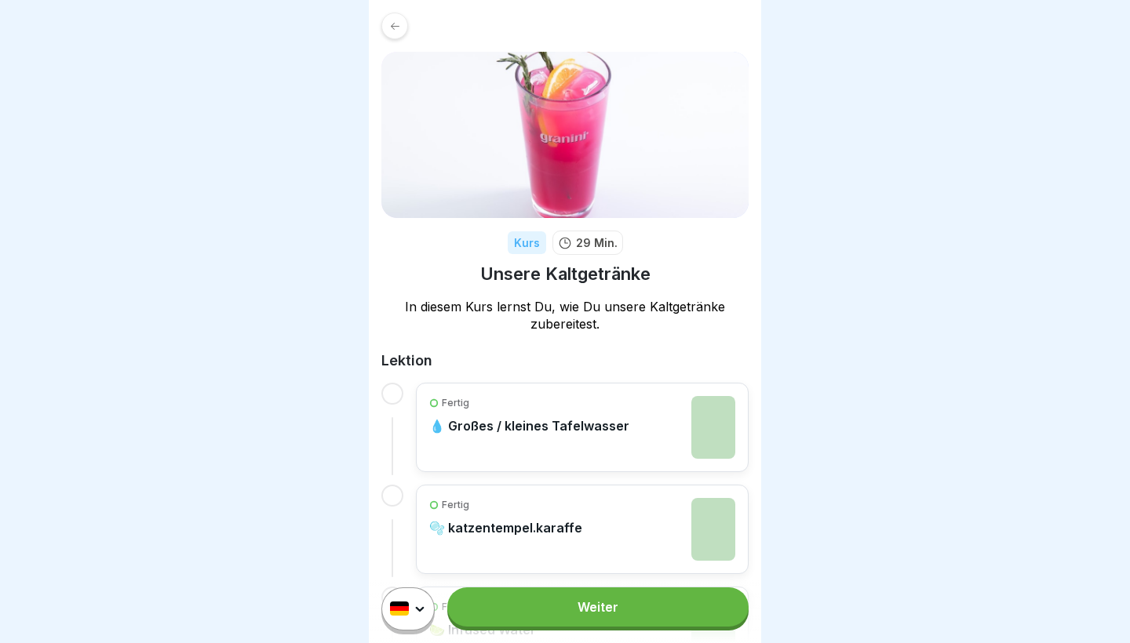
click at [394, 20] on icon at bounding box center [395, 26] width 12 height 12
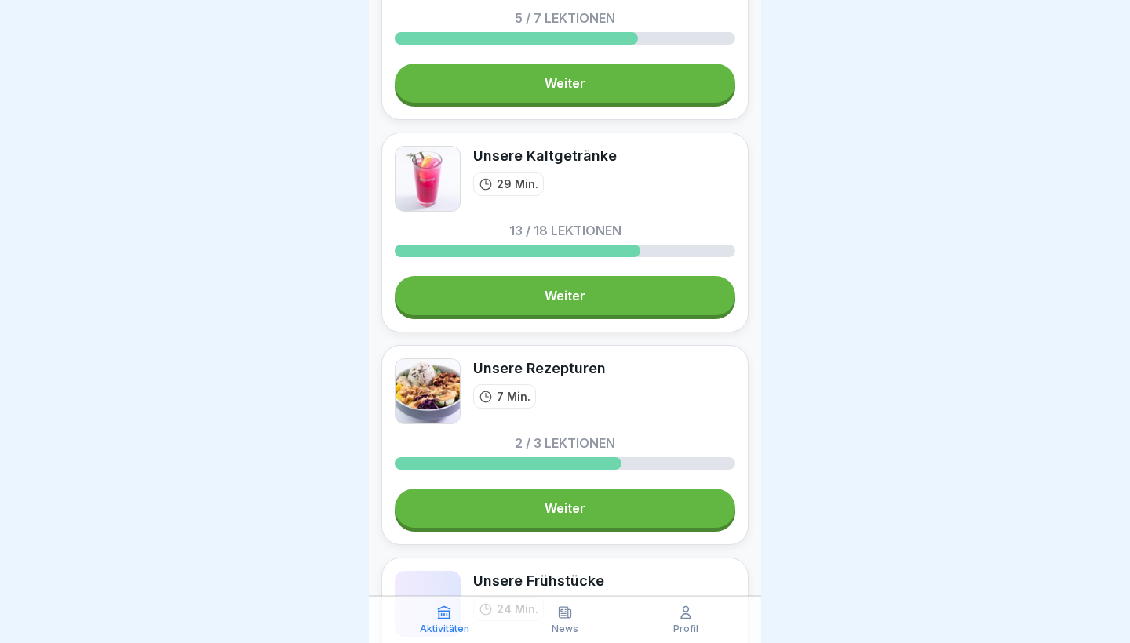
scroll to position [189, 0]
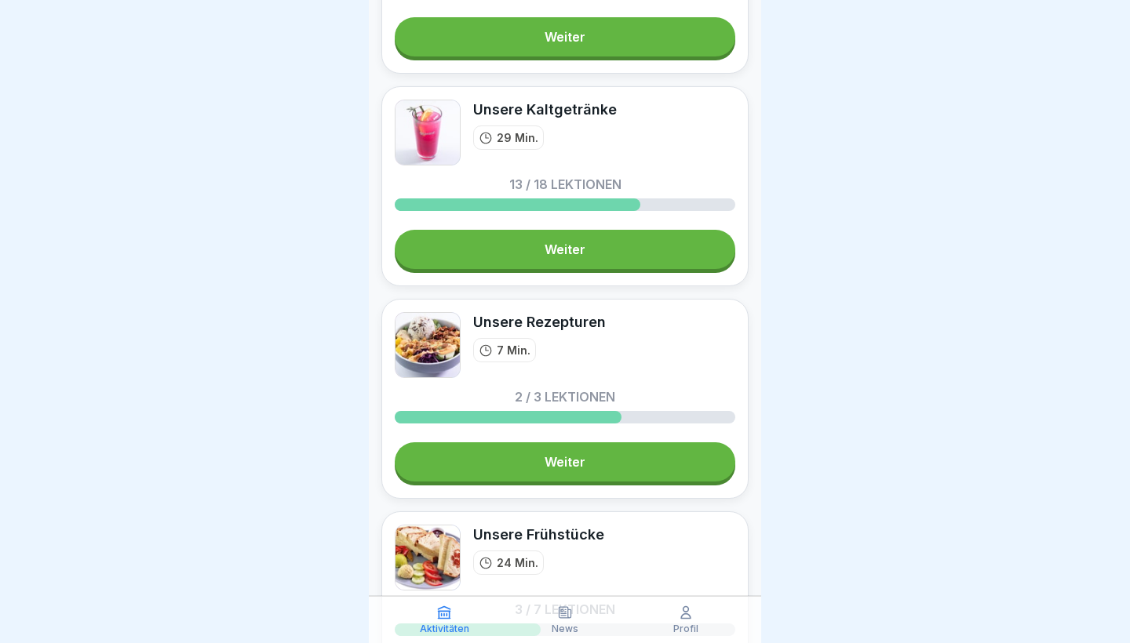
click at [557, 475] on link "Weiter" at bounding box center [565, 461] width 340 height 39
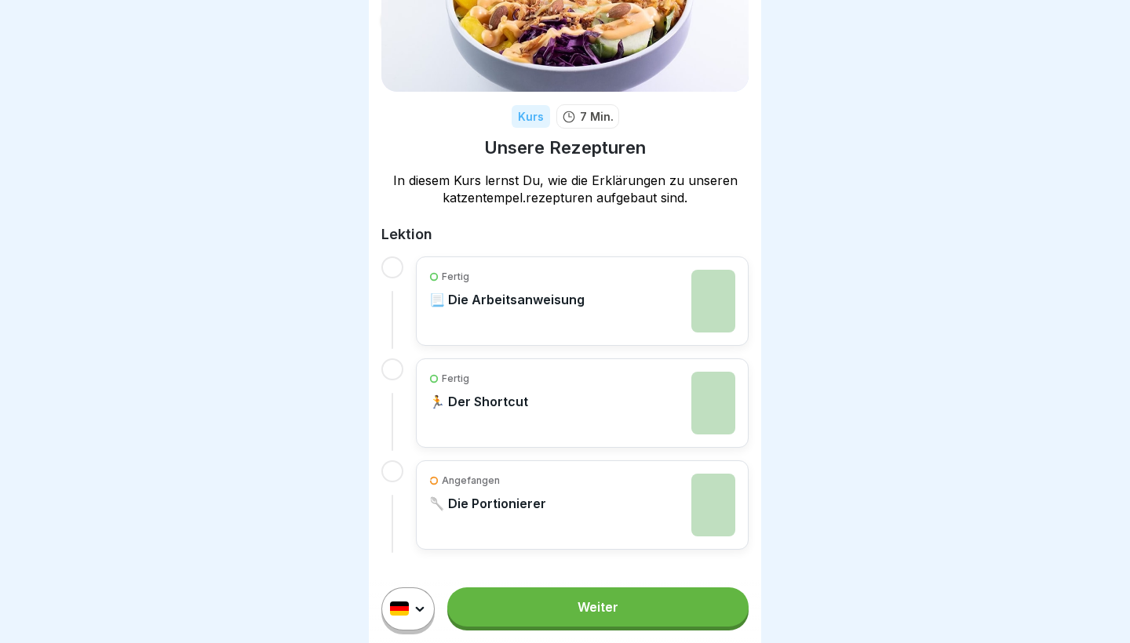
scroll to position [126, 0]
click at [399, 24] on icon at bounding box center [395, 20] width 12 height 12
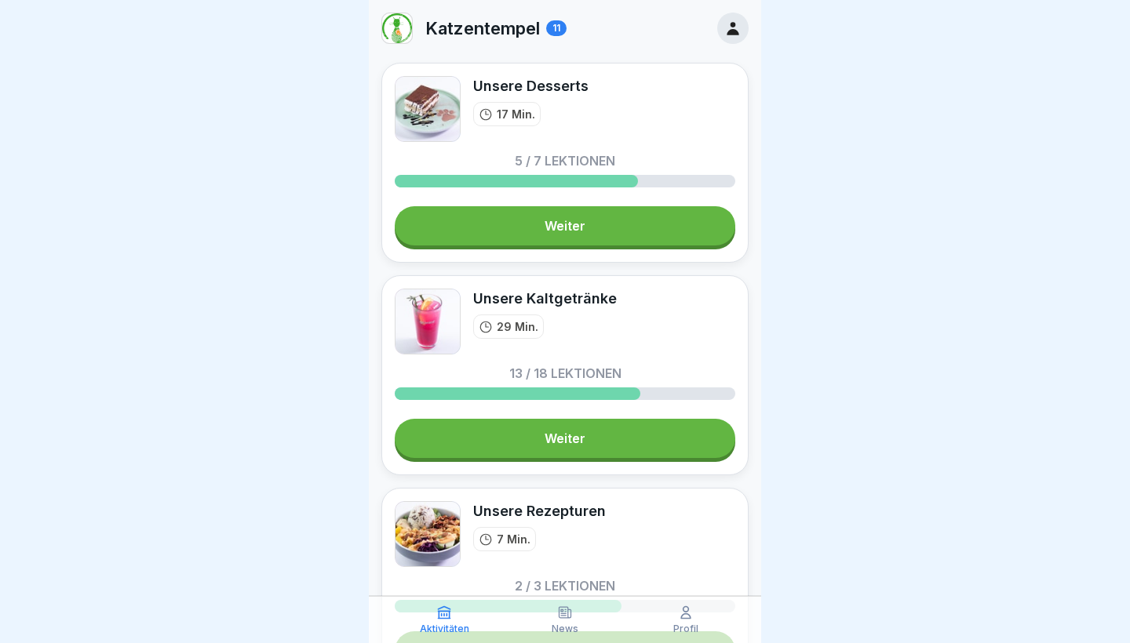
click at [602, 238] on link "Weiter" at bounding box center [565, 225] width 340 height 39
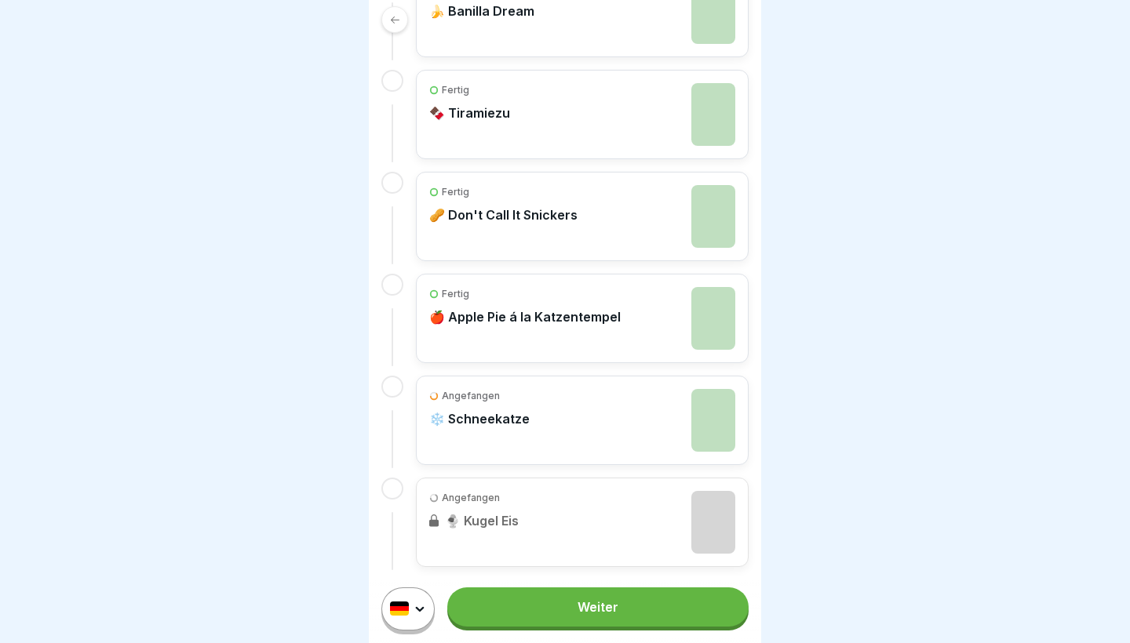
scroll to position [516, 0]
click at [597, 607] on link "Weiter" at bounding box center [597, 607] width 301 height 39
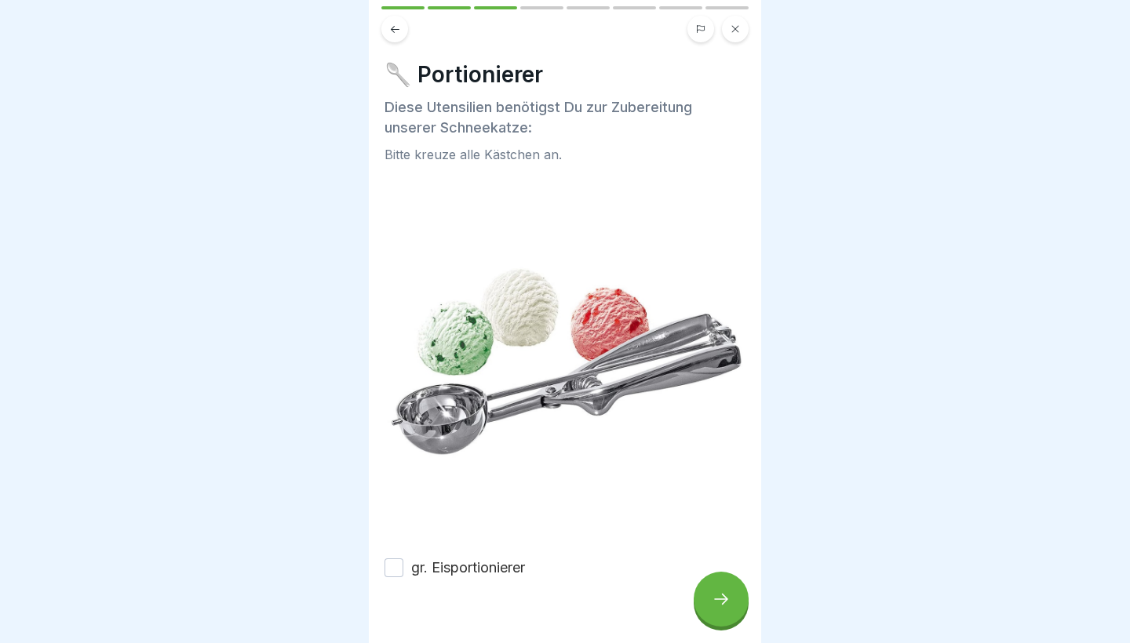
click at [736, 37] on button at bounding box center [735, 29] width 27 height 27
